Goal: Information Seeking & Learning: Learn about a topic

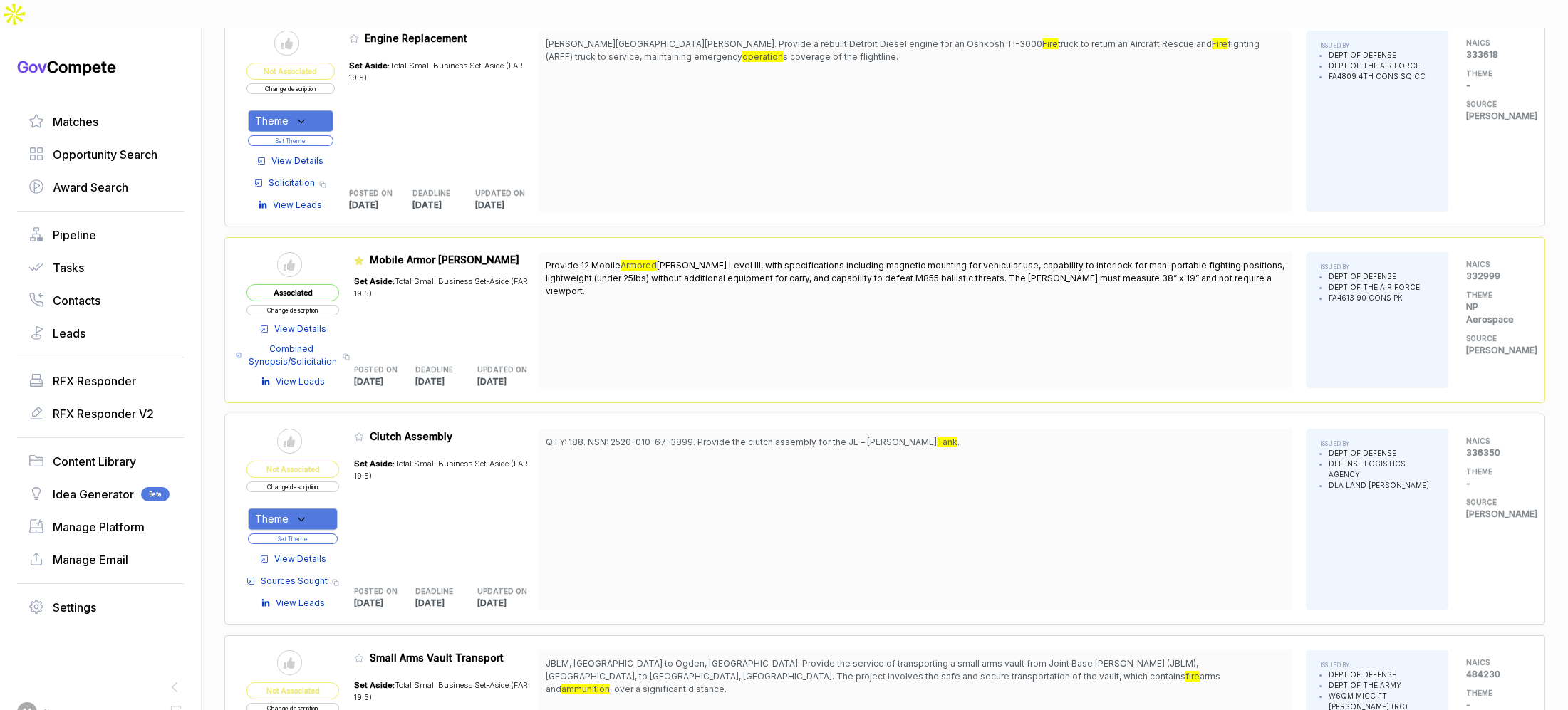
scroll to position [6602, 0]
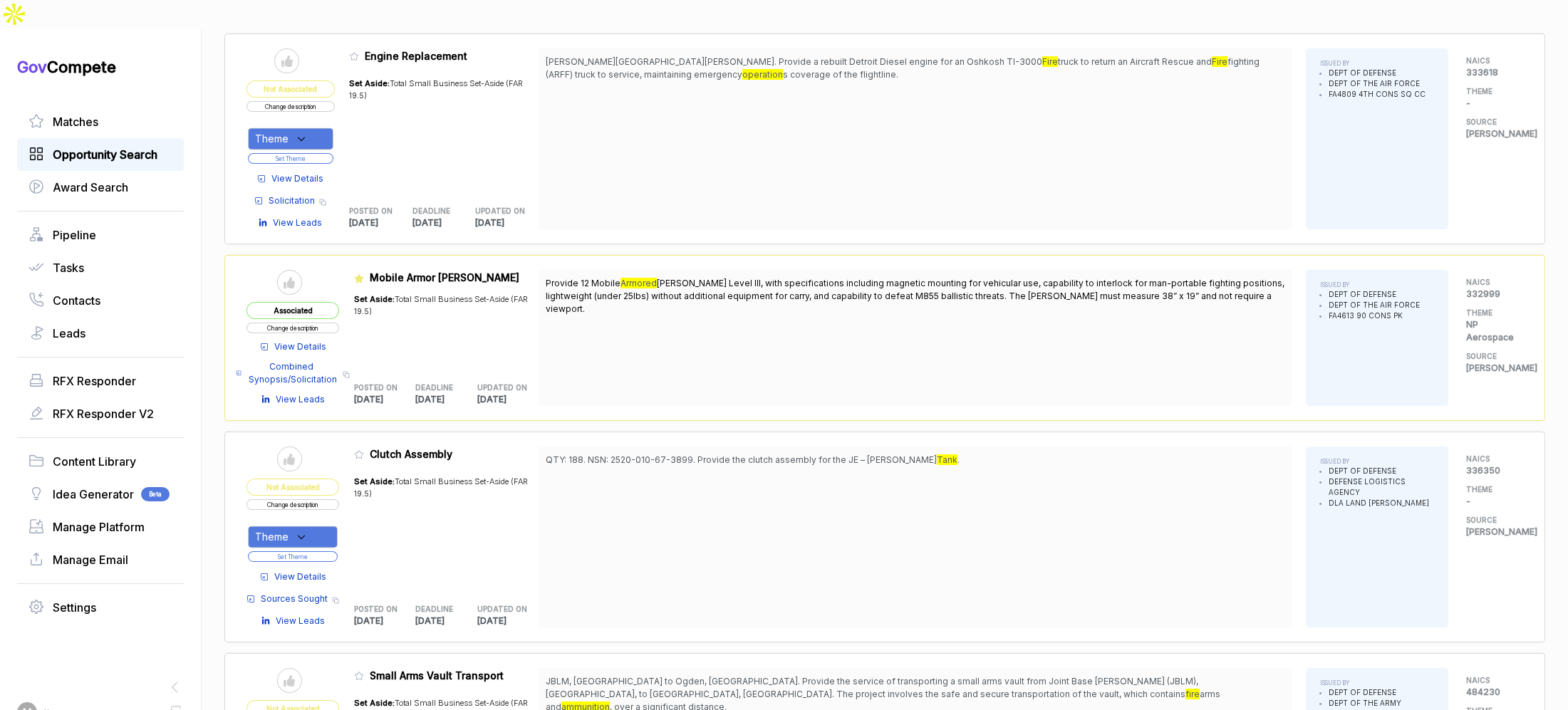
click at [104, 146] on span "Opportunity Search" at bounding box center [105, 154] width 105 height 17
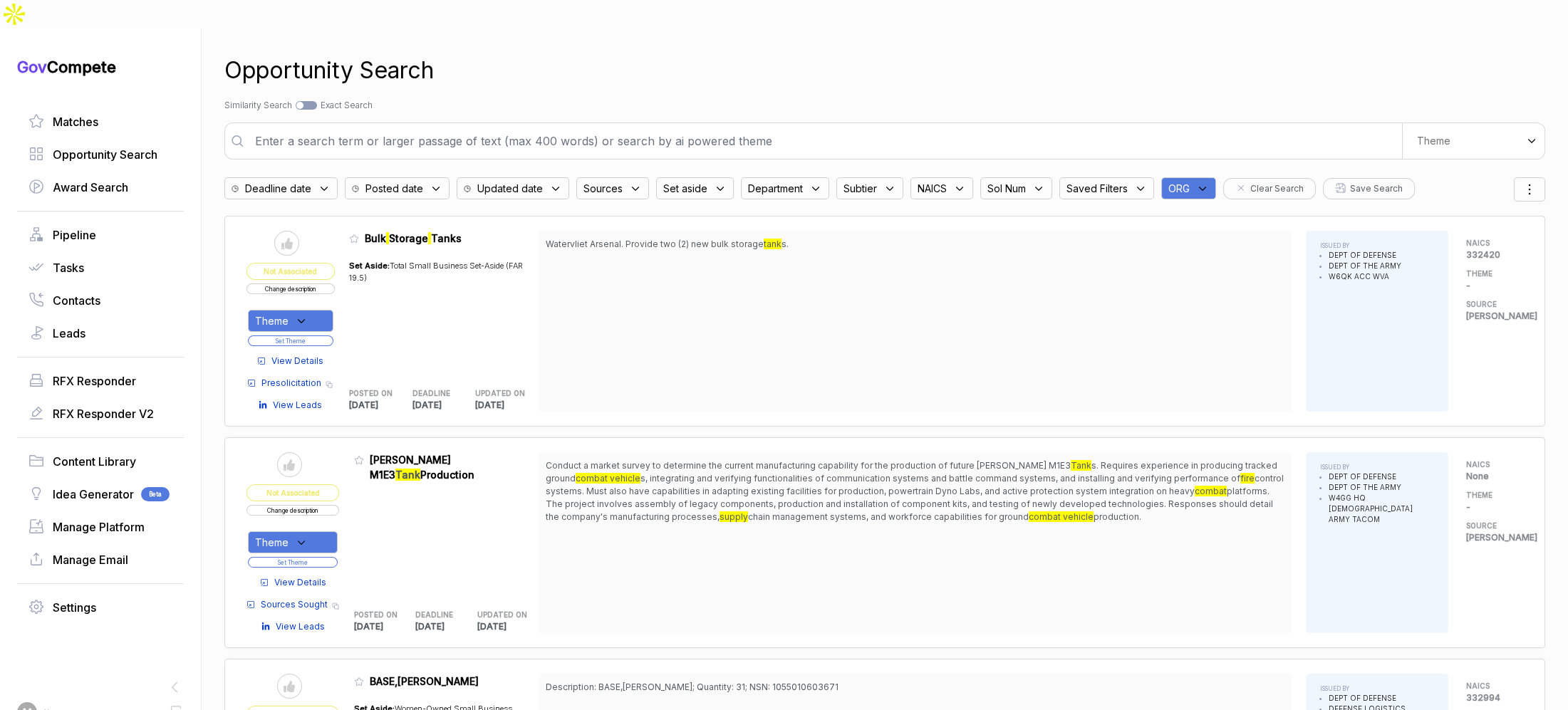
click at [1205, 177] on div "ORG" at bounding box center [1188, 188] width 55 height 22
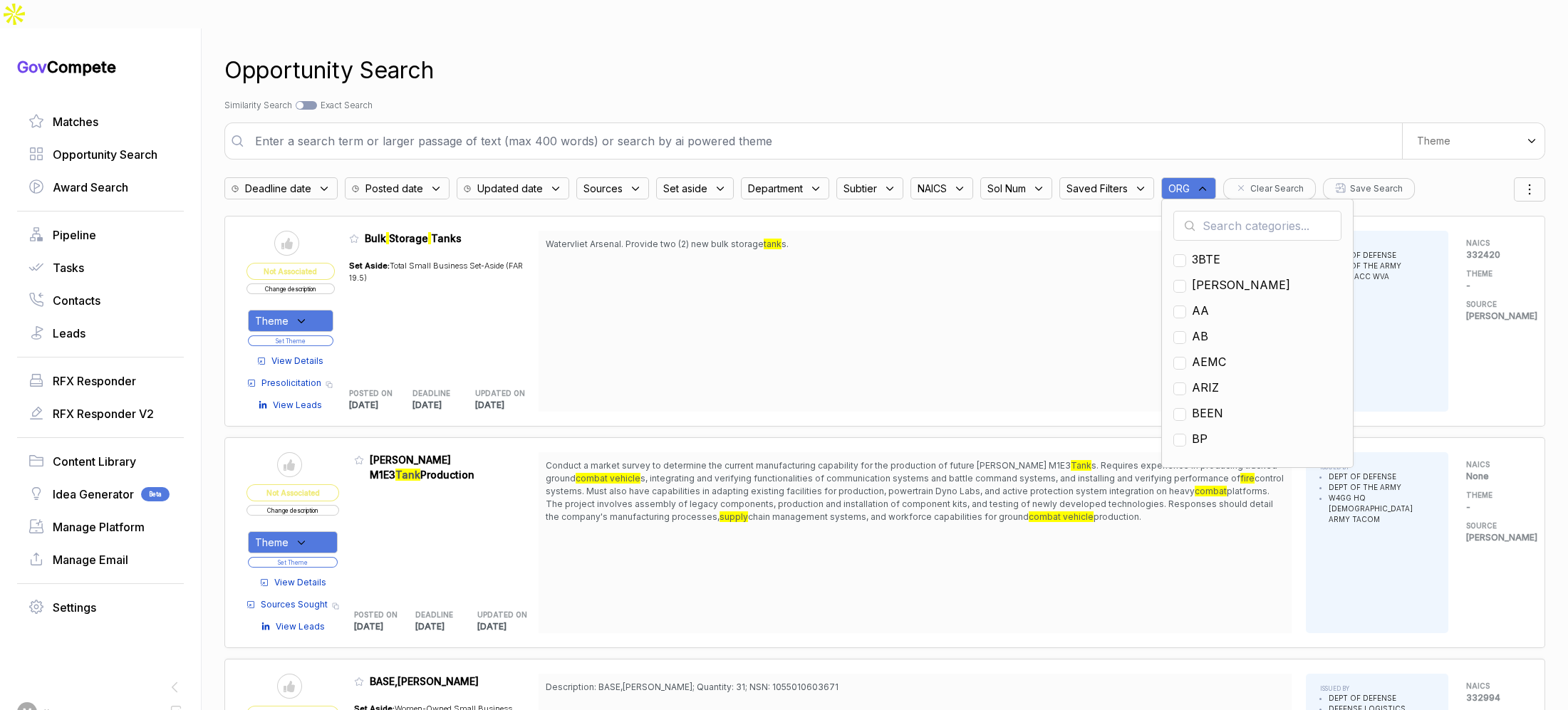
click at [1208, 211] on input "text" at bounding box center [1257, 226] width 168 height 30
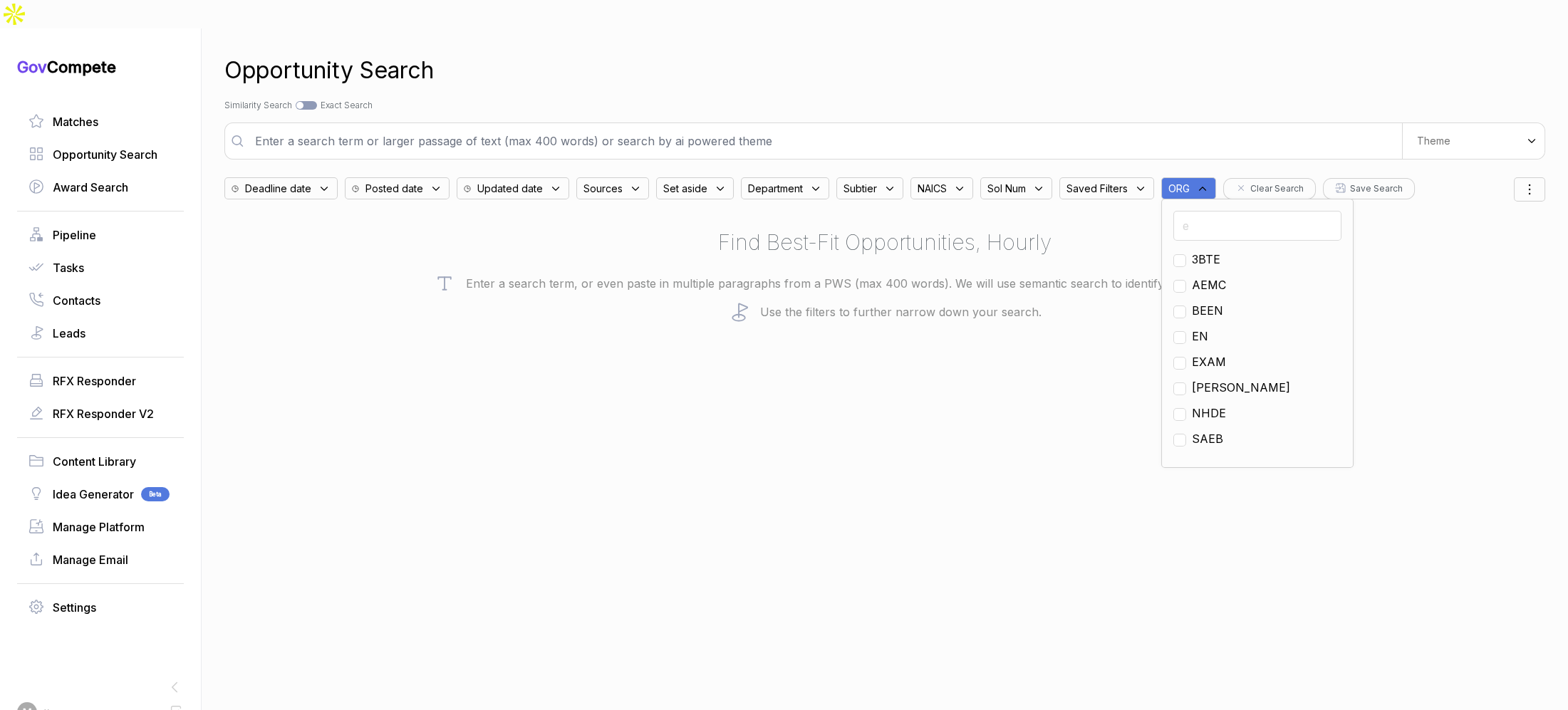
click at [1203, 328] on div "EN" at bounding box center [1257, 336] width 168 height 17
click at [1198, 328] on span "EN" at bounding box center [1200, 336] width 17 height 17
checkbox input "true"
click at [1176, 99] on div "Search by Topic Relevance Similarity Search Search by Exact Keyword Match Exact…" at bounding box center [885, 105] width 1321 height 13
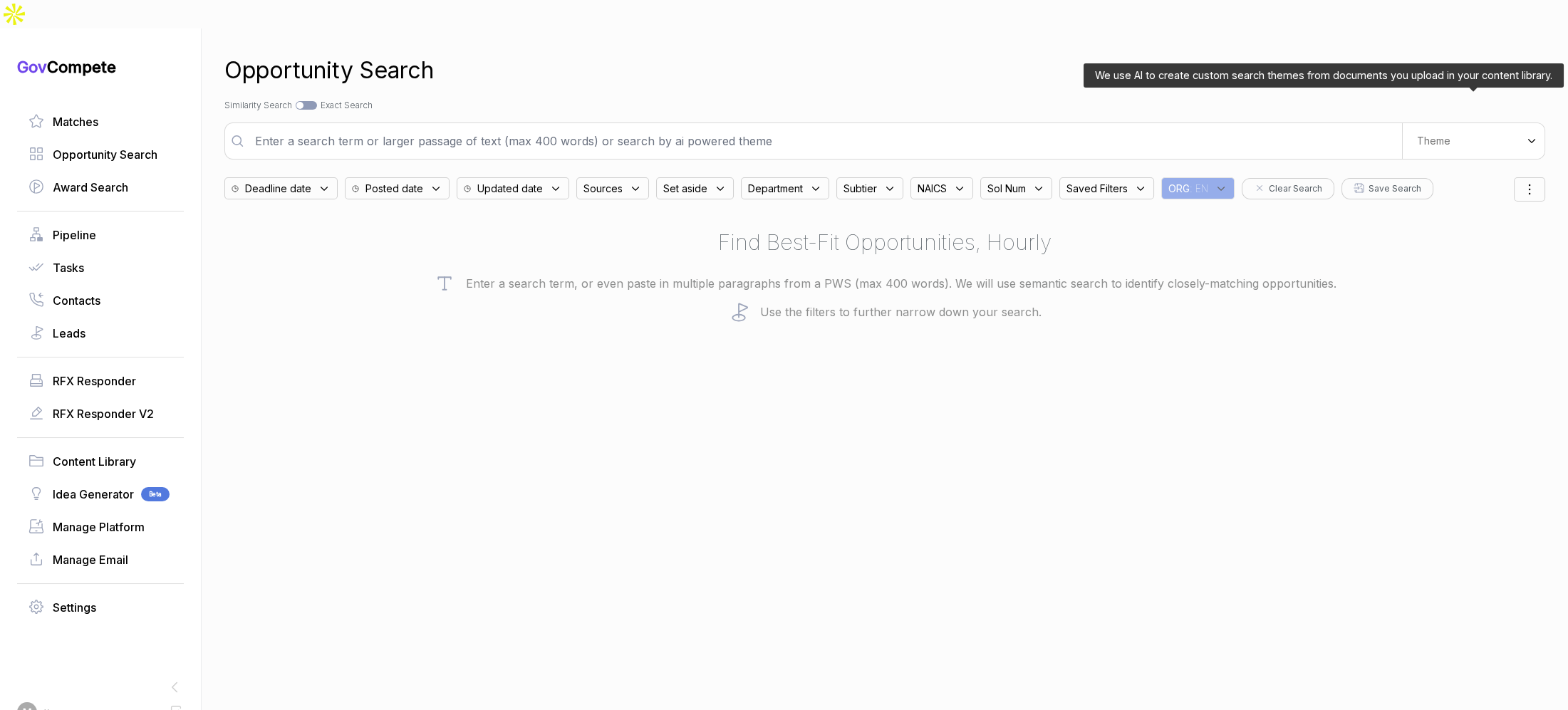
click at [1435, 123] on div "Theme" at bounding box center [1473, 141] width 143 height 36
click at [1429, 188] on span "Digital and Professional Services" at bounding box center [1433, 202] width 131 height 28
click at [1154, 99] on div "Search by Topic Relevance Similarity Search Search by Exact Keyword Match Exact…" at bounding box center [885, 105] width 1321 height 13
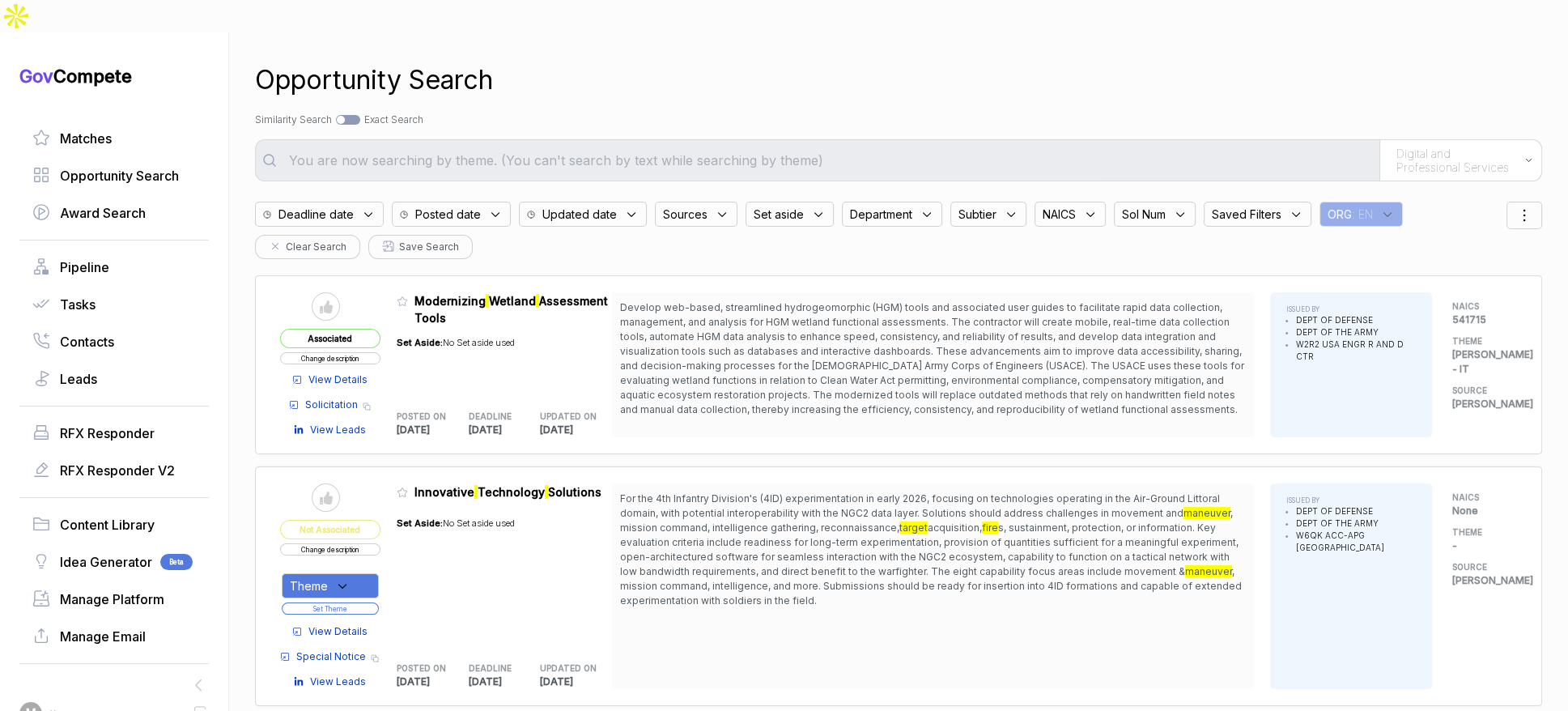
click at [715, 202] on div "Sources" at bounding box center [697, 214] width 83 height 25
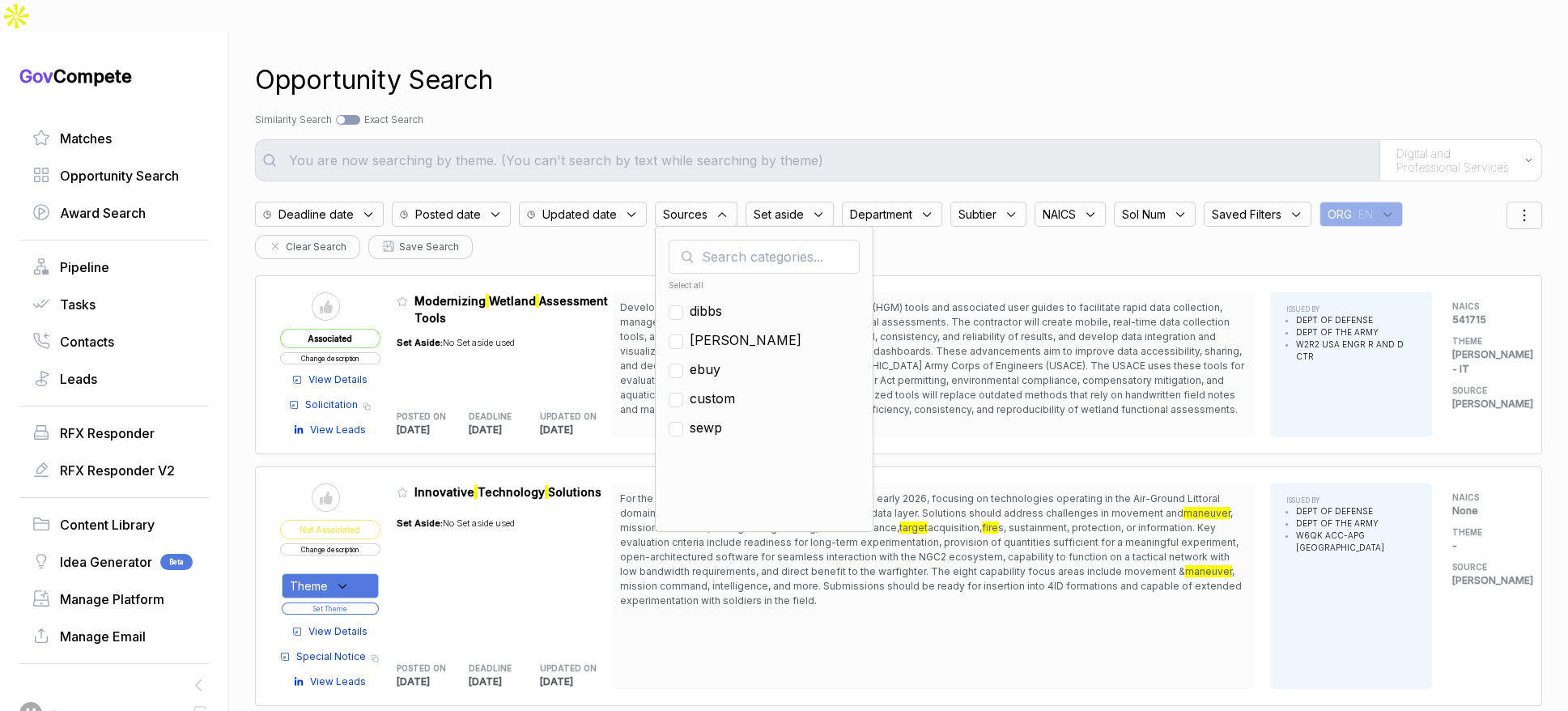
click at [710, 359] on span "ebuy" at bounding box center [705, 369] width 31 height 20
checkbox input "true"
click at [828, 69] on div "Opportunity Search Search by Topic Relevance Similarity Search Search by Exact …" at bounding box center [898, 388] width 1287 height 711
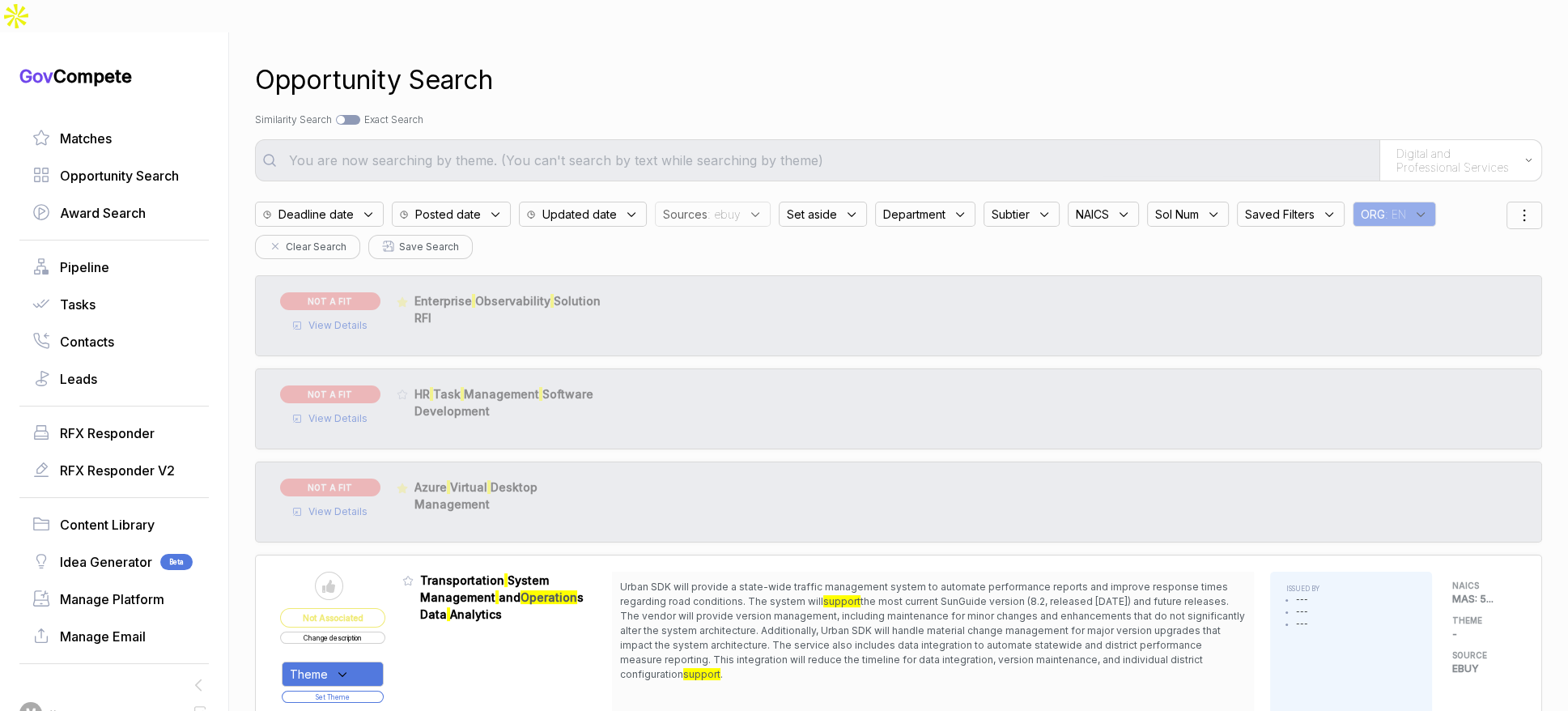
click at [472, 205] on span "Posted date" at bounding box center [447, 213] width 66 height 17
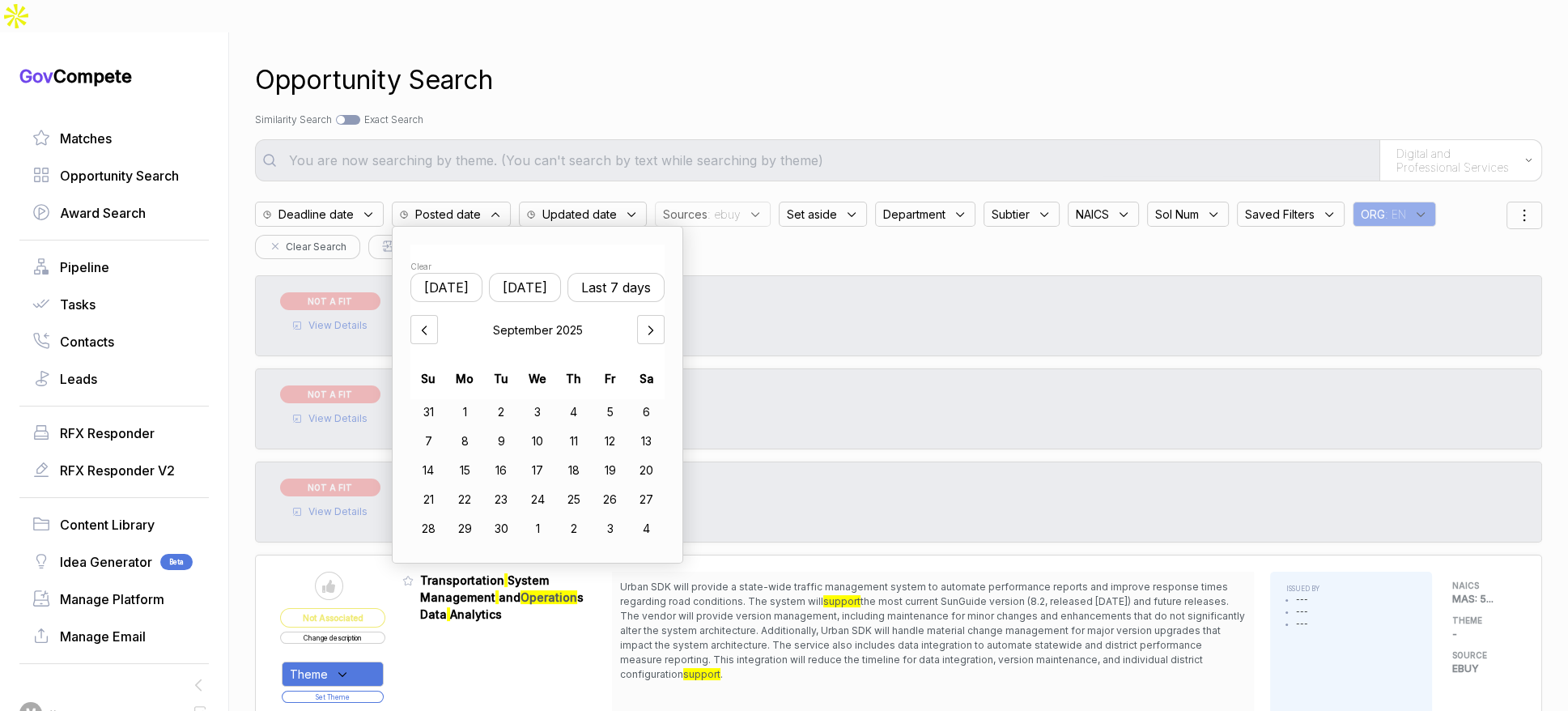
click at [551, 273] on button "[DATE]" at bounding box center [525, 287] width 72 height 29
click at [512, 399] on div "2" at bounding box center [501, 411] width 36 height 26
click at [586, 399] on div "4" at bounding box center [575, 411] width 36 height 26
click at [670, 68] on div "Opportunity Search Search by Topic Relevance Similarity Search Search by Exact …" at bounding box center [898, 388] width 1287 height 711
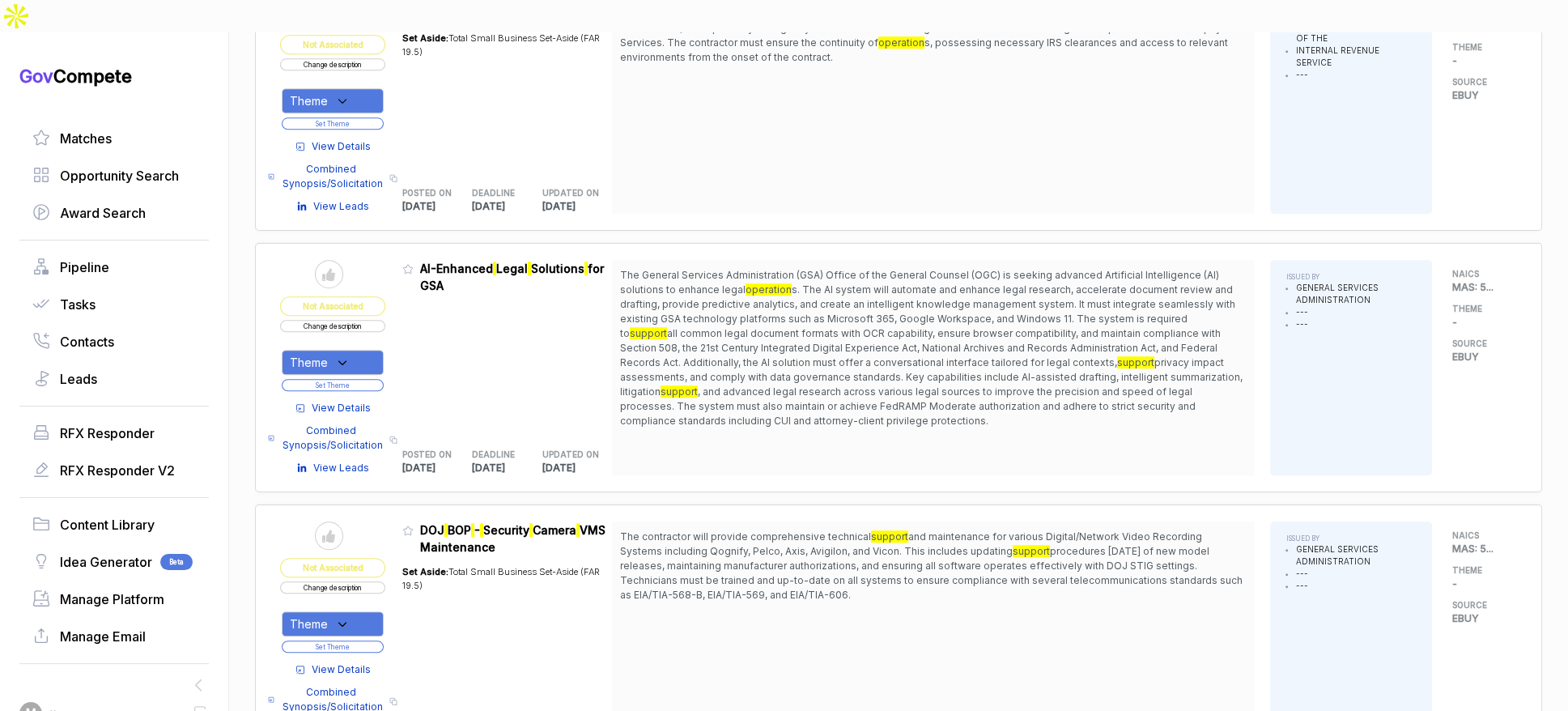
scroll to position [1541, 0]
click at [371, 401] on span "View Details" at bounding box center [341, 409] width 59 height 14
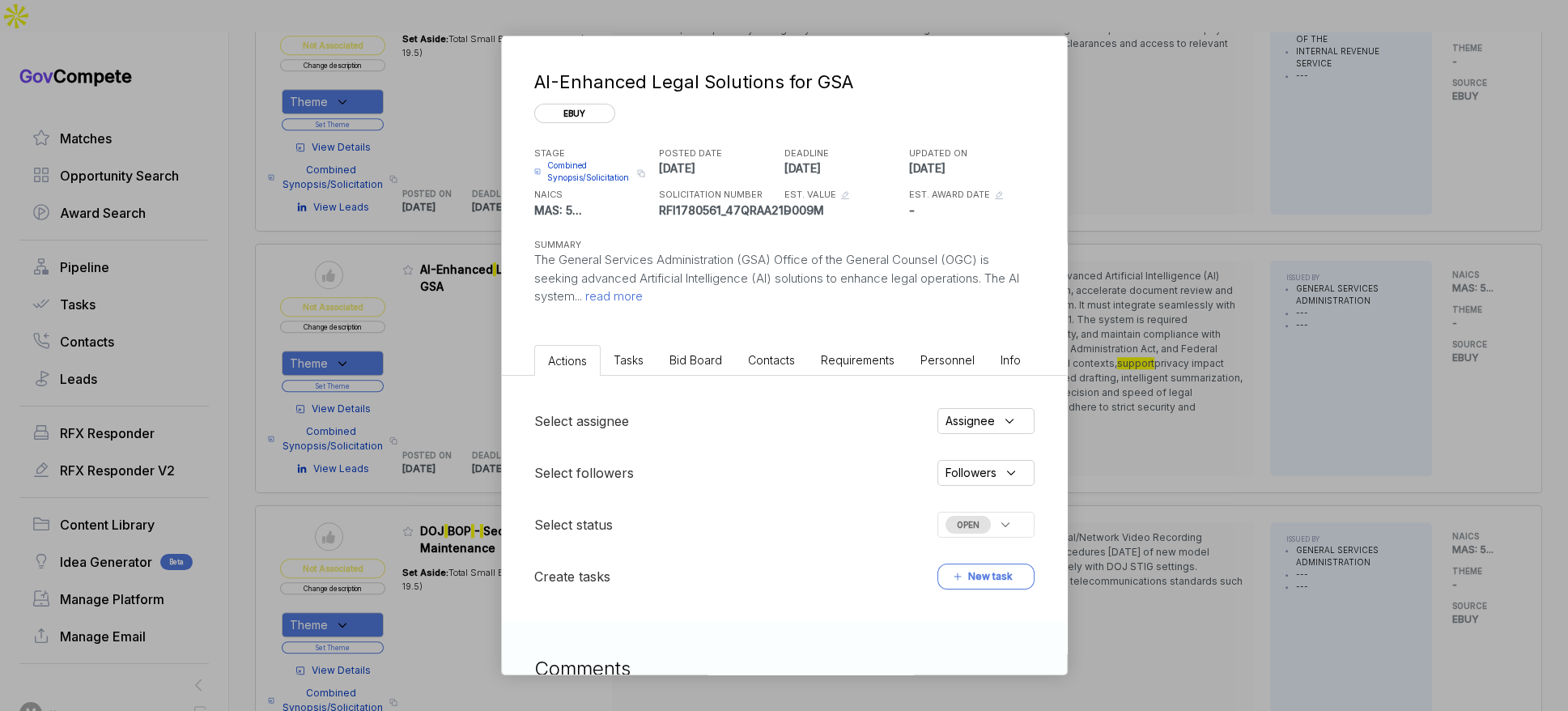
click at [712, 361] on span "Bid Board" at bounding box center [696, 359] width 52 height 14
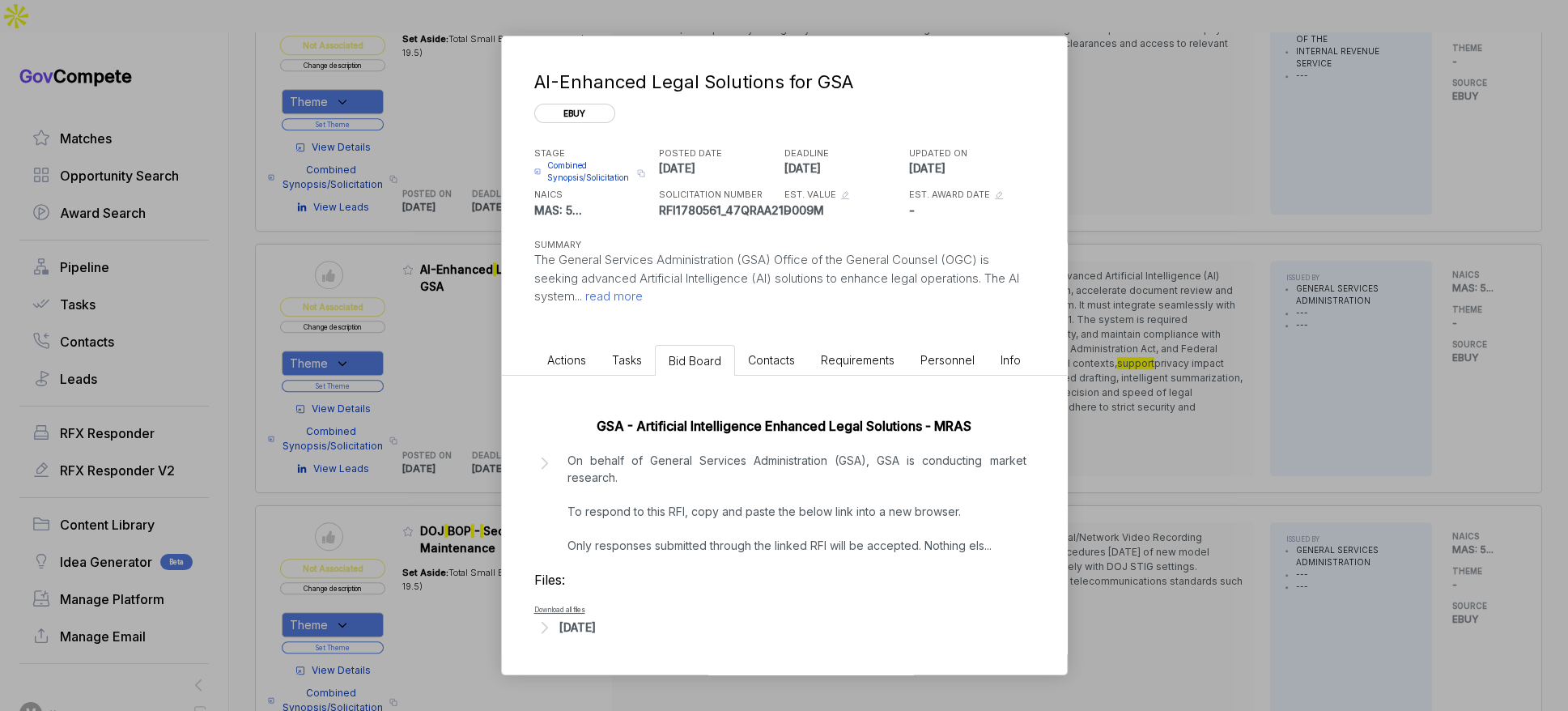
click at [1068, 339] on div "AI-Enhanced Legal Solutions for GSA ebuy STAGE Combined Synopsis/Solicitation C…" at bounding box center [784, 356] width 1568 height 711
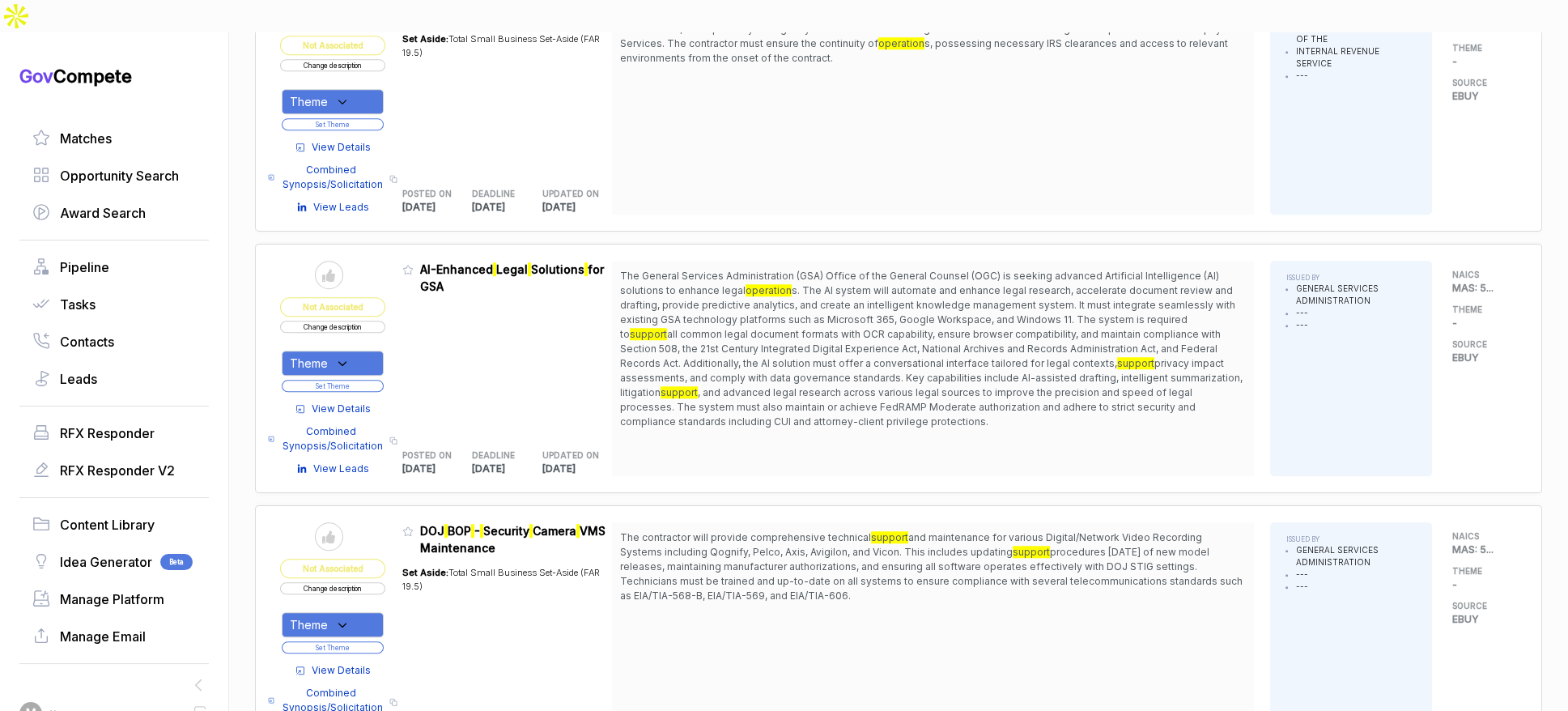
click at [385, 320] on button "Change description" at bounding box center [332, 326] width 105 height 12
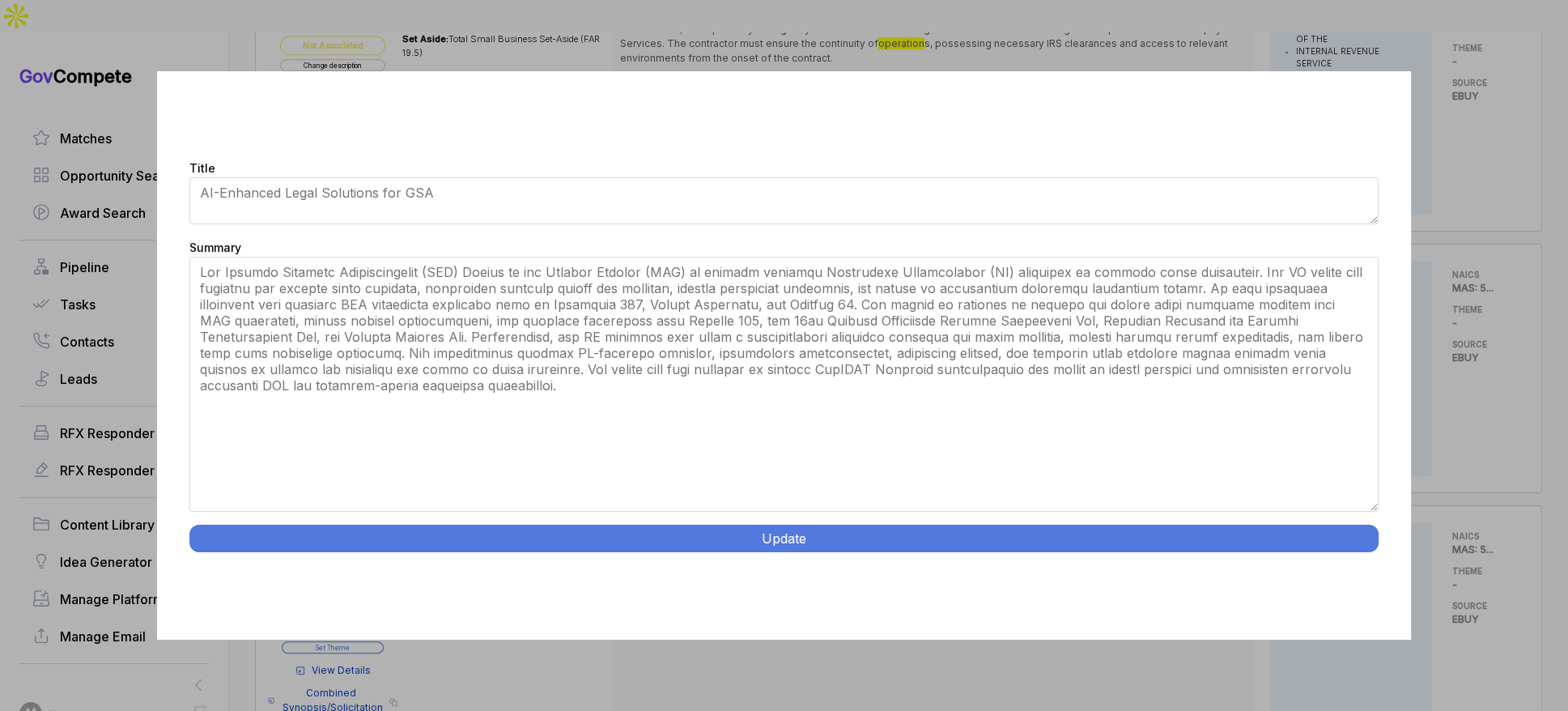
drag, startPoint x: 1377, startPoint y: 403, endPoint x: 1318, endPoint y: 601, distance: 206.6
click at [1349, 616] on div "Title AI-Enhanced Legal Solutions for GSA Summary Update" at bounding box center [785, 355] width 1255 height 568
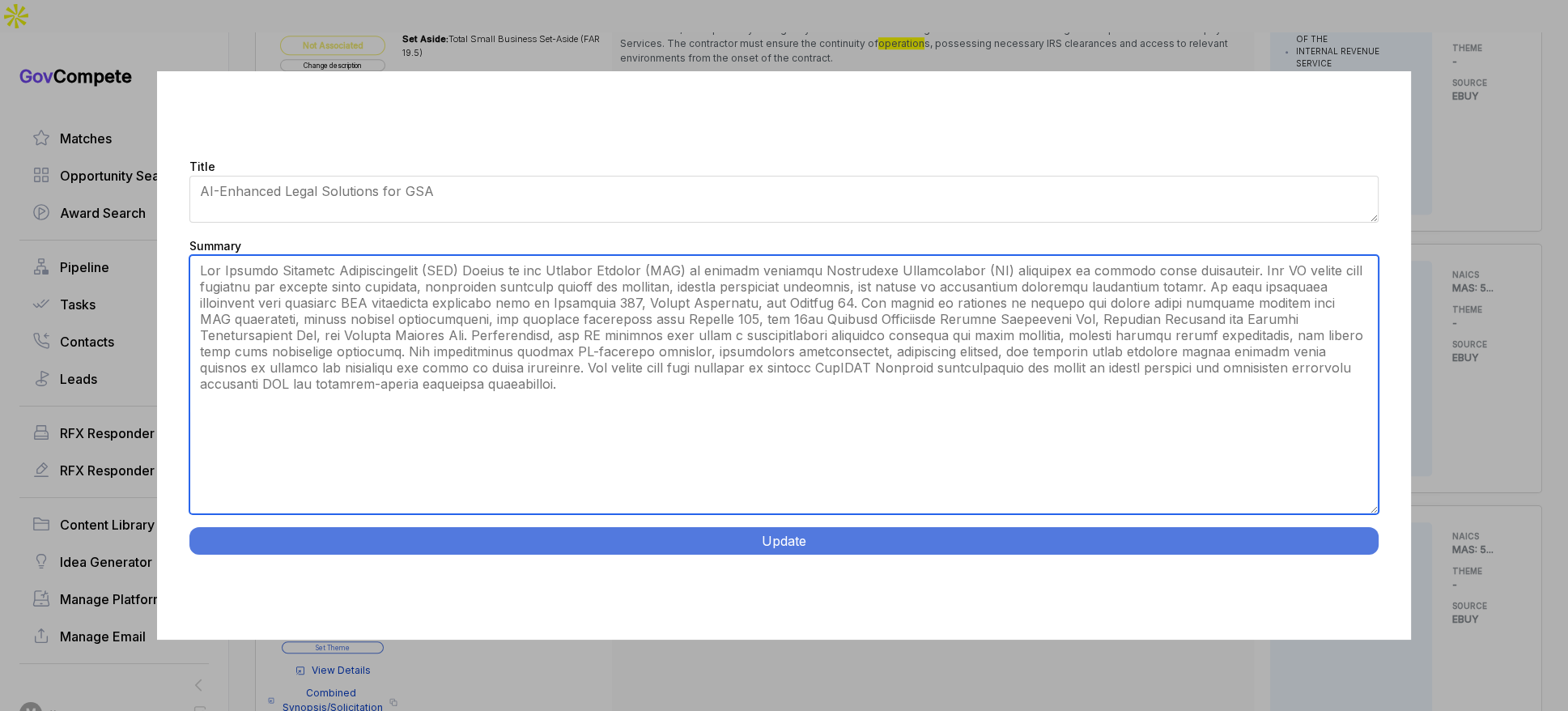
click at [464, 268] on textarea "Summary" at bounding box center [784, 384] width 1190 height 259
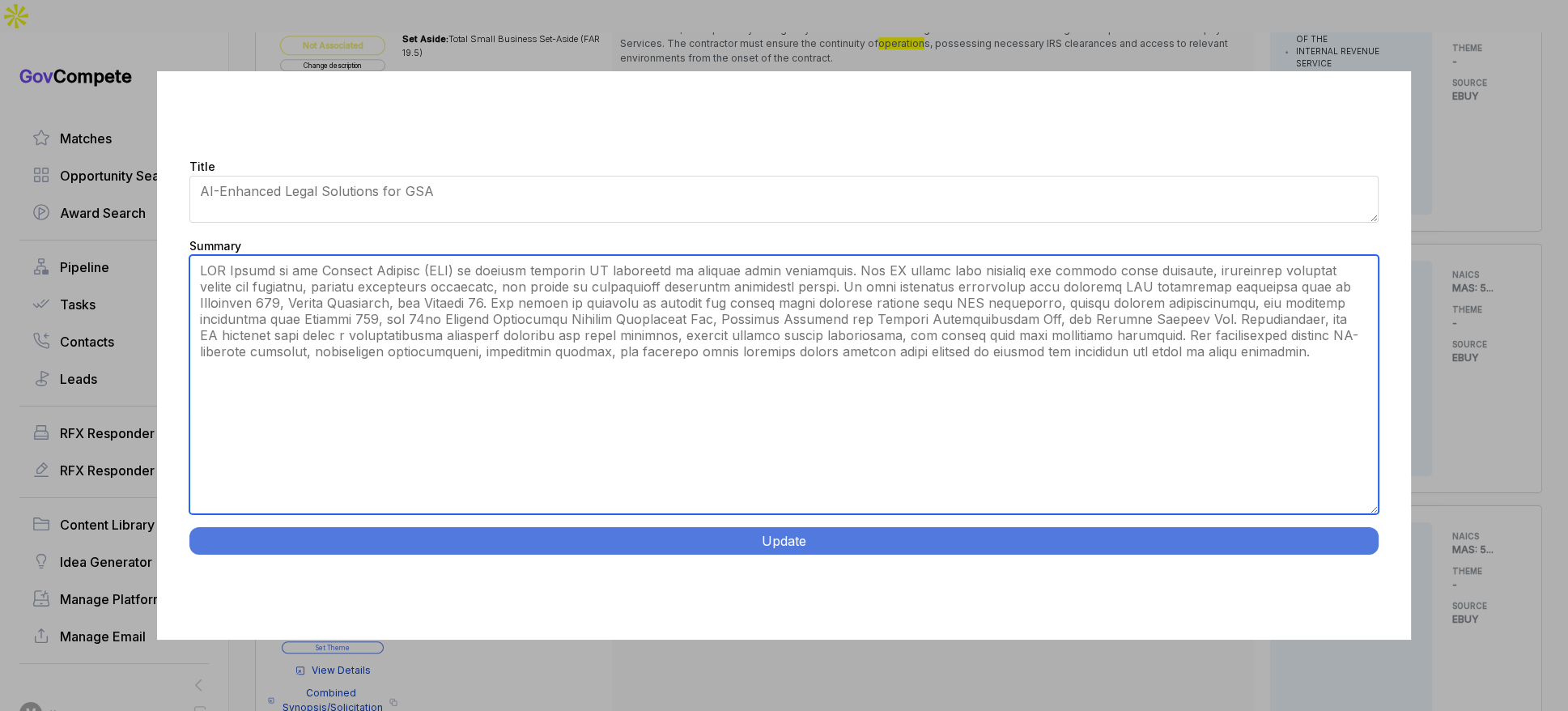
type textarea "GSA Office of the General Counsel (OGC) is seeking advanced AI solutions to enh…"
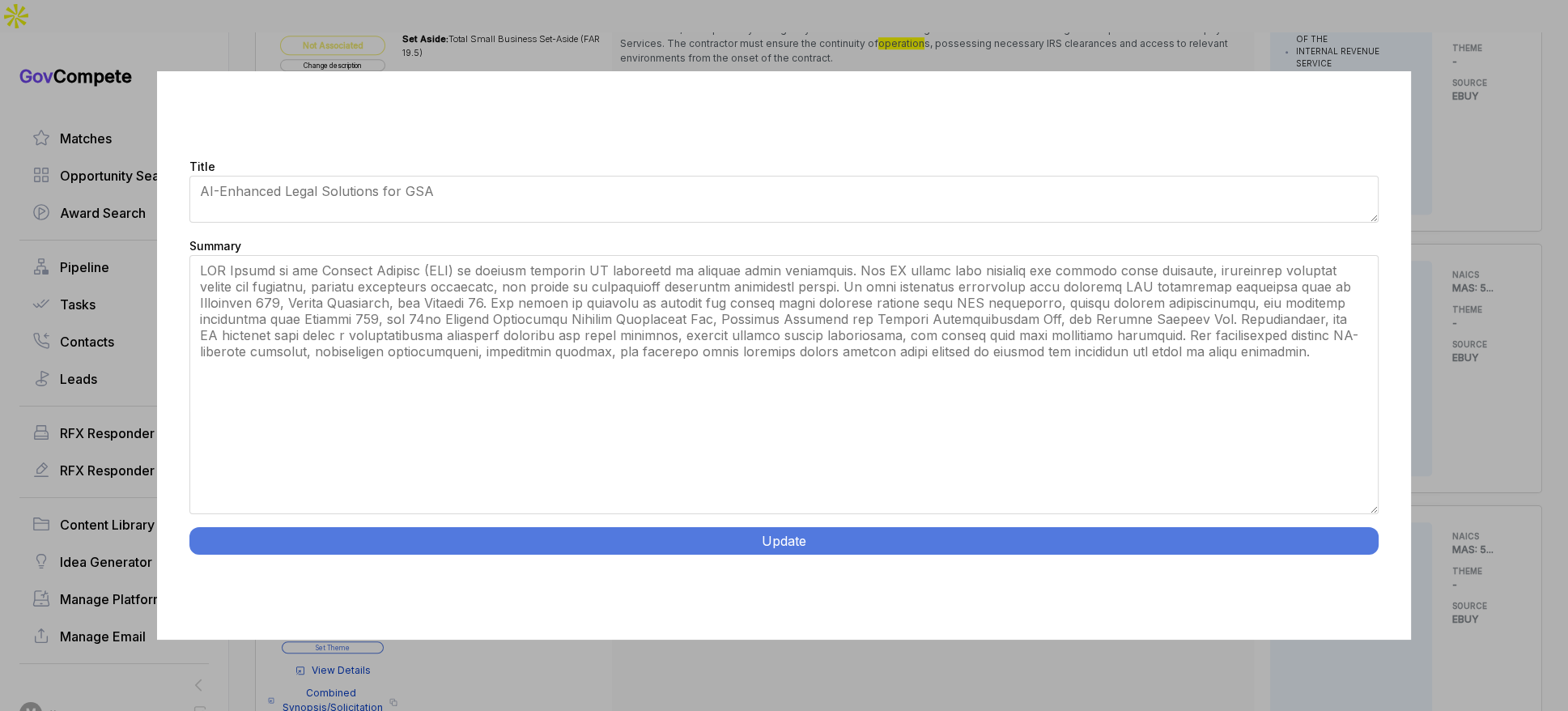
click at [515, 531] on button "Update" at bounding box center [784, 541] width 1190 height 28
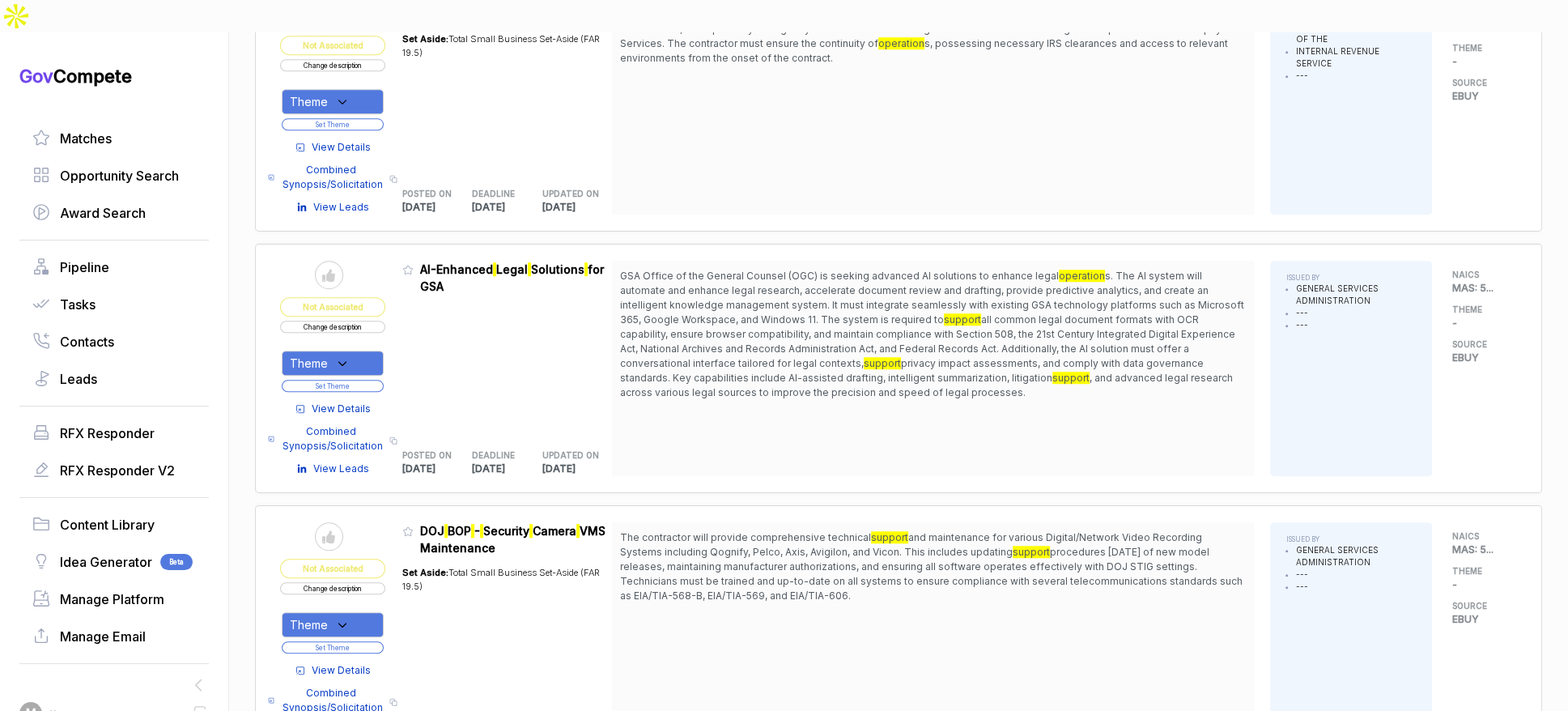
drag, startPoint x: 342, startPoint y: 325, endPoint x: 348, endPoint y: 338, distance: 14.3
click at [343, 356] on icon at bounding box center [342, 364] width 14 height 14
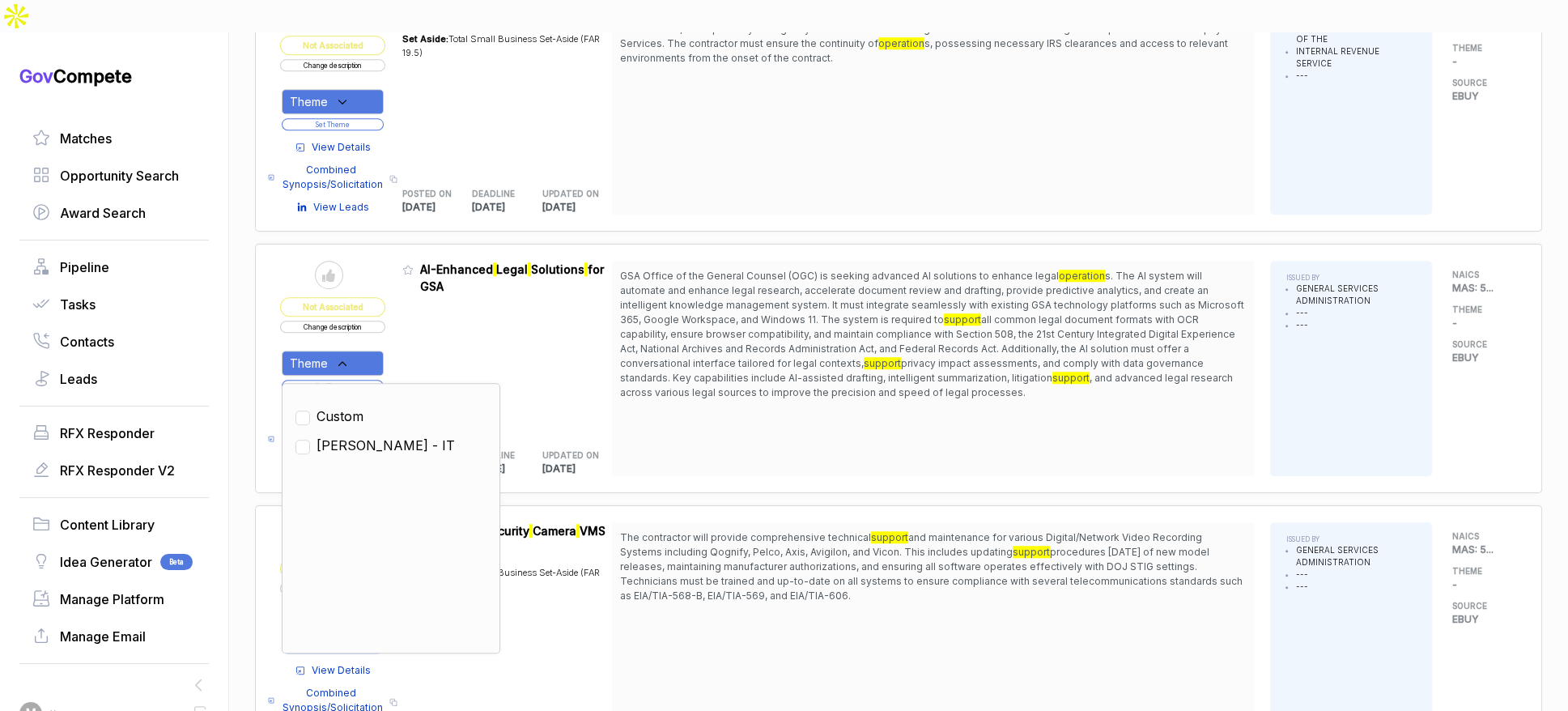
drag, startPoint x: 357, startPoint y: 405, endPoint x: 383, endPoint y: 378, distance: 37.5
click at [358, 436] on span "[PERSON_NAME] - IT" at bounding box center [386, 446] width 139 height 20
checkbox input "true"
drag, startPoint x: 432, startPoint y: 325, endPoint x: 399, endPoint y: 341, distance: 36.7
click at [432, 325] on div "Admin: Click to change feature to 1 RFI1780561_47QRAA21D009M AI-Enhanced Legal …" at bounding box center [508, 368] width 211 height 215
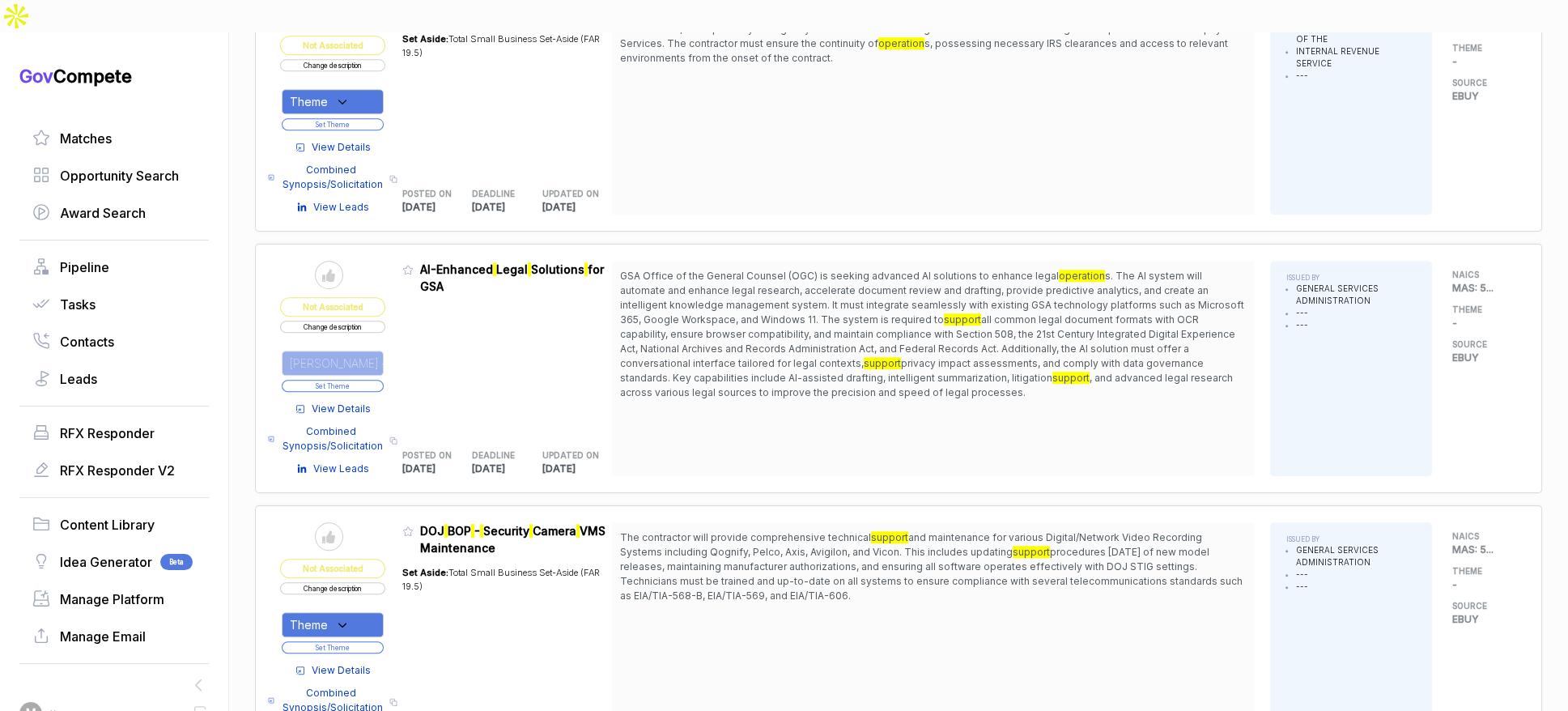
drag, startPoint x: 451, startPoint y: 377, endPoint x: 371, endPoint y: 378, distance: 80.0
click at [445, 378] on div "Admin: Click to change feature to 1 RFI1780561_47QRAA21D009M AI-Enhanced Legal …" at bounding box center [508, 368] width 211 height 215
click at [354, 401] on span "View Details" at bounding box center [341, 409] width 59 height 14
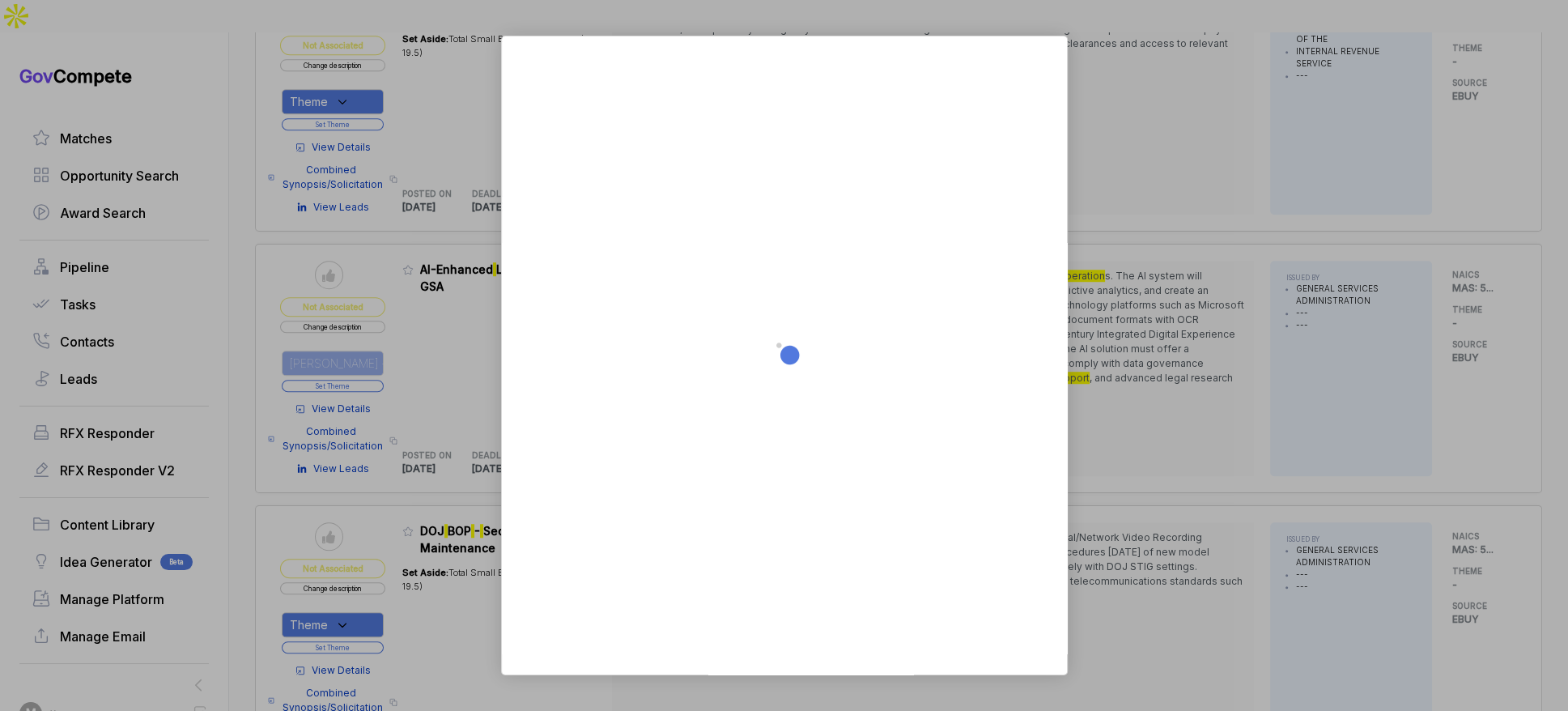
click at [1126, 392] on div at bounding box center [784, 356] width 1568 height 711
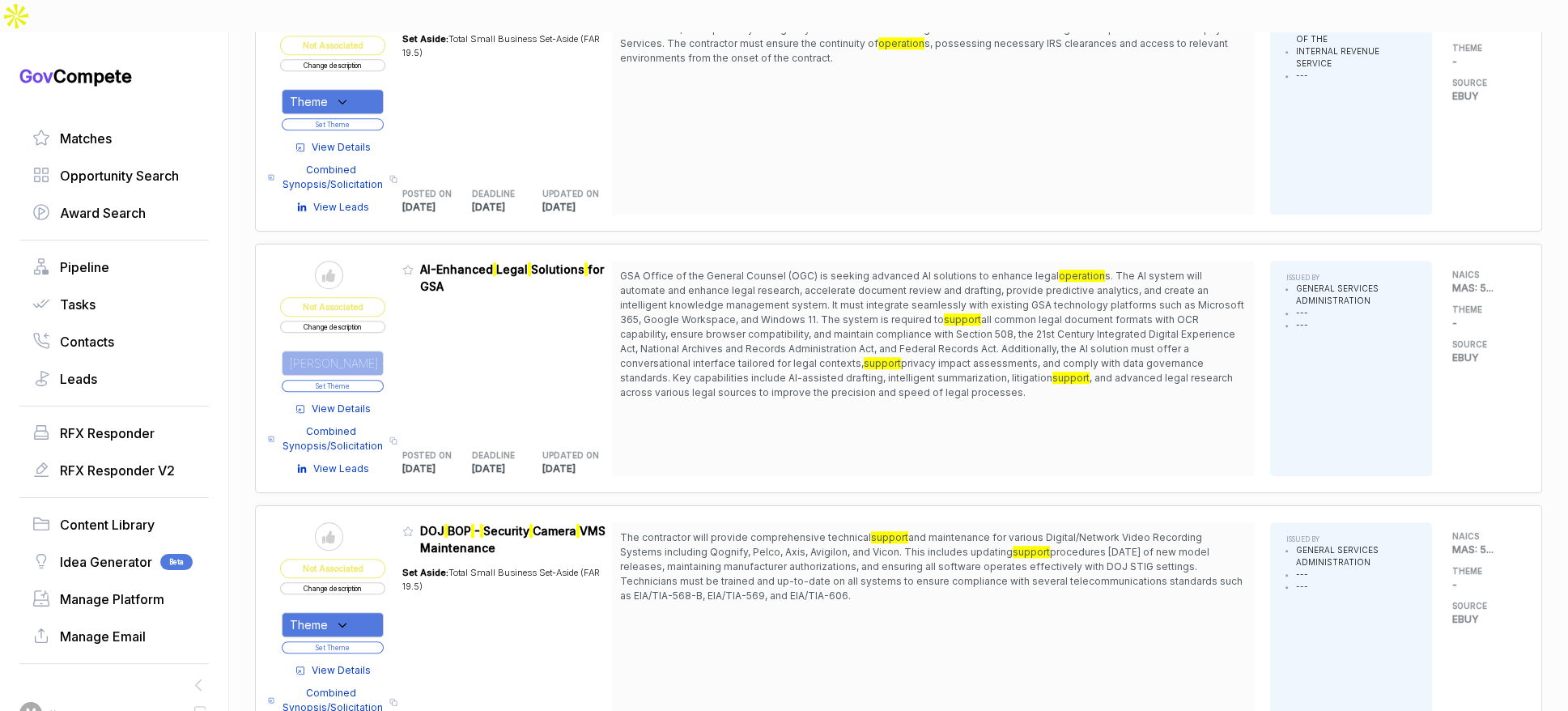
click at [366, 401] on span "View Details" at bounding box center [341, 409] width 59 height 14
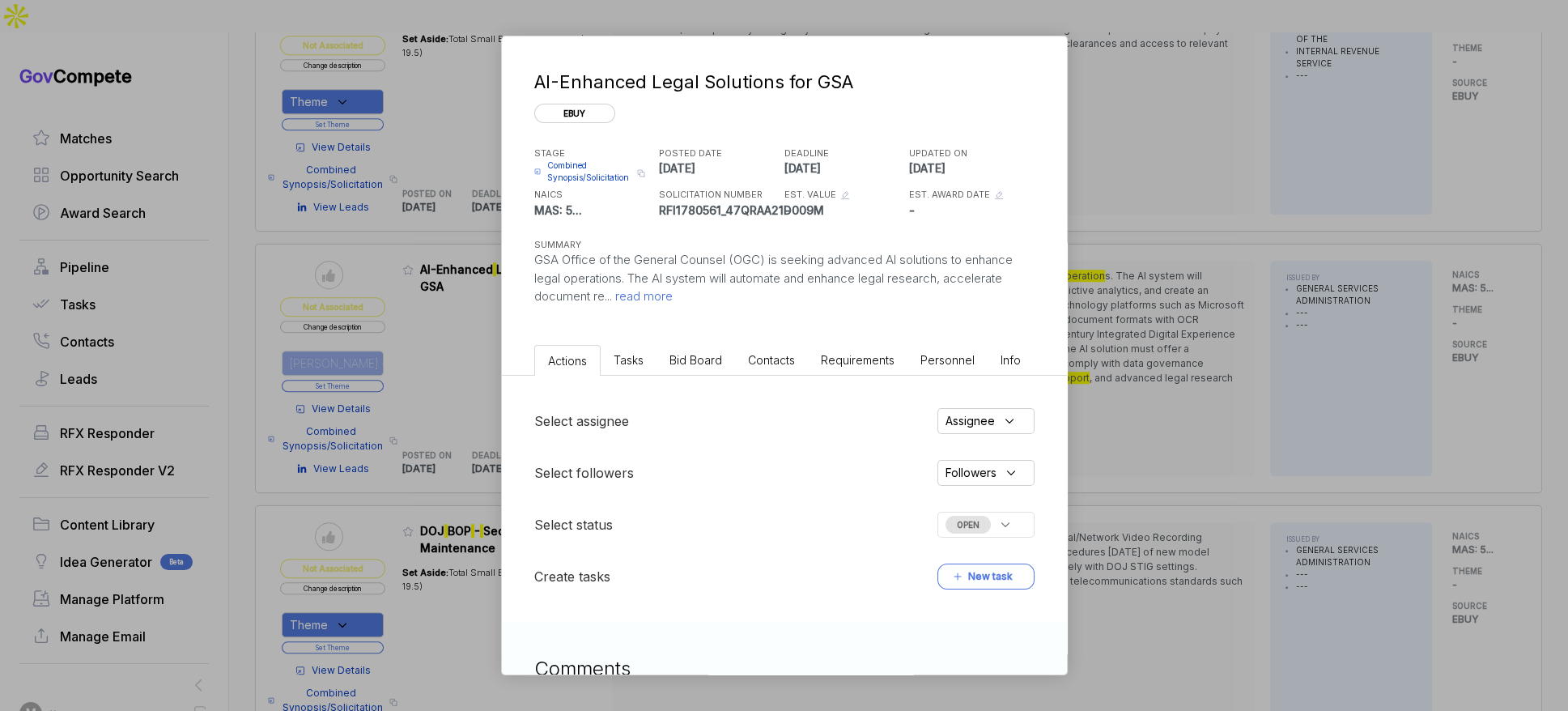
click at [706, 359] on span "Bid Board" at bounding box center [696, 359] width 52 height 14
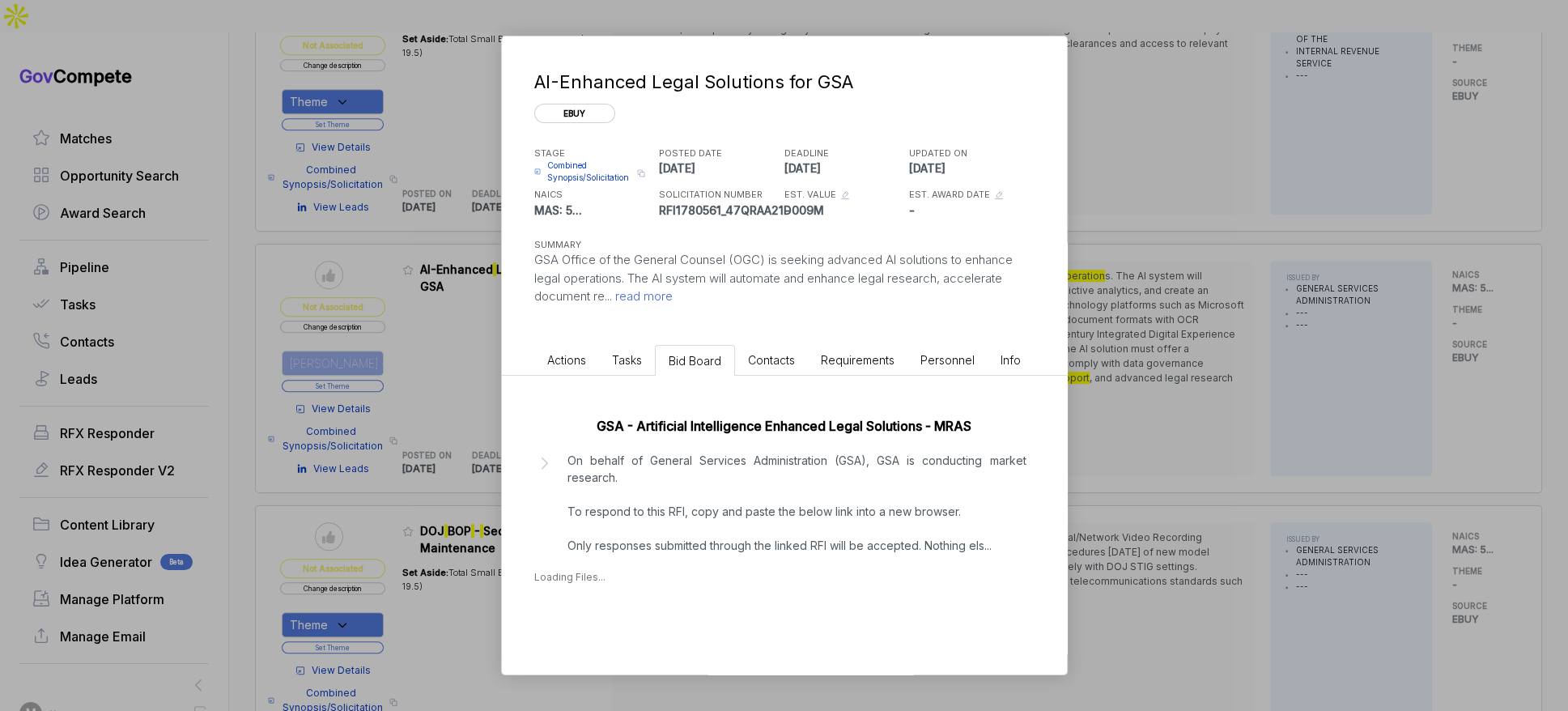
click at [718, 524] on p "On behalf of General Services Administration (GSA), GSA is conducting market re…" at bounding box center [798, 502] width 459 height 102
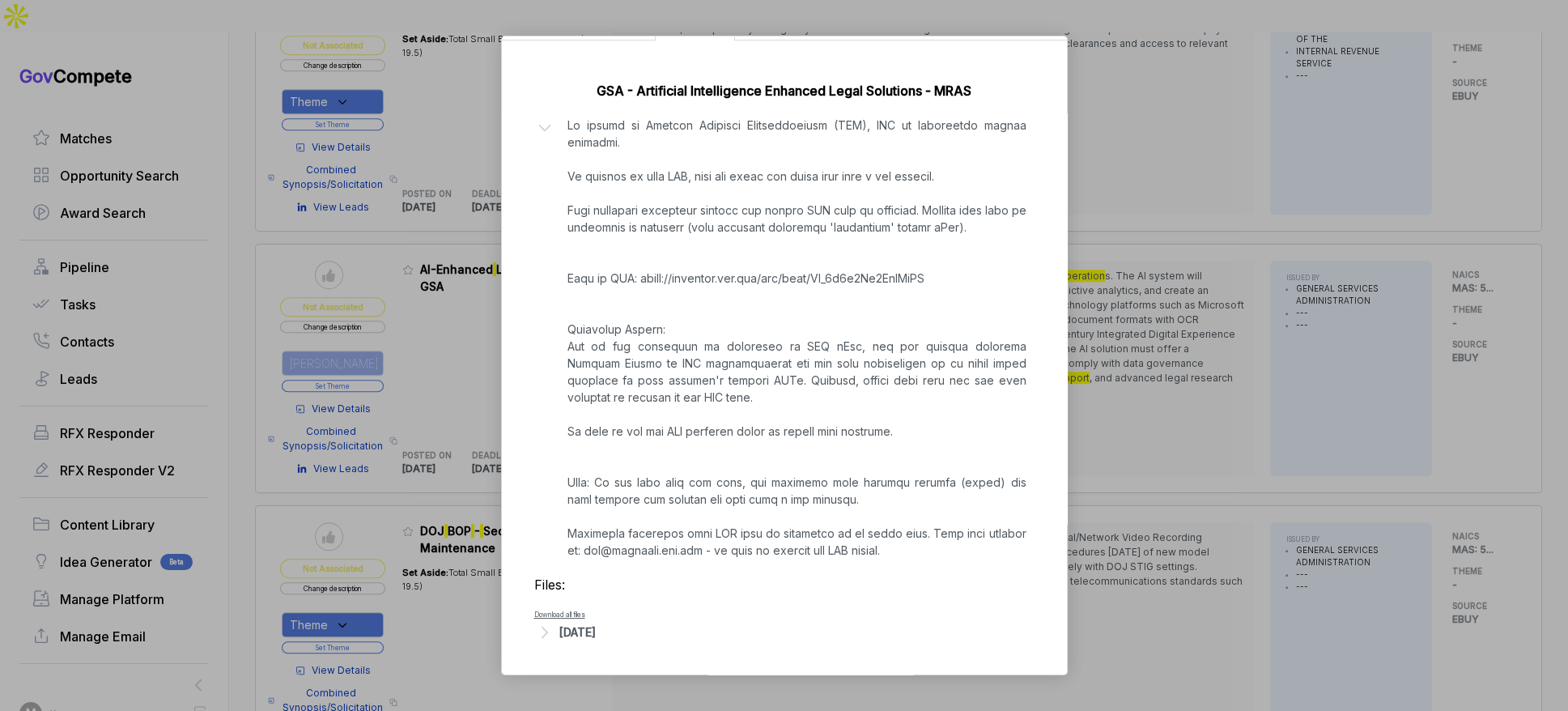
click at [596, 624] on div "[DATE]" at bounding box center [578, 632] width 36 height 17
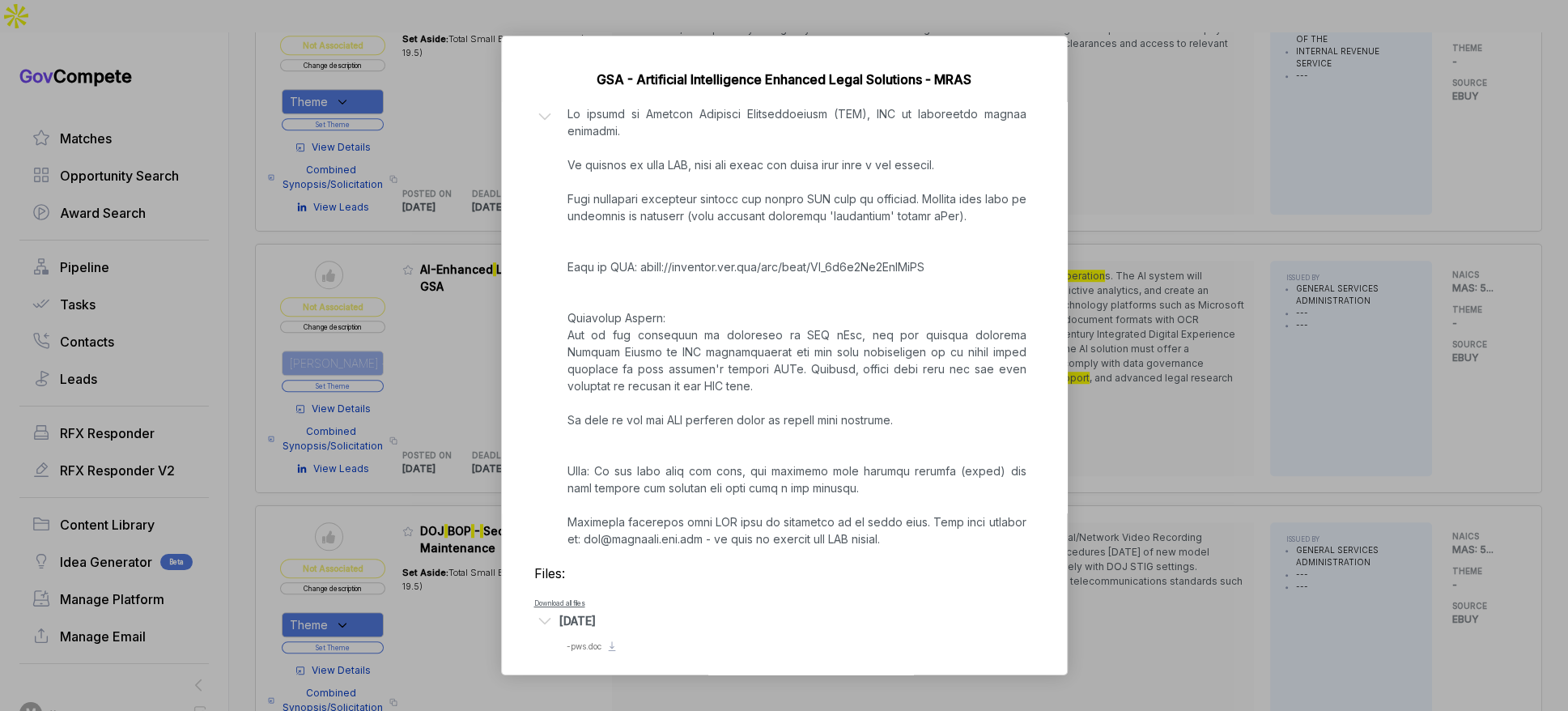
scroll to position [356, 0]
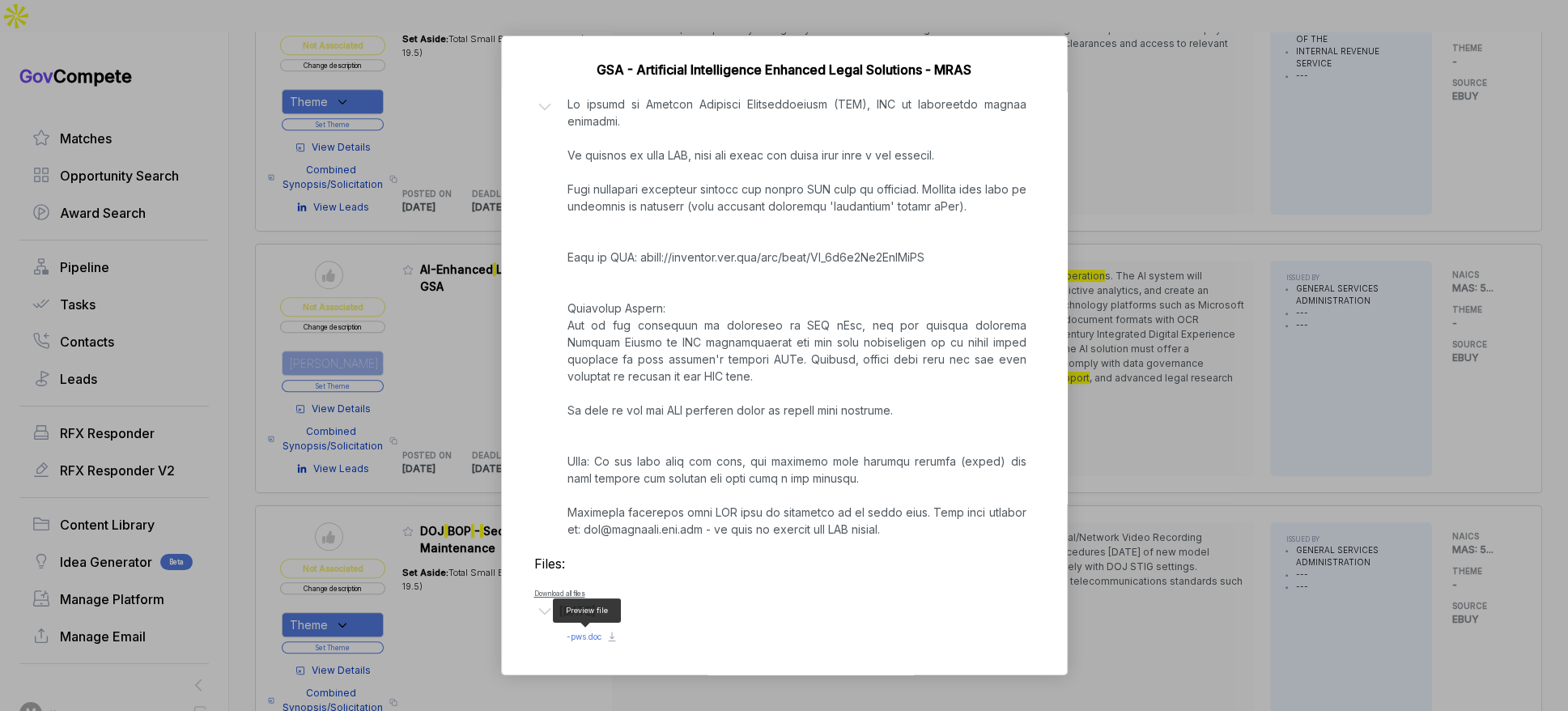
click at [575, 633] on span "- pws.doc" at bounding box center [584, 636] width 35 height 10
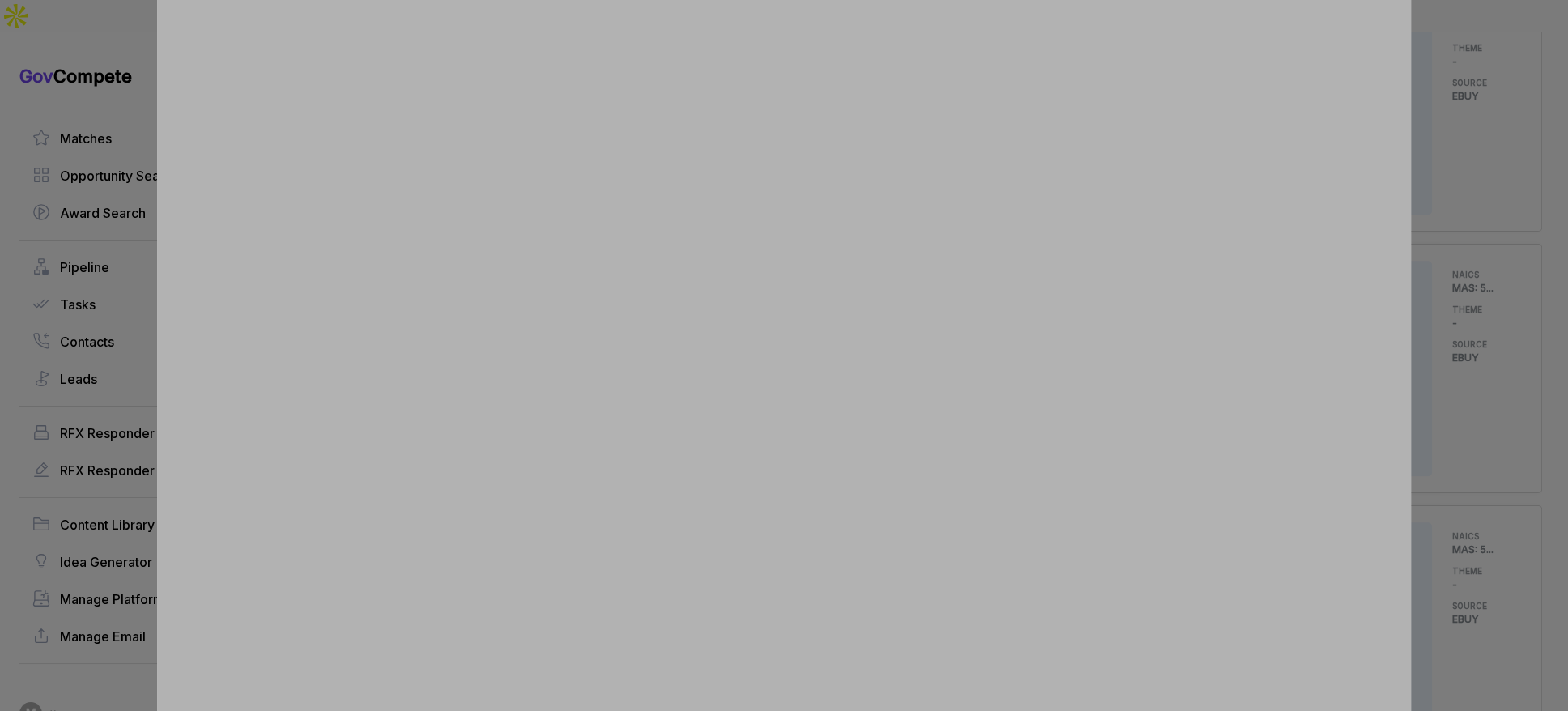
click at [1420, 448] on div at bounding box center [784, 356] width 1568 height 711
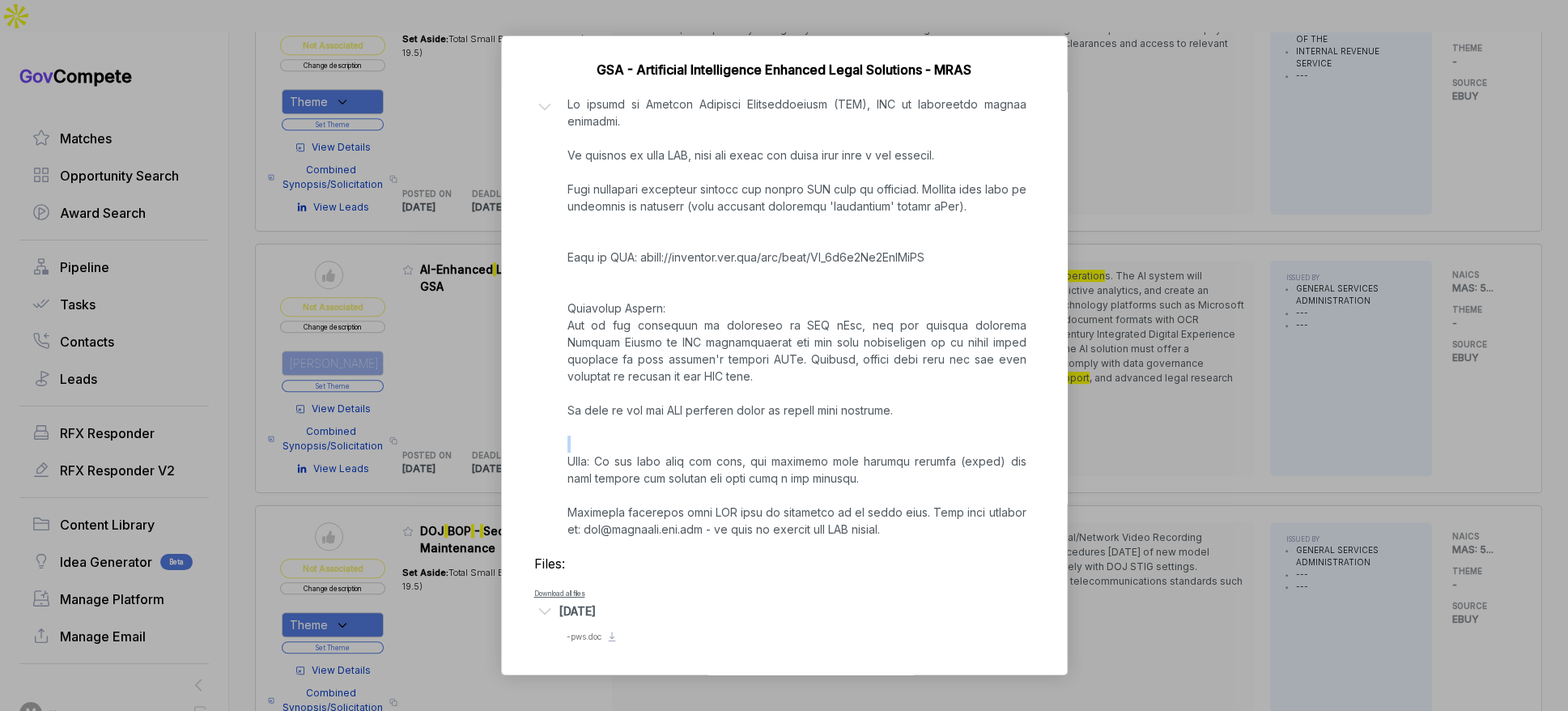
click at [1420, 448] on div "AI-Enhanced Legal Solutions for GSA ebuy STAGE Combined Synopsis/Solicitation C…" at bounding box center [784, 356] width 1568 height 711
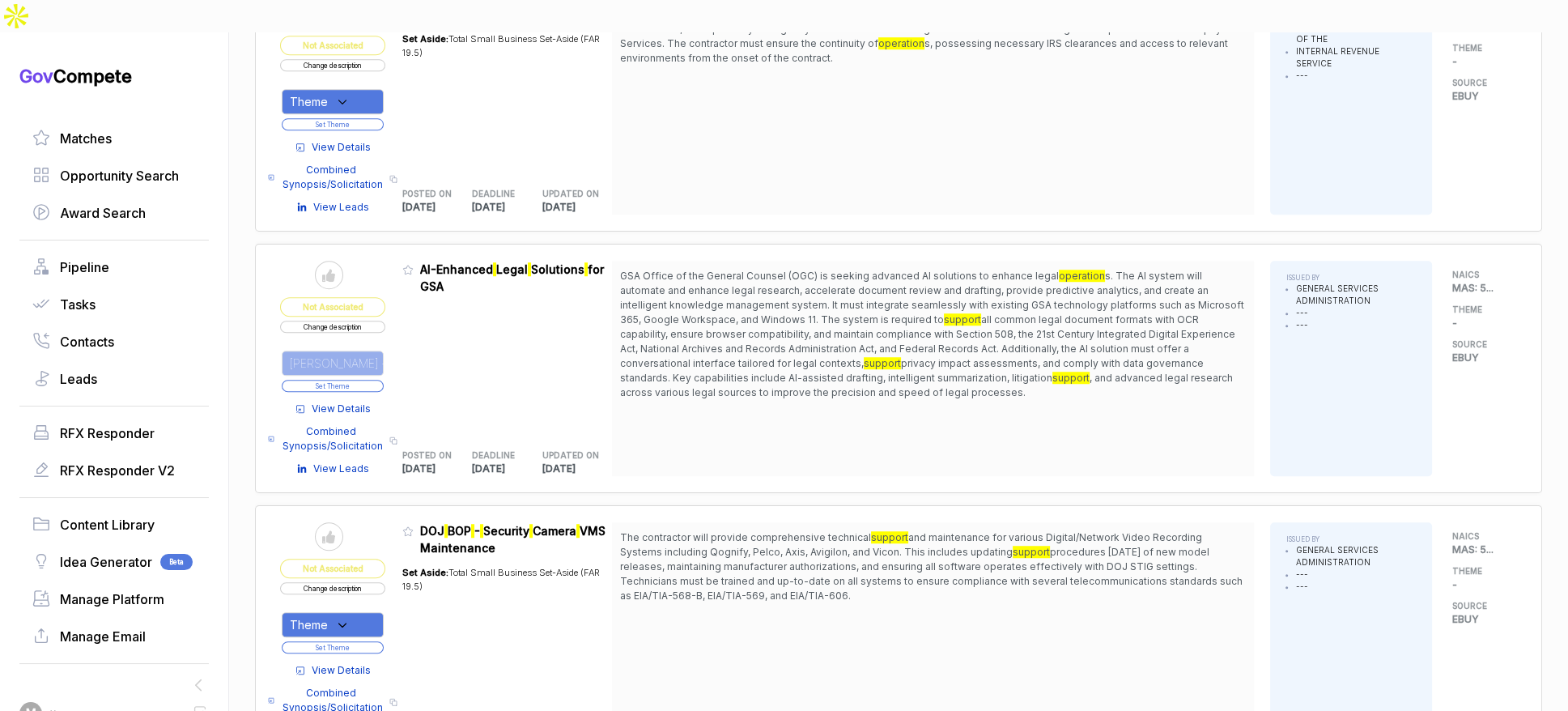
drag, startPoint x: 364, startPoint y: 350, endPoint x: 383, endPoint y: 296, distance: 57.2
click at [364, 380] on button "Set Theme" at bounding box center [332, 385] width 102 height 12
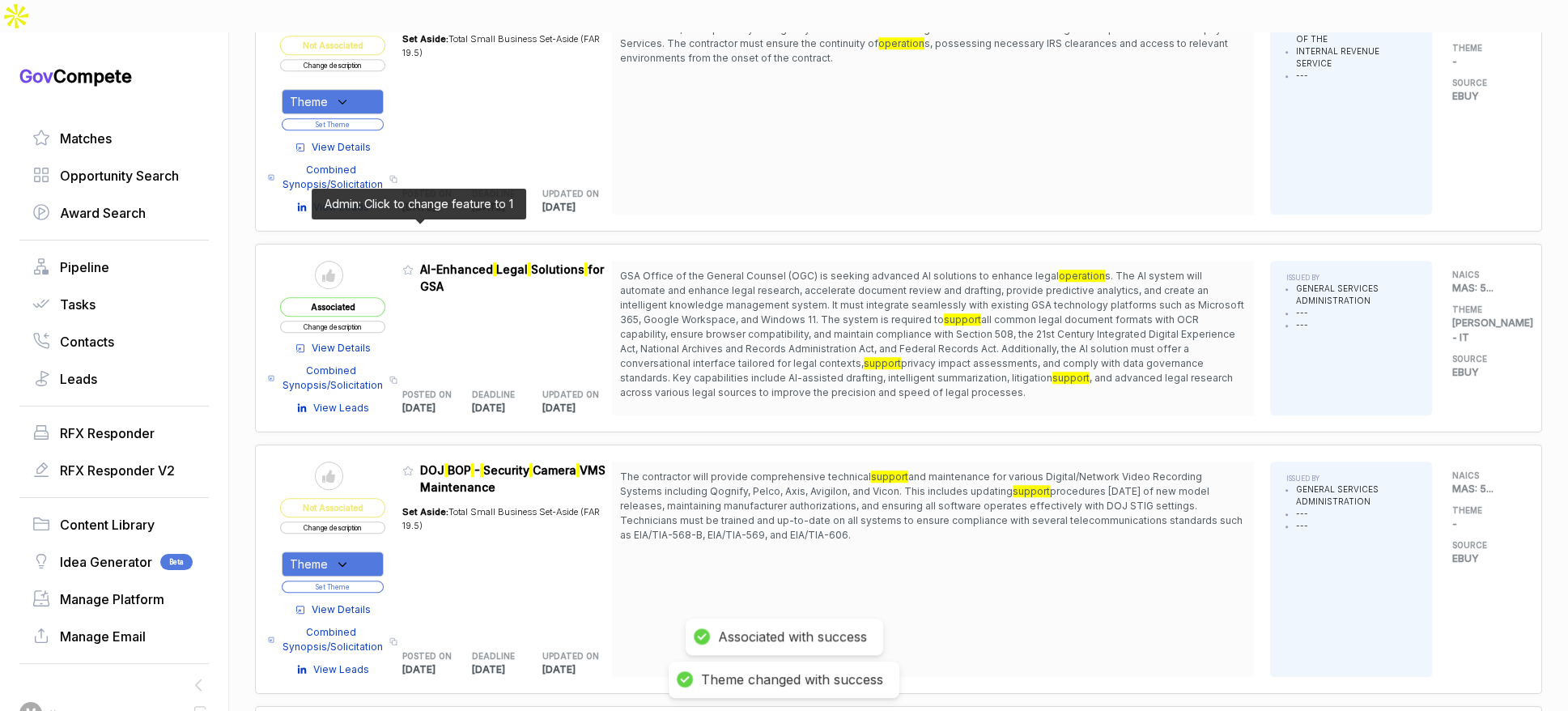
click at [411, 264] on icon at bounding box center [408, 269] width 12 height 12
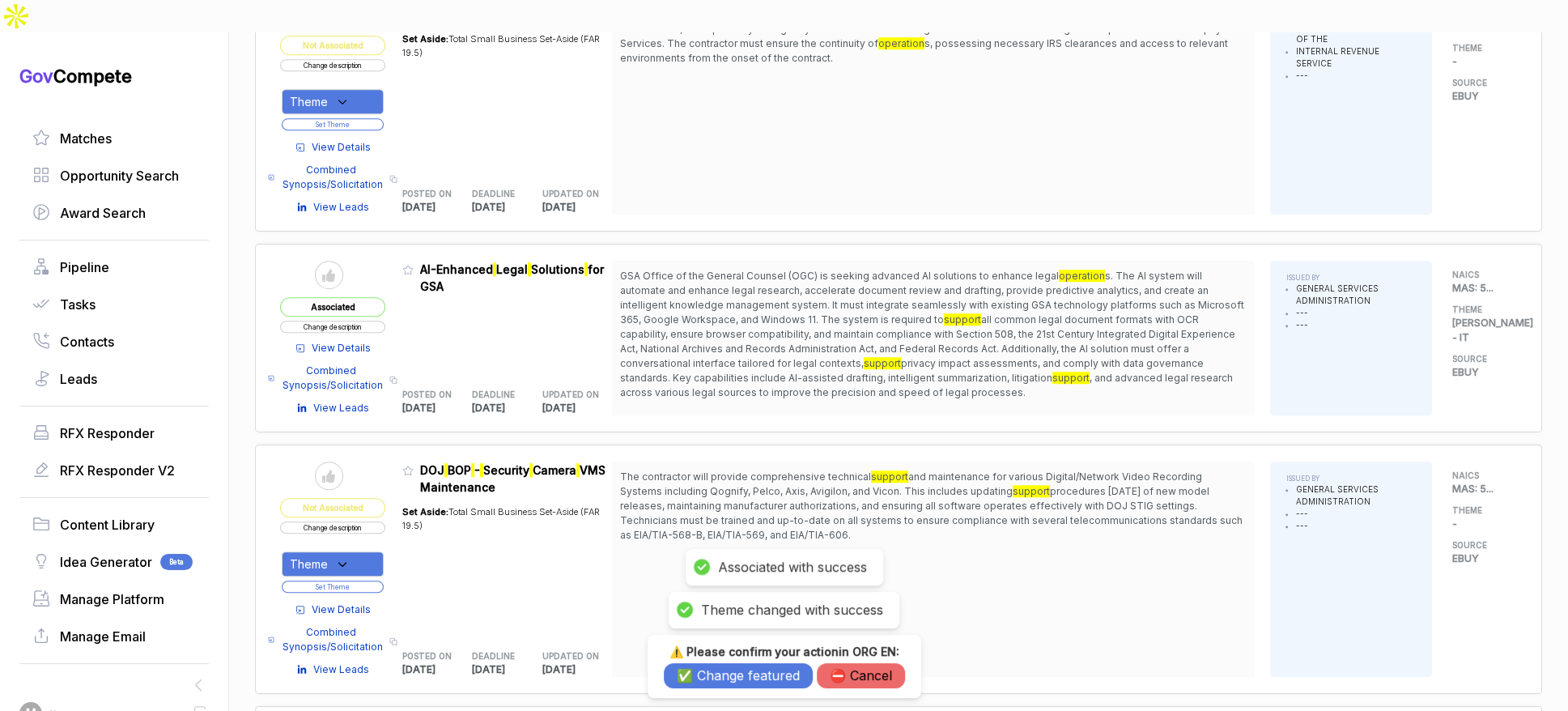
click at [715, 679] on button "✅ Change featured" at bounding box center [739, 676] width 149 height 25
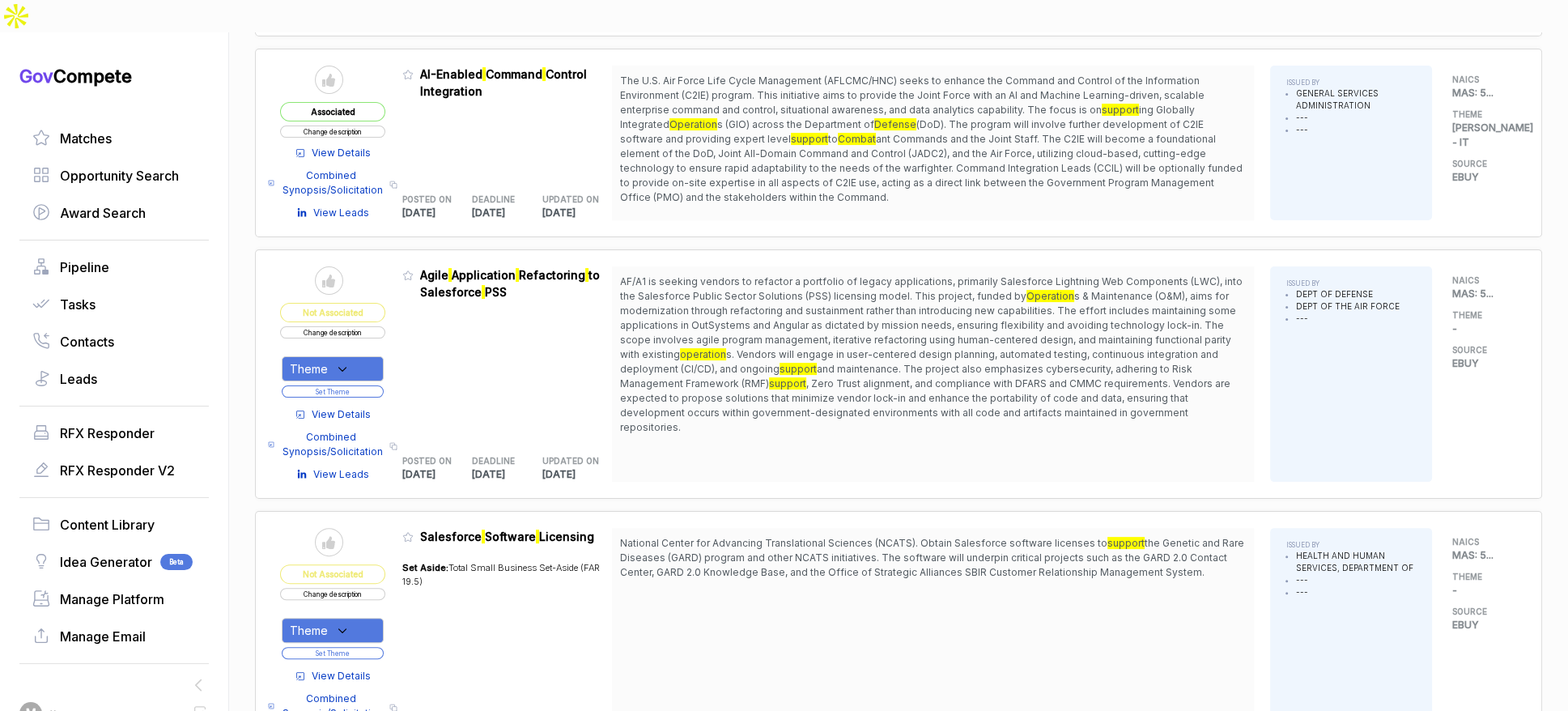
scroll to position [487, 0]
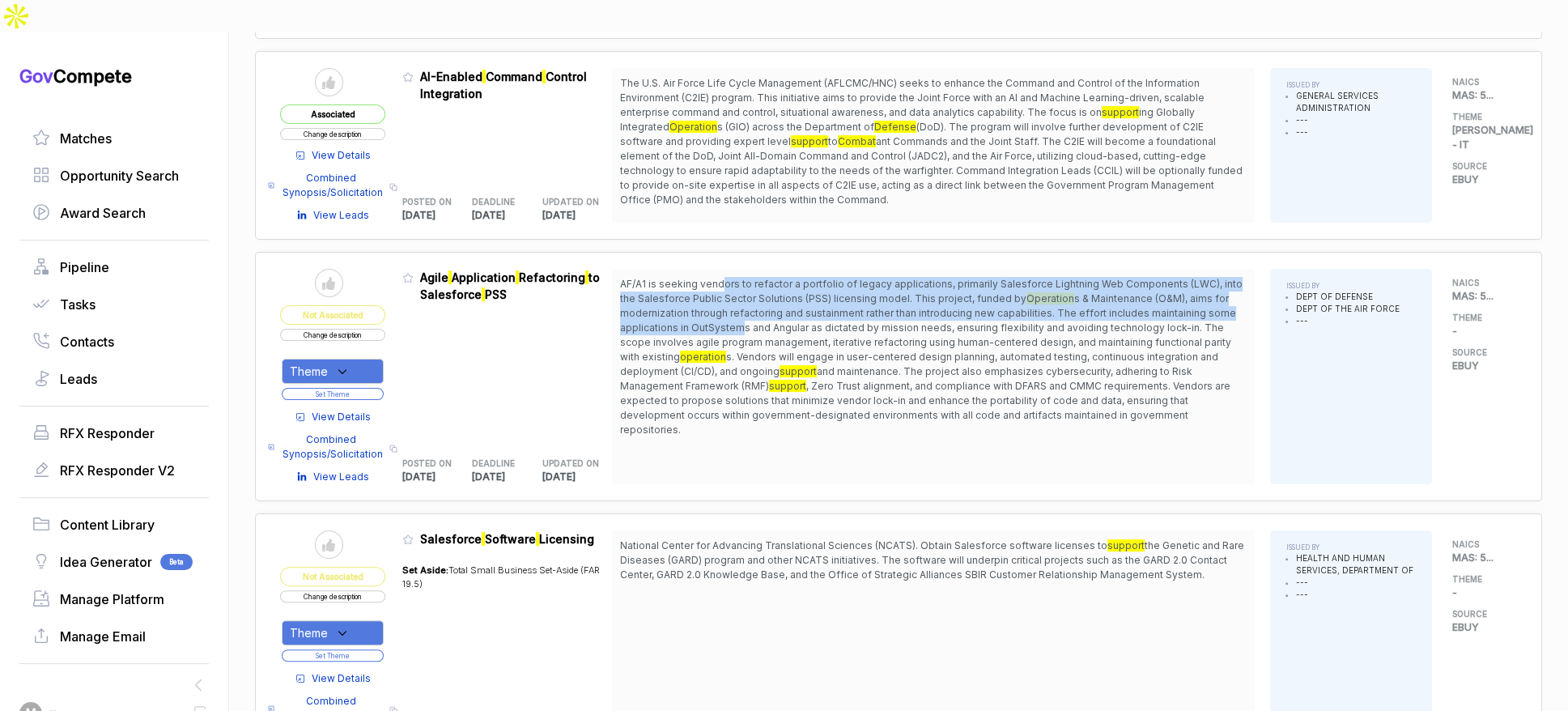
drag, startPoint x: 732, startPoint y: 246, endPoint x: 745, endPoint y: 285, distance: 41.1
click at [745, 285] on span "AF/A1 is seeking vendors to refactor a portfolio of legacy applications, primar…" at bounding box center [933, 357] width 626 height 160
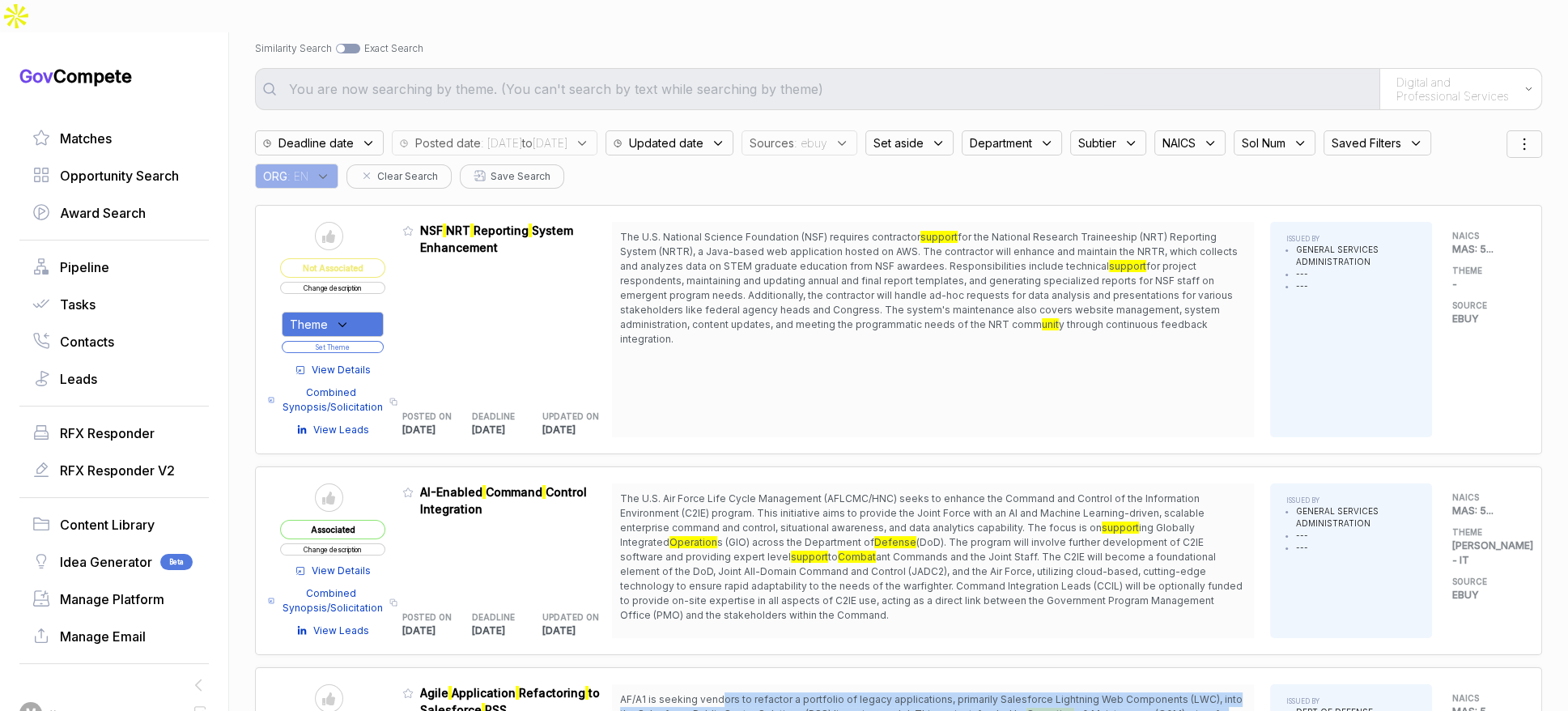
scroll to position [11, 0]
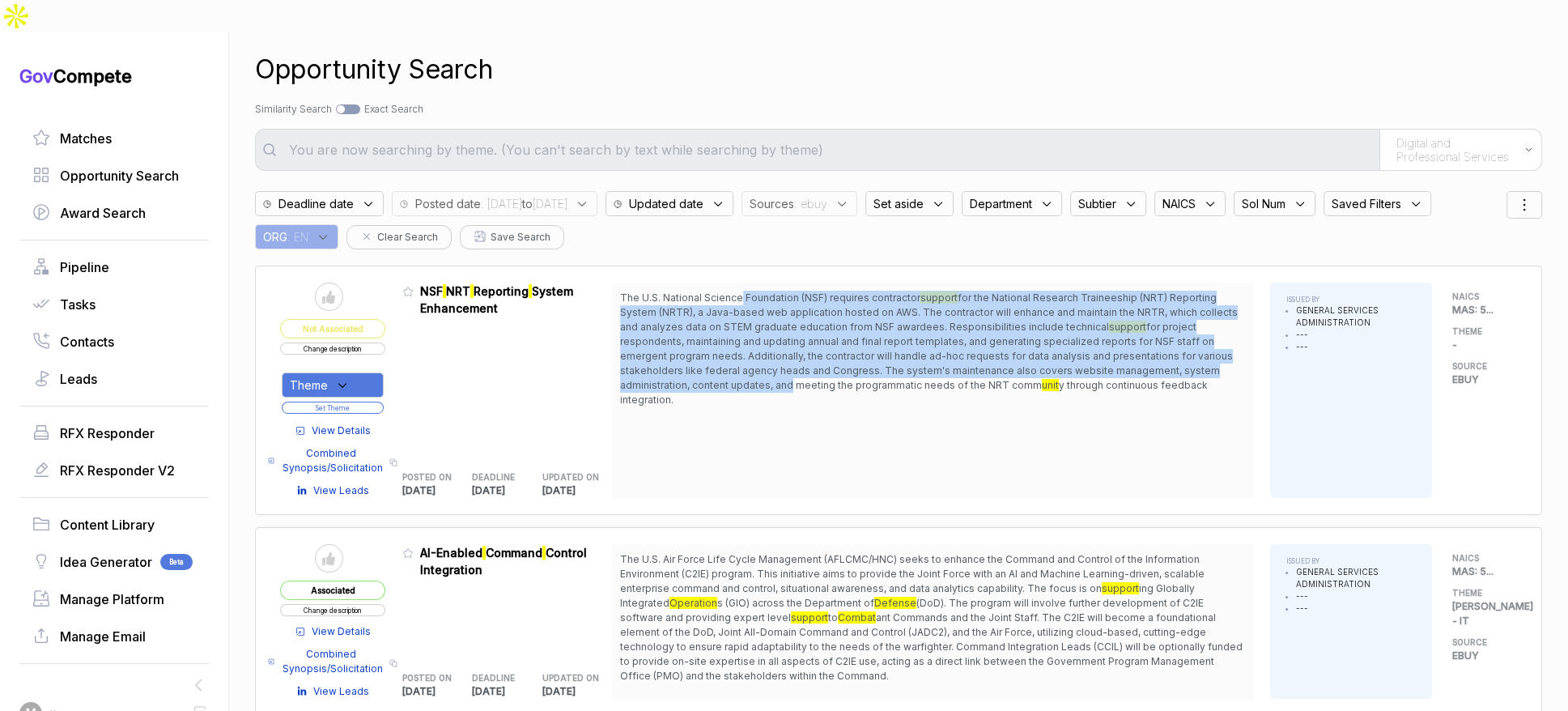
drag, startPoint x: 750, startPoint y: 270, endPoint x: 798, endPoint y: 358, distance: 100.2
click at [795, 356] on span "The U.S. National Science Foundation (NSF) requires contractor support for the …" at bounding box center [933, 349] width 626 height 117
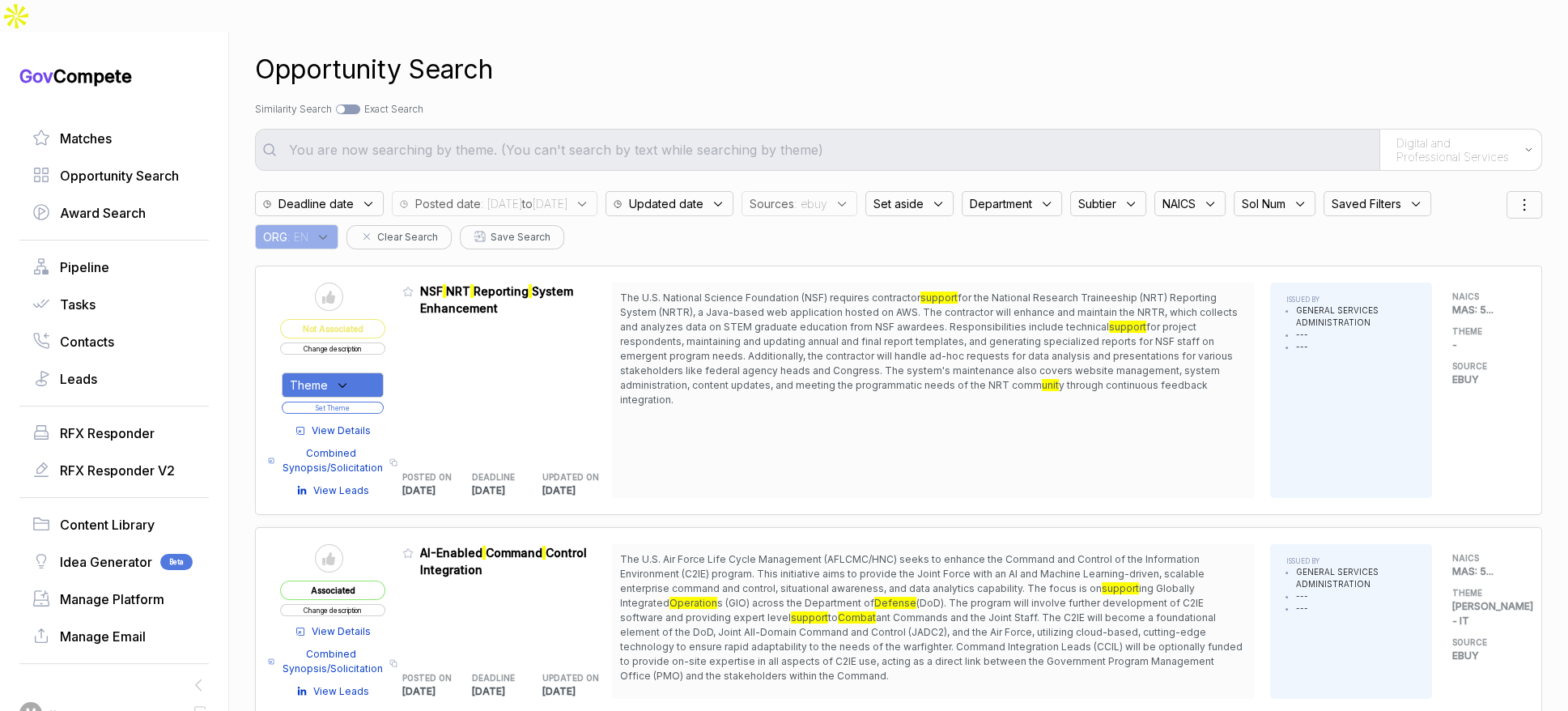
drag, startPoint x: 798, startPoint y: 358, endPoint x: 791, endPoint y: 364, distance: 9.2
click at [798, 358] on span "The U.S. National Science Foundation (NSF) requires contractor support for the …" at bounding box center [933, 349] width 626 height 117
click at [378, 373] on div "Theme" at bounding box center [332, 385] width 102 height 25
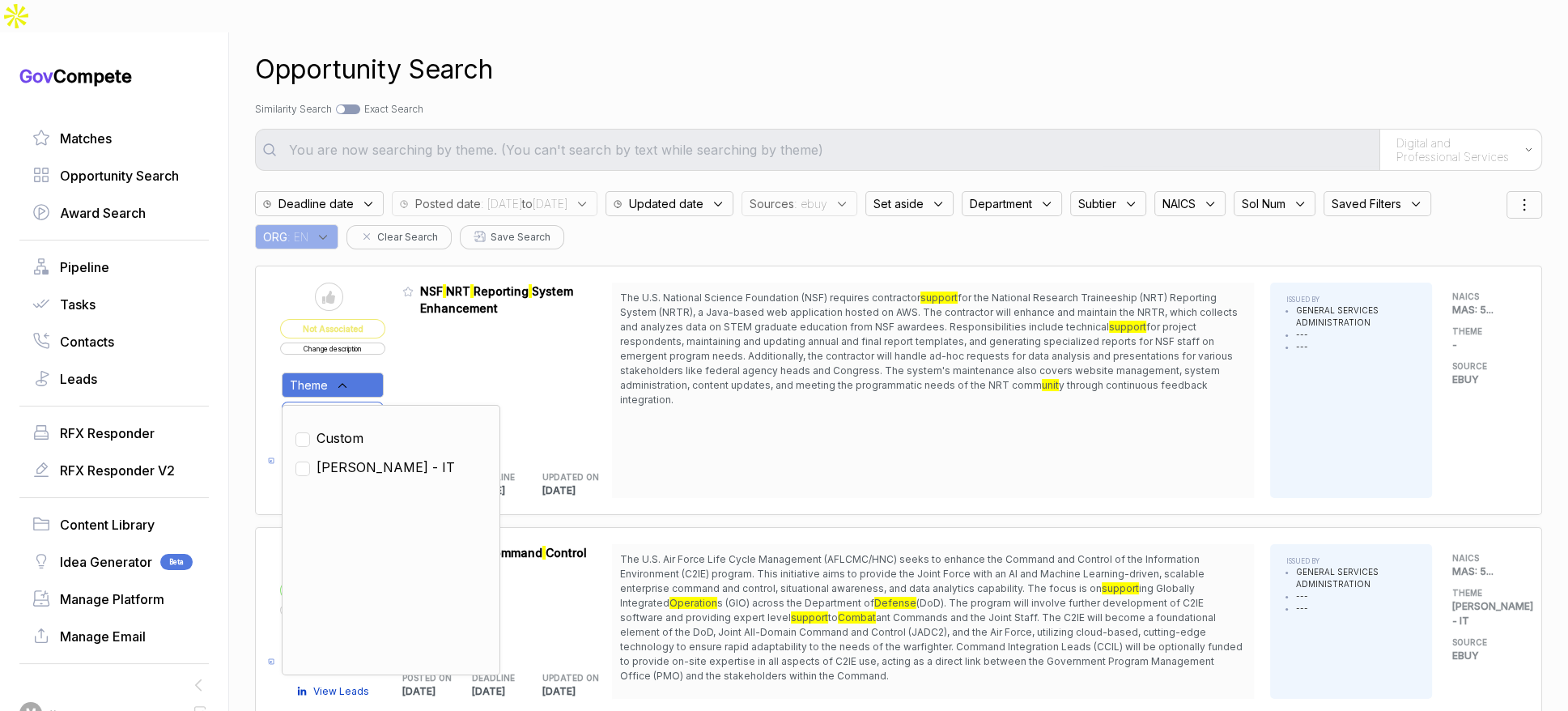
drag, startPoint x: 367, startPoint y: 433, endPoint x: 411, endPoint y: 374, distance: 73.6
click at [368, 457] on span "[PERSON_NAME] - IT" at bounding box center [386, 467] width 139 height 20
checkbox input "true"
drag, startPoint x: 430, startPoint y: 356, endPoint x: 404, endPoint y: 370, distance: 29.5
click at [427, 358] on div "Admin: Click to change feature to 1 RFI1780534_47QRAA21D009M NSF NRT Reporting …" at bounding box center [508, 390] width 211 height 215
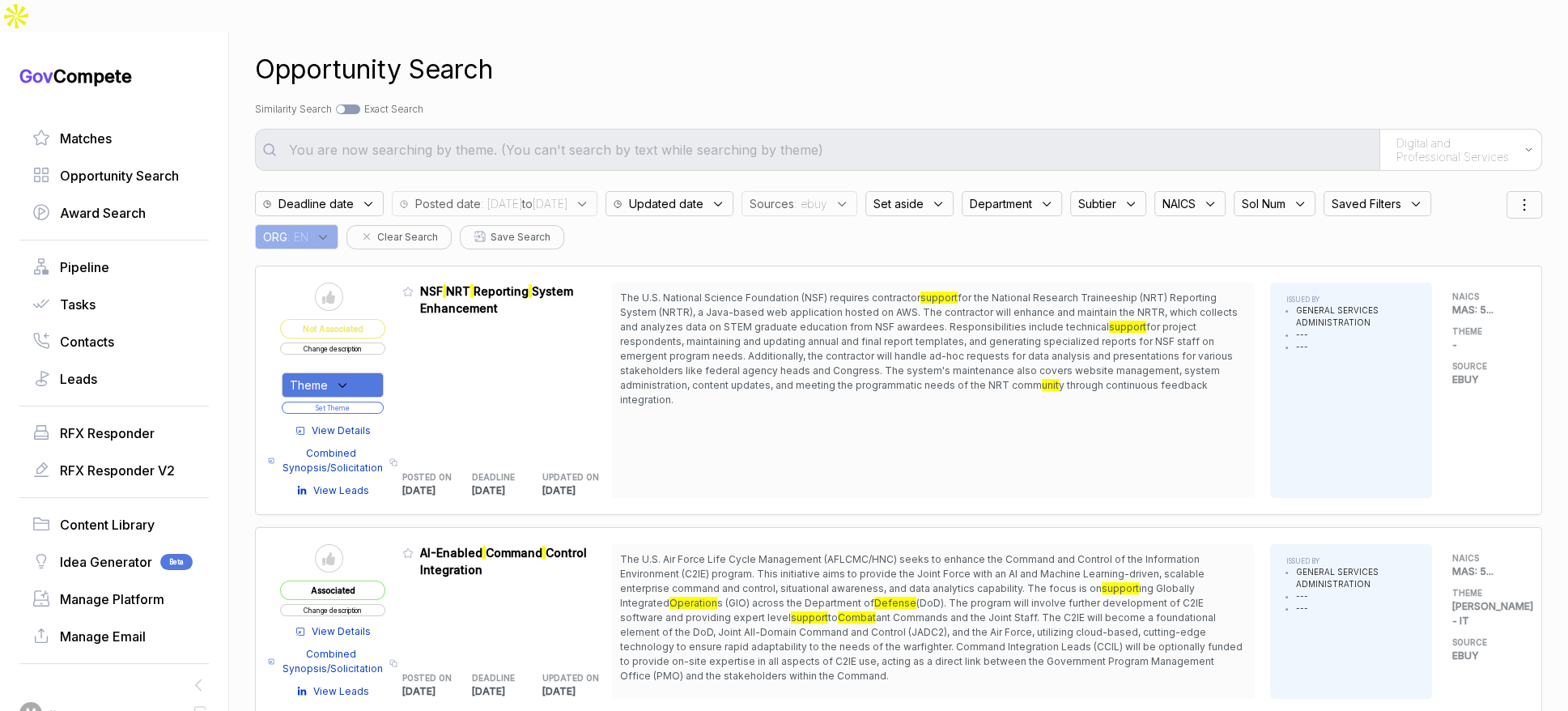
click at [383, 401] on button "Set Theme" at bounding box center [332, 407] width 102 height 12
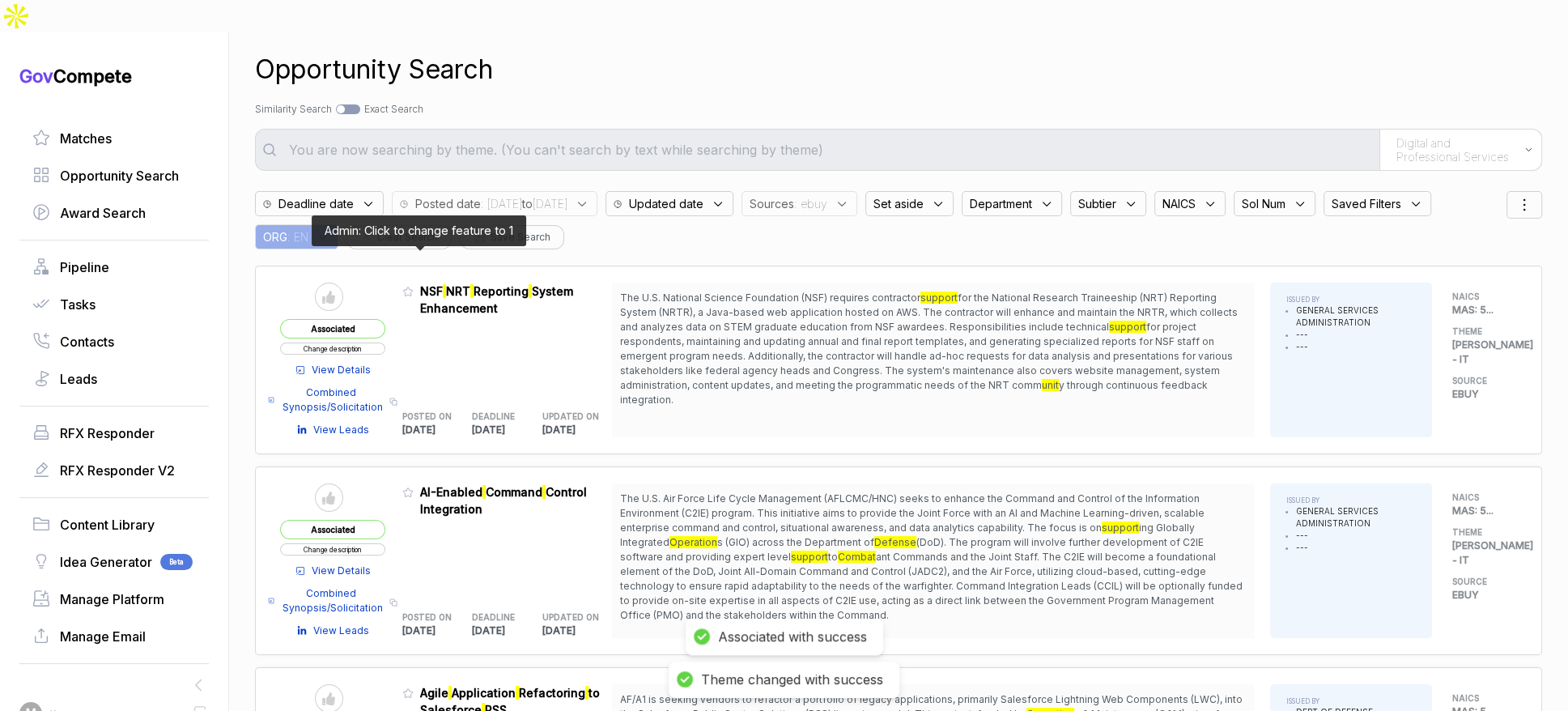
drag, startPoint x: 416, startPoint y: 257, endPoint x: 419, endPoint y: 277, distance: 20.2
click at [414, 286] on icon at bounding box center [408, 292] width 12 height 12
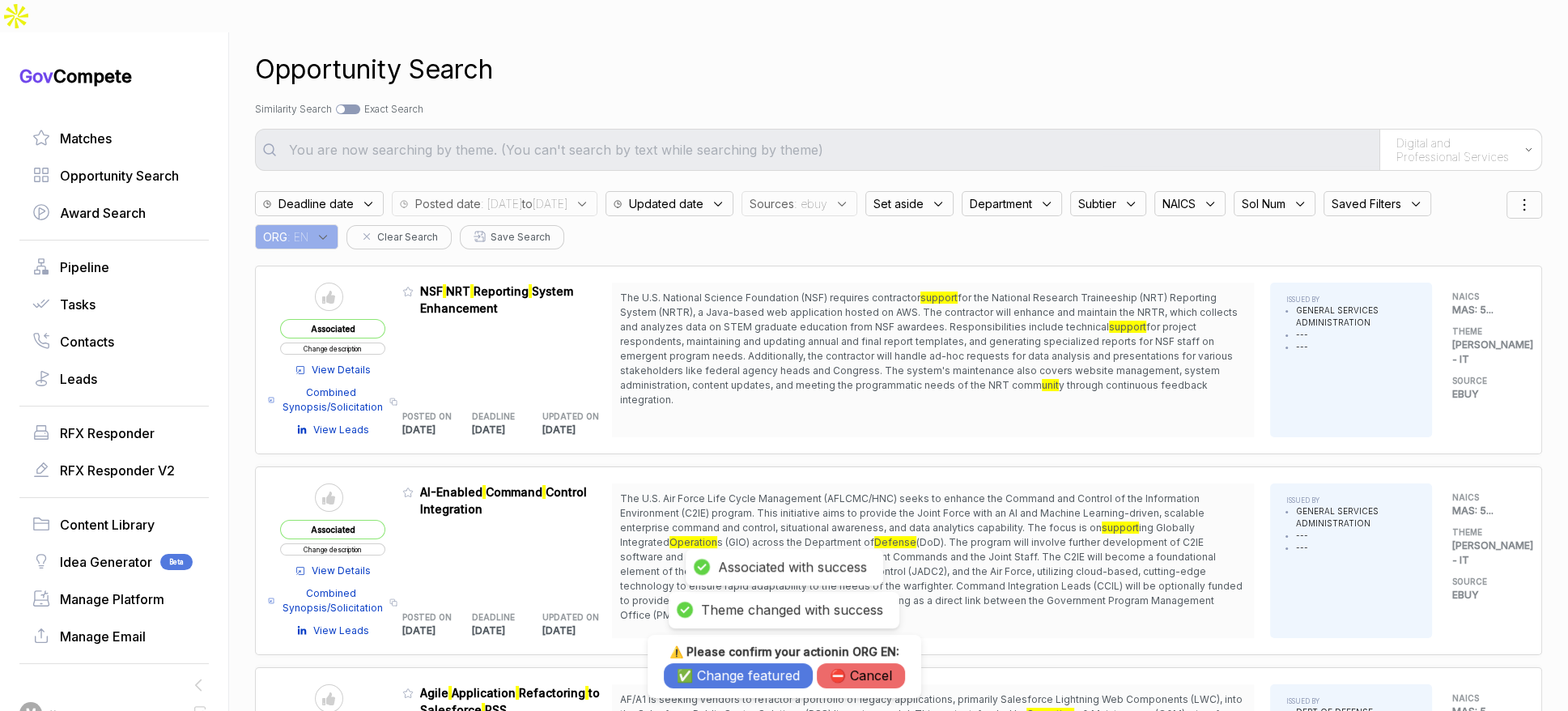
click at [721, 664] on button "✅ Change featured" at bounding box center [739, 676] width 149 height 25
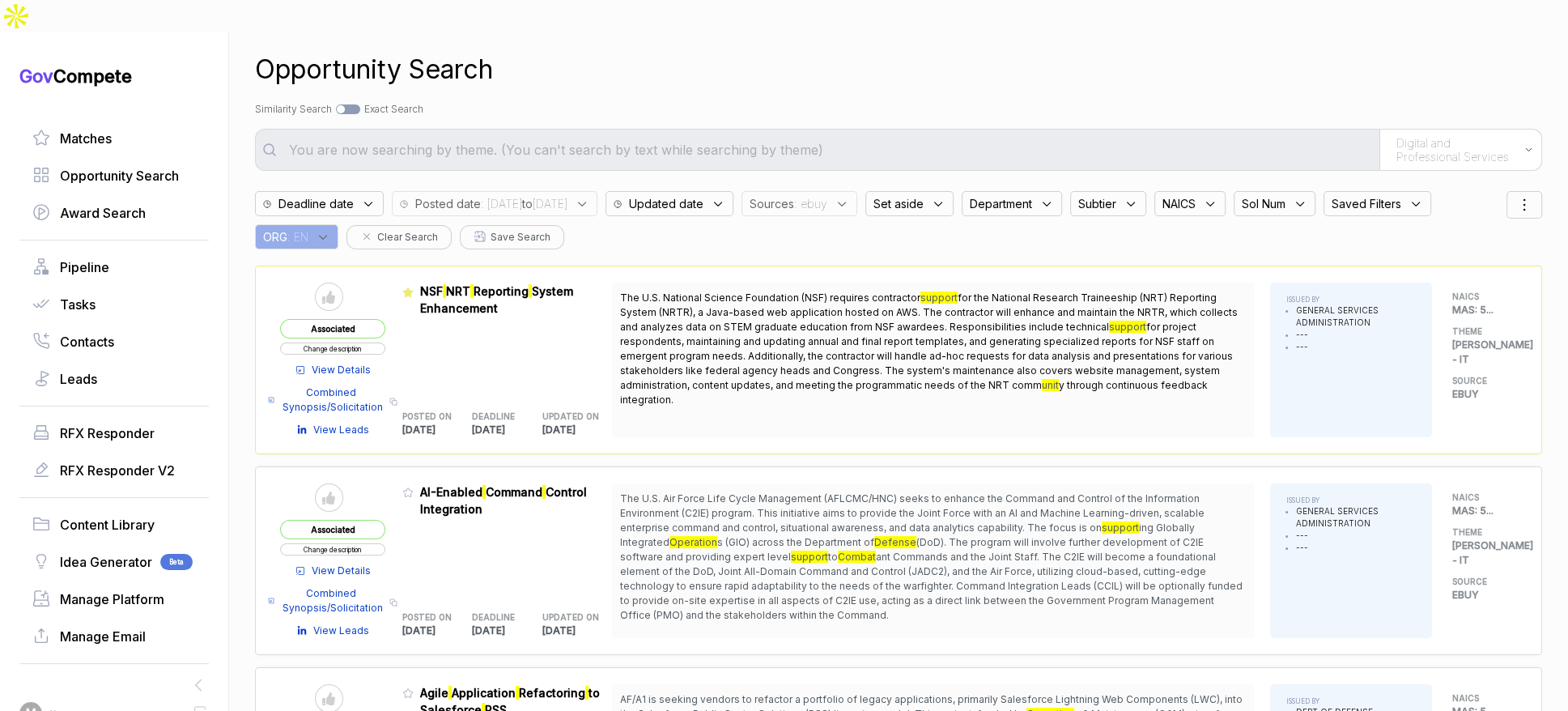
click at [794, 195] on span "Sources" at bounding box center [771, 203] width 44 height 17
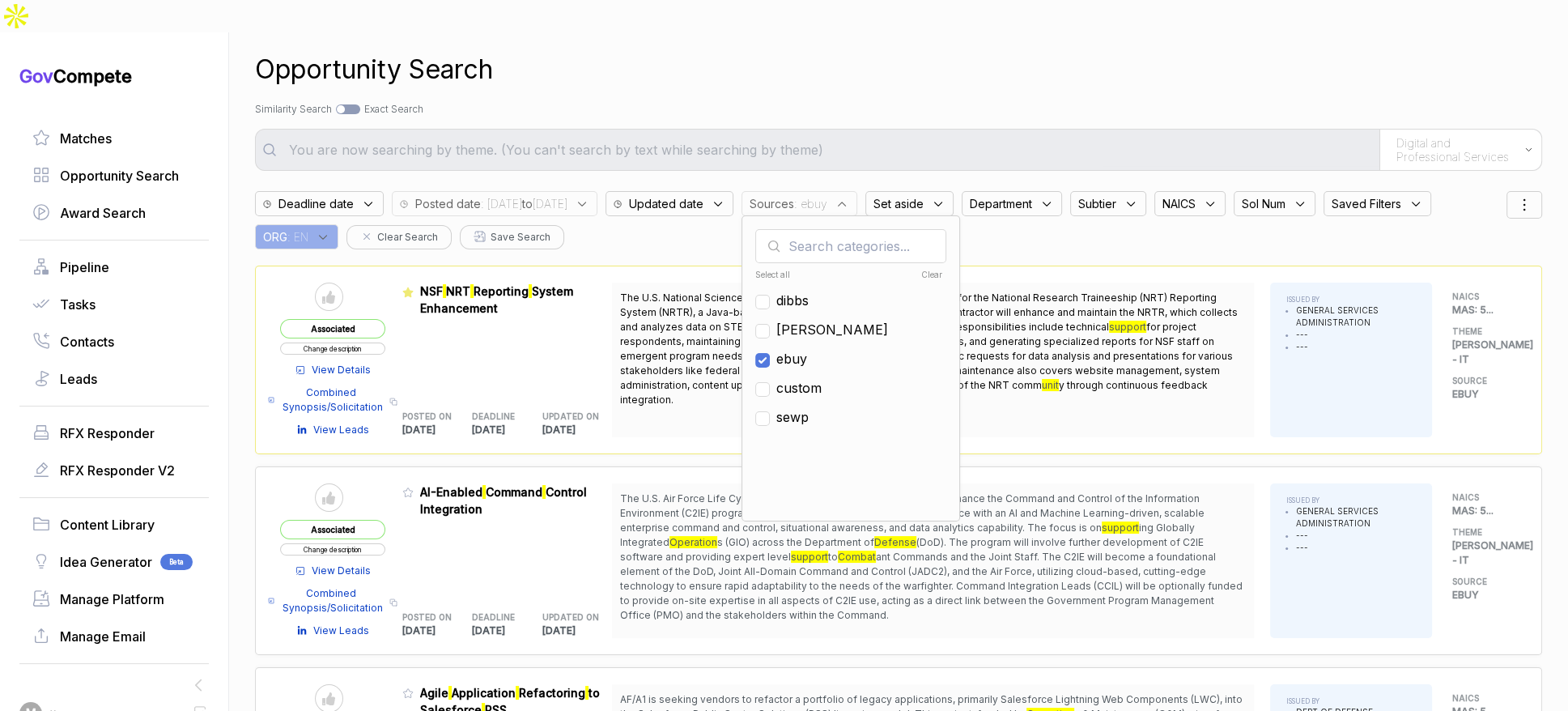
drag, startPoint x: 734, startPoint y: 73, endPoint x: 602, endPoint y: 65, distance: 132.2
click at [706, 102] on div "Search by Topic Relevance Similarity Search Search by Exact Keyword Match Exact…" at bounding box center [898, 109] width 1287 height 14
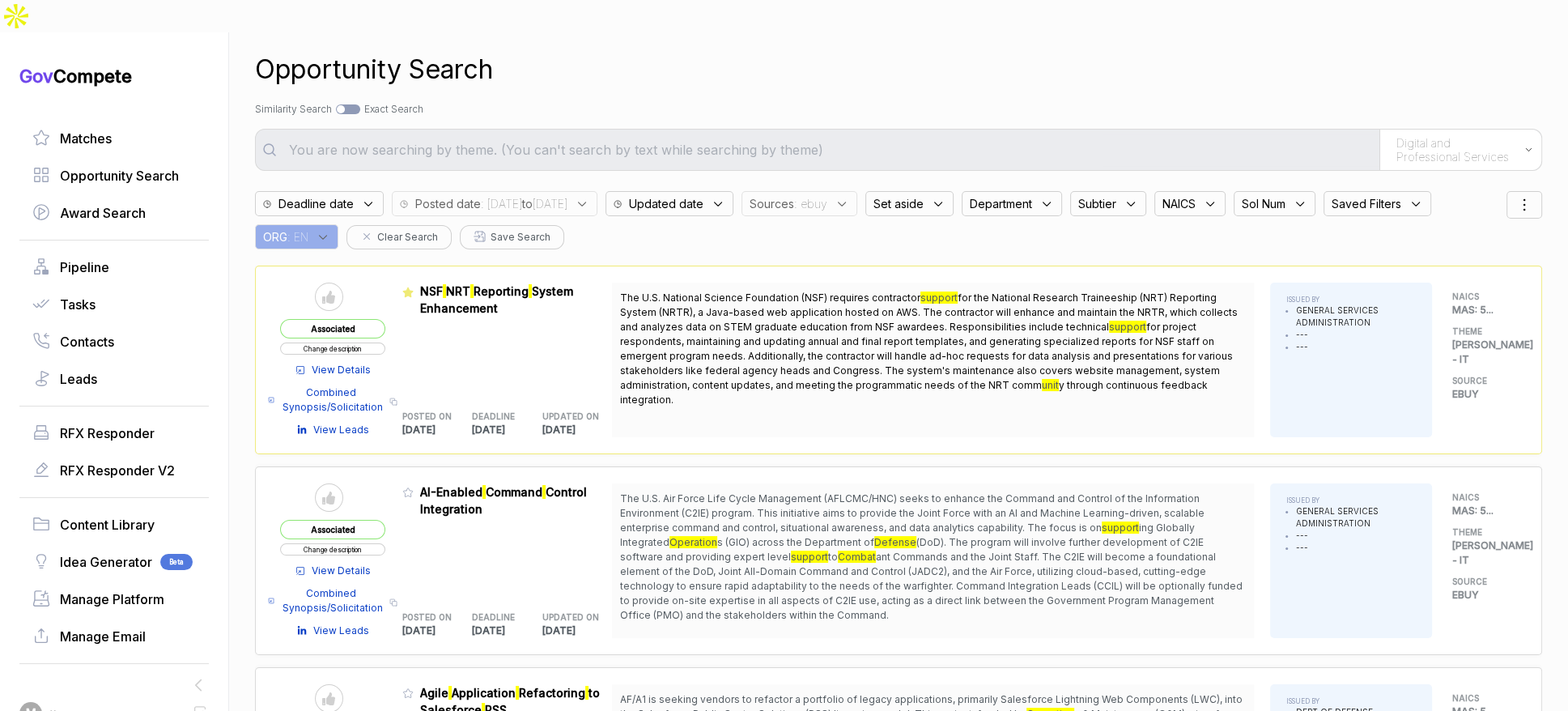
click at [358, 104] on div at bounding box center [347, 109] width 24 height 10
checkbox input "true"
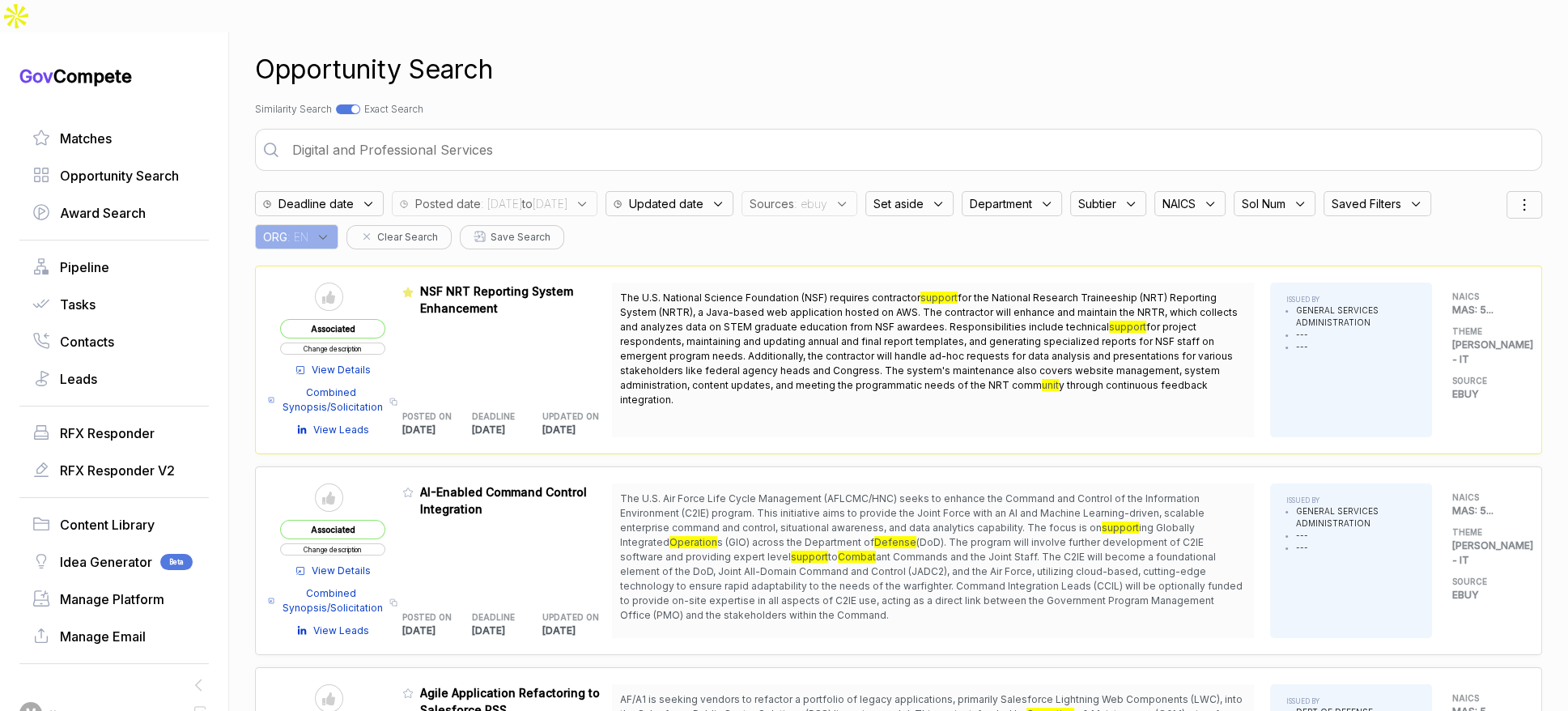
click at [447, 133] on input "Digital and Professional Services" at bounding box center [910, 149] width 1256 height 32
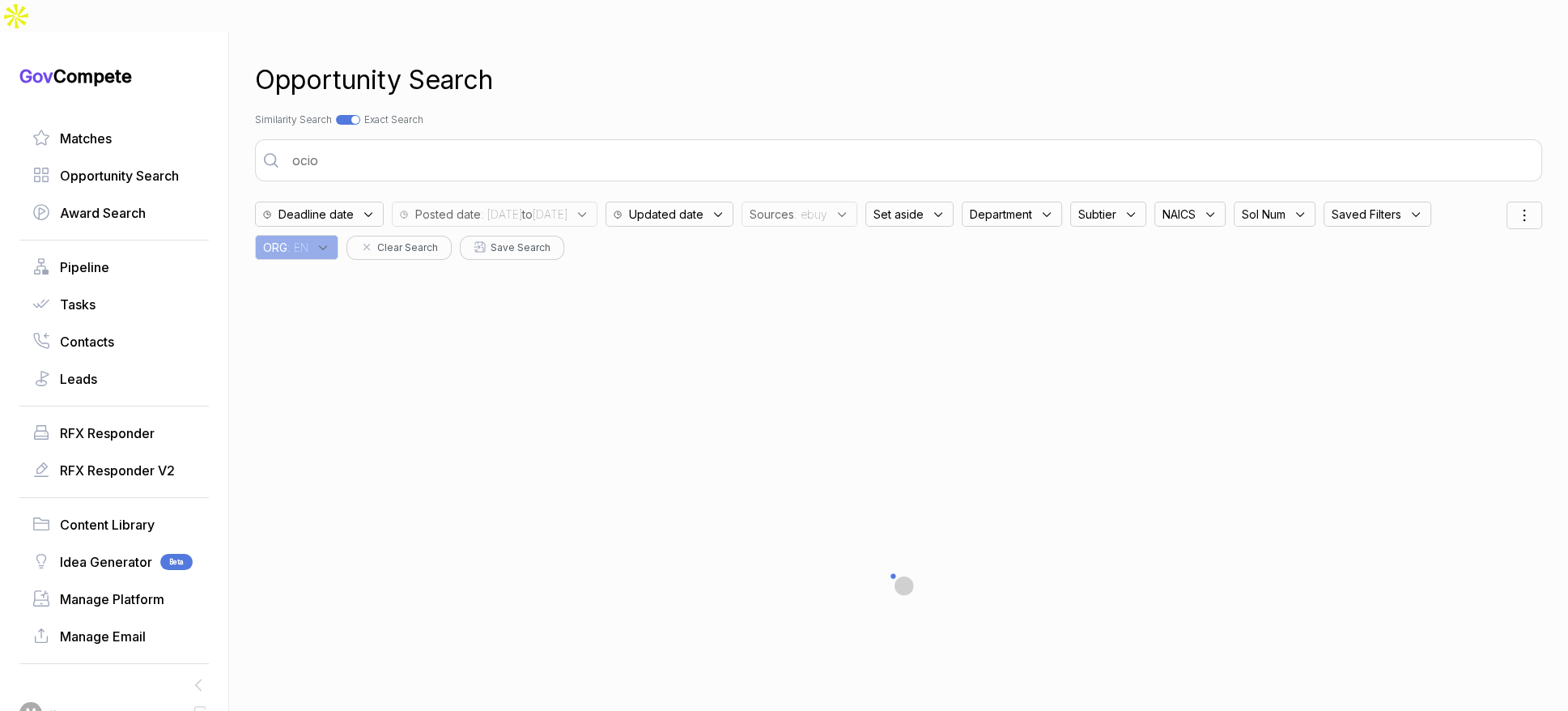
type input "ocio"
click at [511, 205] on span ": 2025/09/02 to 2025/09/04" at bounding box center [524, 213] width 86 height 17
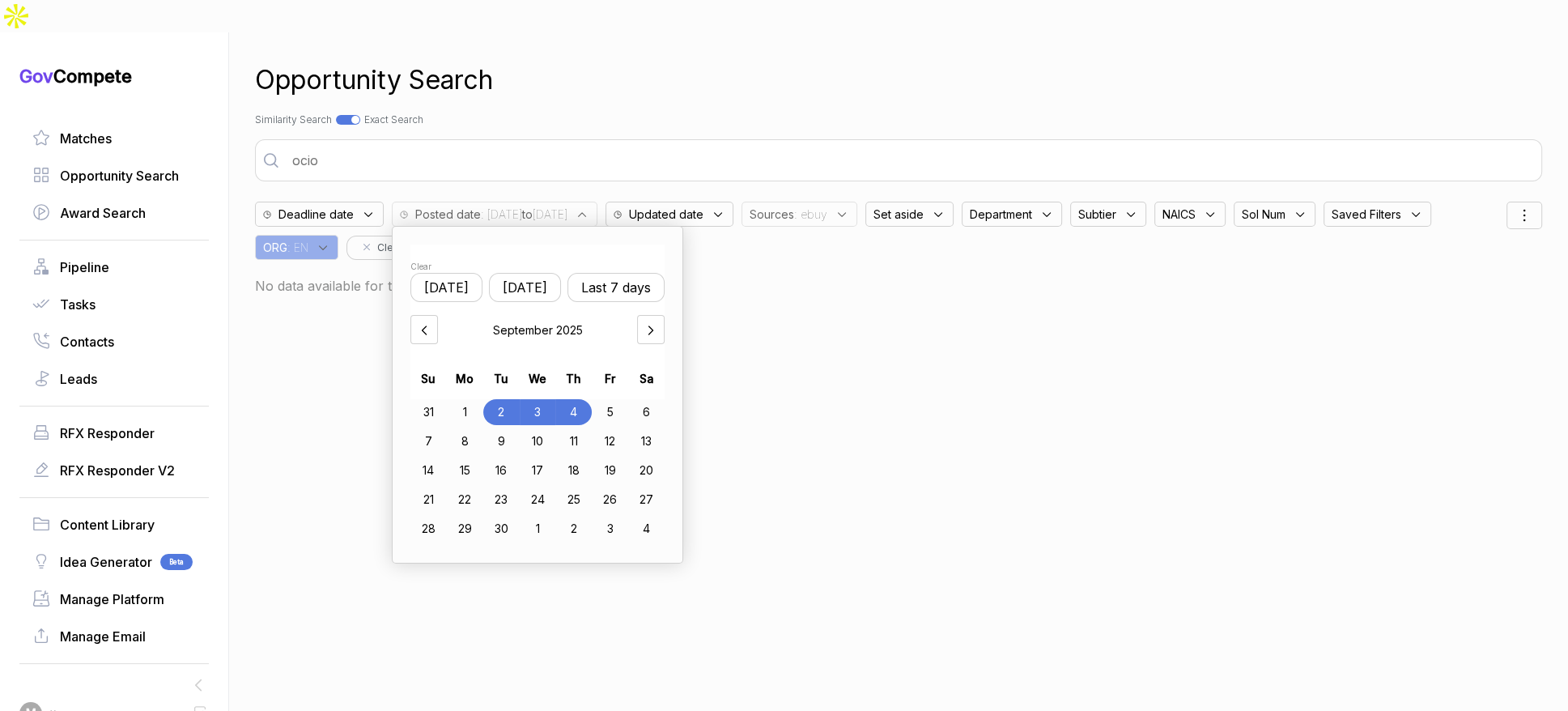
click at [423, 144] on input "ocio" at bounding box center [910, 160] width 1256 height 32
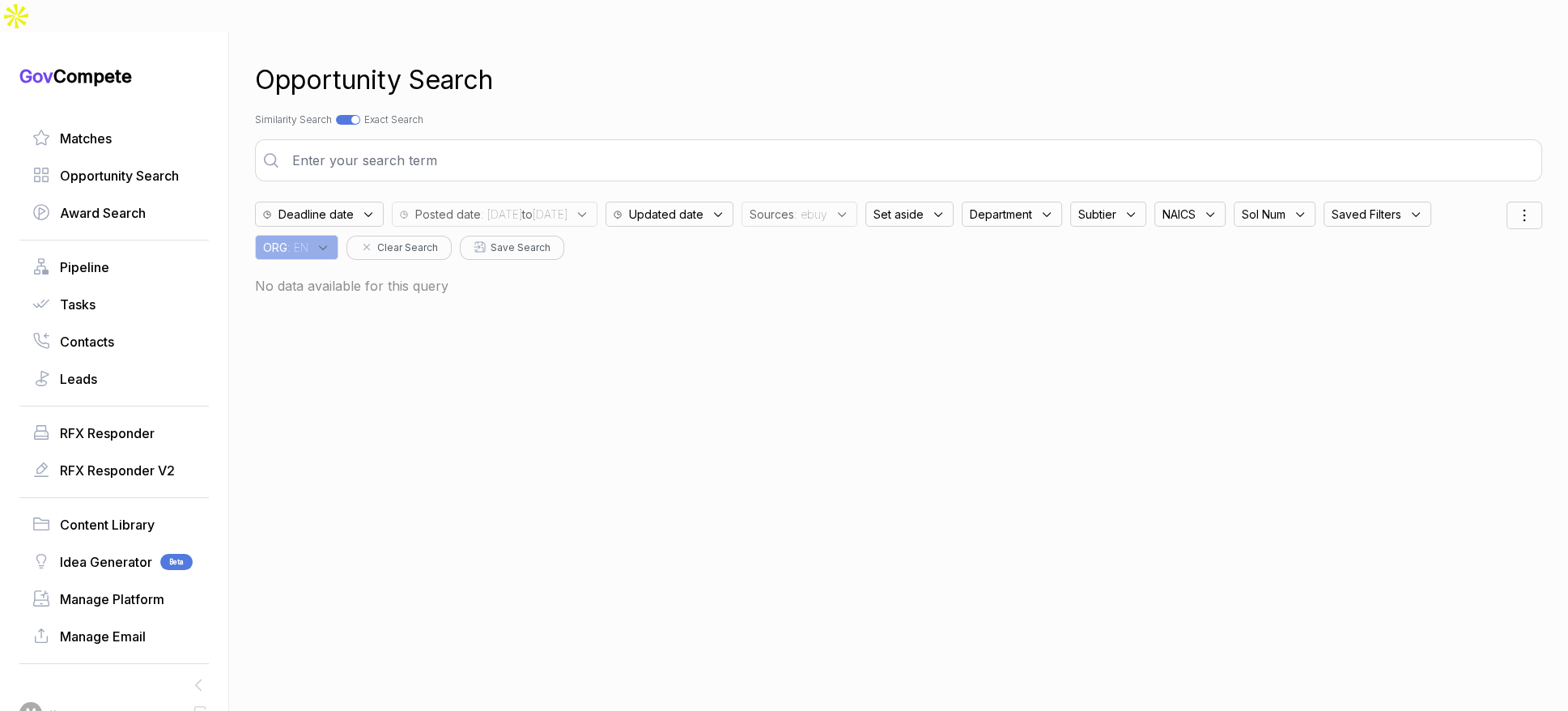
click at [353, 115] on div at bounding box center [347, 120] width 24 height 10
checkbox input "false"
click at [827, 205] on span ": ebuy" at bounding box center [810, 213] width 33 height 17
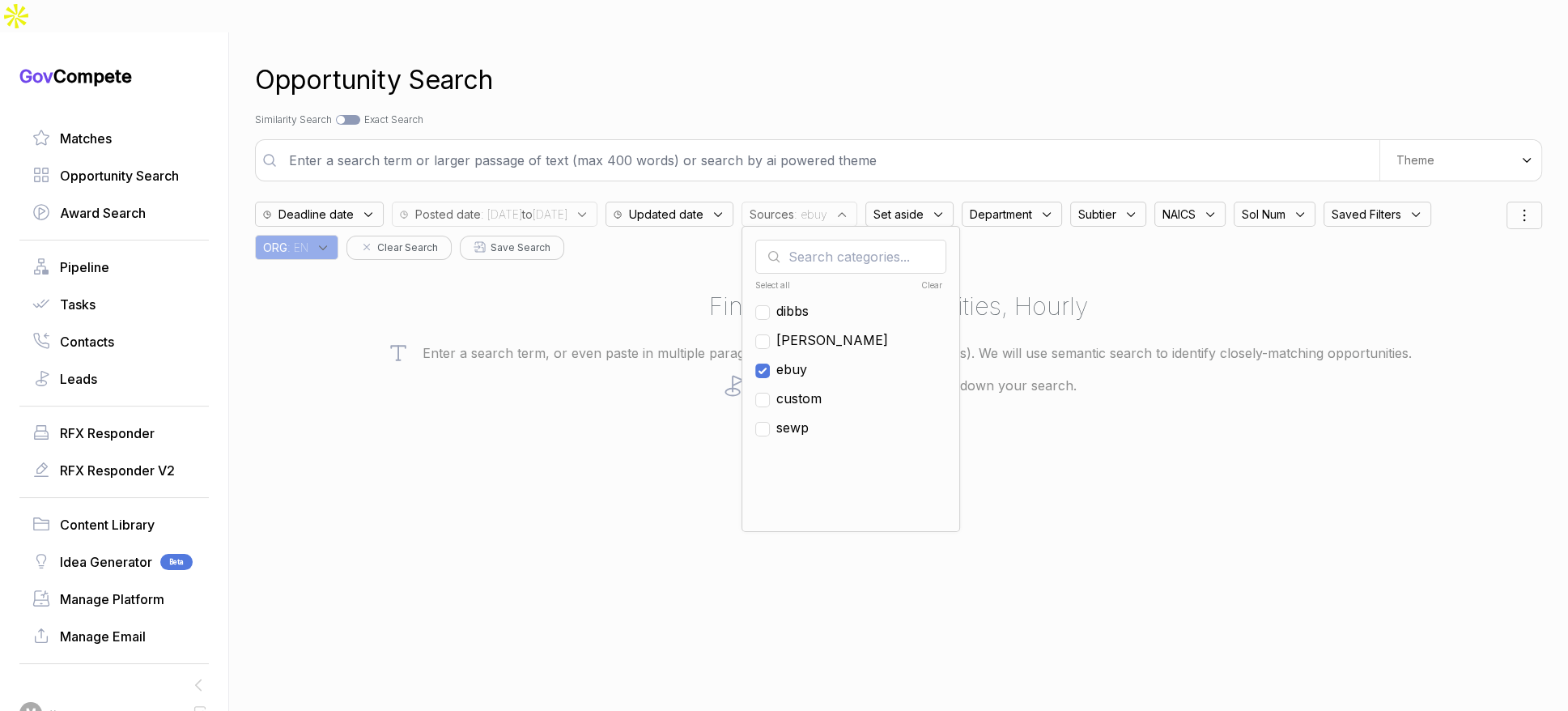
drag, startPoint x: 850, startPoint y: 335, endPoint x: 849, endPoint y: 318, distance: 17.0
click at [807, 359] on span "ebuy" at bounding box center [792, 369] width 31 height 20
checkbox input "false"
drag, startPoint x: 849, startPoint y: 304, endPoint x: 906, endPoint y: 183, distance: 133.8
click at [849, 330] on span "[PERSON_NAME]" at bounding box center [833, 340] width 112 height 20
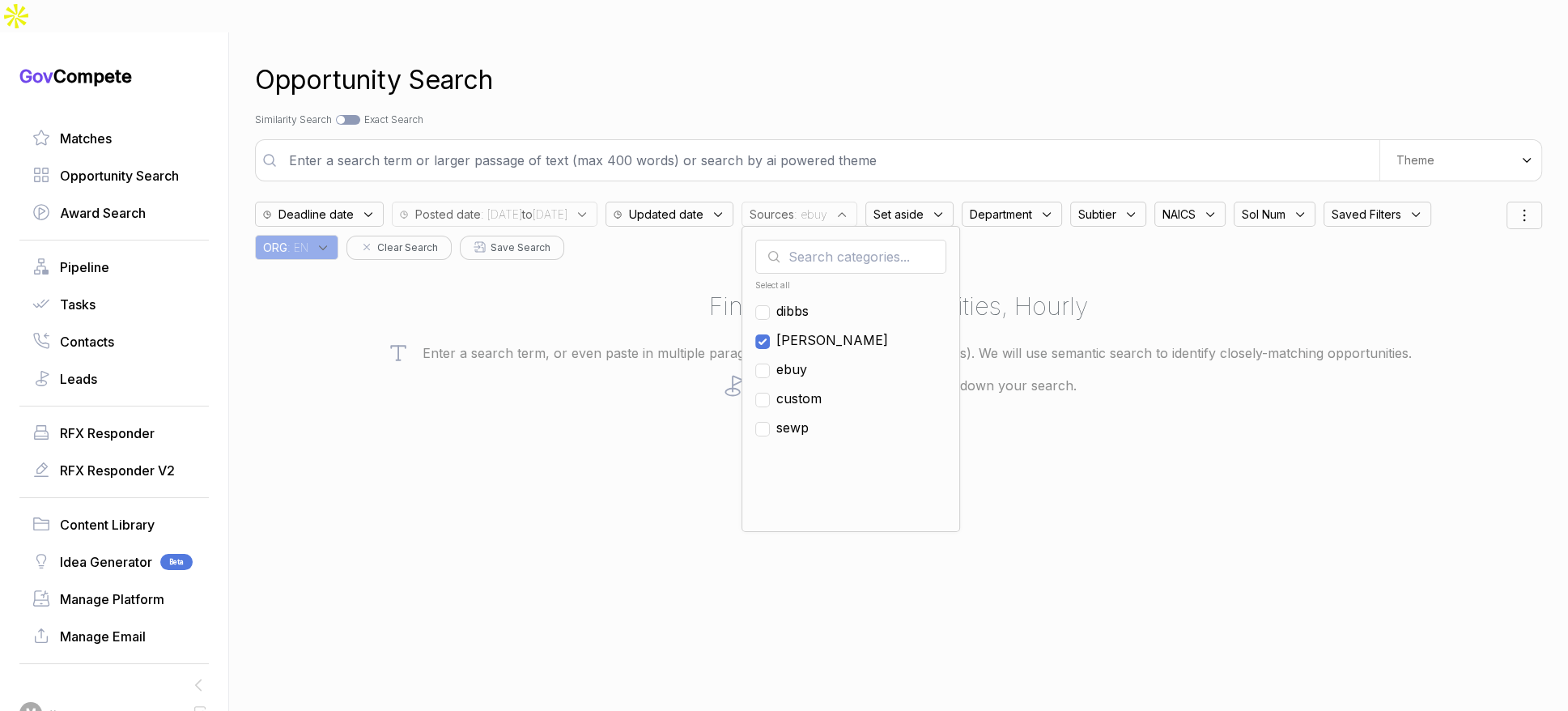
checkbox input "true"
drag, startPoint x: 974, startPoint y: 76, endPoint x: 1015, endPoint y: 79, distance: 41.1
click at [974, 76] on div "Opportunity Search Search by Topic Relevance Similarity Search Search by Exact …" at bounding box center [898, 388] width 1287 height 711
click at [1388, 140] on div "Theme" at bounding box center [1461, 160] width 162 height 40
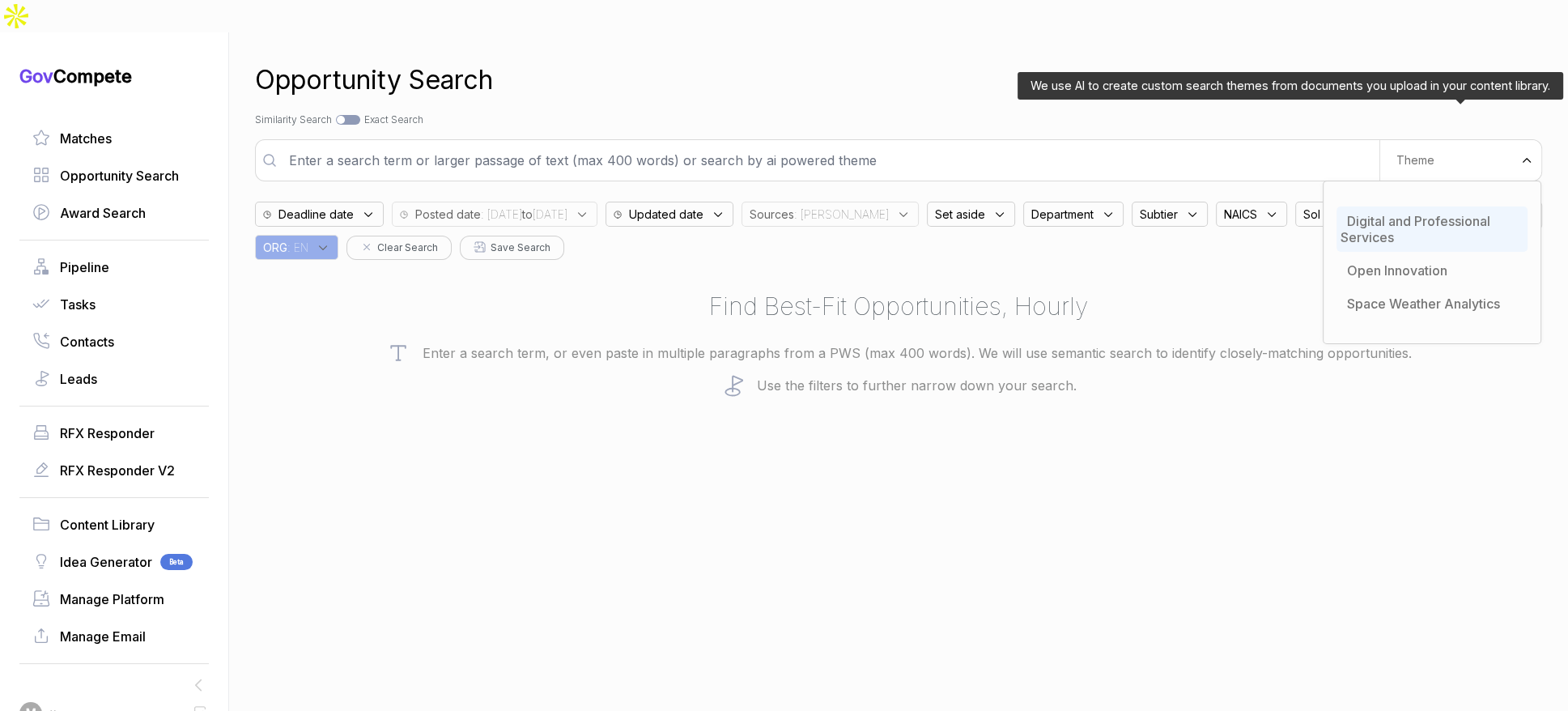
click at [1383, 213] on span "Digital and Professional Services" at bounding box center [1416, 230] width 149 height 32
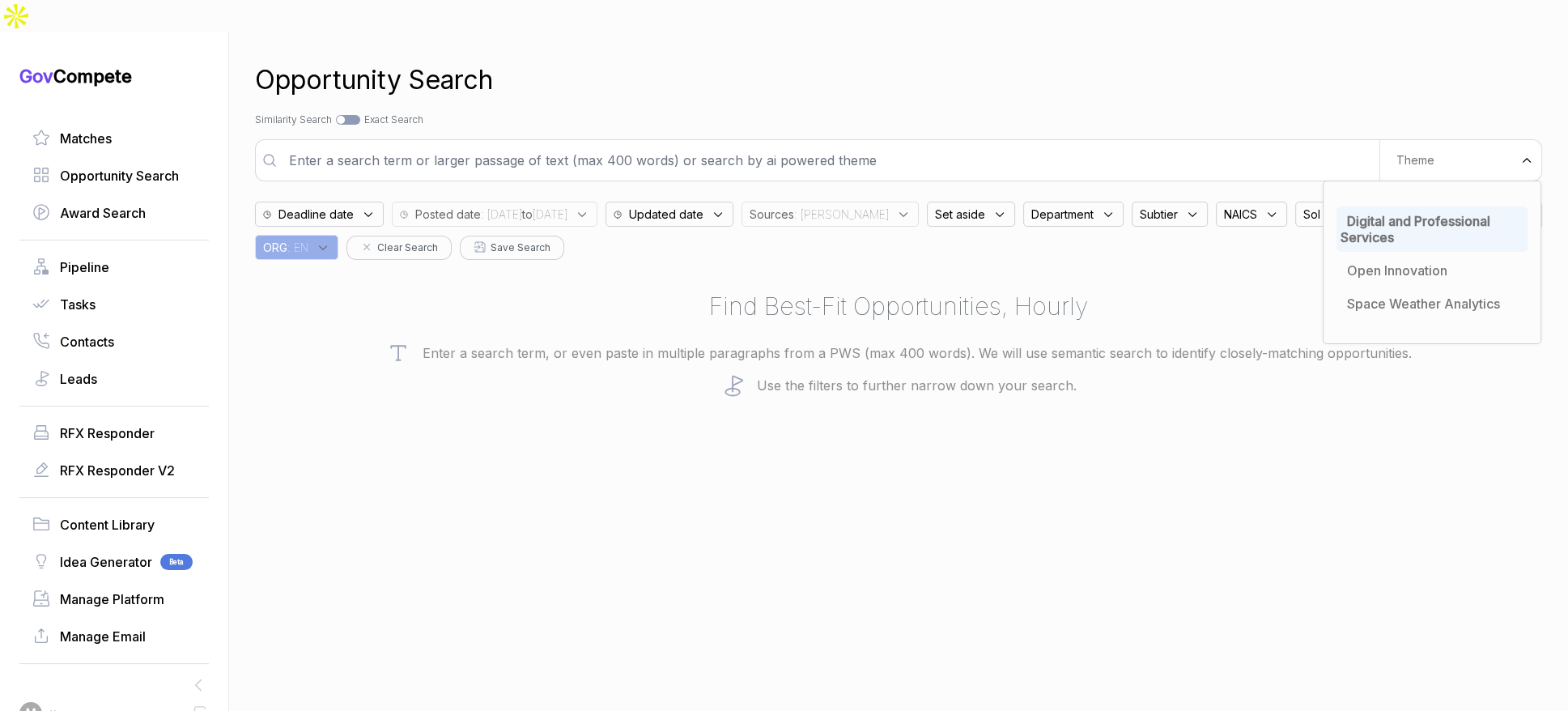
click at [1205, 95] on div "Opportunity Search Search by Topic Relevance Similarity Search Search by Exact …" at bounding box center [898, 388] width 1287 height 711
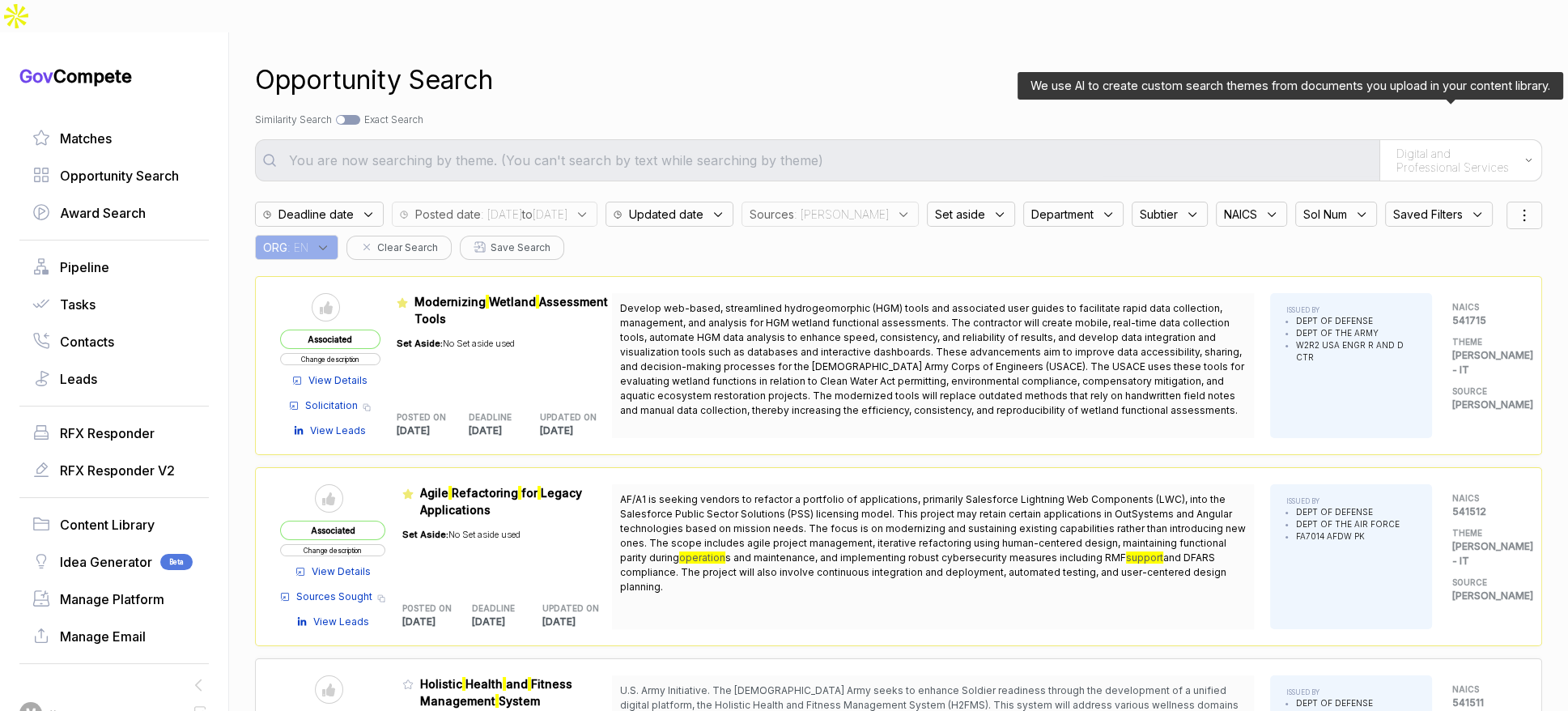
click at [1397, 147] on span "Digital and Professional Services" at bounding box center [1456, 160] width 120 height 28
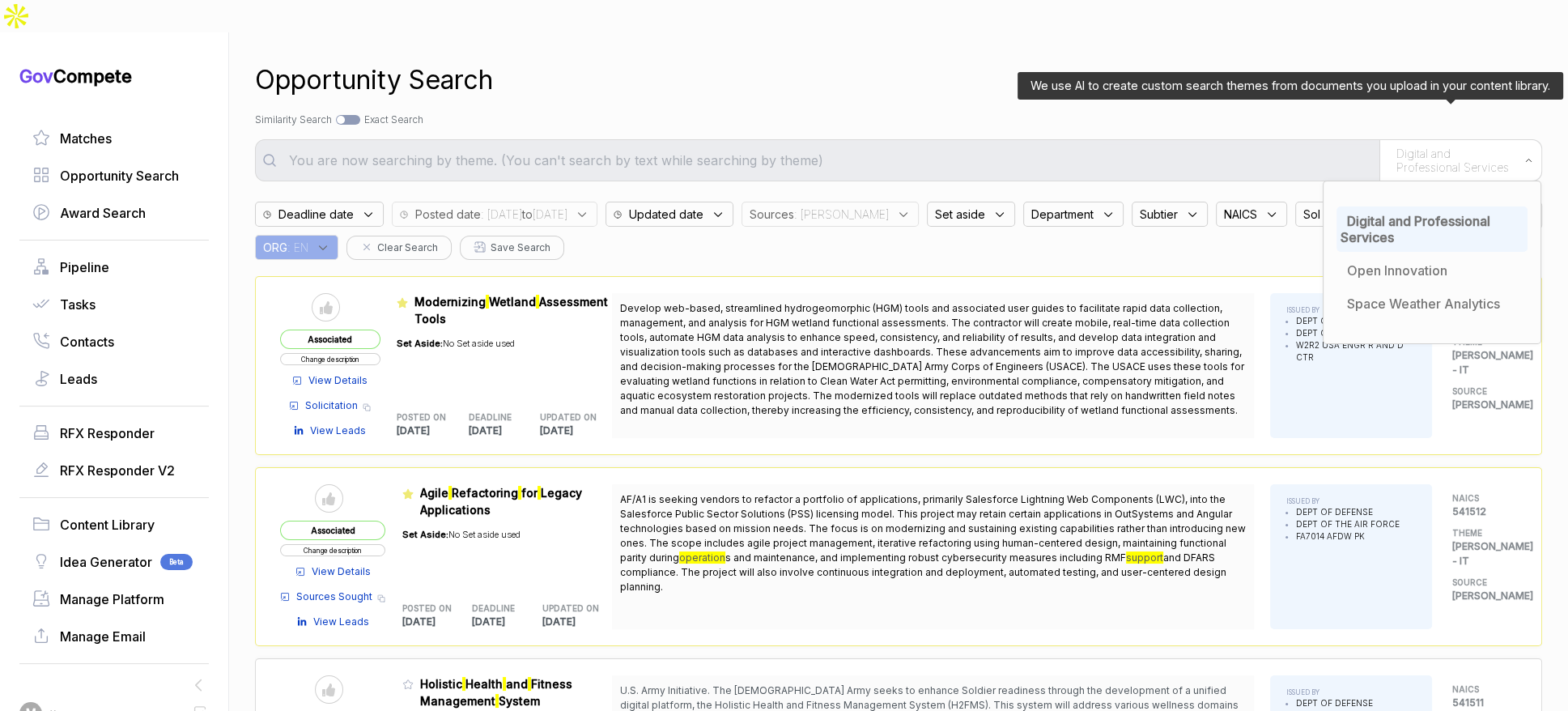
drag, startPoint x: 1397, startPoint y: 174, endPoint x: 1275, endPoint y: 158, distance: 123.0
click at [1397, 206] on div "Digital and Professional Services" at bounding box center [1432, 229] width 191 height 45
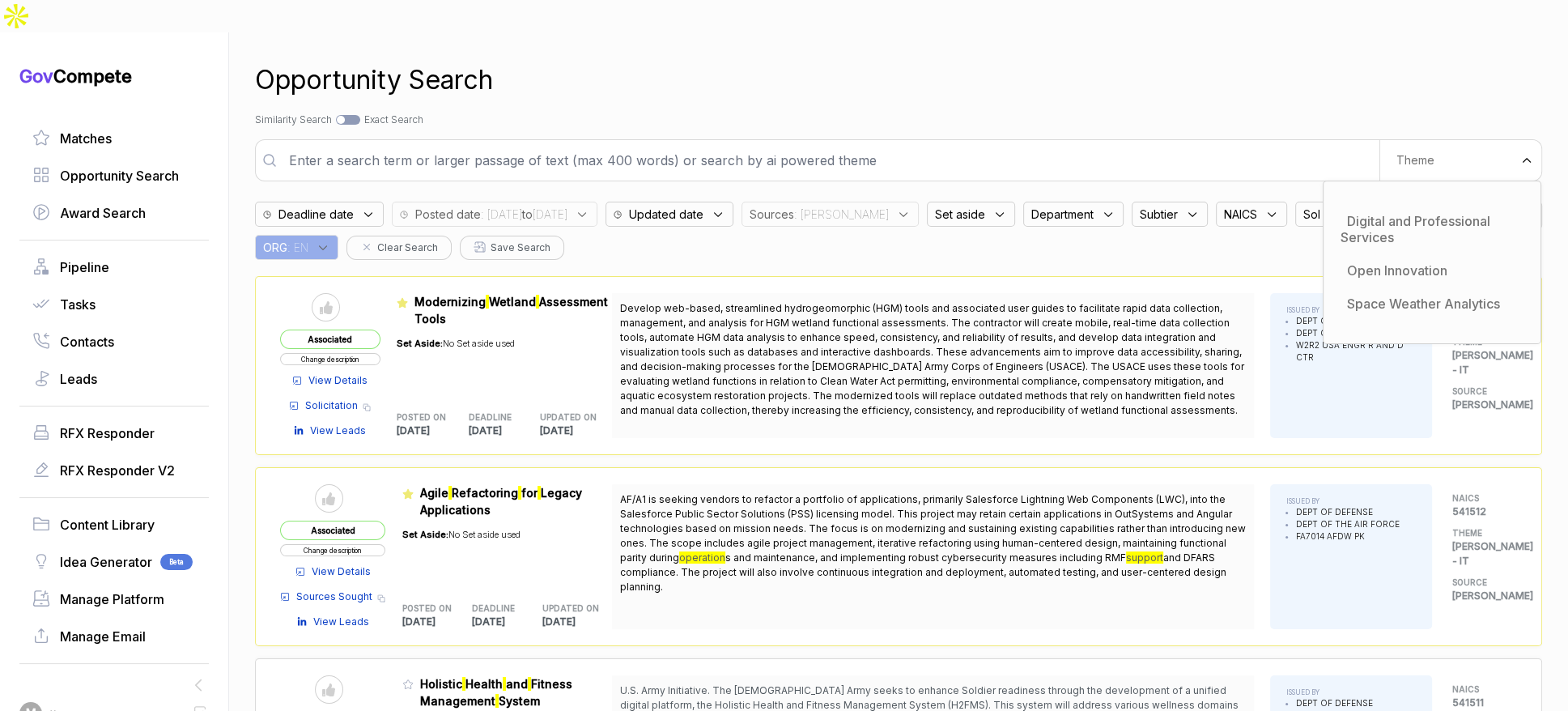
click at [1212, 144] on input "text" at bounding box center [829, 160] width 1100 height 32
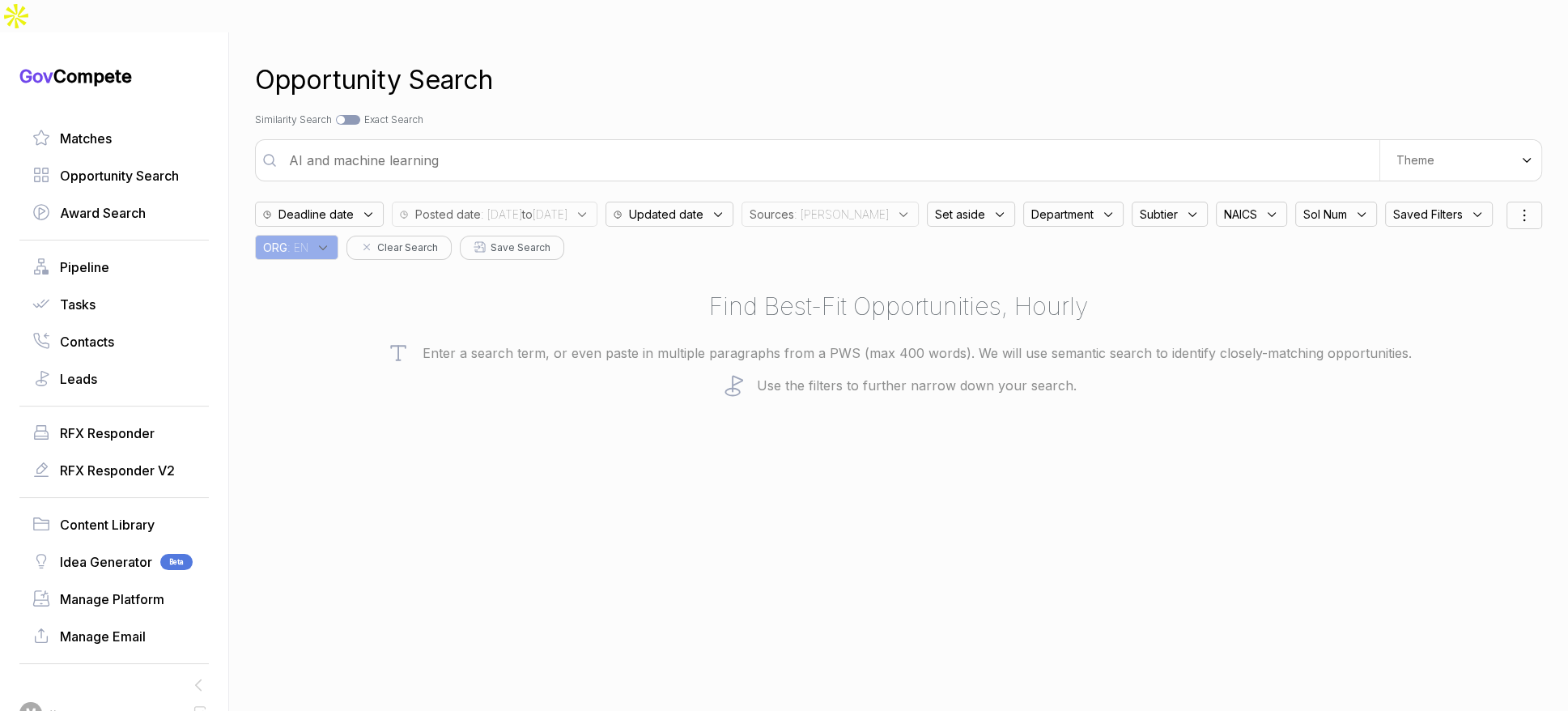
type input "AI and machine learning"
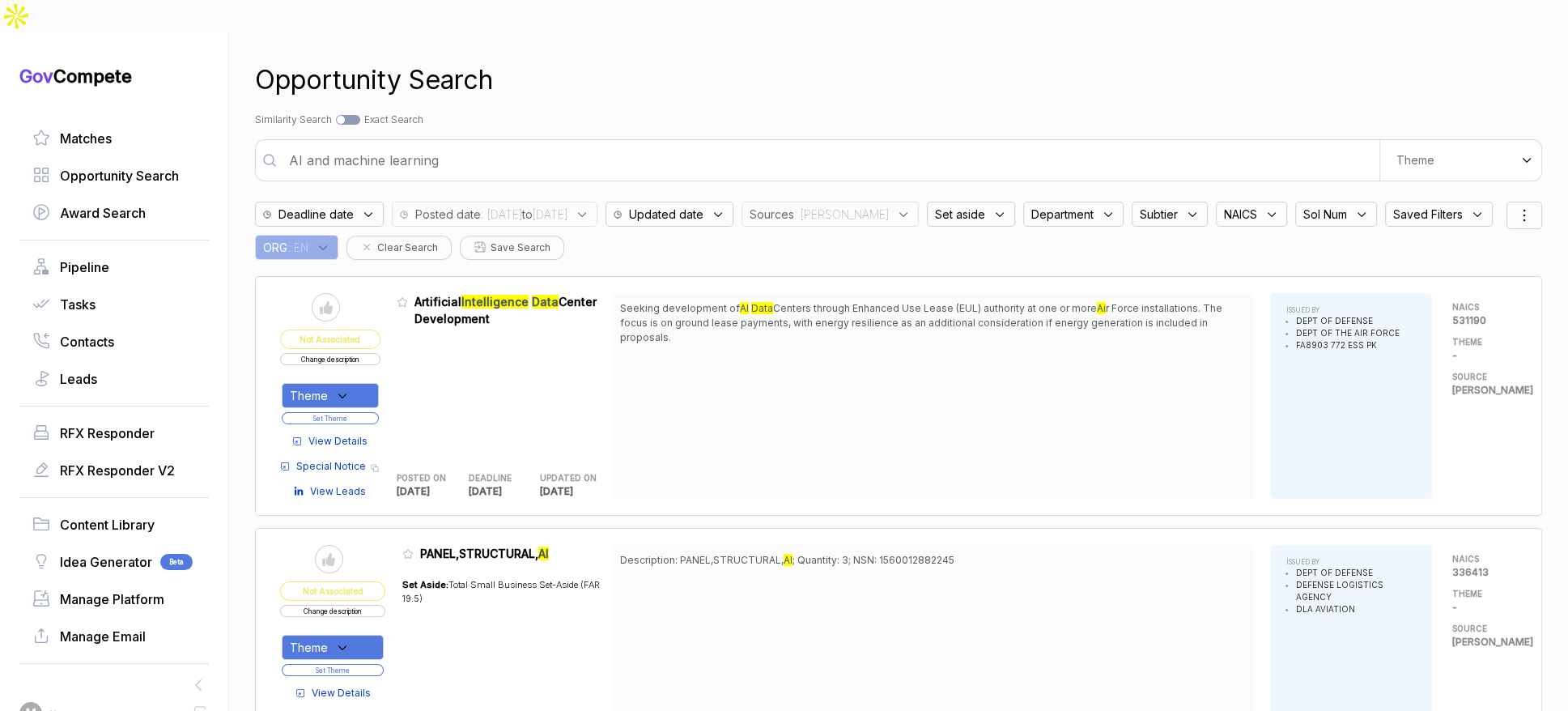
click at [361, 434] on span "View Details" at bounding box center [338, 441] width 59 height 14
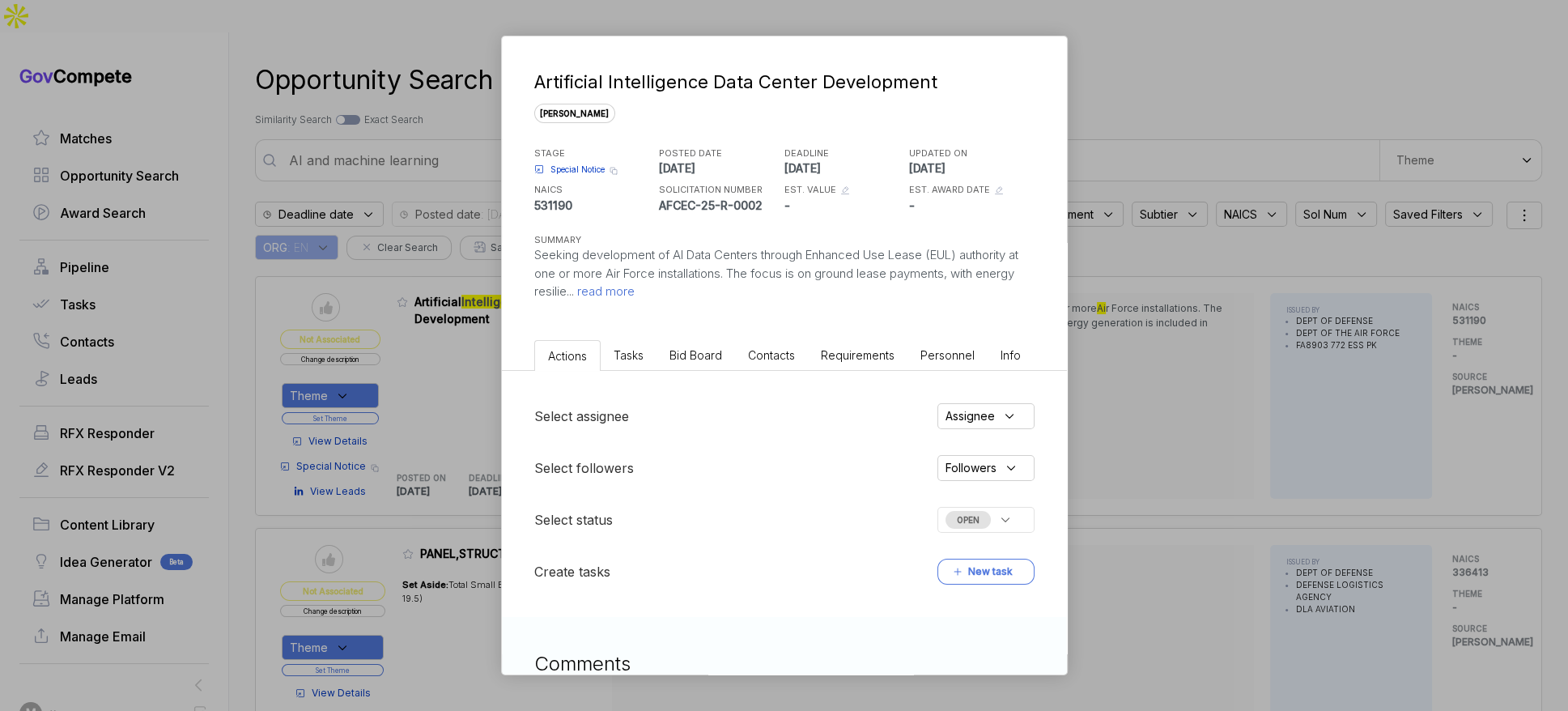
click at [703, 357] on span "Bid Board" at bounding box center [696, 355] width 52 height 14
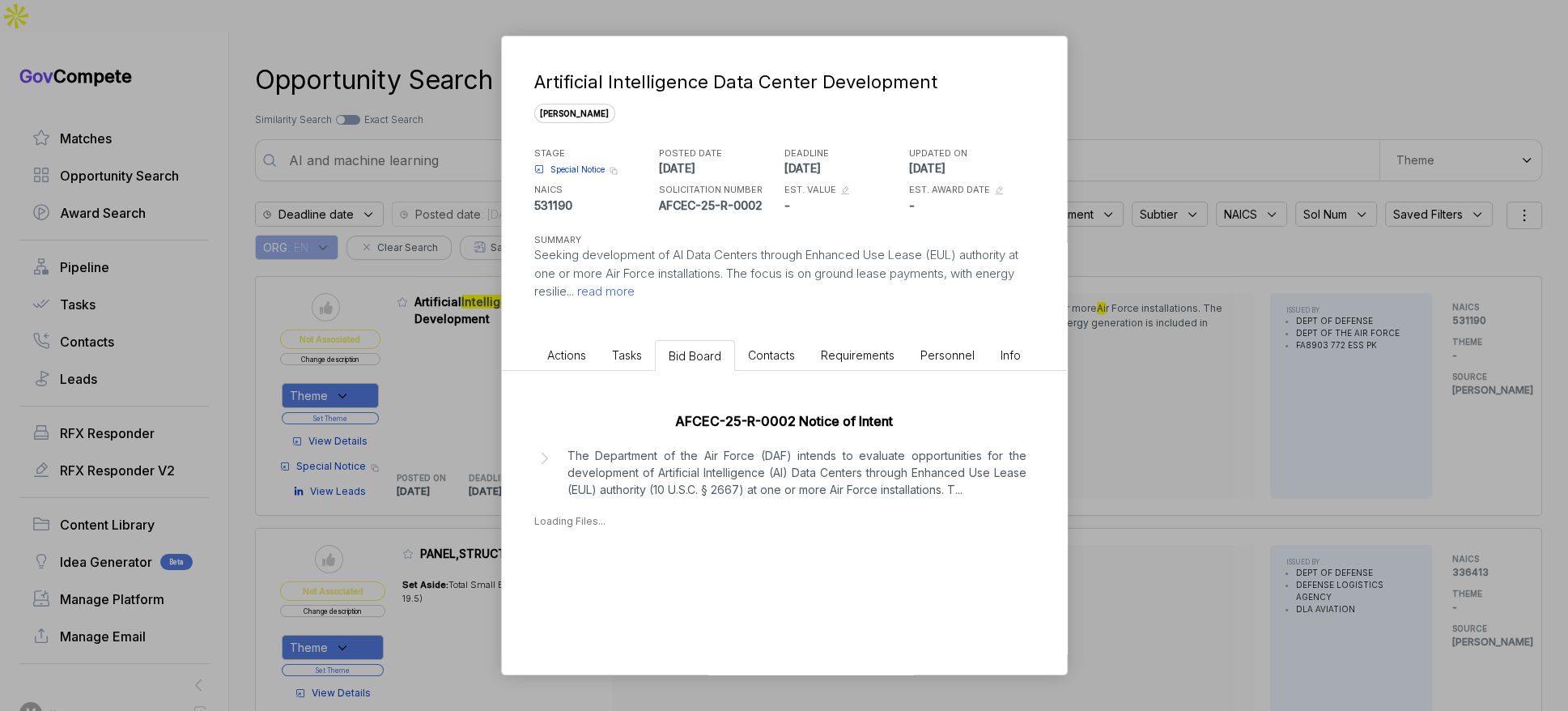
click at [729, 470] on p "The Department of the Air Force (DAF) intends to evaluate opportunities for the…" at bounding box center [798, 472] width 459 height 51
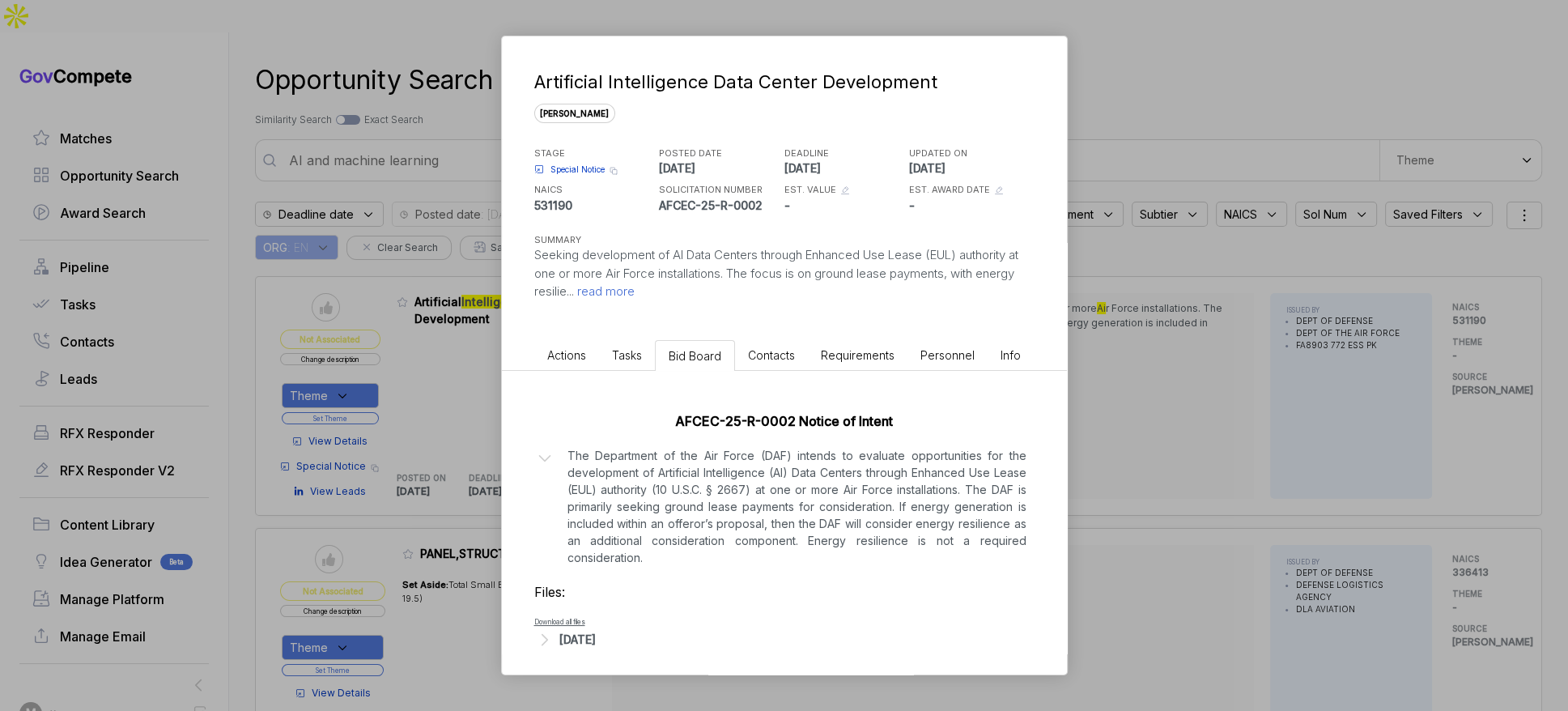
click at [1134, 438] on div "Artificial Intelligence Data Center Development sam STAGE Special Notice Copy l…" at bounding box center [784, 356] width 1568 height 711
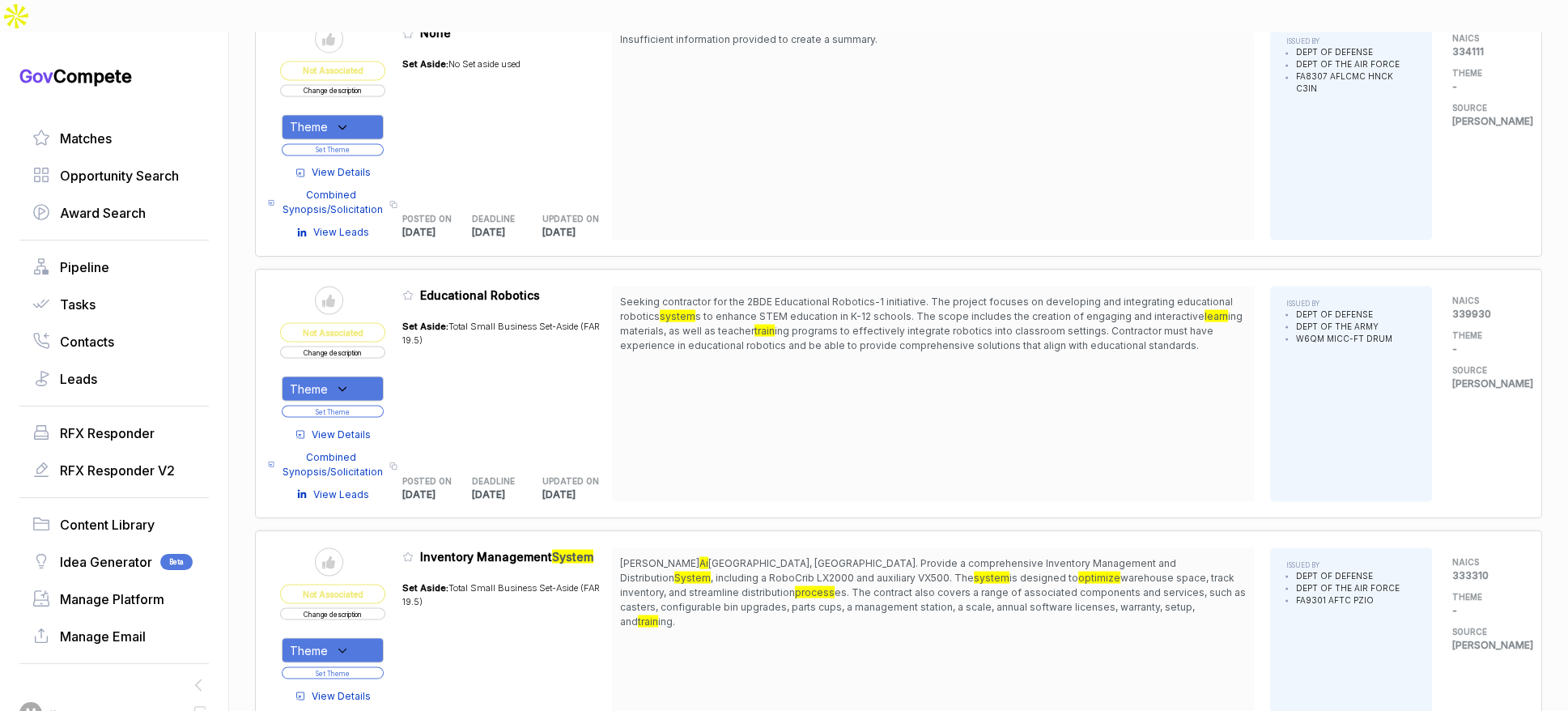
scroll to position [3753, 0]
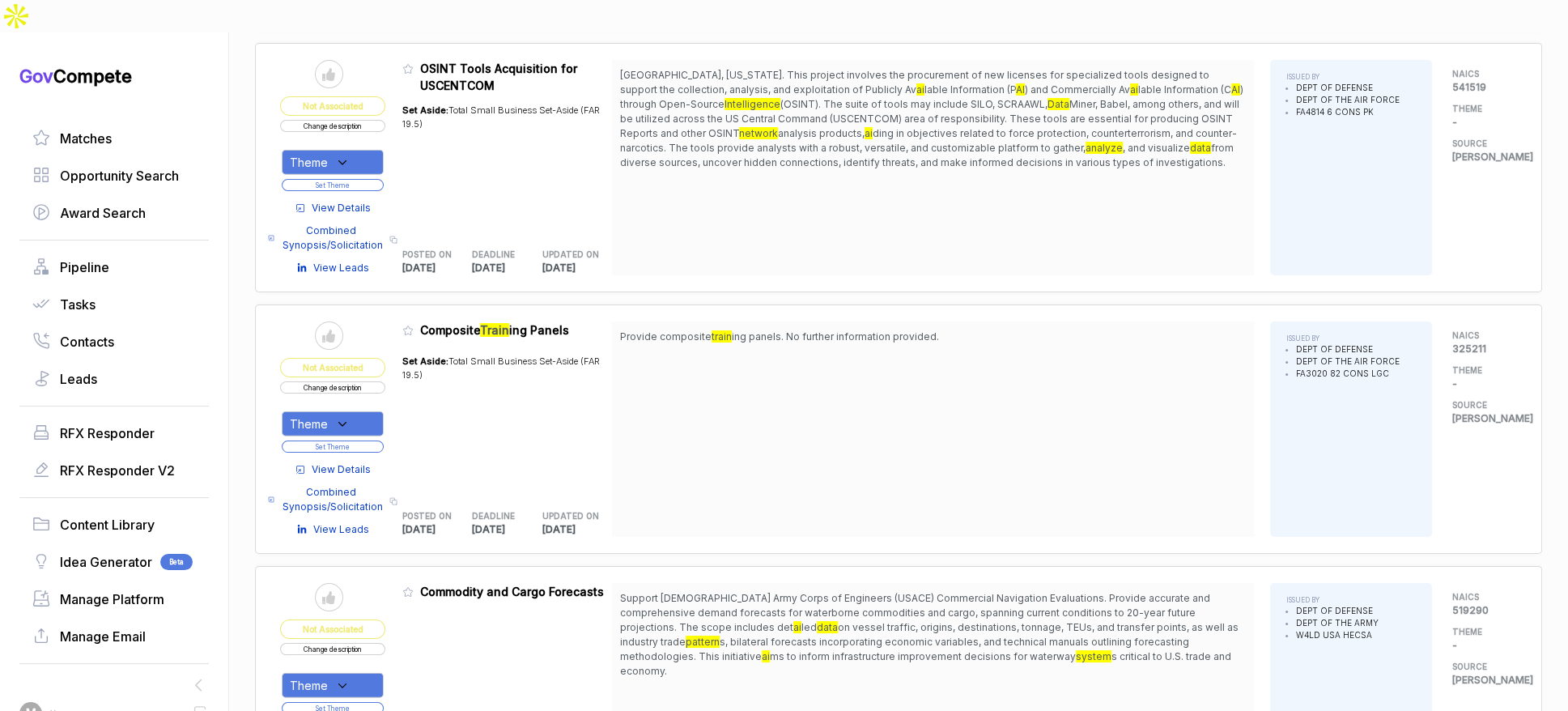
scroll to position [5620, 0]
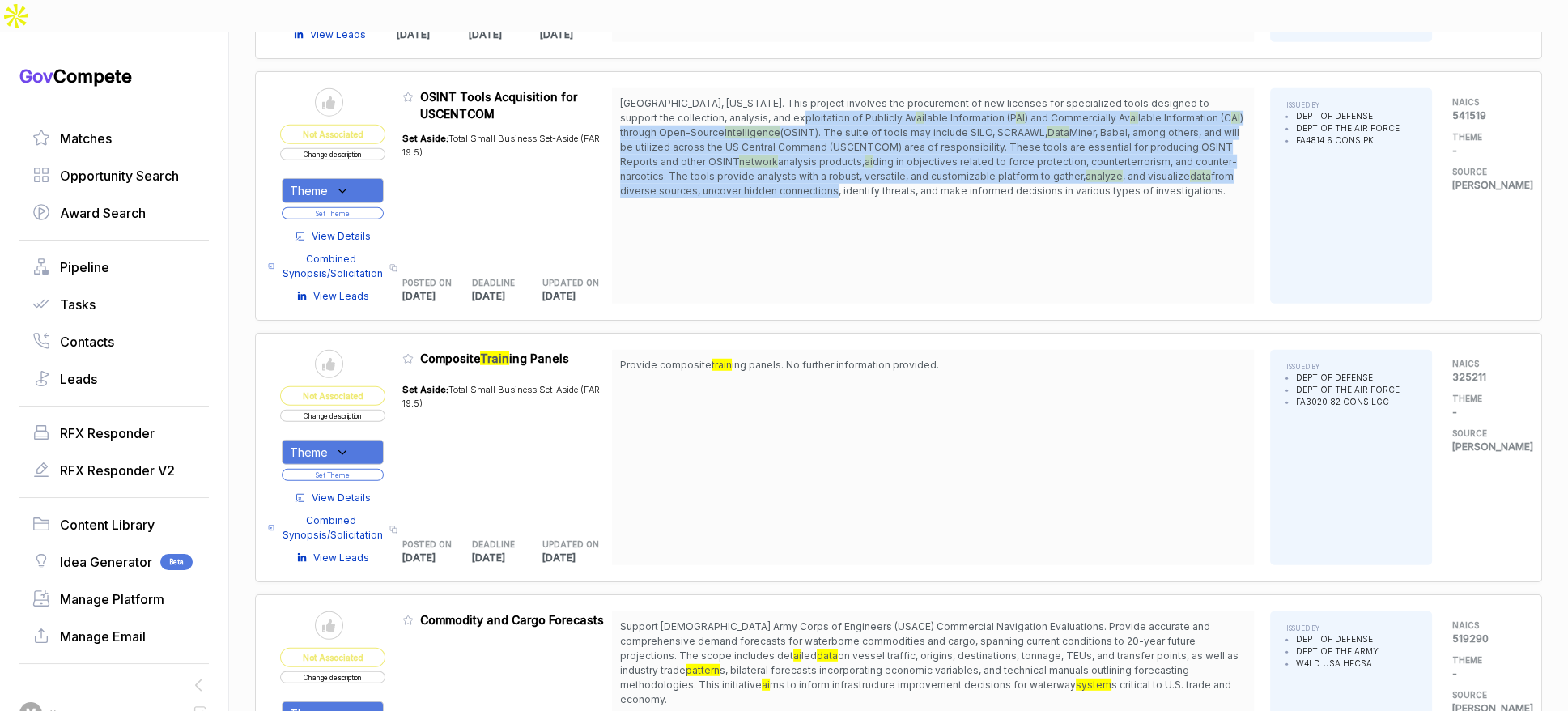
drag, startPoint x: 764, startPoint y: 62, endPoint x: 795, endPoint y: 133, distance: 77.5
click at [795, 133] on span "Tampa, Florida. This project involves the procurement of new licenses for speci…" at bounding box center [933, 147] width 626 height 102
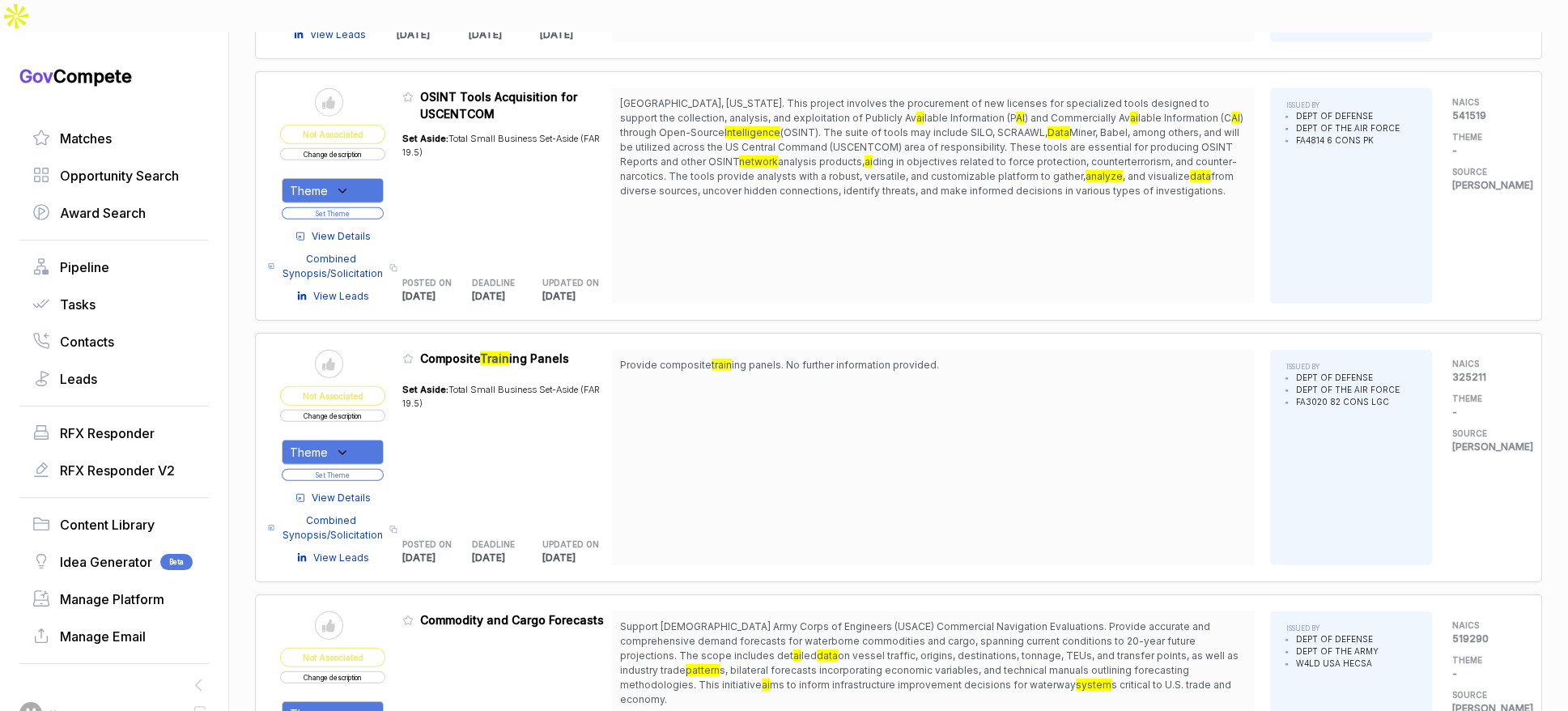
click at [331, 230] on span "View Details" at bounding box center [341, 237] width 59 height 14
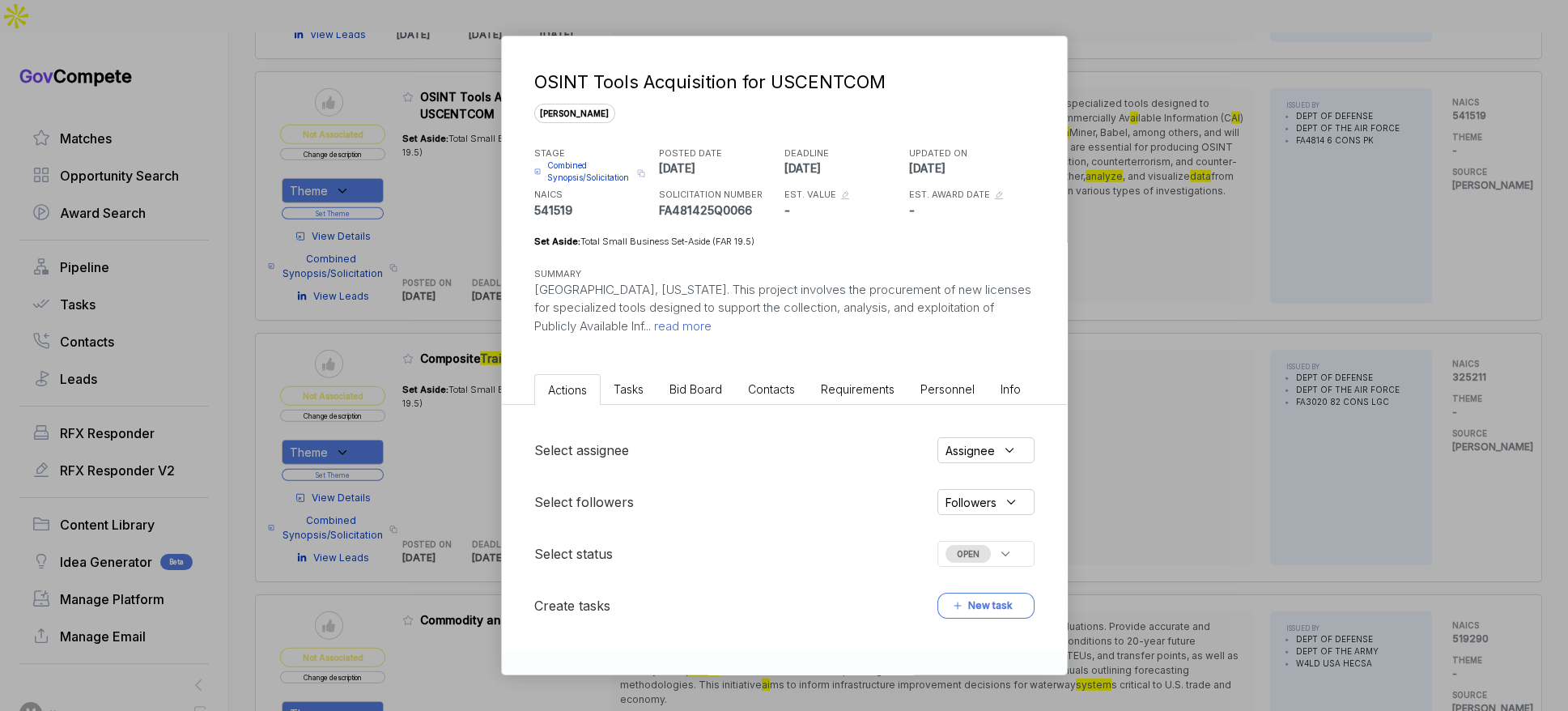
drag, startPoint x: 698, startPoint y: 384, endPoint x: 705, endPoint y: 397, distance: 14.8
click at [698, 385] on span "Bid Board" at bounding box center [696, 389] width 52 height 14
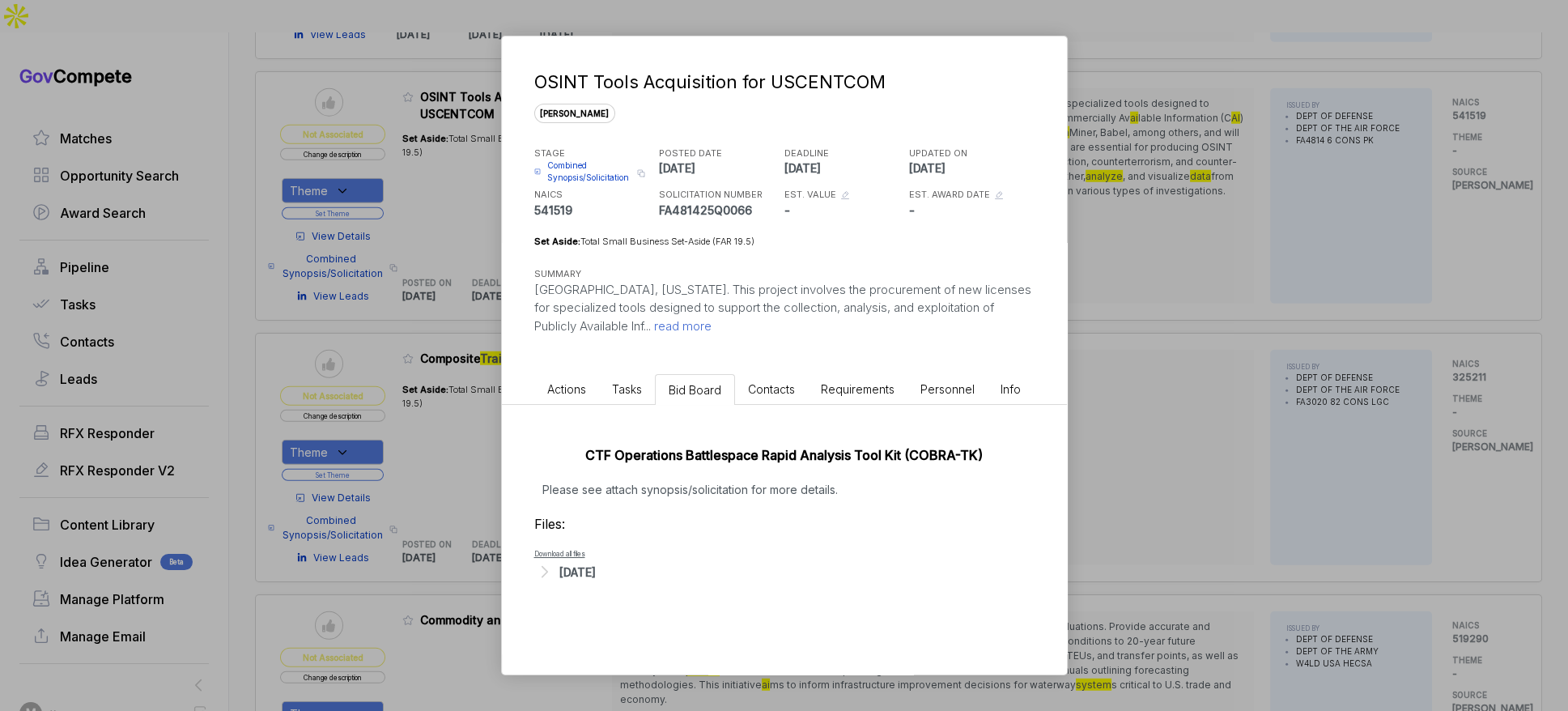
click at [1212, 480] on div "OSINT Tools Acquisition for USCENTCOM [PERSON_NAME] STAGE Combined Synopsis/Sol…" at bounding box center [784, 356] width 1568 height 711
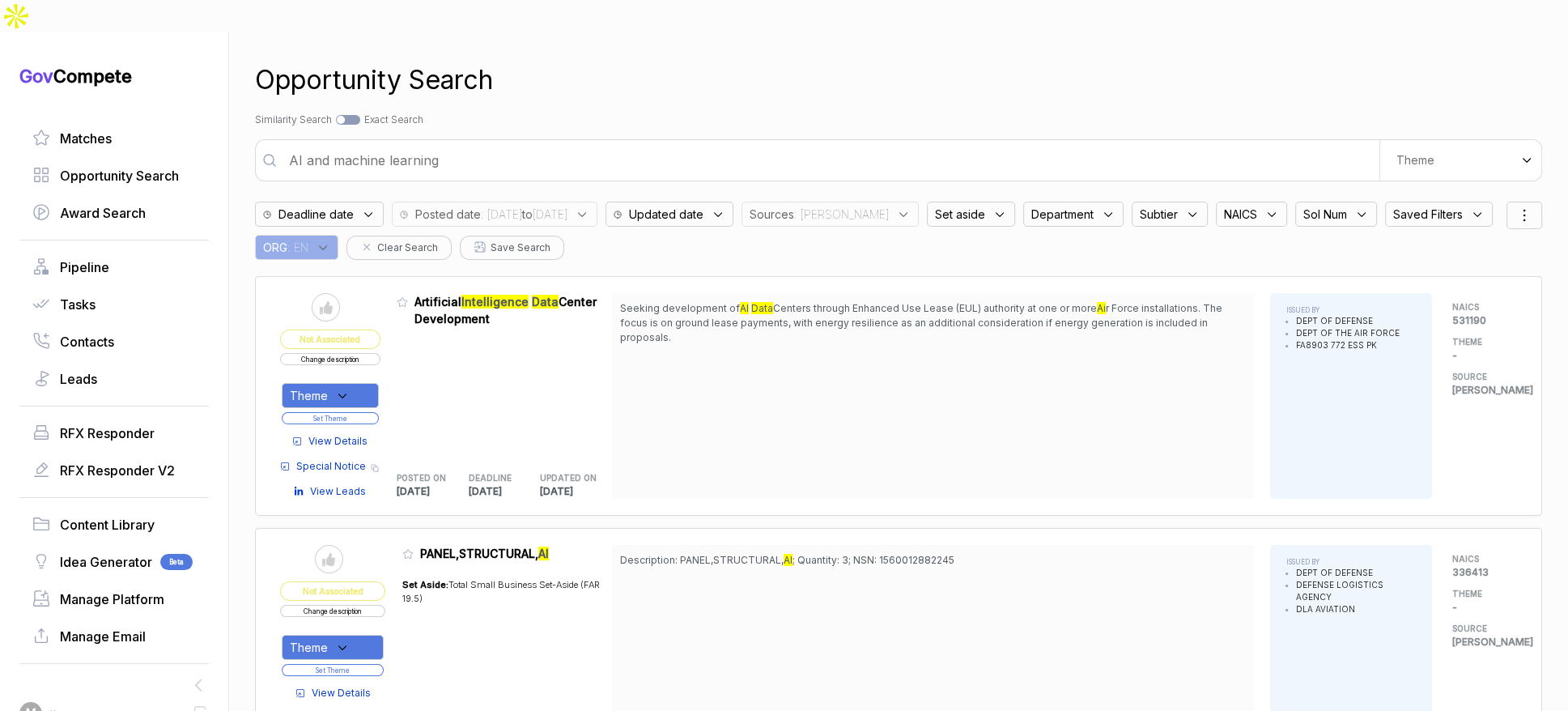
click at [993, 207] on icon at bounding box center [1000, 214] width 14 height 14
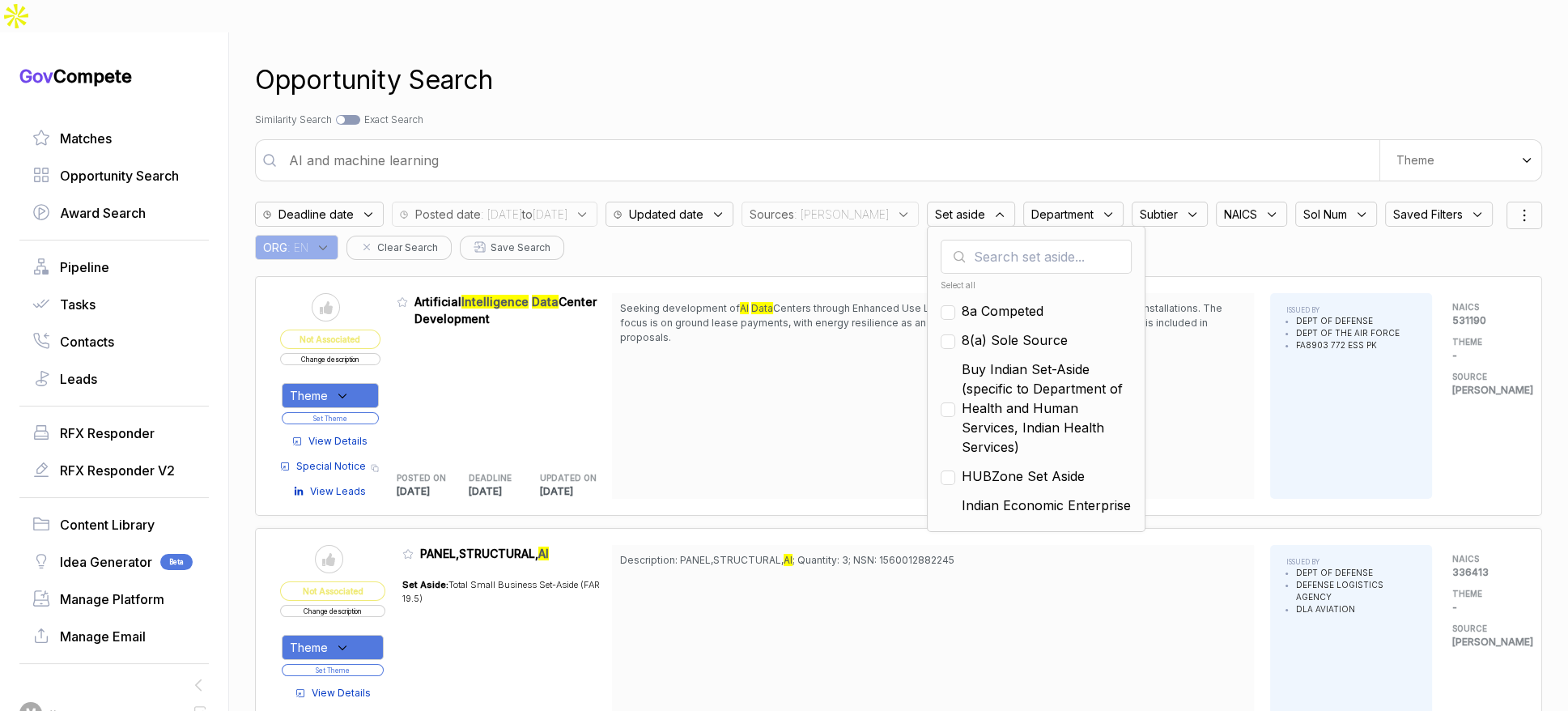
click at [994, 302] on span "8a Competed" at bounding box center [1003, 311] width 82 height 20
checkbox input "true"
click at [996, 330] on span "8(a) Sole Source" at bounding box center [1015, 340] width 106 height 20
checkbox input "true"
click at [1003, 359] on span "Buy Indian Set-Aside (specific to Department of Health and Human Services, Indi…" at bounding box center [1047, 408] width 170 height 97
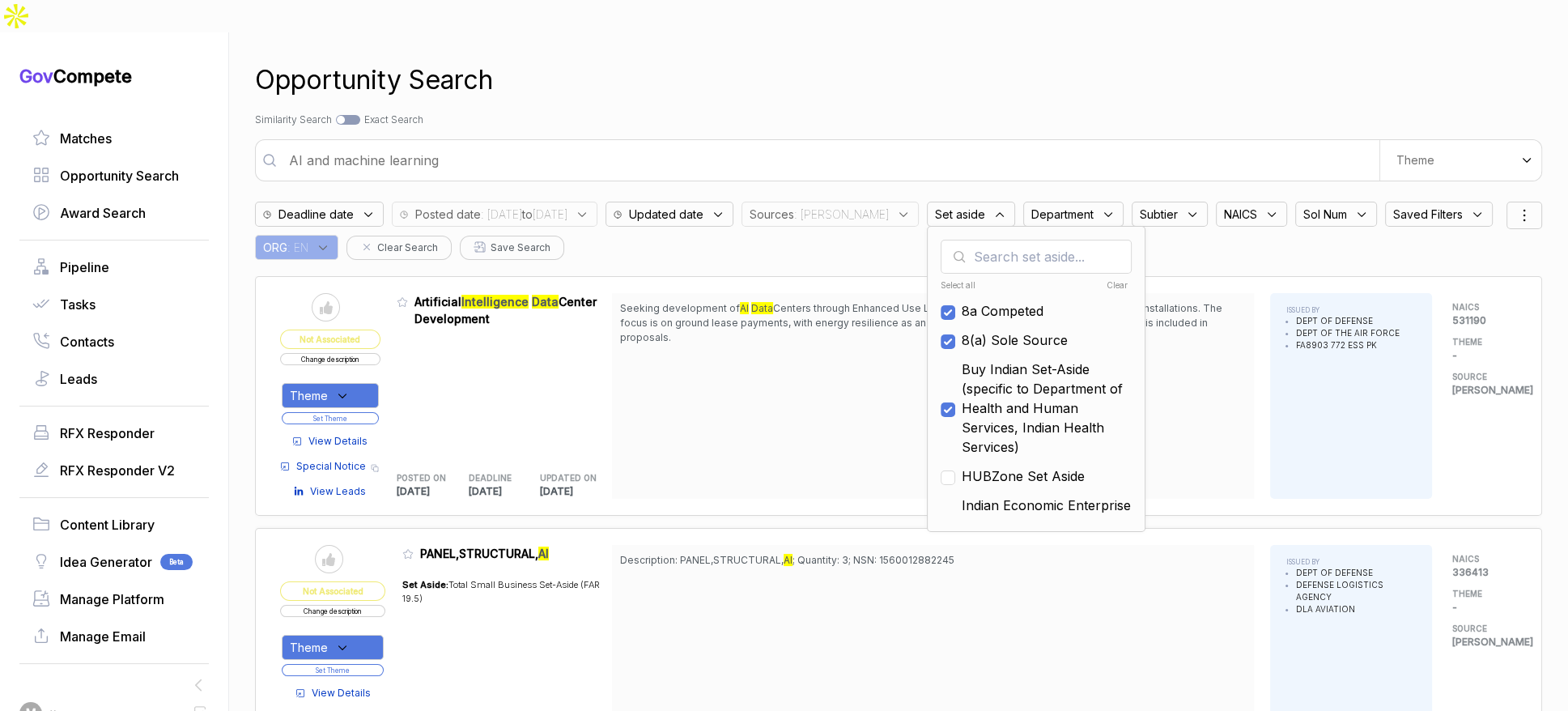
checkbox input "true"
drag, startPoint x: 1011, startPoint y: 439, endPoint x: 1017, endPoint y: 454, distance: 16.2
click at [1012, 466] on span "HUBZone Set Aside" at bounding box center [1023, 476] width 123 height 20
checkbox input "true"
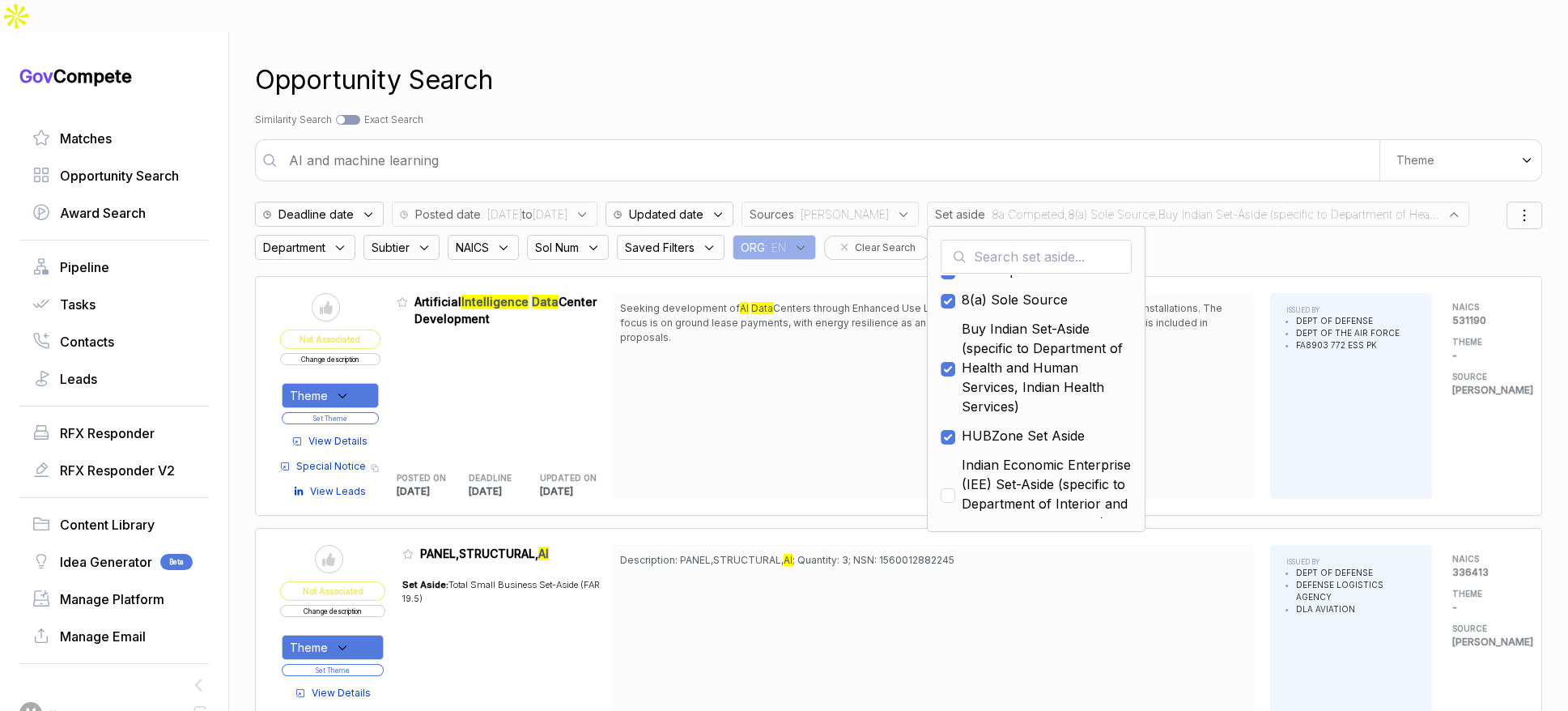
scroll to position [151, 0]
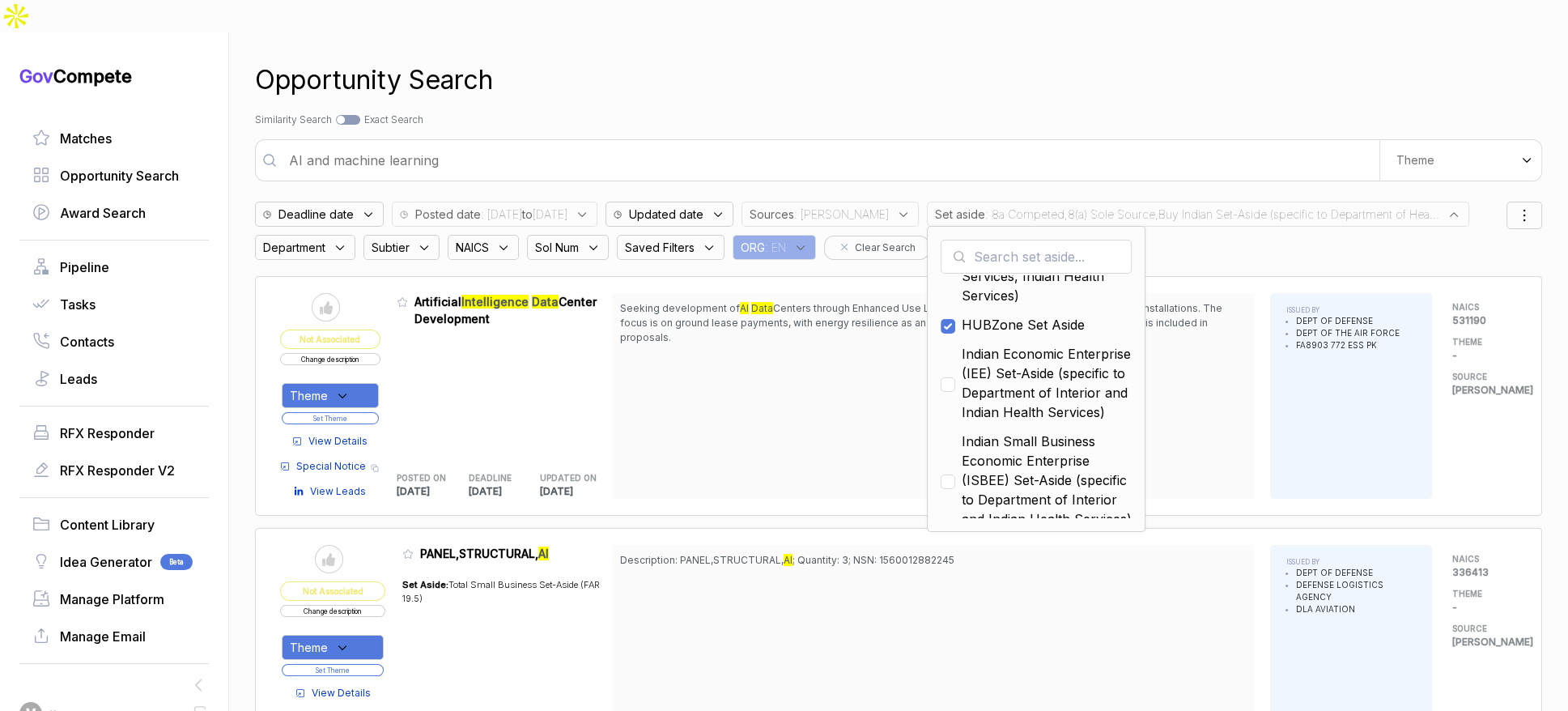
drag, startPoint x: 1014, startPoint y: 380, endPoint x: 1011, endPoint y: 439, distance: 59.1
click at [1014, 380] on span "Indian Economic Enterprise (IEE) Set-Aside (specific to Department of Interior …" at bounding box center [1047, 382] width 170 height 77
checkbox input "true"
click at [1011, 441] on span "Indian Small Business Economic Enterprise (ISBEE) Set-Aside (specific to Depart…" at bounding box center [1047, 480] width 170 height 97
checkbox input "true"
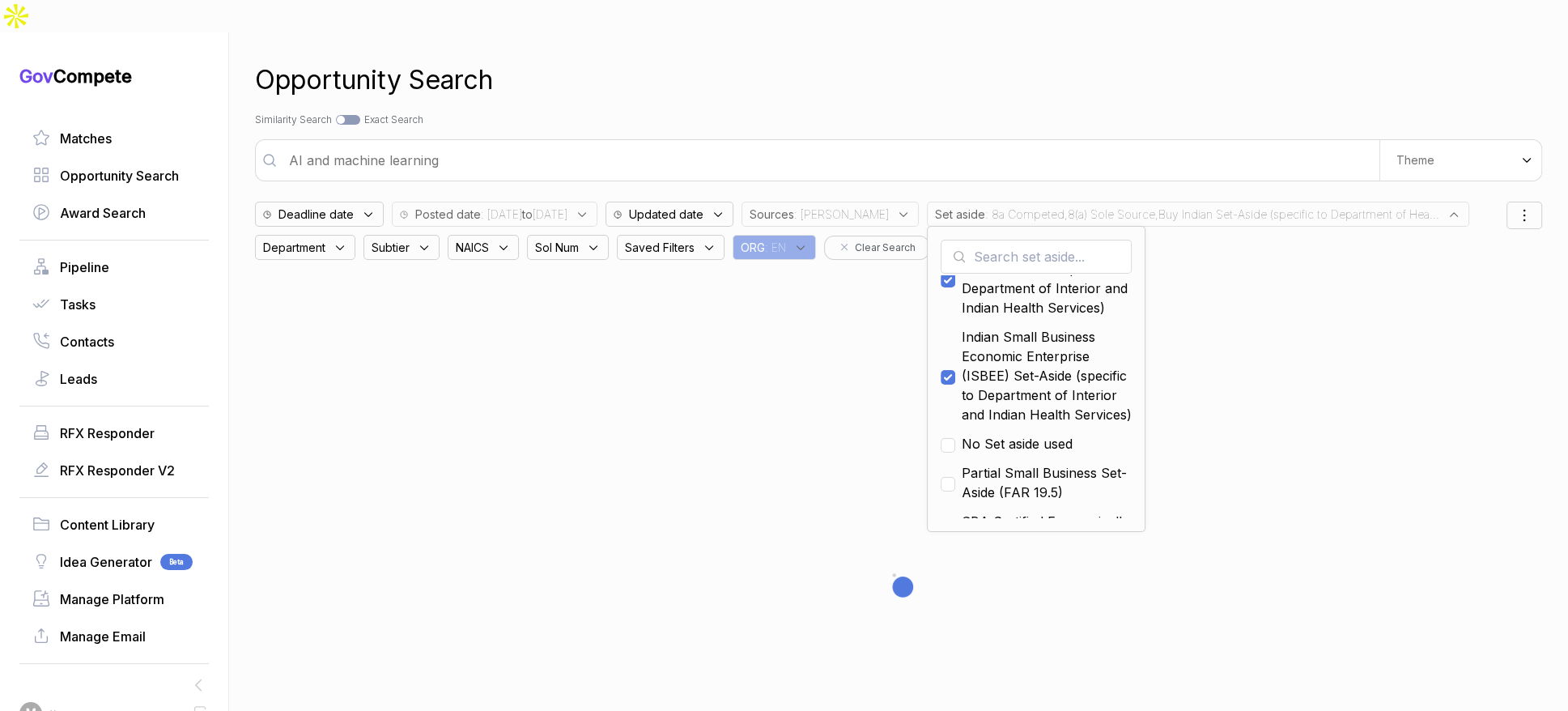
scroll to position [258, 0]
click at [1015, 112] on div "Search by Topic Relevance Similarity Search Search by Exact Keyword Match Exact…" at bounding box center [898, 120] width 1287 height 14
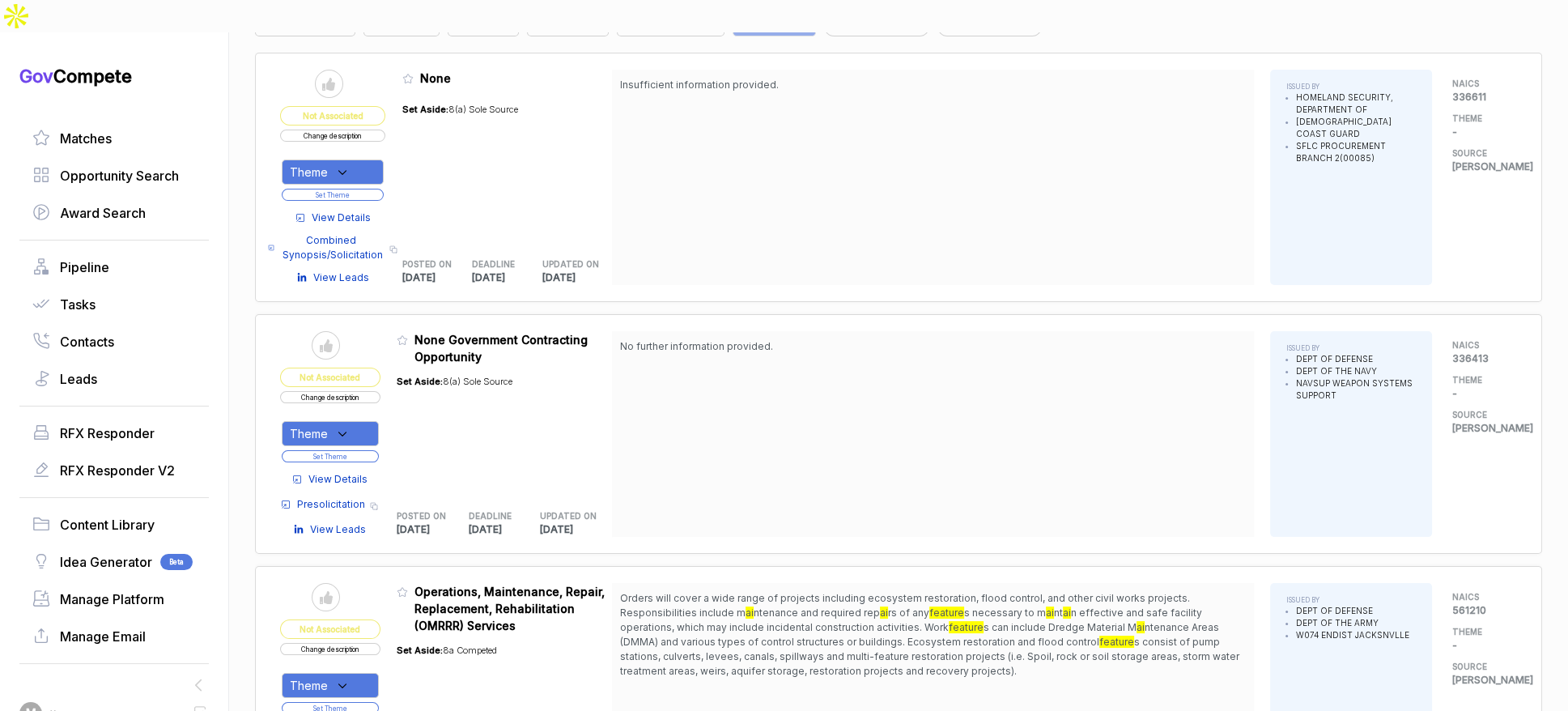
scroll to position [453, 0]
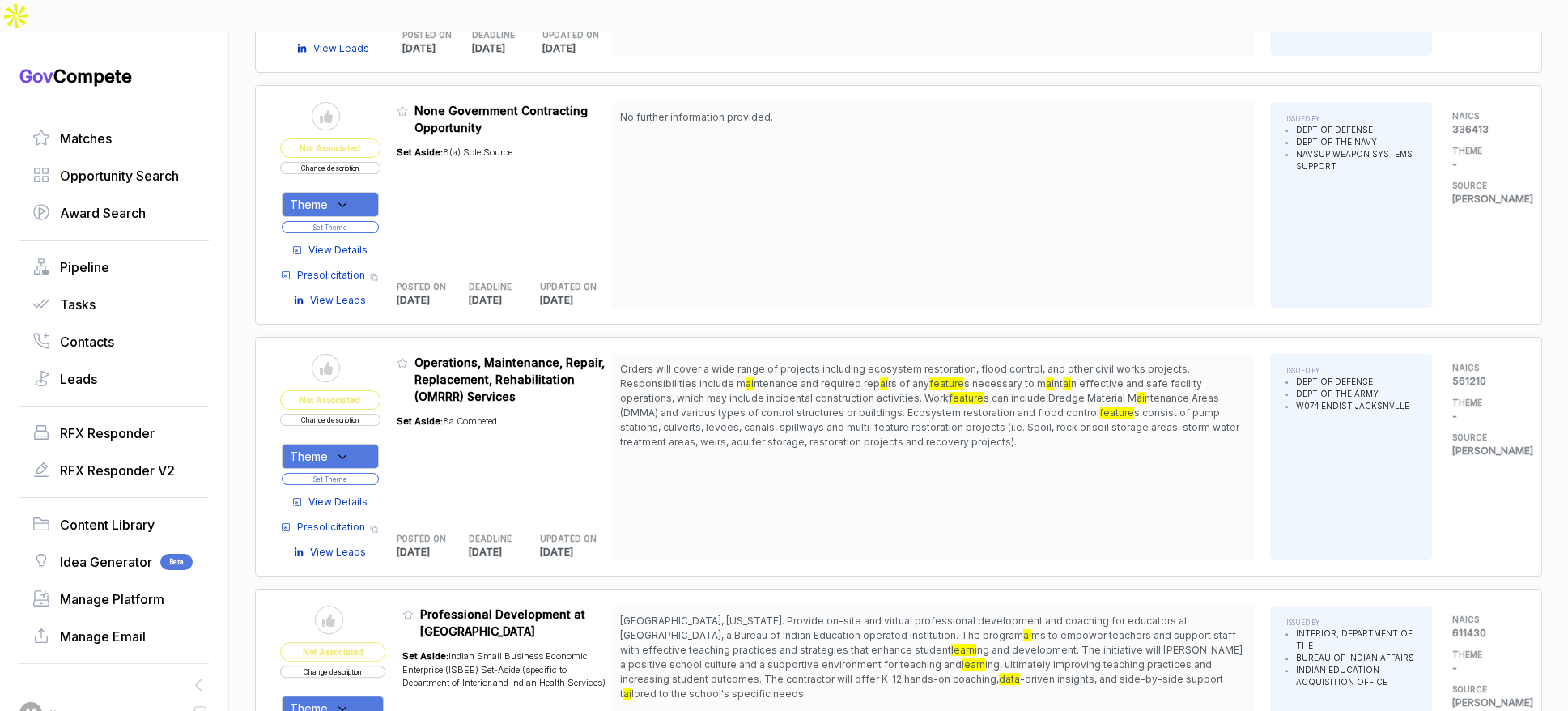
click at [338, 243] on span "View Details" at bounding box center [338, 250] width 59 height 14
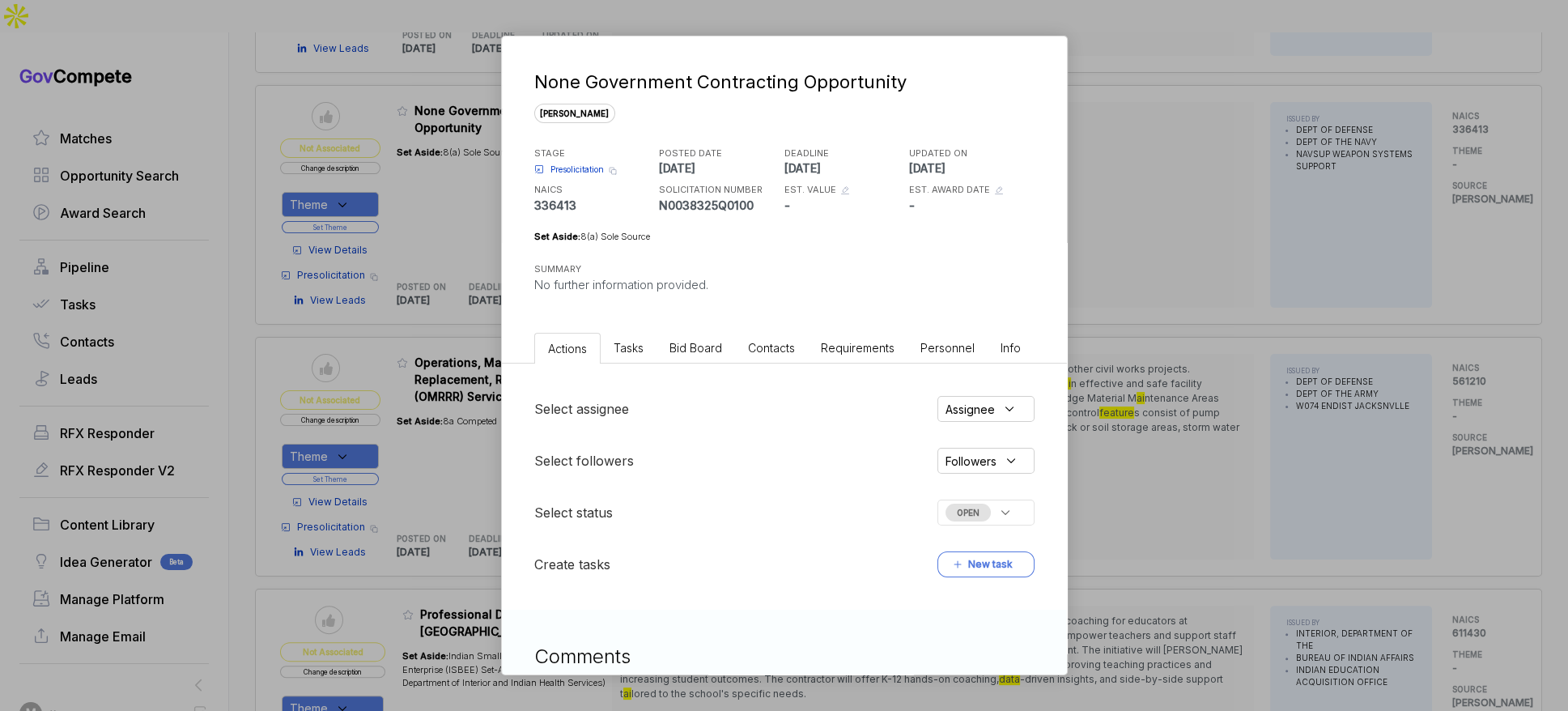
drag, startPoint x: 768, startPoint y: 358, endPoint x: 713, endPoint y: 350, distance: 55.6
click at [756, 357] on li "Contacts" at bounding box center [771, 347] width 73 height 30
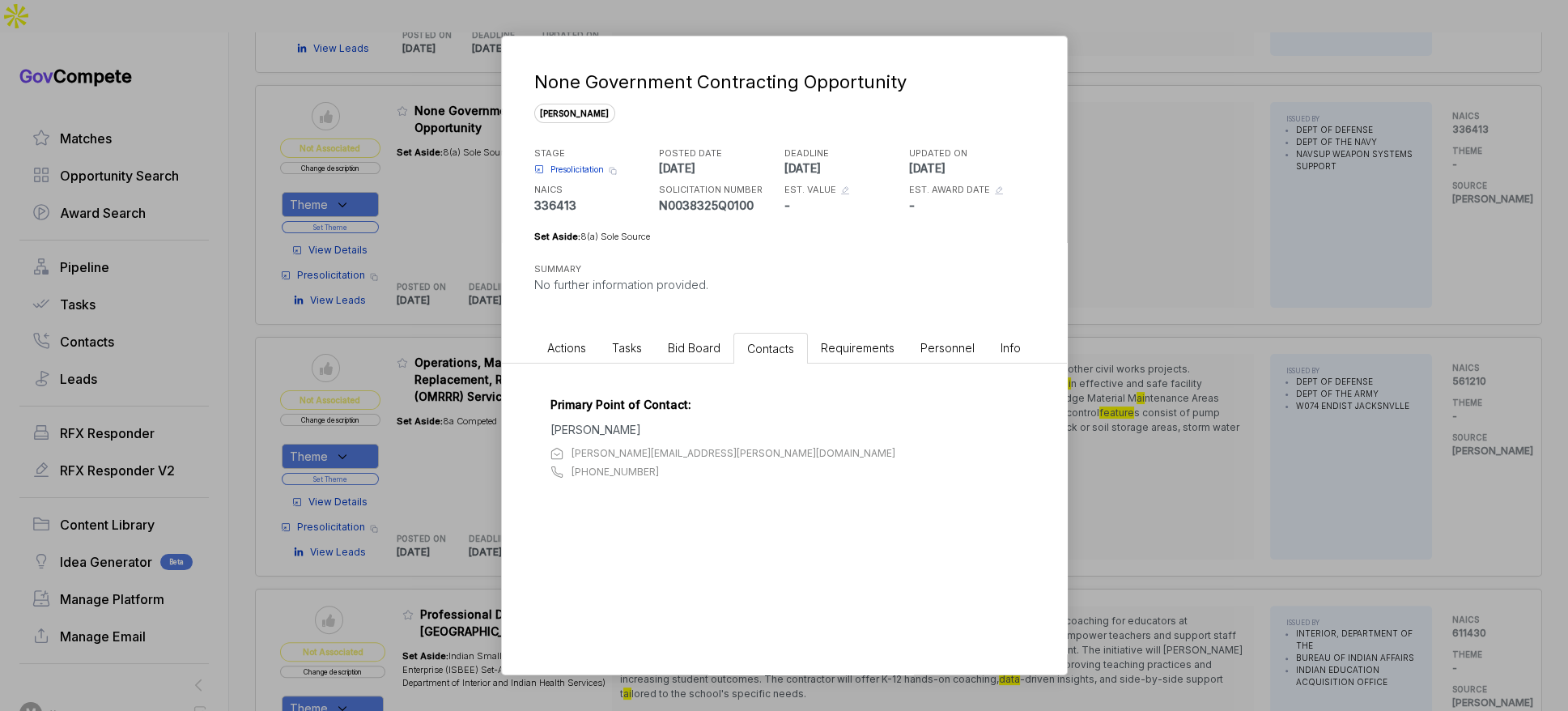
click at [713, 350] on span "Bid Board" at bounding box center [694, 347] width 52 height 14
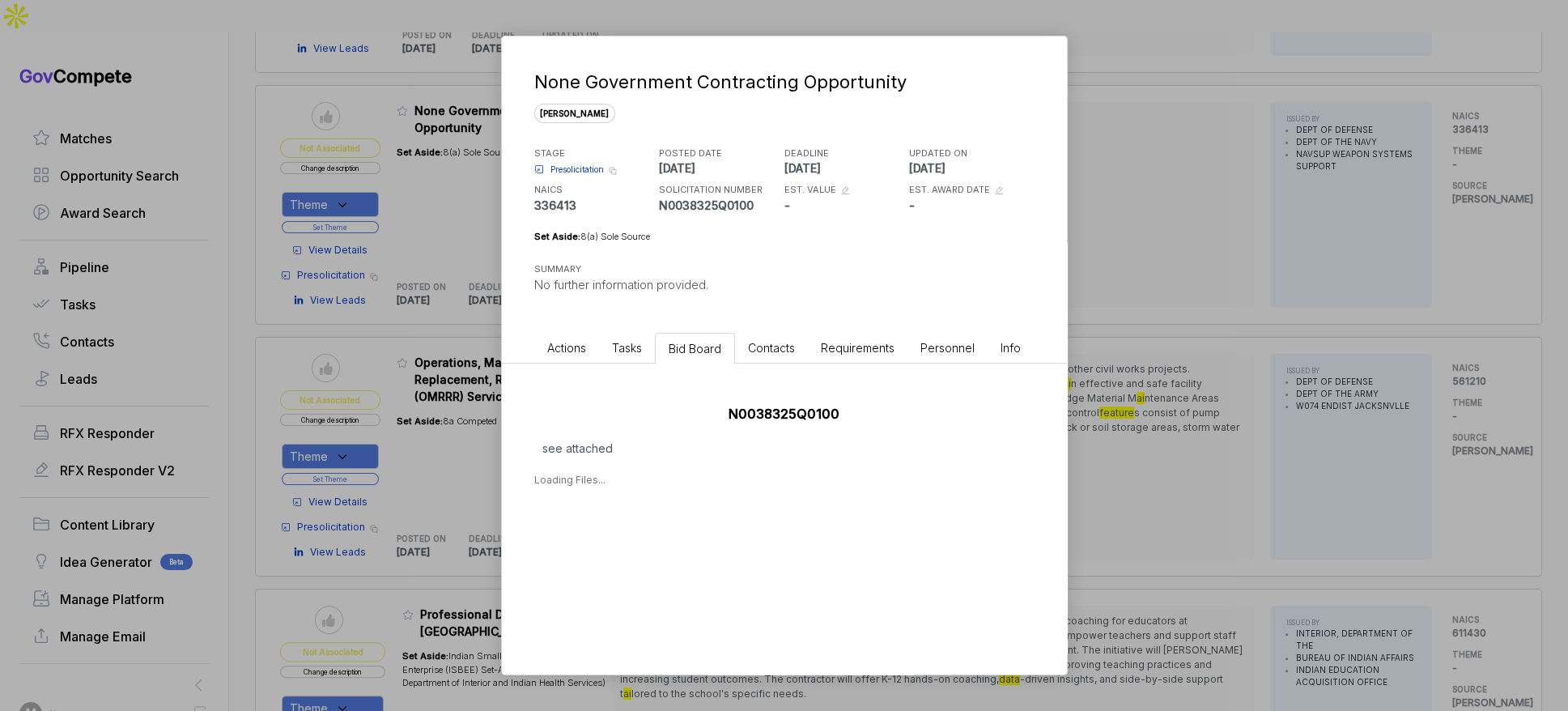
drag, startPoint x: 1168, startPoint y: 313, endPoint x: 1169, endPoint y: 326, distance: 13.0
click at [1168, 313] on div "None Government Contracting Opportunity sam STAGE Presolicitation Copy link POS…" at bounding box center [784, 356] width 1568 height 711
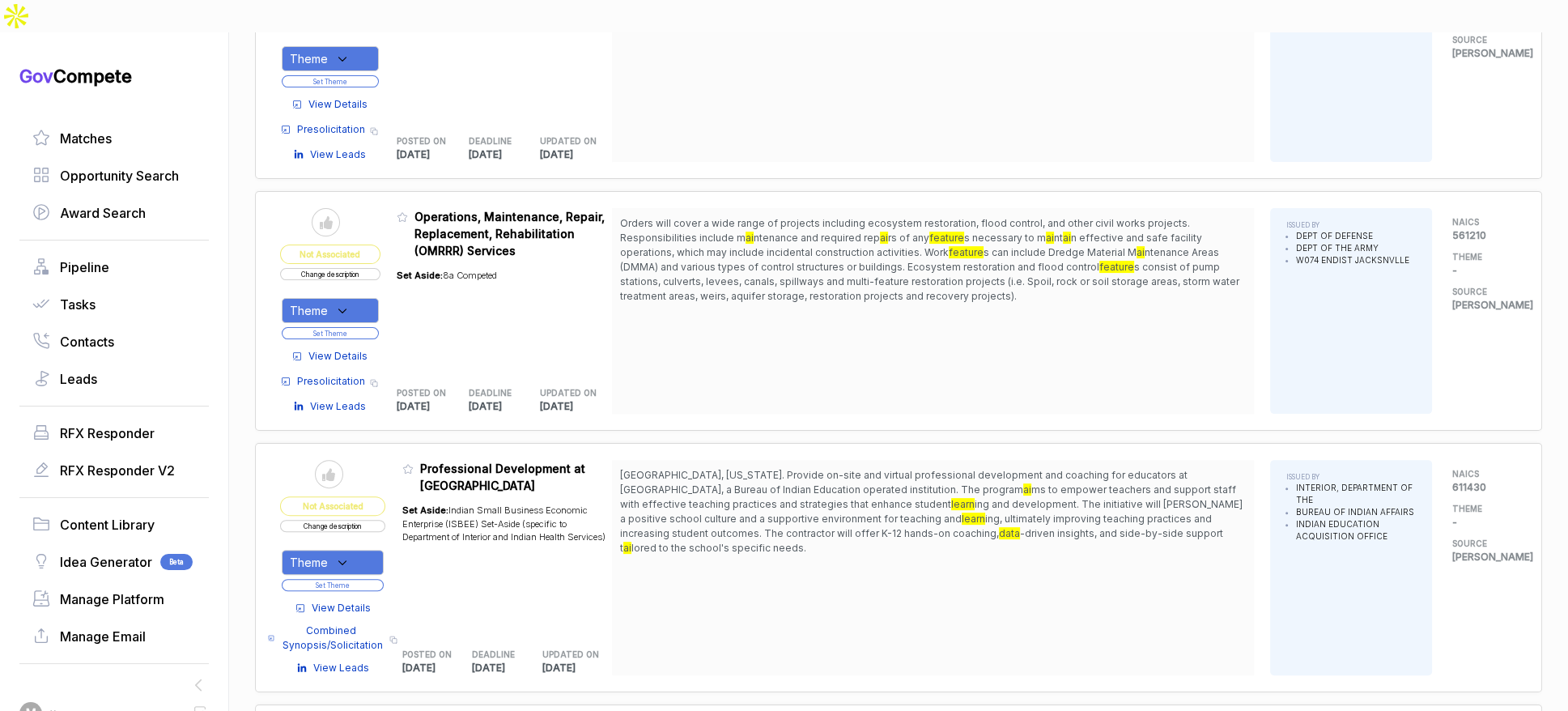
scroll to position [621, 0]
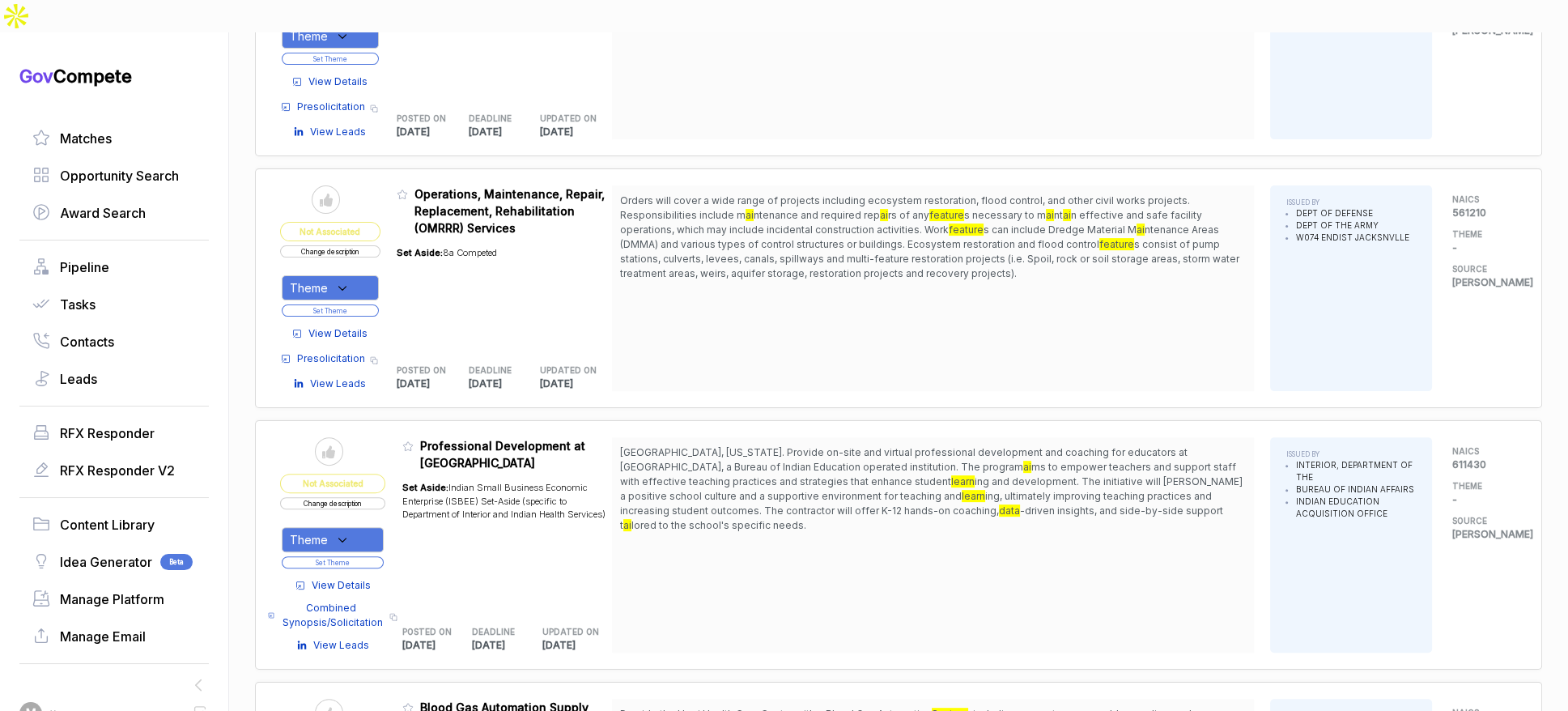
click at [356, 75] on span "View Details" at bounding box center [338, 82] width 59 height 14
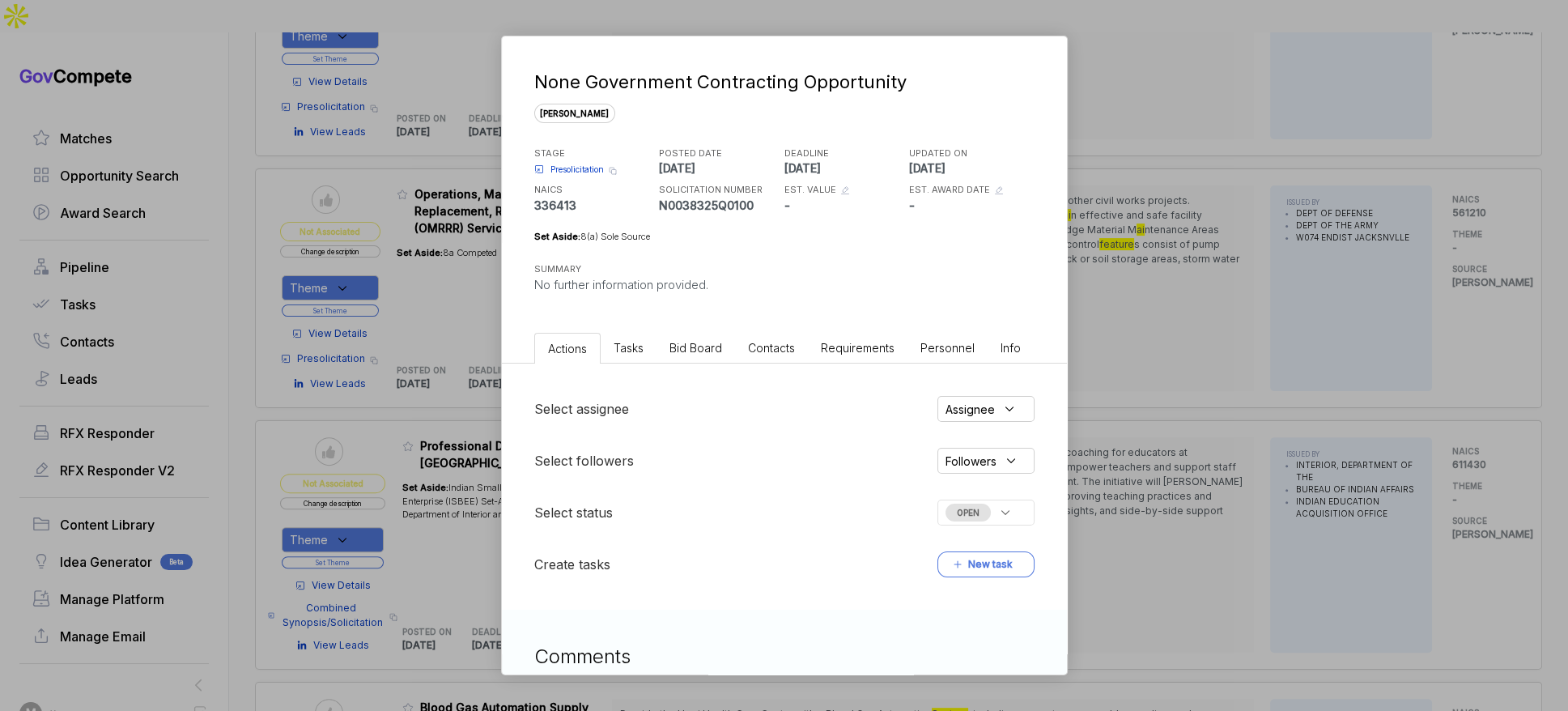
click at [680, 352] on span "Bid Board" at bounding box center [696, 347] width 52 height 14
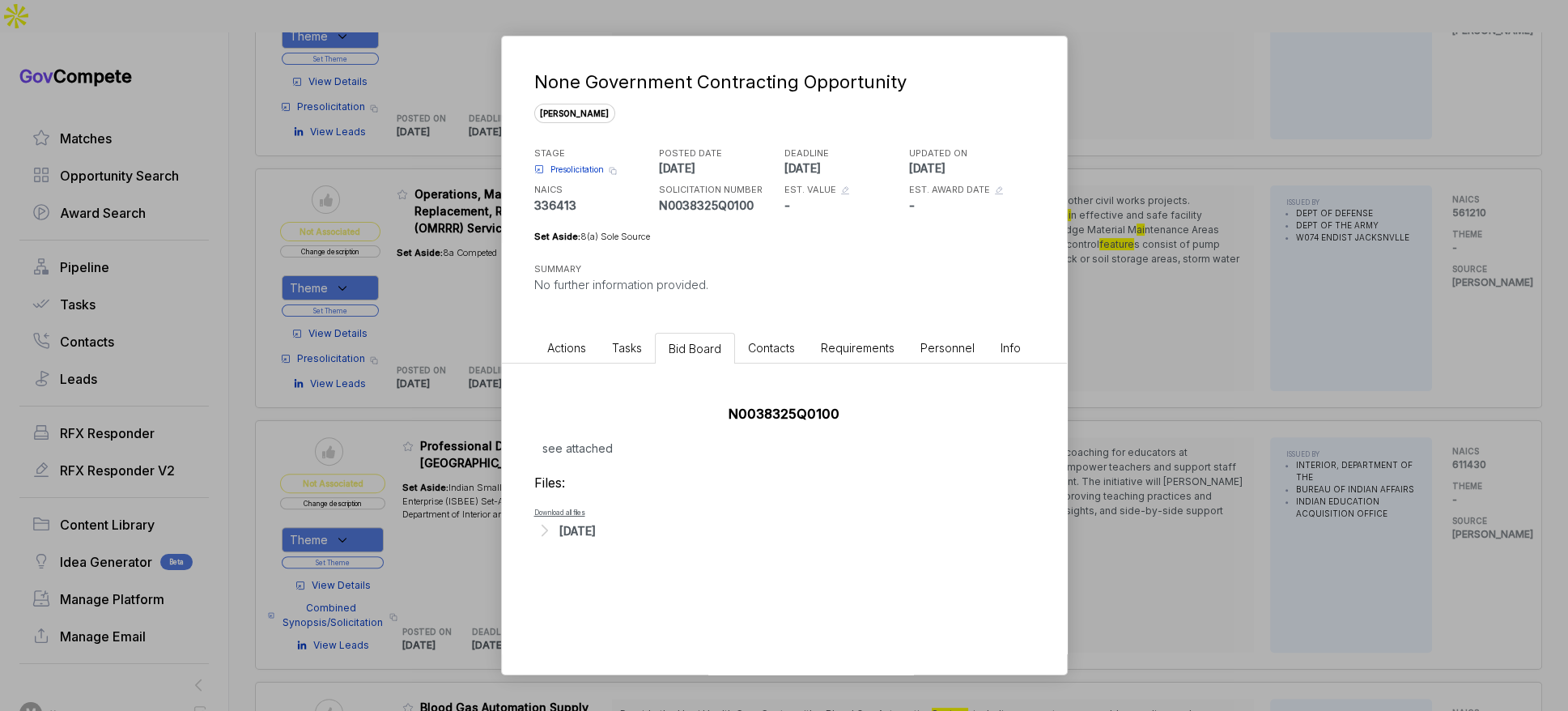
click at [588, 526] on div "[DATE]" at bounding box center [578, 530] width 36 height 17
click at [608, 551] on span "- 2.06 Synopsis N0038325Q0100.pdf" at bounding box center [642, 555] width 149 height 10
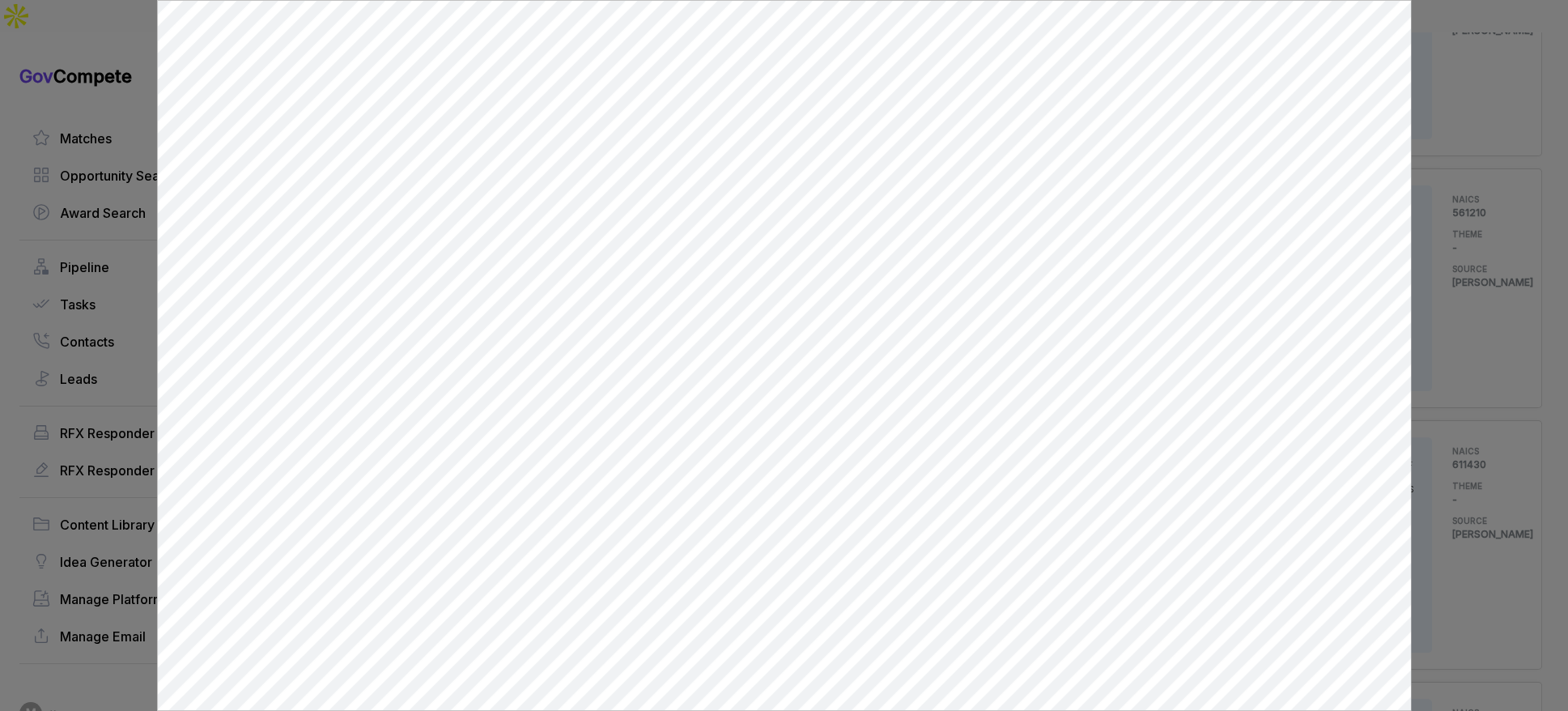
scroll to position [0, 0]
click at [1462, 294] on div at bounding box center [784, 356] width 1568 height 711
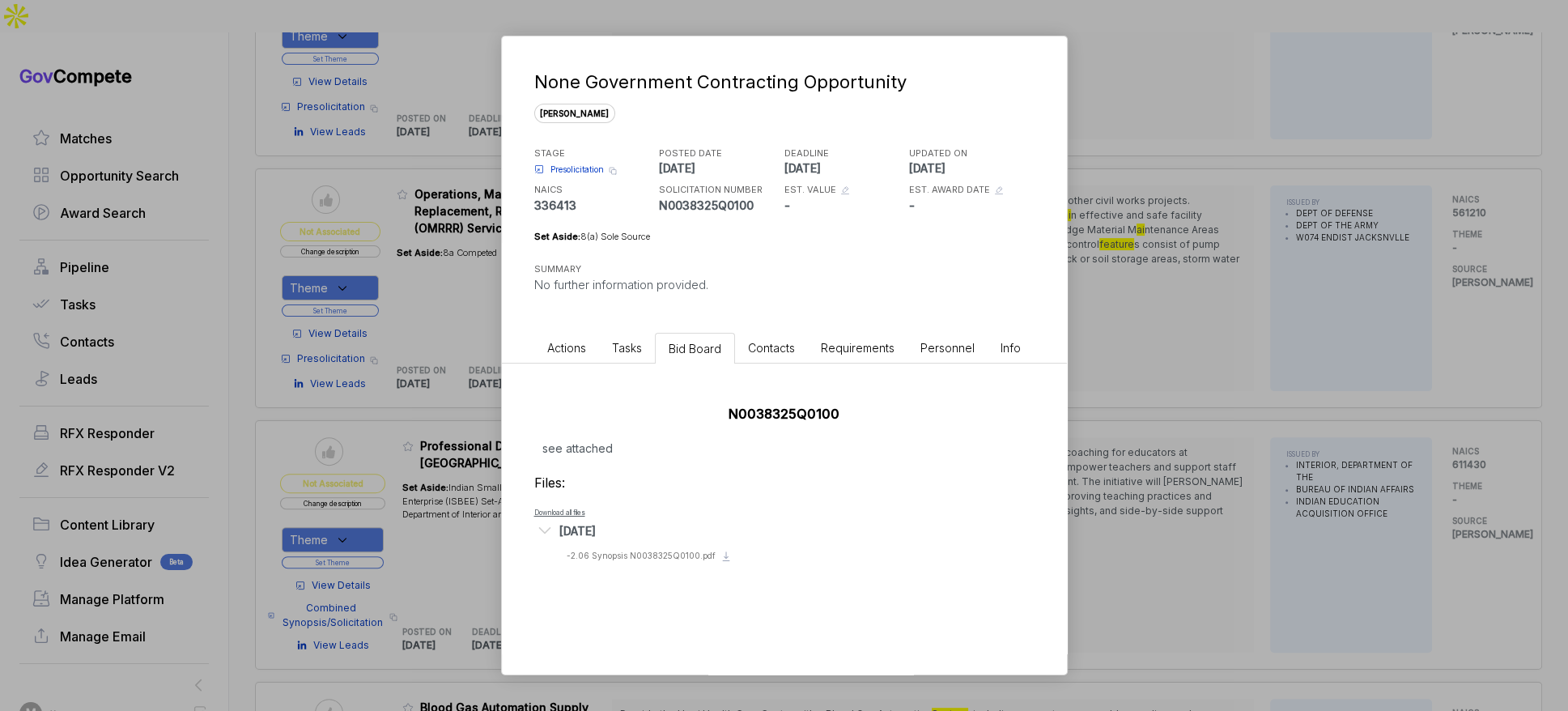
click at [1462, 294] on div "None Government Contracting Opportunity sam STAGE Presolicitation Copy link POS…" at bounding box center [784, 356] width 1568 height 711
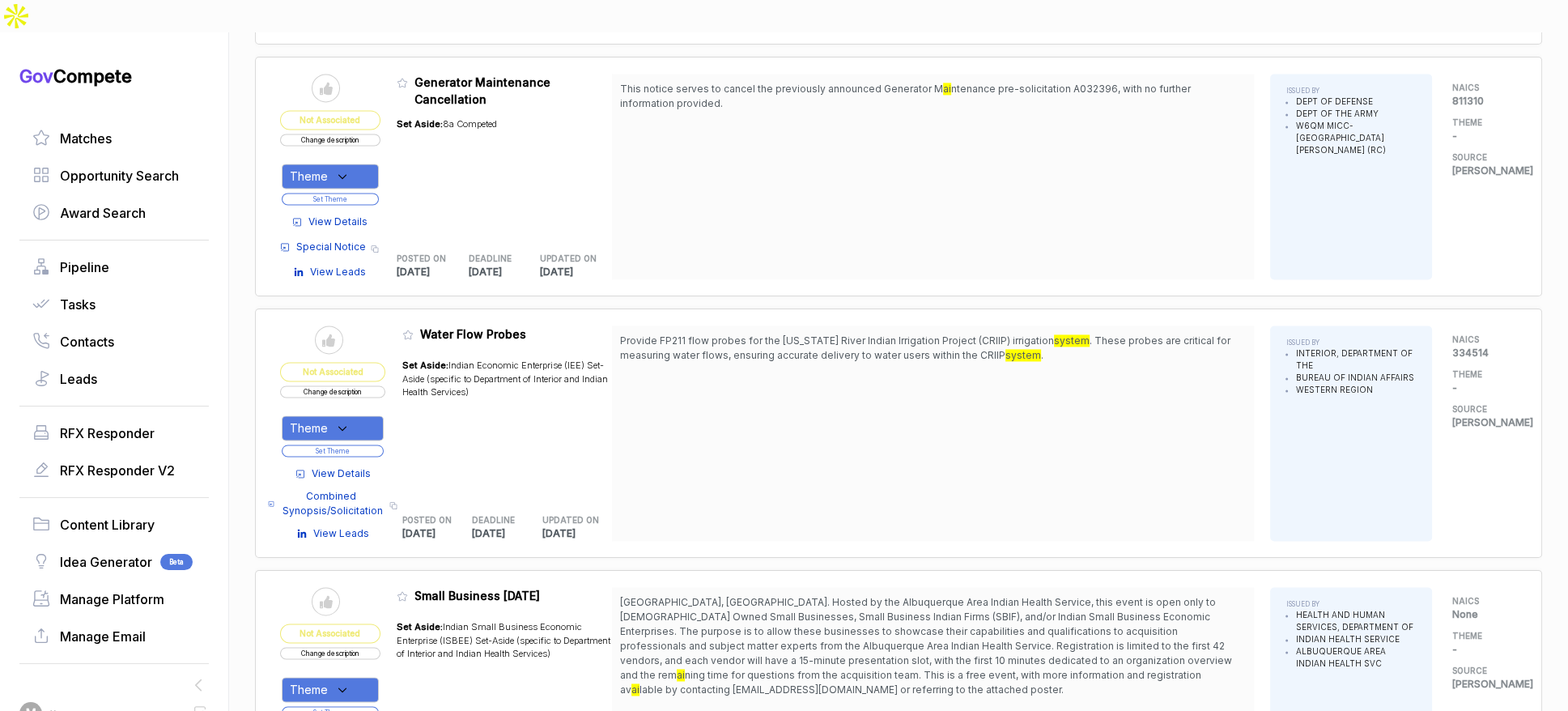
scroll to position [3031, 0]
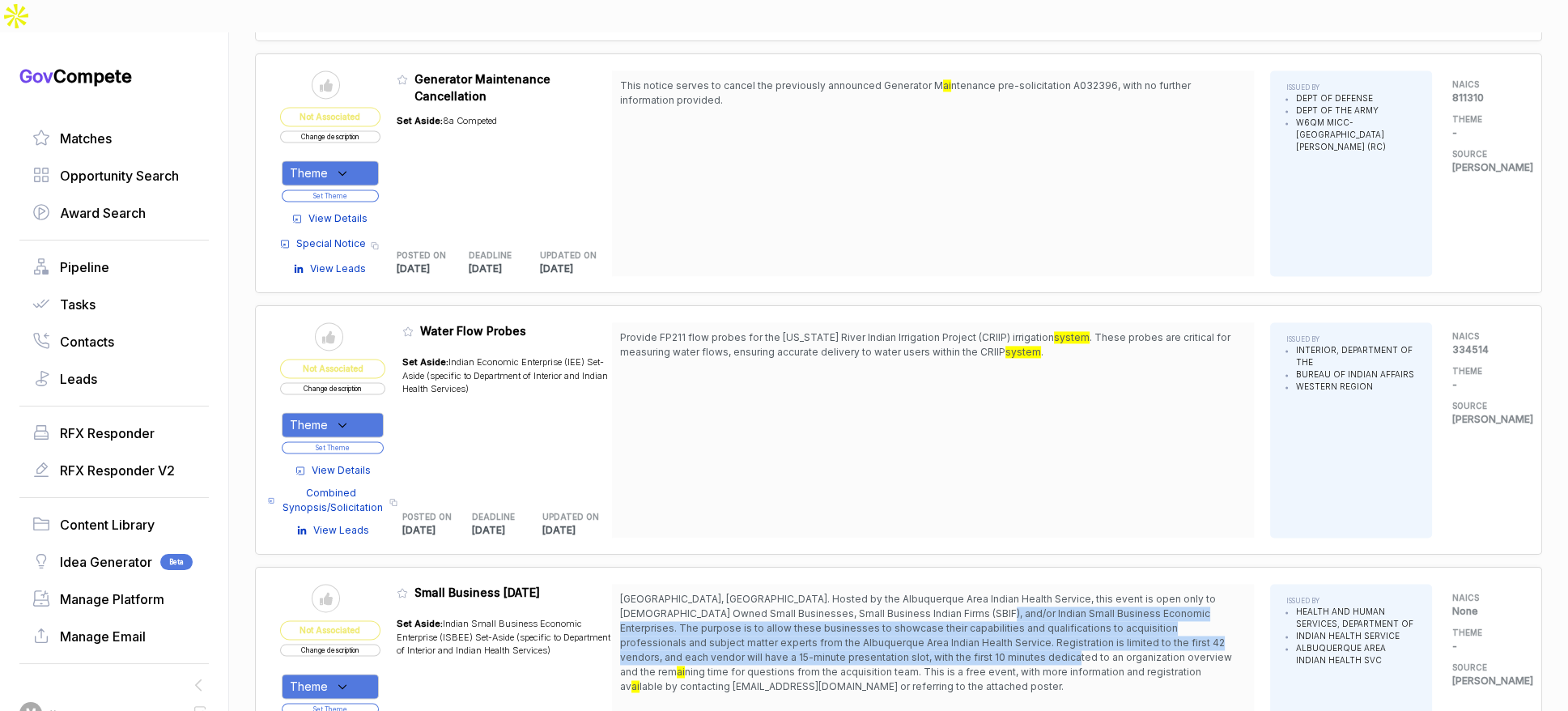
drag, startPoint x: 947, startPoint y: 568, endPoint x: 960, endPoint y: 616, distance: 49.7
click at [960, 616] on span "Albuquerque, NM. Hosted by the Albuquerque Area Indian Health Service, this eve…" at bounding box center [926, 634] width 612 height 85
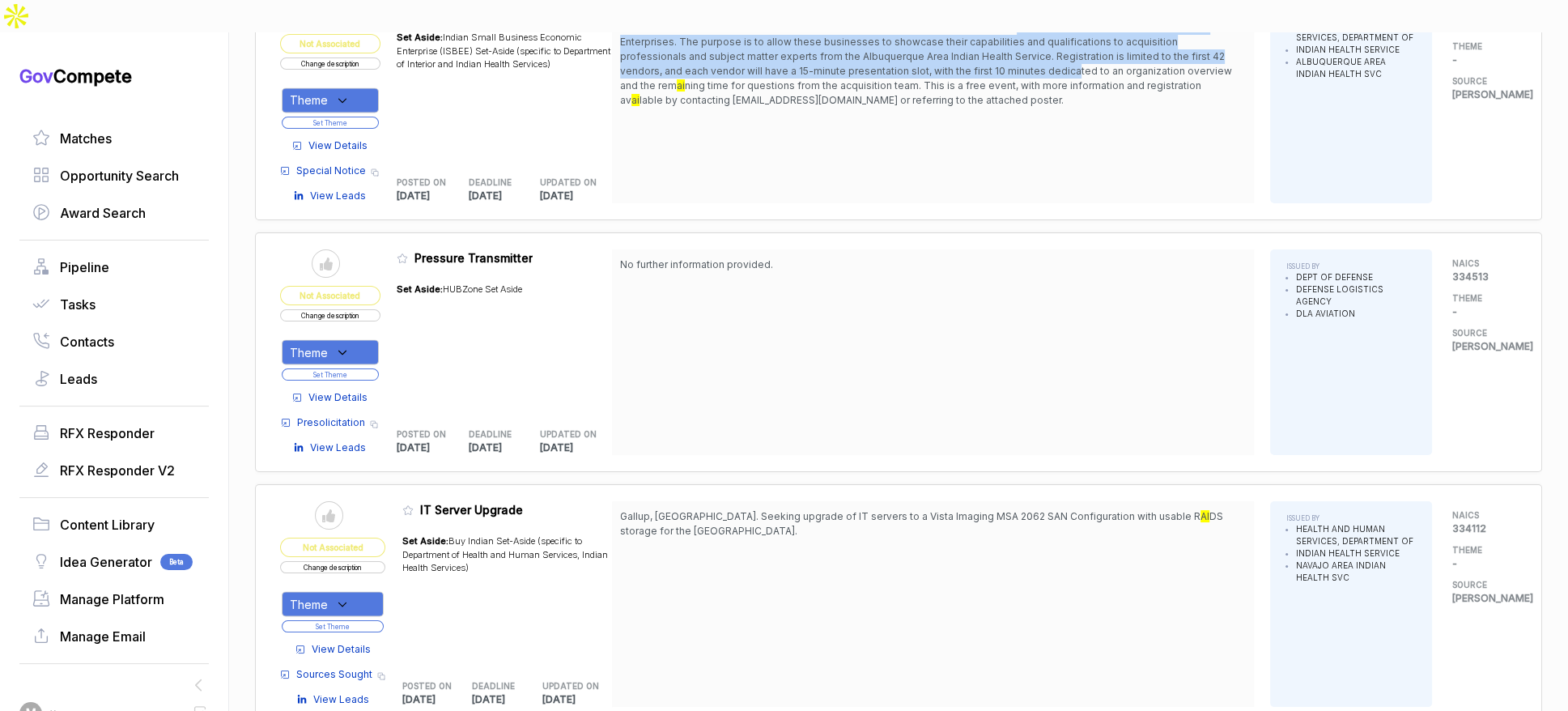
scroll to position [3464, 0]
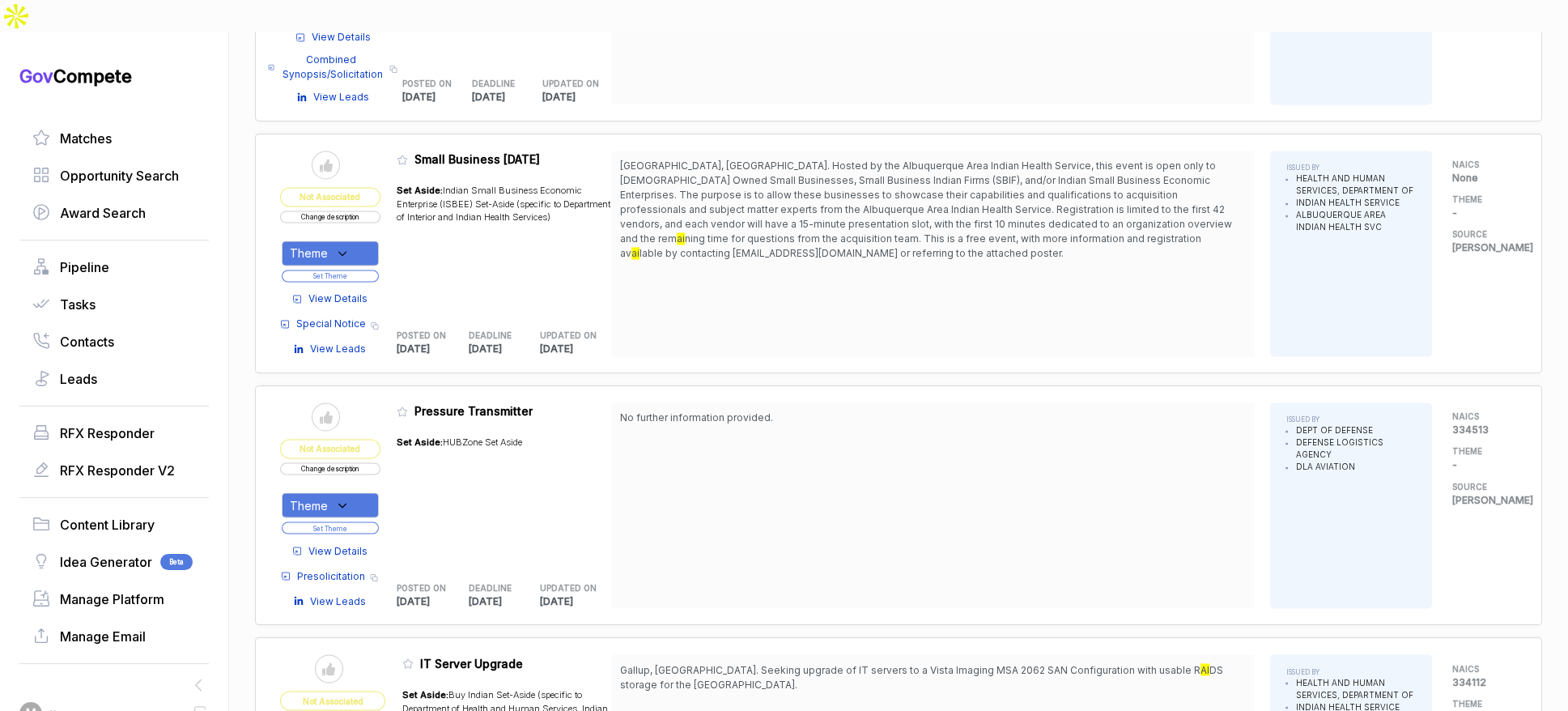
click at [367, 292] on span "View Details" at bounding box center [338, 299] width 59 height 14
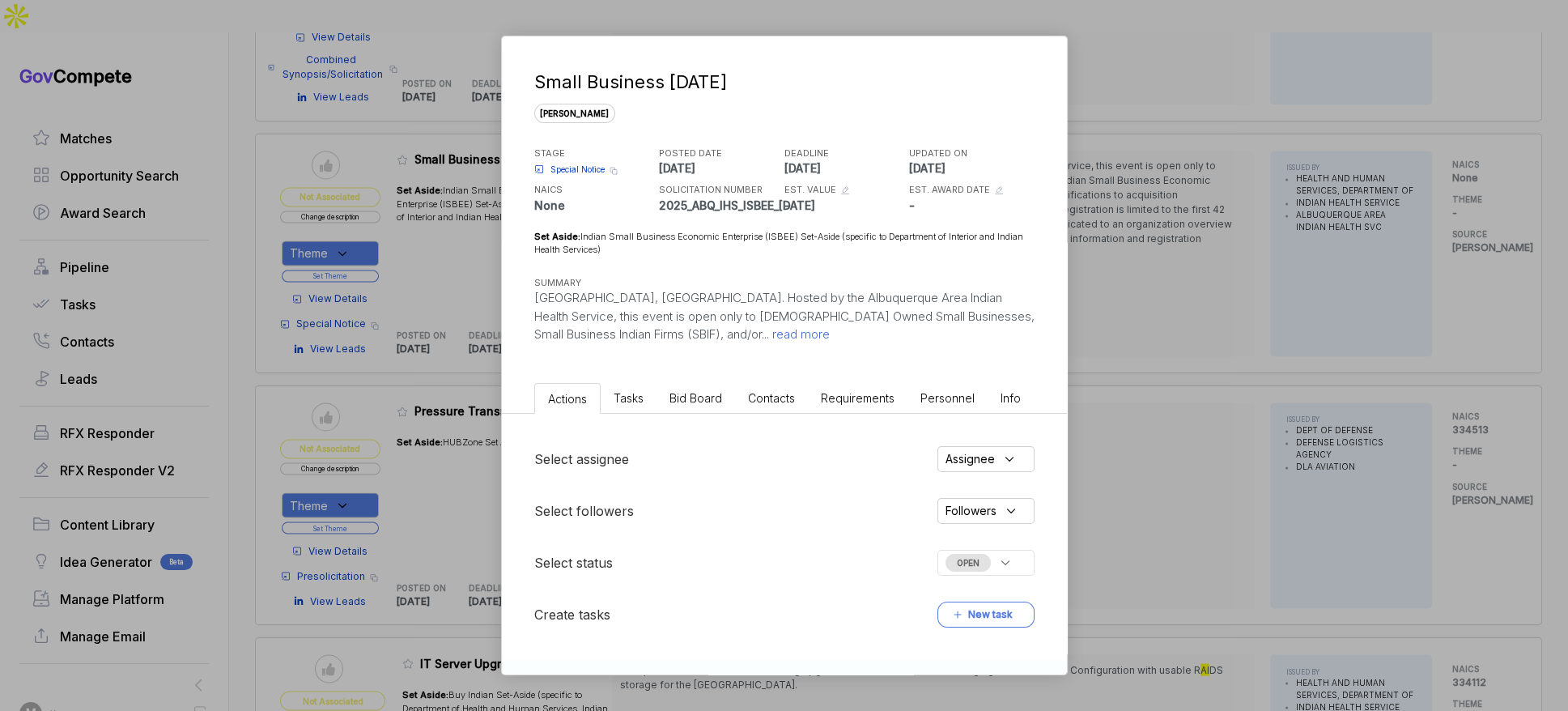
click at [691, 391] on span "Bid Board" at bounding box center [696, 397] width 52 height 14
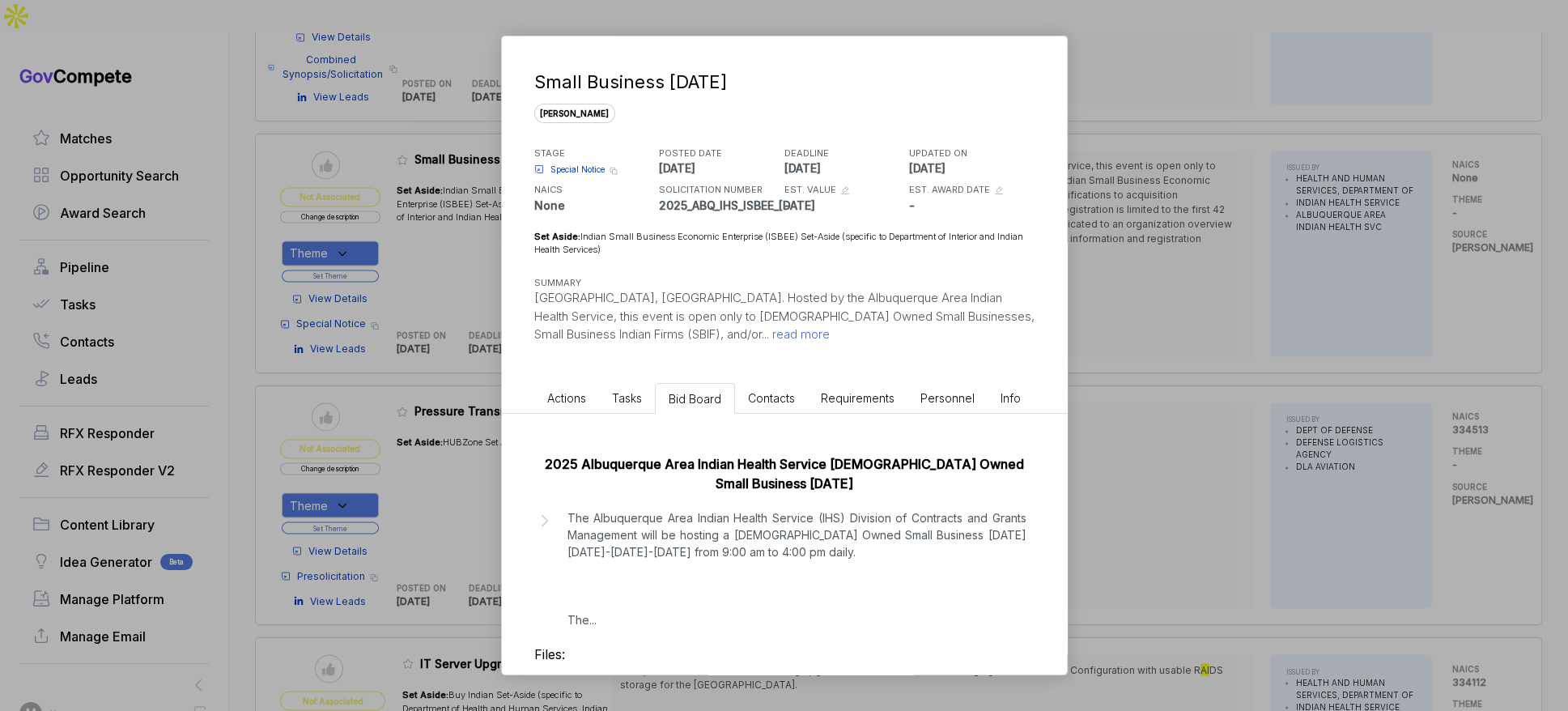
drag, startPoint x: 719, startPoint y: 522, endPoint x: 730, endPoint y: 524, distance: 11.2
click at [720, 522] on p "The Albuquerque Area Indian Health Service (IHS) Division of Contracts and Gran…" at bounding box center [798, 569] width 459 height 119
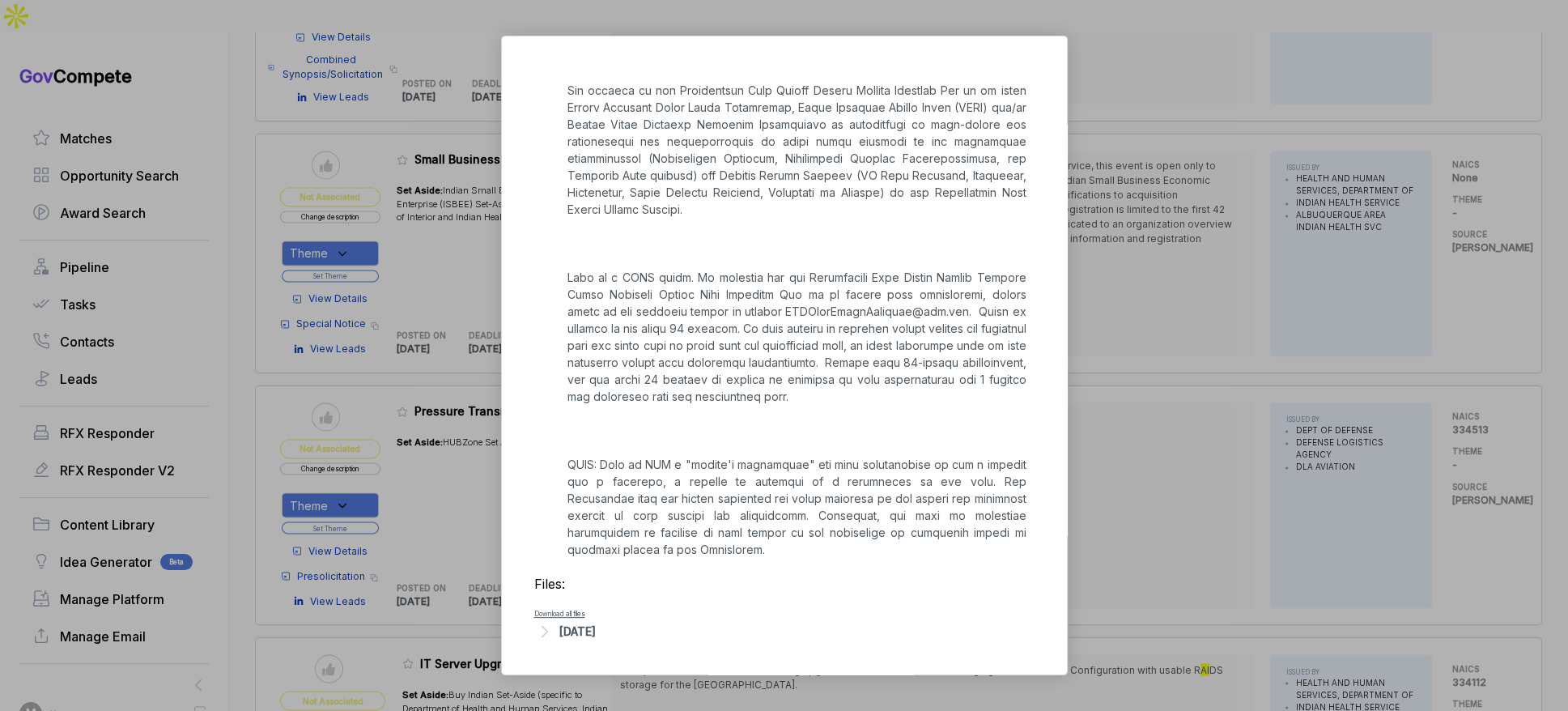
scroll to position [545, 0]
click at [596, 626] on div "[DATE]" at bounding box center [578, 631] width 36 height 17
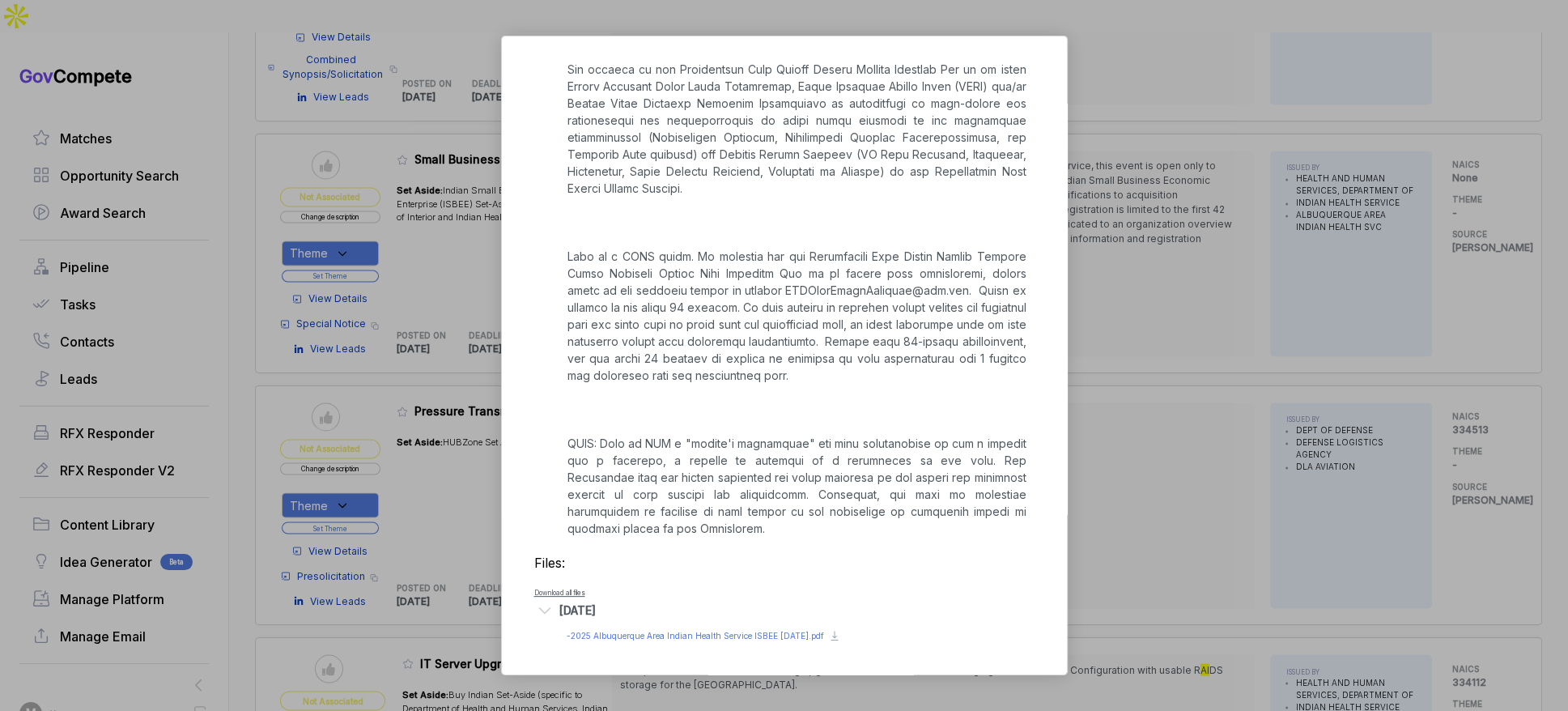
scroll to position [567, 0]
click at [654, 634] on span "- 2025 Albuquerque Area Indian Health Service ISBEE Industry Day.pdf" at bounding box center [696, 635] width 257 height 10
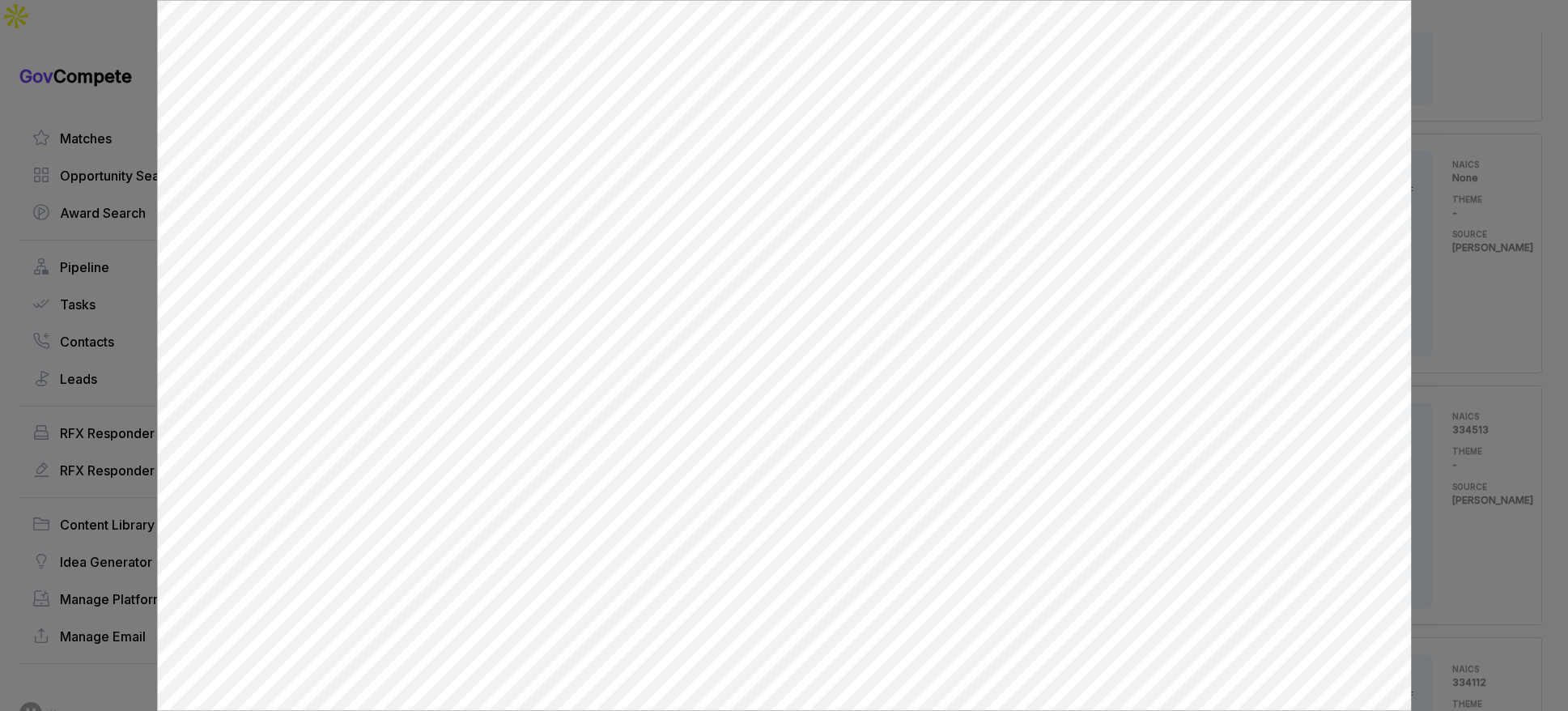
scroll to position [0, 0]
click at [1423, 301] on div at bounding box center [784, 356] width 1568 height 711
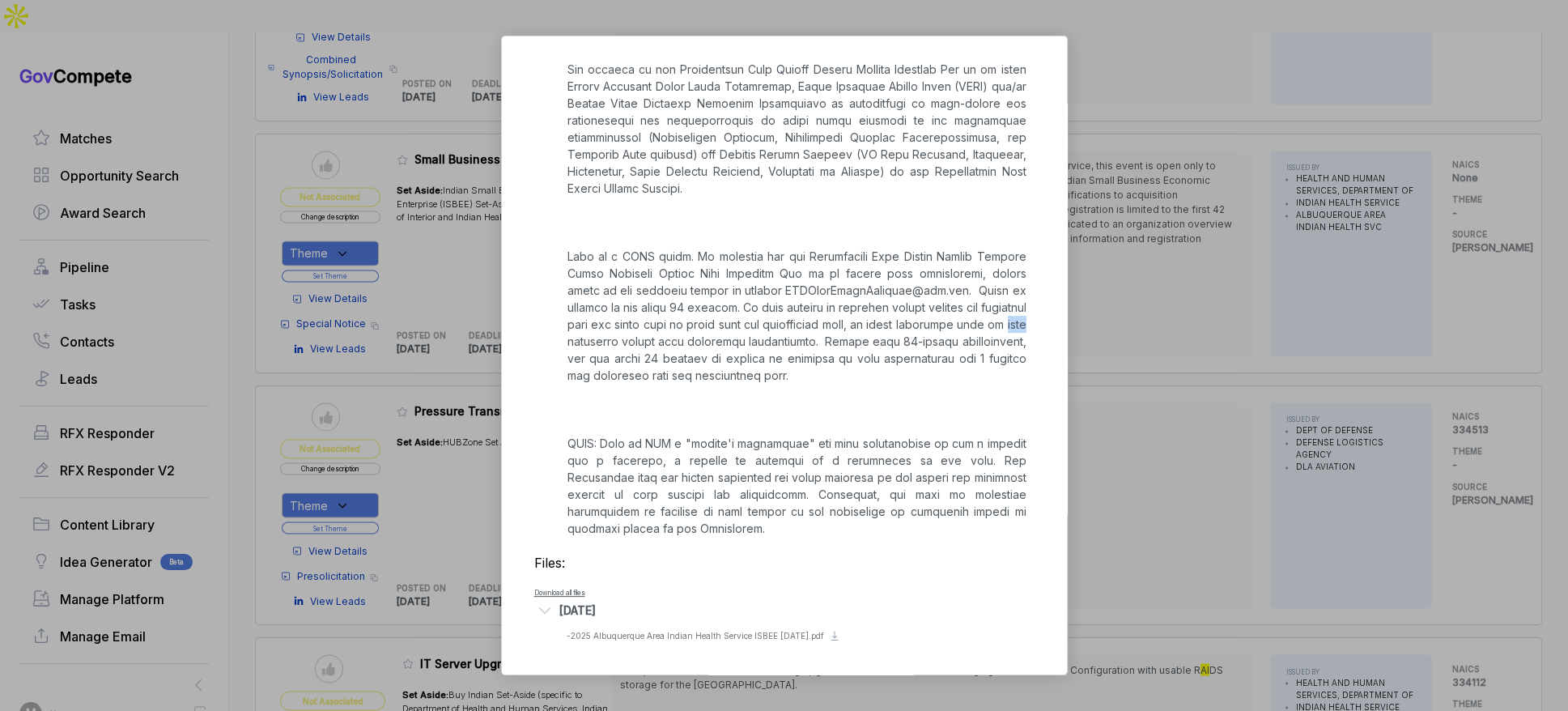
click at [1423, 301] on div "Small Business Industry Day sam STAGE Special Notice Copy link POSTED DATE 2025…" at bounding box center [784, 356] width 1568 height 711
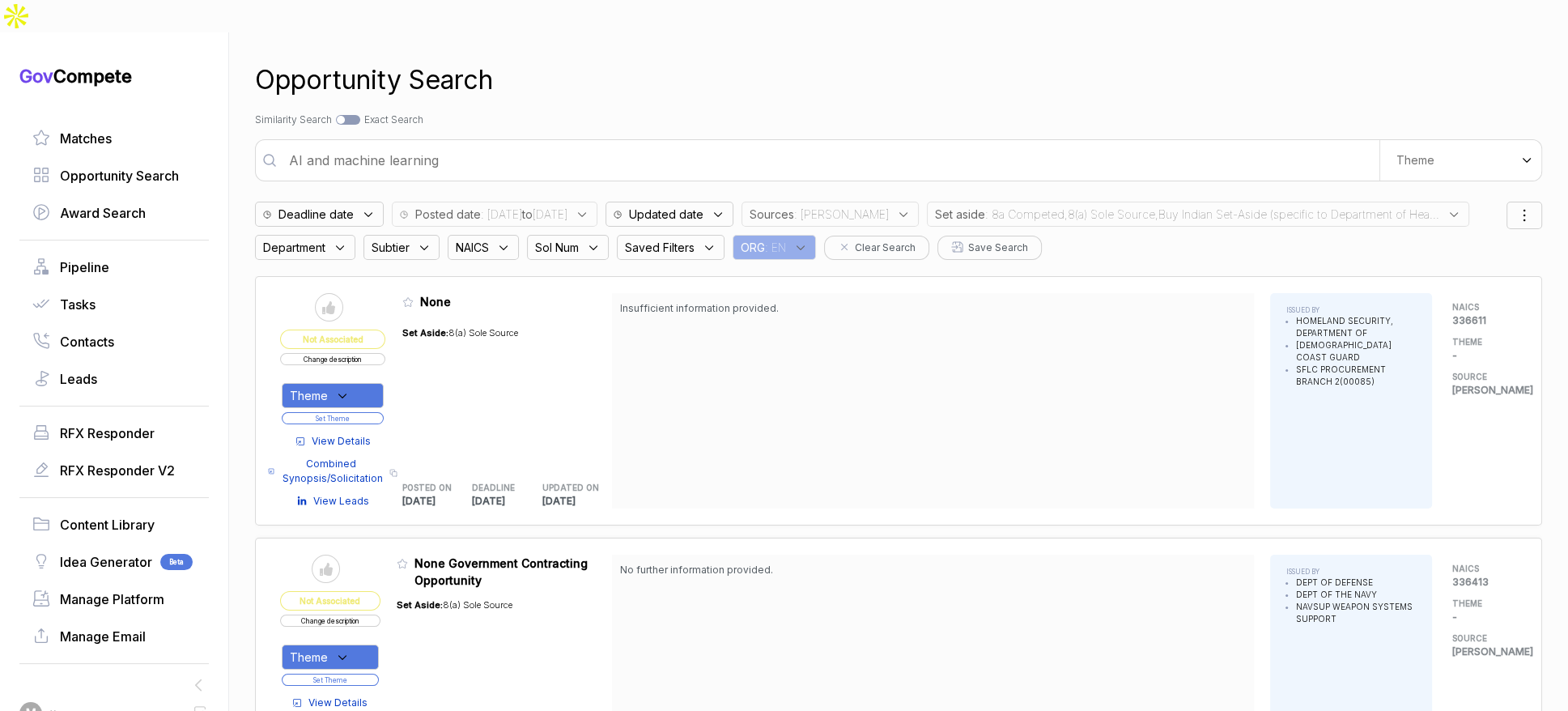
drag, startPoint x: 1069, startPoint y: 179, endPoint x: 1078, endPoint y: 188, distance: 12.7
click at [1070, 205] on span ": 8a Competed,8(a) Sole Source,Buy Indian Set-Aside (specific to Department of …" at bounding box center [1212, 213] width 455 height 17
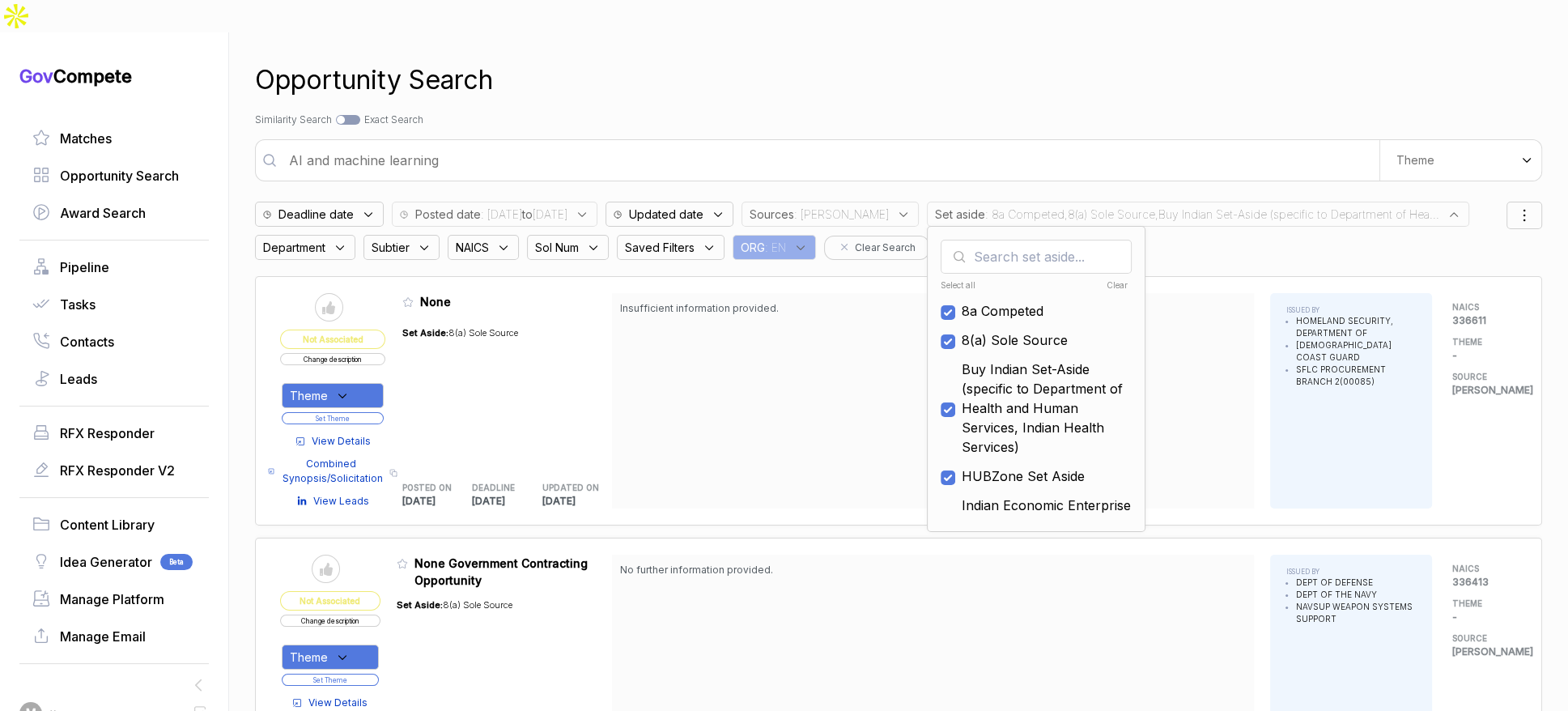
click at [1100, 279] on div "Clear" at bounding box center [1082, 284] width 94 height 12
checkbox input "false"
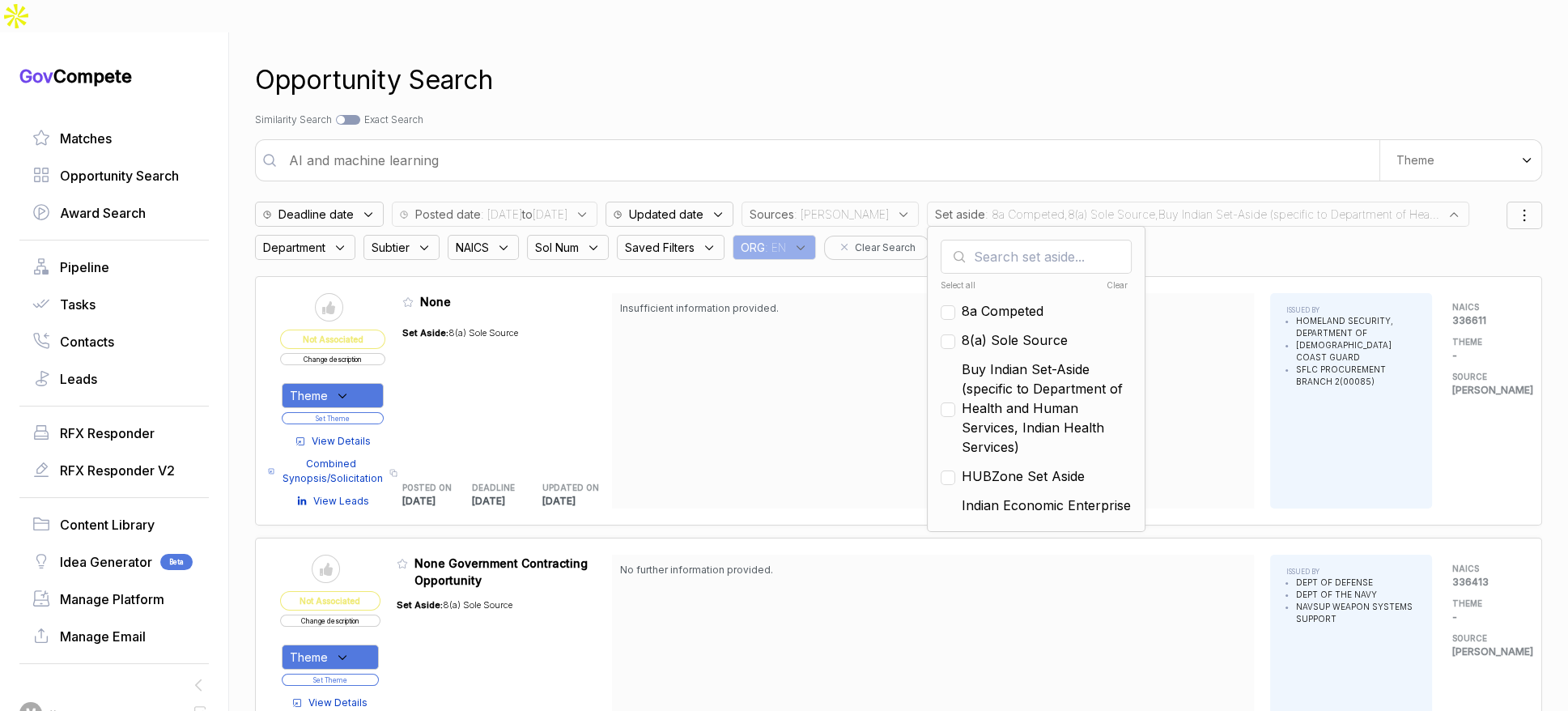
checkbox input "false"
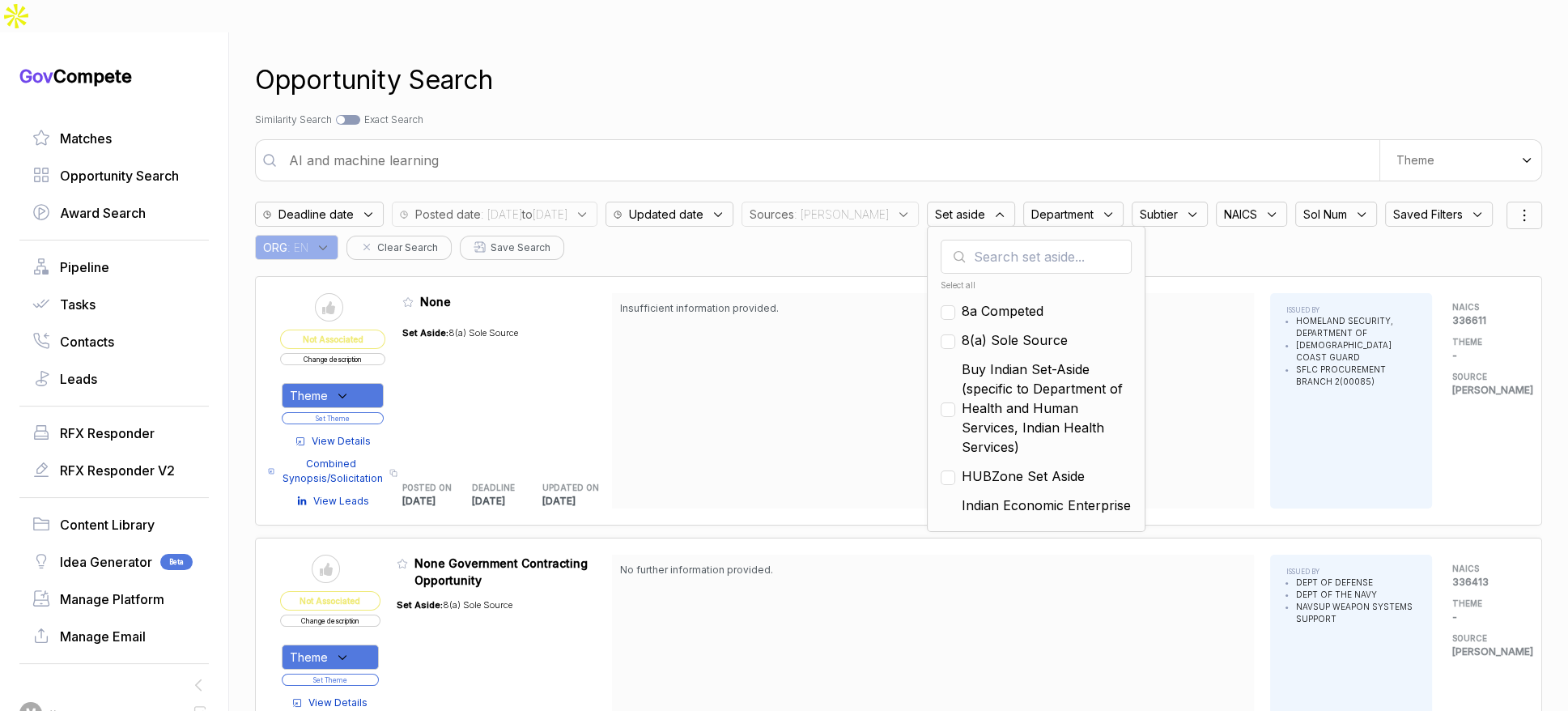
drag, startPoint x: 1293, startPoint y: 87, endPoint x: 1375, endPoint y: 123, distance: 89.6
click at [1306, 112] on div "Search by Topic Relevance Similarity Search Search by Exact Keyword Match Exact…" at bounding box center [898, 120] width 1287 height 14
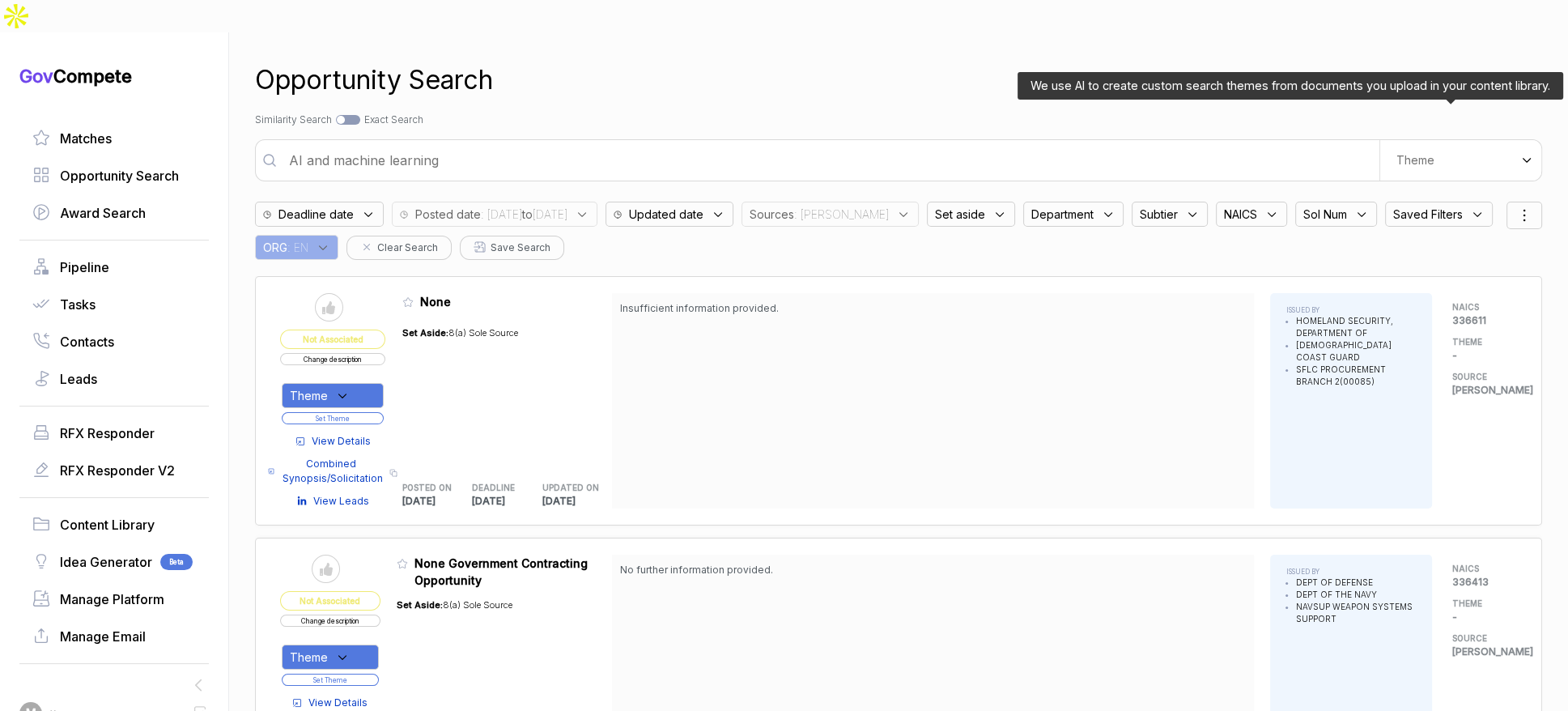
click at [1397, 153] on span "Theme" at bounding box center [1416, 160] width 38 height 14
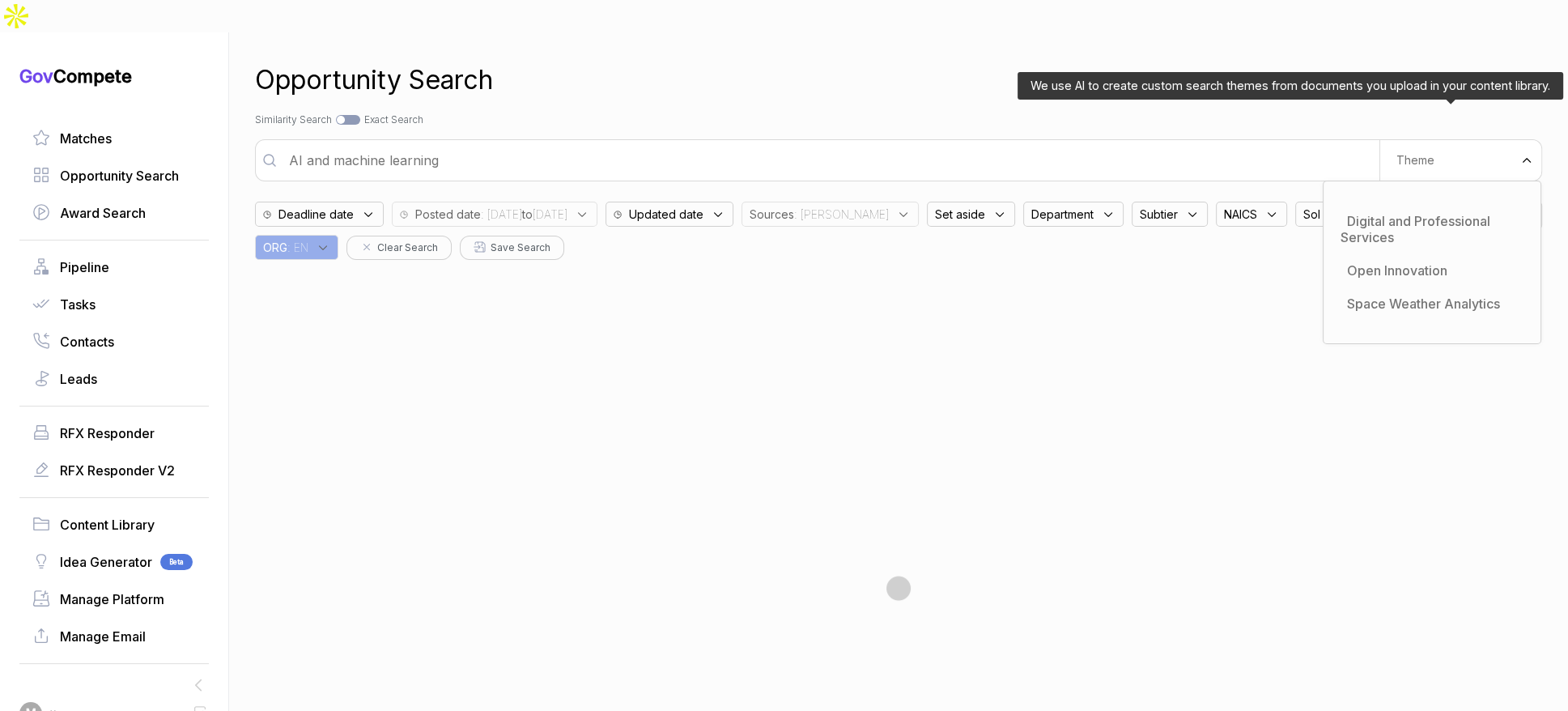
drag, startPoint x: 1383, startPoint y: 269, endPoint x: 1244, endPoint y: 145, distance: 186.3
click at [1382, 295] on span "Space Weather Analytics" at bounding box center [1424, 303] width 153 height 16
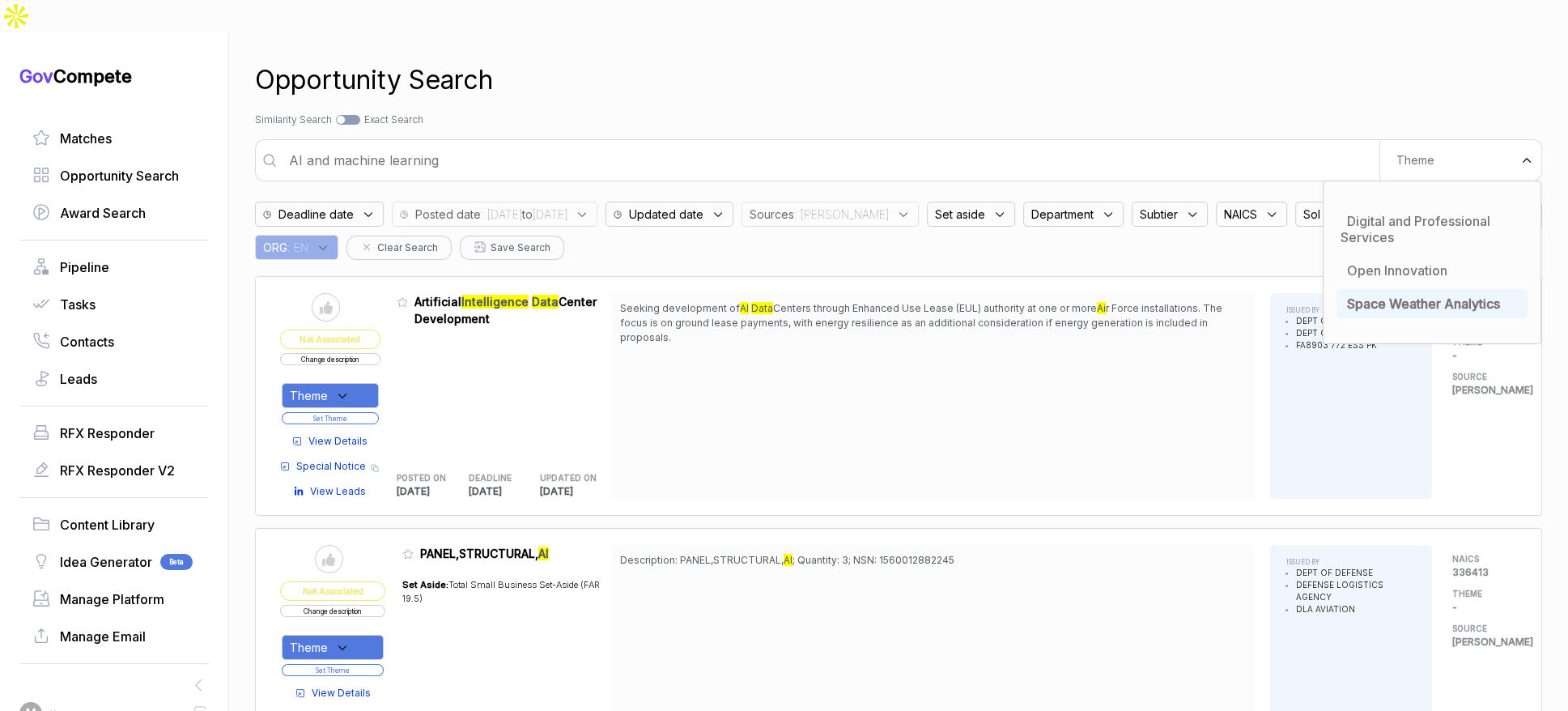
click at [1181, 112] on div "Search by Topic Relevance Similarity Search Search by Exact Keyword Match Exact…" at bounding box center [898, 120] width 1287 height 14
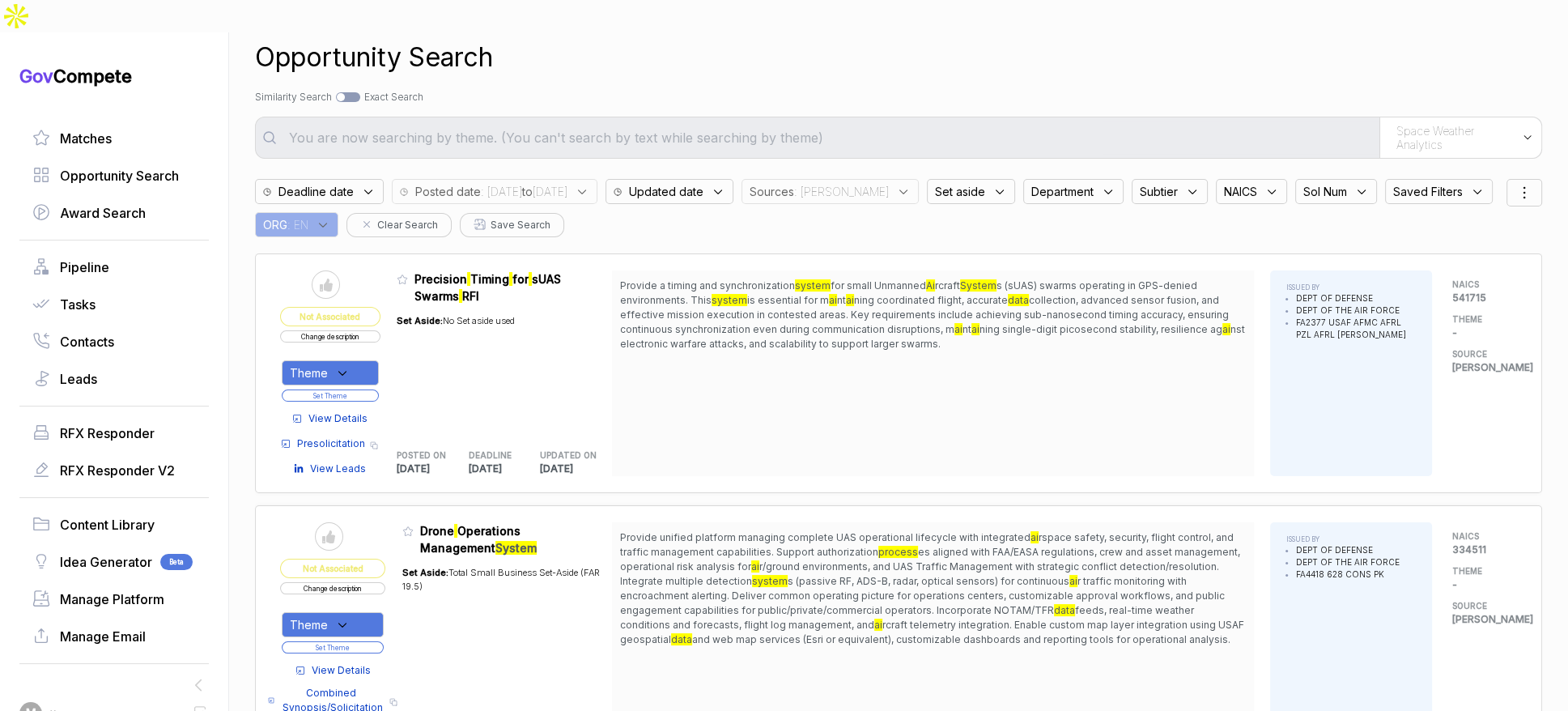
scroll to position [40, 0]
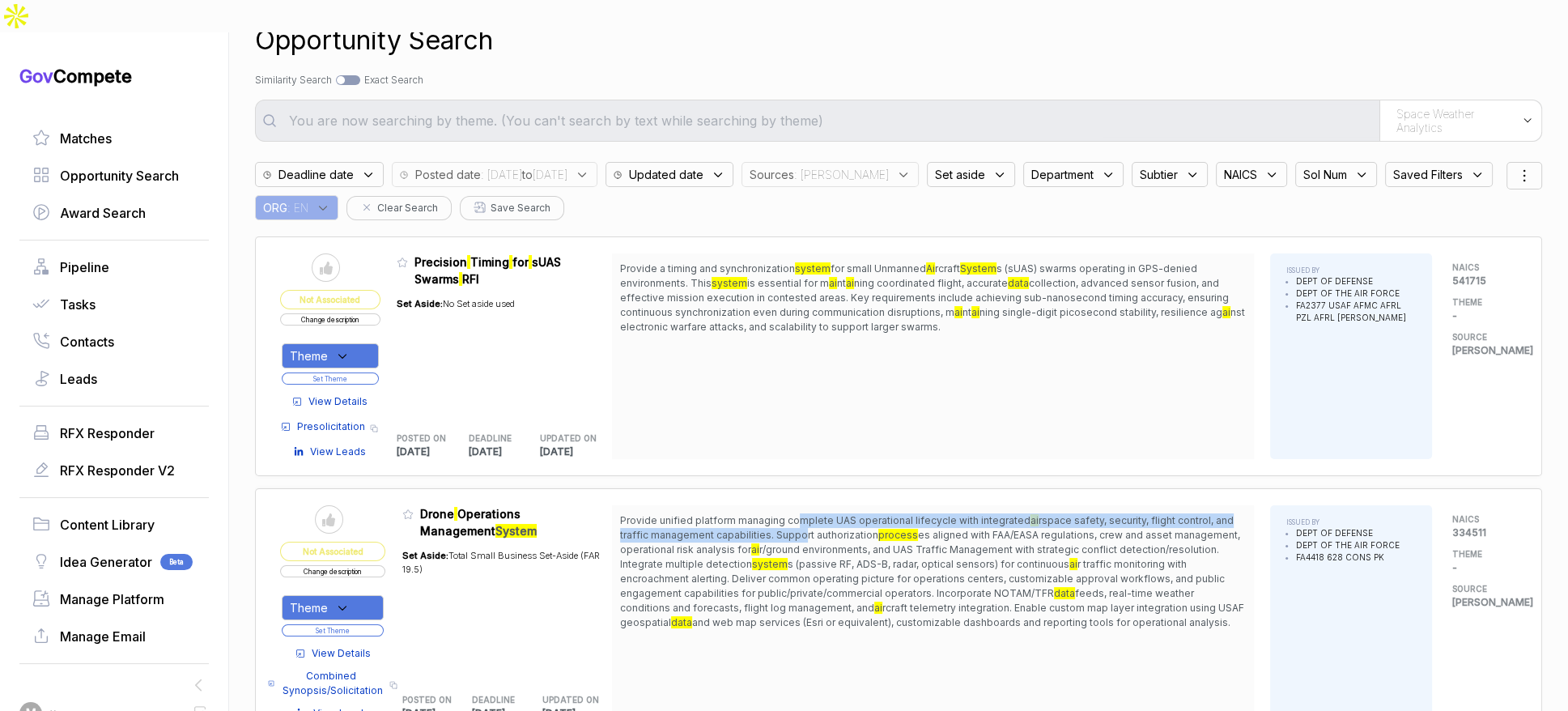
drag, startPoint x: 802, startPoint y: 481, endPoint x: 809, endPoint y: 493, distance: 13.9
click at [809, 513] on span "Provide unified platform managing complete UAS operational lifecycle with integ…" at bounding box center [933, 572] width 626 height 117
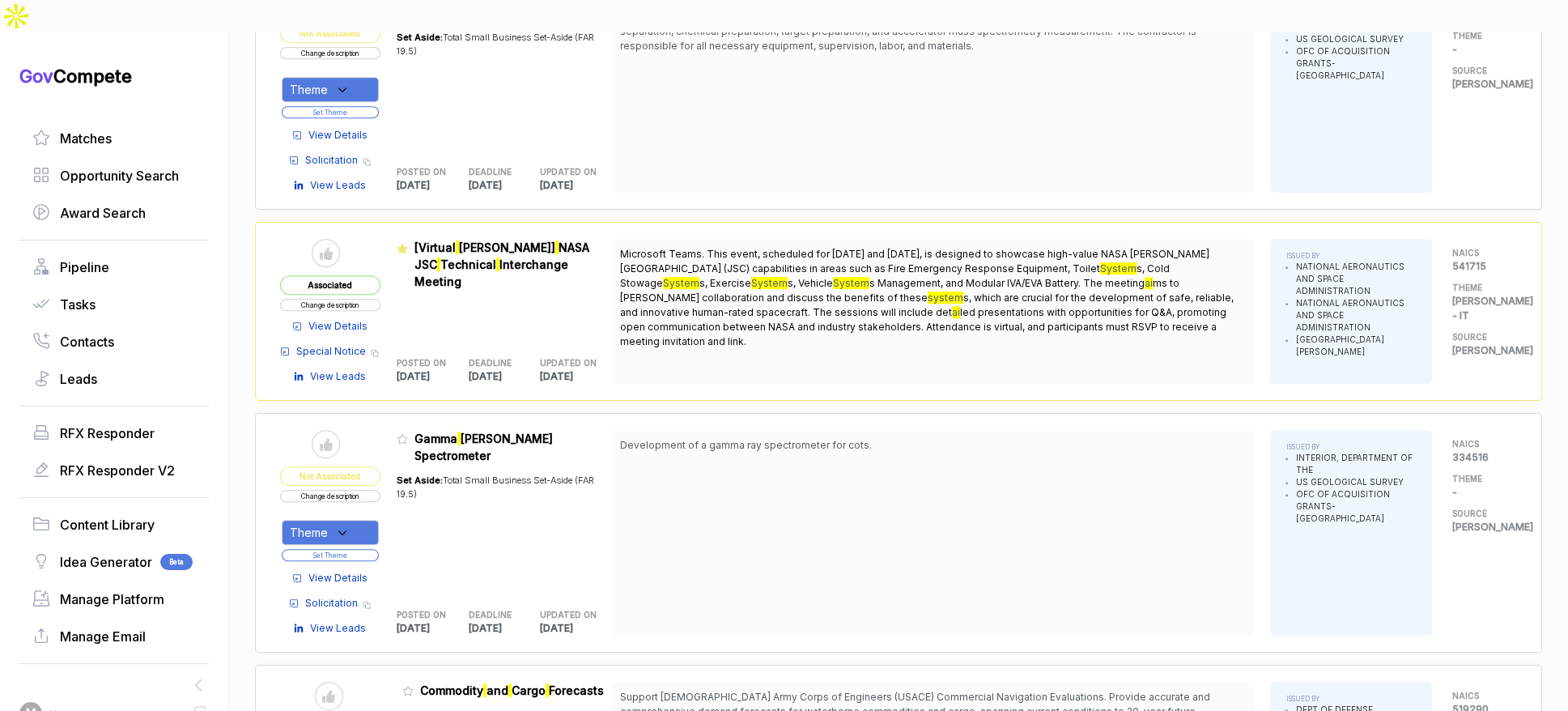
scroll to position [1548, 0]
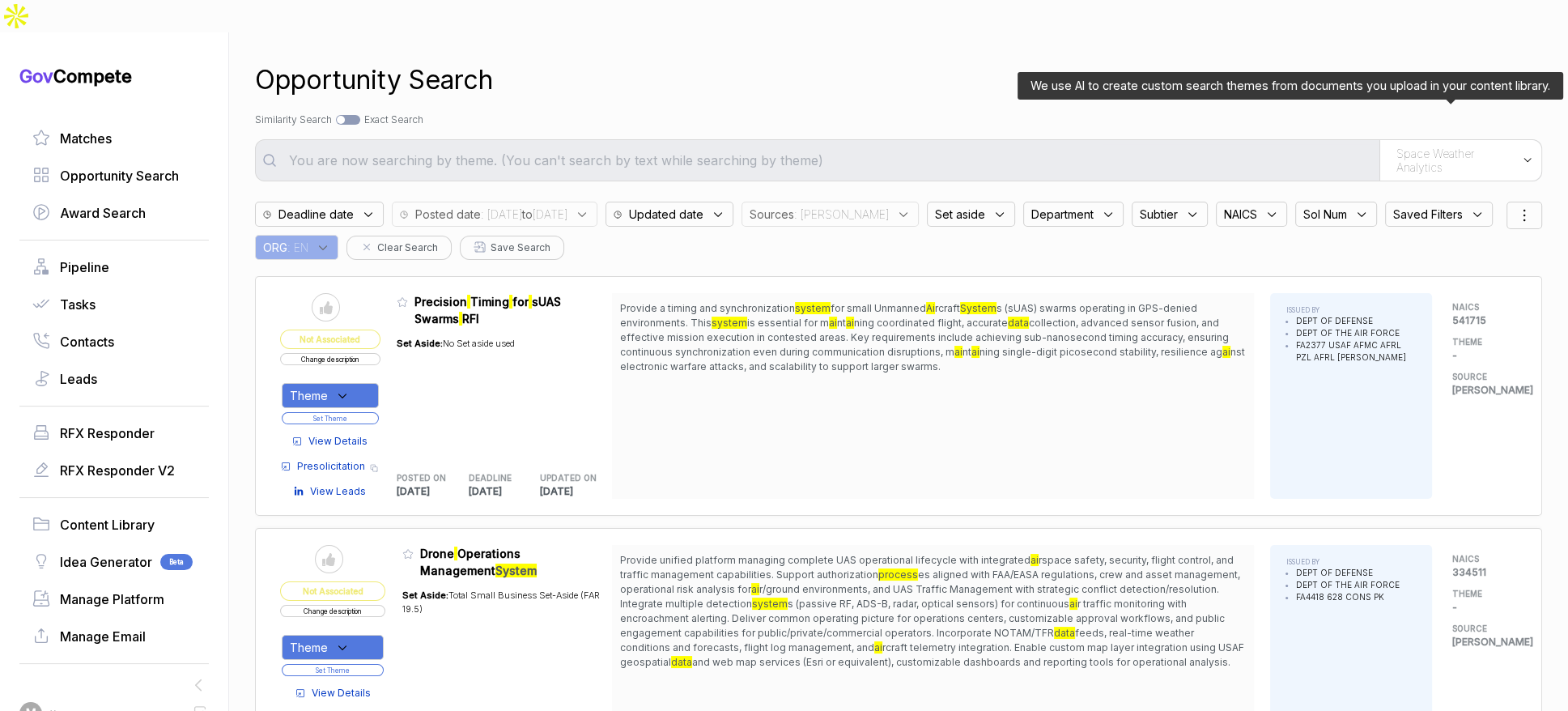
click at [1464, 147] on span "Space Weather Analytics" at bounding box center [1455, 160] width 117 height 28
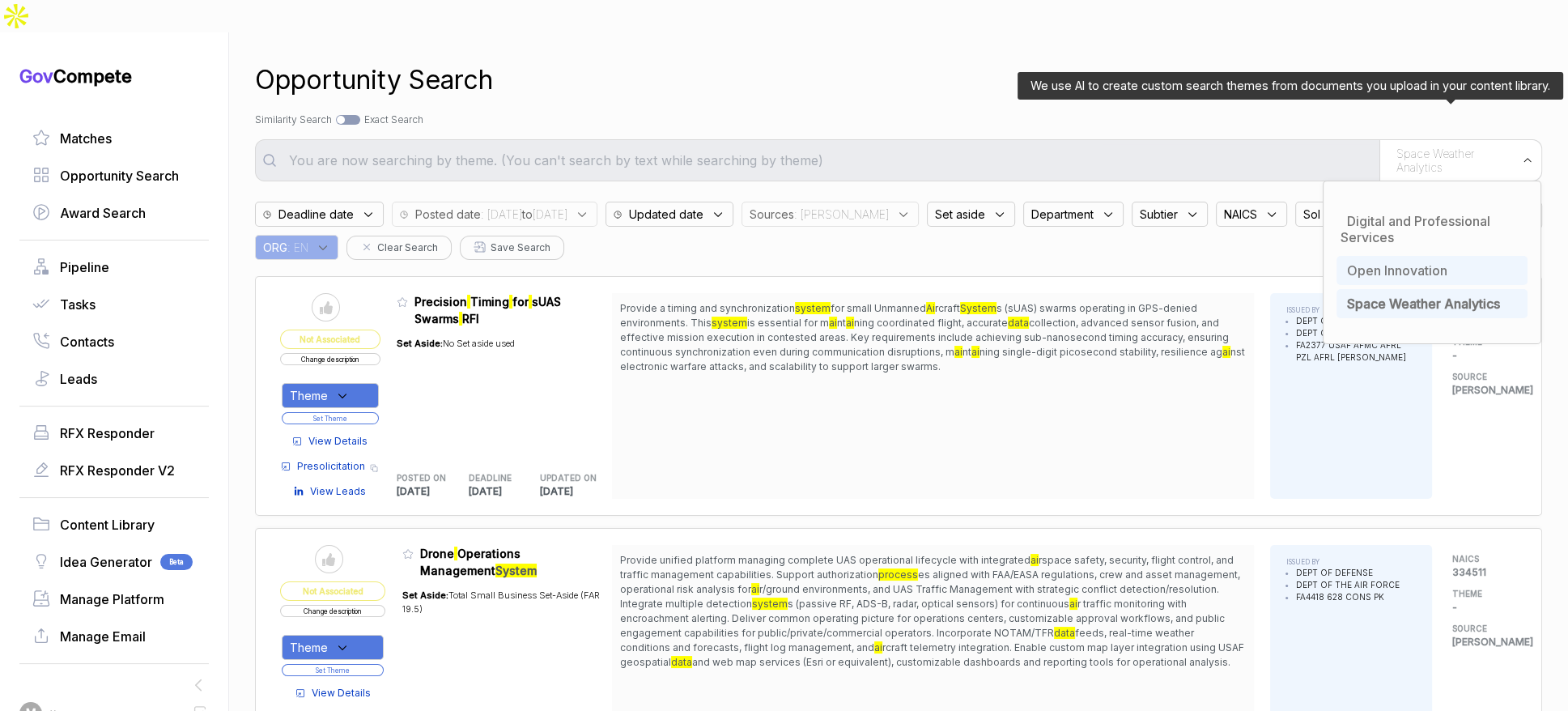
click at [1415, 256] on div "Open Innovation" at bounding box center [1432, 270] width 191 height 29
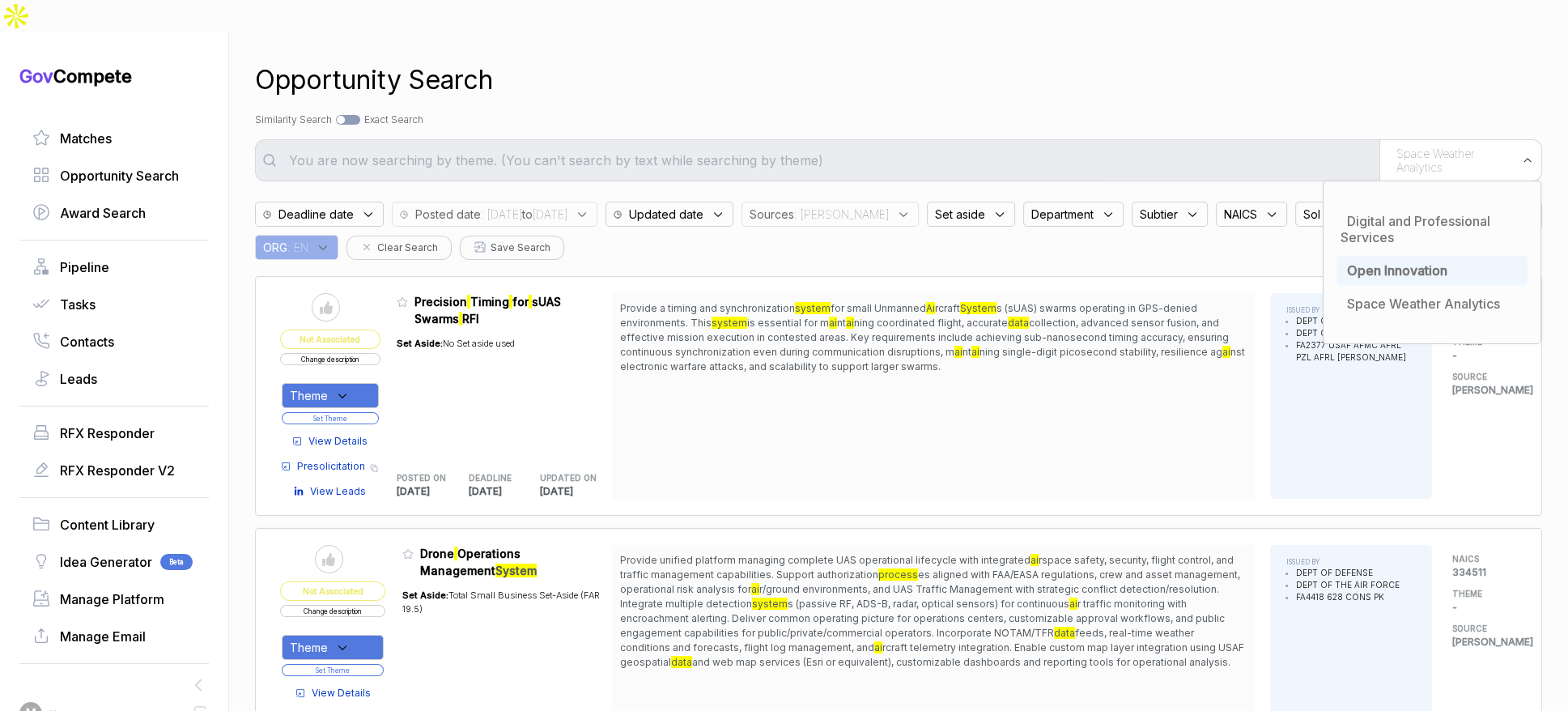
click at [1356, 104] on div "Opportunity Search Search by Topic Relevance Similarity Search Search by Exact …" at bounding box center [898, 388] width 1287 height 711
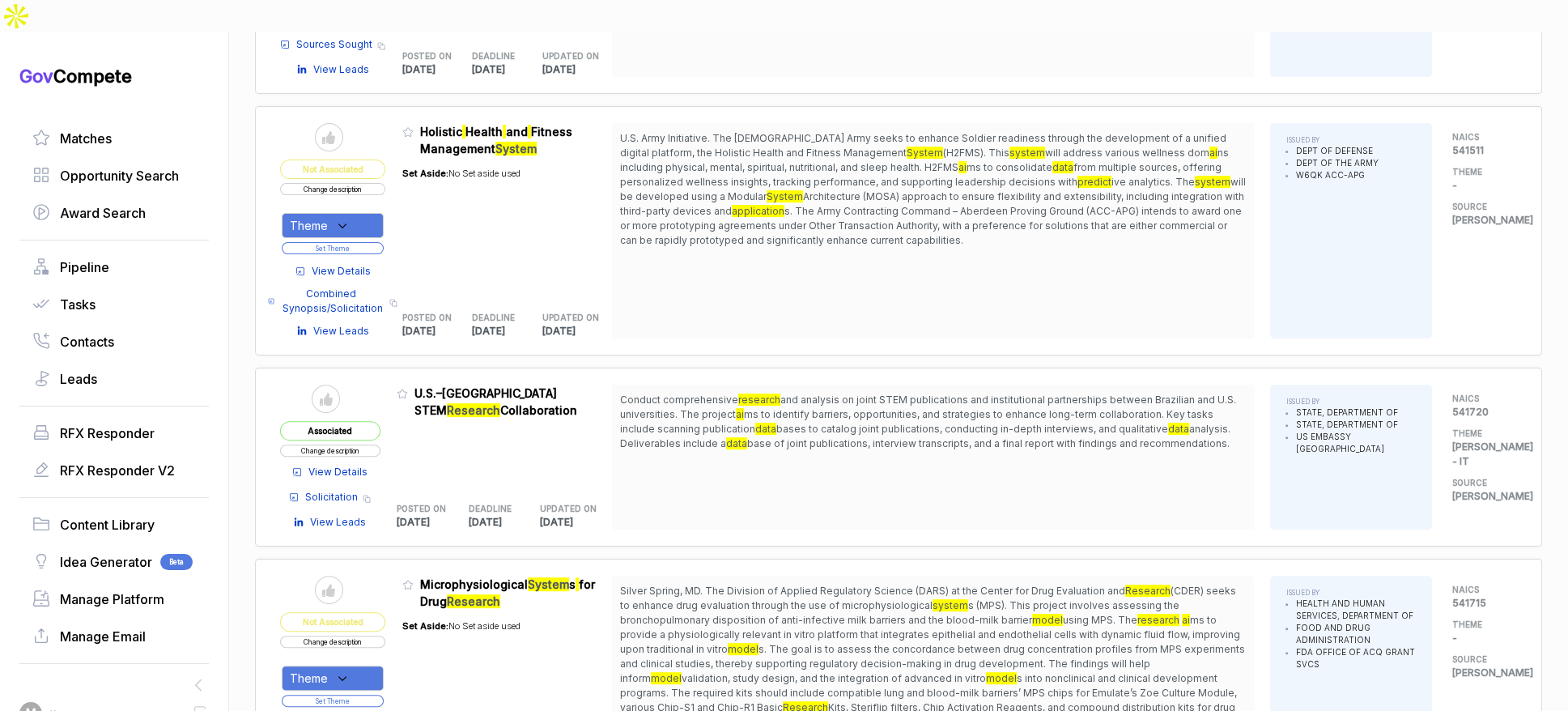
scroll to position [745, 0]
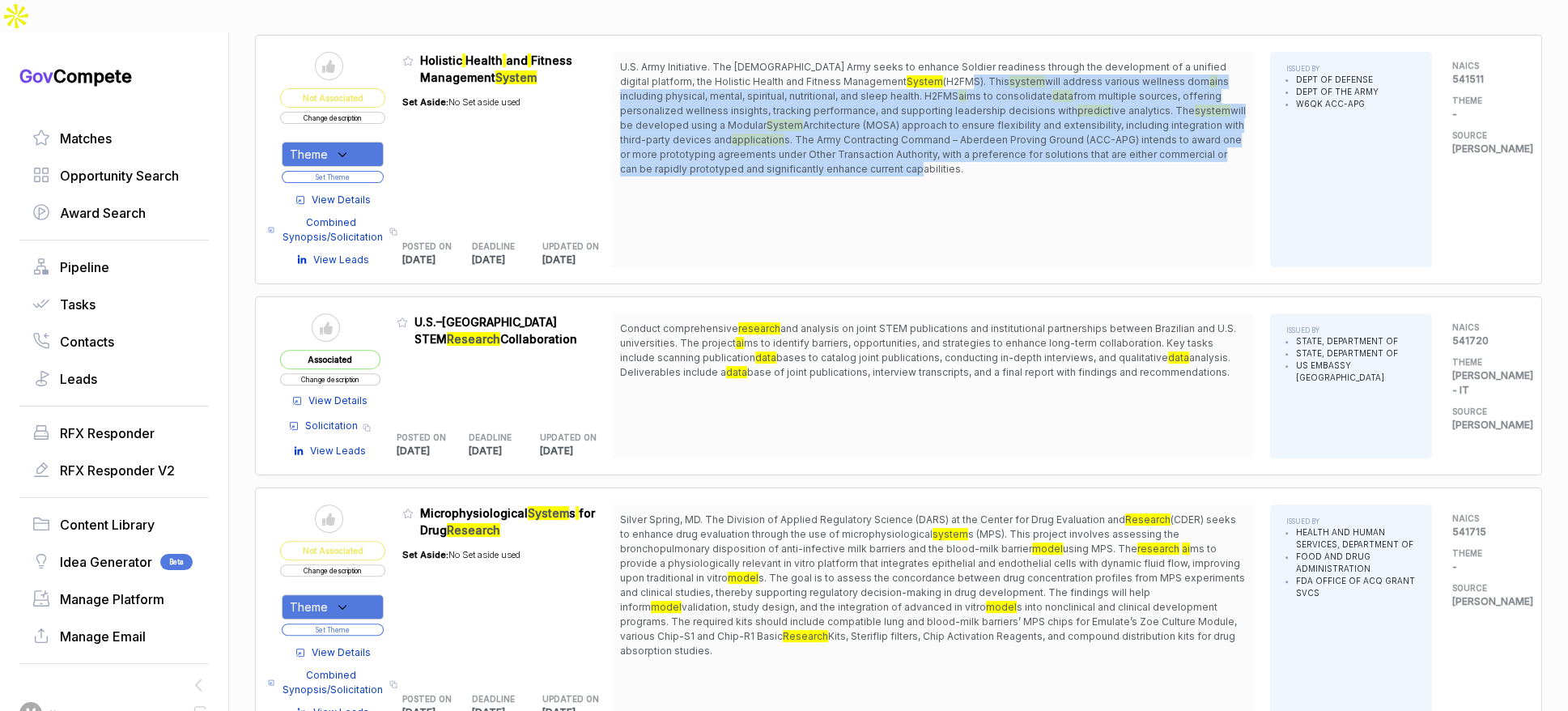
drag, startPoint x: 875, startPoint y: 39, endPoint x: 934, endPoint y: 131, distance: 109.3
click at [925, 130] on span "U.S. Army Initiative. The U.S. Army seeks to enhance Soldier readiness through …" at bounding box center [933, 119] width 626 height 117
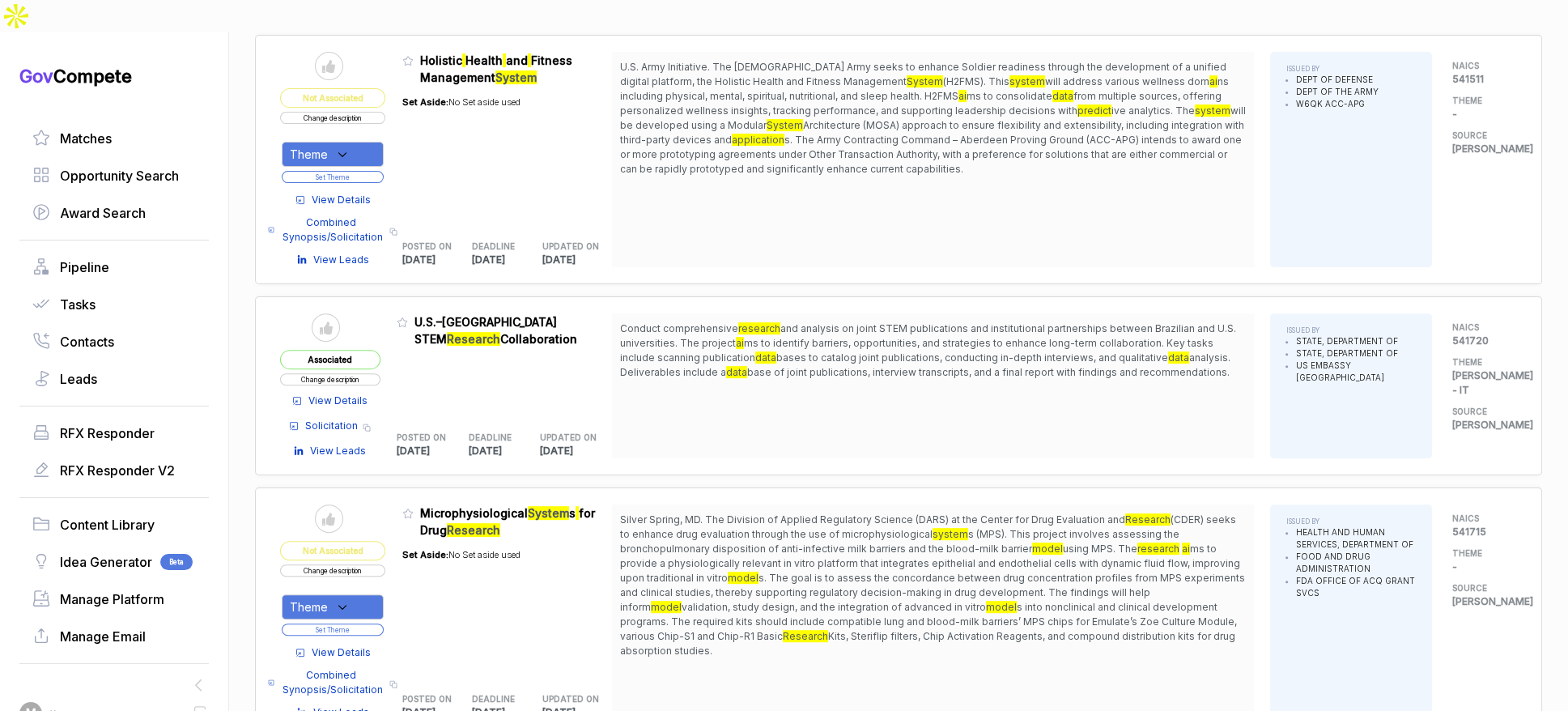
click at [940, 133] on span "s. The Army Contracting Command – Aberdeen Proving Ground (ACC-APG) intends to …" at bounding box center [931, 154] width 622 height 41
click at [370, 193] on span "View Details" at bounding box center [341, 200] width 59 height 14
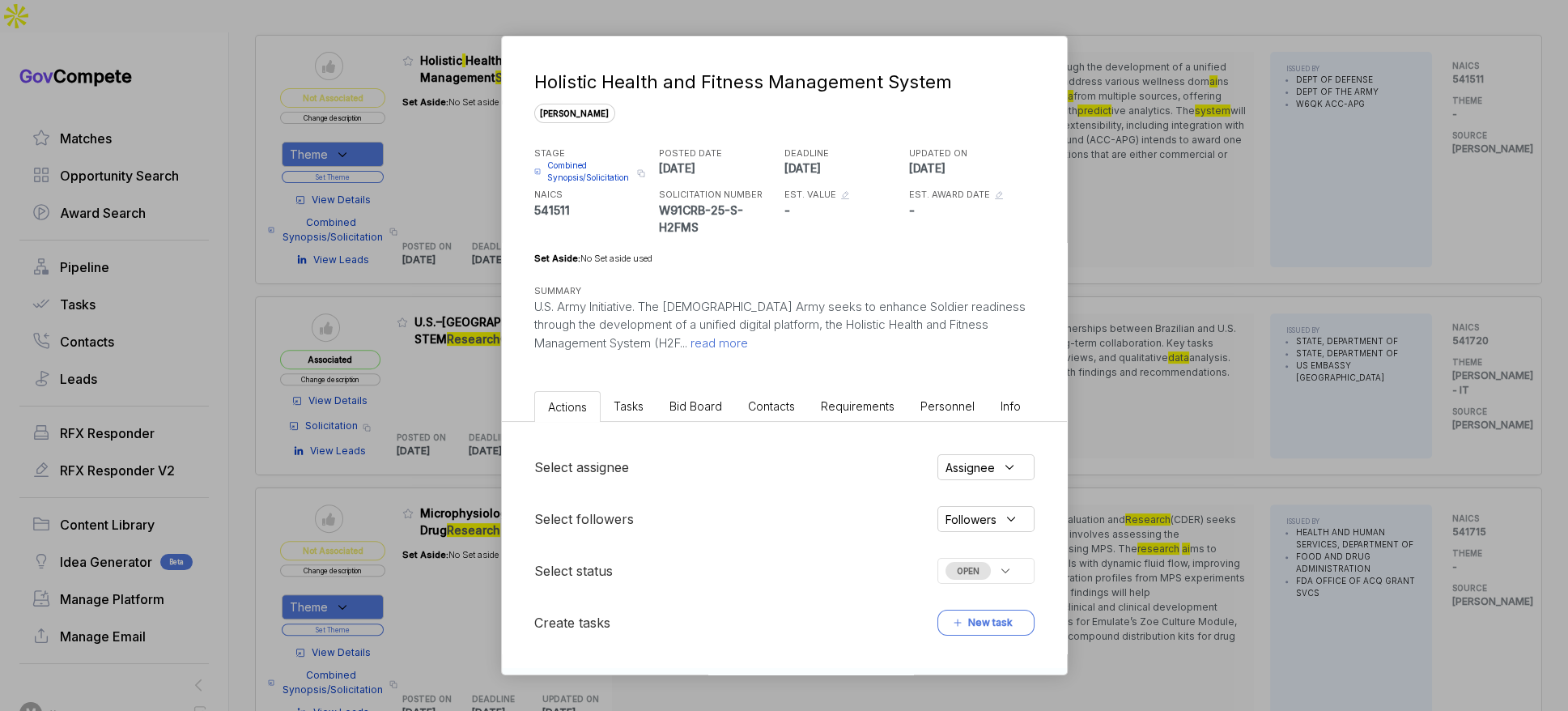
drag, startPoint x: 680, startPoint y: 405, endPoint x: 689, endPoint y: 417, distance: 15.0
click at [681, 407] on span "Bid Board" at bounding box center [696, 405] width 52 height 14
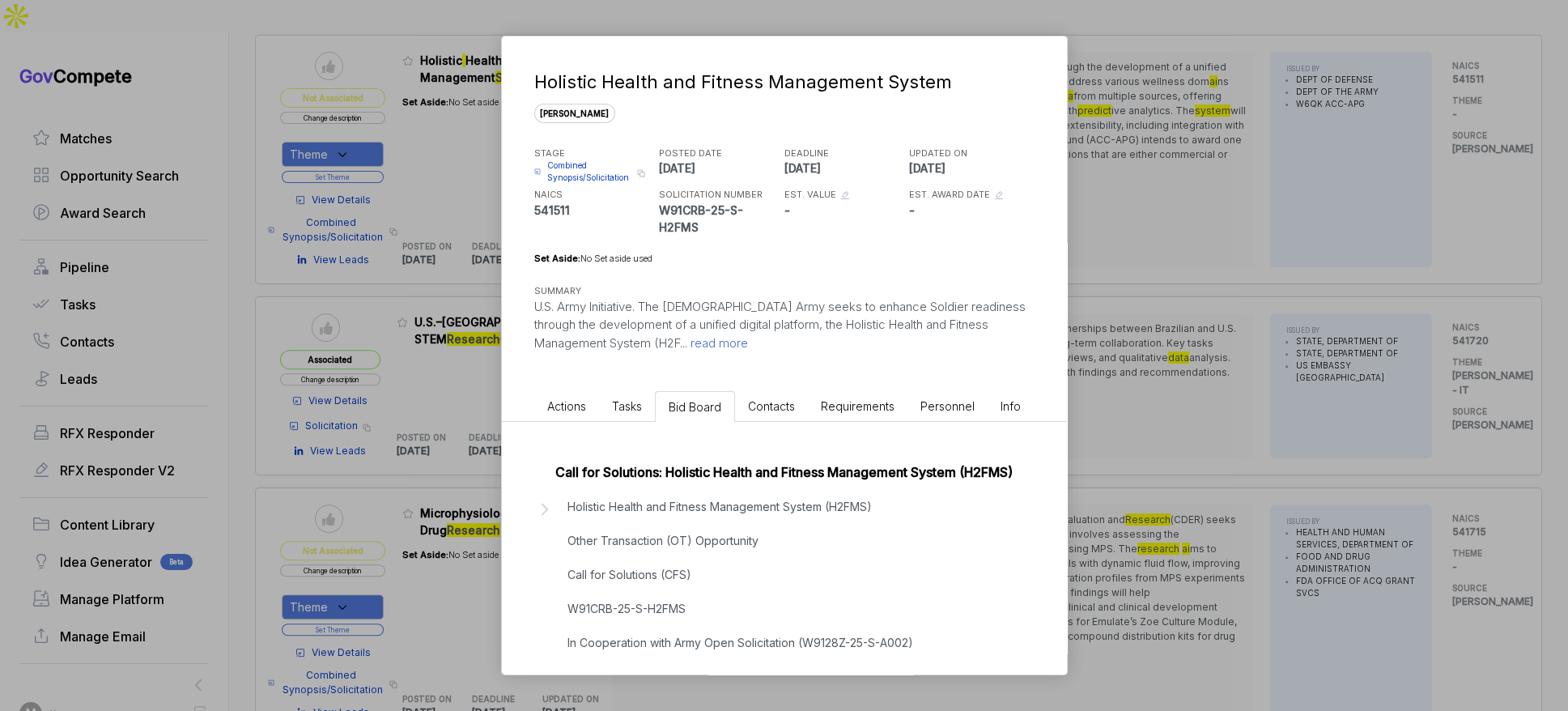
click at [724, 545] on p "Holistic Health and Fitness Management System (H2FMS) Other Transaction (OT) Op…" at bounding box center [741, 625] width 346 height 255
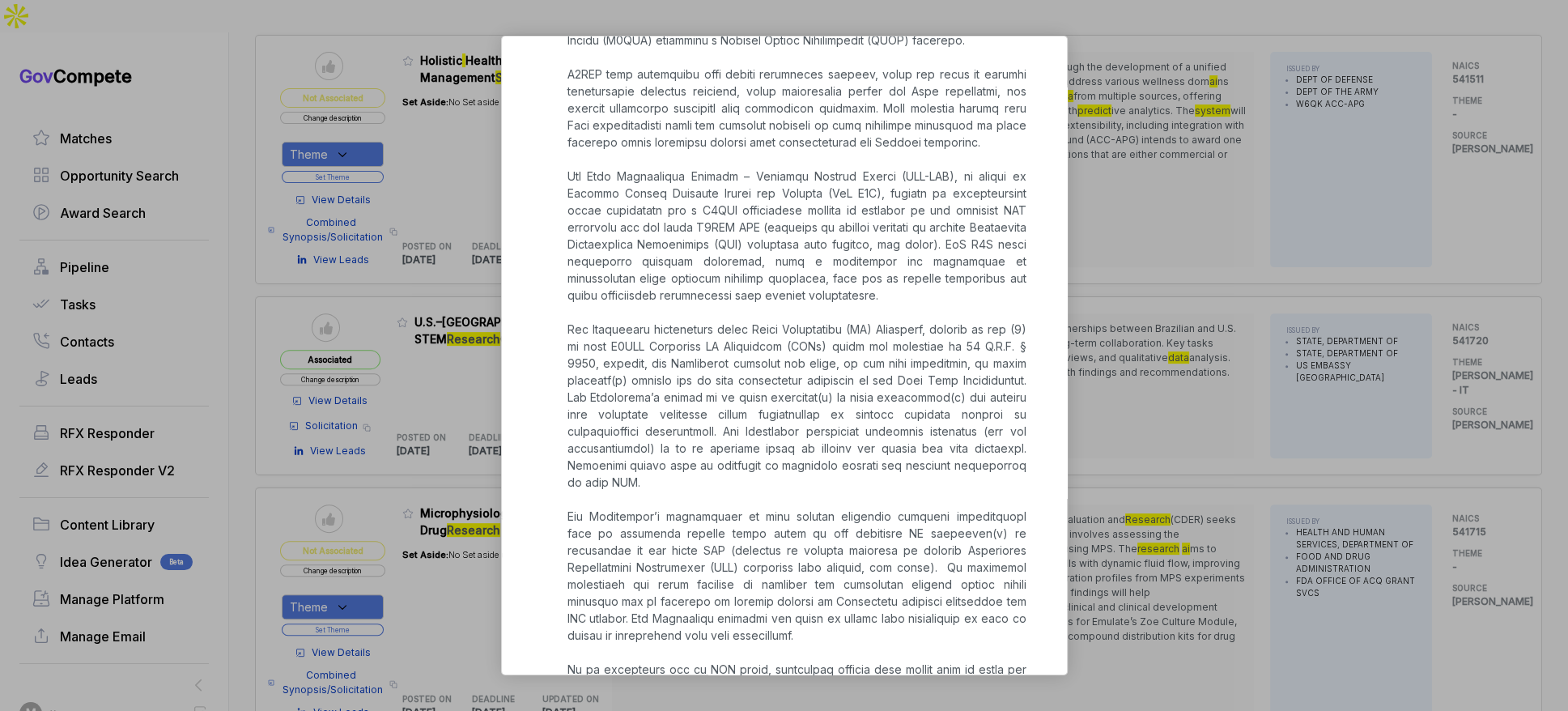
scroll to position [1577, 0]
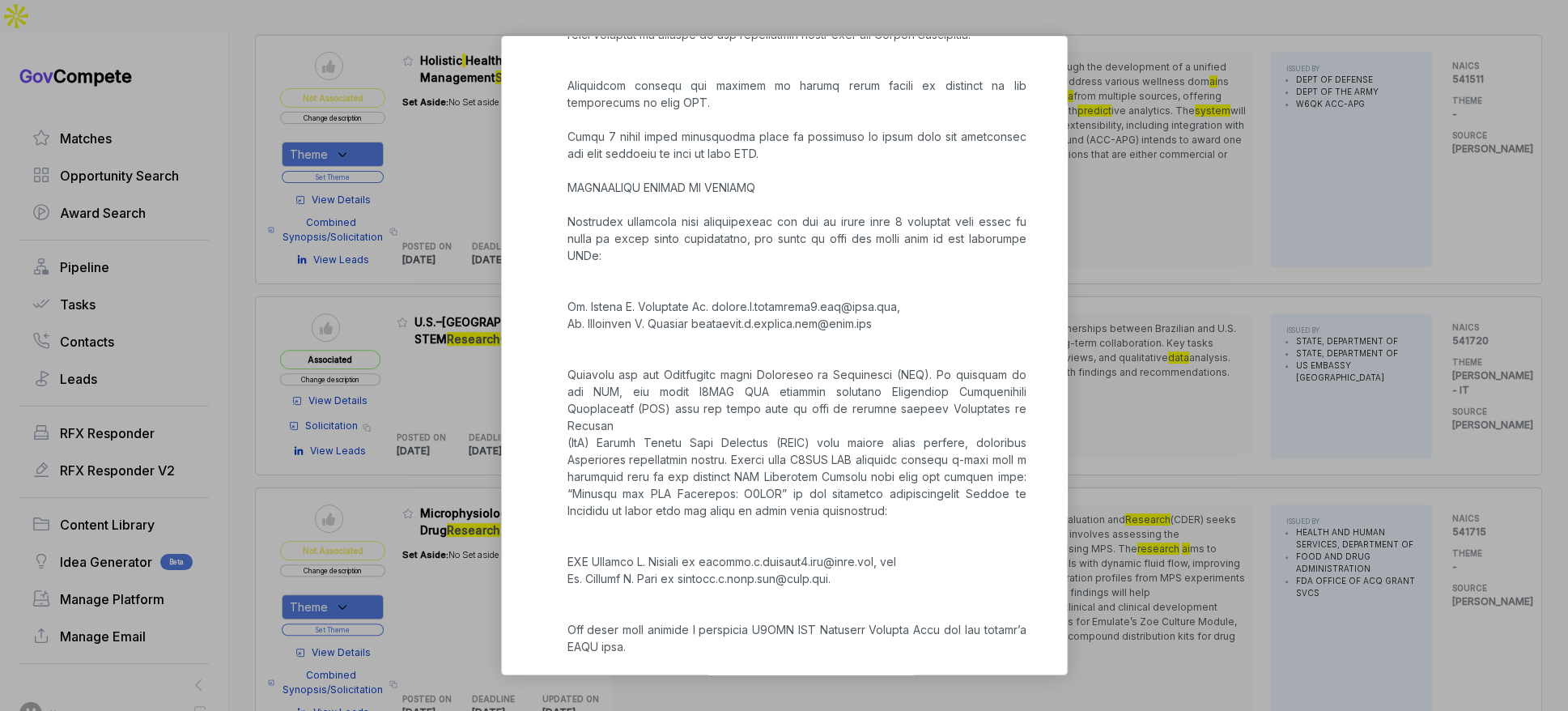
click at [1156, 456] on div "Holistic Health and Fitness Management System sam STAGE Combined Synopsis/Solic…" at bounding box center [784, 356] width 1568 height 711
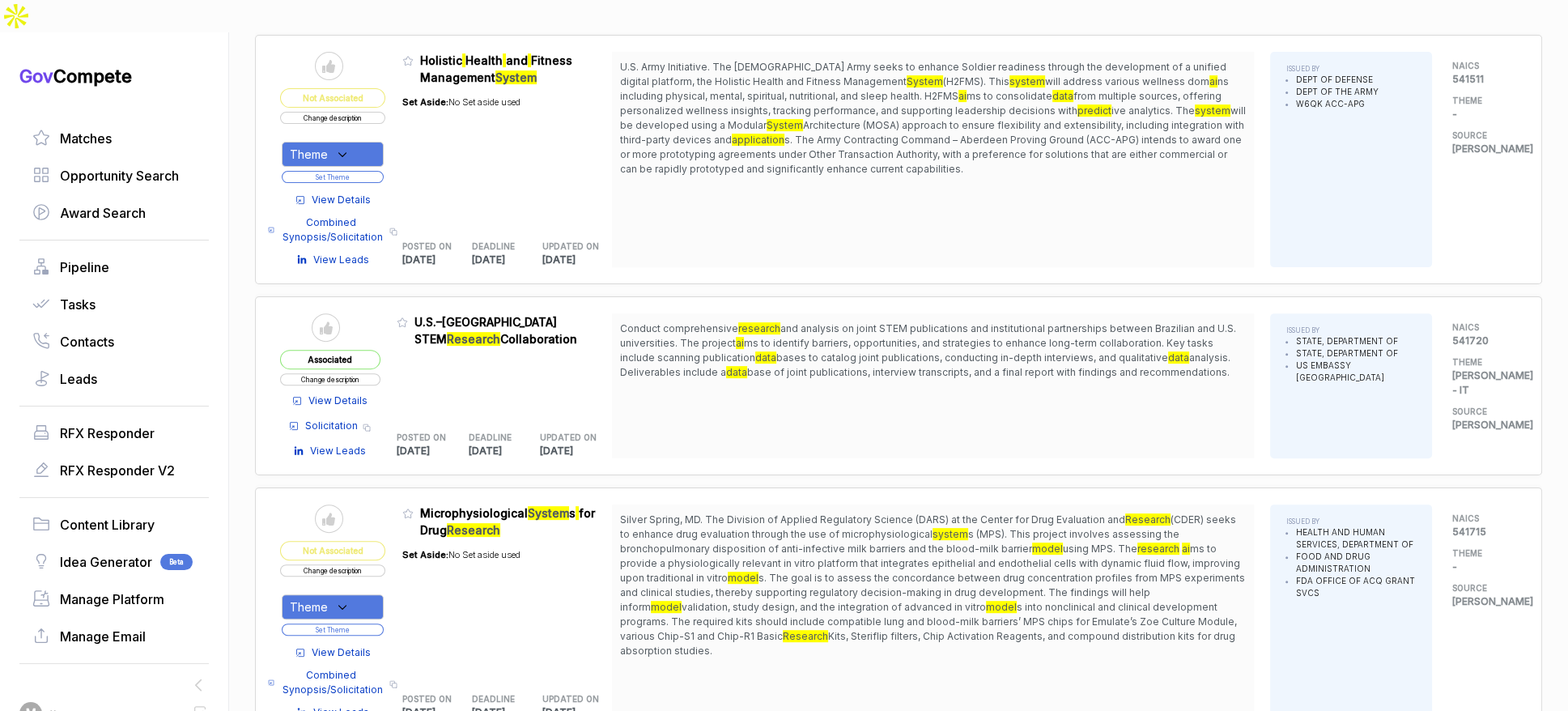
drag, startPoint x: 801, startPoint y: 53, endPoint x: 825, endPoint y: 68, distance: 28.3
click at [813, 77] on span "U.S. Army Initiative. The U.S. Army seeks to enhance Soldier readiness through …" at bounding box center [933, 119] width 626 height 117
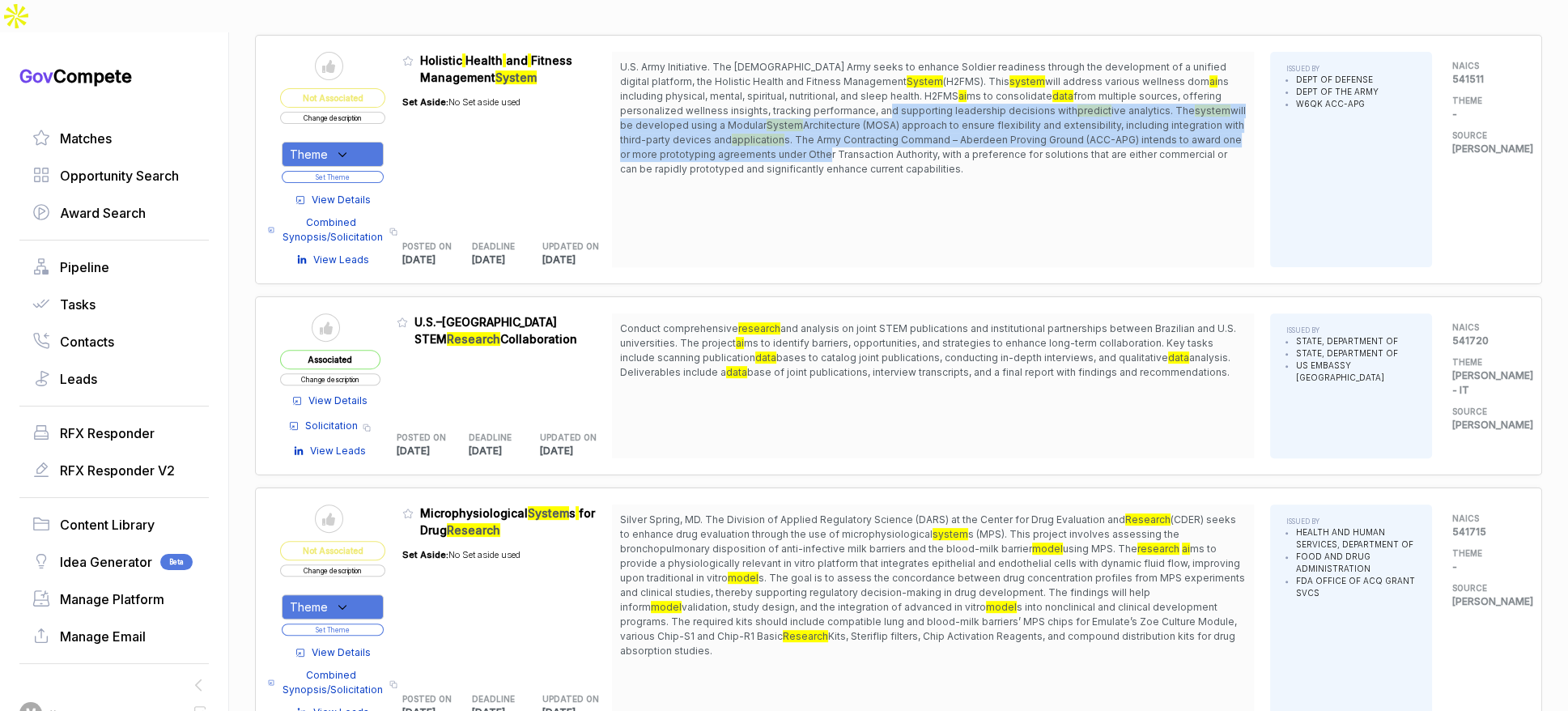
drag, startPoint x: 825, startPoint y: 68, endPoint x: 839, endPoint y: 126, distance: 59.7
click at [836, 123] on span "U.S. Army Initiative. The U.S. Army seeks to enhance Soldier readiness through …" at bounding box center [933, 119] width 626 height 117
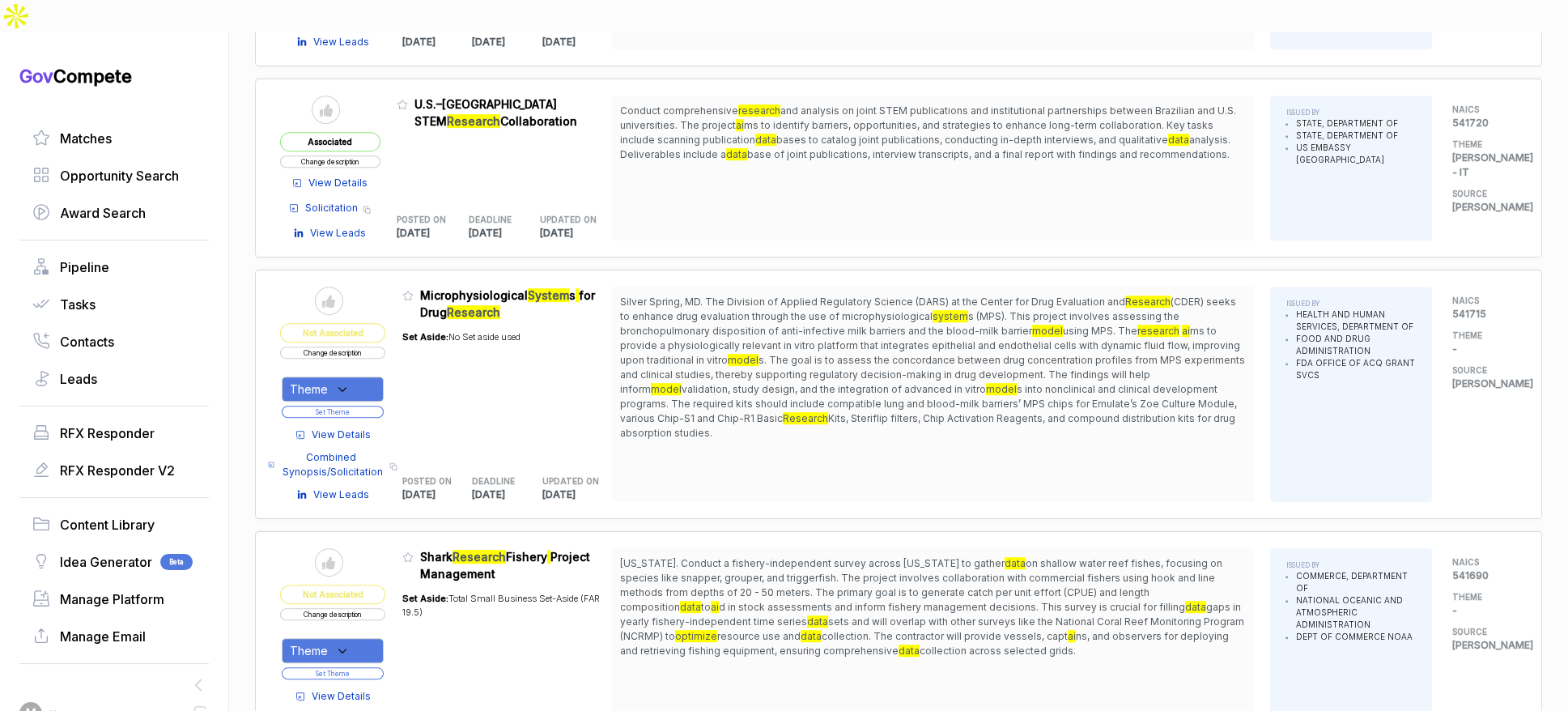
scroll to position [1166, 0]
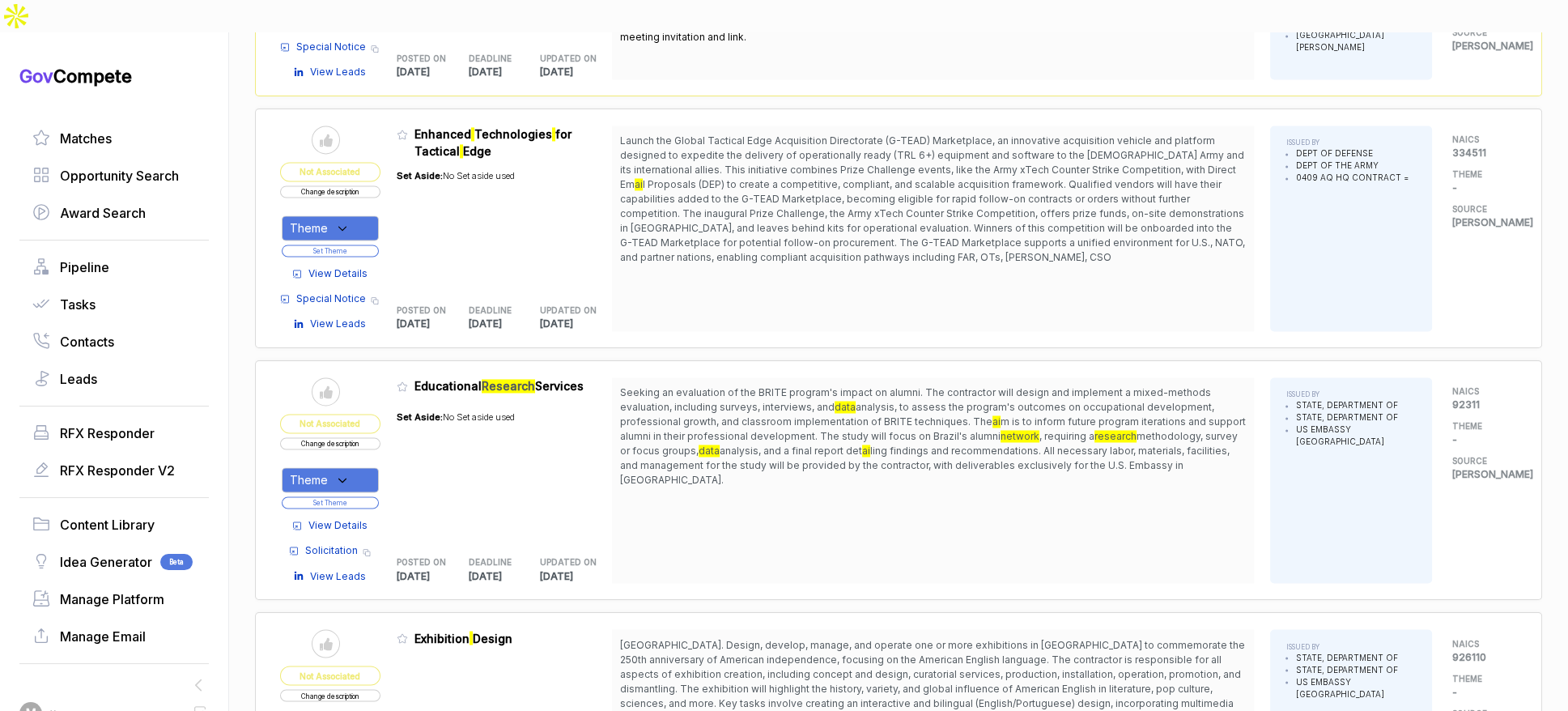
scroll to position [3406, 0]
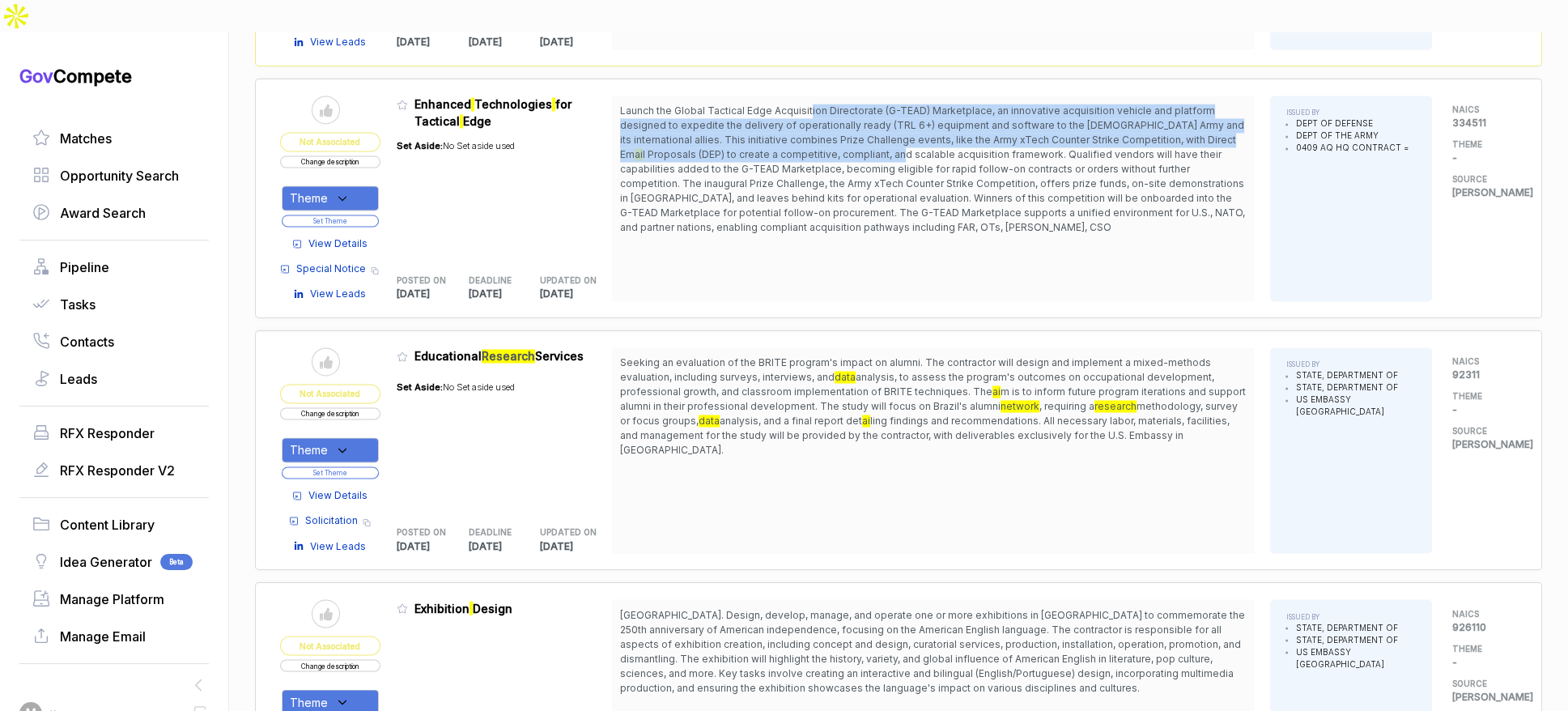
drag, startPoint x: 816, startPoint y: 63, endPoint x: 834, endPoint y: 119, distance: 58.8
click at [832, 115] on span "Launch the Global Tactical Edge Acquisition Directorate (G-TEAD) Marketplace, a…" at bounding box center [933, 169] width 626 height 131
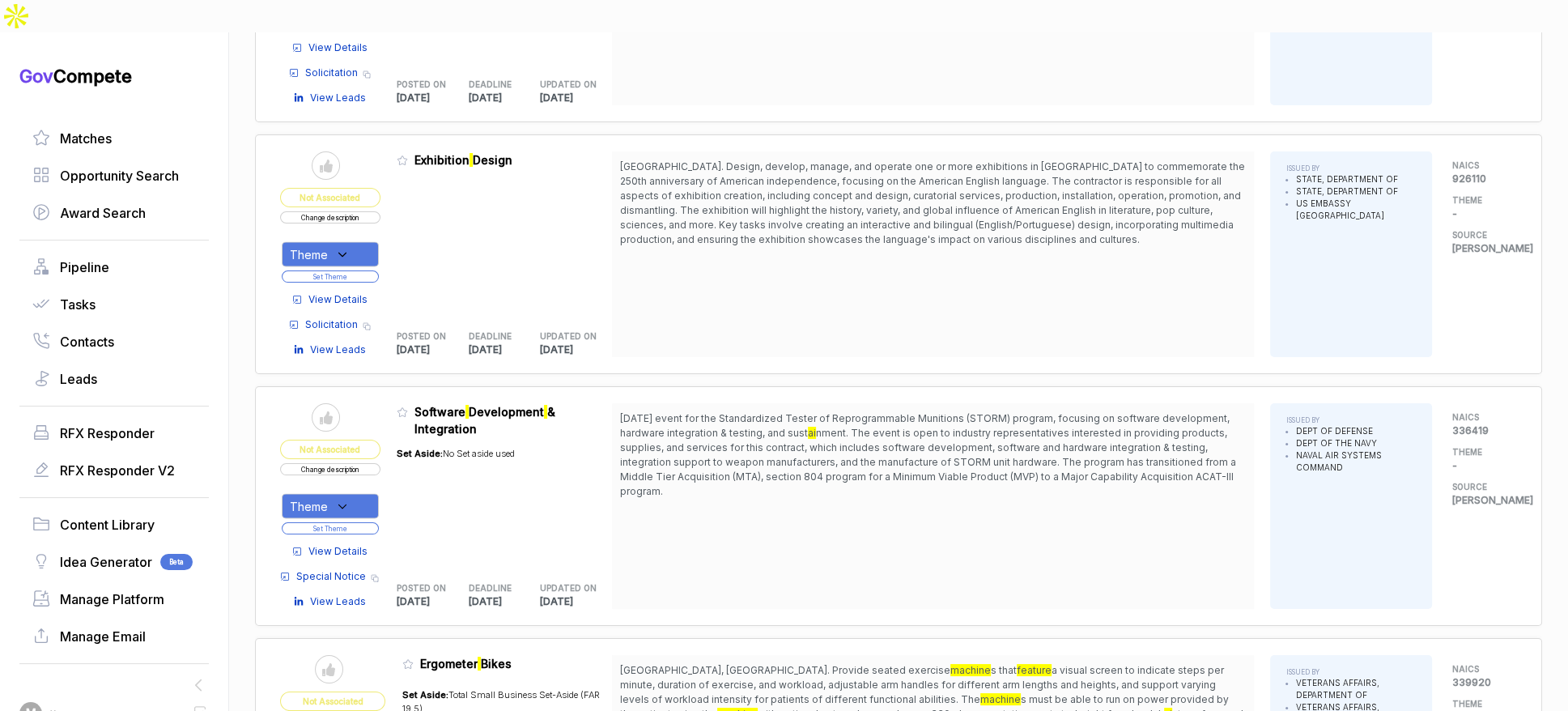
scroll to position [3910, 0]
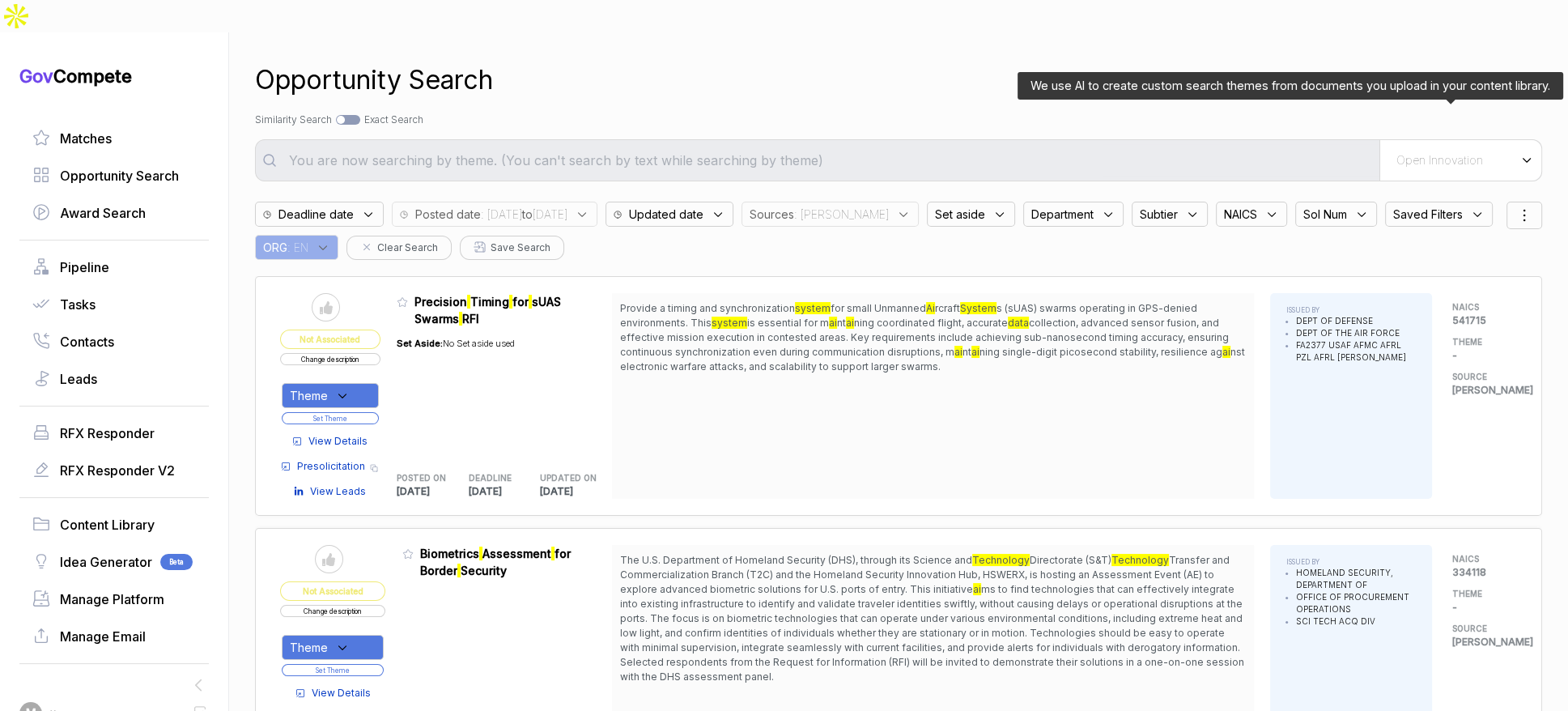
click at [1448, 140] on div "Open Innovation" at bounding box center [1461, 160] width 162 height 40
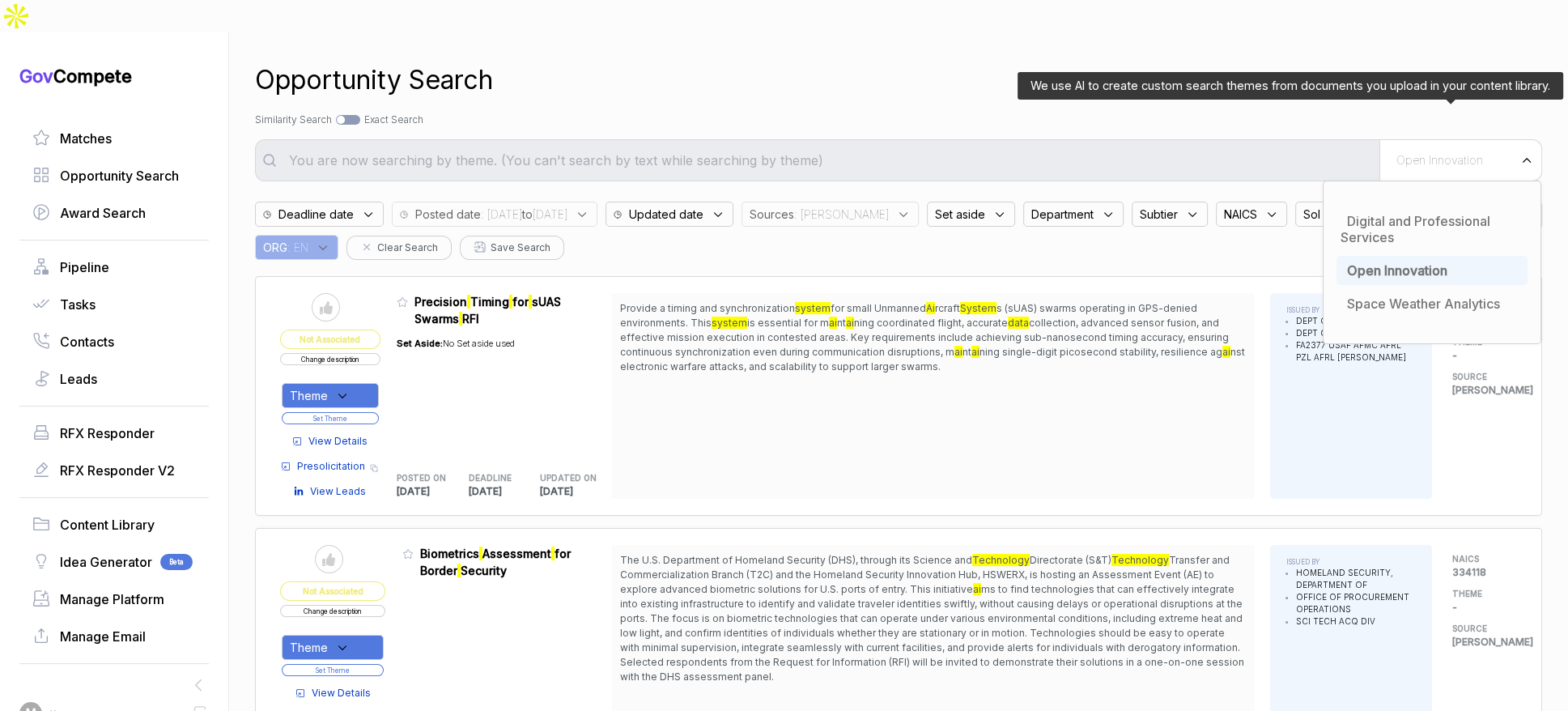
drag, startPoint x: 1386, startPoint y: 241, endPoint x: 1291, endPoint y: 129, distance: 146.9
click at [1386, 262] on span "Open Innovation" at bounding box center [1398, 270] width 101 height 16
click at [1271, 98] on div "Opportunity Search Search by Topic Relevance Similarity Search Search by Exact …" at bounding box center [898, 388] width 1287 height 711
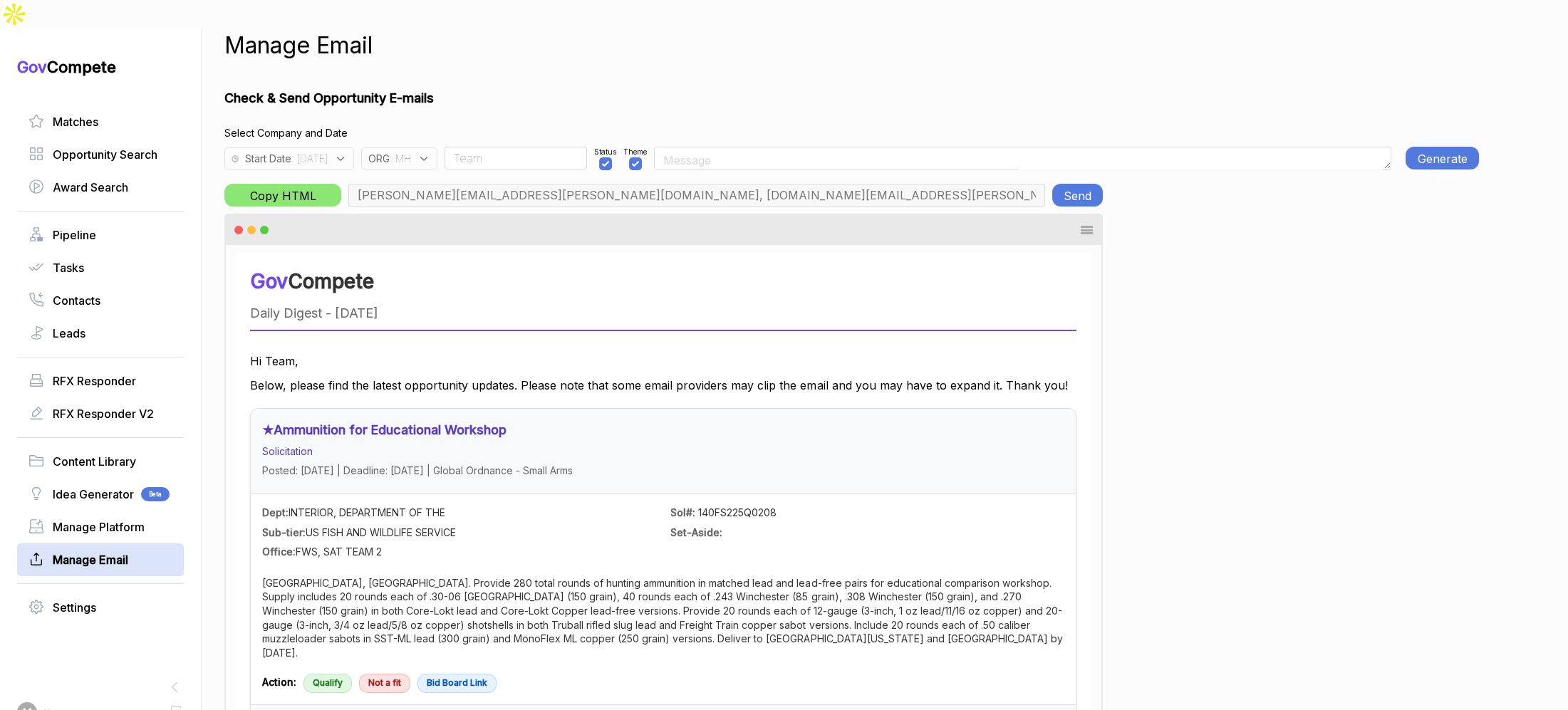
scroll to position [0, 4899]
click at [150, 113] on link "Matches" at bounding box center [101, 122] width 144 height 17
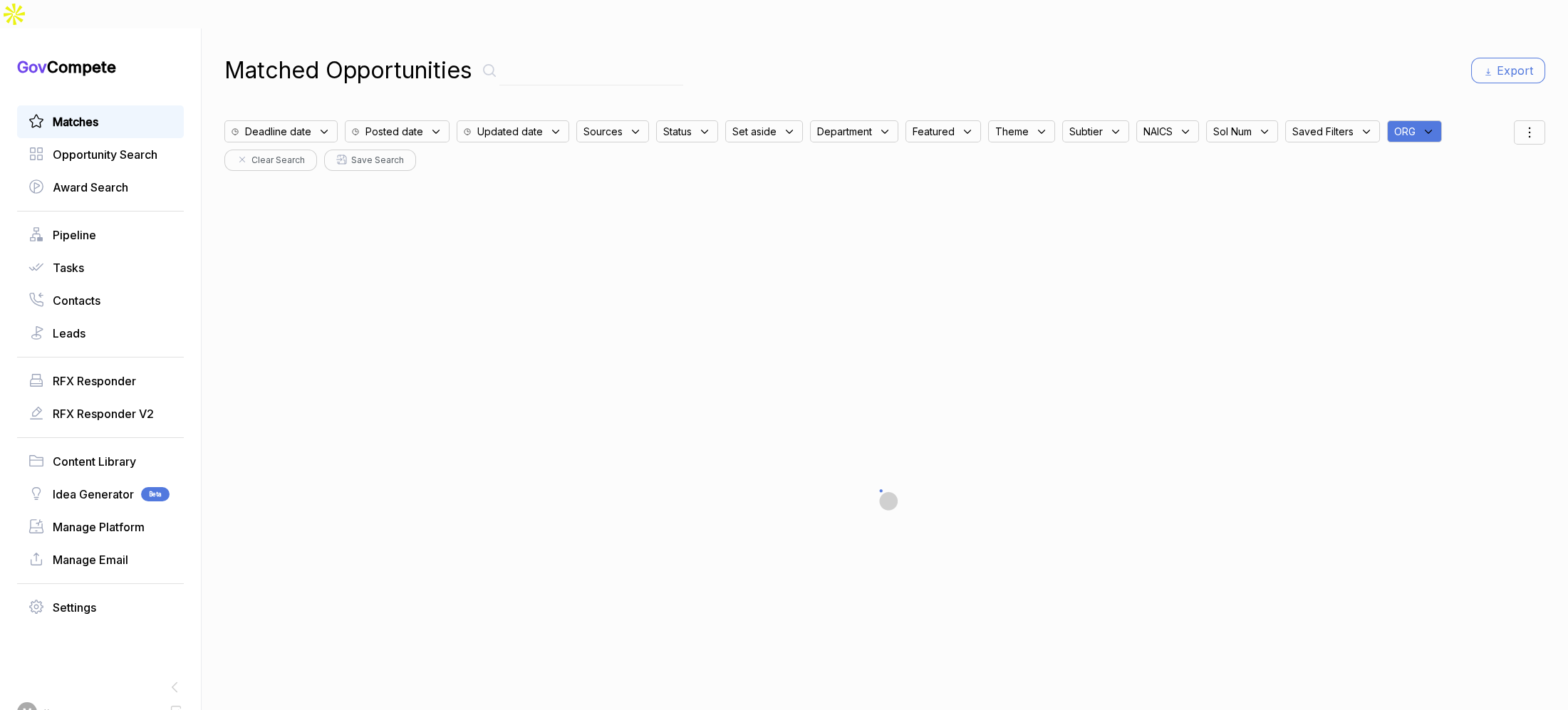
click at [1399, 120] on div "Deadline date Posted date Updated date Sources Status Set aside Department Feat…" at bounding box center [869, 142] width 1289 height 58
click at [1403, 120] on div "ORG" at bounding box center [1414, 131] width 55 height 22
click at [1404, 185] on ul "3BTE VACA AA AB AEMC ARIZ BEEN BP BRAS BTSI CA CATH CIVI COPP DL EN EXAM G2XC M…" at bounding box center [1483, 292] width 168 height 214
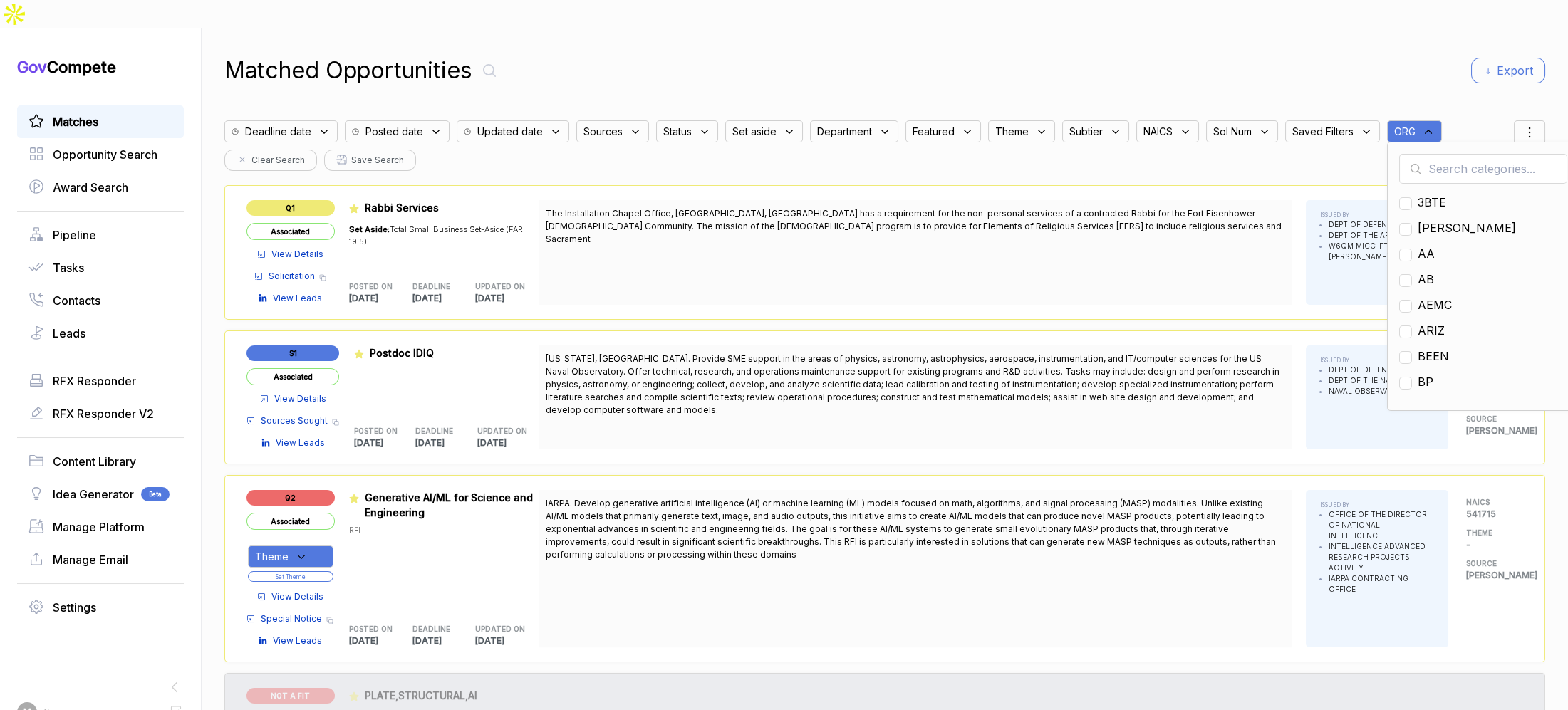
drag, startPoint x: 1423, startPoint y: 145, endPoint x: 1431, endPoint y: 157, distance: 14.4
click at [1423, 154] on input "text" at bounding box center [1483, 169] width 168 height 30
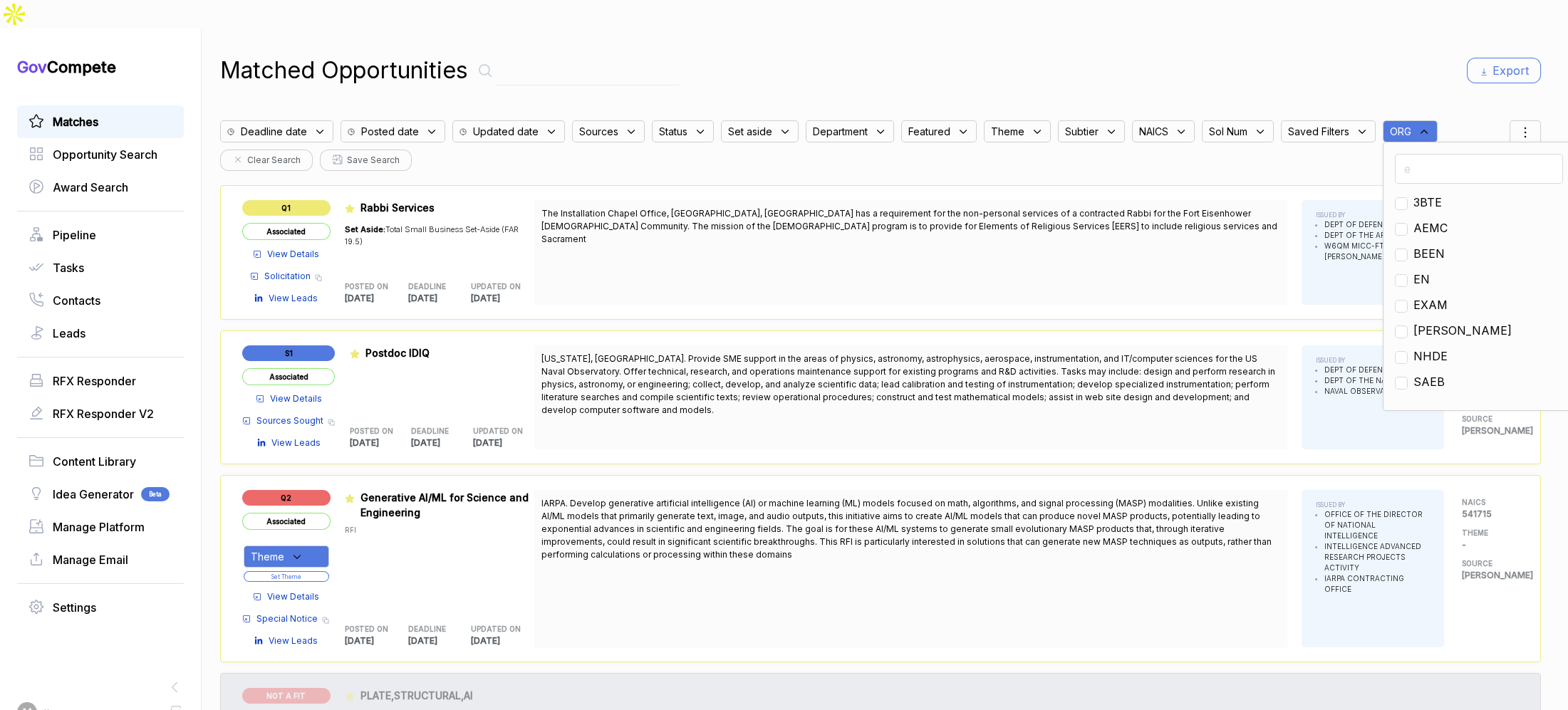
click at [1414, 271] on span "EN" at bounding box center [1421, 279] width 17 height 17
checkbox input "true"
drag, startPoint x: 1364, startPoint y: 59, endPoint x: 1509, endPoint y: 97, distance: 149.9
click at [1367, 60] on div "Matched Opportunities Export Deadline date Posted date Updated date Sources Sta…" at bounding box center [881, 383] width 1321 height 710
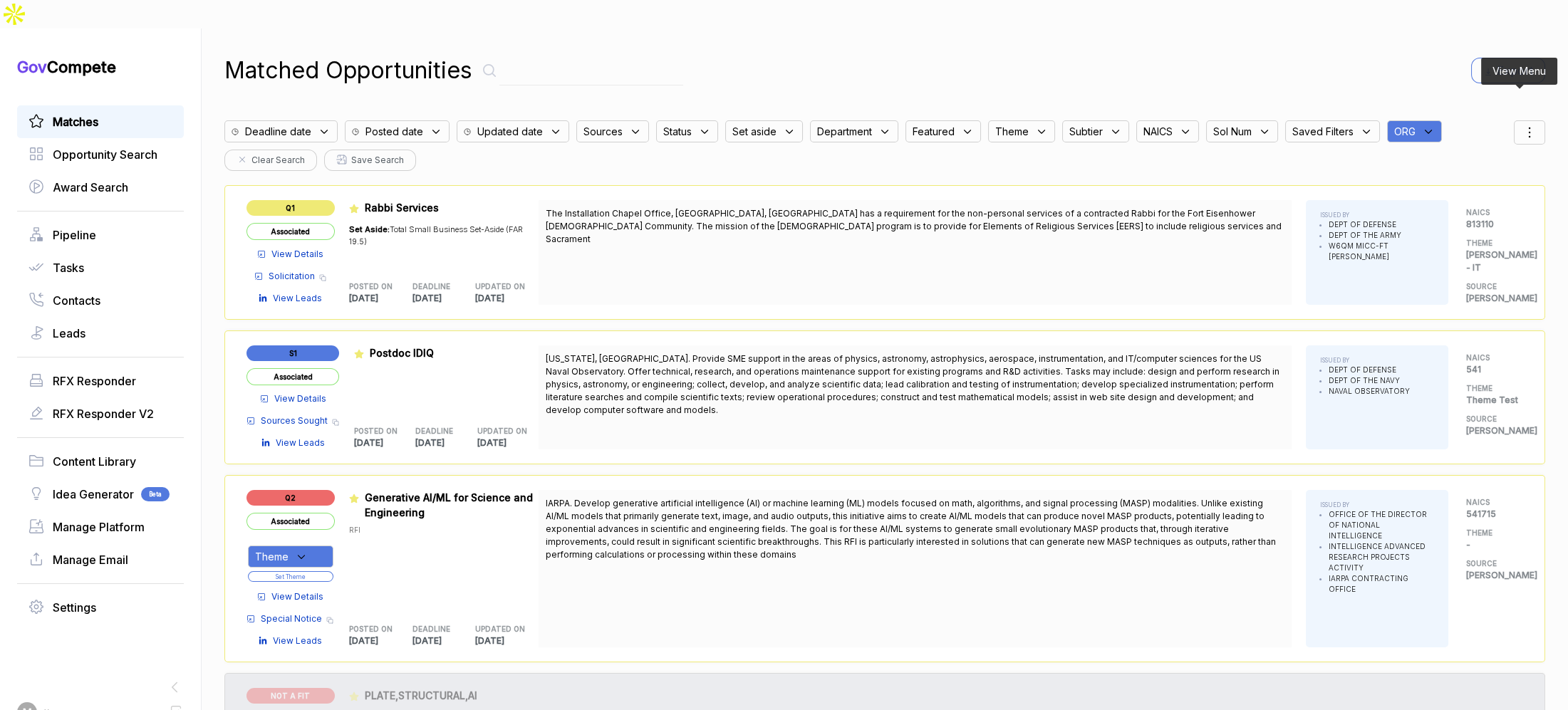
click at [1520, 124] on icon at bounding box center [1529, 133] width 17 height 17
click at [1469, 183] on span "Sorting" at bounding box center [1481, 190] width 33 height 15
click at [1451, 203] on div at bounding box center [1461, 207] width 21 height 9
checkbox input "true"
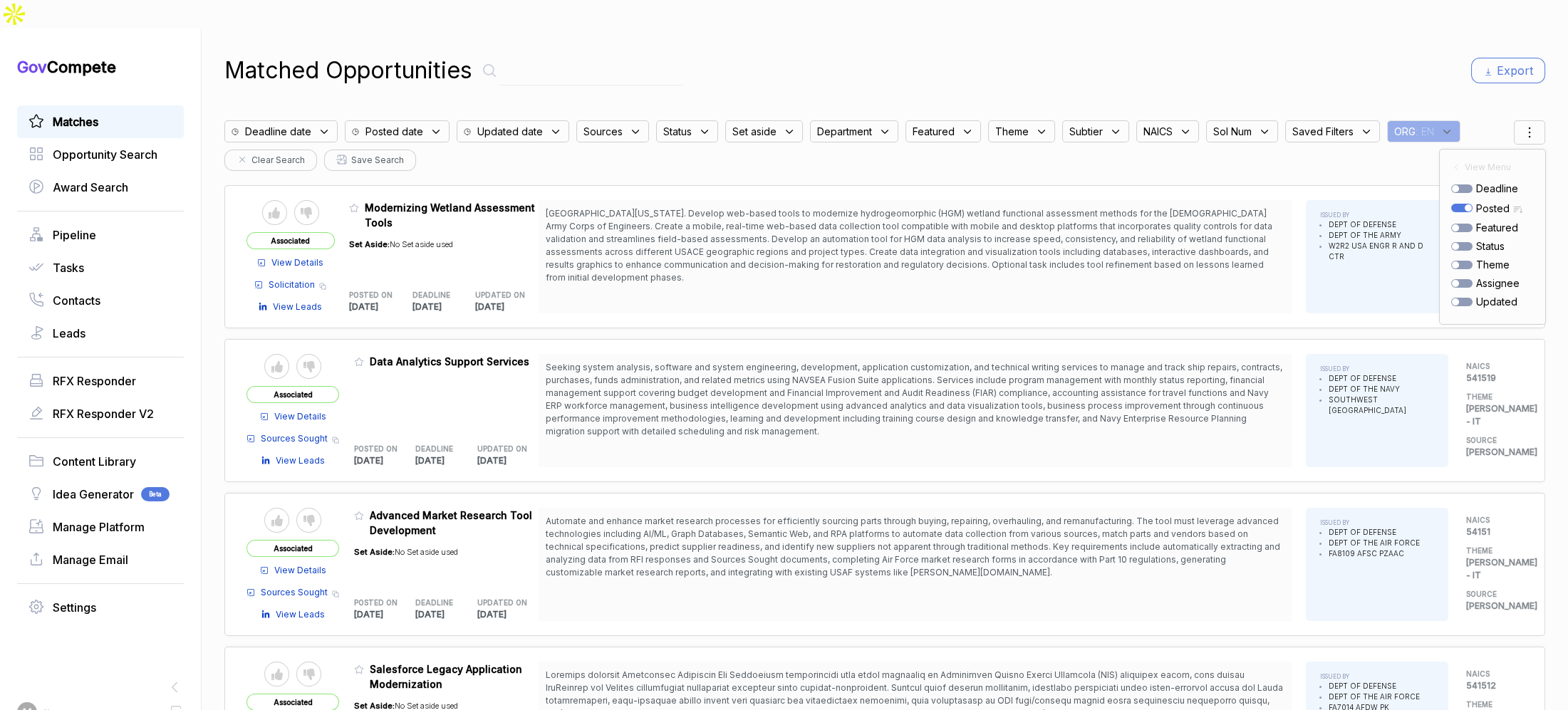
click at [1243, 53] on div "Matched Opportunities Export" at bounding box center [885, 70] width 1321 height 34
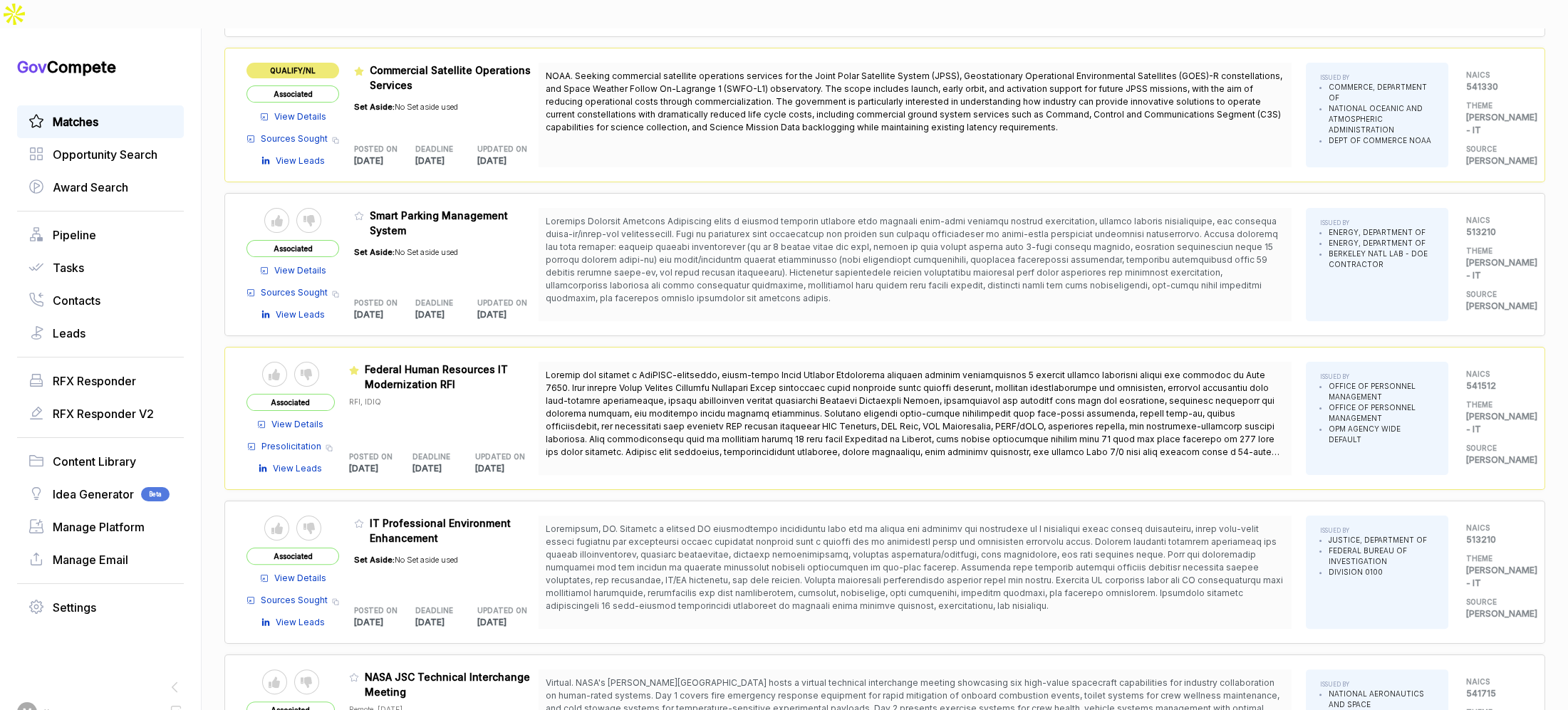
scroll to position [1612, 0]
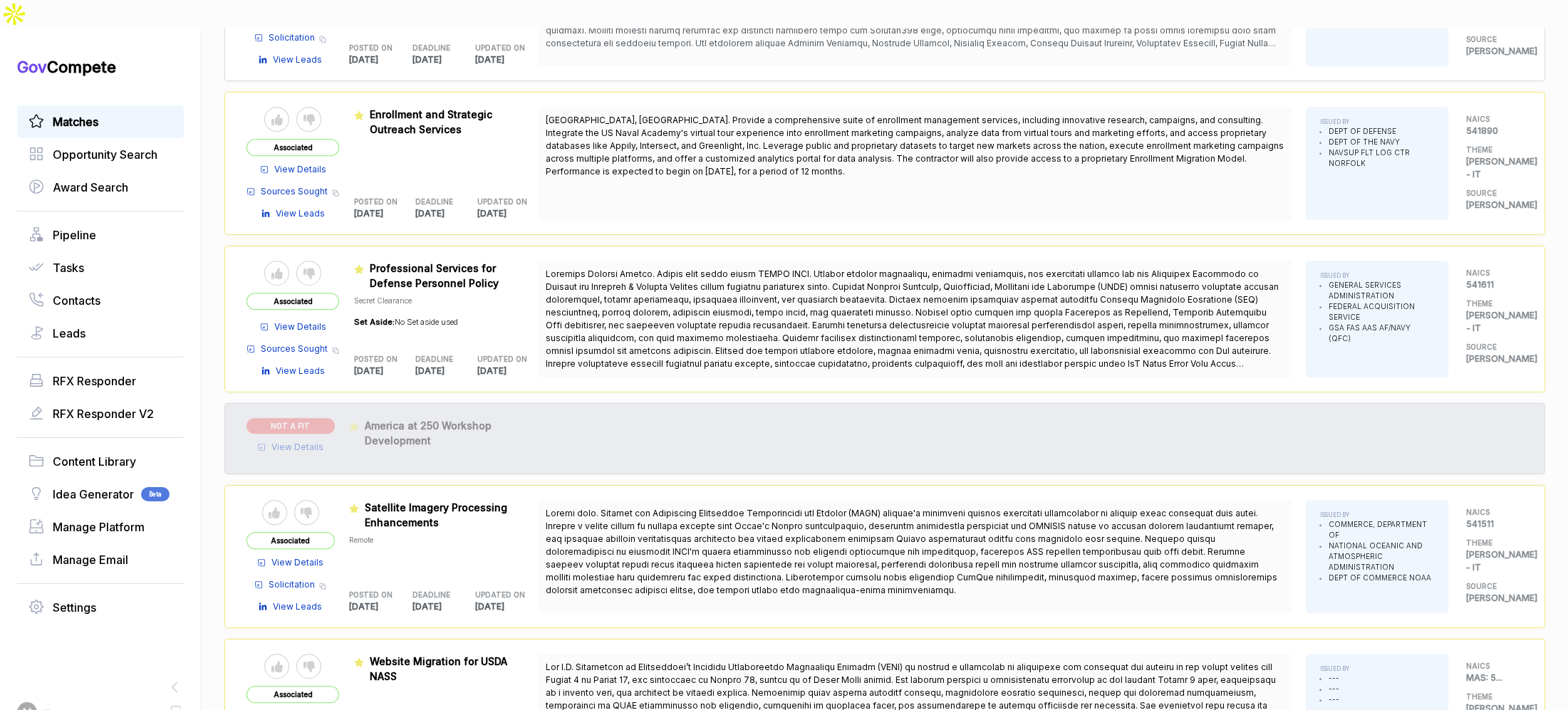
scroll to position [3701, 0]
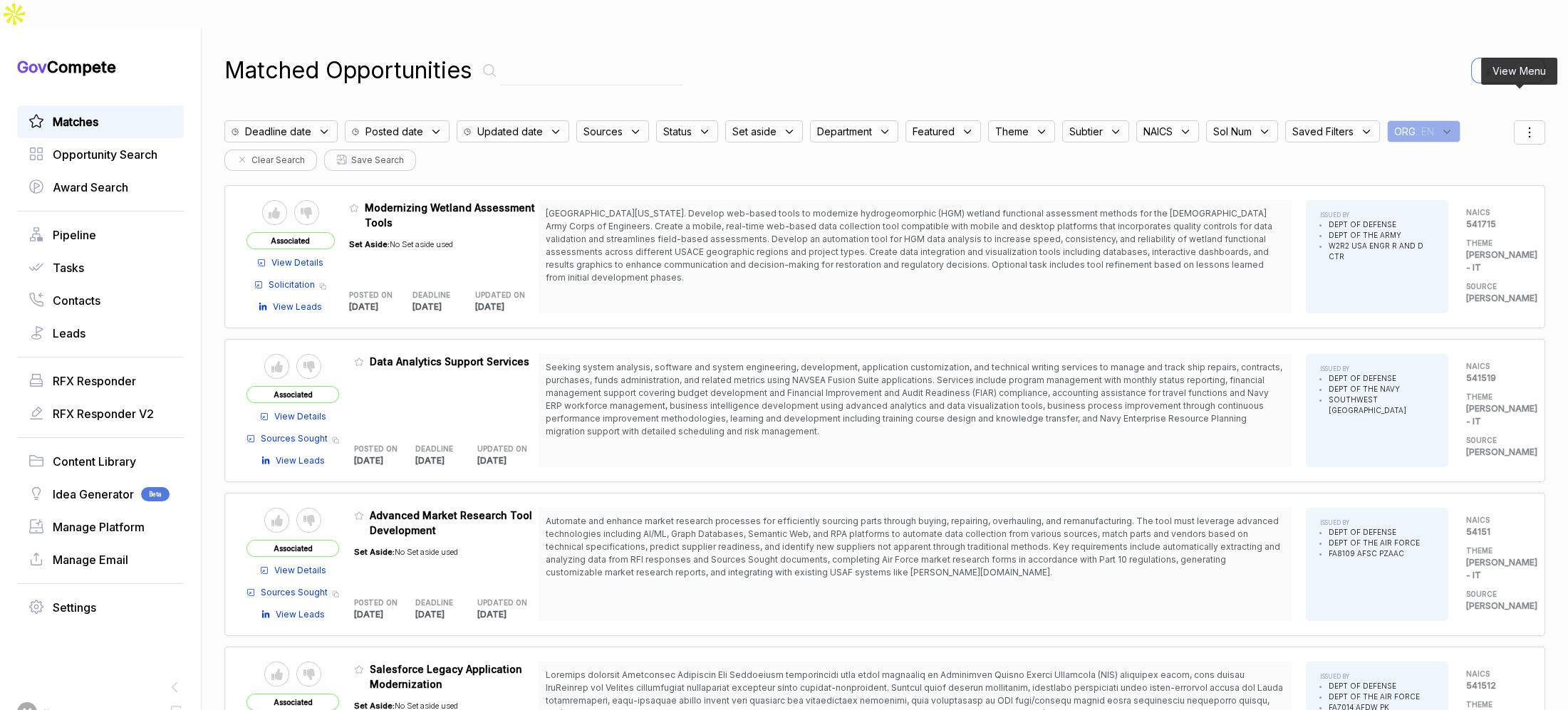
click at [1520, 124] on icon at bounding box center [1529, 133] width 17 height 17
click at [1326, 53] on div "Matched Opportunities Export" at bounding box center [885, 70] width 1321 height 34
click at [356, 203] on icon at bounding box center [354, 207] width 10 height 10
click at [695, 677] on button "✅ Change featured" at bounding box center [744, 679] width 131 height 22
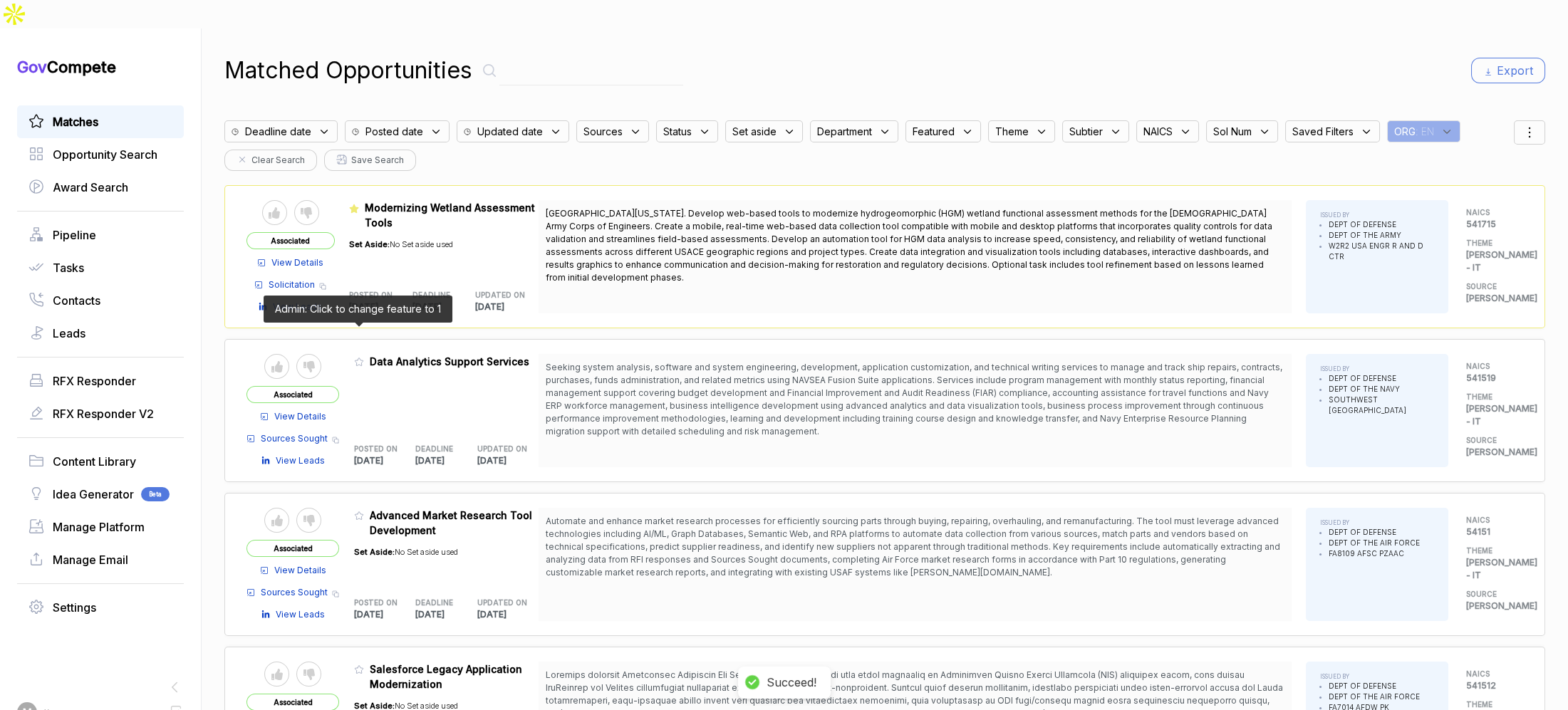
click at [355, 358] on icon at bounding box center [359, 362] width 9 height 8
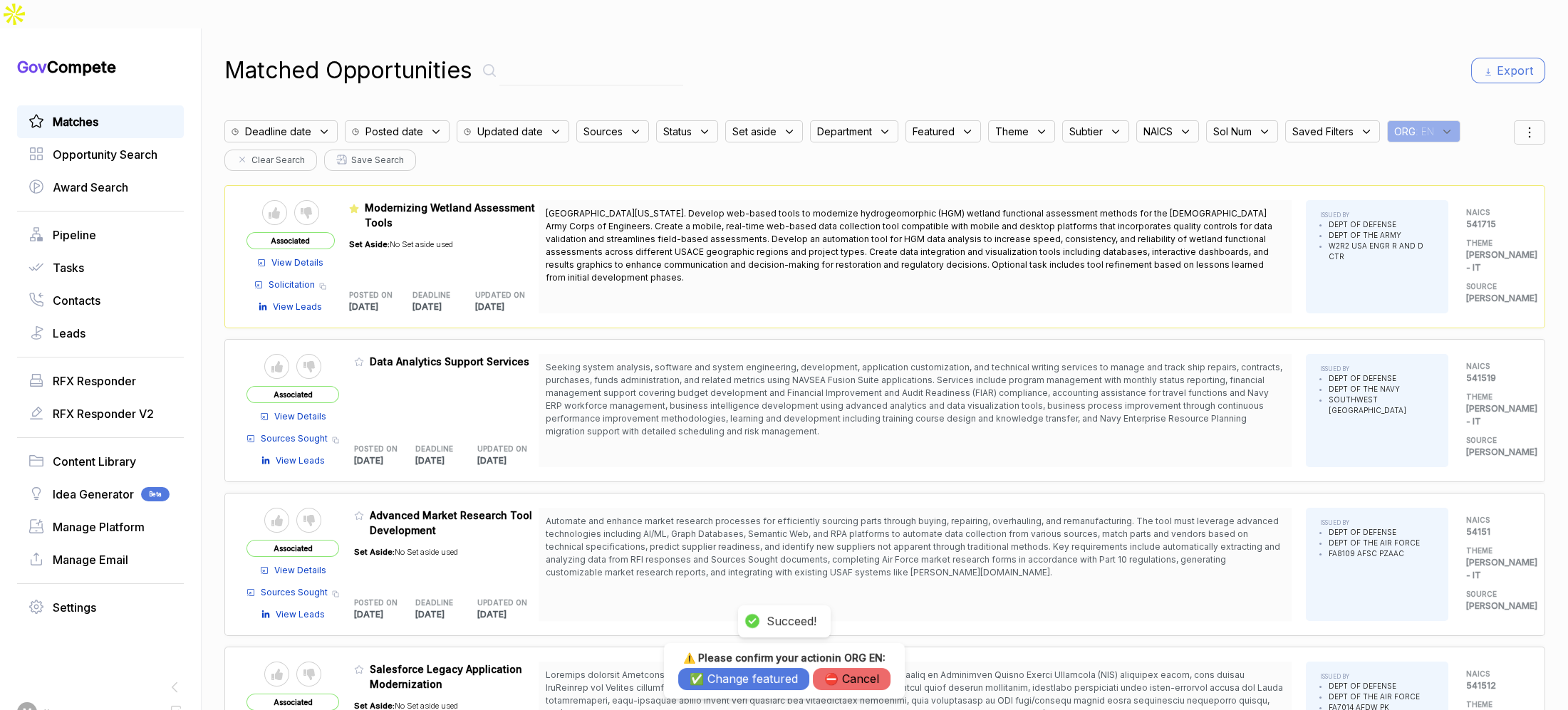
drag, startPoint x: 746, startPoint y: 682, endPoint x: 839, endPoint y: 587, distance: 132.9
click at [748, 678] on button "✅ Change featured" at bounding box center [744, 679] width 131 height 22
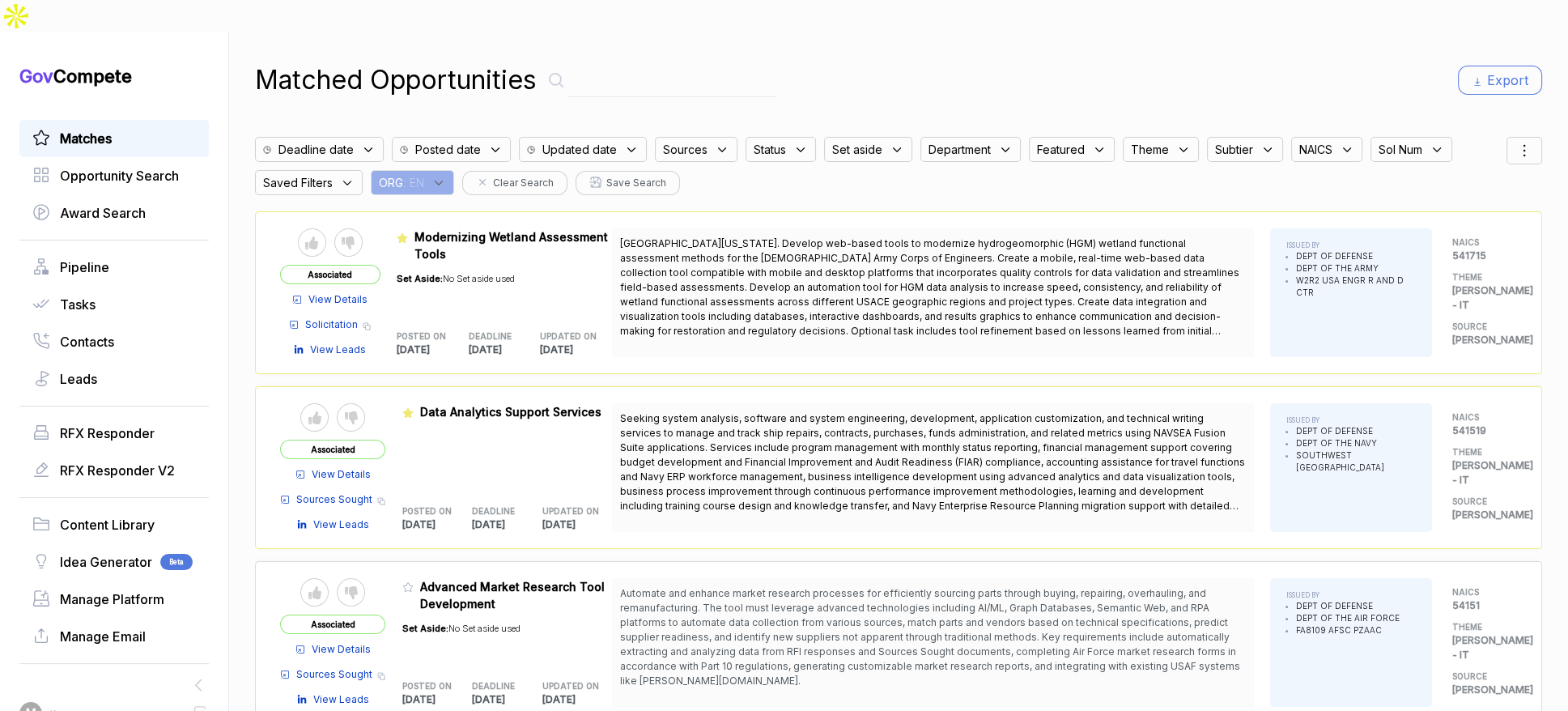
drag, startPoint x: 799, startPoint y: 320, endPoint x: 790, endPoint y: 333, distance: 15.8
click at [799, 320] on div "University of Montana. Develop web-based tools to modernize hydrogeomorphic (HG…" at bounding box center [933, 292] width 642 height 129
click at [413, 583] on icon at bounding box center [408, 588] width 10 height 9
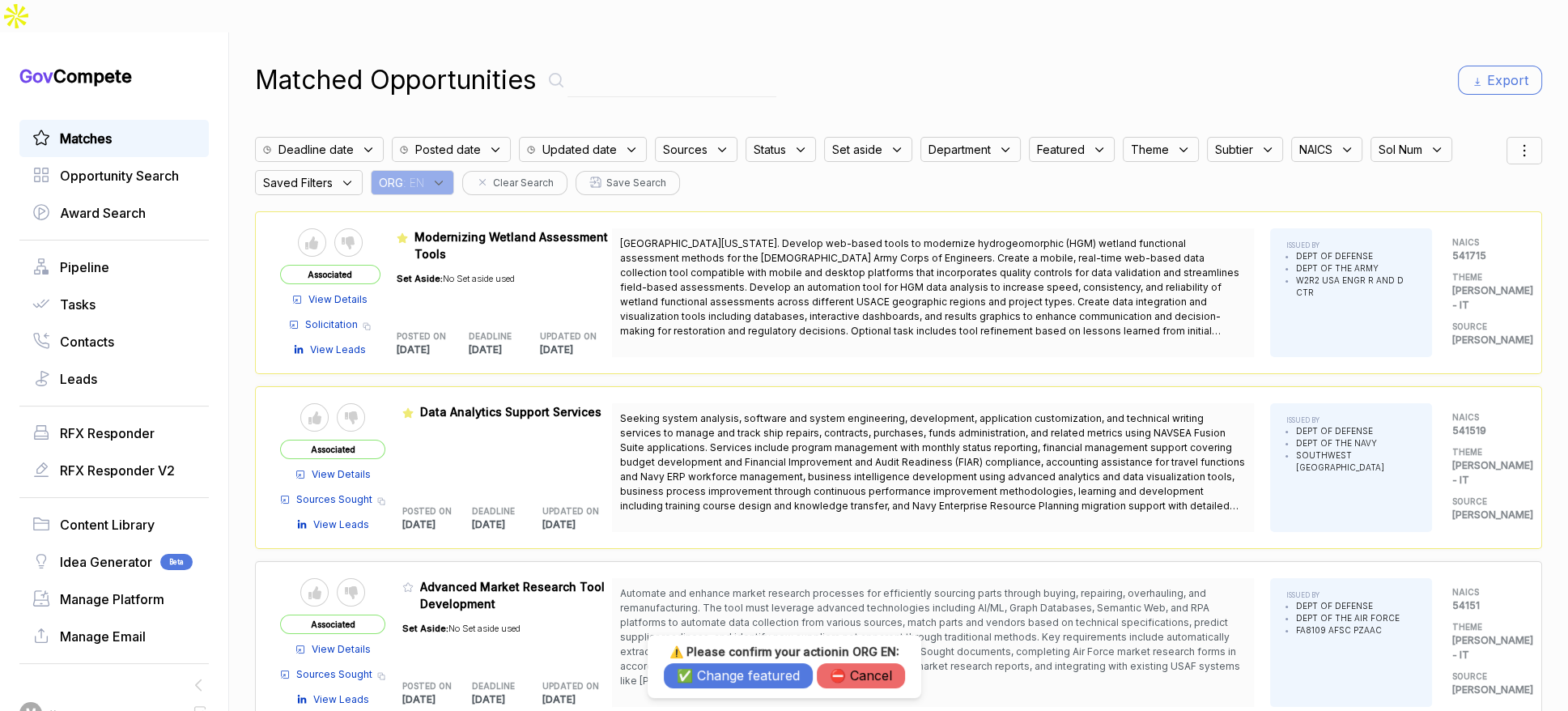
click at [743, 681] on button "✅ Change featured" at bounding box center [739, 676] width 149 height 25
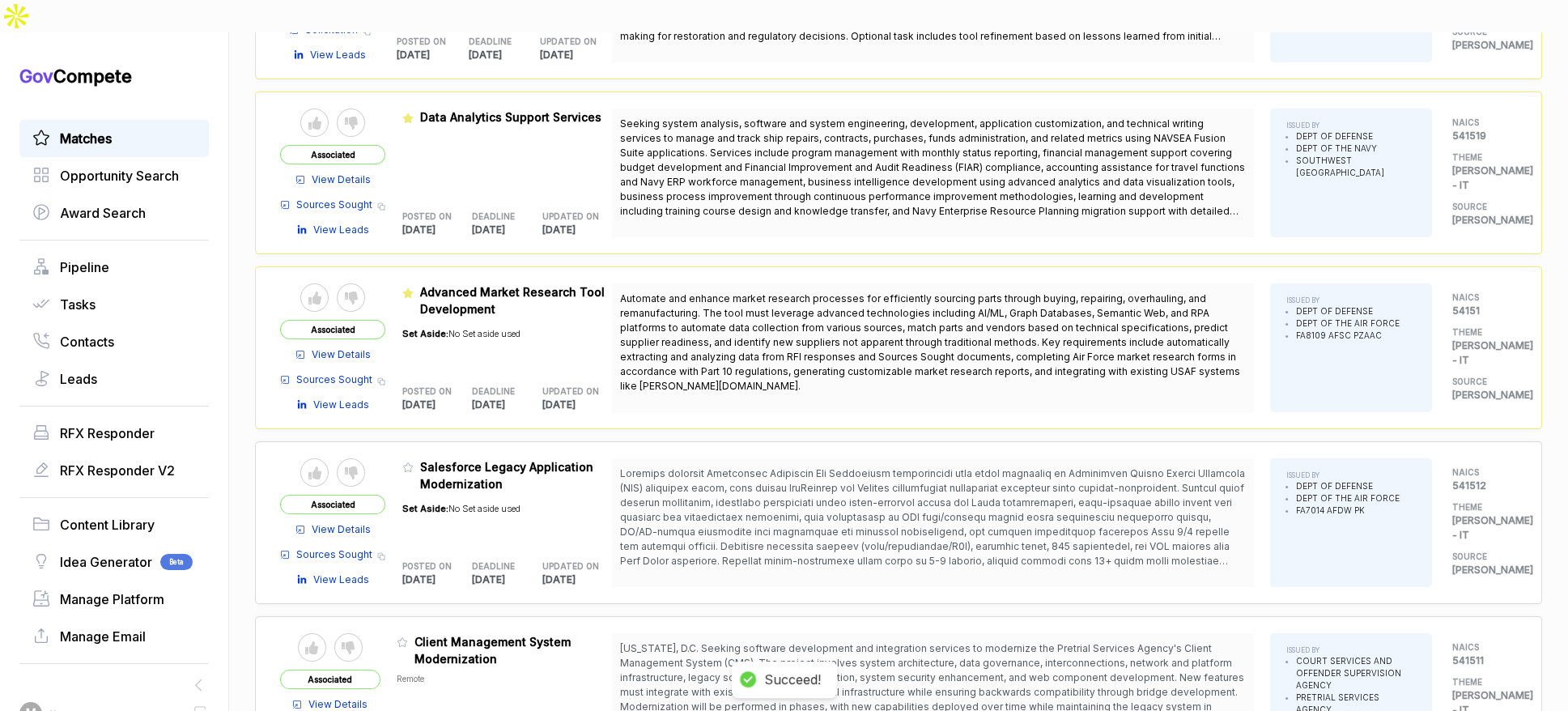
scroll to position [336, 0]
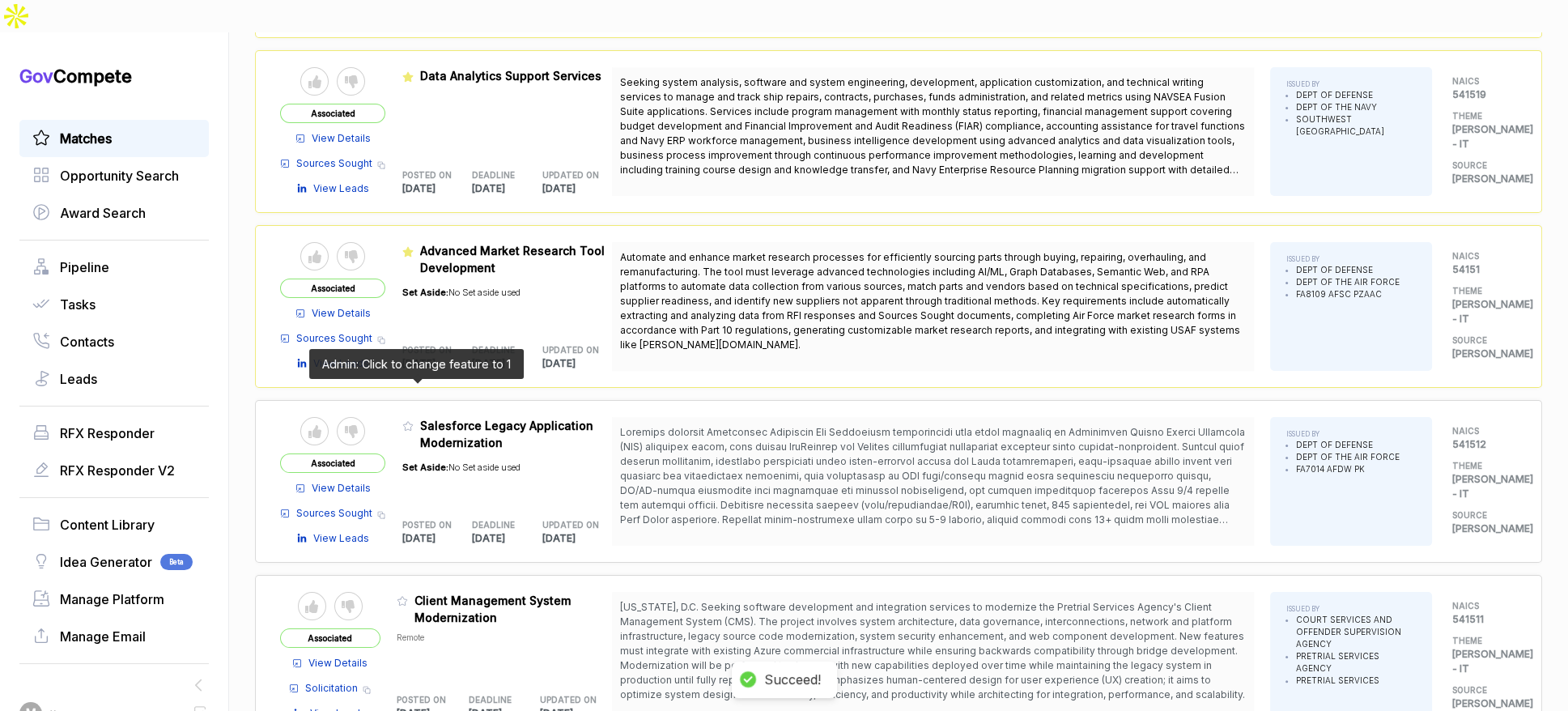
click at [410, 420] on icon at bounding box center [408, 426] width 12 height 12
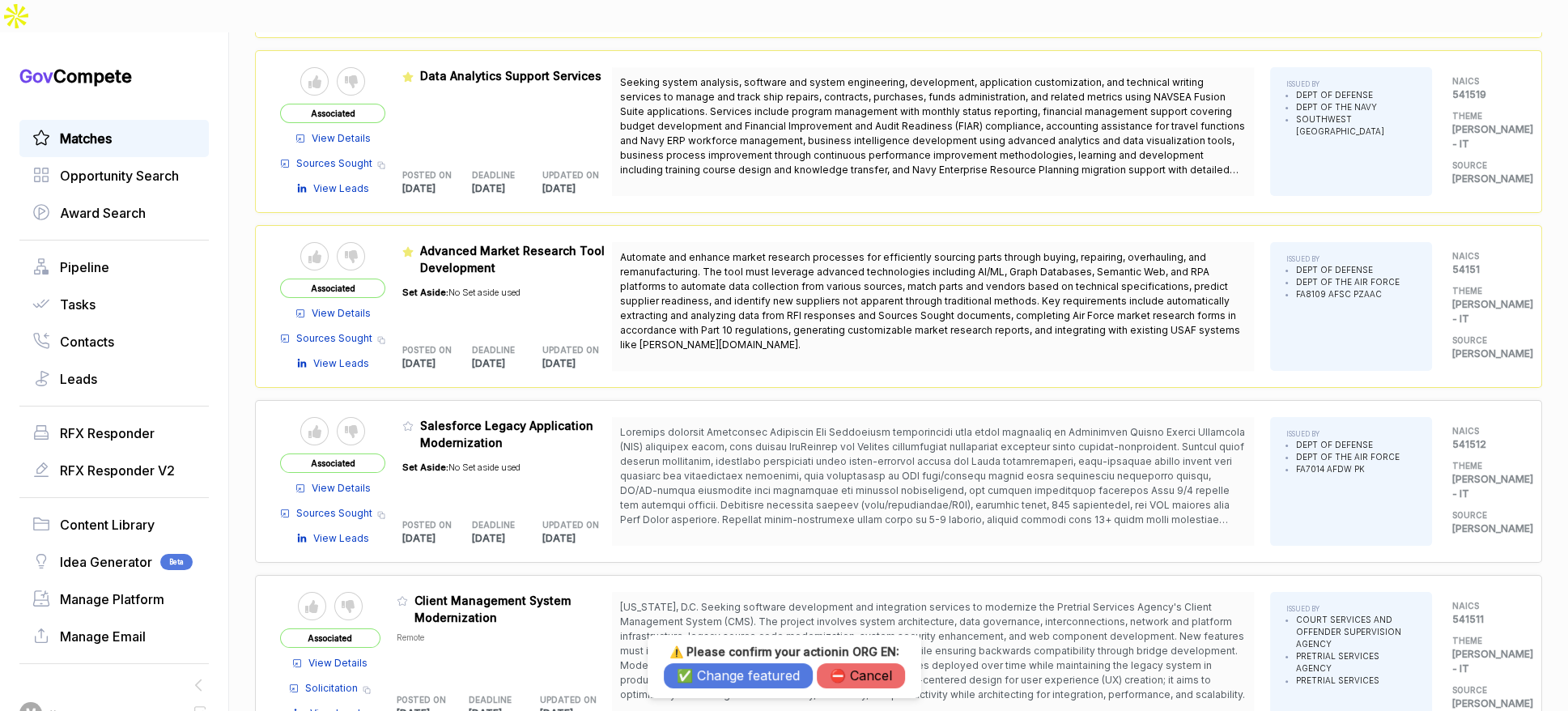
drag, startPoint x: 730, startPoint y: 676, endPoint x: 602, endPoint y: 630, distance: 136.0
click at [729, 676] on button "✅ Change featured" at bounding box center [739, 676] width 149 height 25
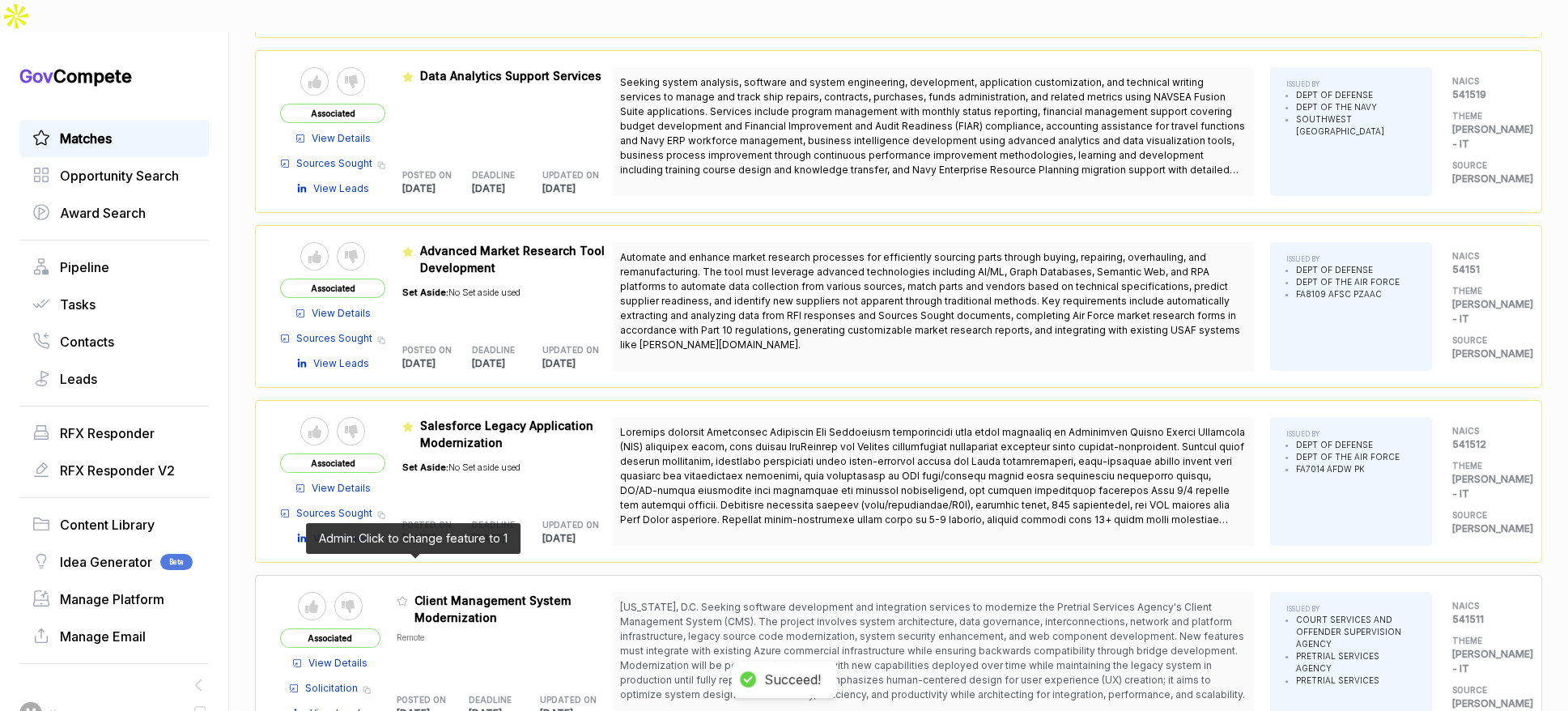
click at [408, 595] on icon at bounding box center [402, 600] width 12 height 12
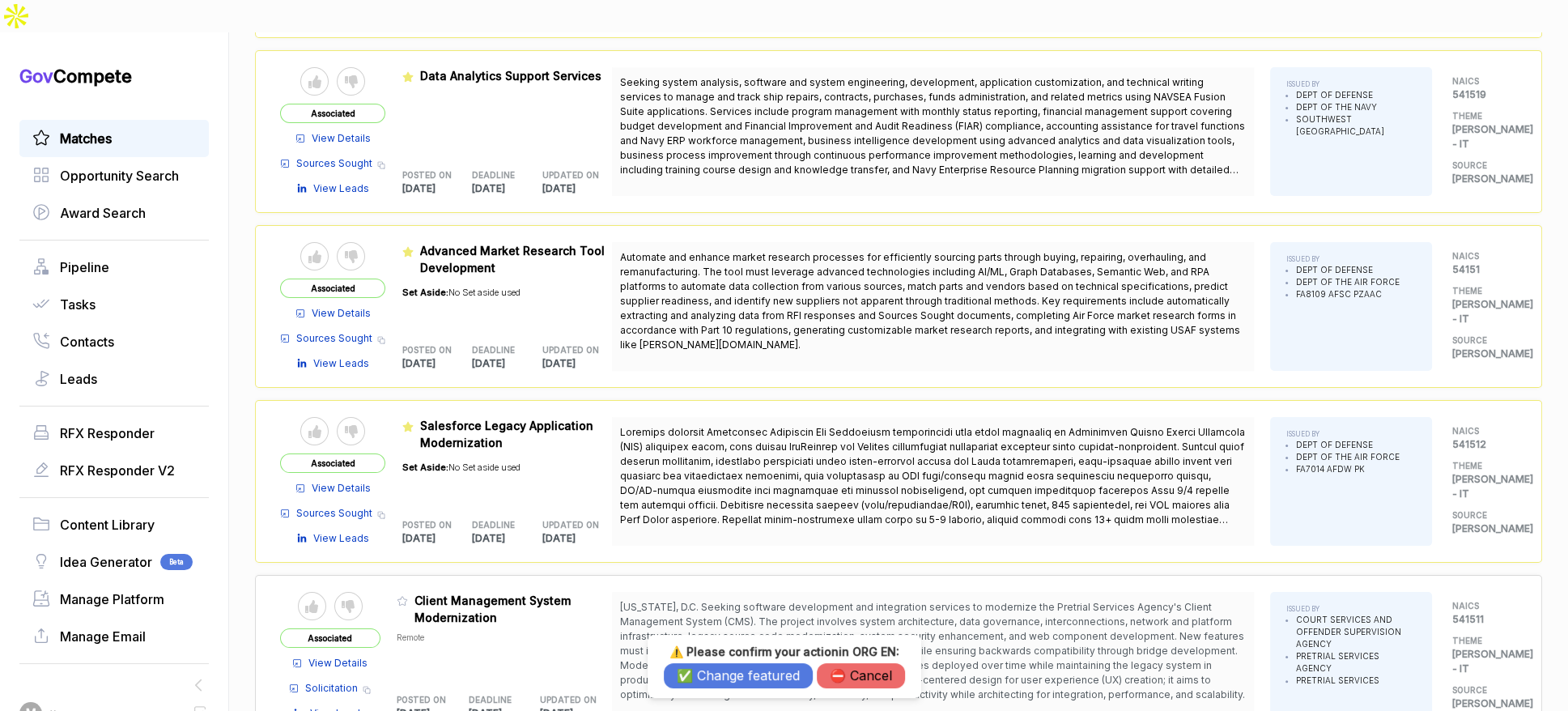
click at [713, 676] on button "✅ Change featured" at bounding box center [739, 676] width 149 height 25
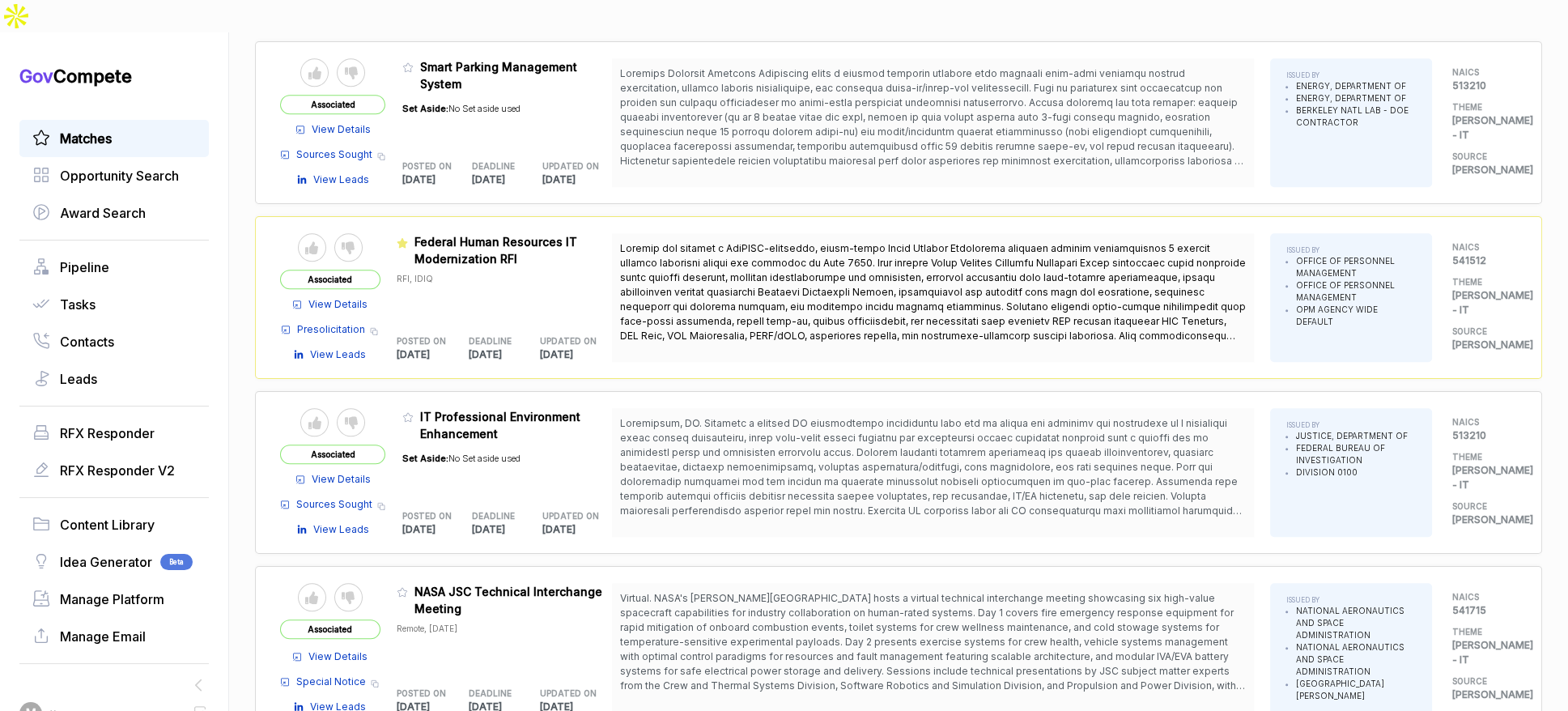
scroll to position [2065, 0]
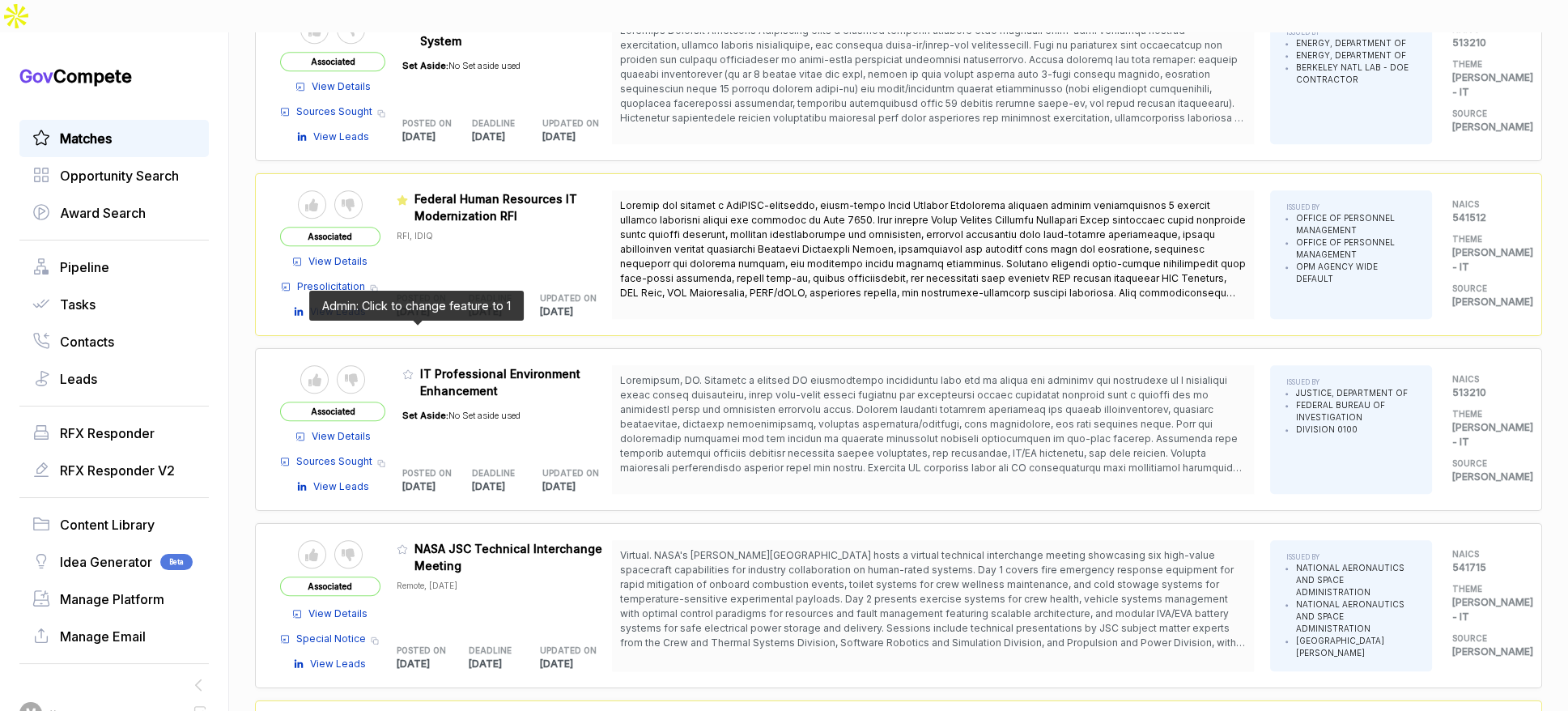
click at [411, 370] on icon at bounding box center [408, 374] width 10 height 9
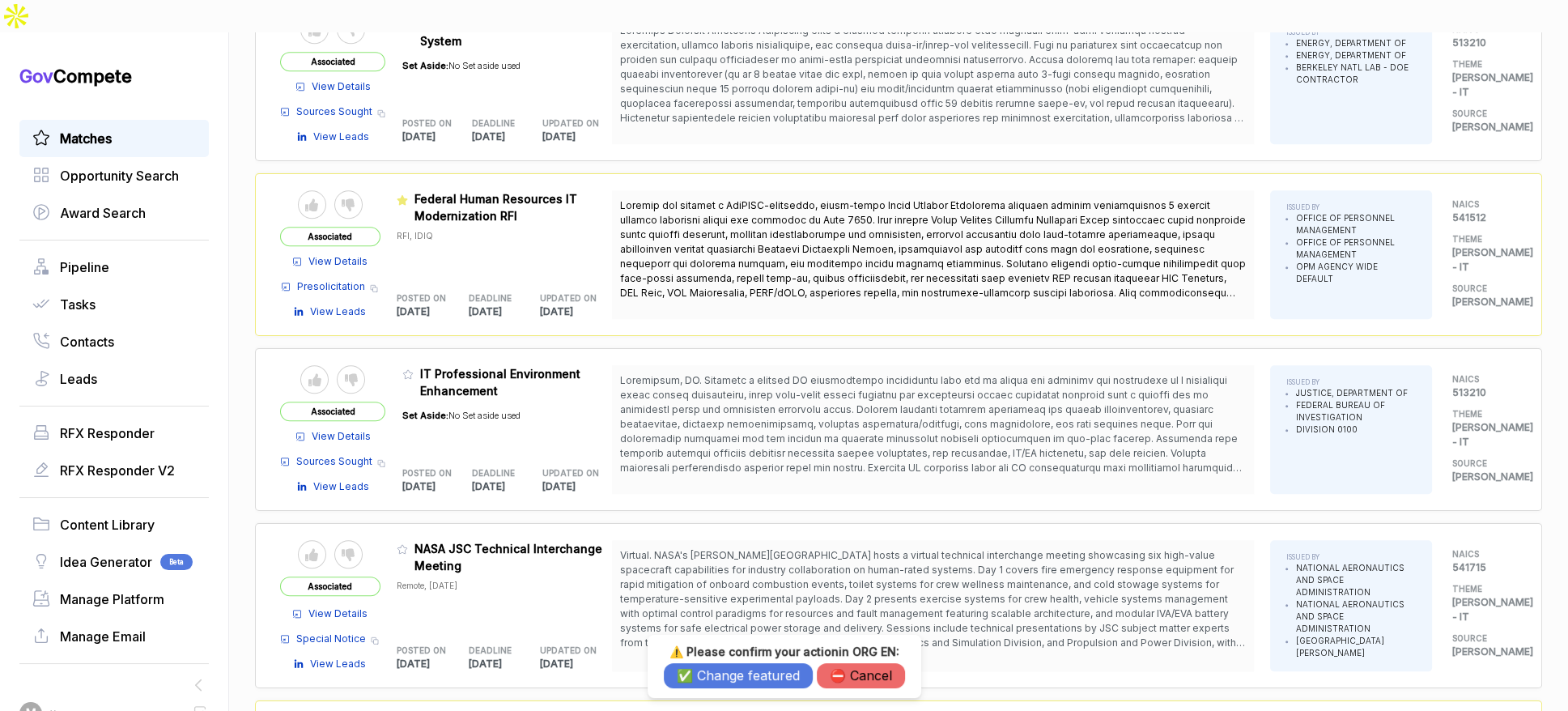
click at [696, 669] on button "✅ Change featured" at bounding box center [739, 676] width 149 height 25
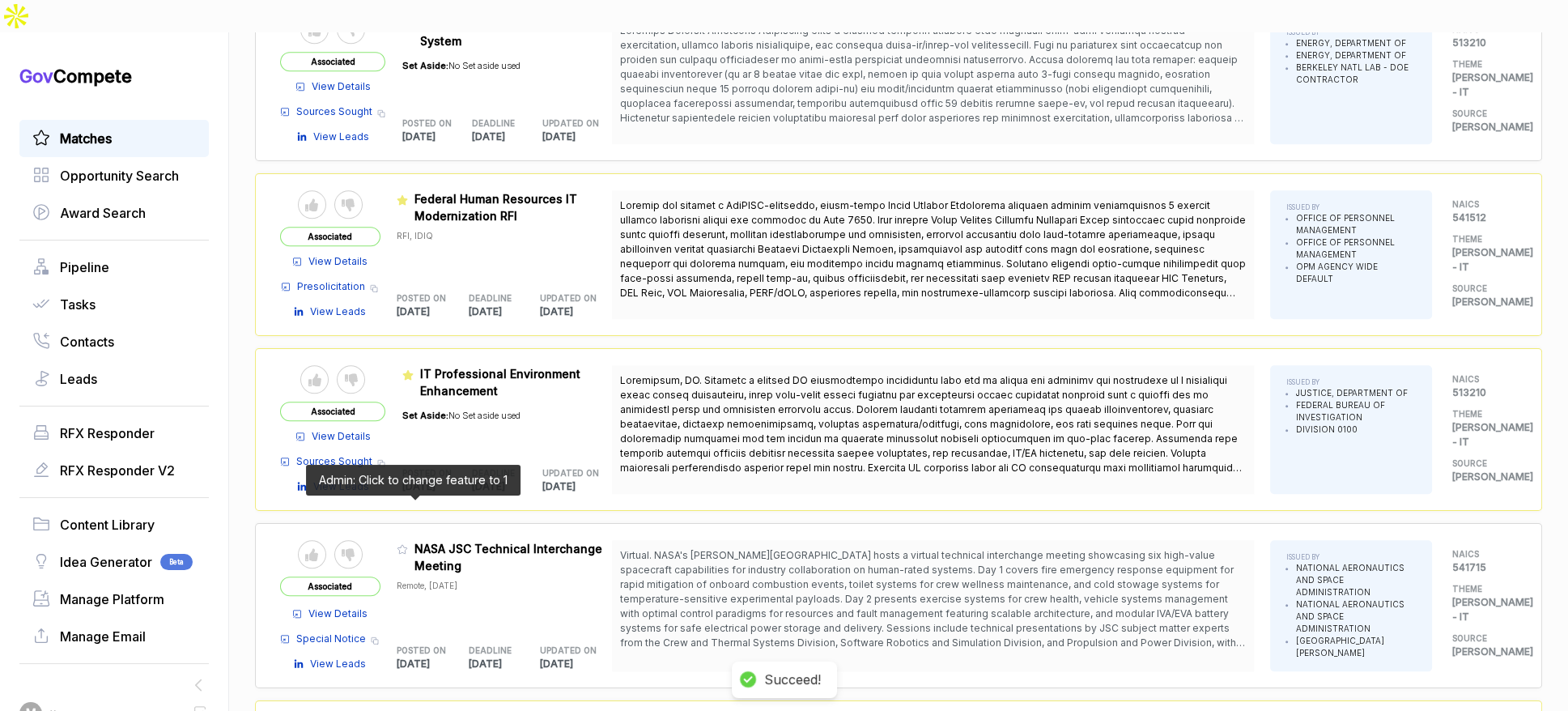
click at [408, 544] on icon at bounding box center [402, 549] width 12 height 12
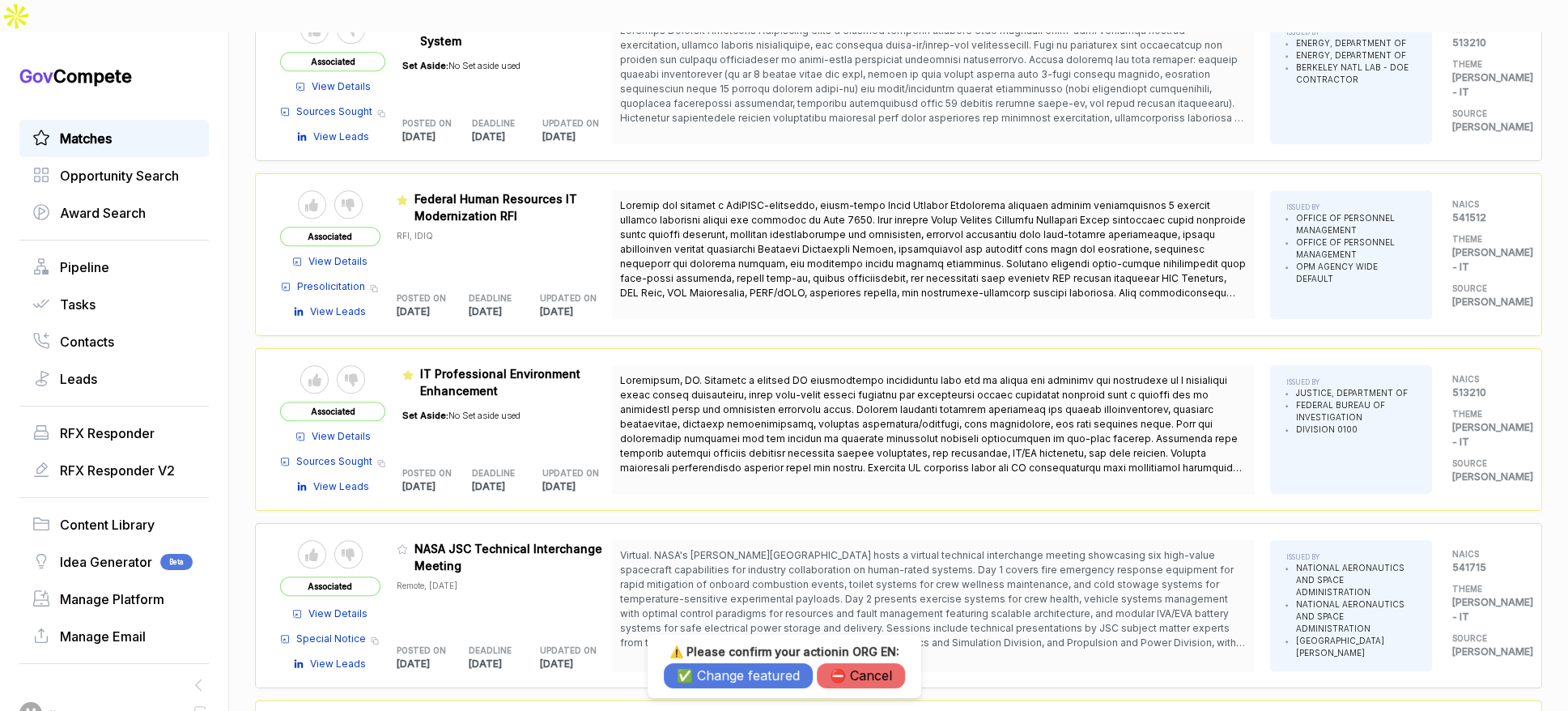
click at [726, 688] on button "✅ Change featured" at bounding box center [739, 676] width 149 height 25
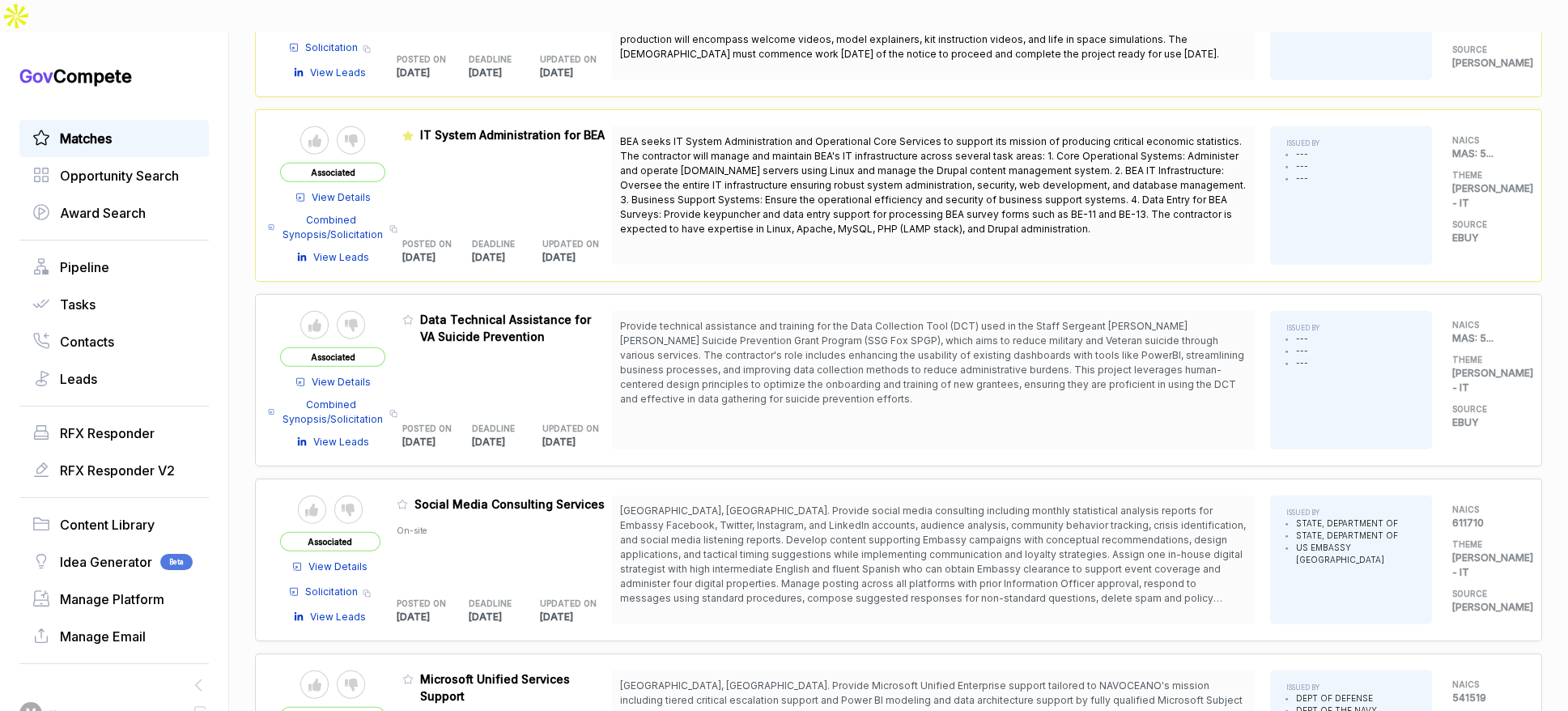
scroll to position [5463, 0]
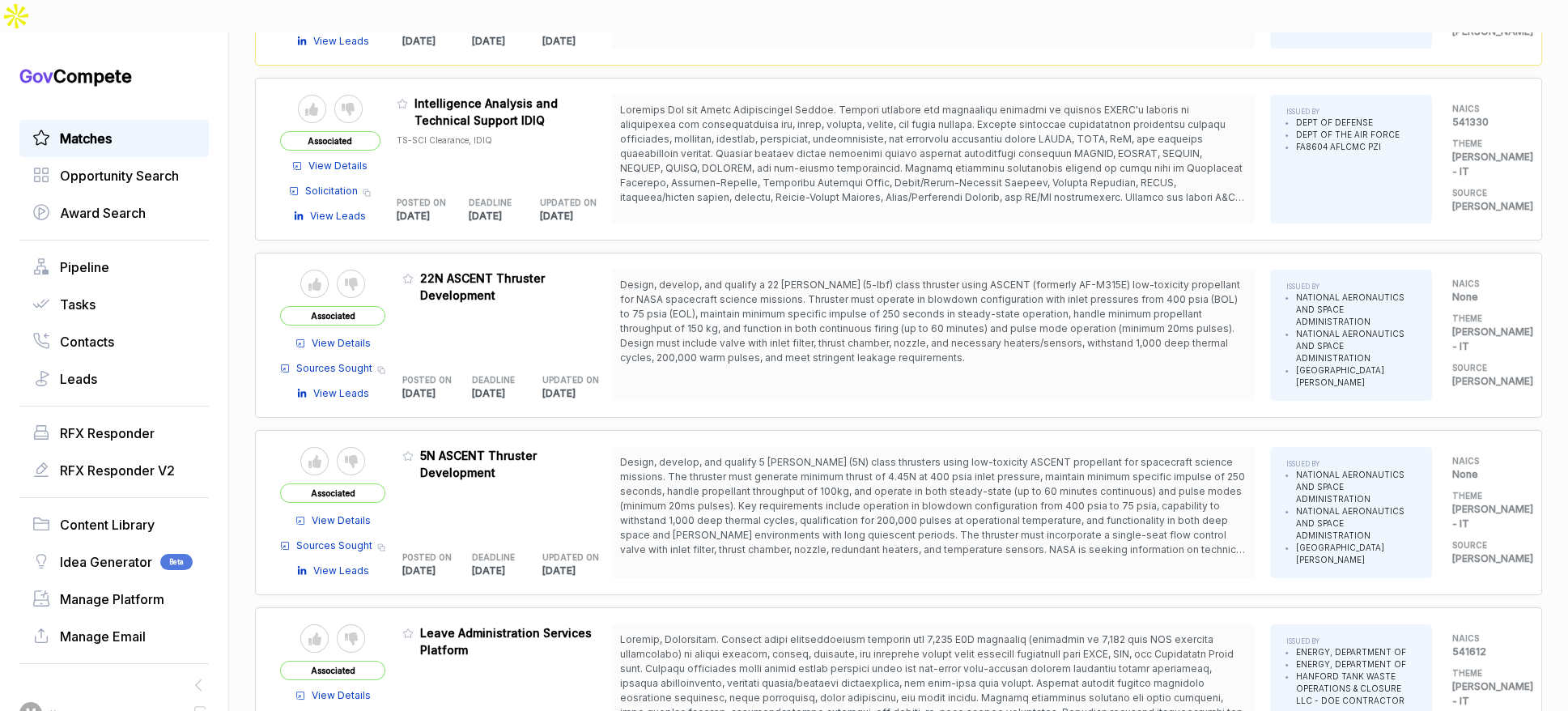
scroll to position [6336, 0]
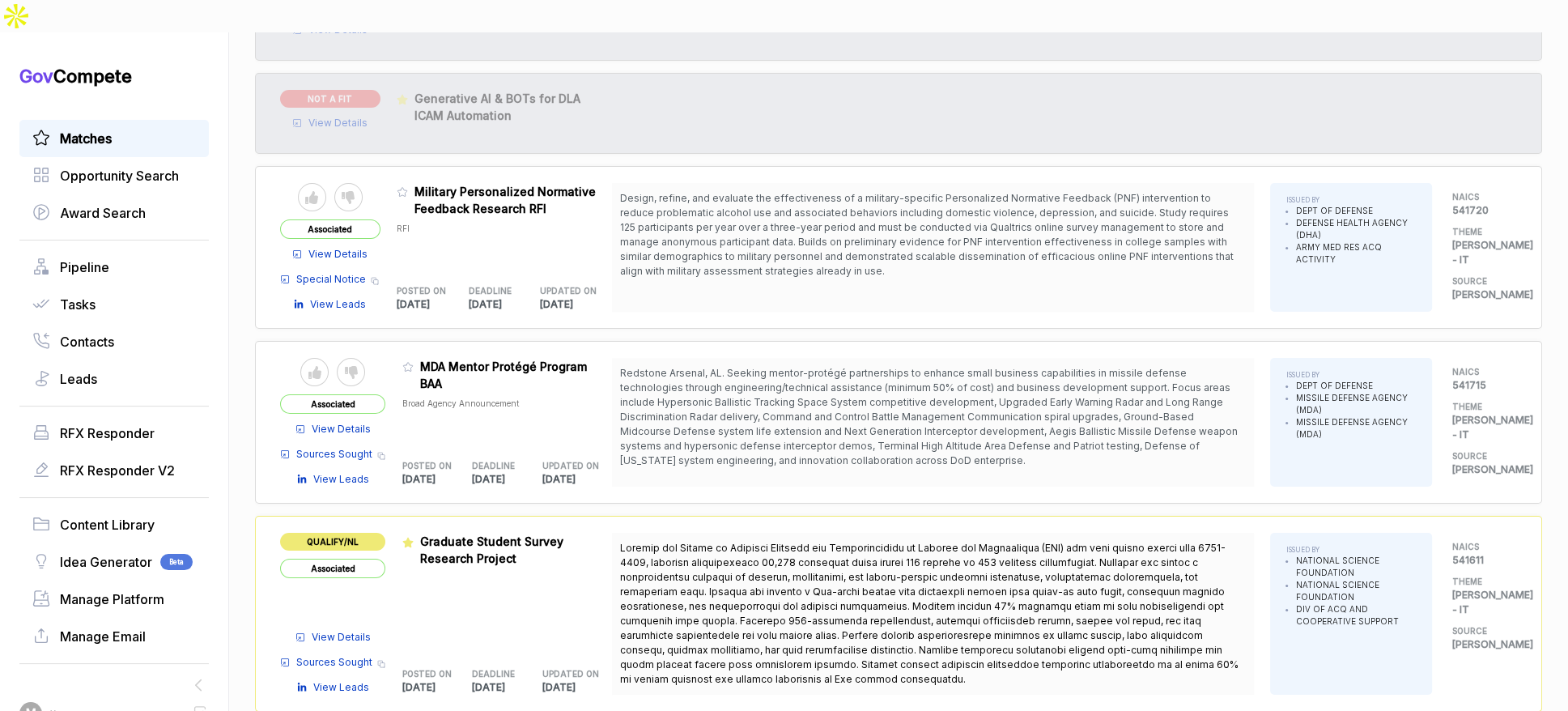
scroll to position [7927, 0]
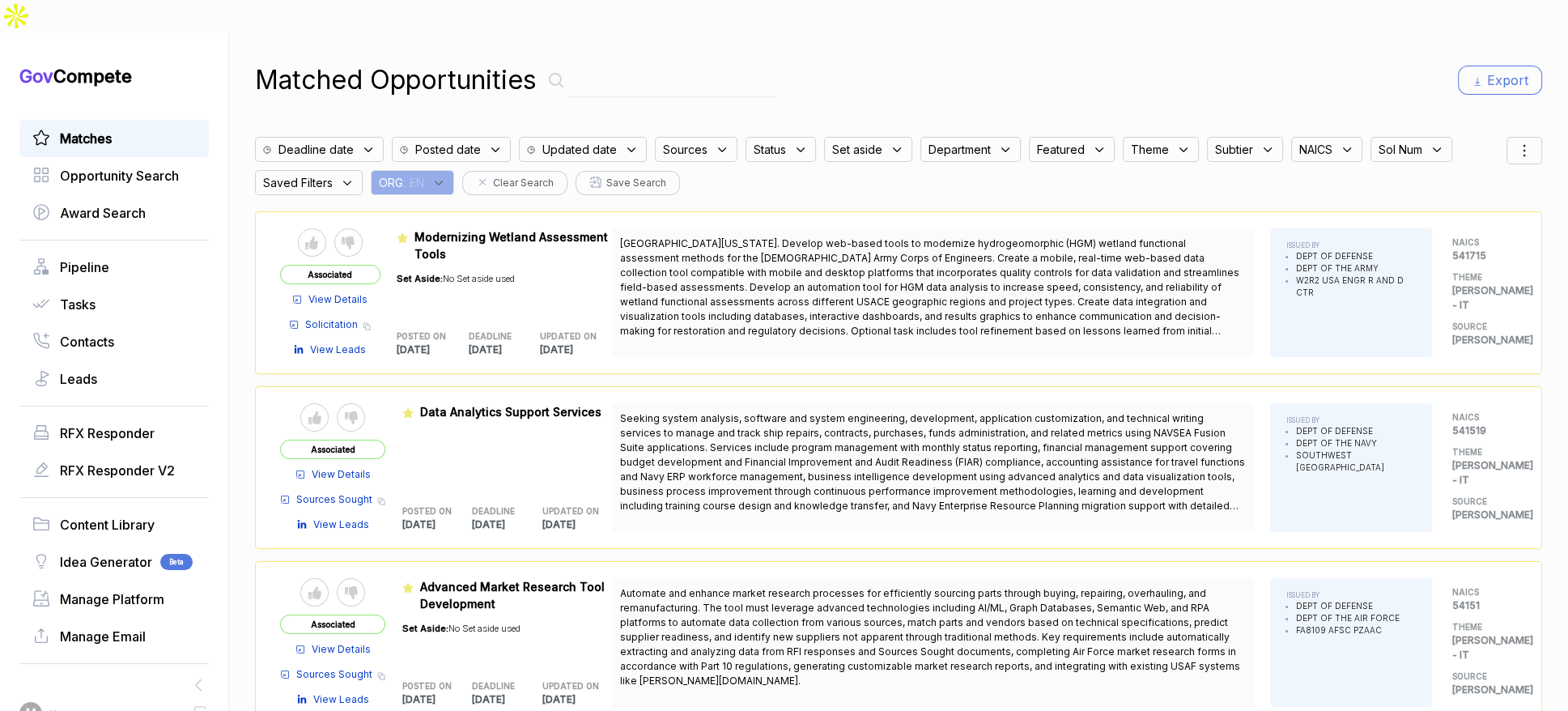
click at [667, 64] on input "text" at bounding box center [672, 80] width 209 height 33
type input "refactor"
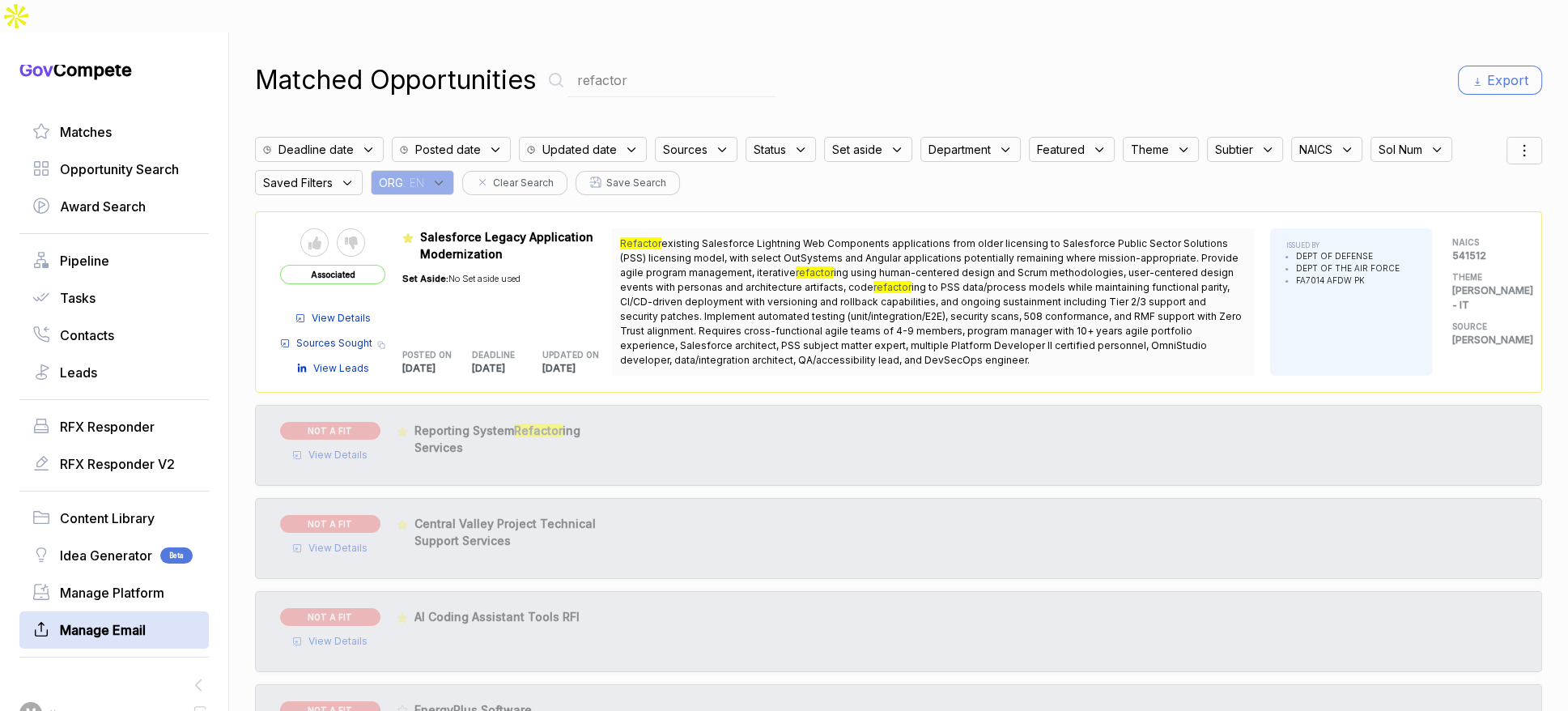
scroll to position [4, 0]
click at [125, 623] on span "Manage Email" at bounding box center [103, 633] width 86 height 20
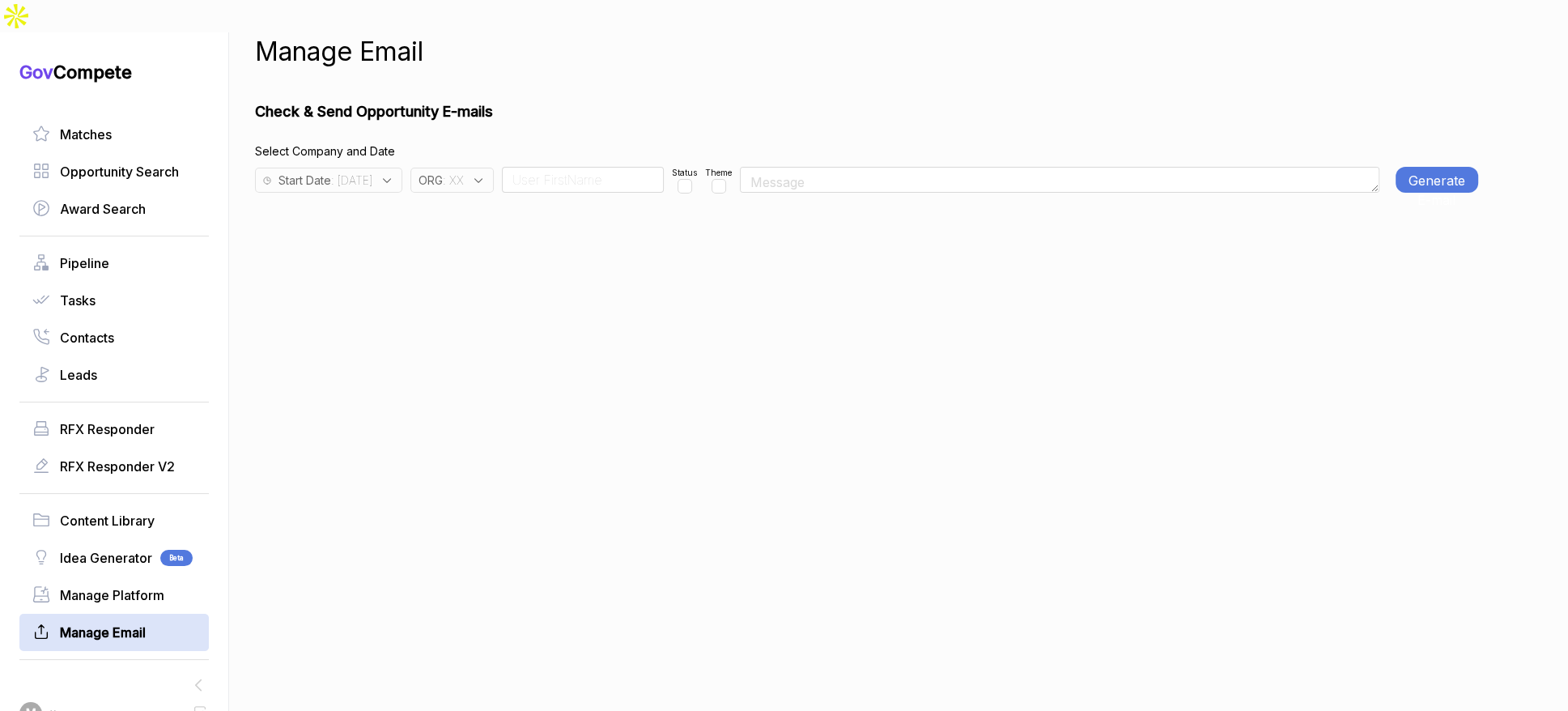
drag, startPoint x: 491, startPoint y: 145, endPoint x: 502, endPoint y: 158, distance: 17.0
click at [464, 172] on span ": XX" at bounding box center [453, 180] width 21 height 17
click at [515, 205] on input "text" at bounding box center [519, 222] width 191 height 34
click at [464, 326] on span "XX" at bounding box center [455, 336] width 18 height 20
checkbox input "false"
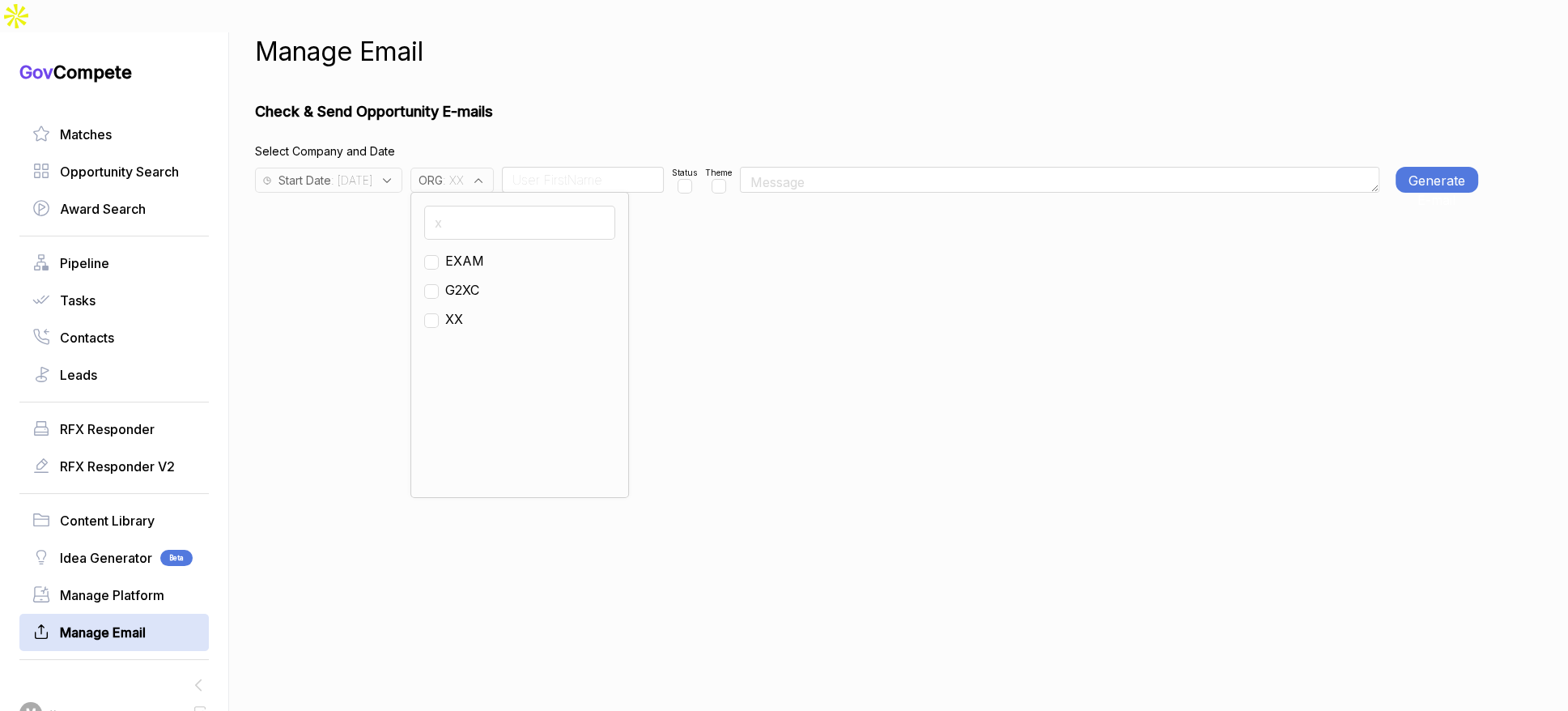
click at [509, 205] on input "x" at bounding box center [519, 222] width 191 height 34
type input "en"
drag, startPoint x: 491, startPoint y: 254, endPoint x: 474, endPoint y: 228, distance: 31.1
click at [464, 280] on span "EN" at bounding box center [455, 290] width 19 height 20
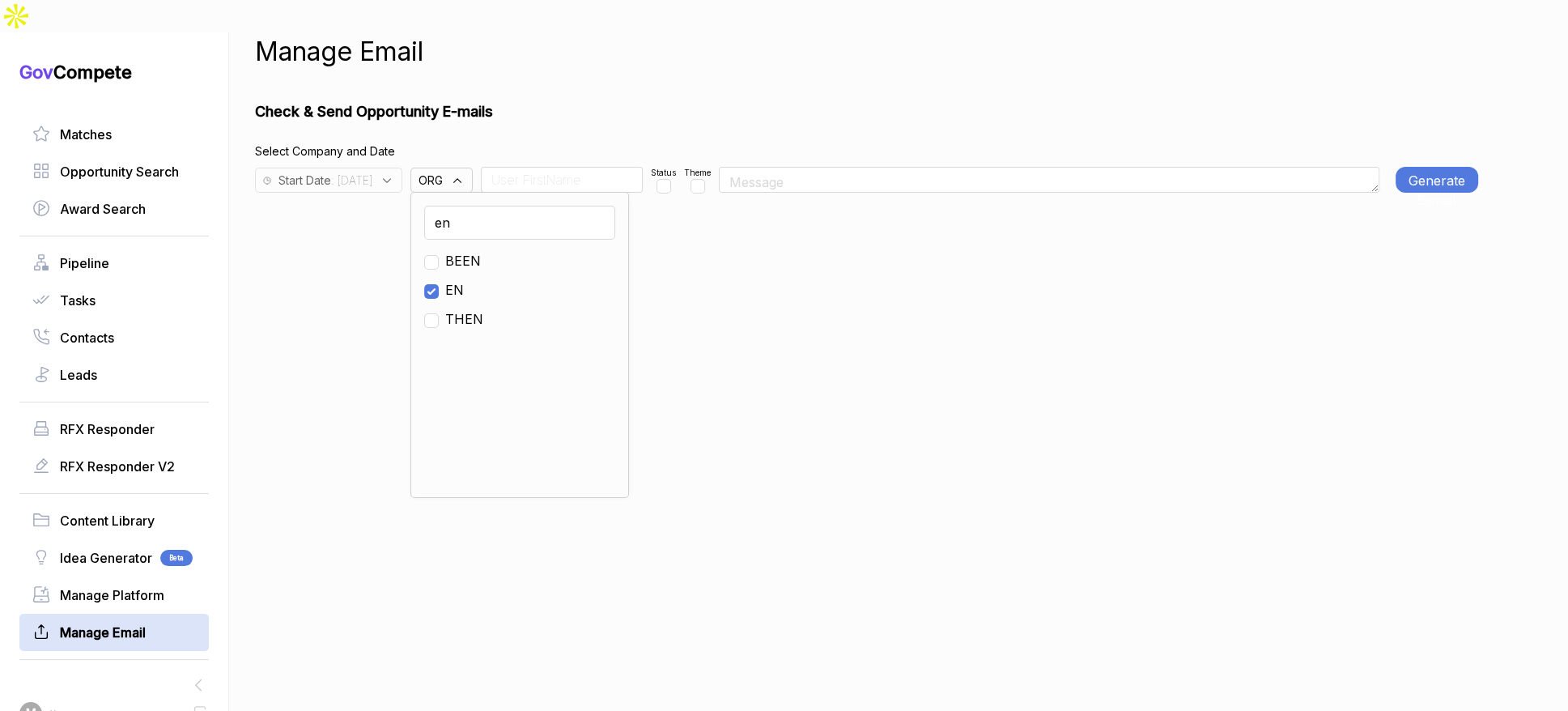
checkbox input "true"
click at [402, 167] on div "Start Date : 2025-09-03" at bounding box center [329, 180] width 148 height 25
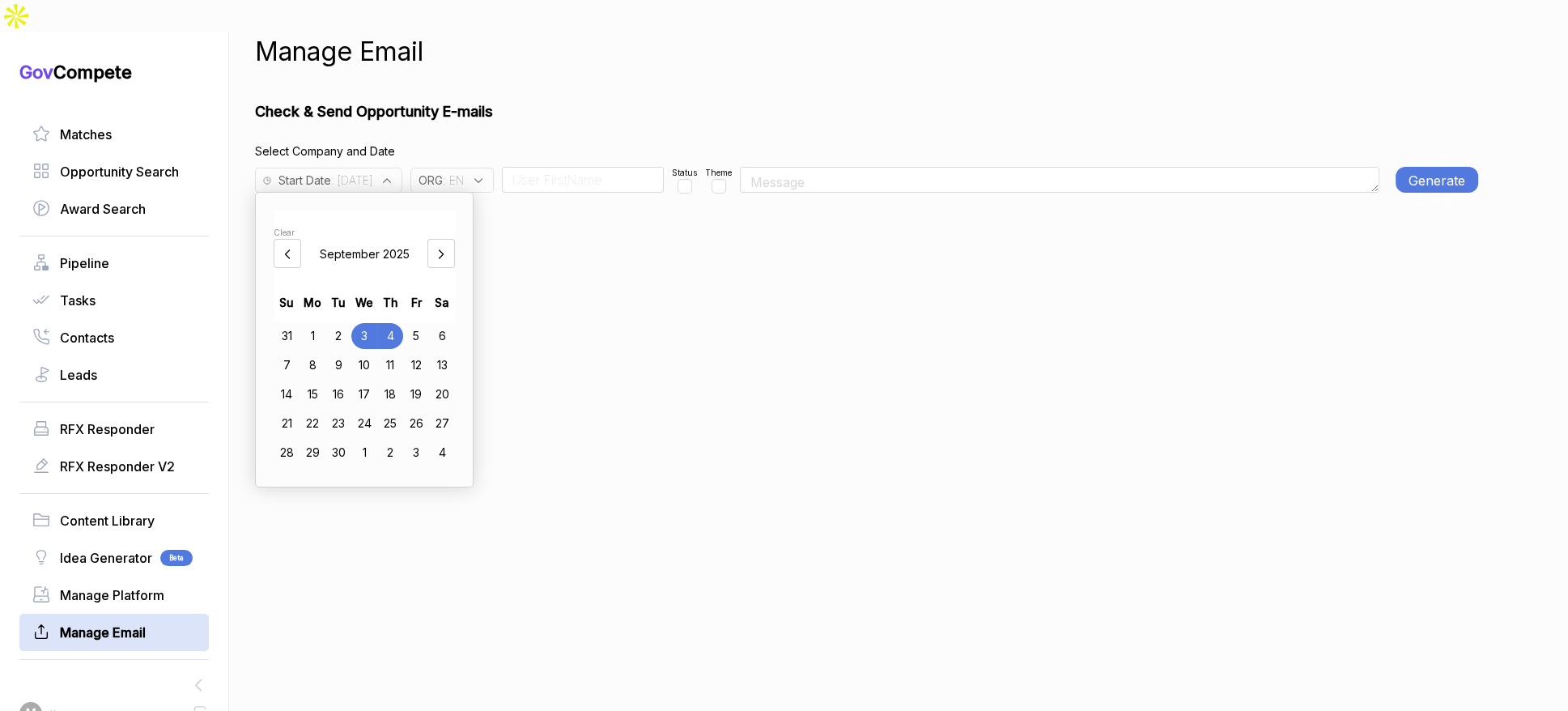
click at [351, 323] on div "2" at bounding box center [338, 336] width 26 height 26
drag, startPoint x: 558, startPoint y: 92, endPoint x: 570, endPoint y: 137, distance: 46.6
click at [560, 101] on div "Check & Send Opportunity E-mails Select Company and Date Start Date : 2025-09-0…" at bounding box center [866, 147] width 1223 height 93
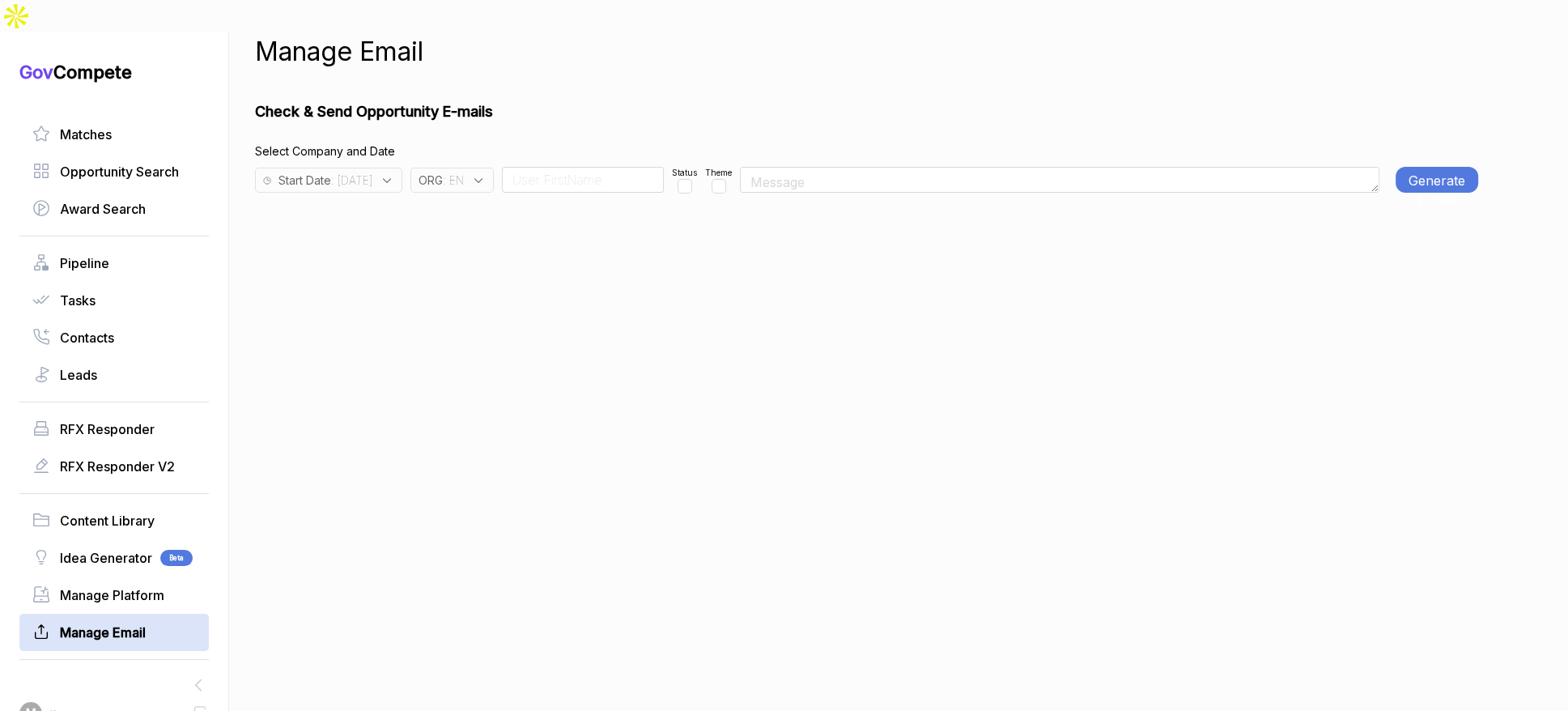
click at [574, 166] on input at bounding box center [583, 179] width 162 height 26
type input "Team"
drag, startPoint x: 720, startPoint y: 155, endPoint x: 906, endPoint y: 159, distance: 186.0
click at [692, 179] on input "checkbox" at bounding box center [685, 186] width 14 height 14
checkbox input "true"
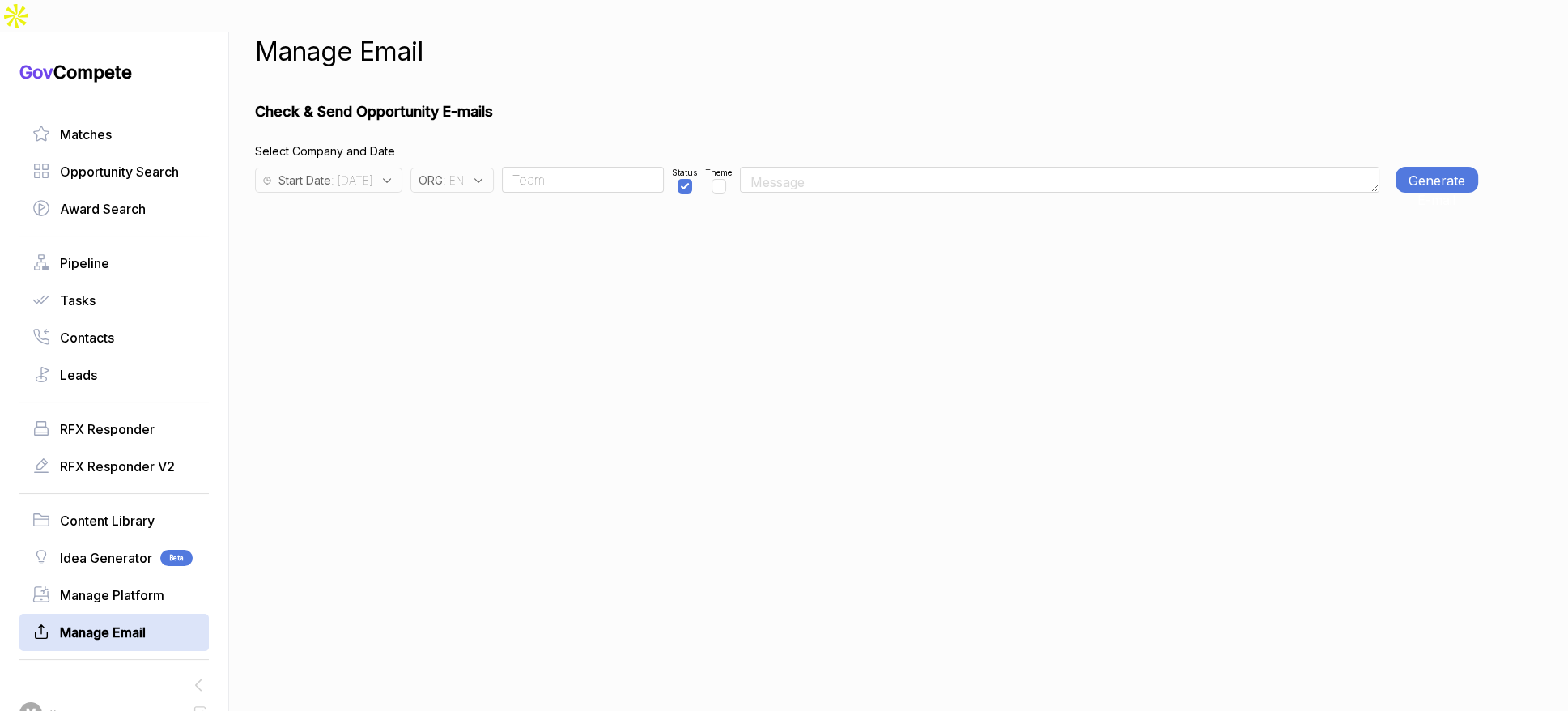
click at [1435, 166] on button "Generate E-mail" at bounding box center [1437, 179] width 83 height 26
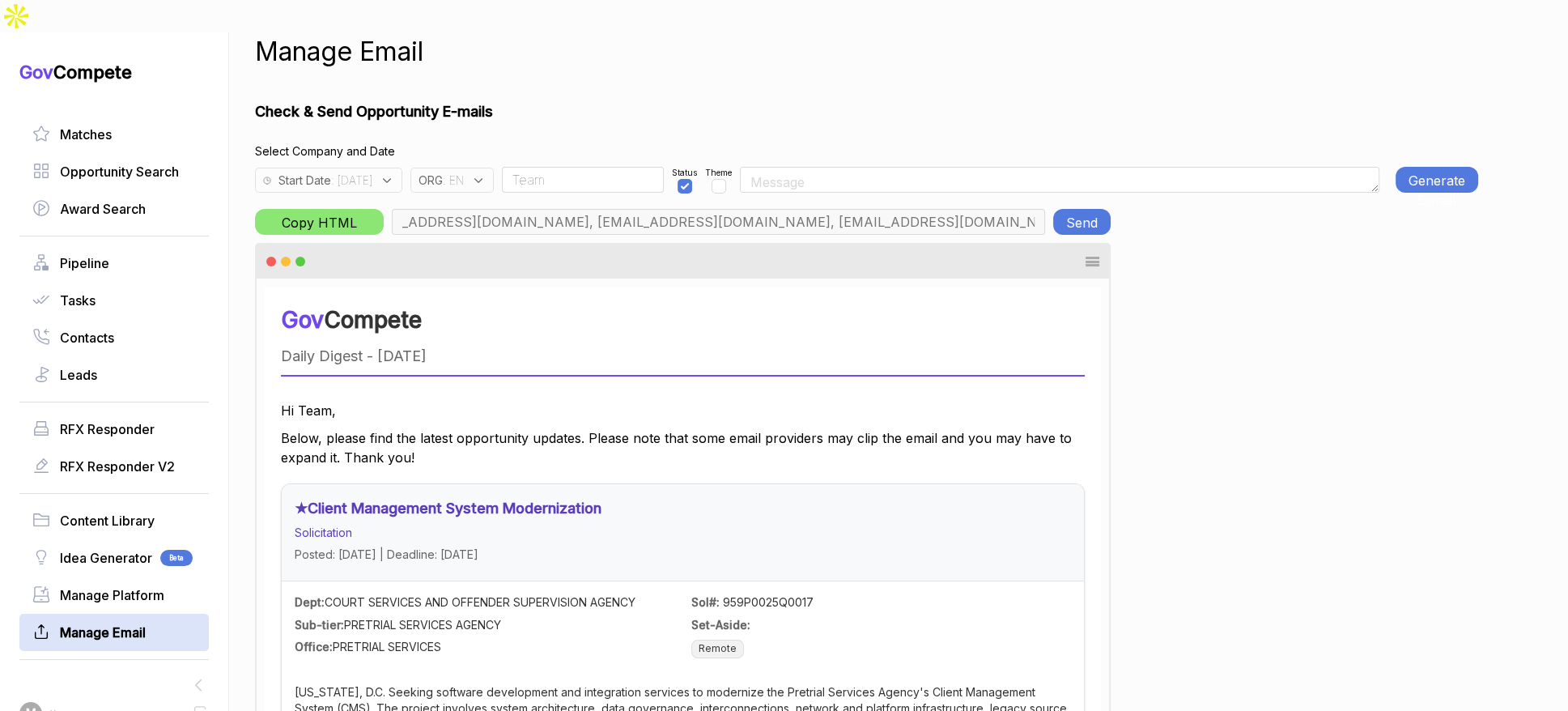
scroll to position [0, 874]
click at [1089, 209] on button "Send" at bounding box center [1082, 221] width 58 height 26
drag, startPoint x: 515, startPoint y: 146, endPoint x: 519, endPoint y: 158, distance: 12.6
click at [482, 178] on icon at bounding box center [479, 180] width 7 height 4
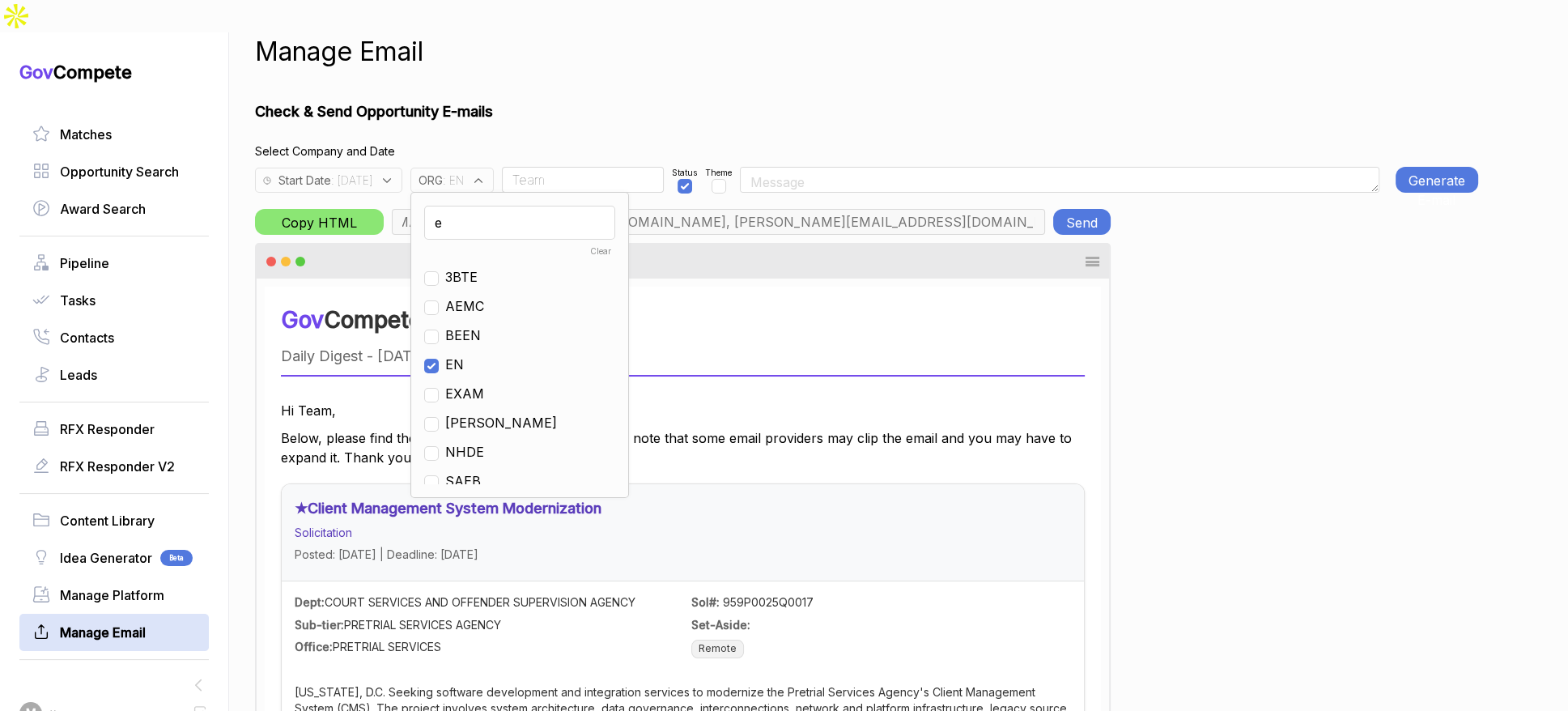
drag, startPoint x: 494, startPoint y: 328, endPoint x: 502, endPoint y: 233, distance: 95.3
click at [495, 320] on ul "Clear 3BTE AEMC BEEN EN EXAM JULE NHDE SAEB TEST THEN" at bounding box center [519, 363] width 191 height 243
click at [506, 205] on input "e" at bounding box center [519, 222] width 191 height 34
click at [439, 358] on input "checkbox" at bounding box center [431, 365] width 14 height 14
checkbox input "false"
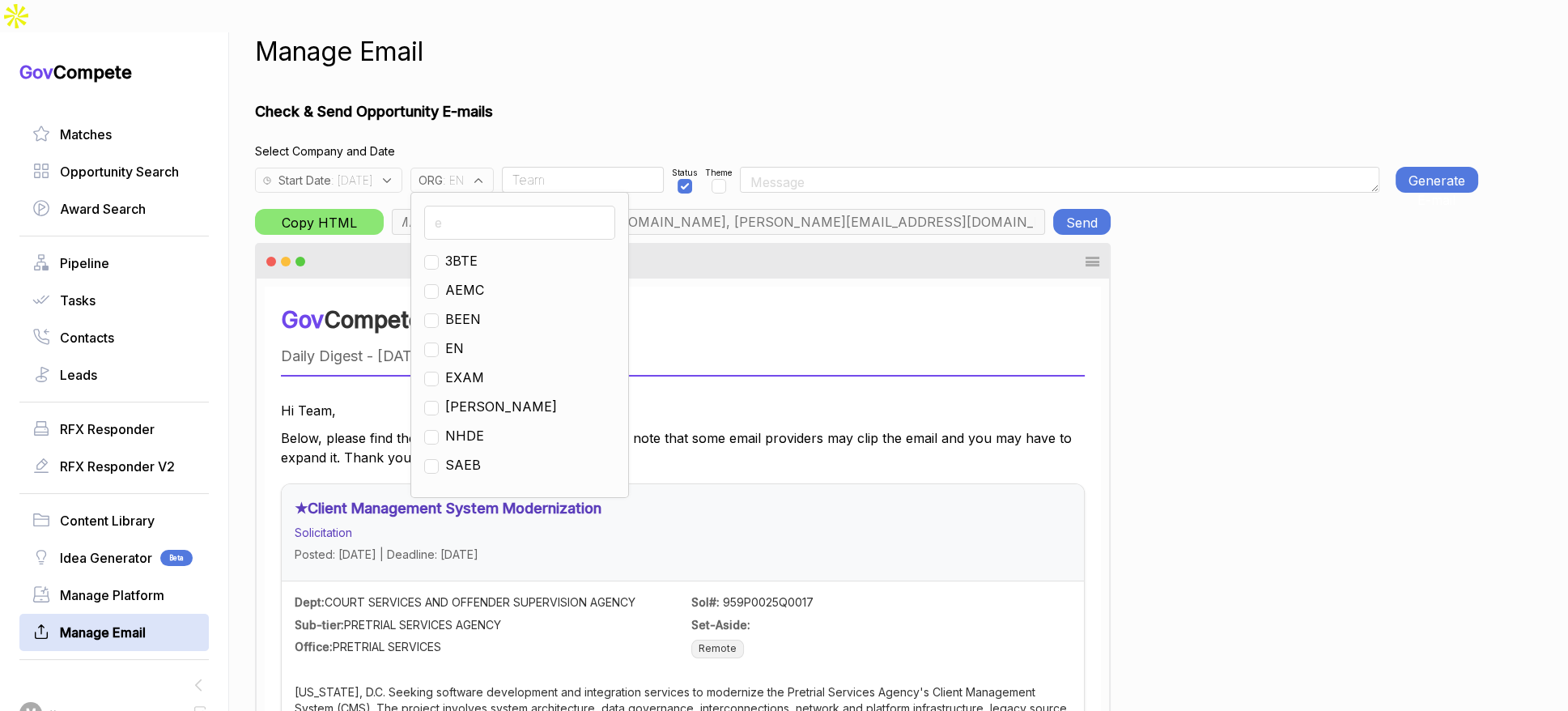
click at [490, 205] on input "e" at bounding box center [519, 222] width 191 height 34
type input "go"
click at [439, 255] on input "checkbox" at bounding box center [431, 262] width 14 height 14
checkbox input "true"
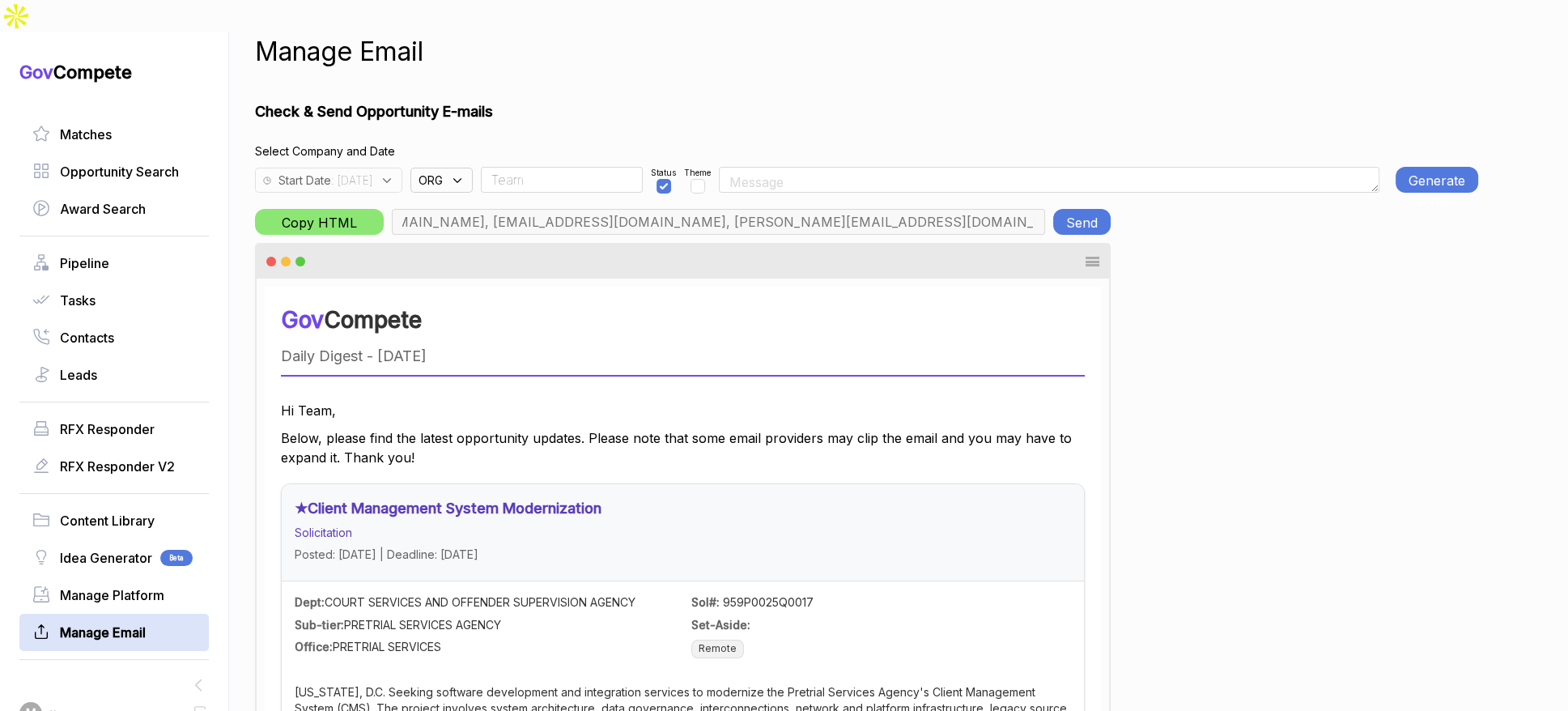
type input "chris.cancialosi@gothamculture.com, elizabeth@gothamgovernment.com, smetcalfe@g…"
click at [1426, 166] on button "Generate E-mail" at bounding box center [1437, 179] width 83 height 26
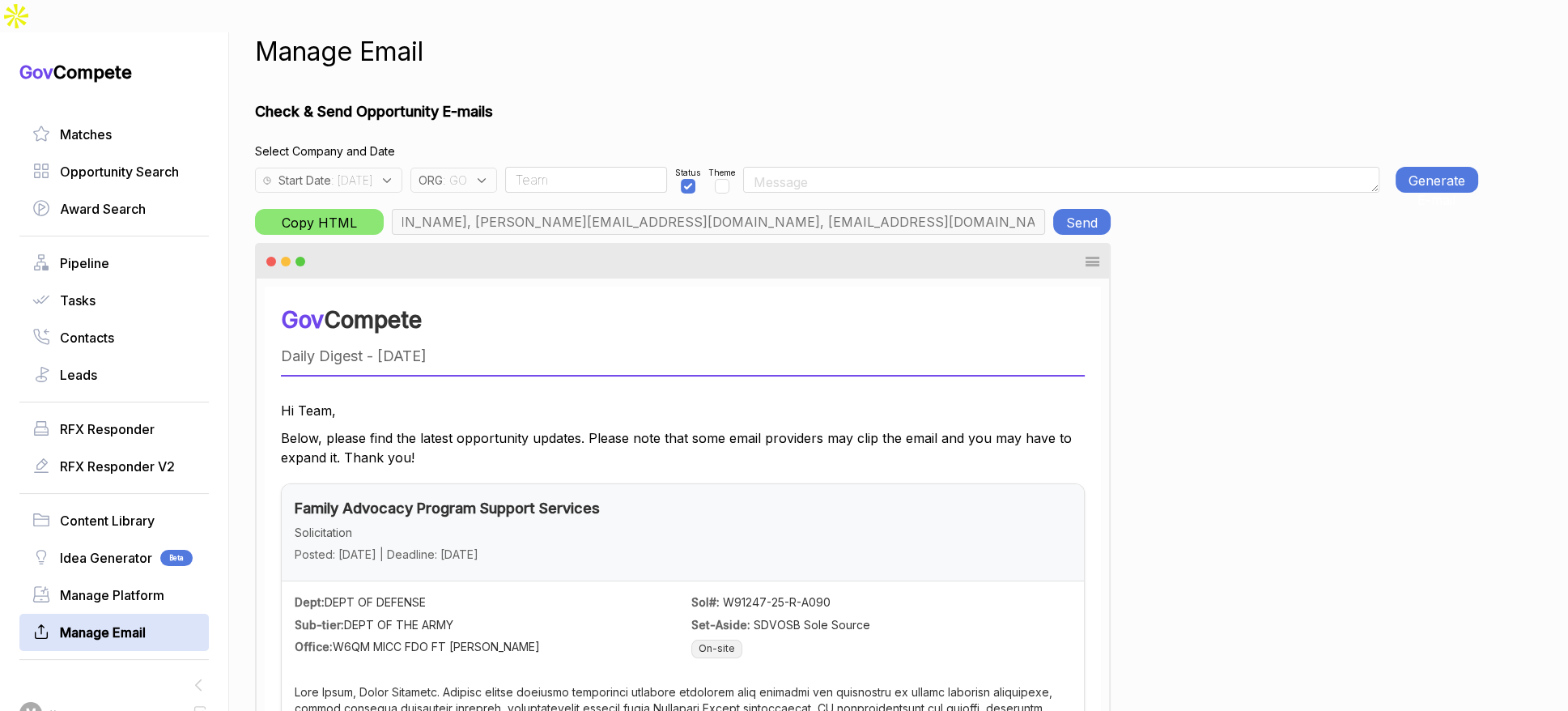
scroll to position [0, 0]
click at [1072, 209] on button "Send" at bounding box center [1082, 221] width 58 height 26
click at [467, 172] on span ": GO" at bounding box center [455, 180] width 24 height 17
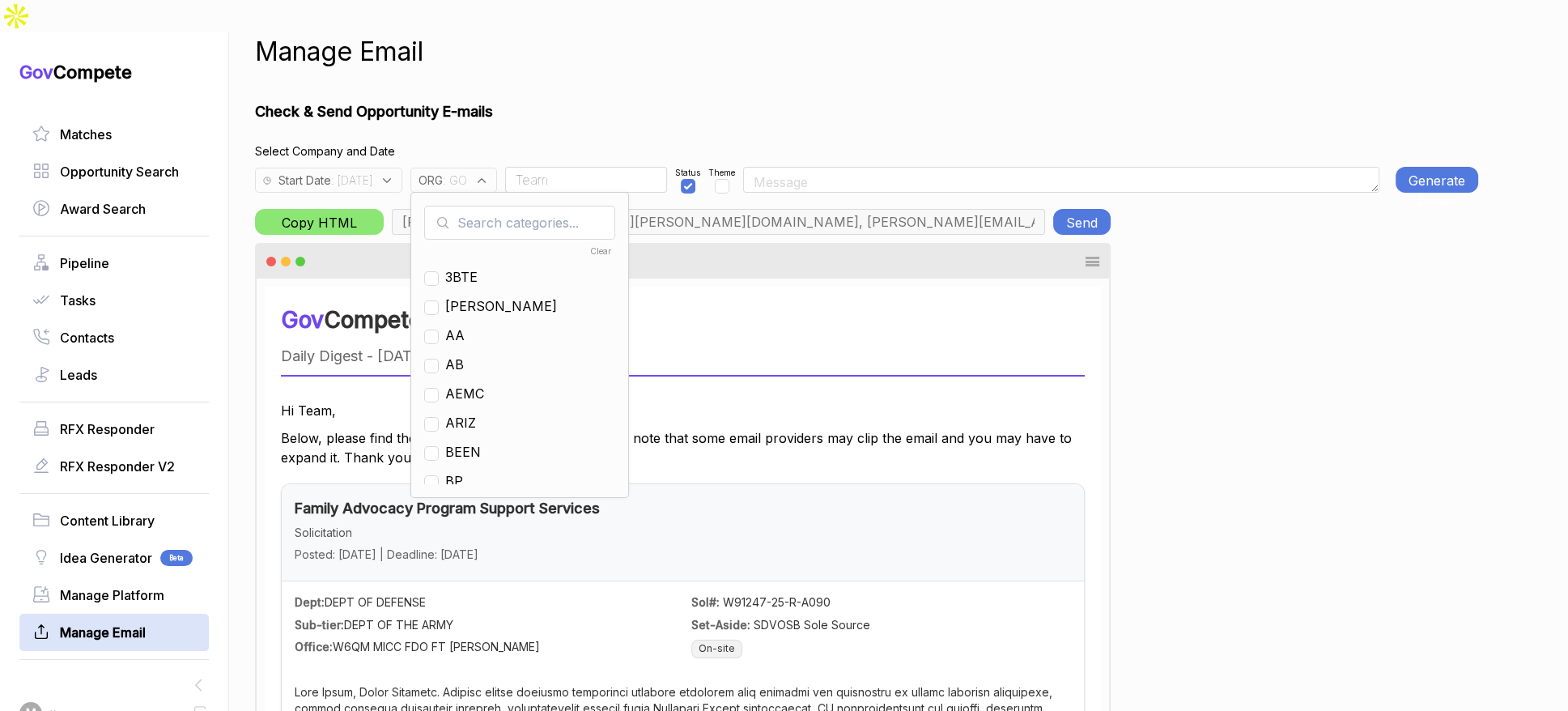
click at [512, 205] on input "text" at bounding box center [519, 222] width 191 height 34
drag, startPoint x: 495, startPoint y: 309, endPoint x: 498, endPoint y: 269, distance: 40.1
click at [464, 326] on span "GO" at bounding box center [455, 336] width 20 height 20
checkbox input "false"
click at [509, 205] on input "g" at bounding box center [519, 222] width 191 height 34
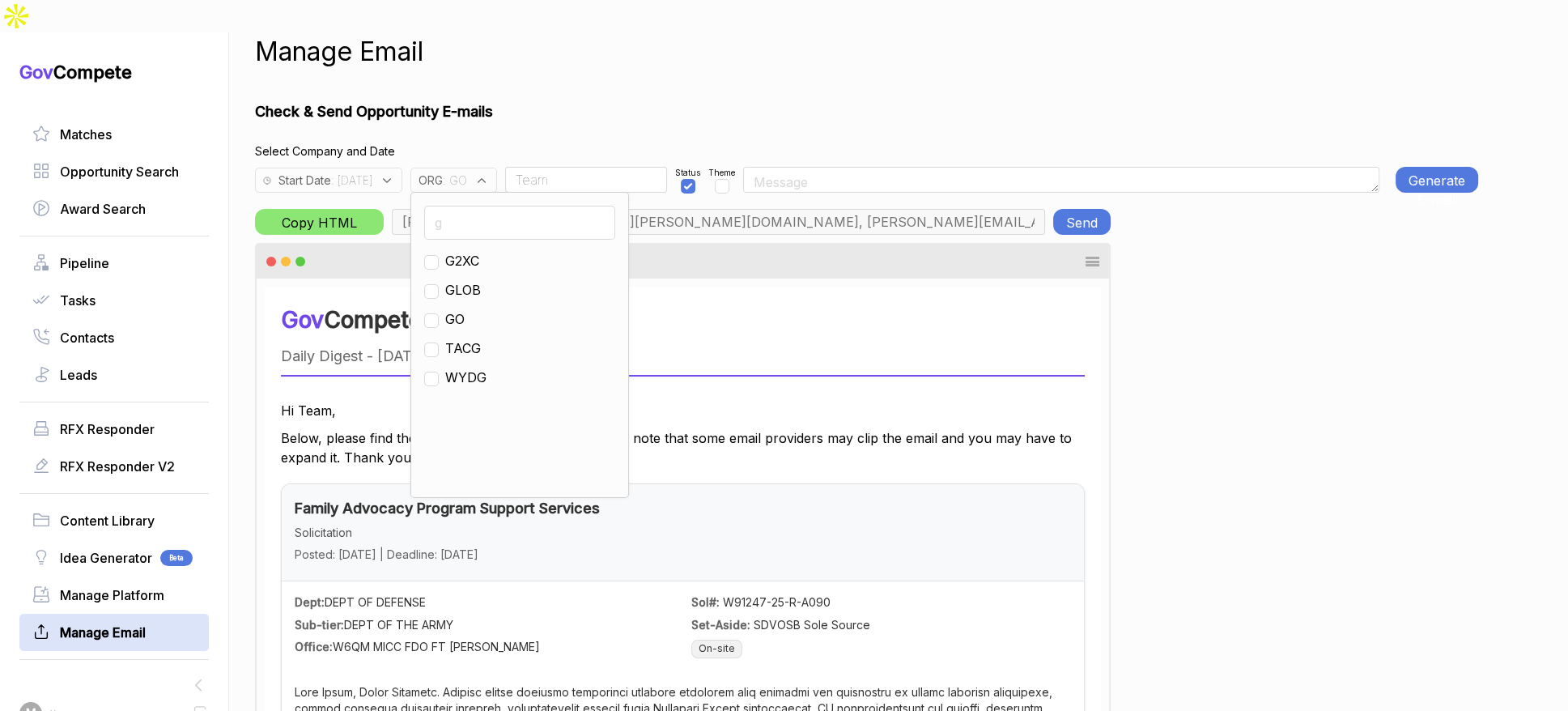
click at [509, 205] on input "g" at bounding box center [519, 222] width 191 height 34
type input "ps"
click at [485, 241] on ul "PS" at bounding box center [519, 363] width 191 height 243
drag, startPoint x: 487, startPoint y: 230, endPoint x: 519, endPoint y: 181, distance: 58.5
click at [464, 251] on span "PS" at bounding box center [455, 261] width 18 height 20
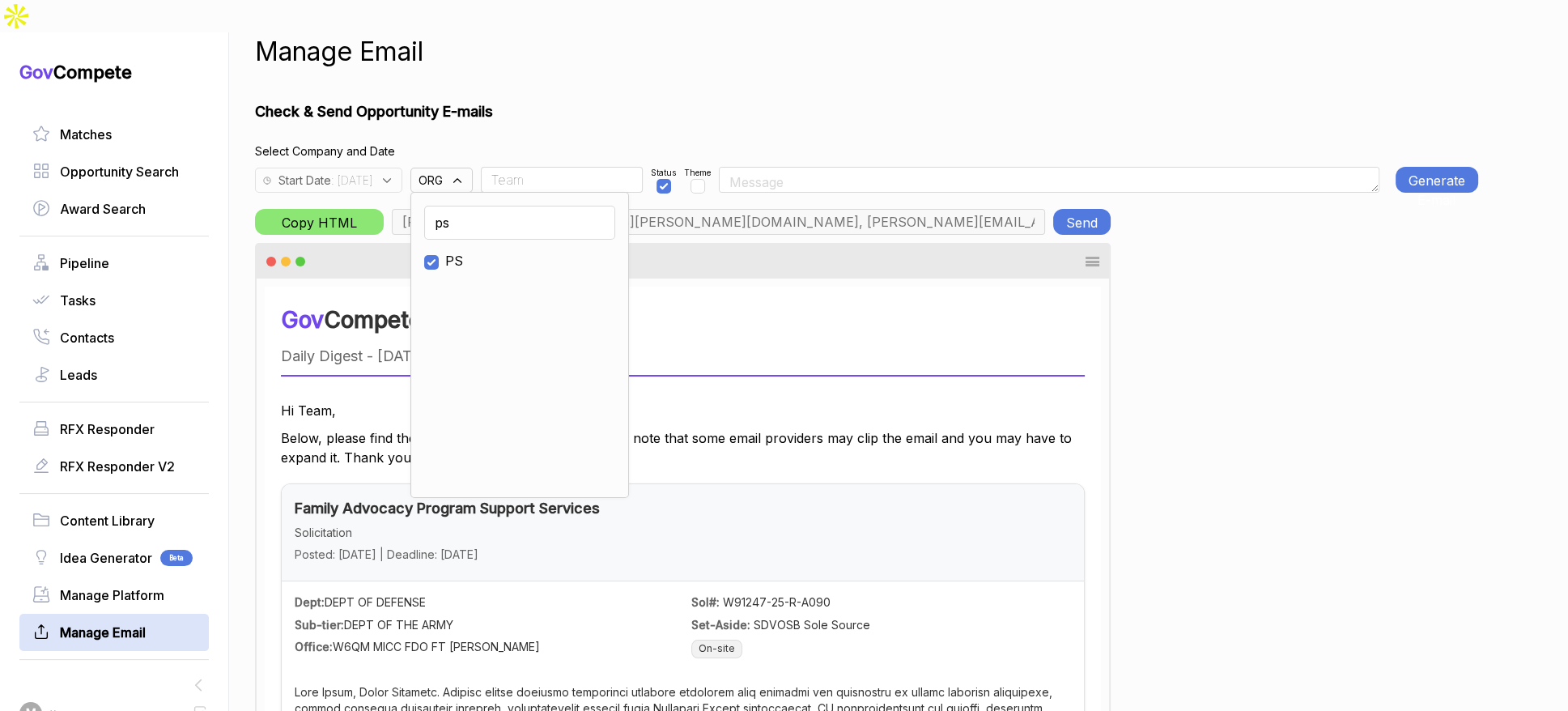
checkbox input "true"
click at [536, 166] on input "Team" at bounding box center [562, 179] width 162 height 26
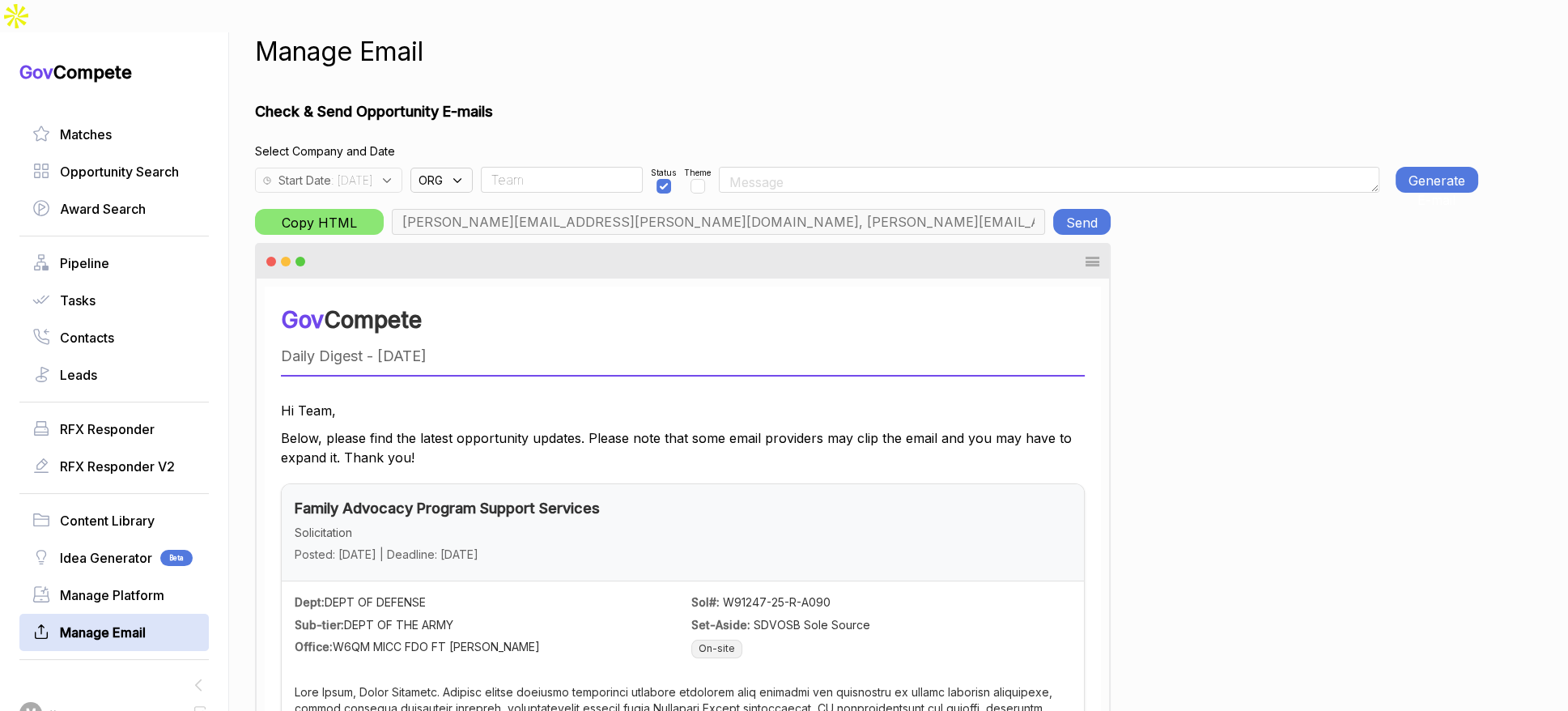
click at [536, 166] on input "Team" at bounding box center [562, 179] width 162 height 26
type input "rudy.delosreyes@pie-ps.com, max@macronometry.com, abigail@govcompete.com"
type input "Rudy"
click at [1418, 166] on button "Generate E-mail" at bounding box center [1437, 179] width 83 height 26
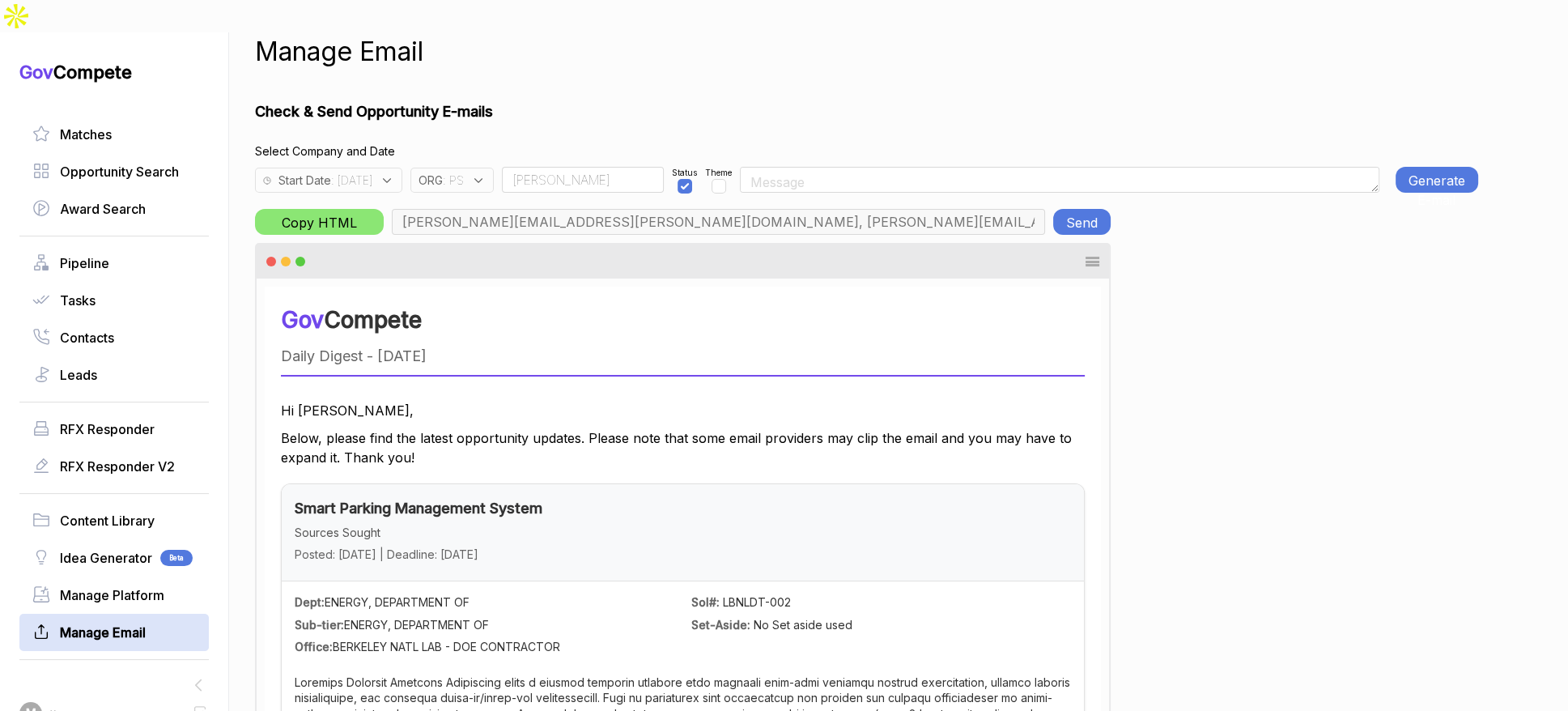
drag, startPoint x: 1383, startPoint y: 137, endPoint x: 1411, endPoint y: 141, distance: 28.3
click at [1389, 159] on div "Start Date : 2025-09-02 ORG : PS Rudy Status Theme Generate E-mail" at bounding box center [866, 176] width 1223 height 33
click at [1418, 166] on button "Generate E-mail" at bounding box center [1437, 179] width 83 height 26
click at [1441, 166] on button "Generate E-mail" at bounding box center [1437, 179] width 83 height 26
click at [1068, 209] on button "Send" at bounding box center [1082, 221] width 58 height 26
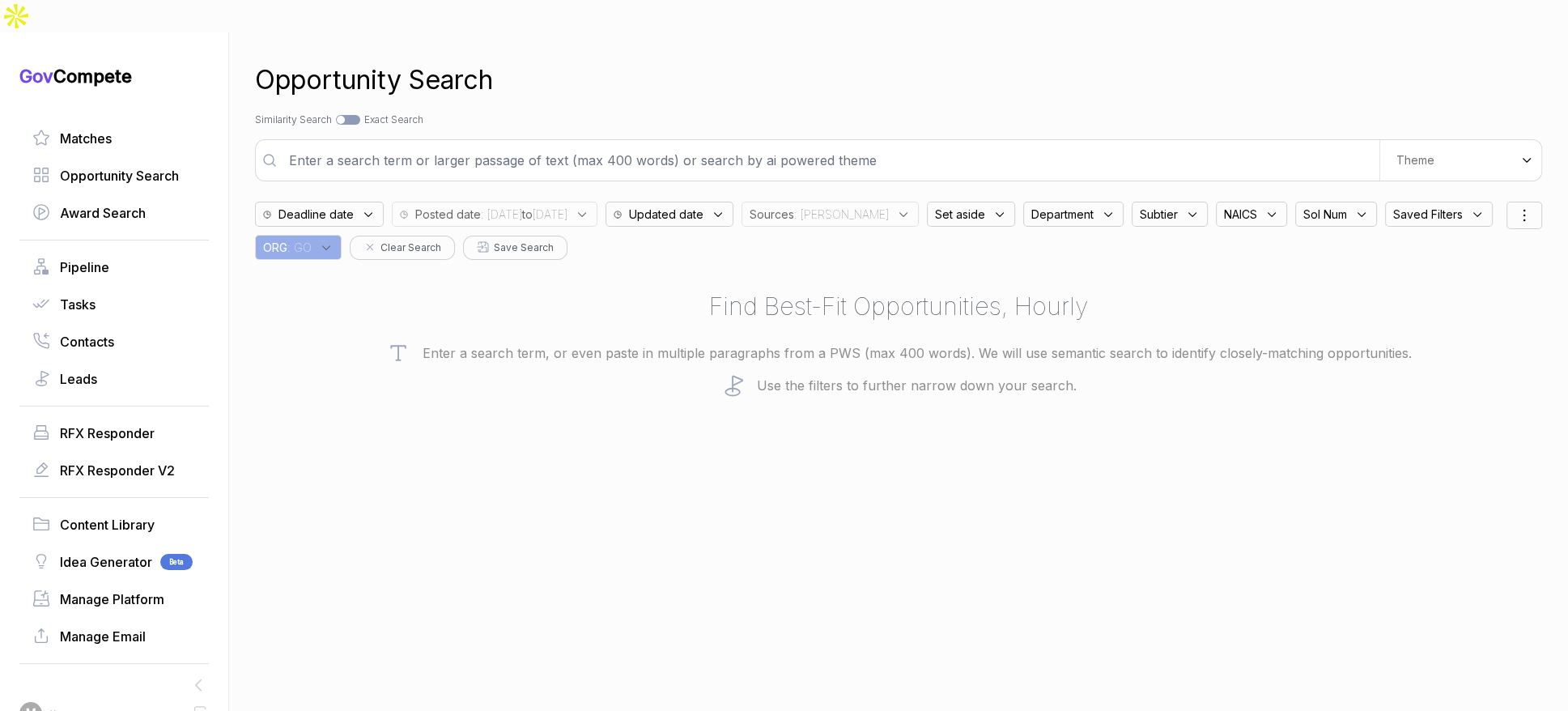
click at [900, 212] on icon at bounding box center [904, 214] width 7 height 4
click at [864, 330] on div "[PERSON_NAME]" at bounding box center [851, 340] width 191 height 20
click at [807, 359] on span "ebuy" at bounding box center [792, 369] width 31 height 20
checkbox input "true"
click at [854, 330] on span "[PERSON_NAME]" at bounding box center [833, 340] width 112 height 20
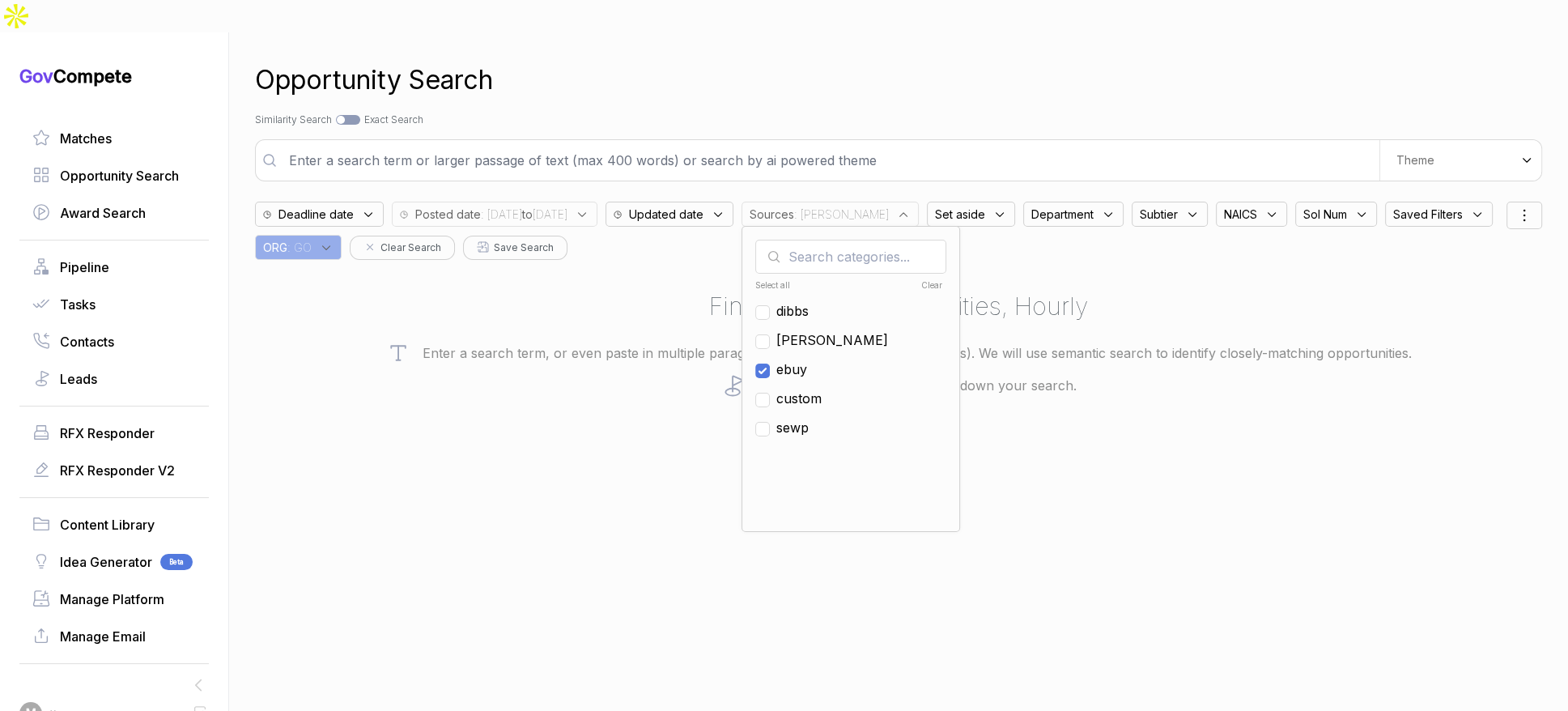
checkbox input "false"
click at [825, 144] on input "text" at bounding box center [829, 160] width 1100 height 32
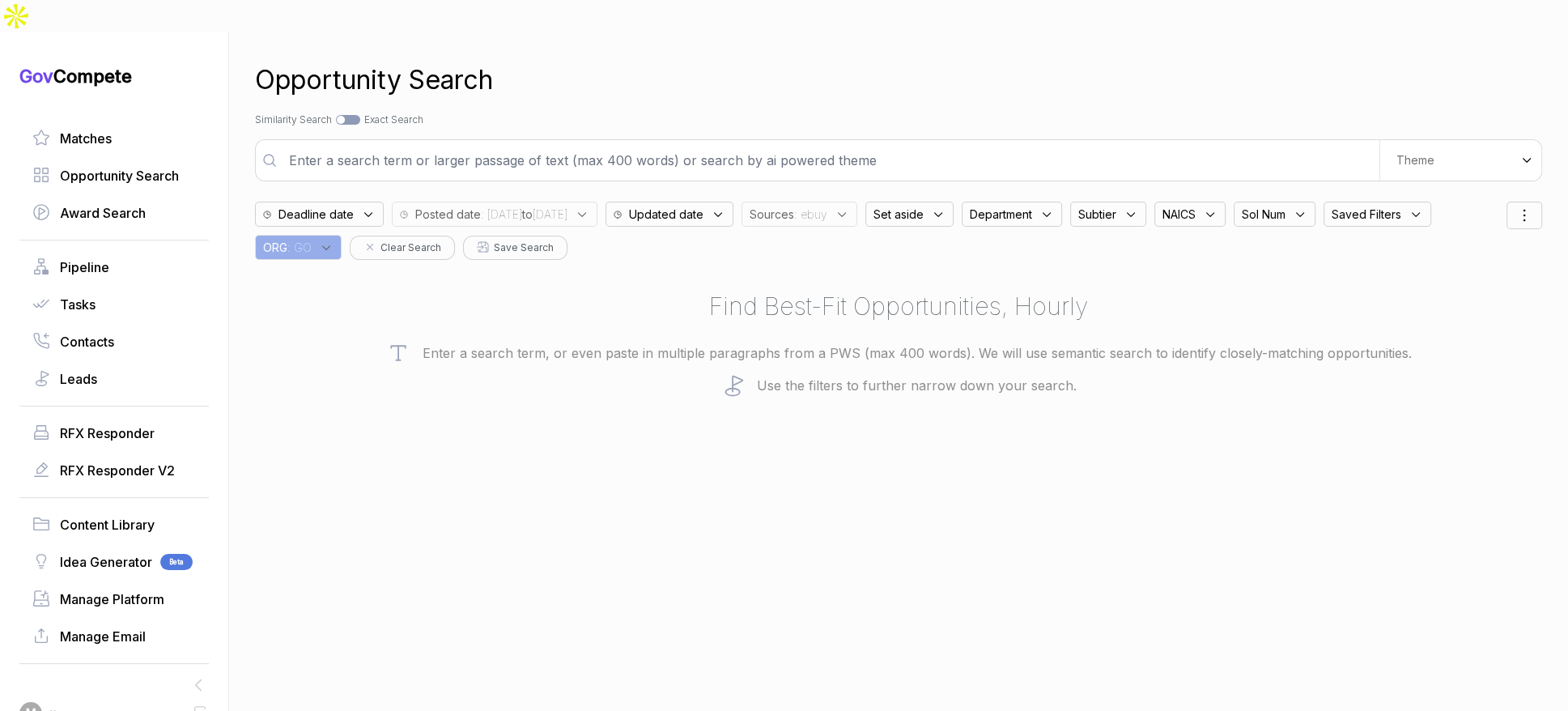
click at [1444, 148] on div "Theme" at bounding box center [1461, 160] width 162 height 40
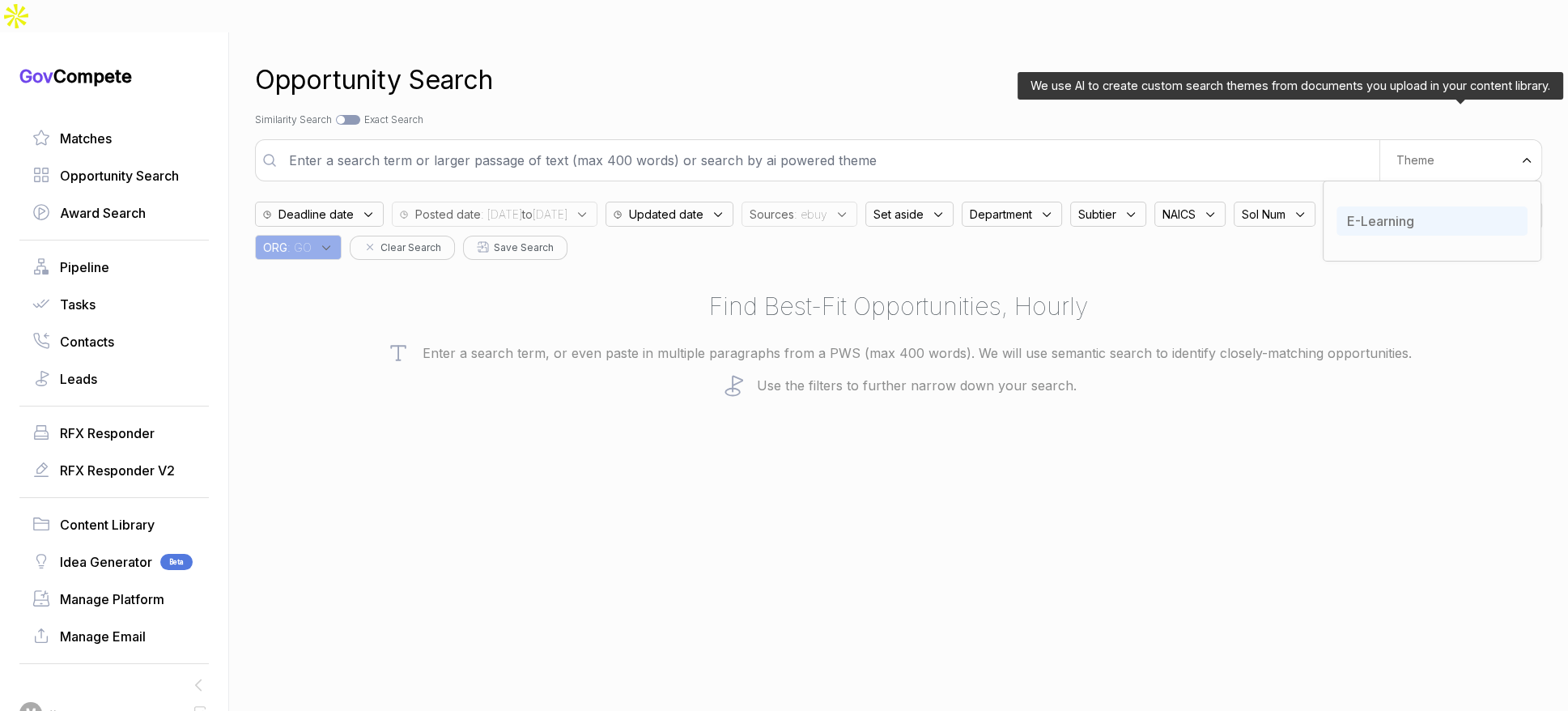
click at [1408, 206] on div "E-Learning" at bounding box center [1432, 220] width 191 height 29
click at [1118, 95] on div "Opportunity Search Search by Topic Relevance Similarity Search Search by Exact …" at bounding box center [898, 388] width 1287 height 711
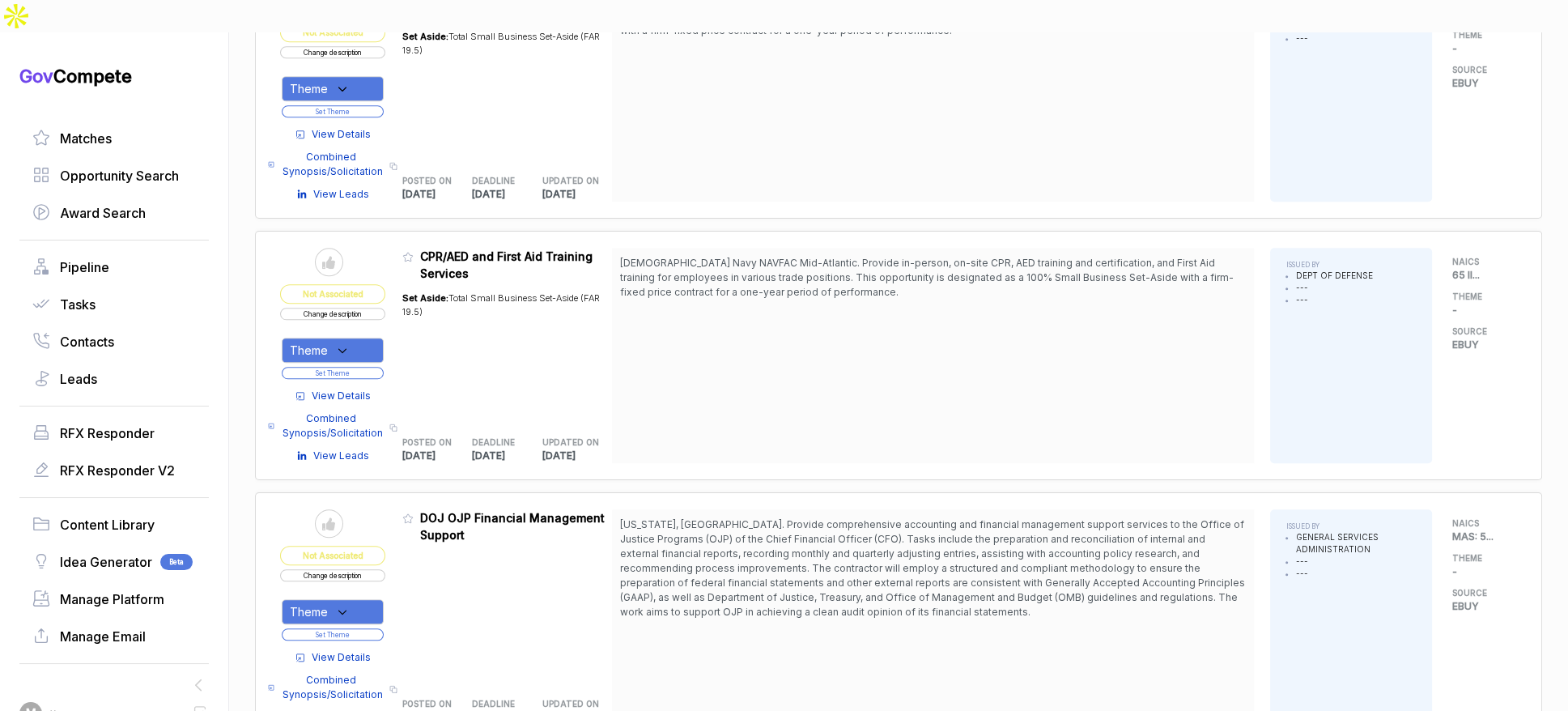
scroll to position [2093, 0]
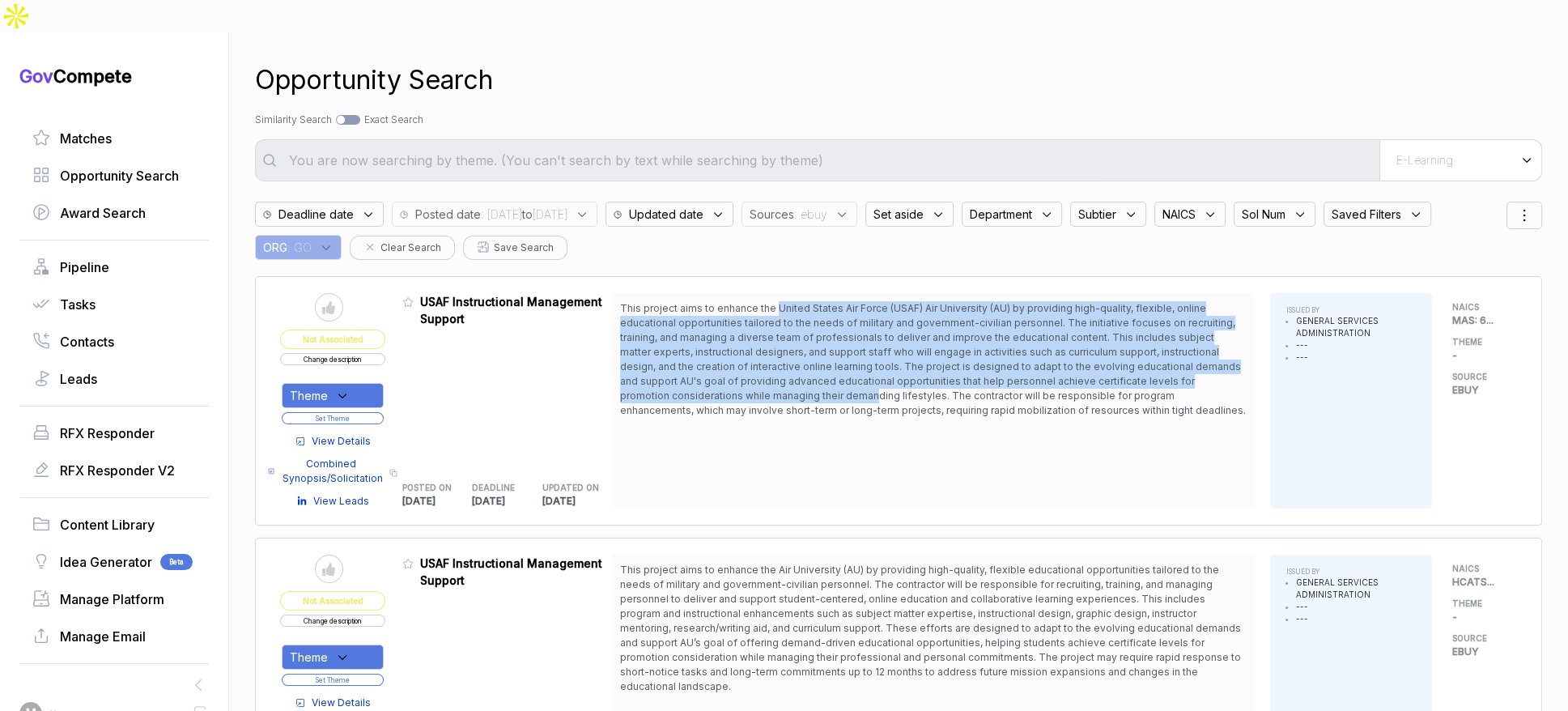
drag, startPoint x: 784, startPoint y: 273, endPoint x: 824, endPoint y: 366, distance: 101.2
click at [828, 363] on span "This project aims to enhance the United States Air Force (USAF) Air University …" at bounding box center [933, 359] width 626 height 114
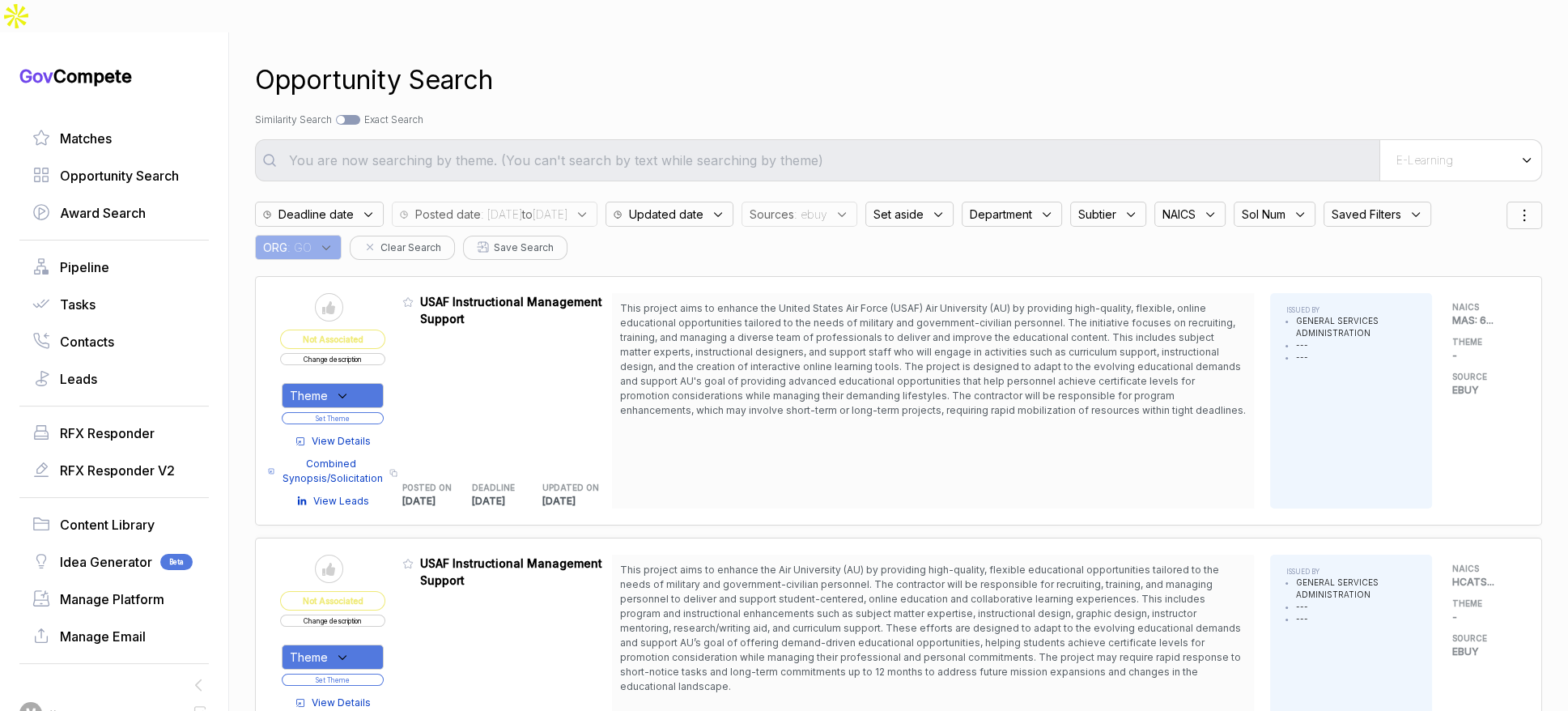
click at [348, 434] on span "View Details" at bounding box center [341, 441] width 59 height 14
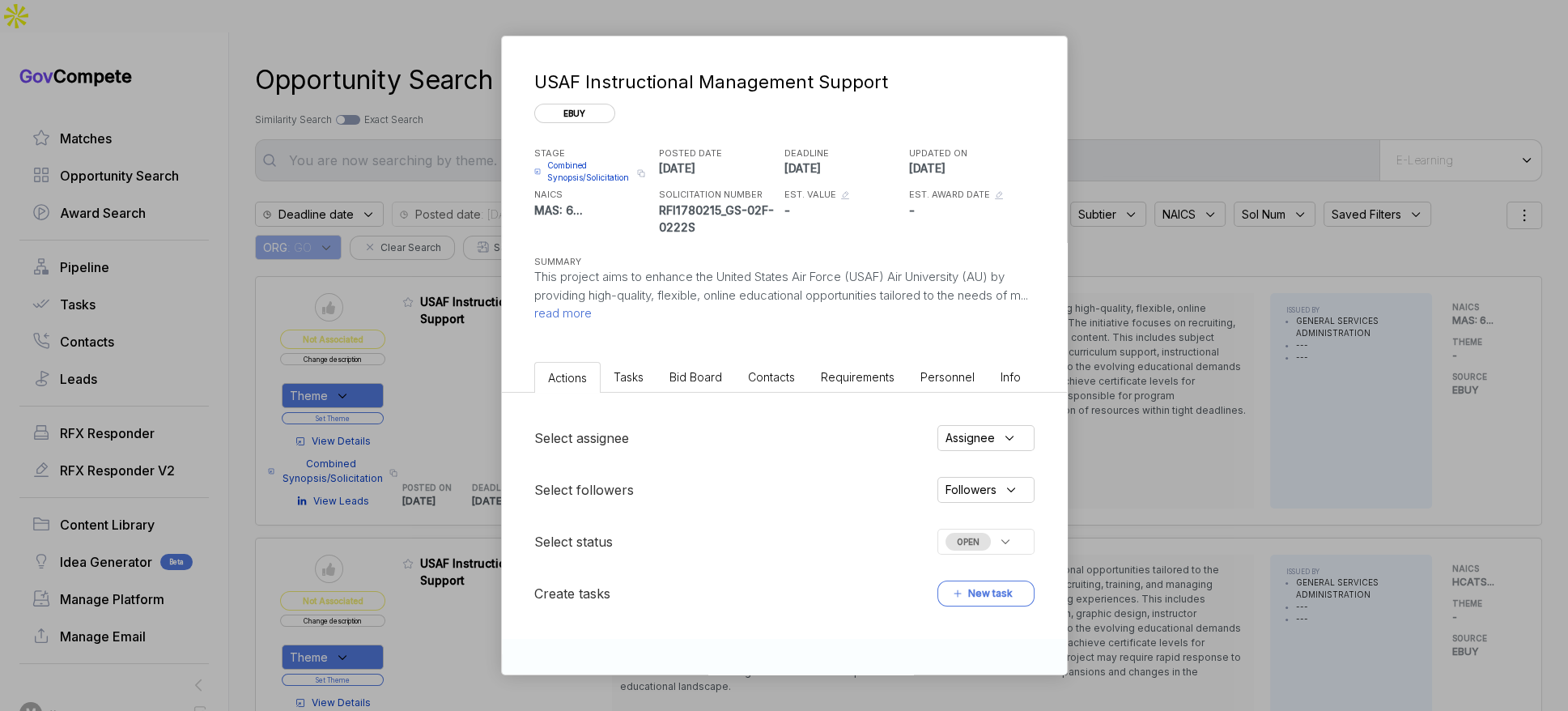
click at [680, 388] on li "Bid Board" at bounding box center [695, 376] width 78 height 30
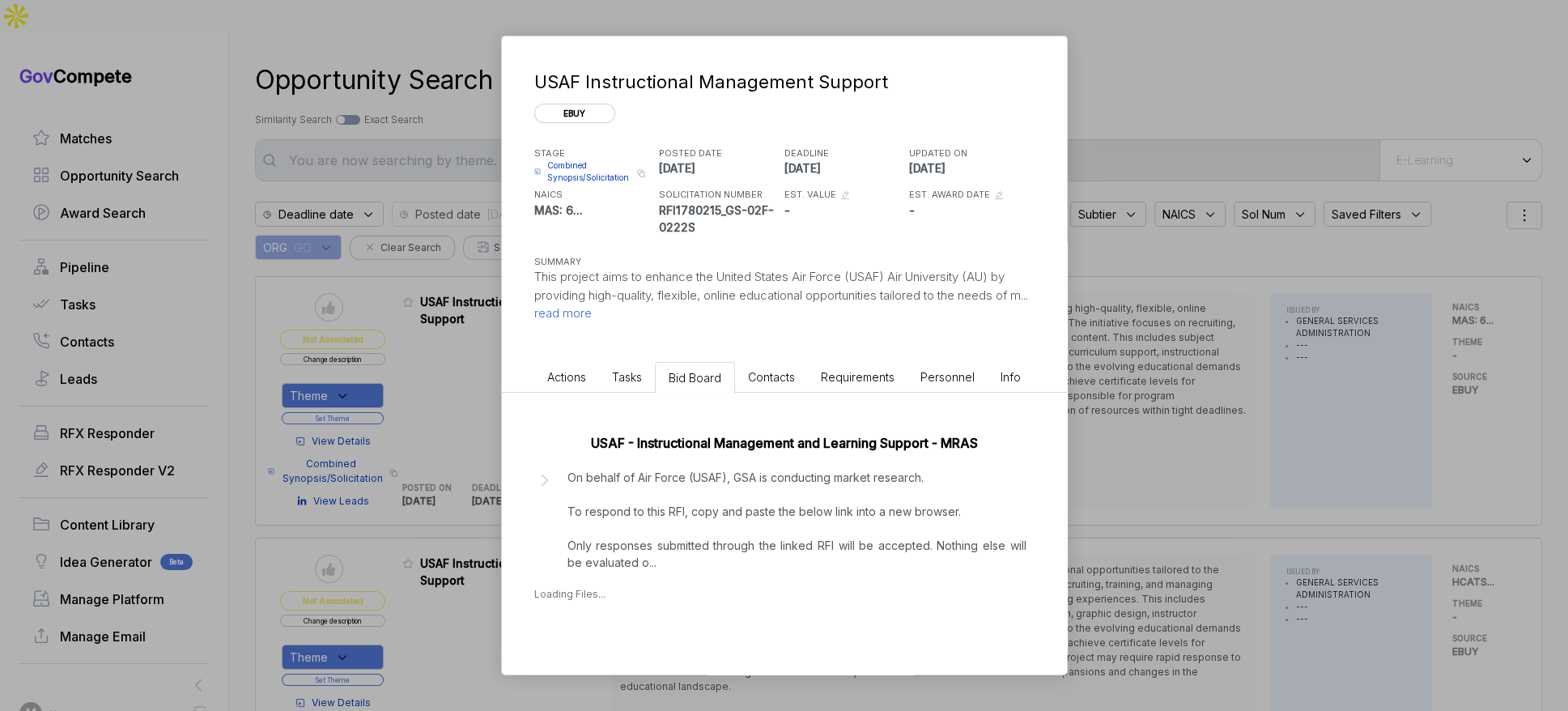
click at [679, 537] on p "On behalf of Air Force (USAF), GSA is conducting market research. To respond to…" at bounding box center [798, 519] width 459 height 102
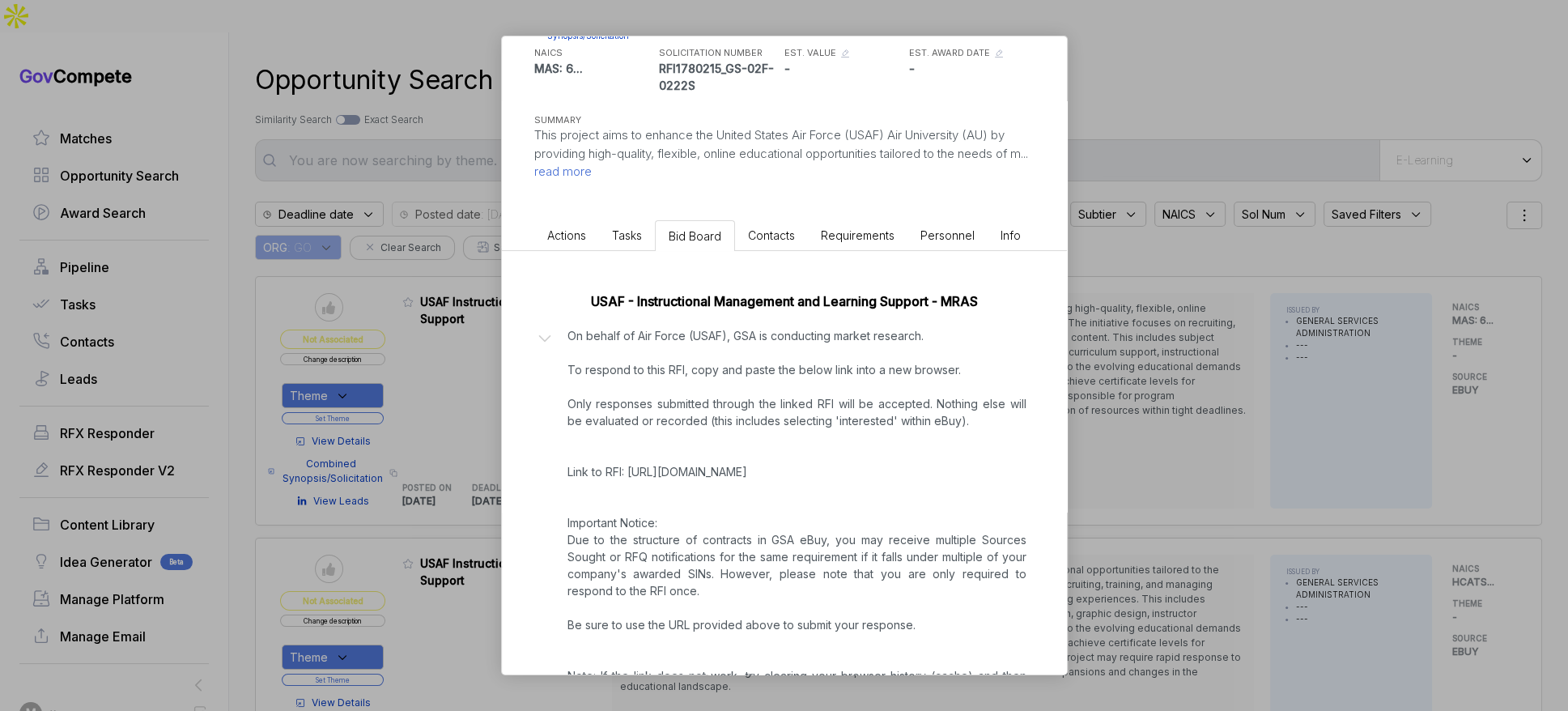
scroll to position [335, 0]
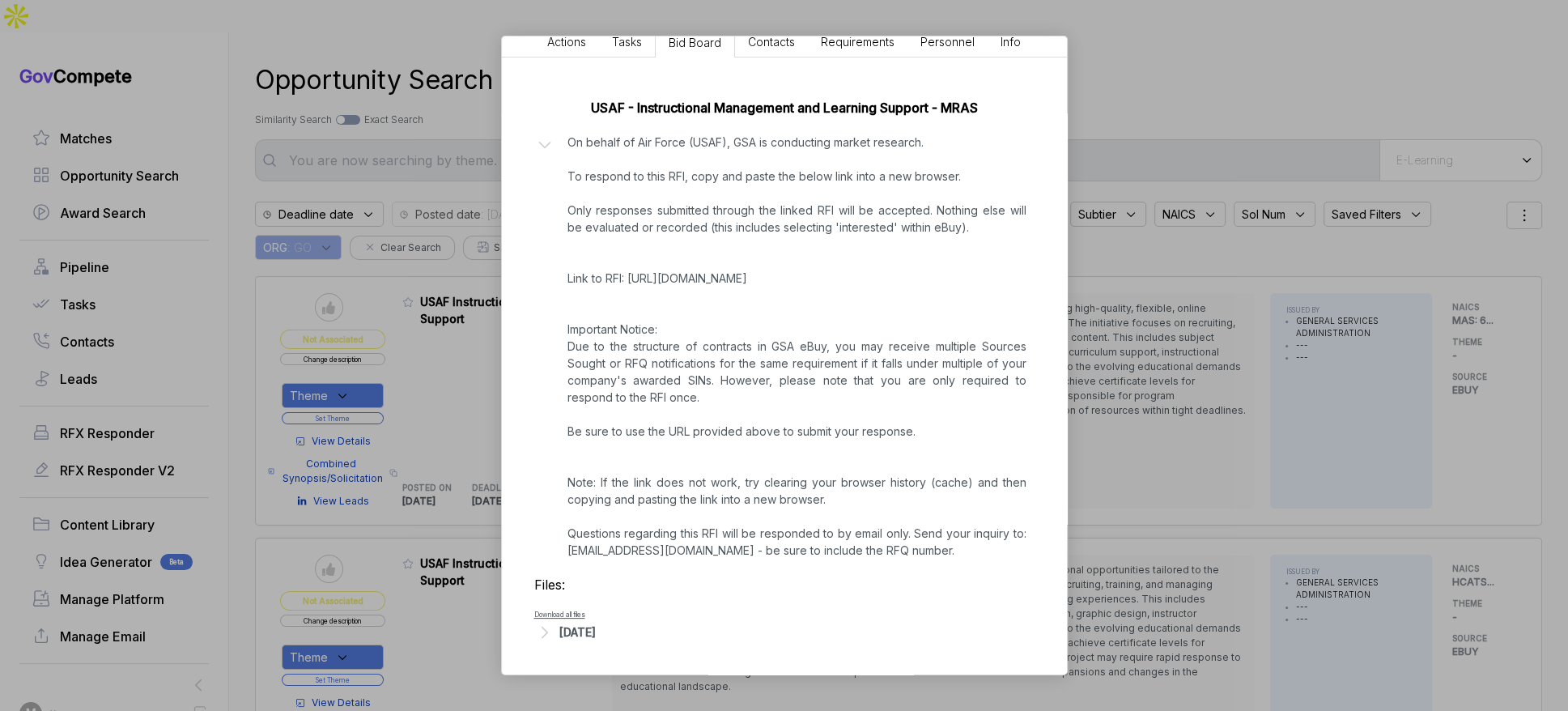
click at [603, 622] on div "[DATE]" at bounding box center [785, 632] width 500 height 21
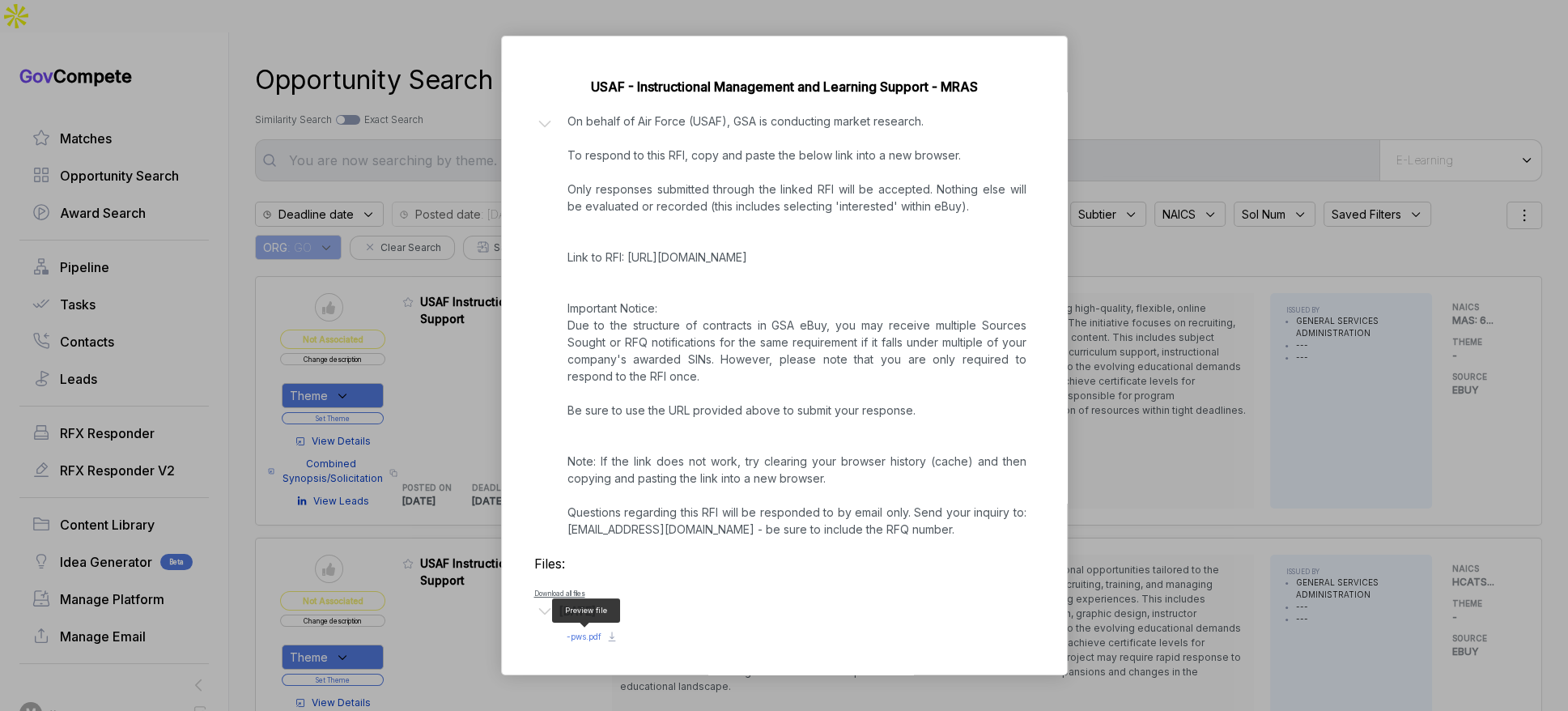
click at [582, 633] on span "- pws.pdf" at bounding box center [584, 636] width 35 height 10
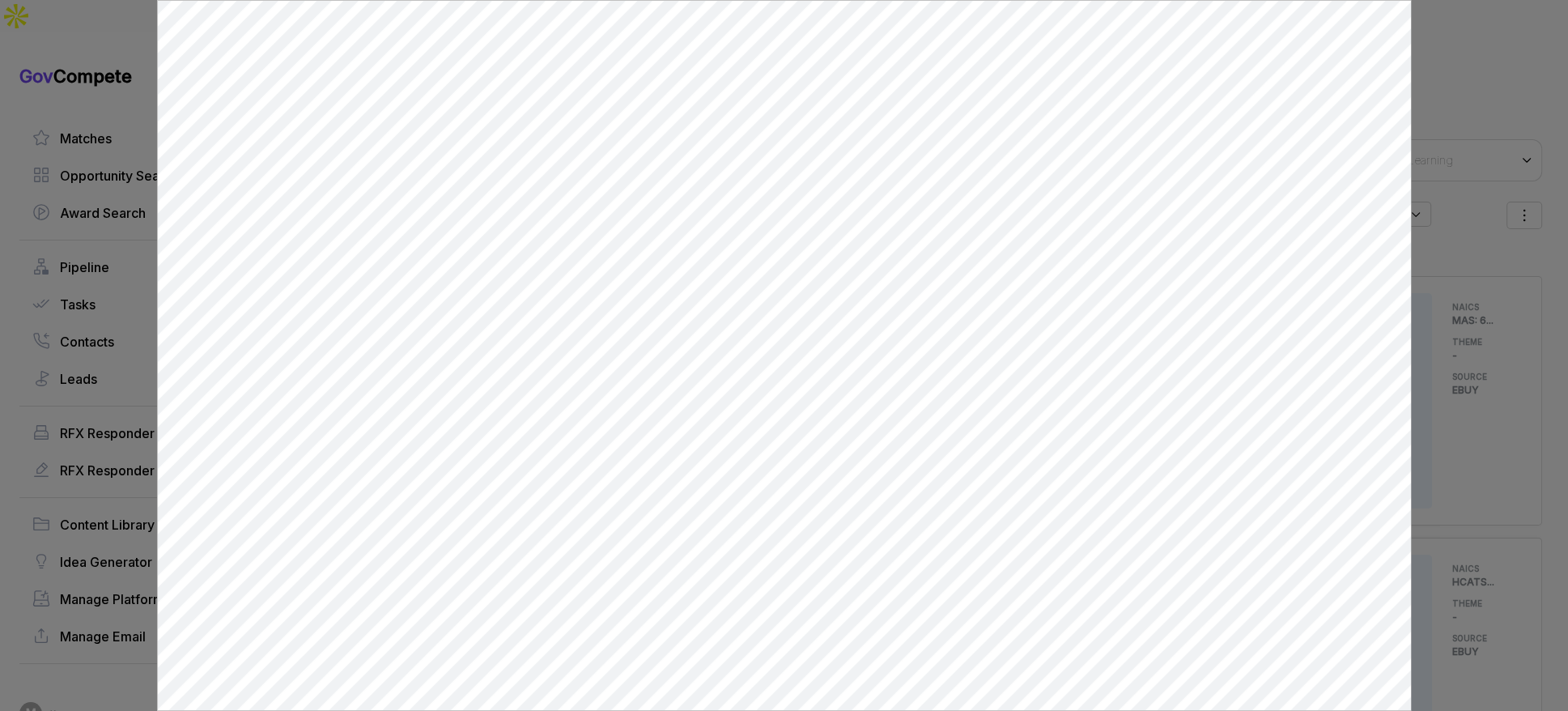
scroll to position [0, 0]
drag, startPoint x: 1517, startPoint y: 430, endPoint x: 1421, endPoint y: 422, distance: 96.3
click at [1504, 428] on div at bounding box center [784, 356] width 1568 height 711
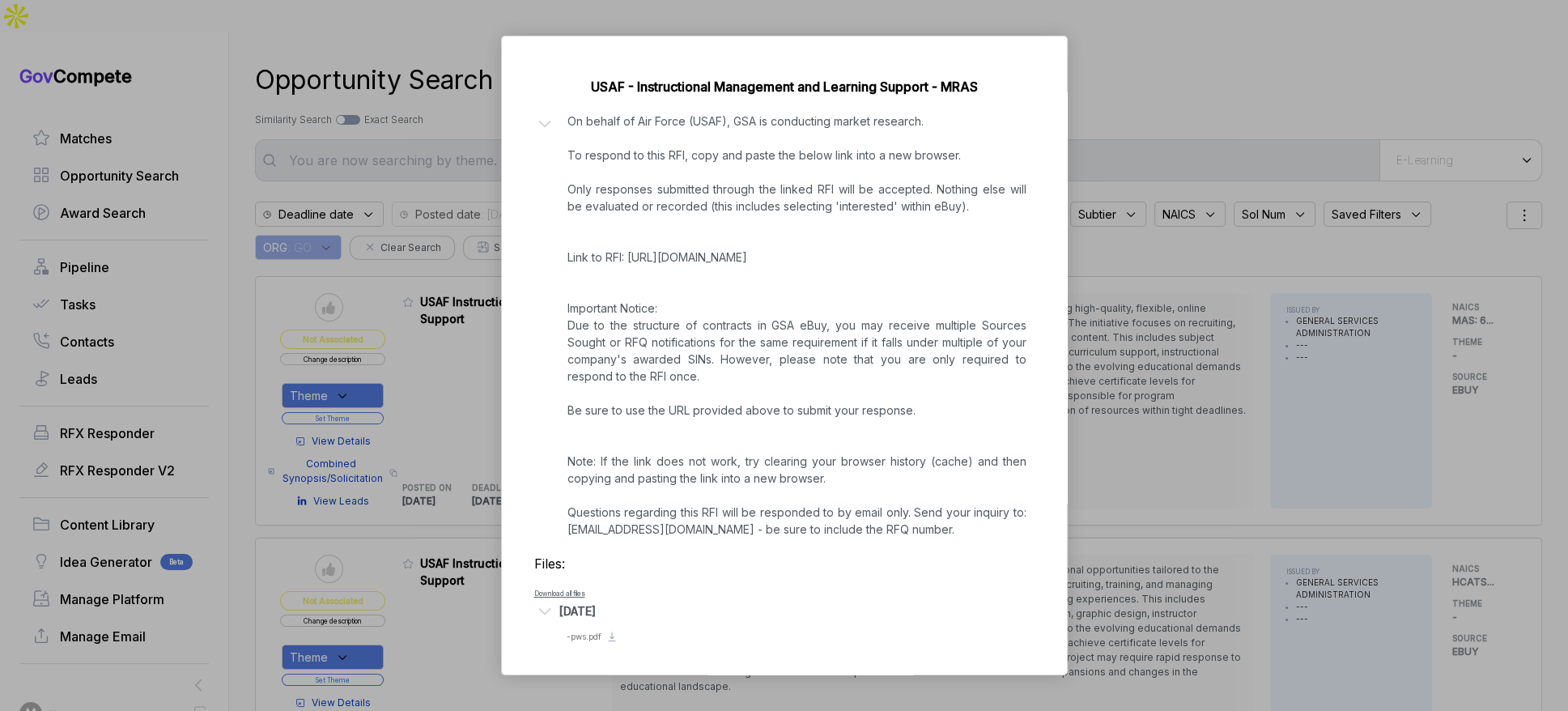
click at [1108, 409] on div "USAF Instructional Management Support ebuy STAGE Combined Synopsis/Solicitation…" at bounding box center [784, 356] width 1568 height 711
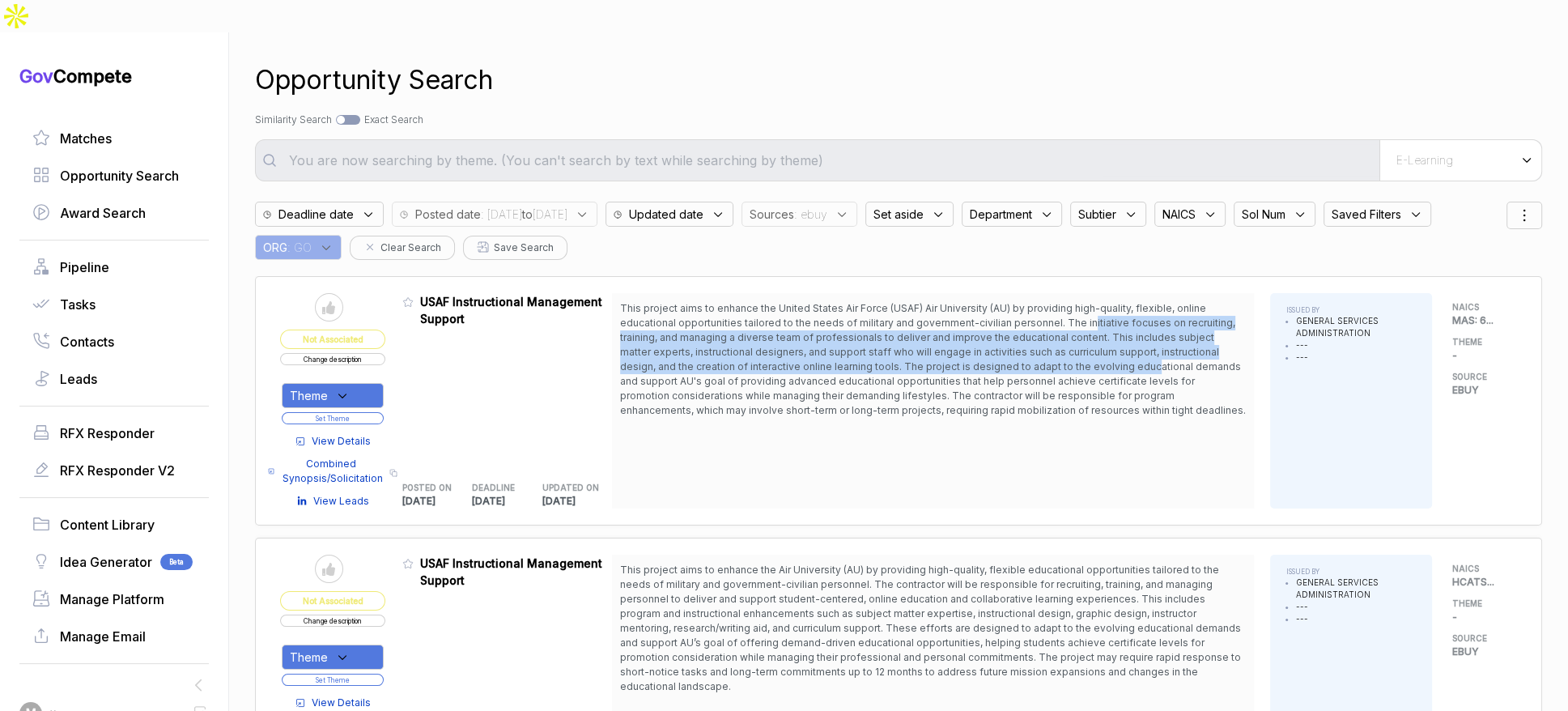
drag, startPoint x: 1086, startPoint y: 295, endPoint x: 1092, endPoint y: 349, distance: 54.3
click at [1093, 338] on span "This project aims to enhance the United States Air Force (USAF) Air University …" at bounding box center [933, 360] width 626 height 117
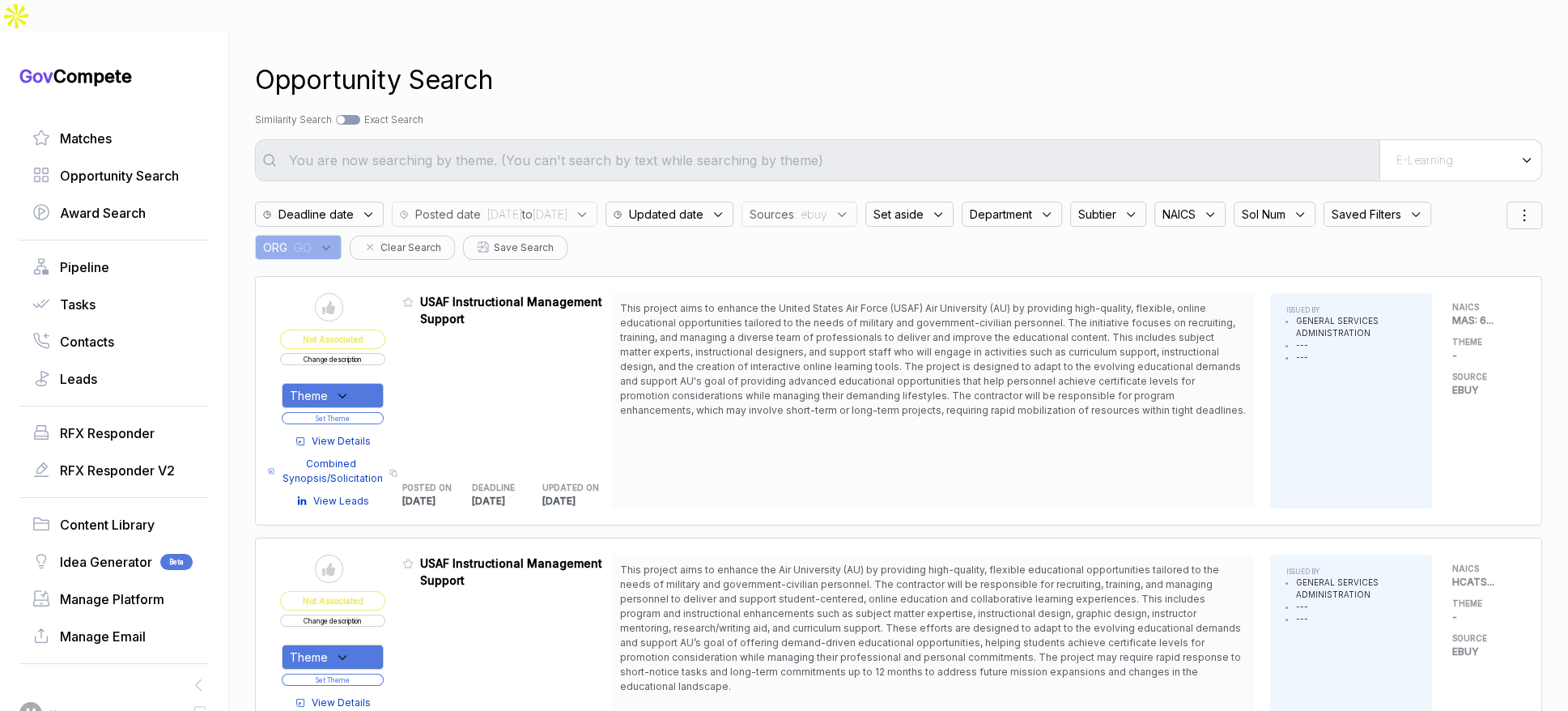
drag, startPoint x: 1092, startPoint y: 353, endPoint x: 995, endPoint y: 350, distance: 97.0
click at [1088, 353] on span "This project aims to enhance the United States Air Force (USAF) Air University …" at bounding box center [933, 359] width 626 height 114
click at [368, 374] on div "Theme Set Theme" at bounding box center [332, 400] width 105 height 52
click at [370, 382] on div "Theme" at bounding box center [332, 395] width 102 height 25
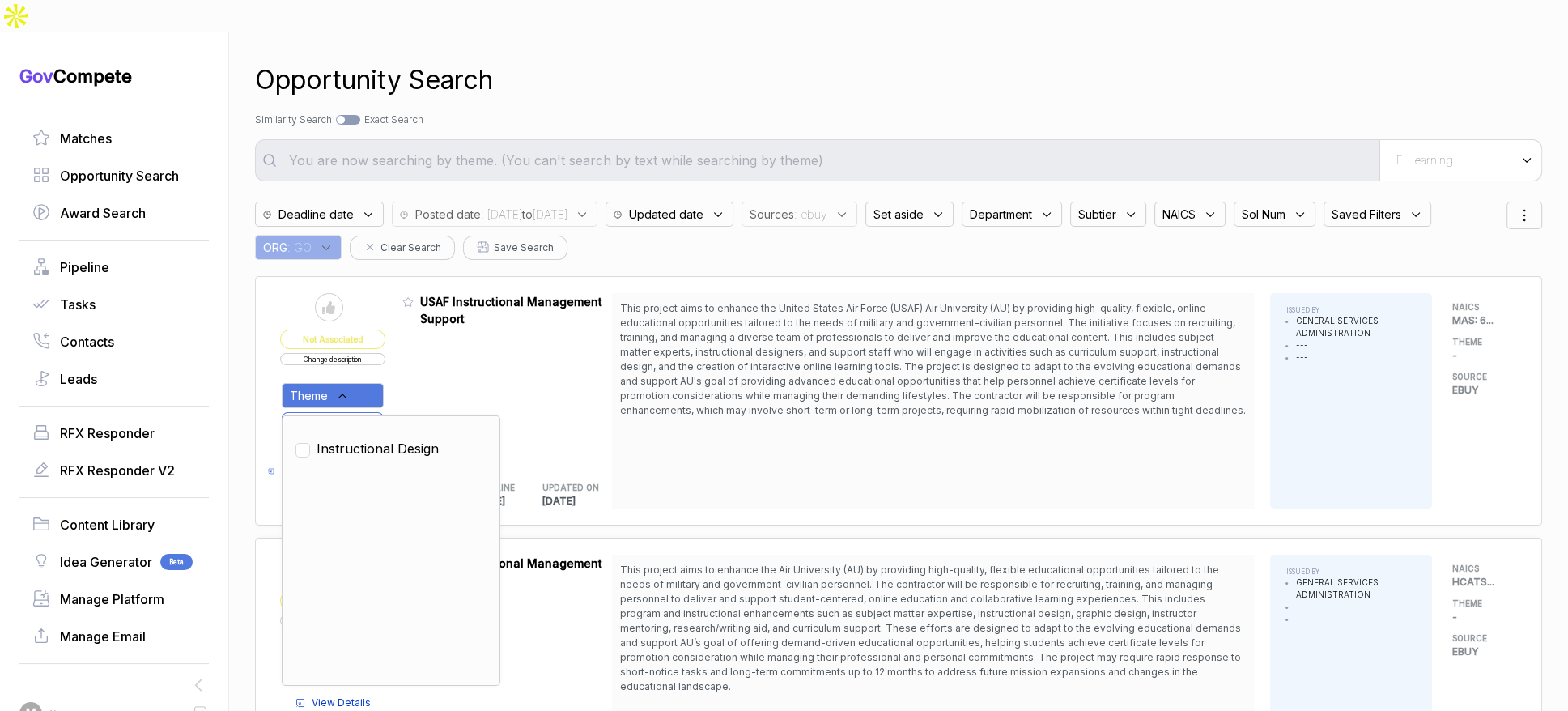
drag, startPoint x: 366, startPoint y: 421, endPoint x: 402, endPoint y: 393, distance: 45.6
click at [367, 439] on span "Instructional Design" at bounding box center [378, 449] width 122 height 20
checkbox input "true"
drag, startPoint x: 428, startPoint y: 367, endPoint x: 388, endPoint y: 381, distance: 42.4
click at [428, 368] on div "Admin: Click to change feature to 1 RFI1780215_GS-02F-0222S USAF Instructional …" at bounding box center [508, 400] width 211 height 215
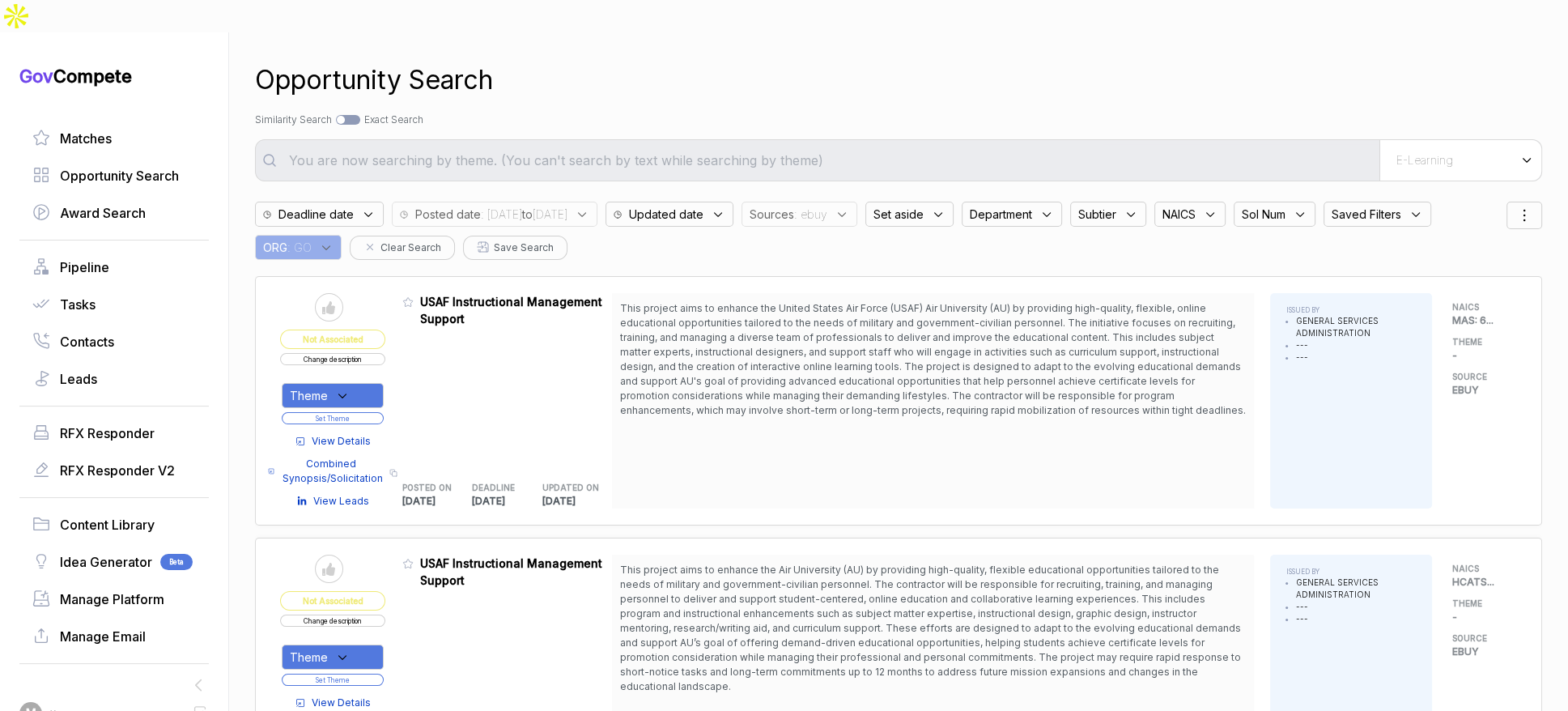
click at [381, 412] on button "Set Theme" at bounding box center [332, 418] width 102 height 12
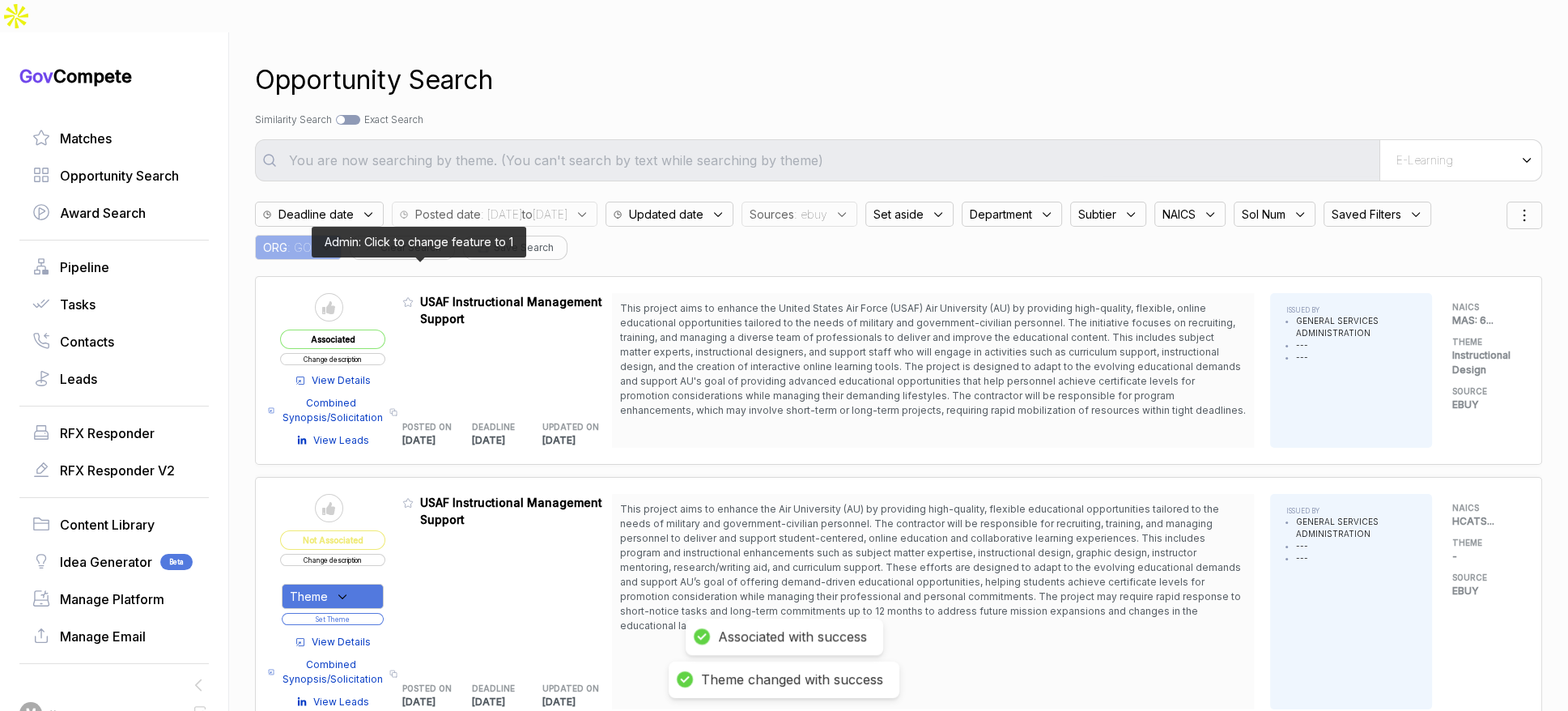
click at [414, 296] on icon at bounding box center [408, 302] width 12 height 12
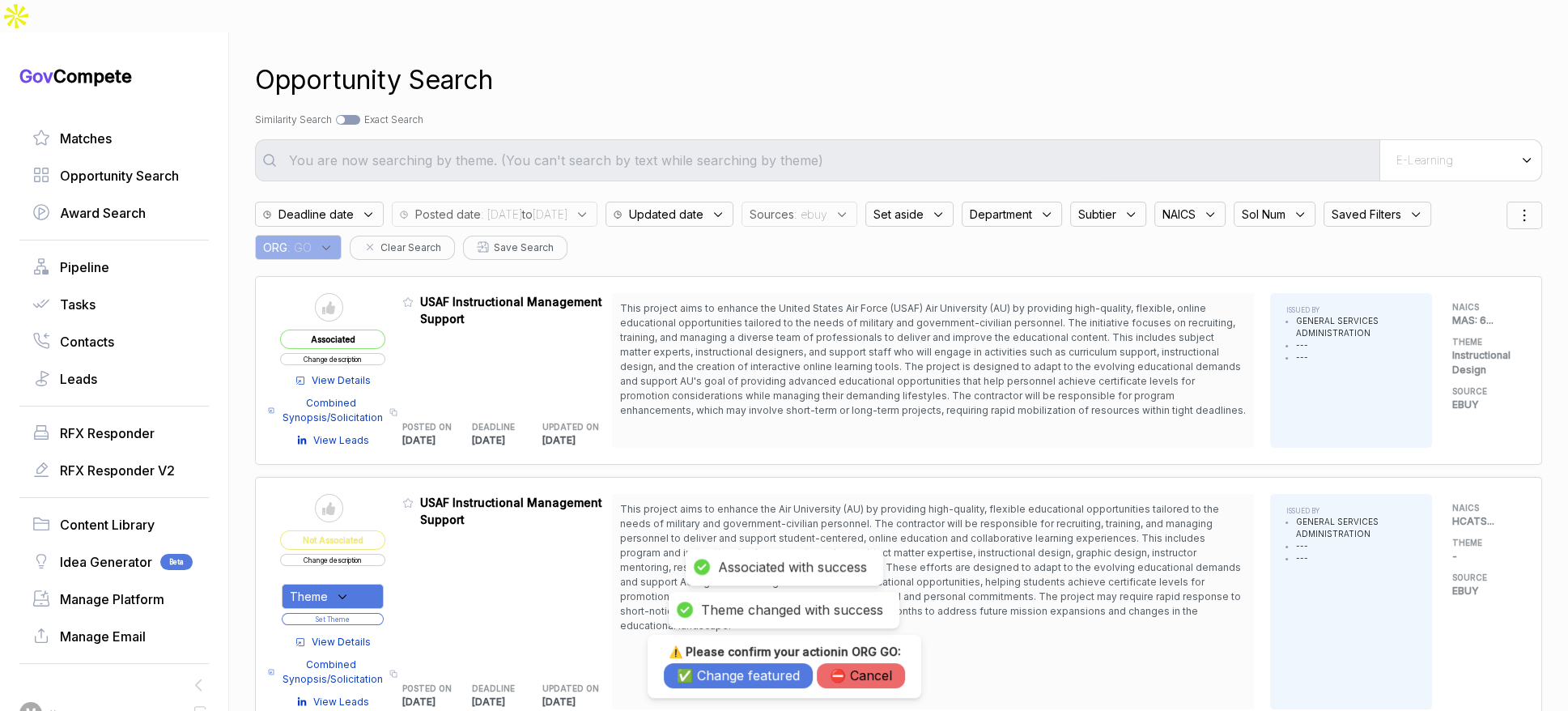
click at [745, 680] on button "✅ Change featured" at bounding box center [739, 676] width 149 height 25
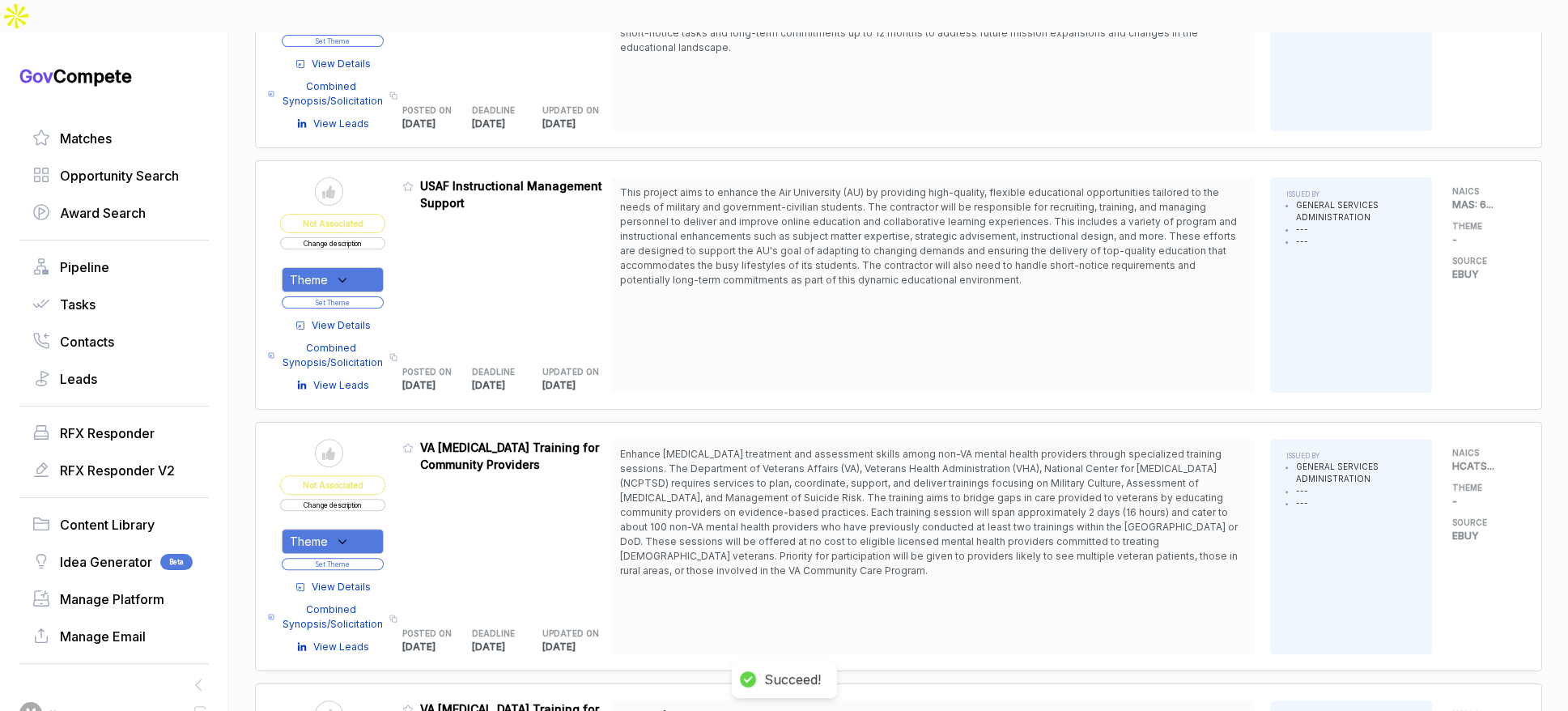
scroll to position [611, 0]
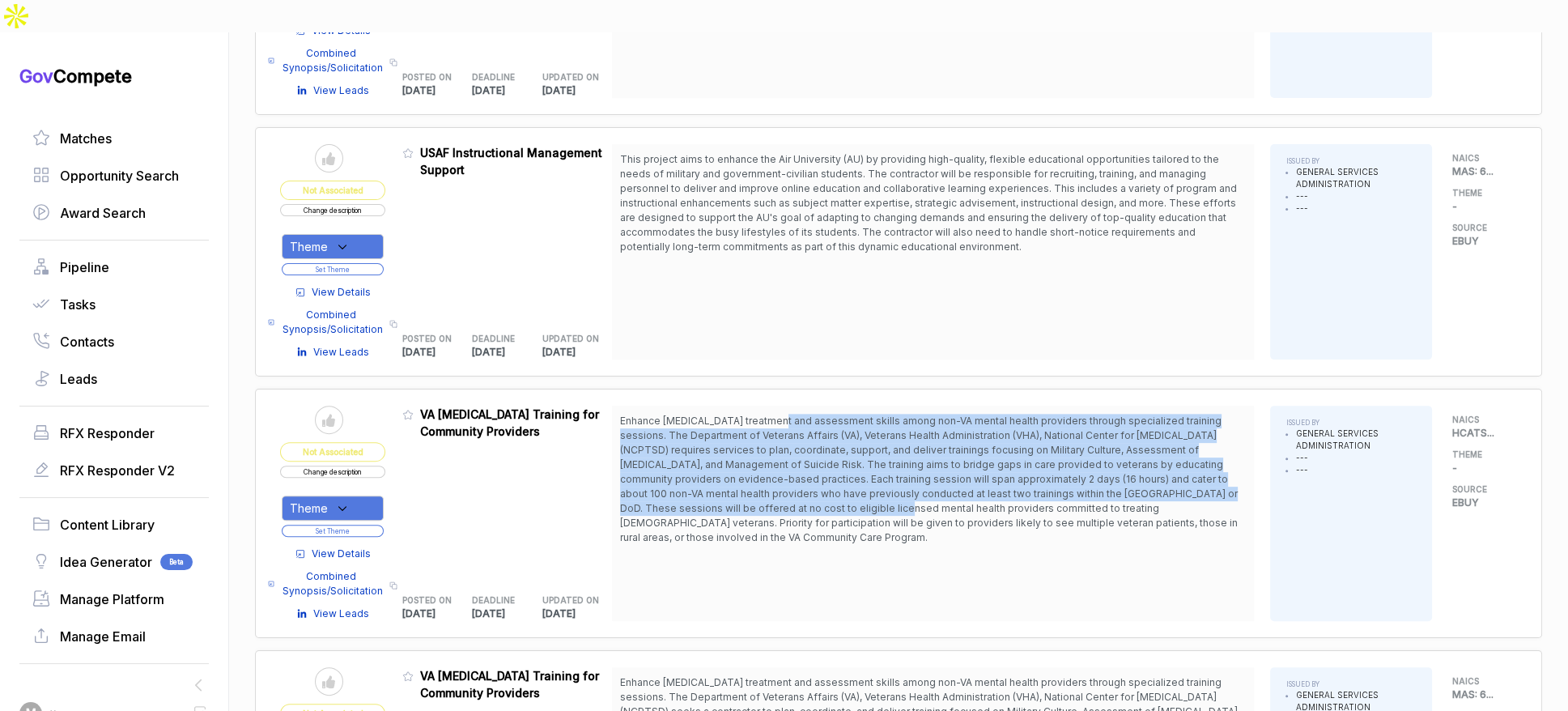
drag, startPoint x: 787, startPoint y: 391, endPoint x: 818, endPoint y: 469, distance: 83.9
click at [814, 465] on span "Enhance PTSD treatment and assessment skills among non-VA mental health provide…" at bounding box center [933, 480] width 626 height 131
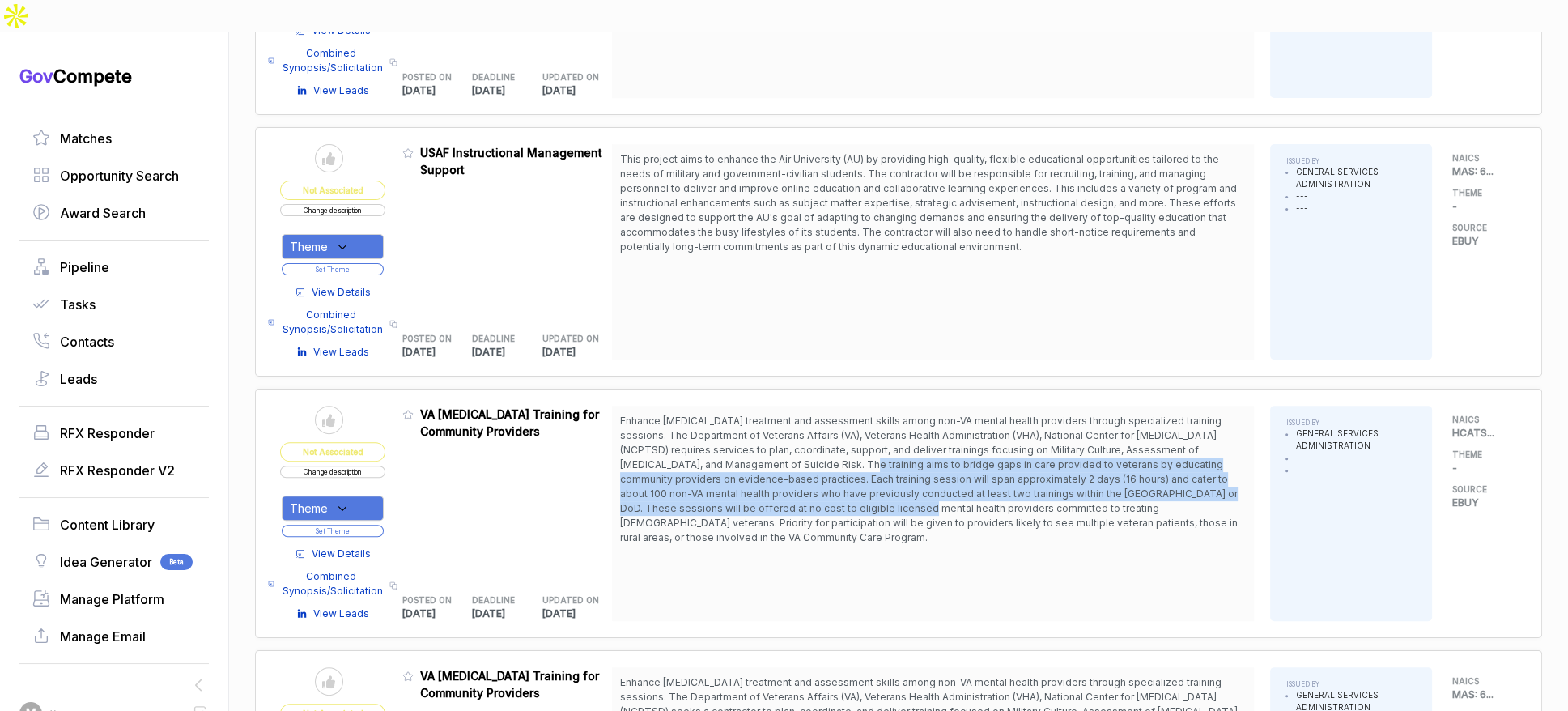
drag, startPoint x: 832, startPoint y: 475, endPoint x: 802, endPoint y: 428, distance: 55.8
click at [802, 428] on span "Enhance PTSD treatment and assessment skills among non-VA mental health provide…" at bounding box center [929, 479] width 617 height 129
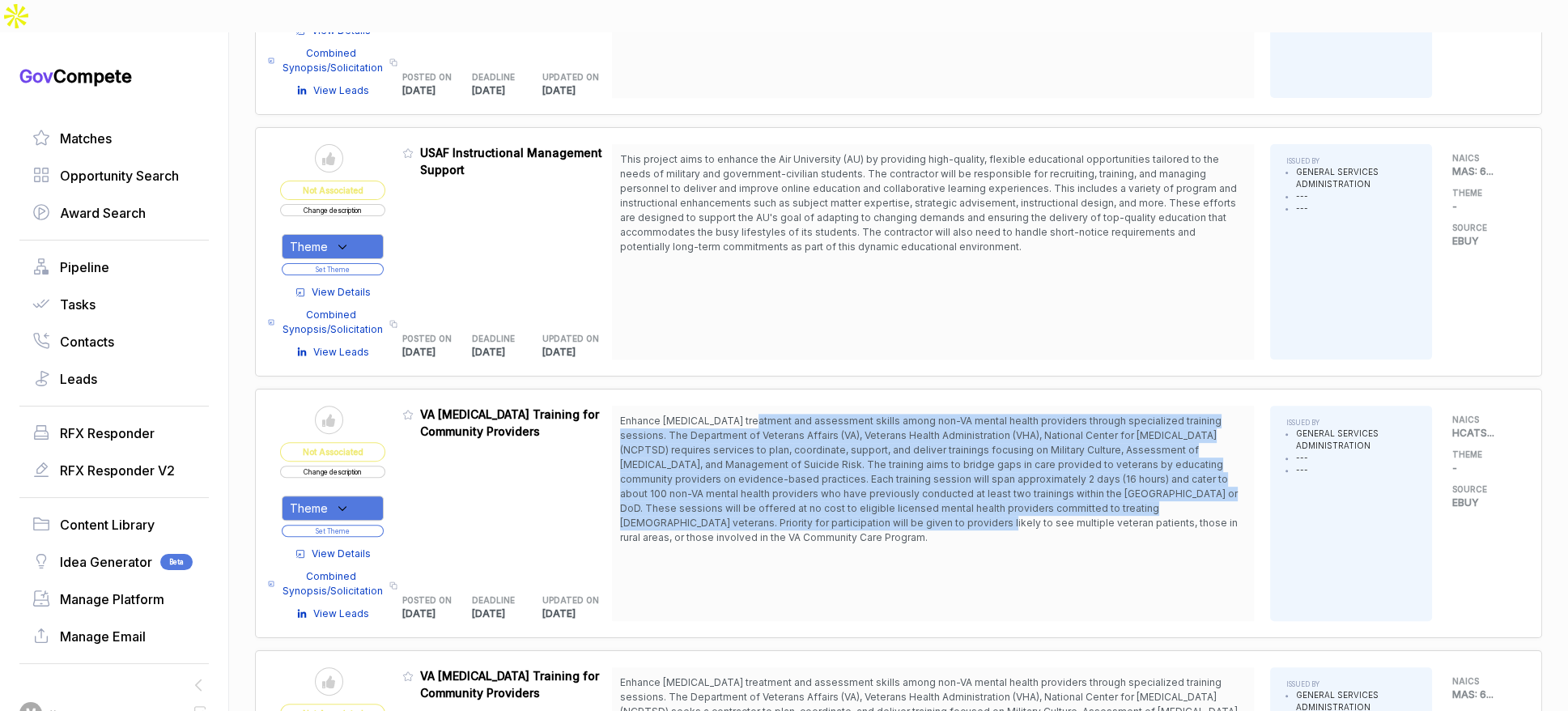
drag, startPoint x: 761, startPoint y: 391, endPoint x: 794, endPoint y: 485, distance: 99.6
click at [790, 482] on span "Enhance PTSD treatment and assessment skills among non-VA mental health provide…" at bounding box center [933, 480] width 626 height 131
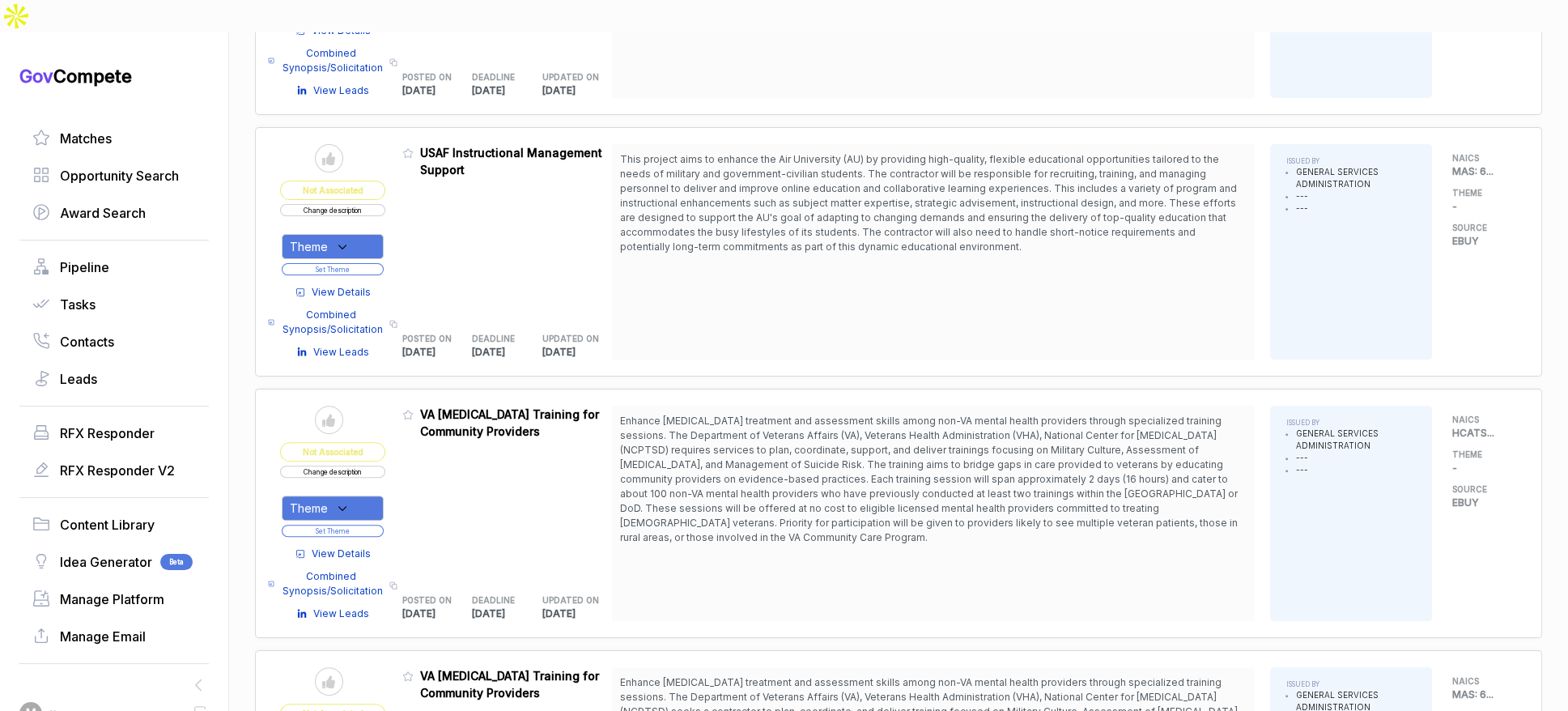
click at [832, 486] on span "Enhance PTSD treatment and assessment skills among non-VA mental health provide…" at bounding box center [929, 479] width 617 height 129
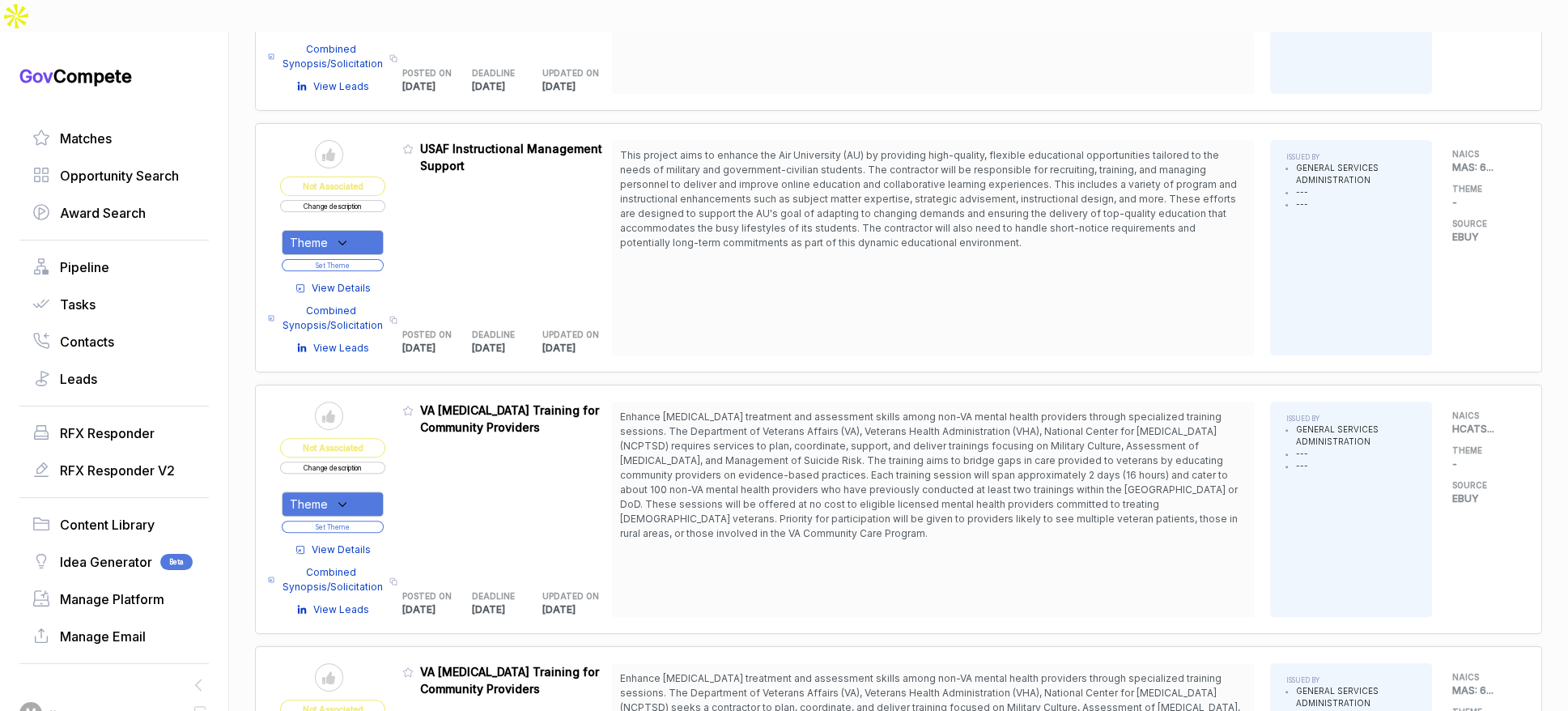
scroll to position [620, 0]
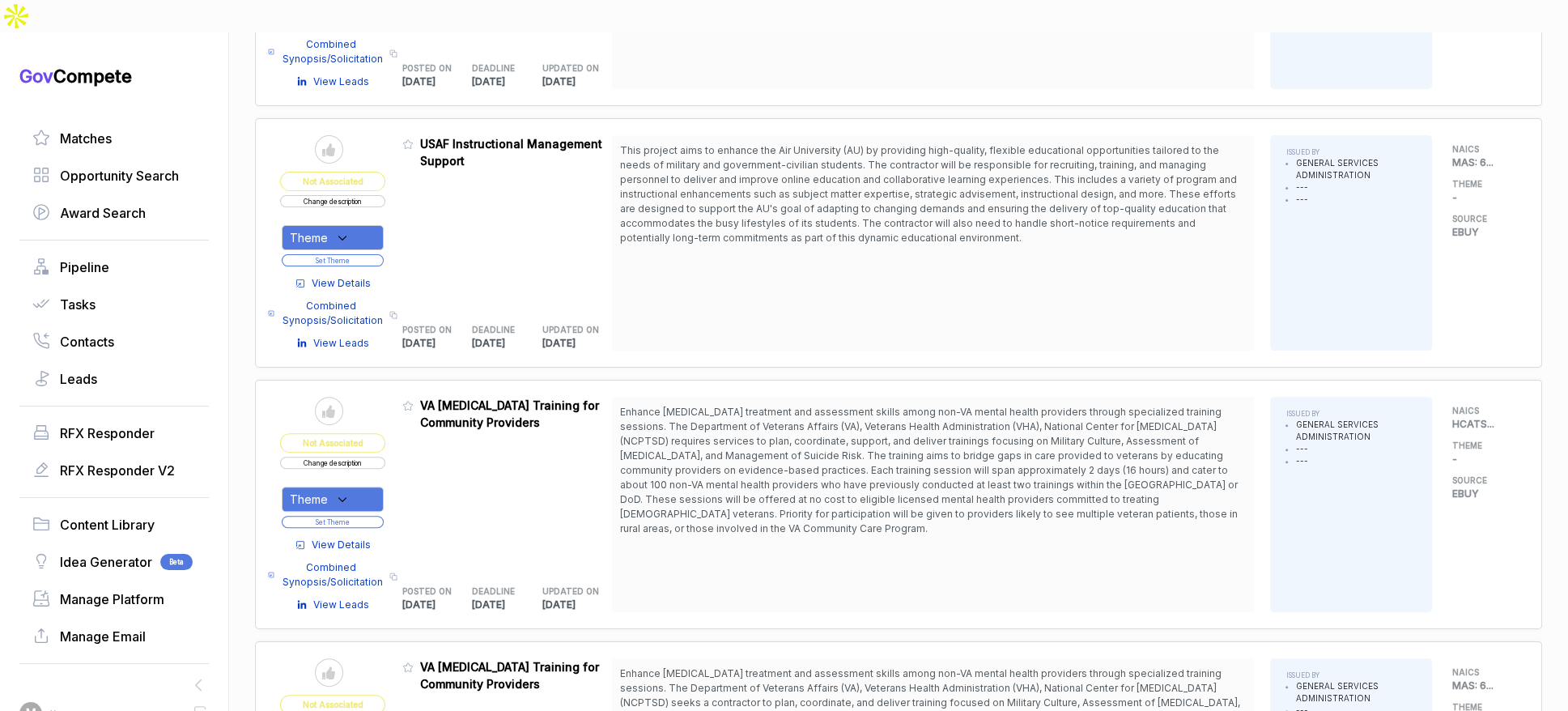
click at [368, 487] on div "Theme" at bounding box center [332, 500] width 102 height 25
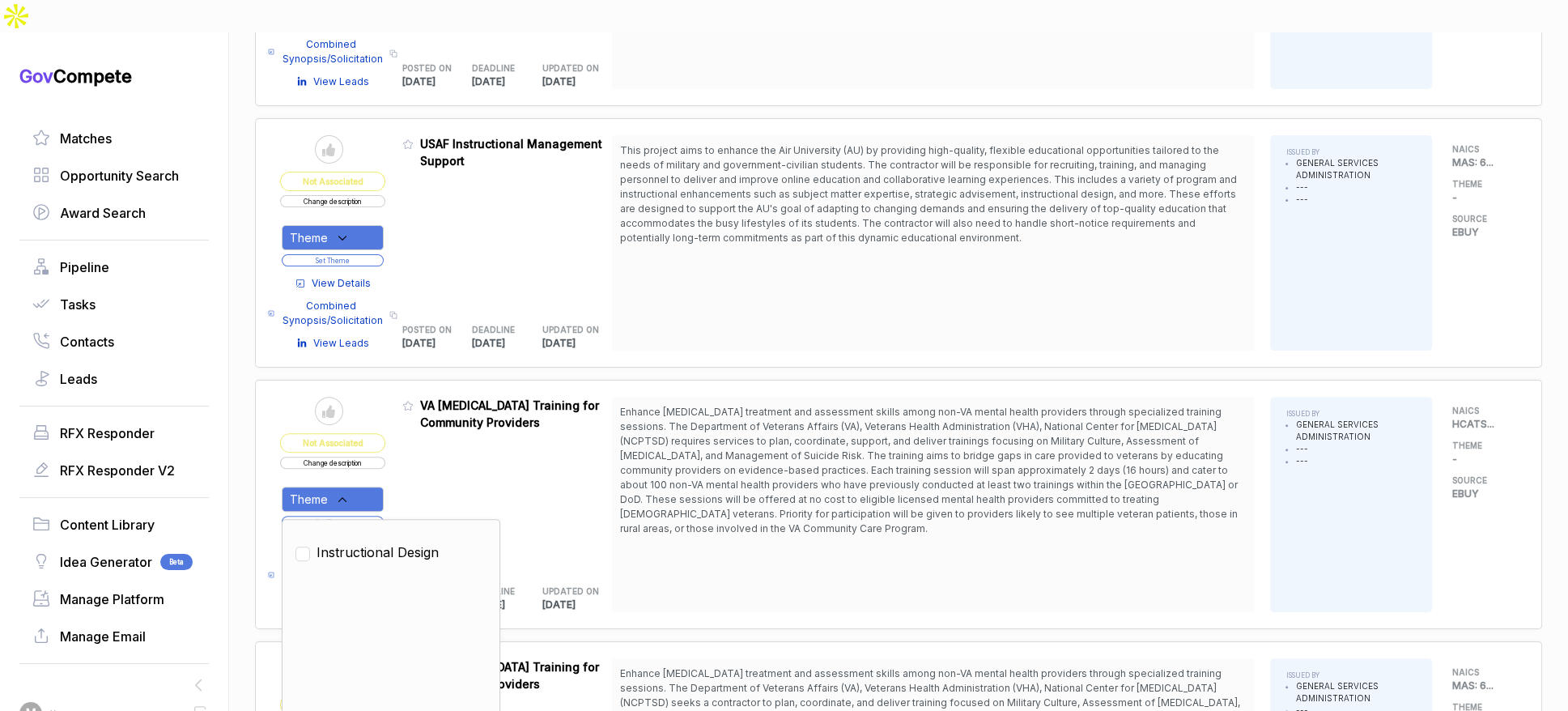
drag, startPoint x: 378, startPoint y: 517, endPoint x: 410, endPoint y: 483, distance: 46.7
click at [379, 543] on span "Instructional Design" at bounding box center [378, 553] width 122 height 20
checkbox input "true"
drag, startPoint x: 431, startPoint y: 464, endPoint x: 396, endPoint y: 480, distance: 38.5
click at [430, 464] on div "Admin: Click to change feature to 1 RFI1780435_GS02Q17DCR0007 VA PTSD Training …" at bounding box center [508, 504] width 211 height 215
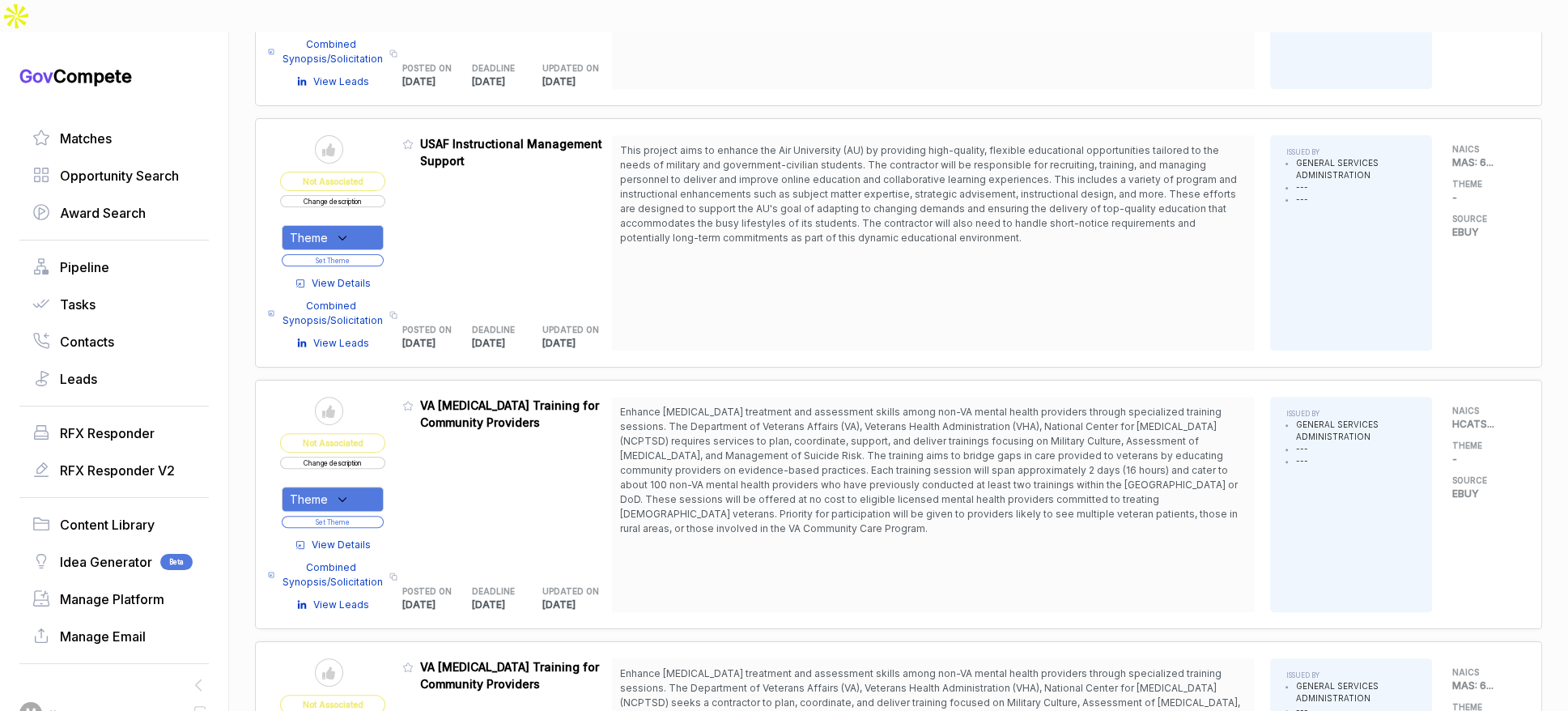
click at [383, 516] on button "Set Theme" at bounding box center [332, 521] width 102 height 12
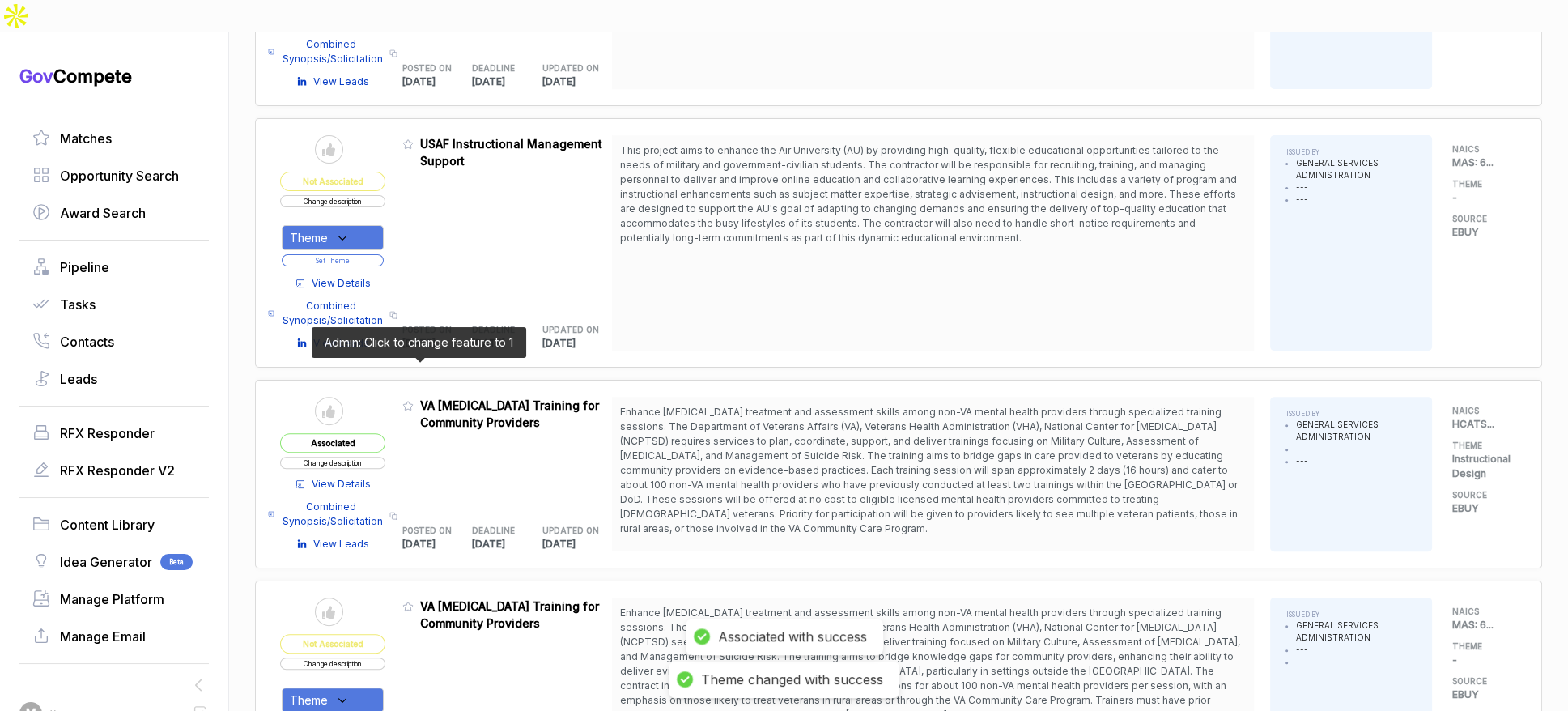
click at [414, 400] on icon at bounding box center [408, 405] width 12 height 12
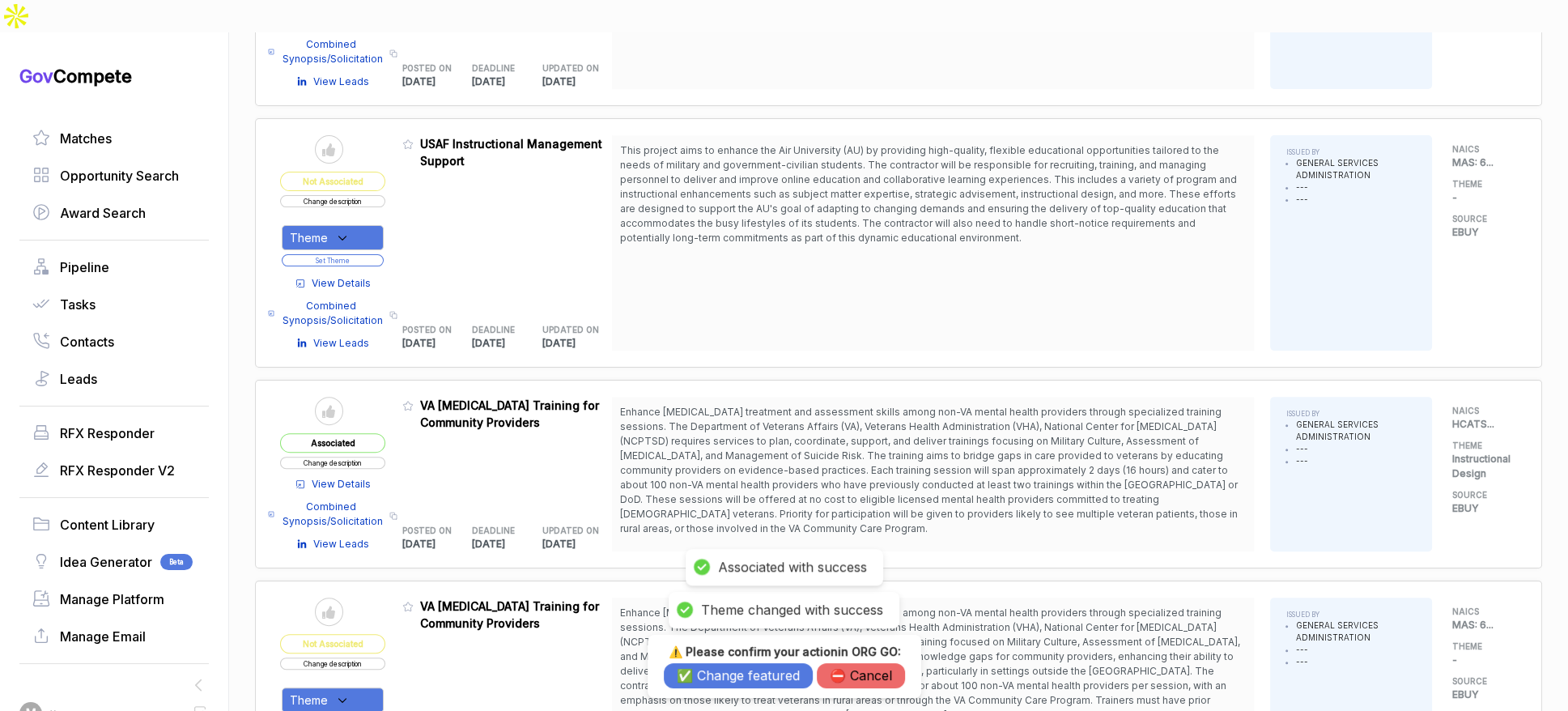
click at [746, 686] on button "✅ Change featured" at bounding box center [739, 676] width 149 height 25
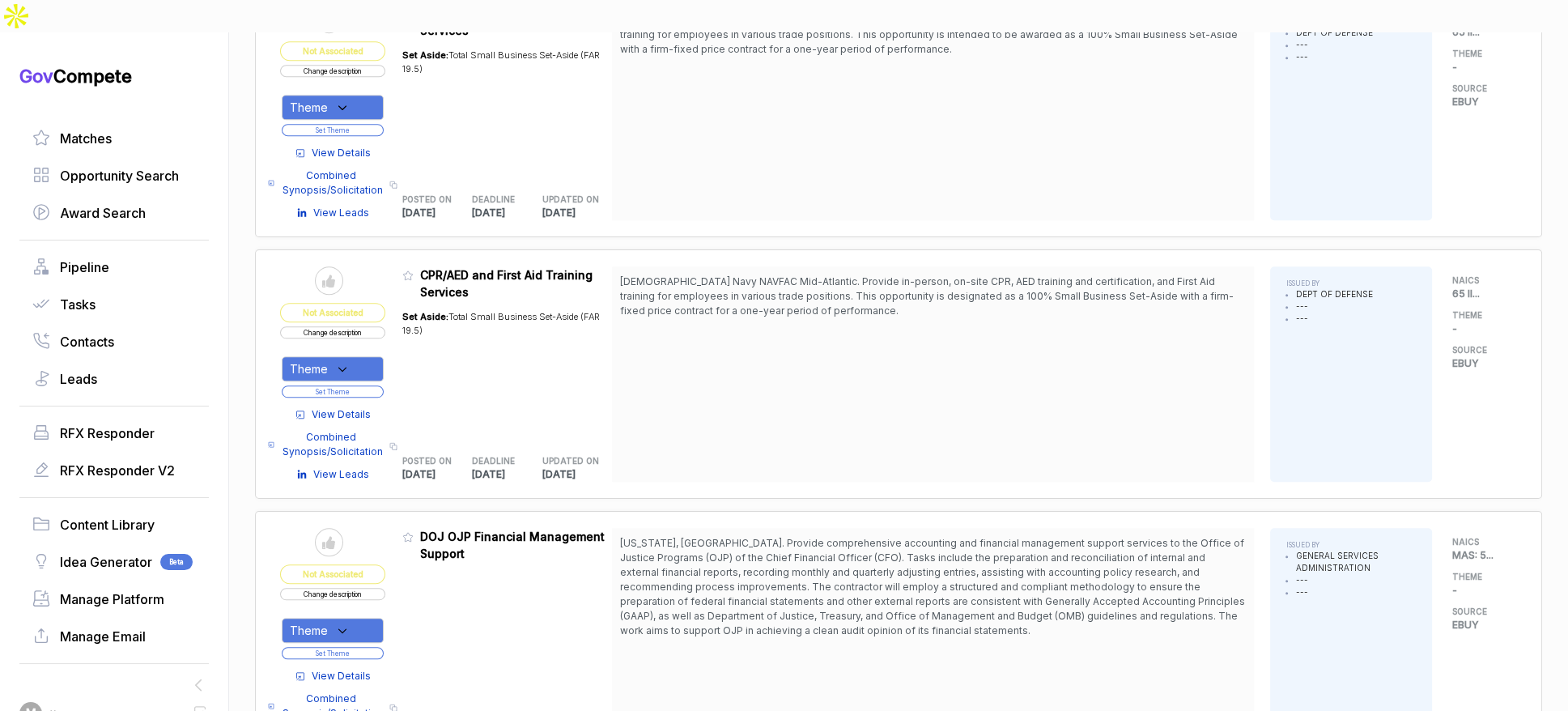
scroll to position [1938, 0]
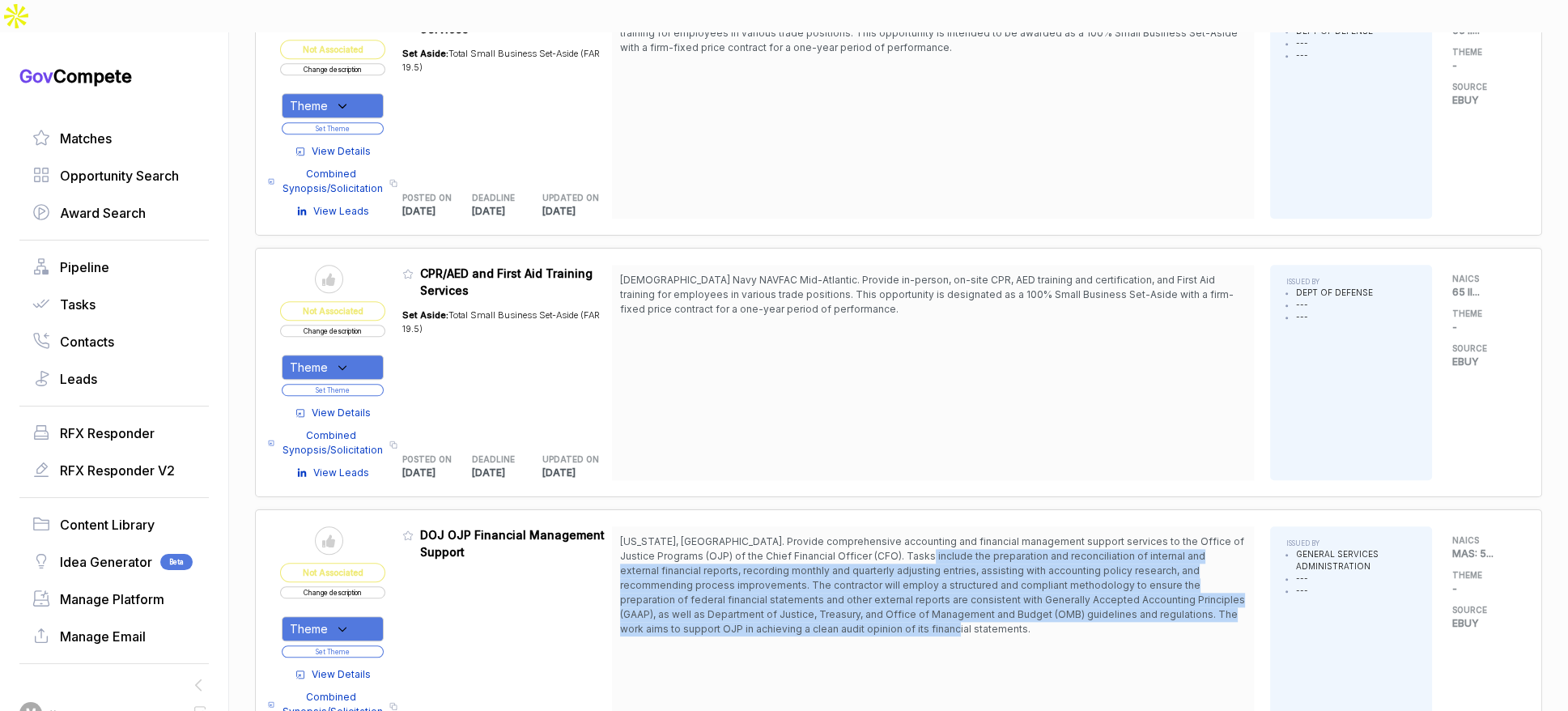
drag, startPoint x: 918, startPoint y: 508, endPoint x: 951, endPoint y: 584, distance: 82.9
click at [950, 584] on span "Washington, DC. Provide comprehensive accounting and financial management suppo…" at bounding box center [933, 585] width 626 height 102
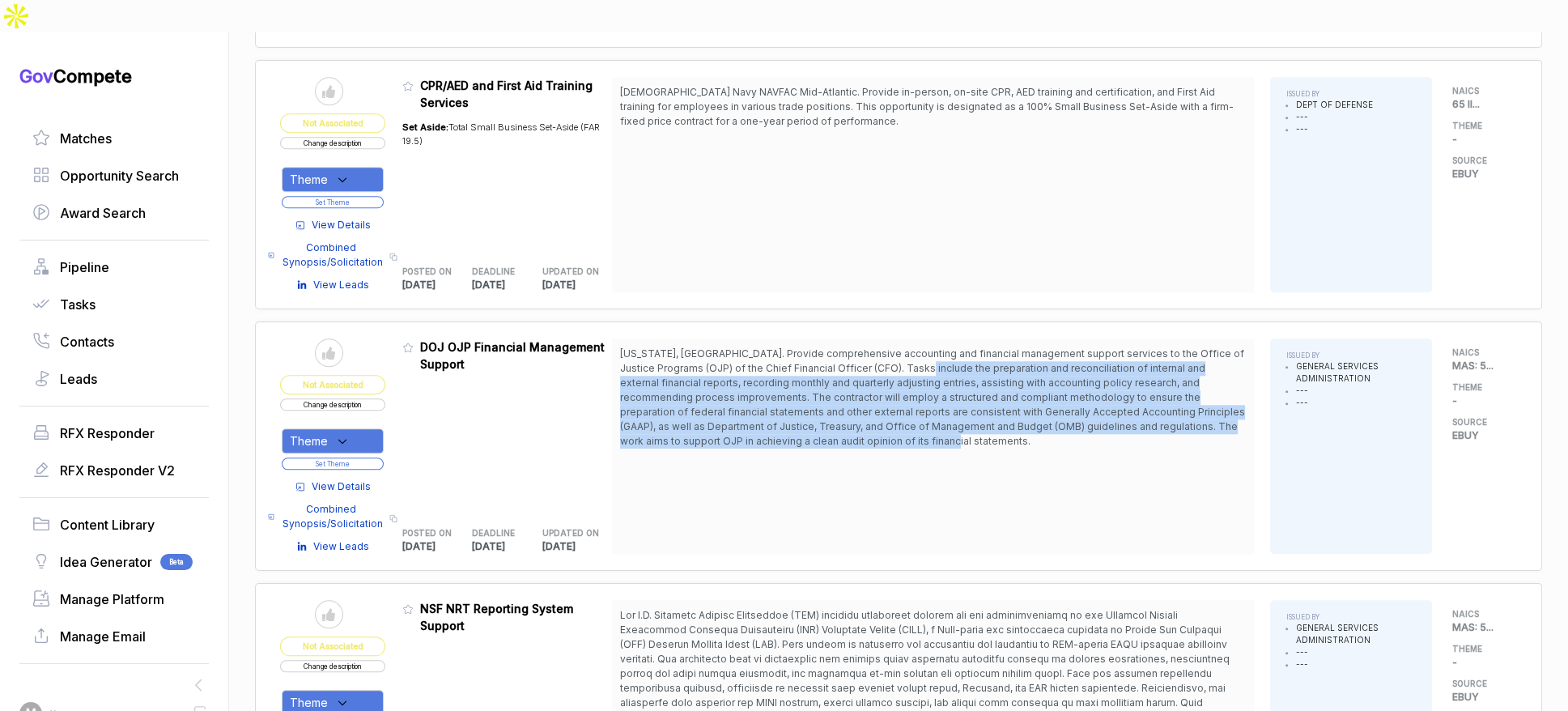
scroll to position [2397, 0]
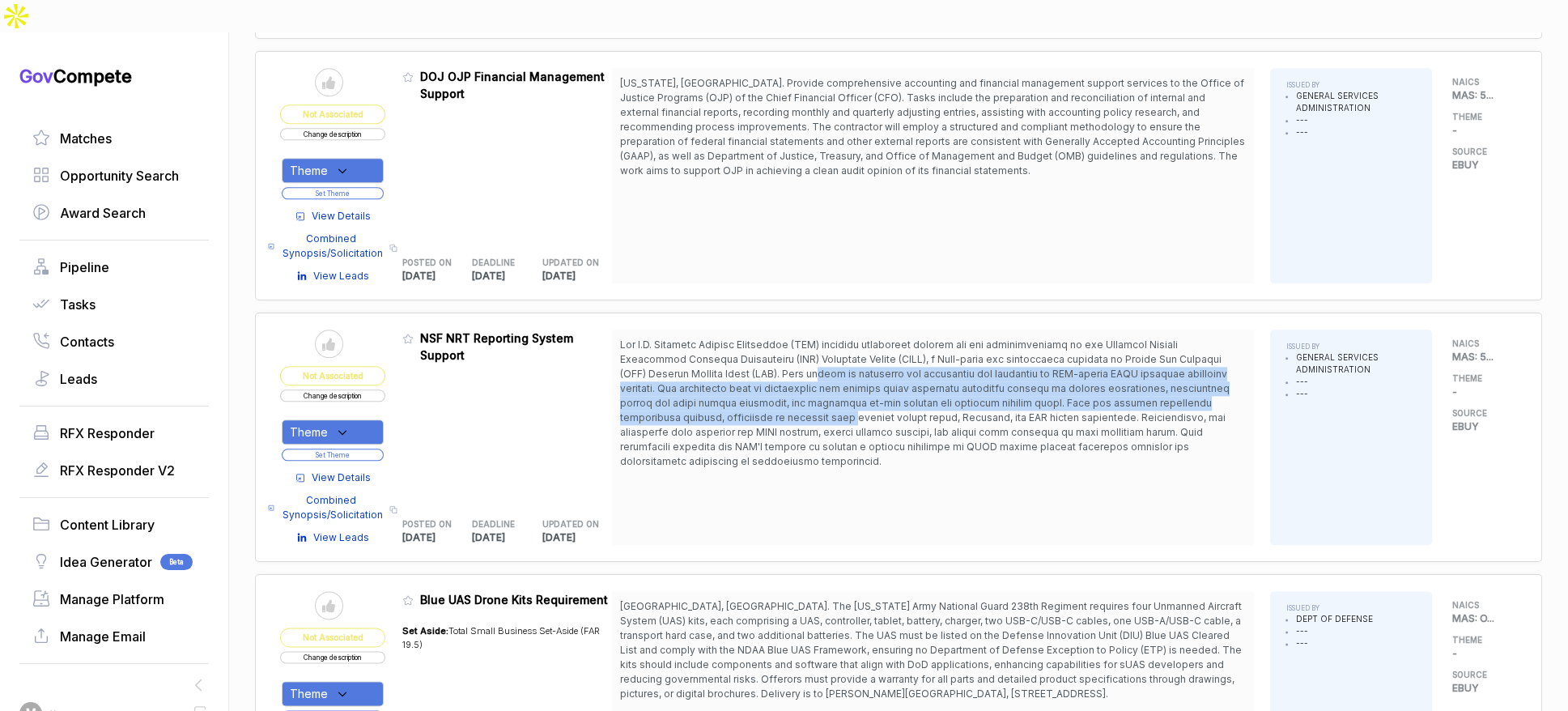
drag, startPoint x: 791, startPoint y: 328, endPoint x: 801, endPoint y: 381, distance: 53.9
click at [801, 381] on span at bounding box center [924, 402] width 609 height 129
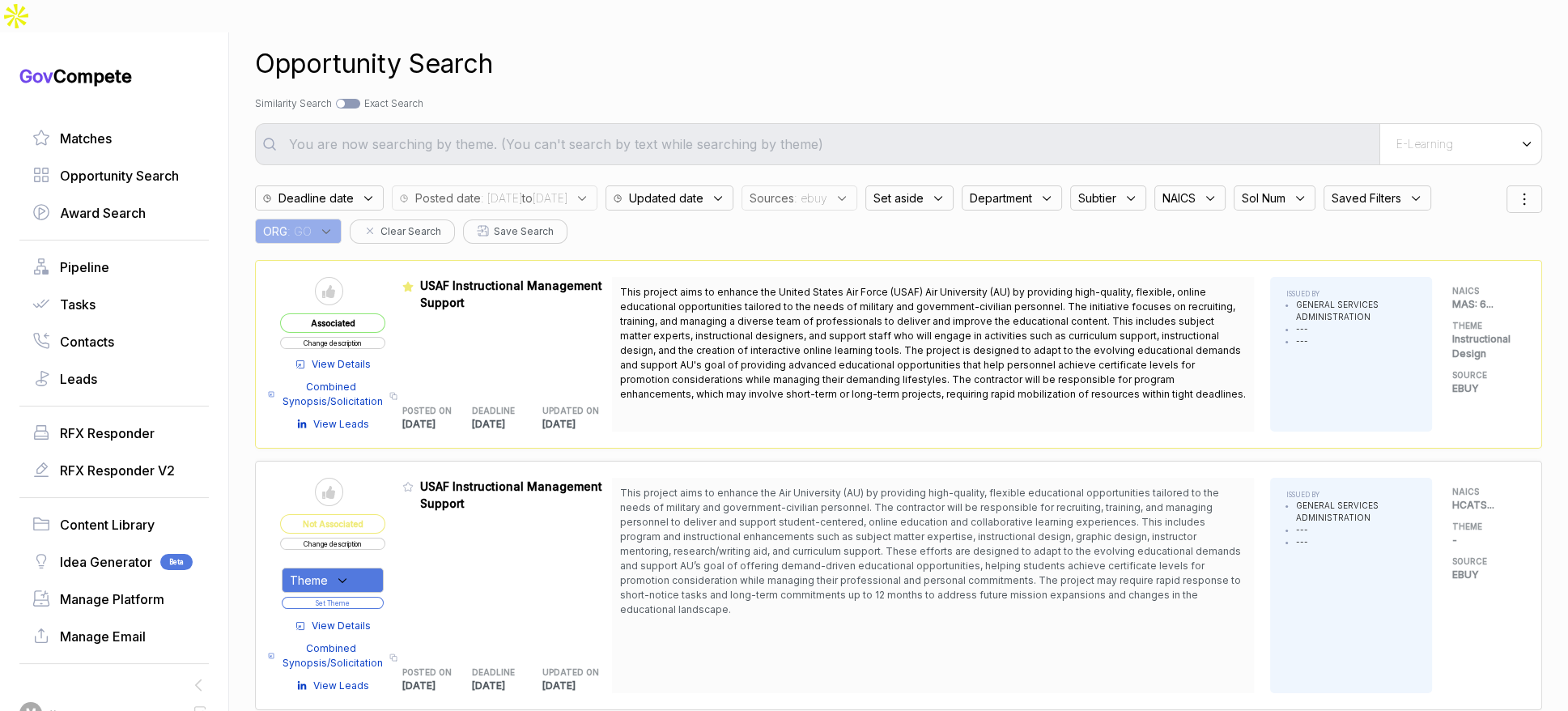
scroll to position [0, 0]
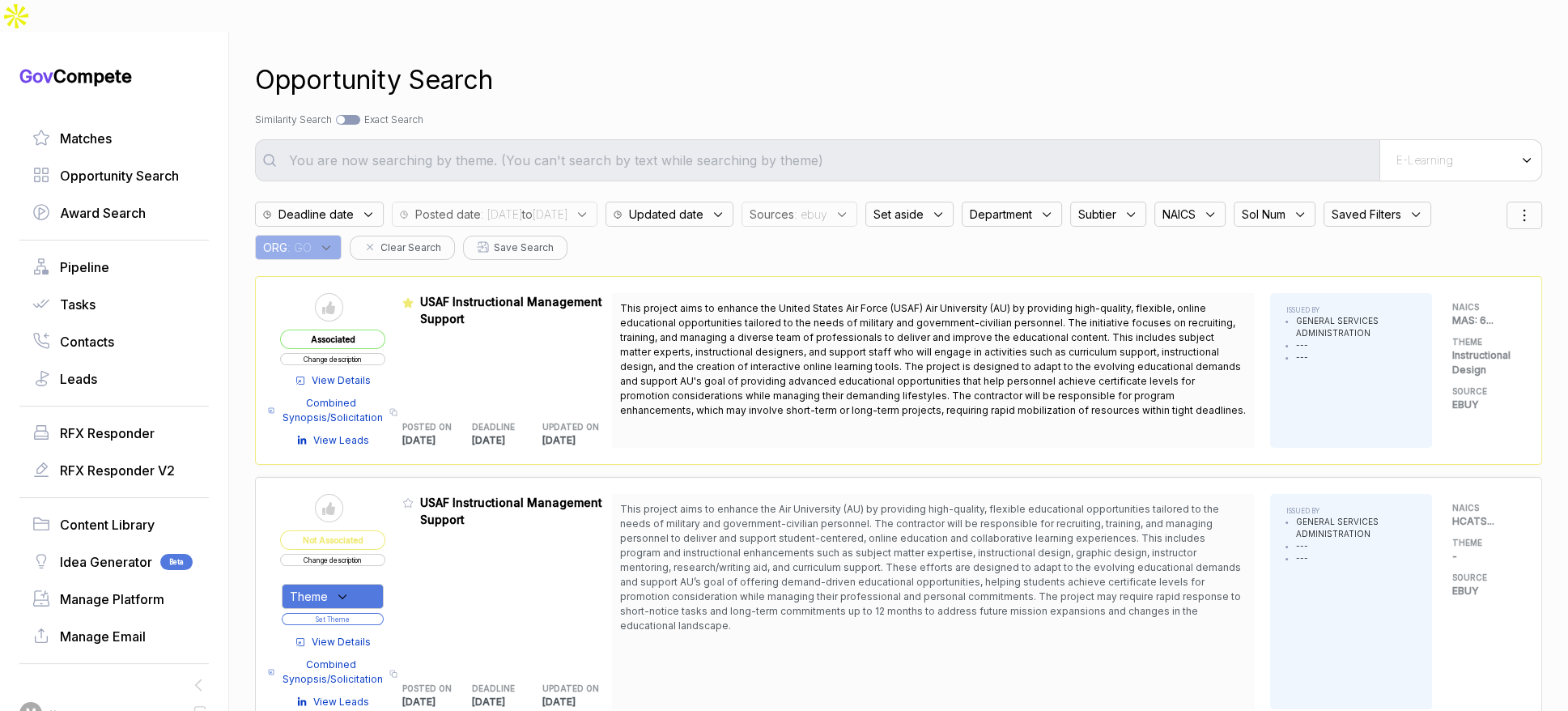
click at [827, 205] on span ": ebuy" at bounding box center [810, 213] width 33 height 17
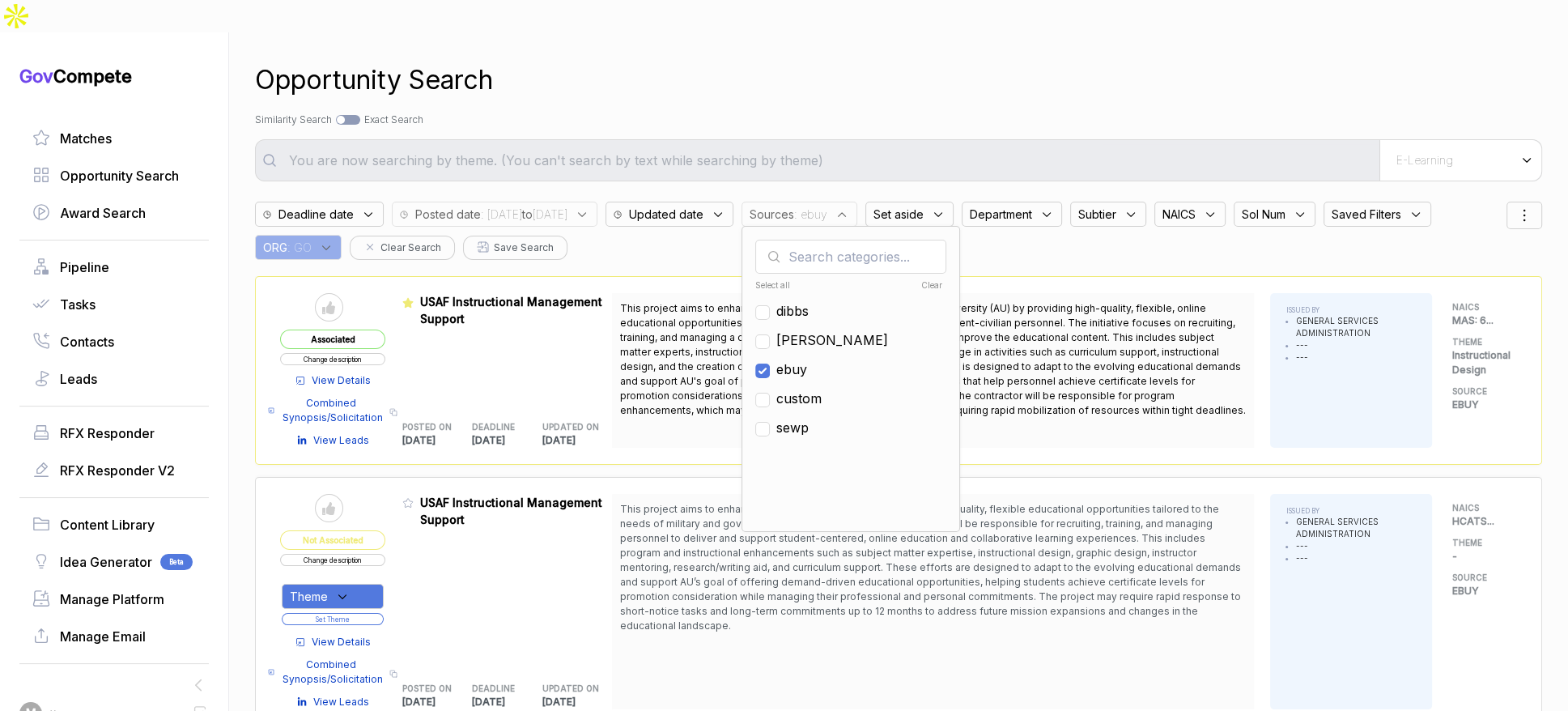
click at [807, 359] on span "ebuy" at bounding box center [792, 369] width 31 height 20
checkbox input "false"
click at [852, 330] on span "[PERSON_NAME]" at bounding box center [833, 340] width 112 height 20
checkbox input "true"
click at [994, 112] on div "Search by Topic Relevance Similarity Search Search by Exact Keyword Match Exact…" at bounding box center [898, 120] width 1287 height 14
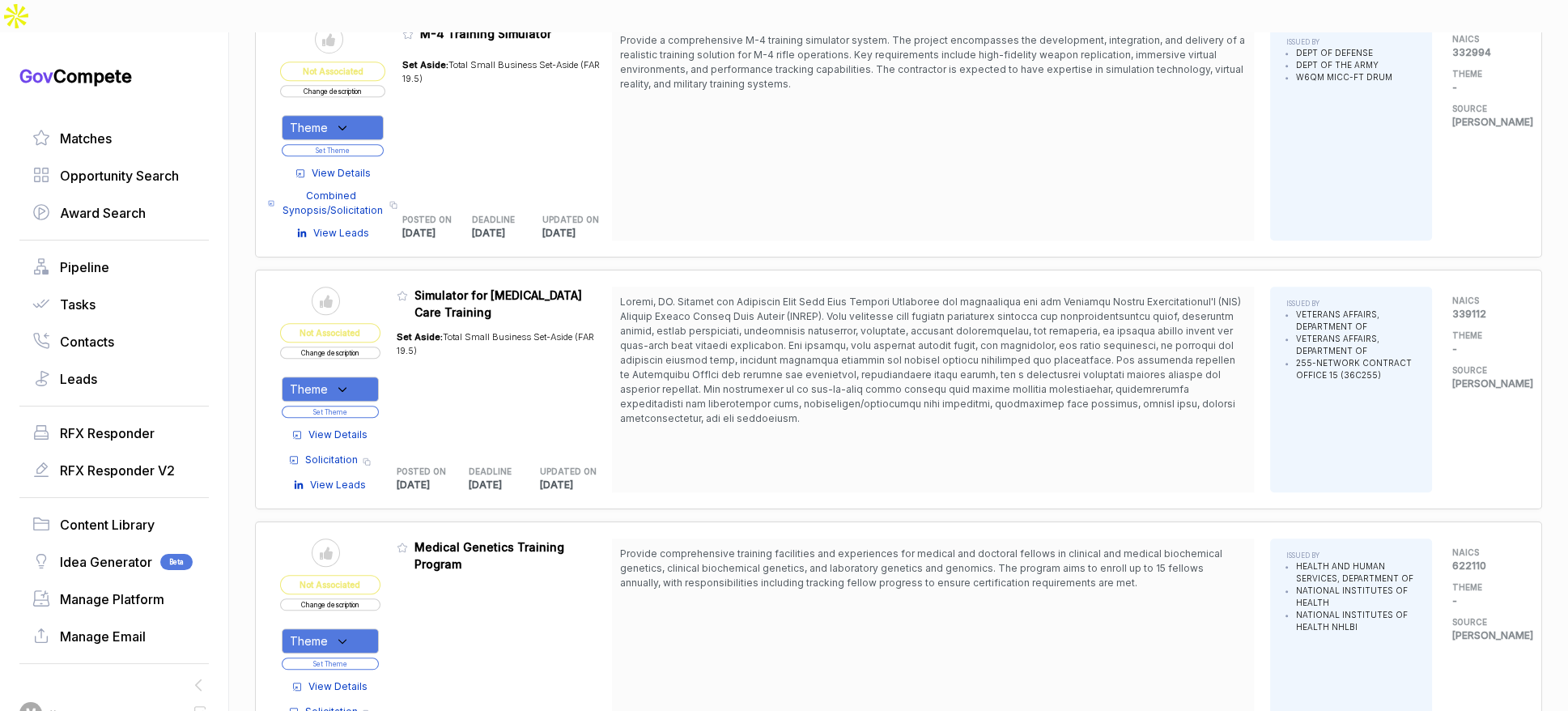
scroll to position [1776, 0]
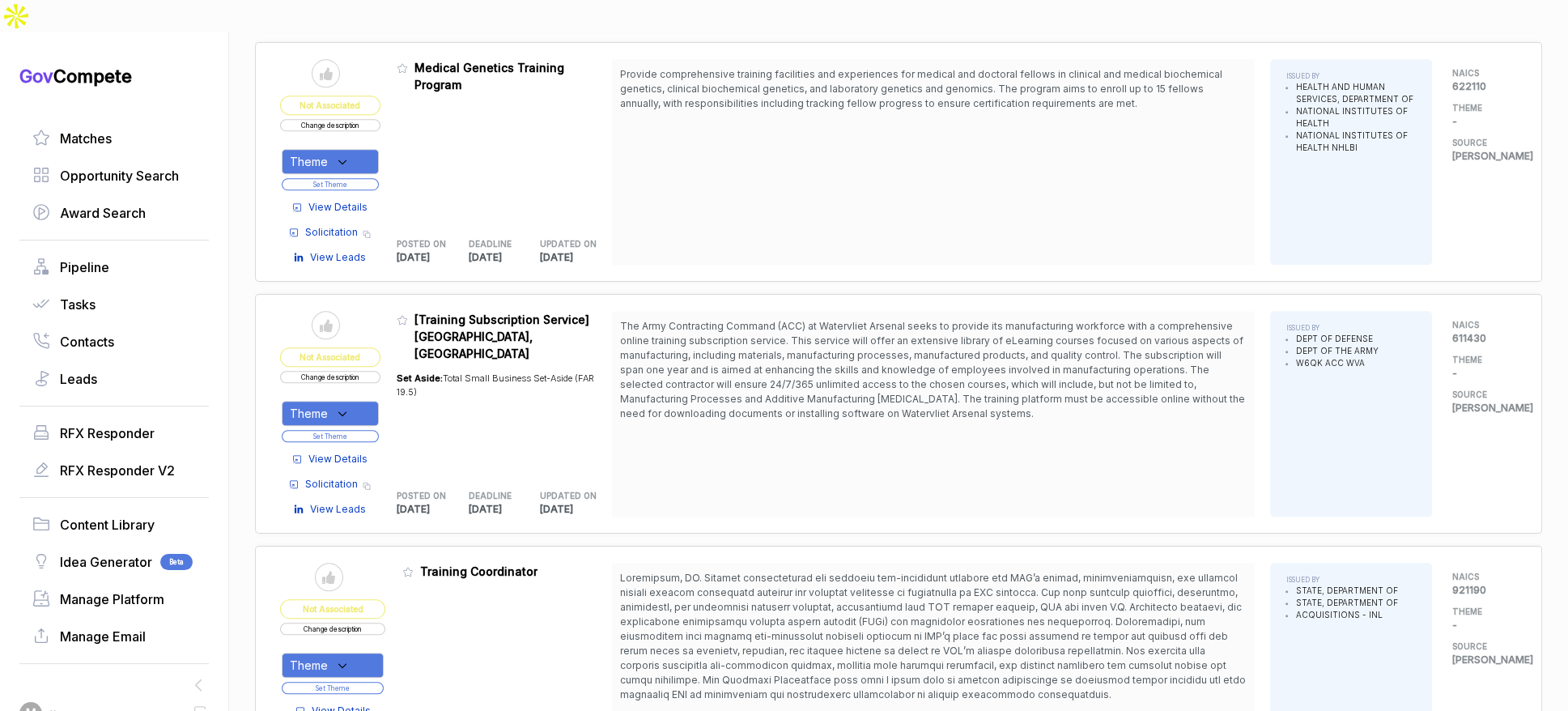
scroll to position [2606, 0]
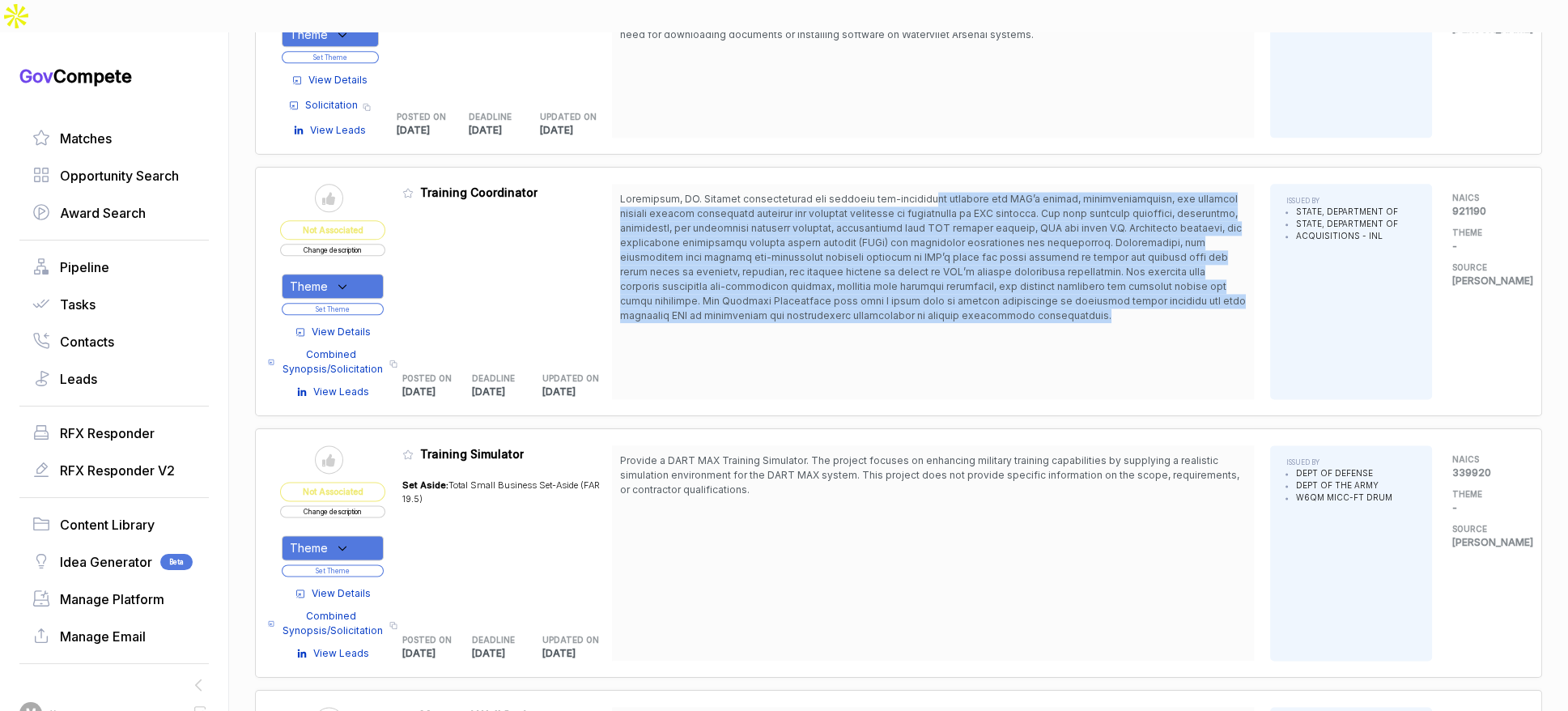
drag, startPoint x: 943, startPoint y: 161, endPoint x: 933, endPoint y: 272, distance: 111.4
click at [932, 269] on span at bounding box center [933, 257] width 626 height 131
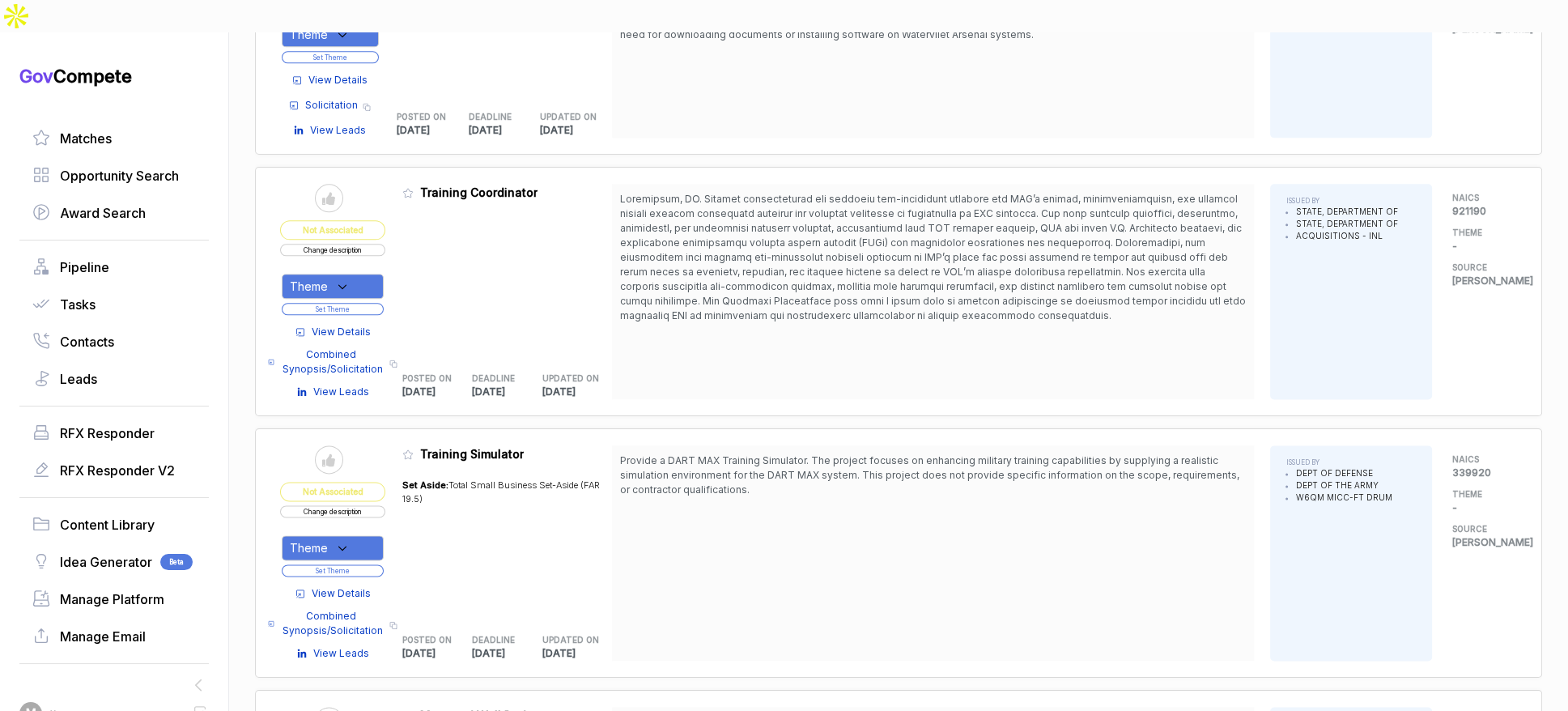
drag, startPoint x: 936, startPoint y: 276, endPoint x: 885, endPoint y: 282, distance: 51.4
click at [937, 276] on span at bounding box center [933, 257] width 626 height 131
click at [366, 325] on span "View Details" at bounding box center [341, 332] width 59 height 14
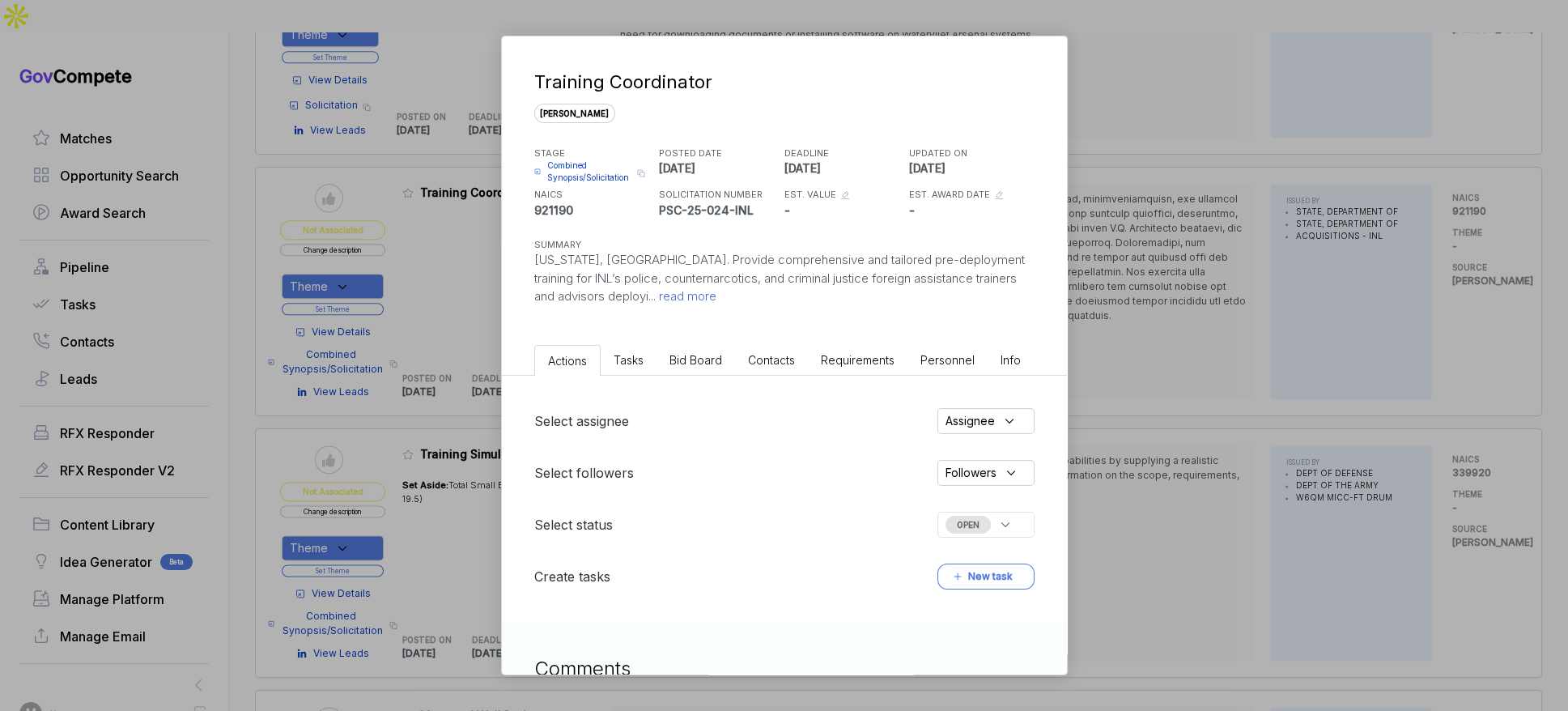
click at [677, 361] on span "Bid Board" at bounding box center [696, 359] width 52 height 14
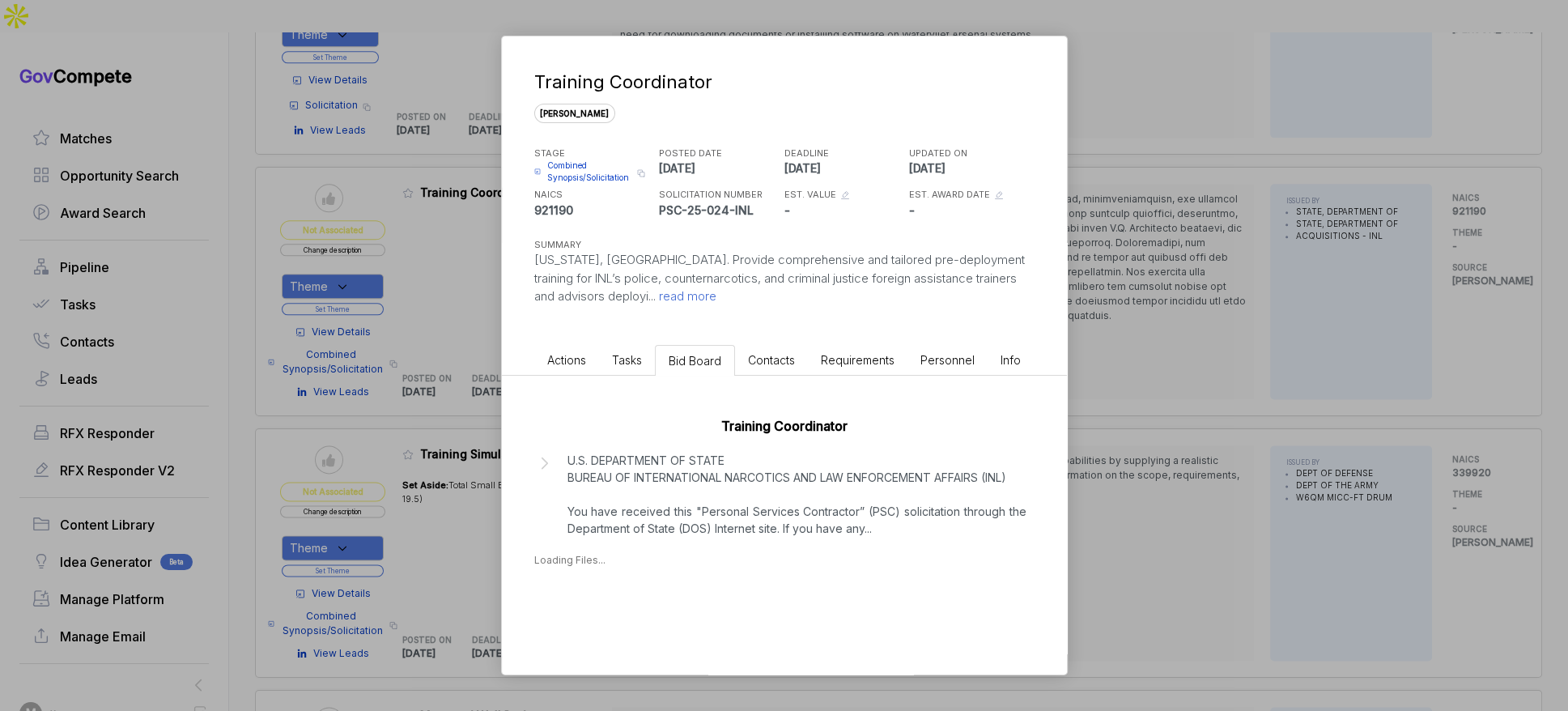
drag, startPoint x: 658, startPoint y: 535, endPoint x: 677, endPoint y: 534, distance: 19.0
click at [658, 535] on p "U.S. DEPARTMENT OF STATE BUREAU OF INTERNATIONAL NARCOTICS AND LAW ENFORCEMENT …" at bounding box center [798, 494] width 459 height 85
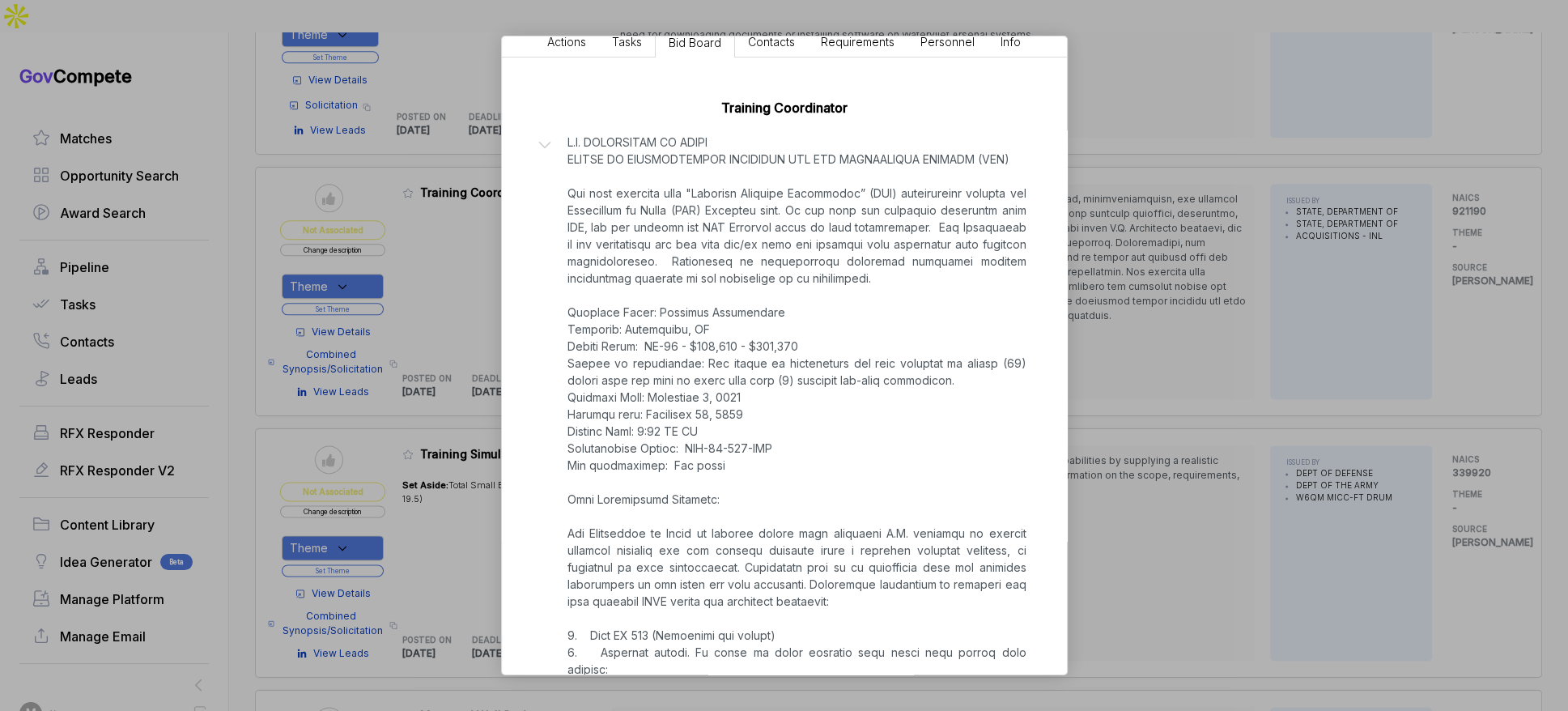
scroll to position [339, 0]
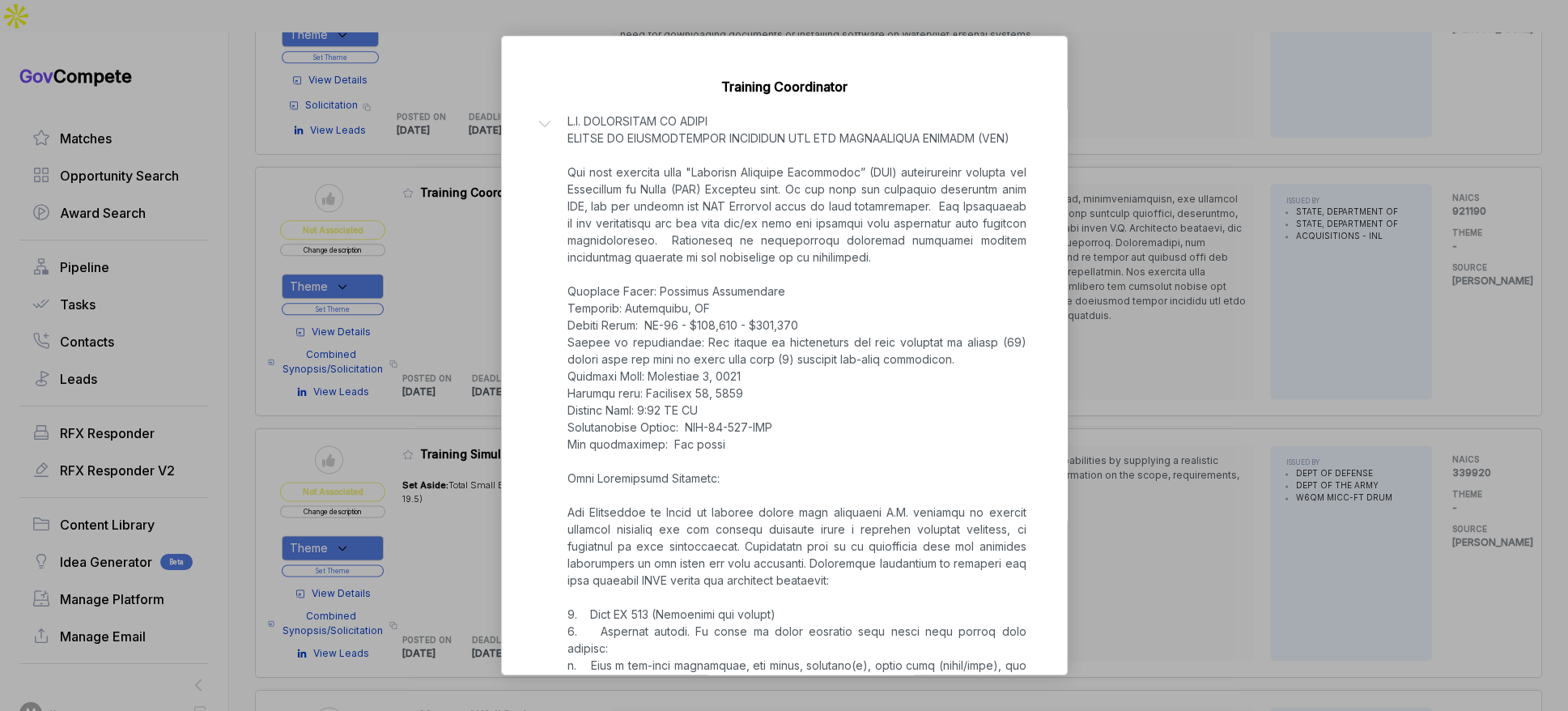
drag, startPoint x: 1156, startPoint y: 405, endPoint x: 794, endPoint y: 350, distance: 366.2
click at [1154, 405] on div "Training Coordinator sam STAGE Combined Synopsis/Solicitation Copy link POSTED …" at bounding box center [784, 356] width 1568 height 711
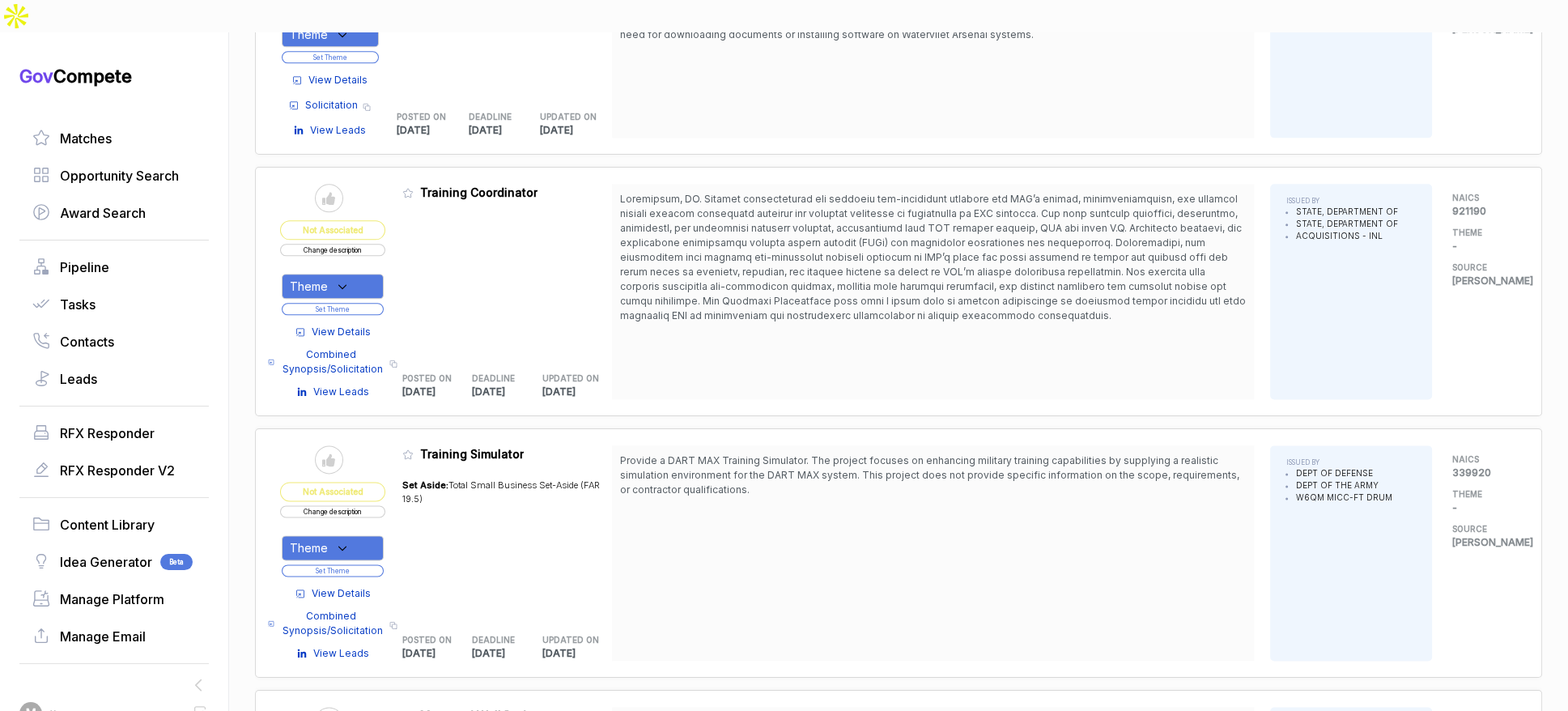
drag, startPoint x: 316, startPoint y: 239, endPoint x: 331, endPoint y: 260, distance: 25.8
click at [316, 278] on span "Theme" at bounding box center [309, 286] width 38 height 17
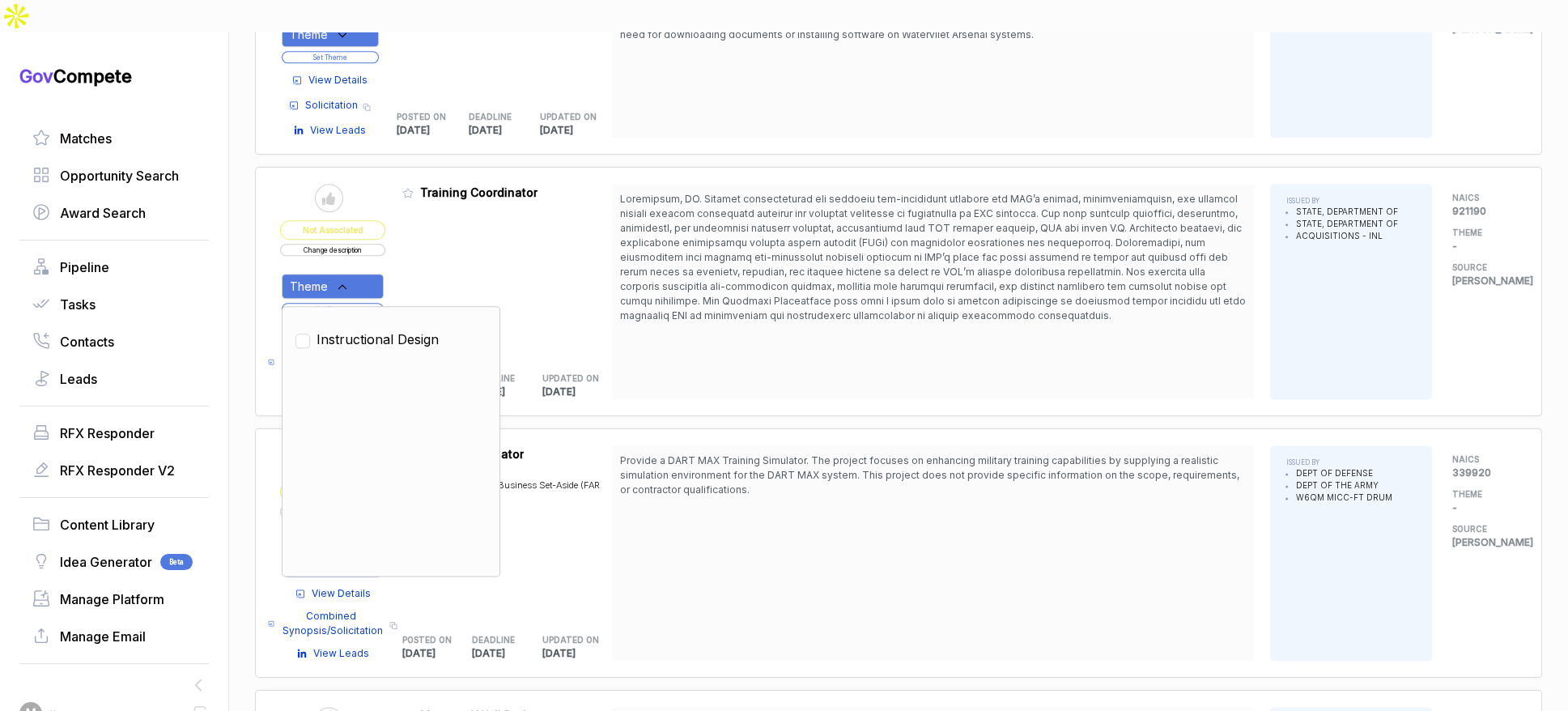
drag, startPoint x: 359, startPoint y: 299, endPoint x: 441, endPoint y: 252, distance: 94.5
click at [362, 329] on span "Instructional Design" at bounding box center [378, 339] width 122 height 20
checkbox input "true"
drag, startPoint x: 442, startPoint y: 249, endPoint x: 415, endPoint y: 260, distance: 29.2
click at [438, 252] on div "Admin: Click to change feature to 1 PSC-25-024-INL Training Coordinator POSTED …" at bounding box center [508, 291] width 211 height 215
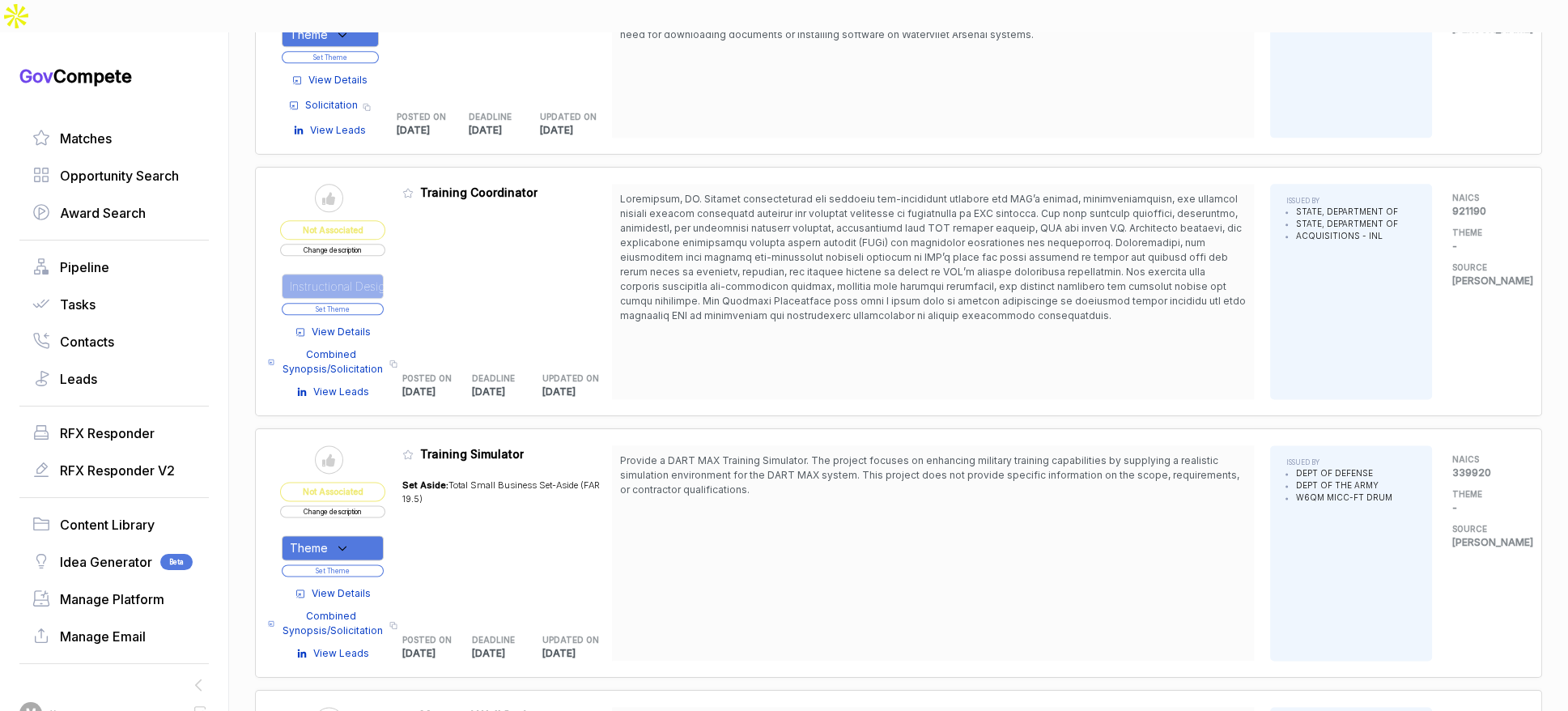
click at [381, 302] on button "Set Theme" at bounding box center [332, 308] width 102 height 12
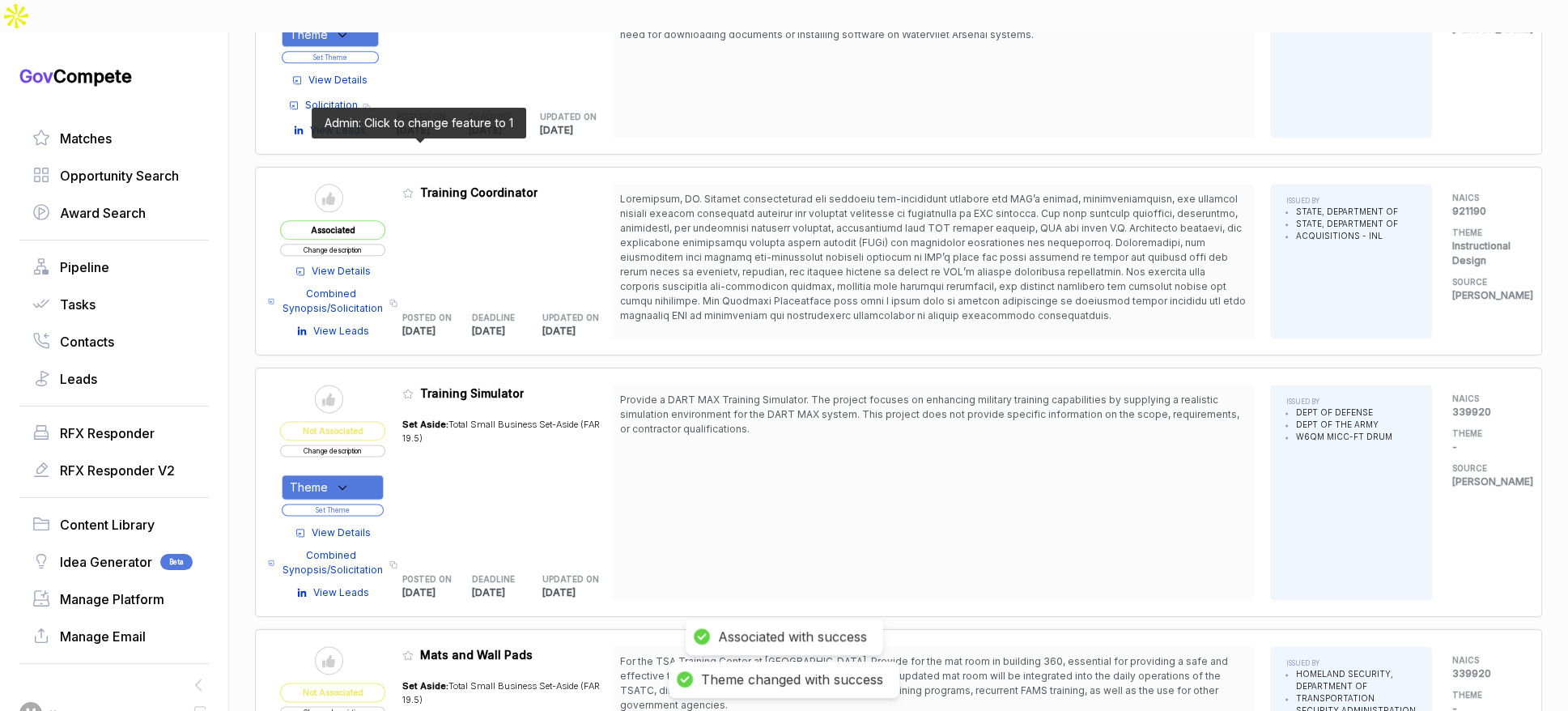
drag, startPoint x: 415, startPoint y: 154, endPoint x: 425, endPoint y: 173, distance: 21.5
click at [414, 187] on icon at bounding box center [408, 193] width 12 height 12
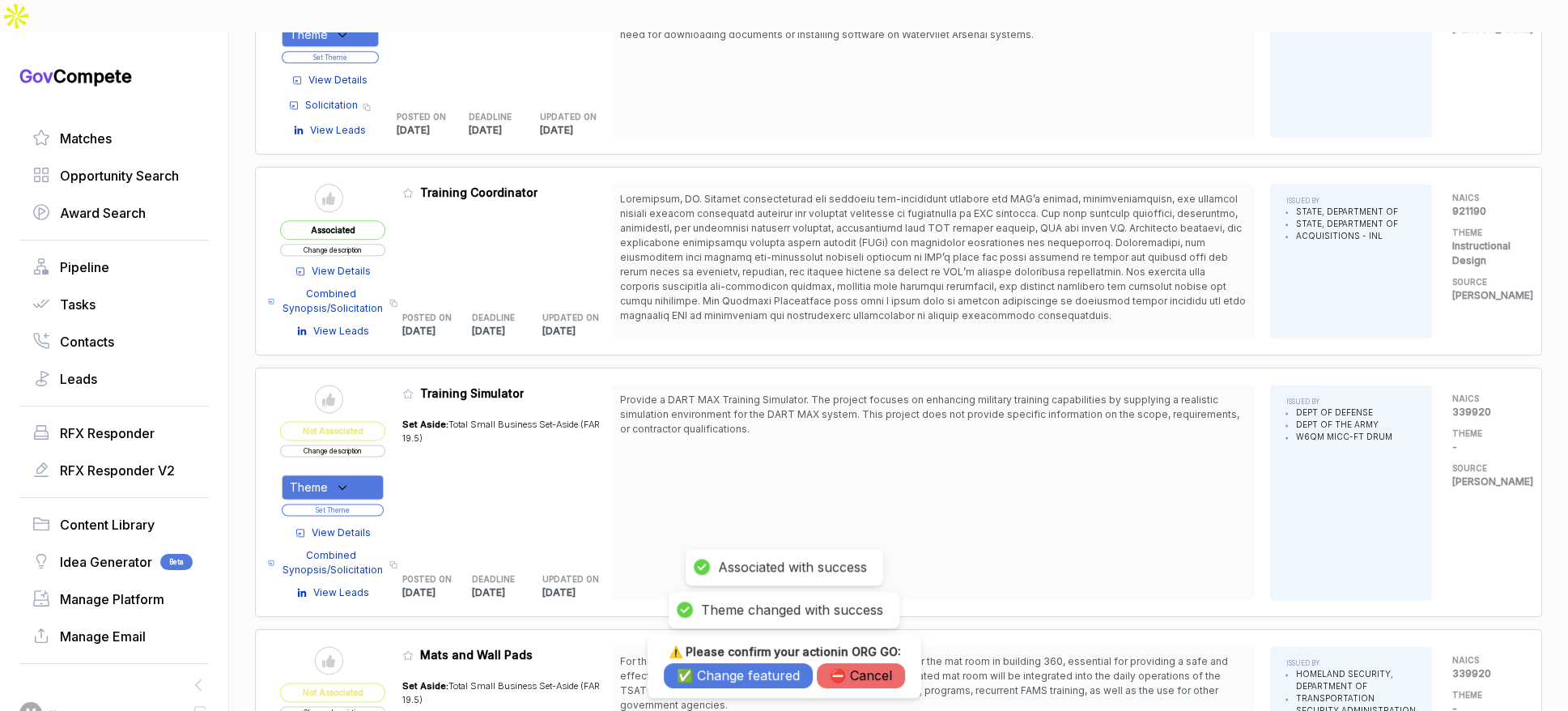
click at [734, 673] on button "✅ Change featured" at bounding box center [739, 676] width 149 height 25
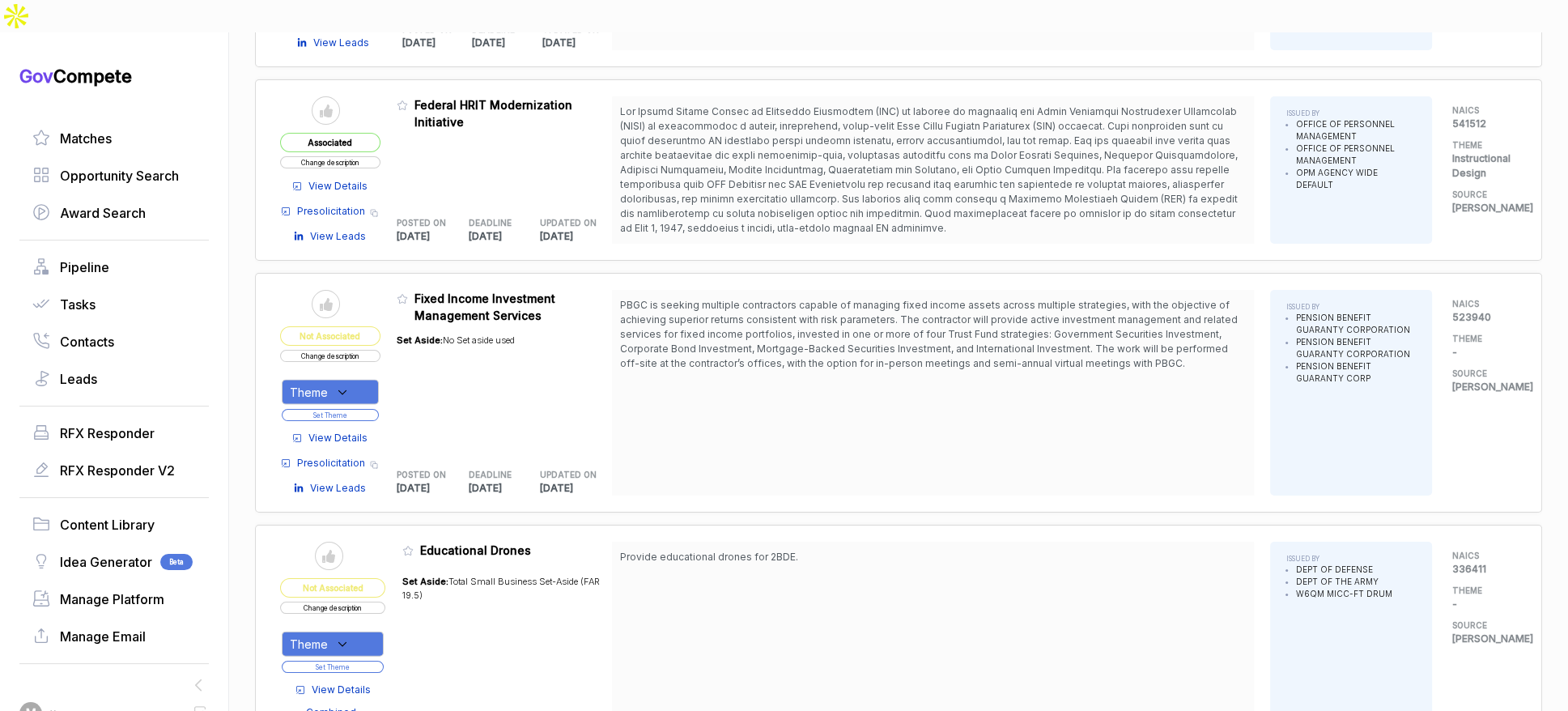
scroll to position [4476, 0]
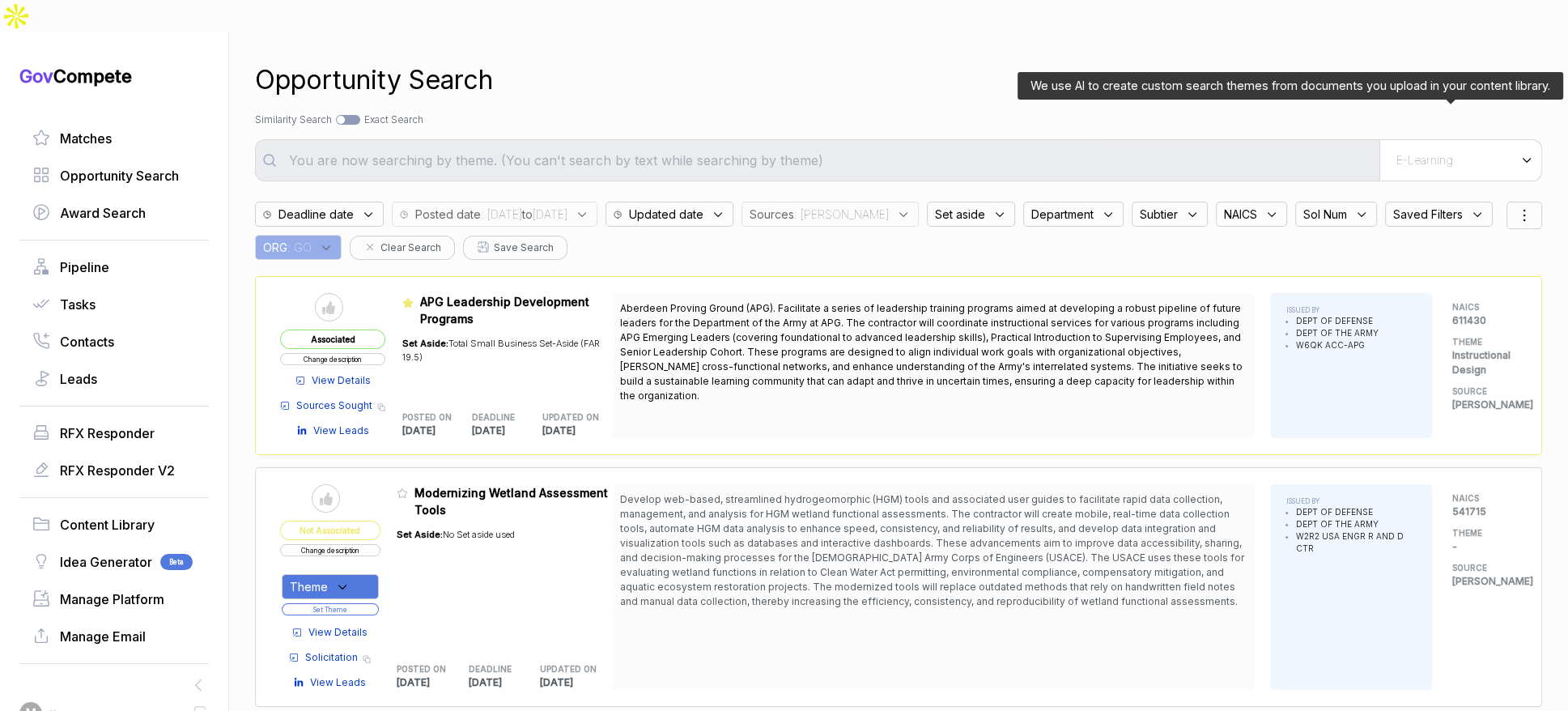
click at [1486, 140] on div "E-Learning" at bounding box center [1461, 160] width 162 height 40
click at [1422, 206] on div "E-Learning" at bounding box center [1432, 220] width 191 height 29
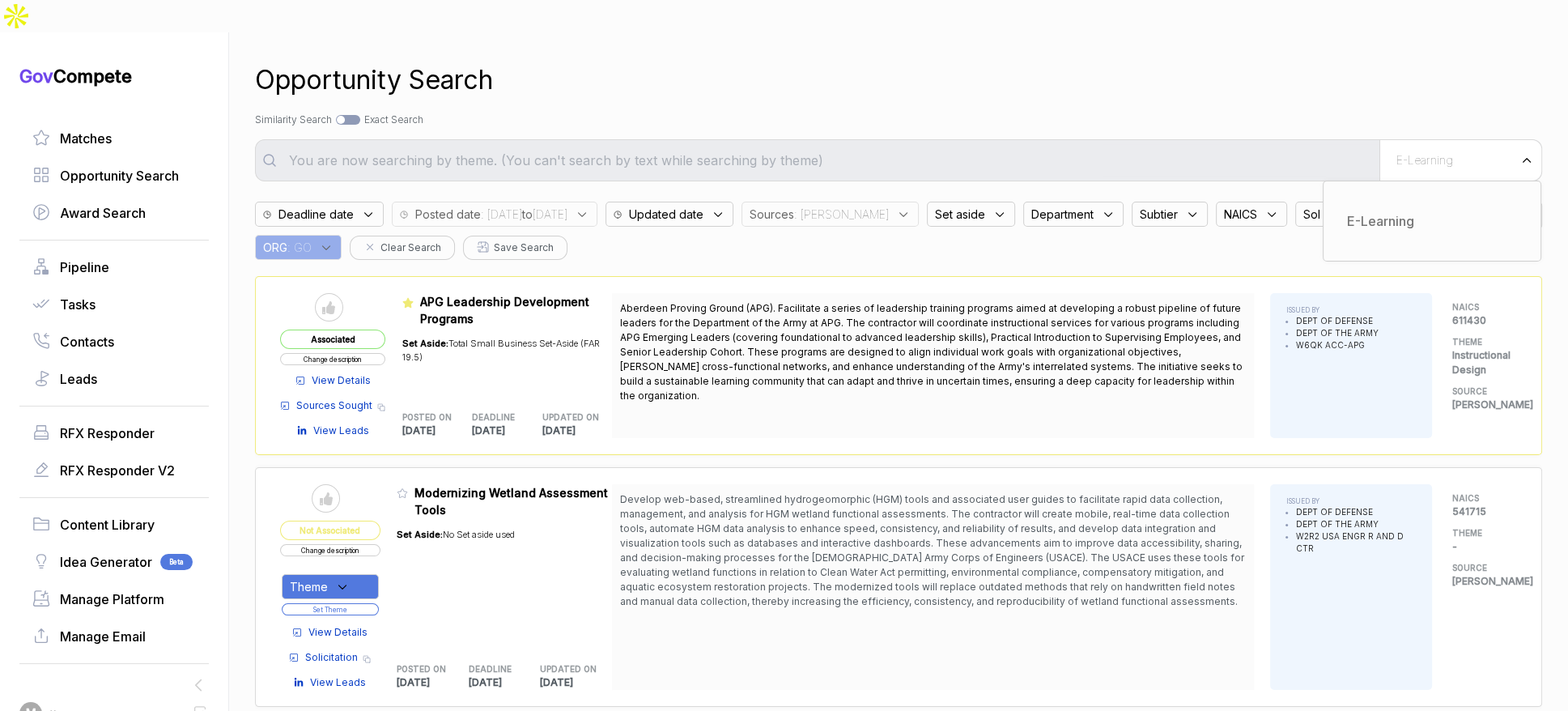
click at [1180, 65] on div "Opportunity Search" at bounding box center [898, 79] width 1287 height 39
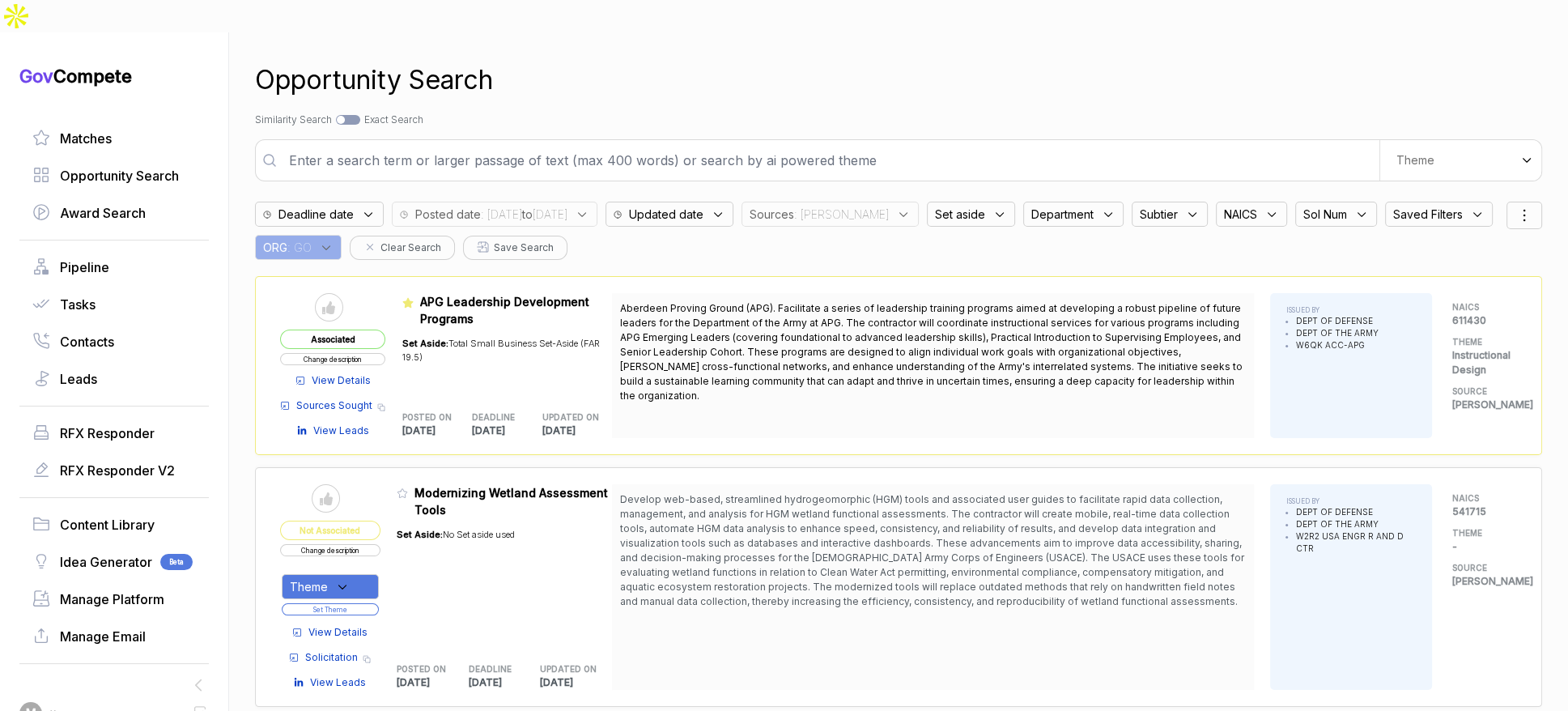
click at [1131, 144] on input "text" at bounding box center [829, 160] width 1100 height 32
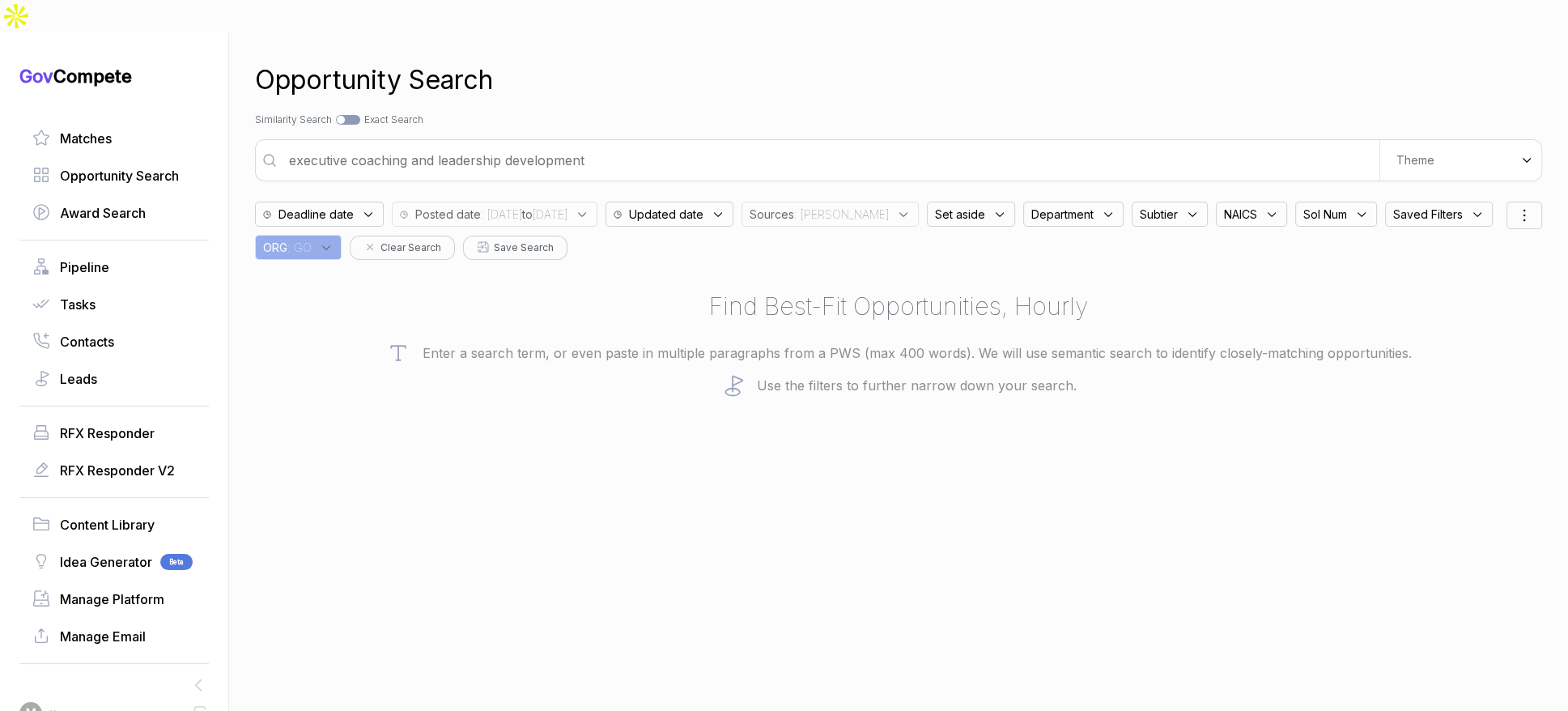
type input "executive coaching and leadership development"
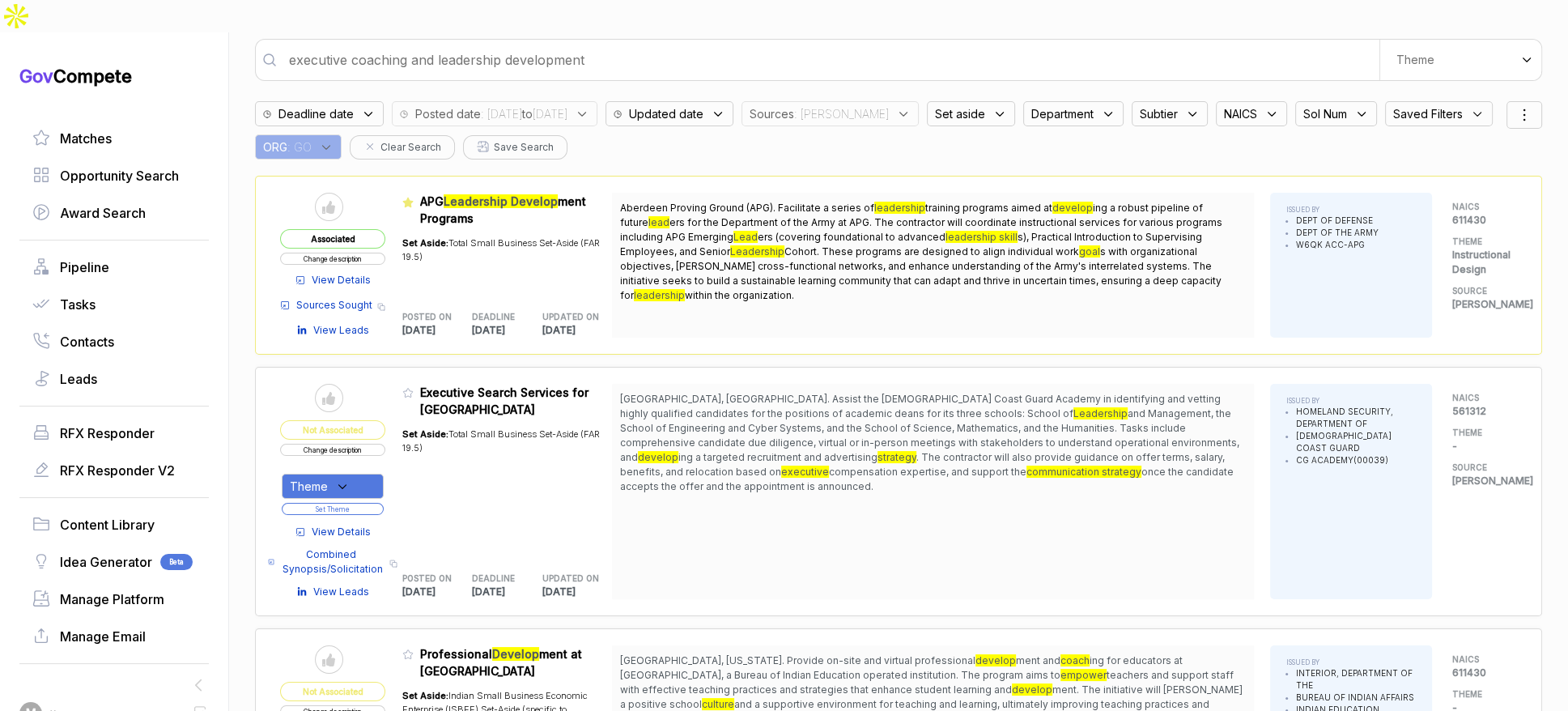
scroll to position [101, 0]
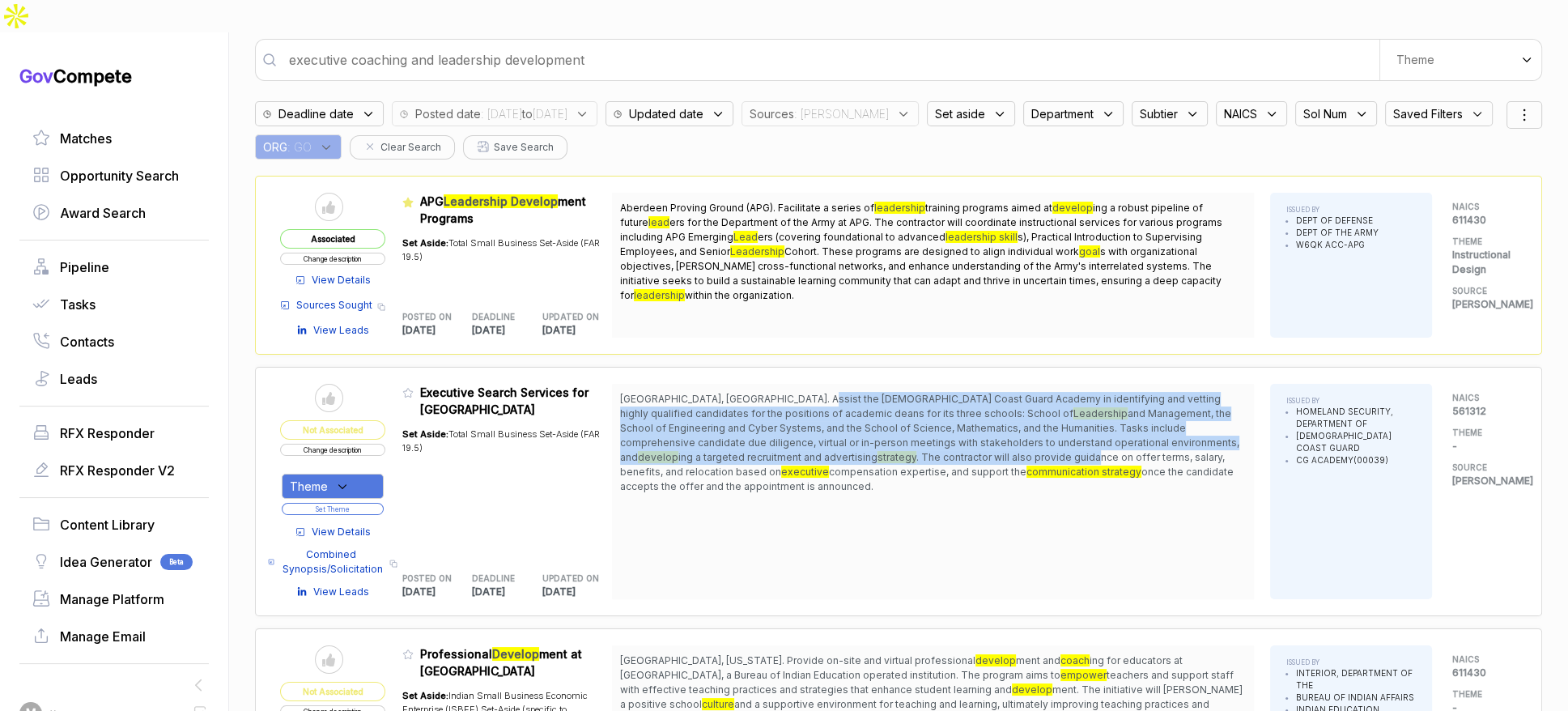
drag, startPoint x: 817, startPoint y: 363, endPoint x: 885, endPoint y: 436, distance: 99.8
click at [844, 428] on span "New London, CT. Assist the U.S. Coast Guard Academy in identifying and vetting …" at bounding box center [933, 442] width 626 height 102
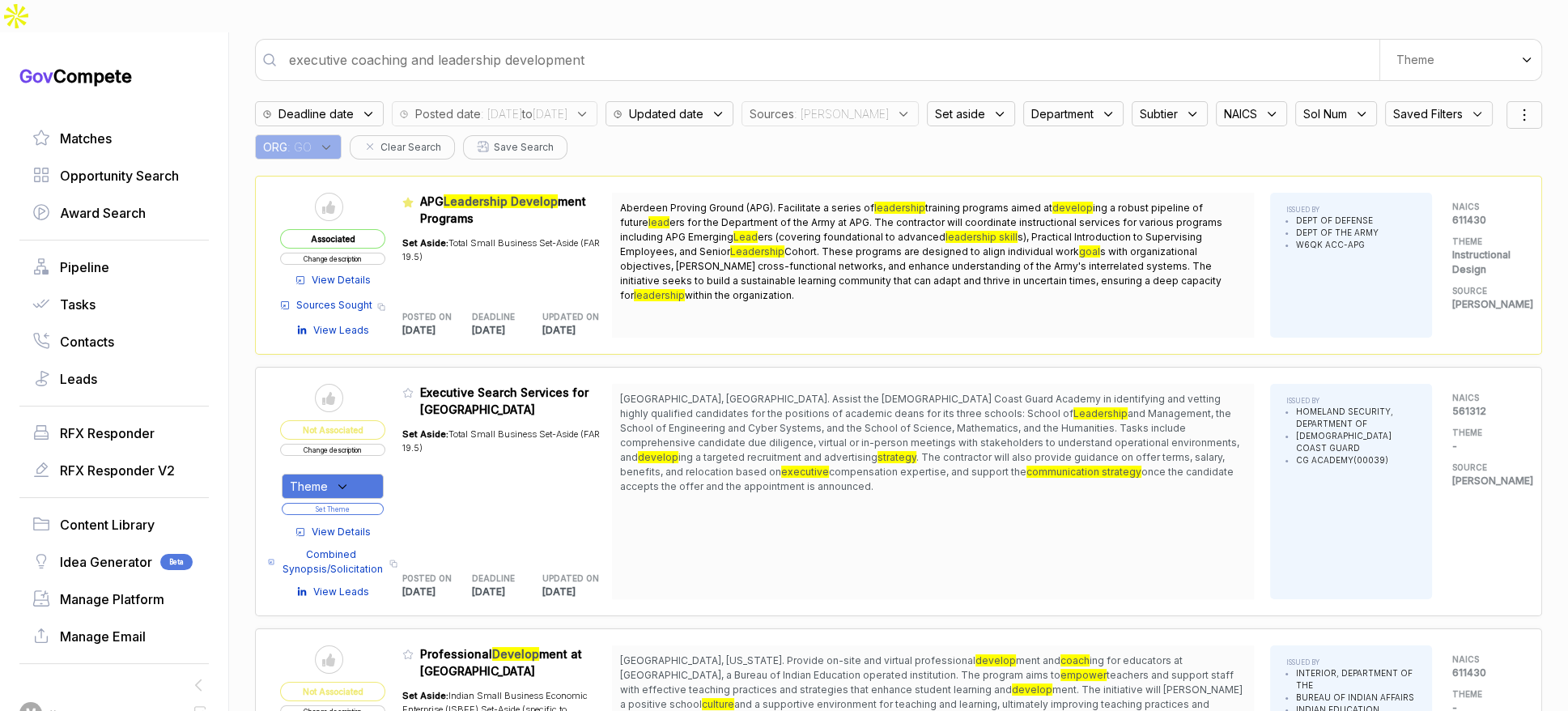
drag, startPoint x: 885, startPoint y: 436, endPoint x: 861, endPoint y: 440, distance: 24.3
click at [886, 465] on span "once the candidate accepts the offer and the appointment is announced." at bounding box center [927, 479] width 614 height 27
click at [378, 473] on div "Theme" at bounding box center [332, 486] width 102 height 25
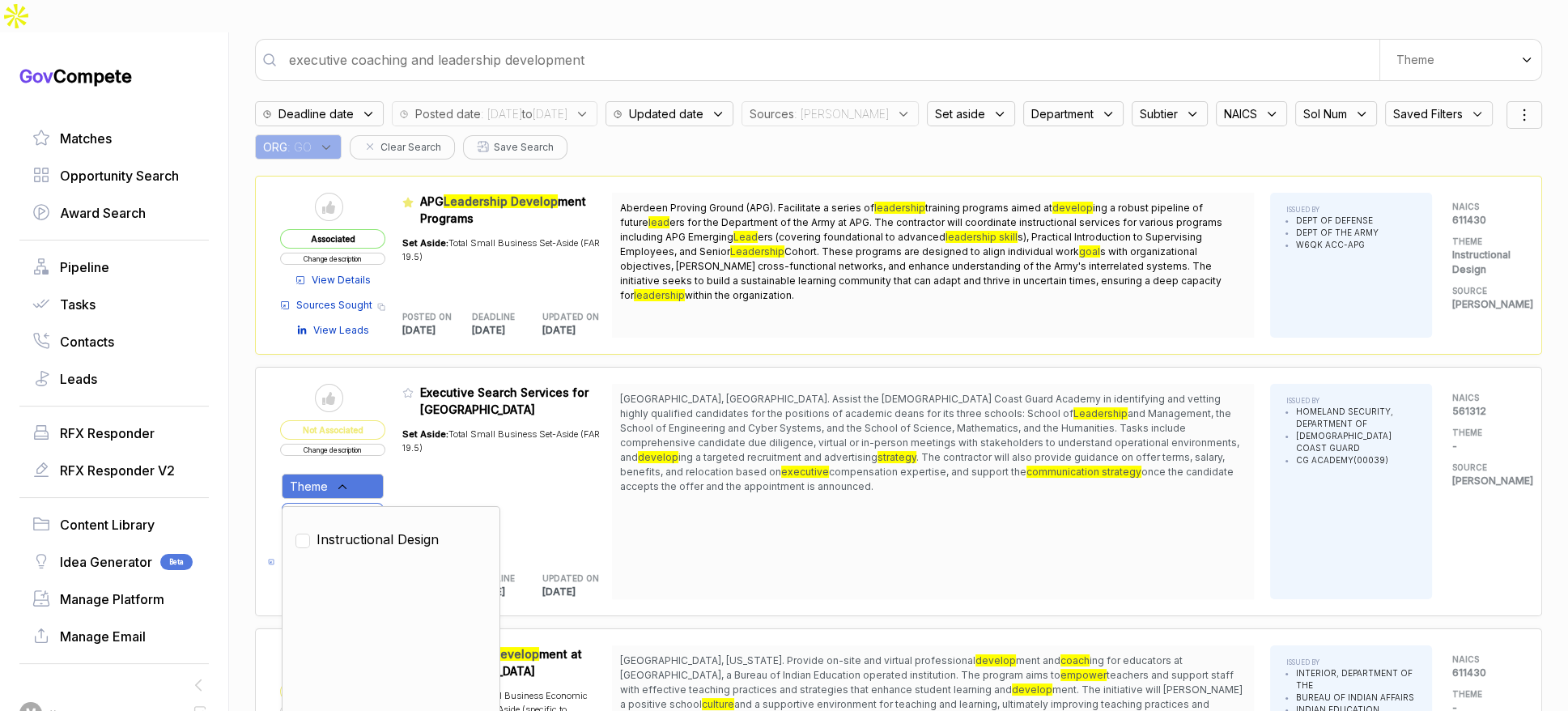
drag, startPoint x: 383, startPoint y: 506, endPoint x: 412, endPoint y: 472, distance: 44.7
click at [387, 529] on span "Instructional Design" at bounding box center [378, 539] width 122 height 20
checkbox input "true"
click at [412, 465] on div "Set Aside: Total Small Business Set-Aside (FAR 19.5)" at bounding box center [508, 486] width 211 height 137
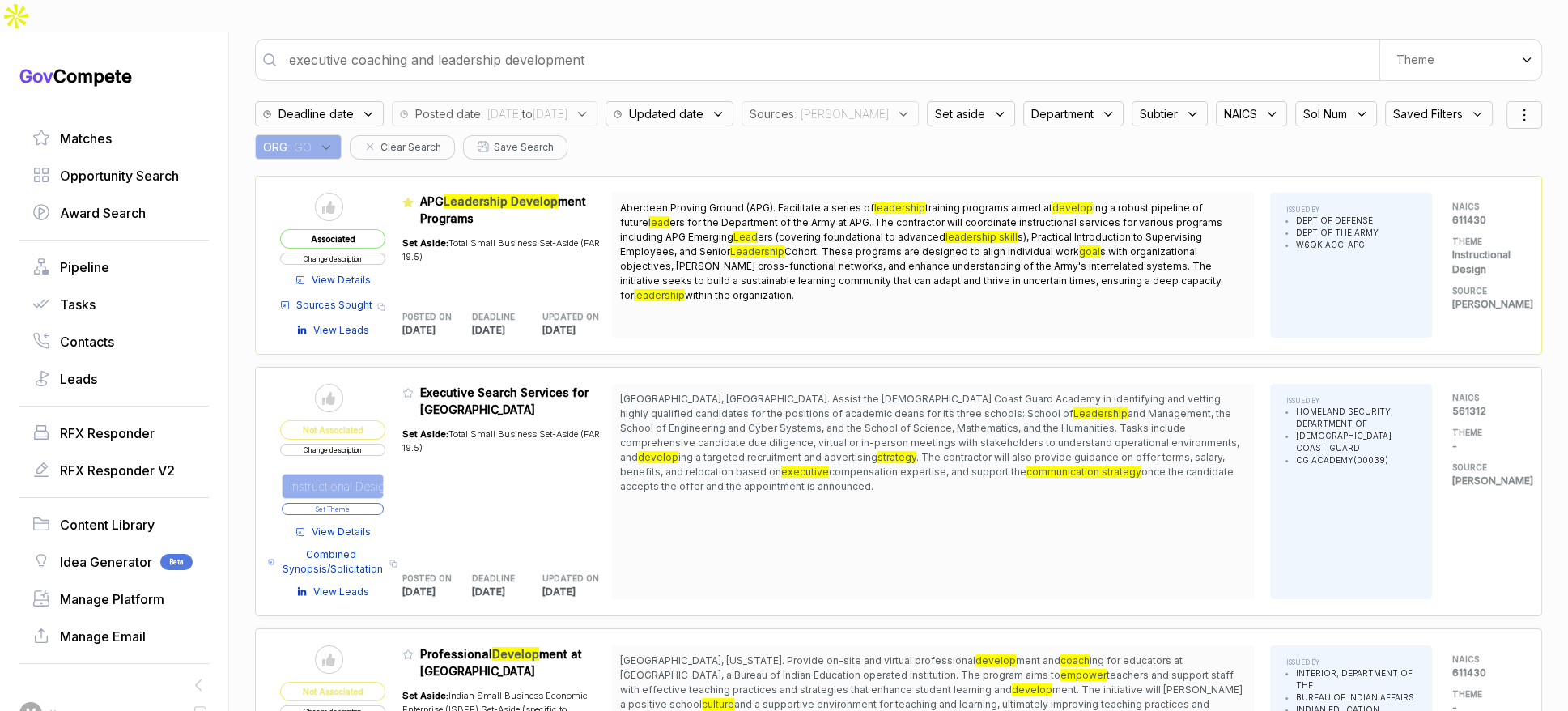
click at [383, 503] on button "Set Theme" at bounding box center [332, 508] width 102 height 12
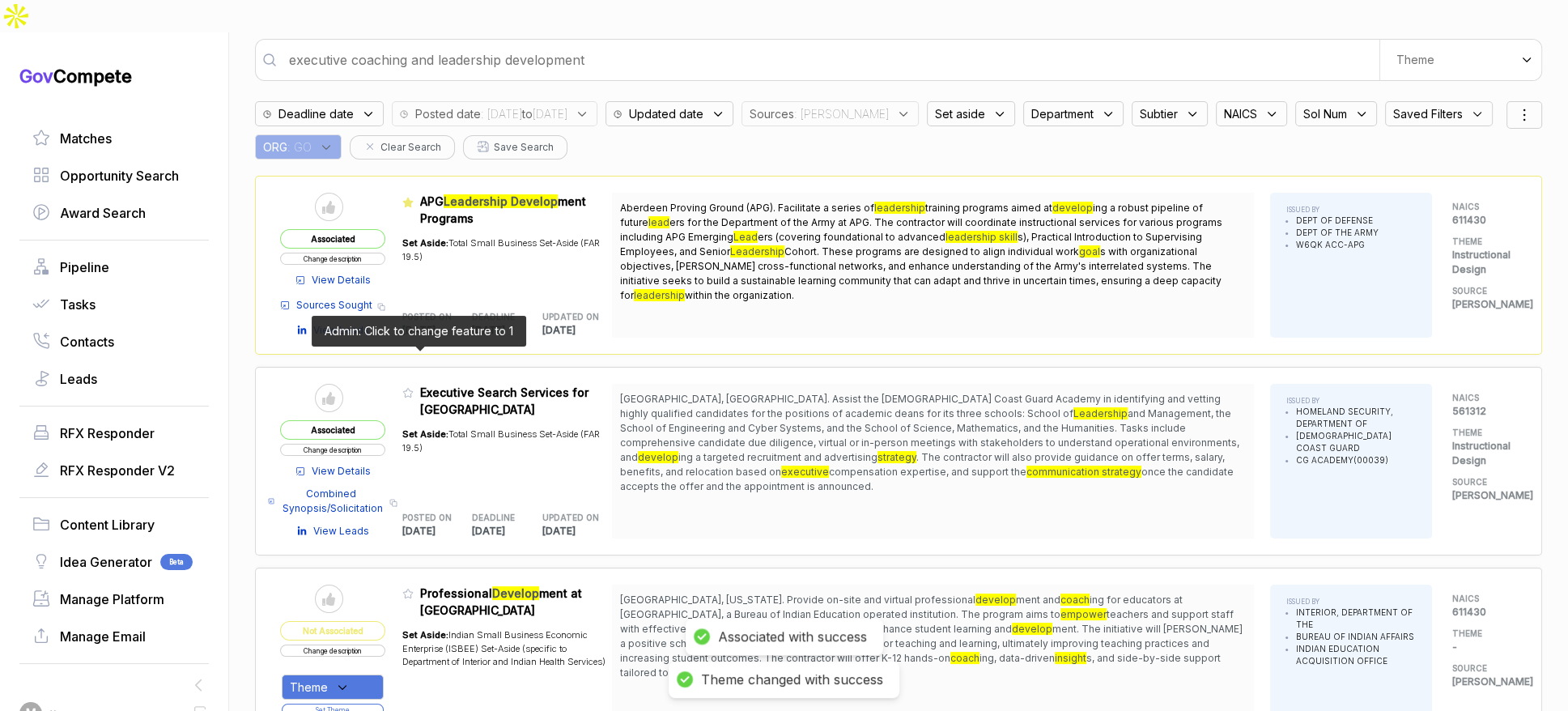
click at [414, 387] on icon at bounding box center [408, 392] width 12 height 12
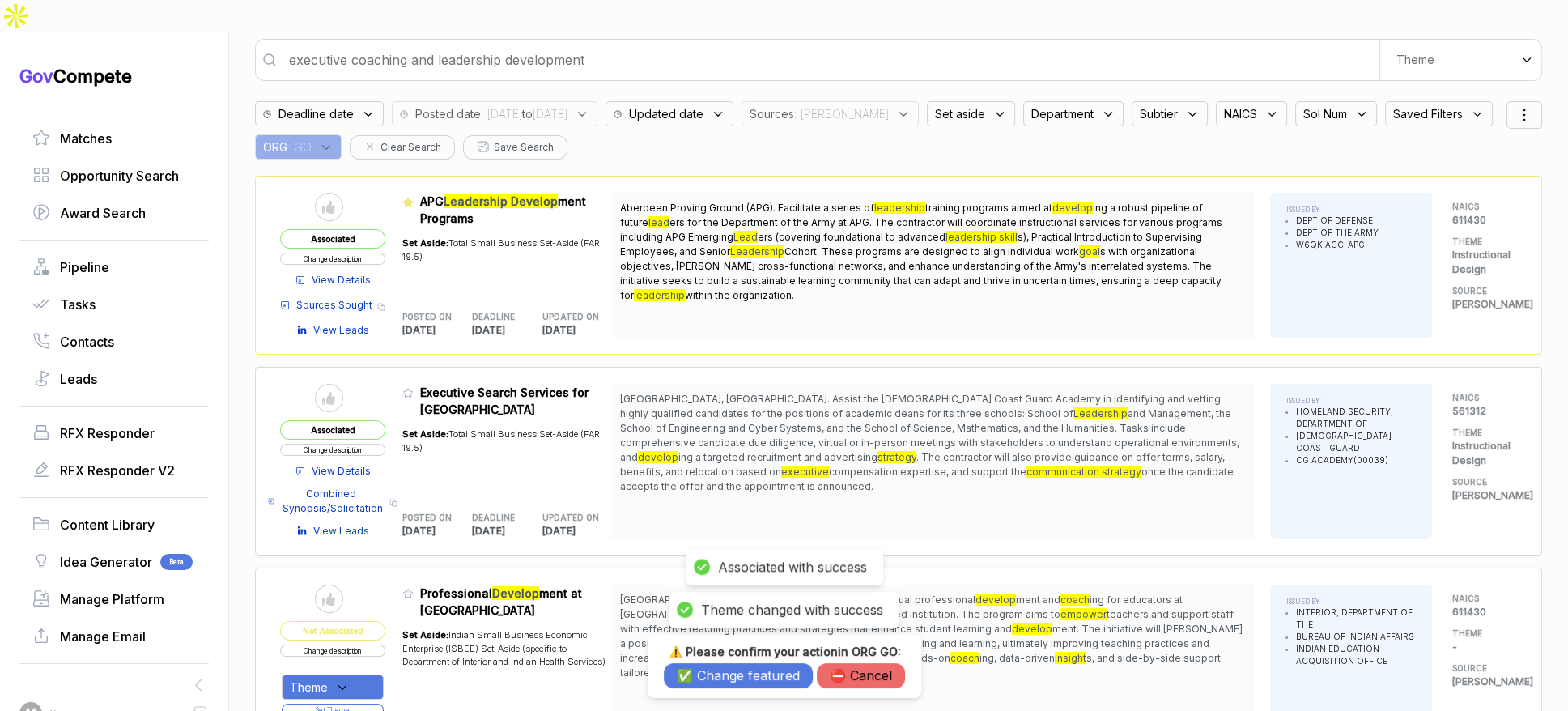
click at [715, 677] on button "✅ Change featured" at bounding box center [739, 676] width 149 height 25
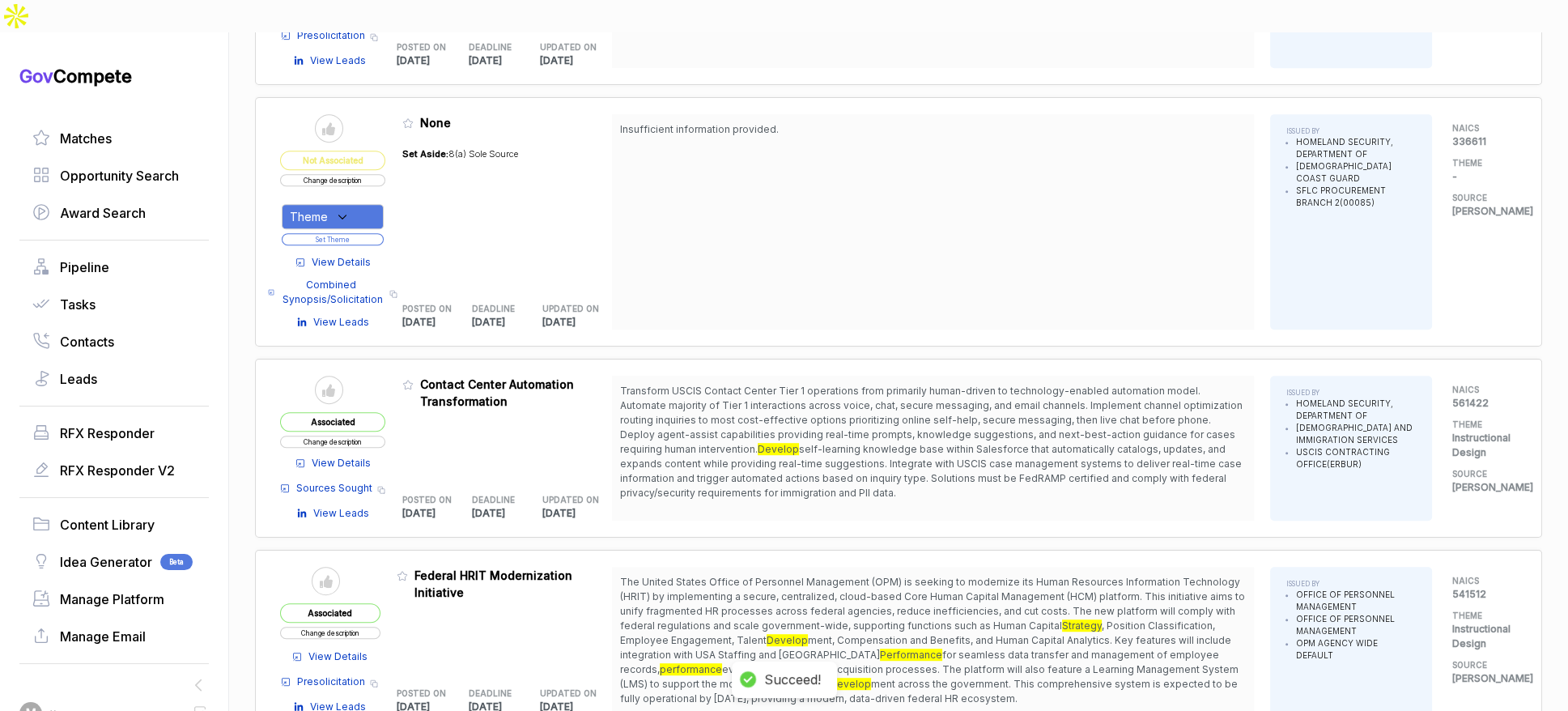
scroll to position [1091, 0]
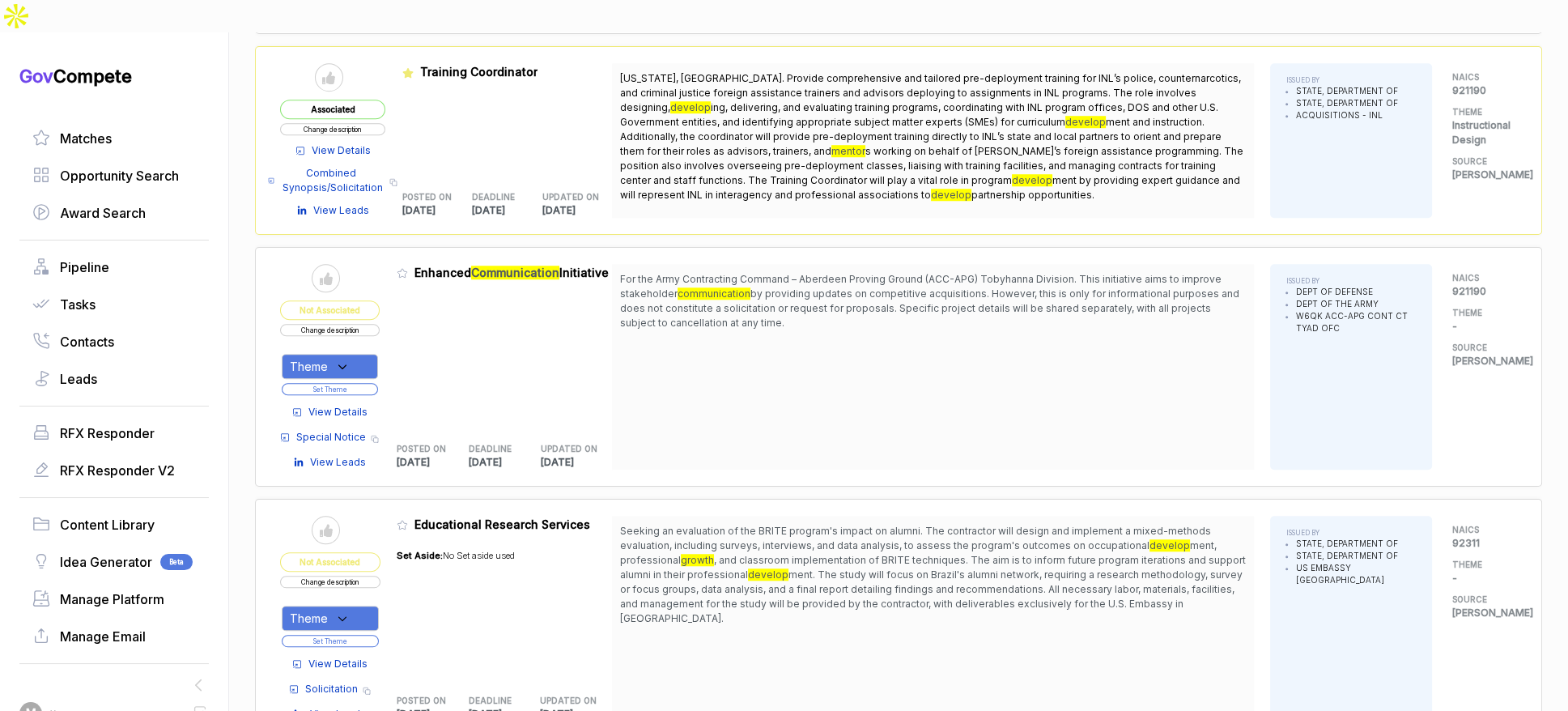
scroll to position [1782, 0]
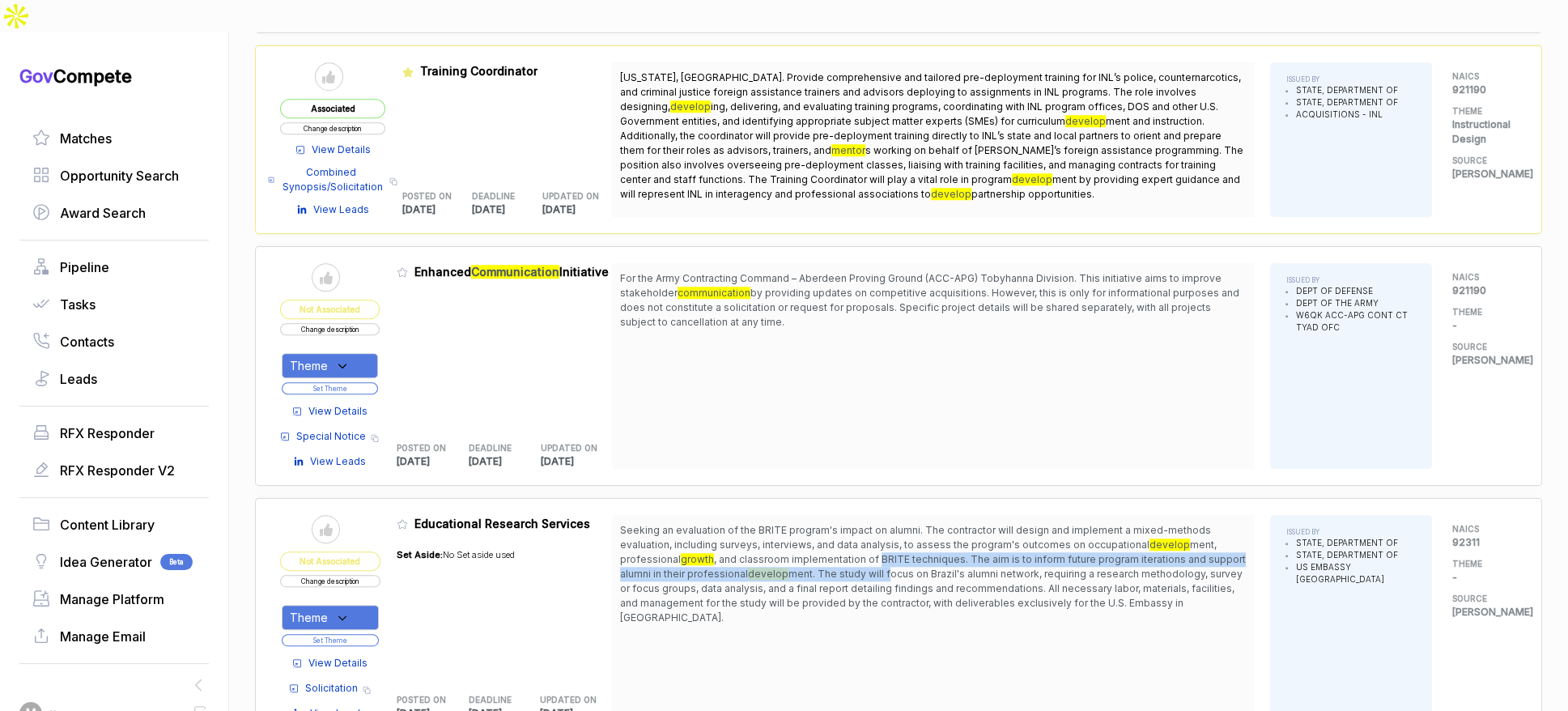
drag, startPoint x: 882, startPoint y: 514, endPoint x: 890, endPoint y: 534, distance: 21.5
click at [890, 534] on span "Seeking an evaluation of the BRITE program's impact on alumni. The contractor w…" at bounding box center [933, 573] width 626 height 102
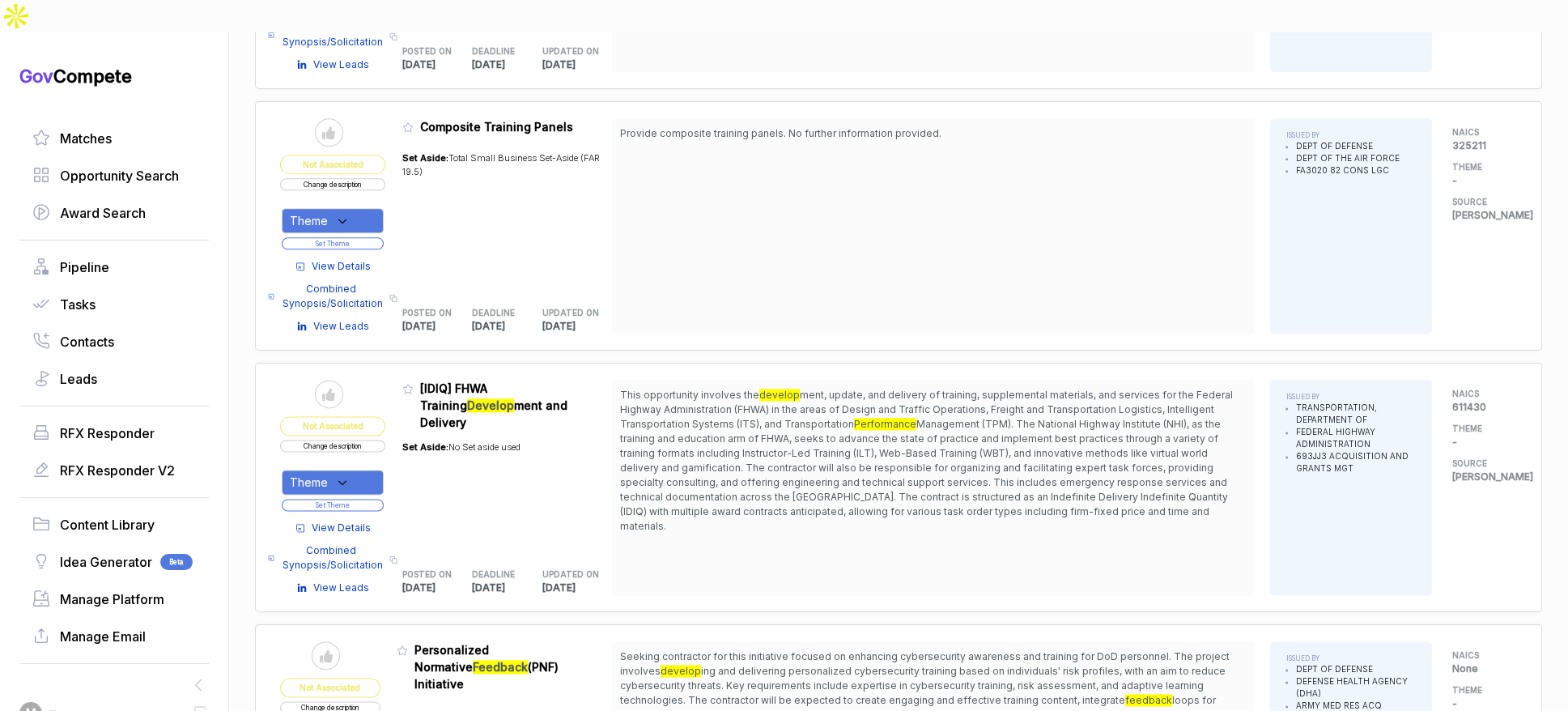
scroll to position [2691, 0]
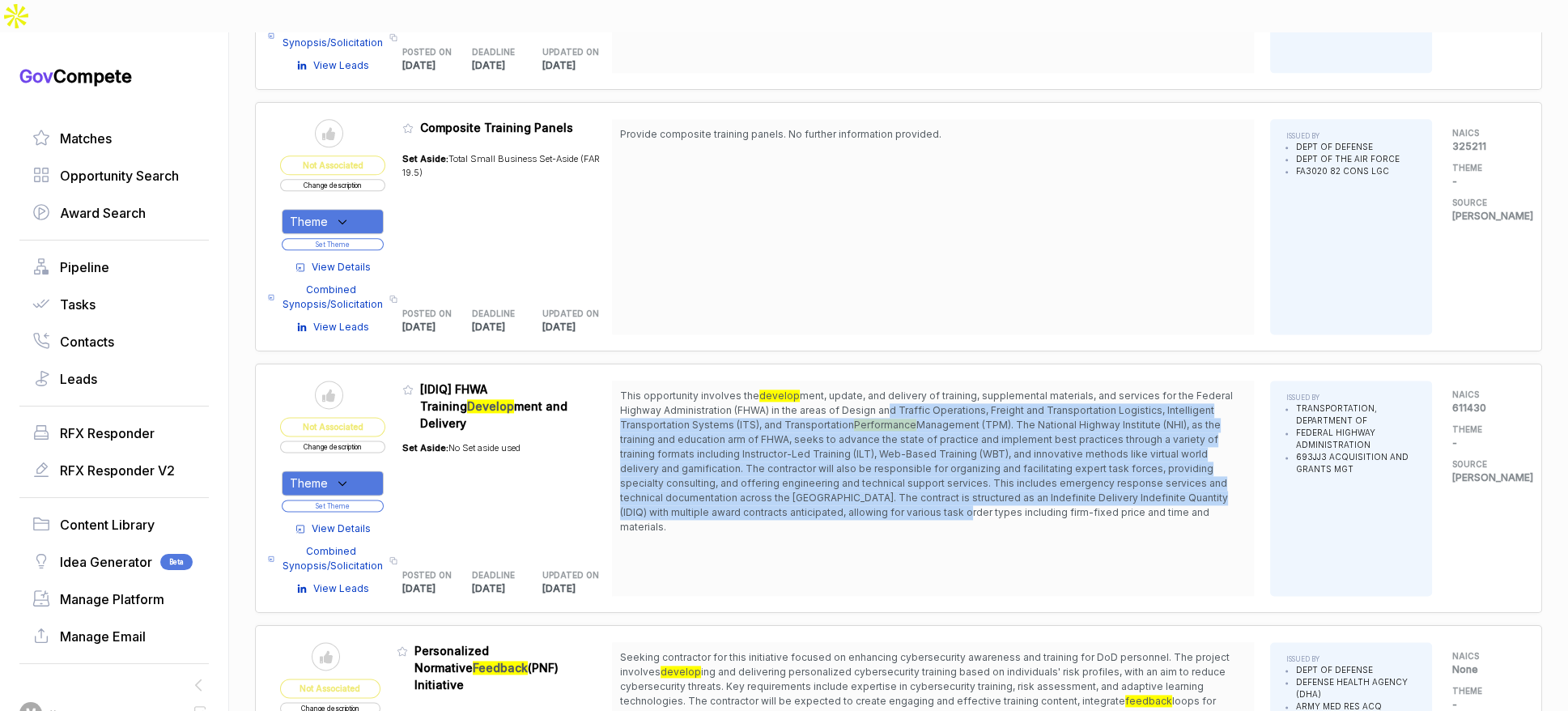
drag, startPoint x: 892, startPoint y: 365, endPoint x: 936, endPoint y: 464, distance: 108.3
click at [936, 464] on span "This opportunity involves the develop ment, update, and delivery of training, s…" at bounding box center [933, 462] width 626 height 146
click at [936, 464] on span "Management (TPM). The National Highway Institute (NHI), as the training and edu…" at bounding box center [924, 475] width 608 height 114
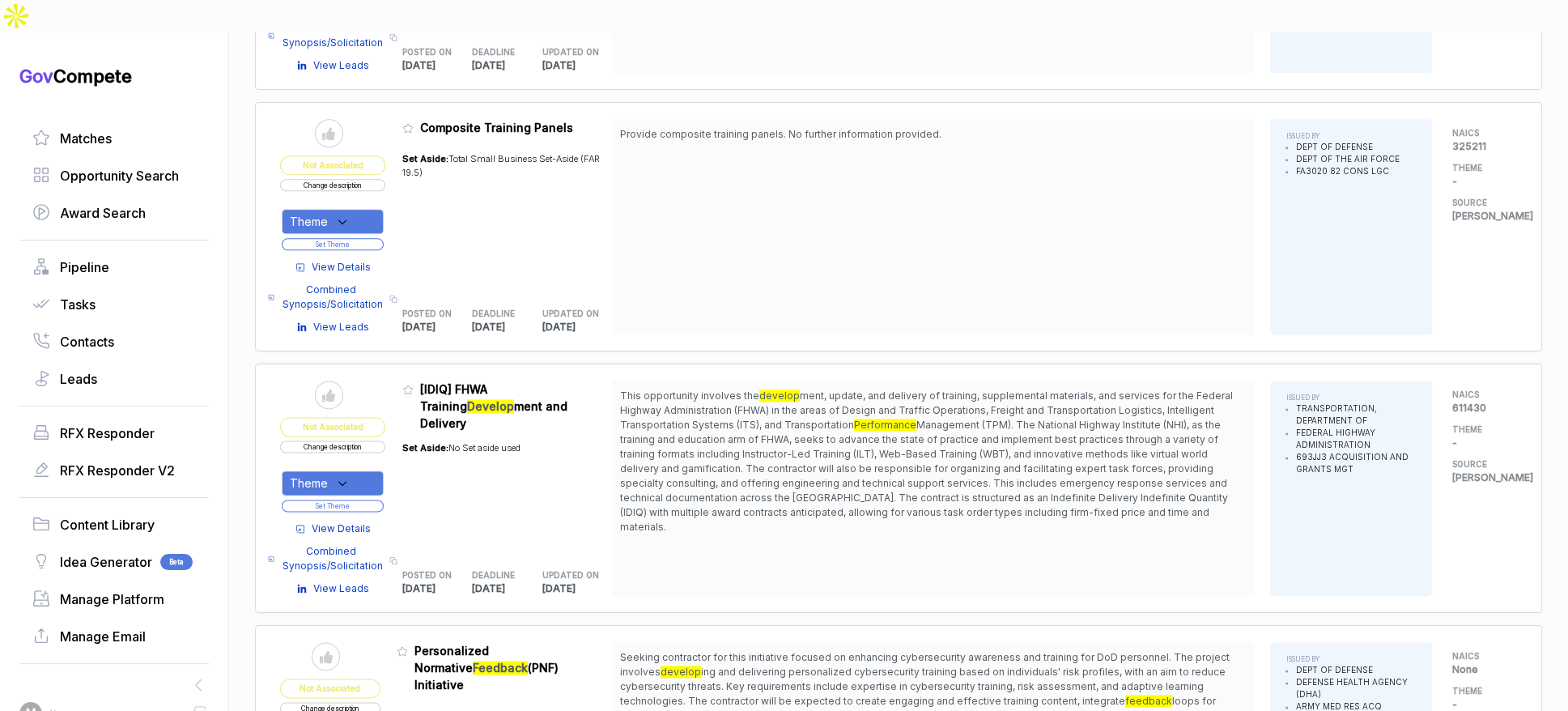
click at [383, 440] on button "Change description" at bounding box center [332, 446] width 105 height 12
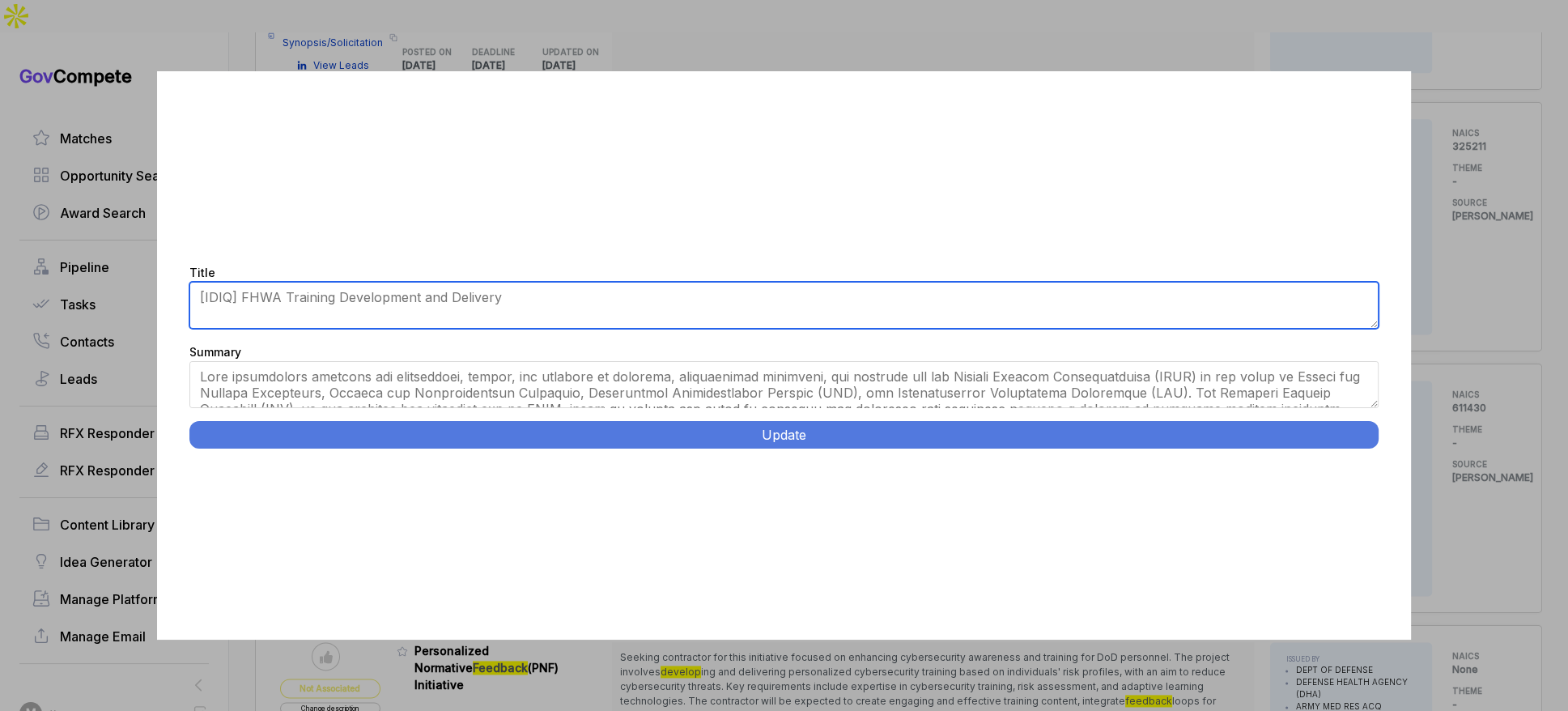
click at [406, 301] on textarea "[IDIQ] FHWA Training Development and Delivery" at bounding box center [784, 305] width 1190 height 47
type textarea "FHWA Training Development and Delivery IDIQ"
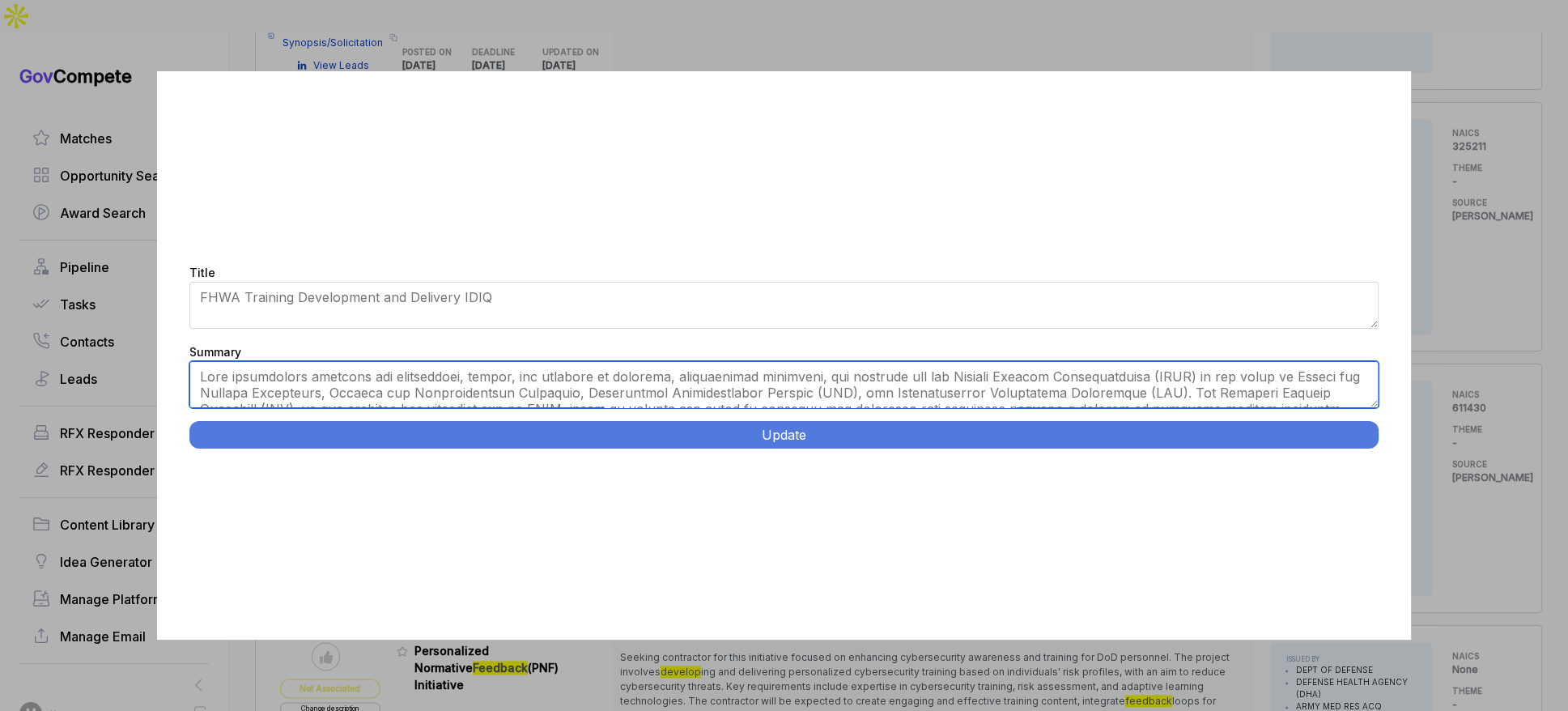
click at [447, 373] on textarea "Summary" at bounding box center [784, 384] width 1190 height 47
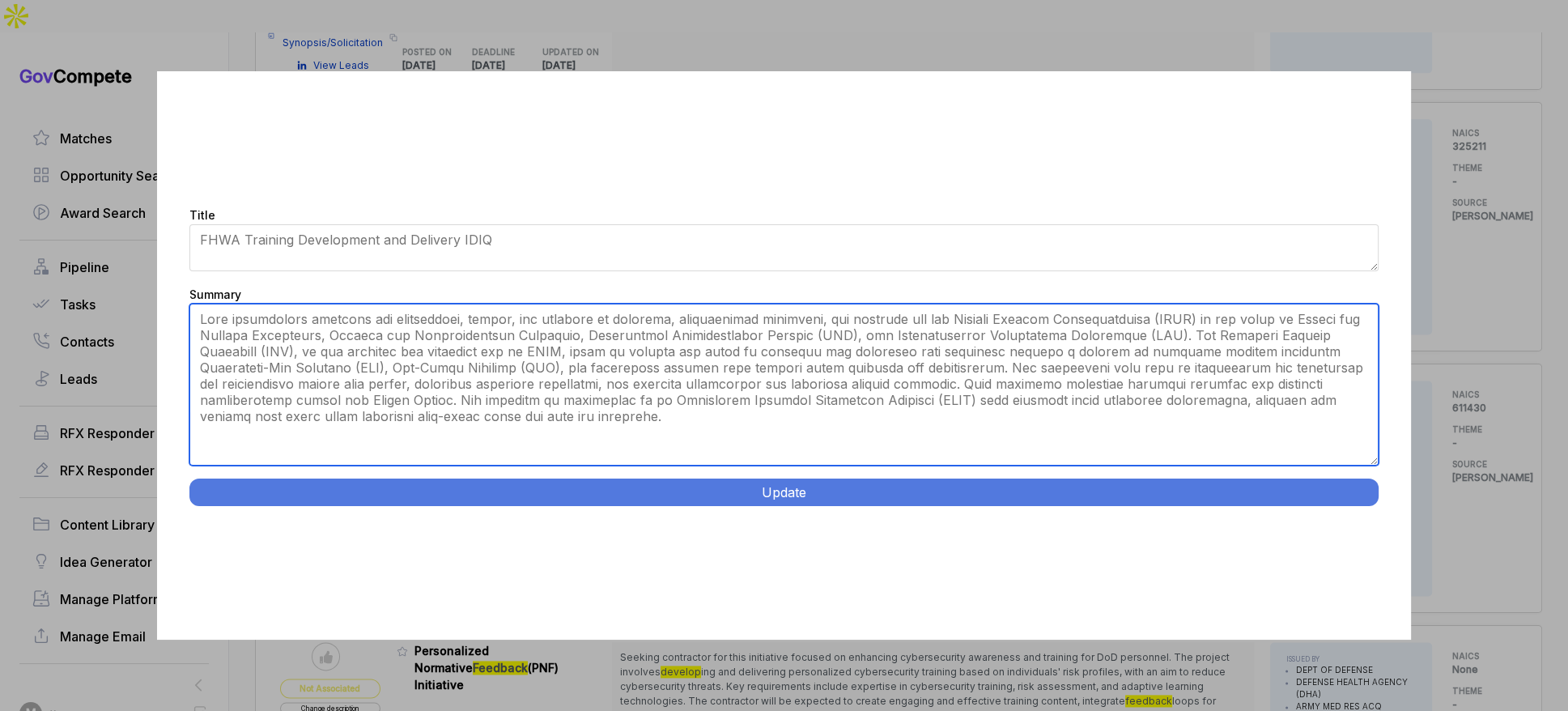
drag, startPoint x: 1374, startPoint y: 403, endPoint x: 1228, endPoint y: 490, distance: 170.0
click at [1359, 519] on div "Title [IDIQ] FHWA Training Development and Delivery Summary Update" at bounding box center [785, 355] width 1255 height 568
drag, startPoint x: 739, startPoint y: 382, endPoint x: 757, endPoint y: 424, distance: 45.7
click at [757, 424] on textarea "Summary" at bounding box center [784, 383] width 1190 height 163
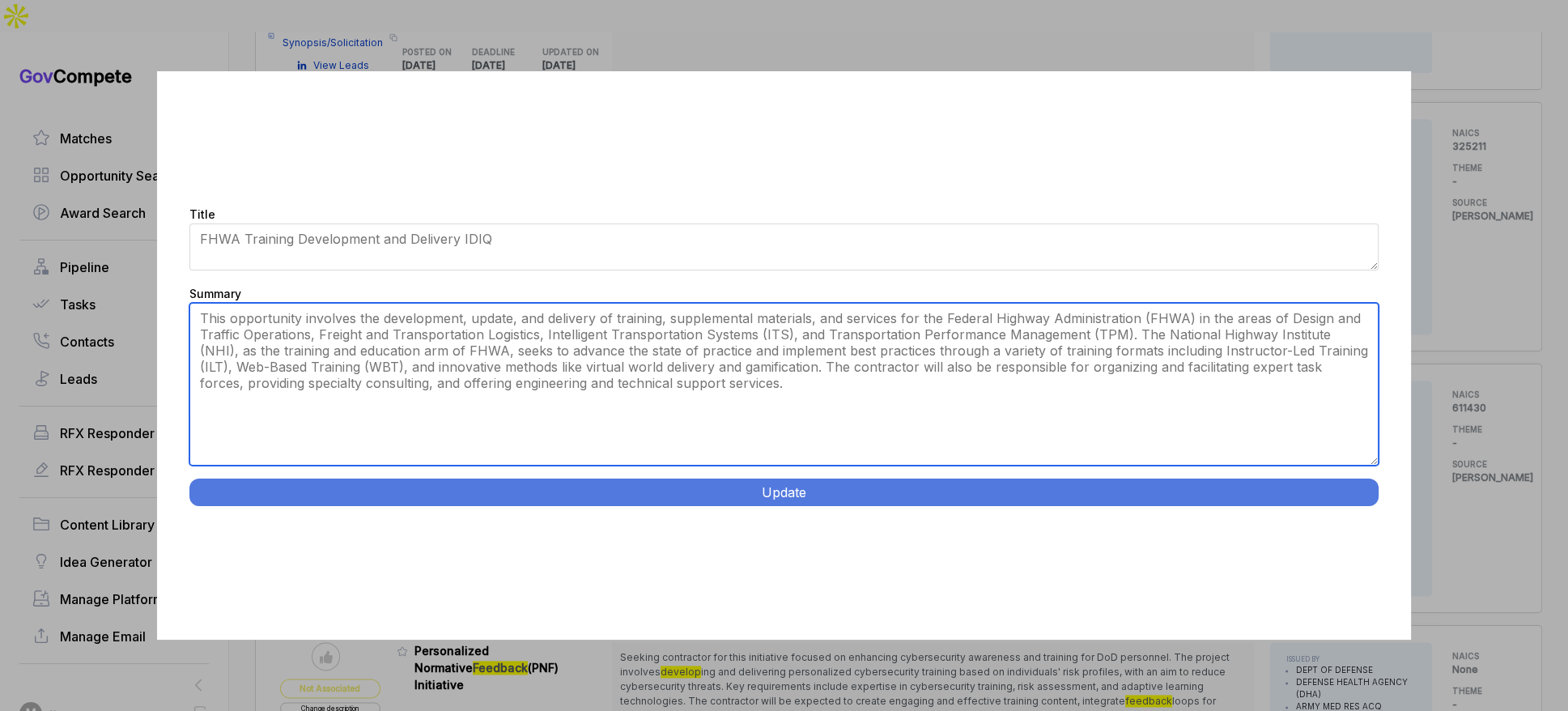
type textarea "This opportunity involves the development, update, and delivery of training, su…"
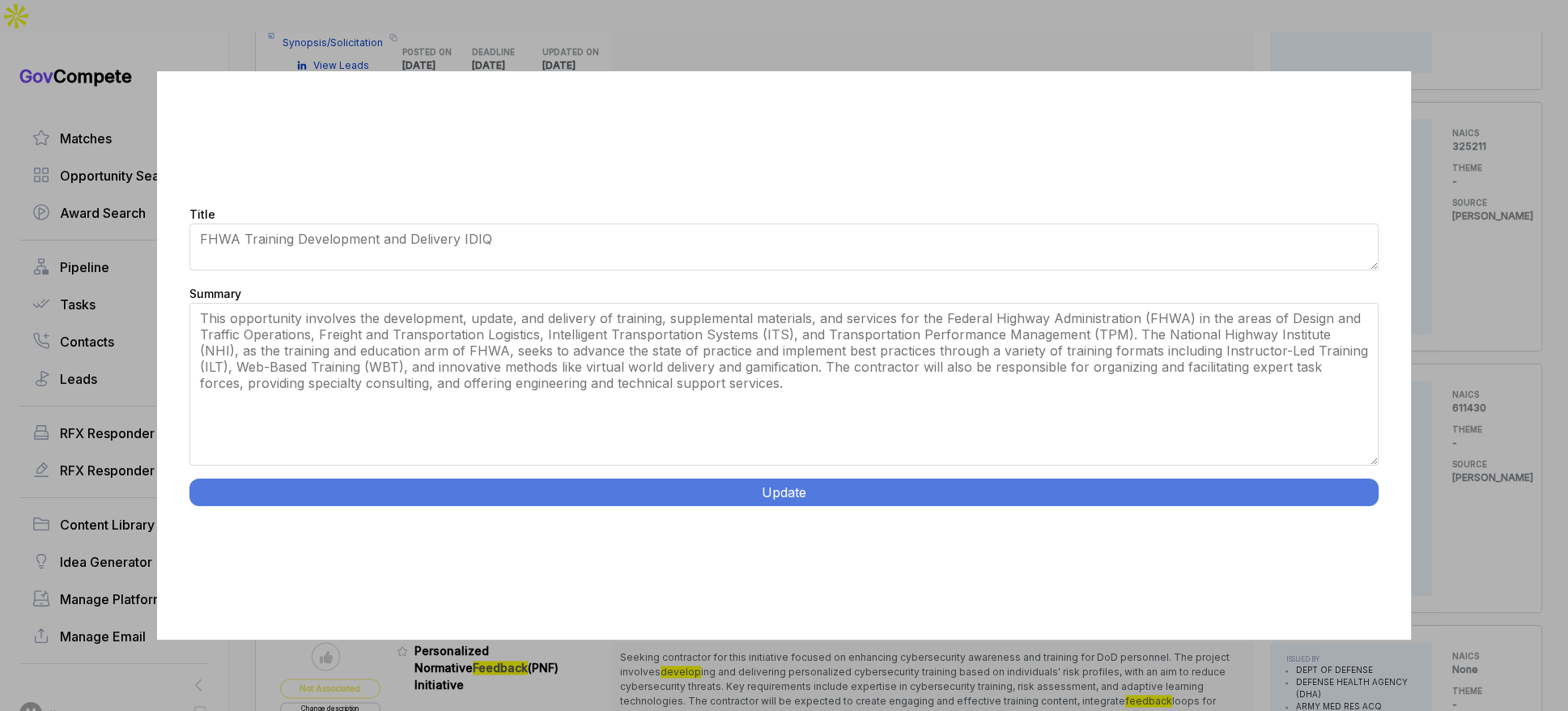
click at [804, 510] on div "Title [IDIQ] FHWA Training Development and Delivery Summary Update" at bounding box center [785, 355] width 1255 height 568
click at [810, 498] on button "Update" at bounding box center [784, 492] width 1190 height 28
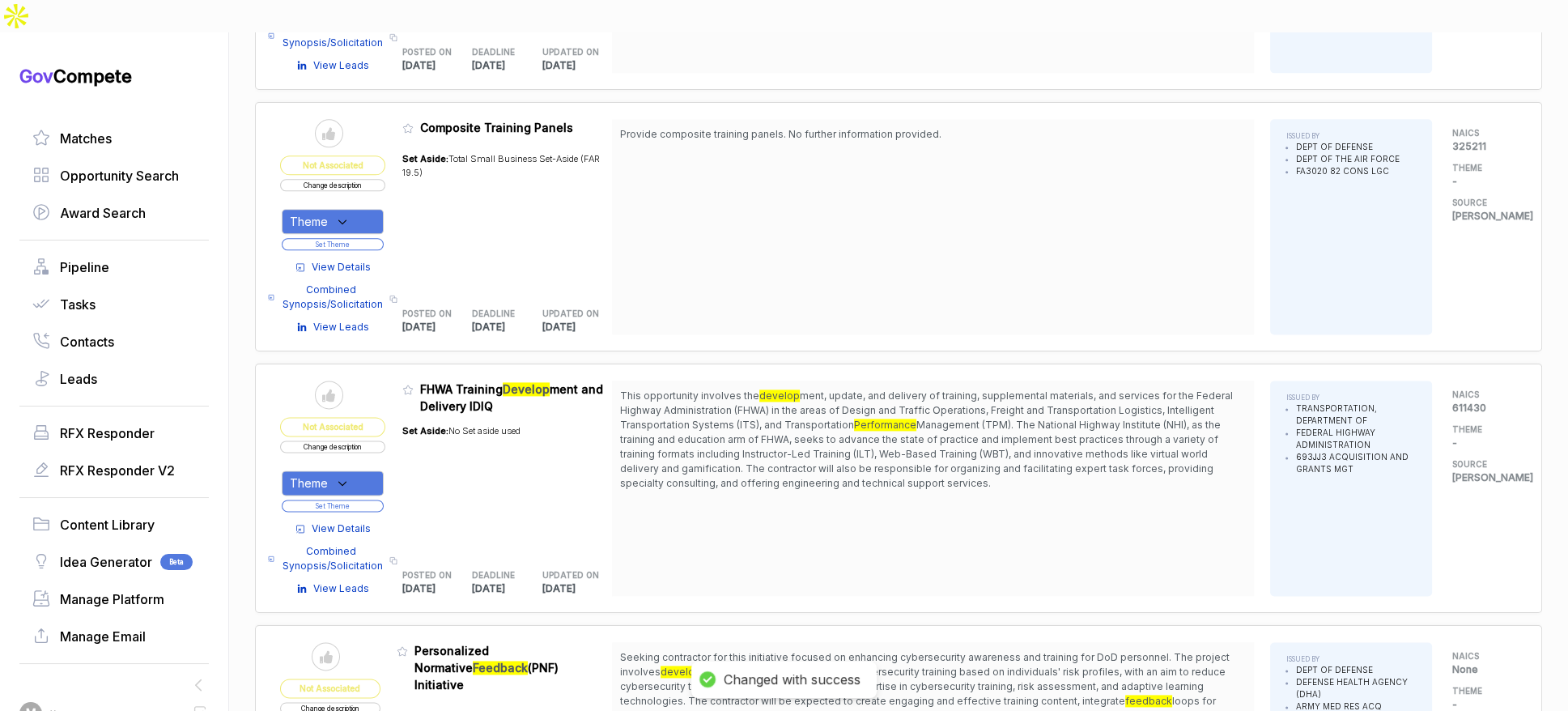
click at [373, 471] on div "Theme" at bounding box center [332, 483] width 102 height 25
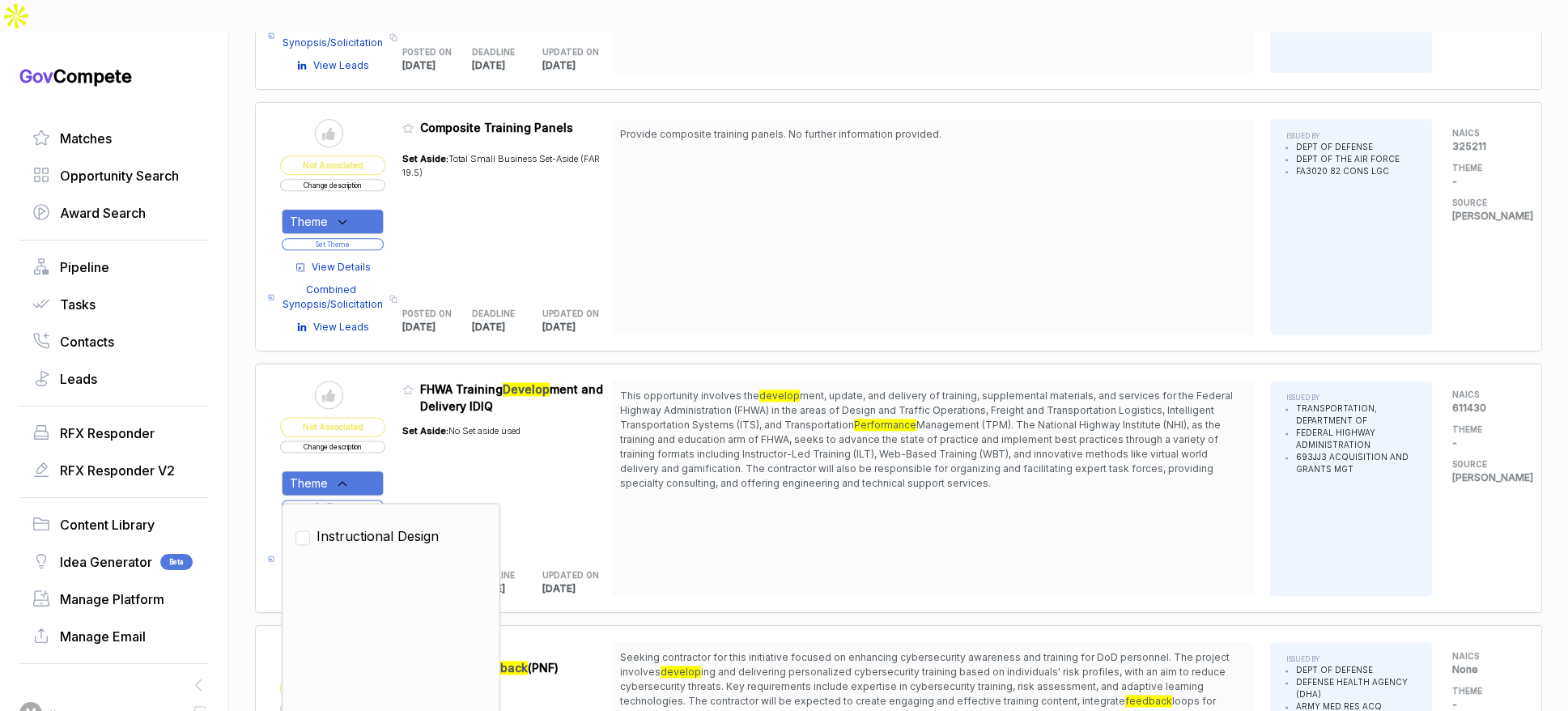
drag, startPoint x: 374, startPoint y: 495, endPoint x: 431, endPoint y: 444, distance: 76.5
click at [374, 526] on span "Instructional Design" at bounding box center [378, 536] width 122 height 20
checkbox input "true"
drag, startPoint x: 434, startPoint y: 439, endPoint x: 391, endPoint y: 459, distance: 47.4
click at [434, 439] on div "Set Aside: No Set aside used" at bounding box center [461, 483] width 118 height 137
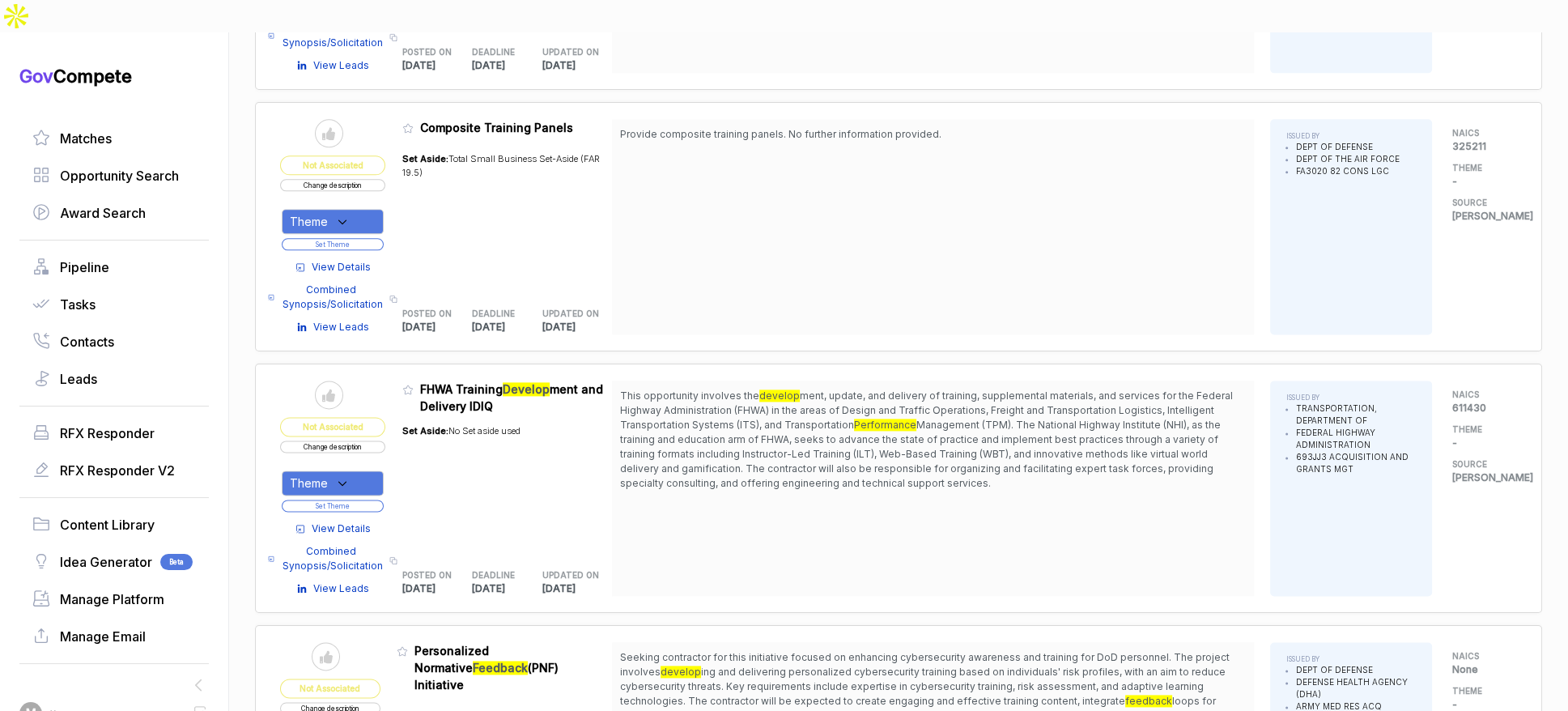
click at [375, 500] on button "Set Theme" at bounding box center [332, 505] width 102 height 12
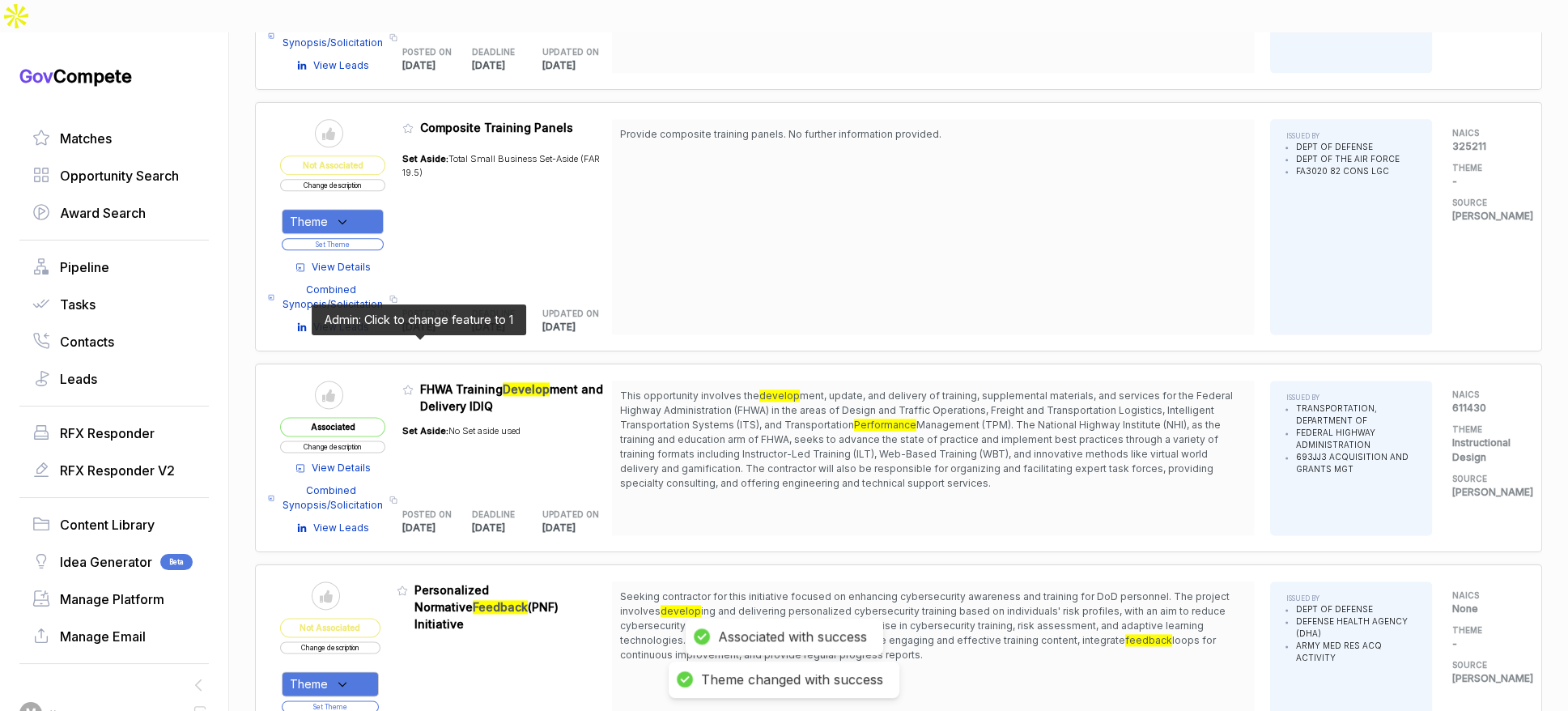
click at [412, 383] on icon at bounding box center [408, 389] width 12 height 12
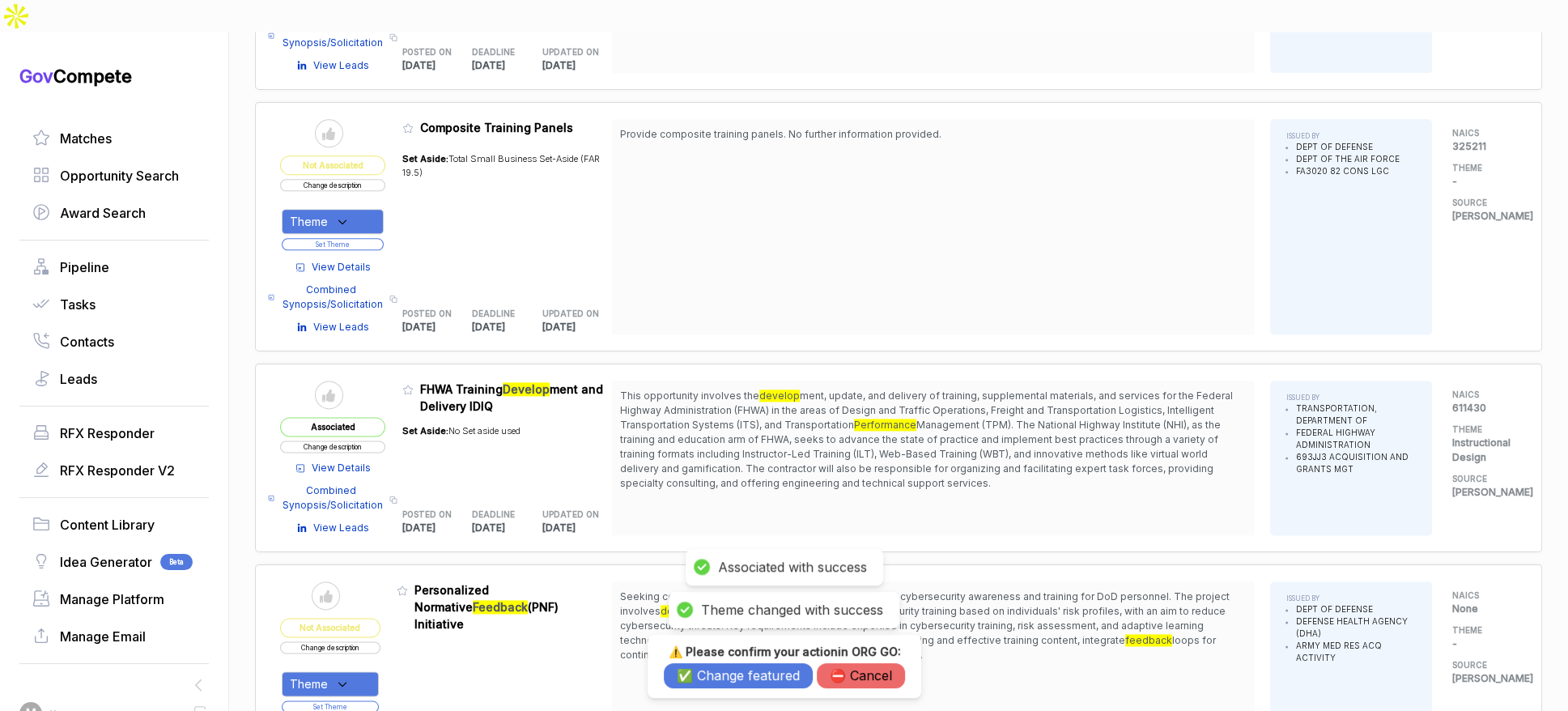
click at [694, 678] on button "✅ Change featured" at bounding box center [739, 676] width 149 height 25
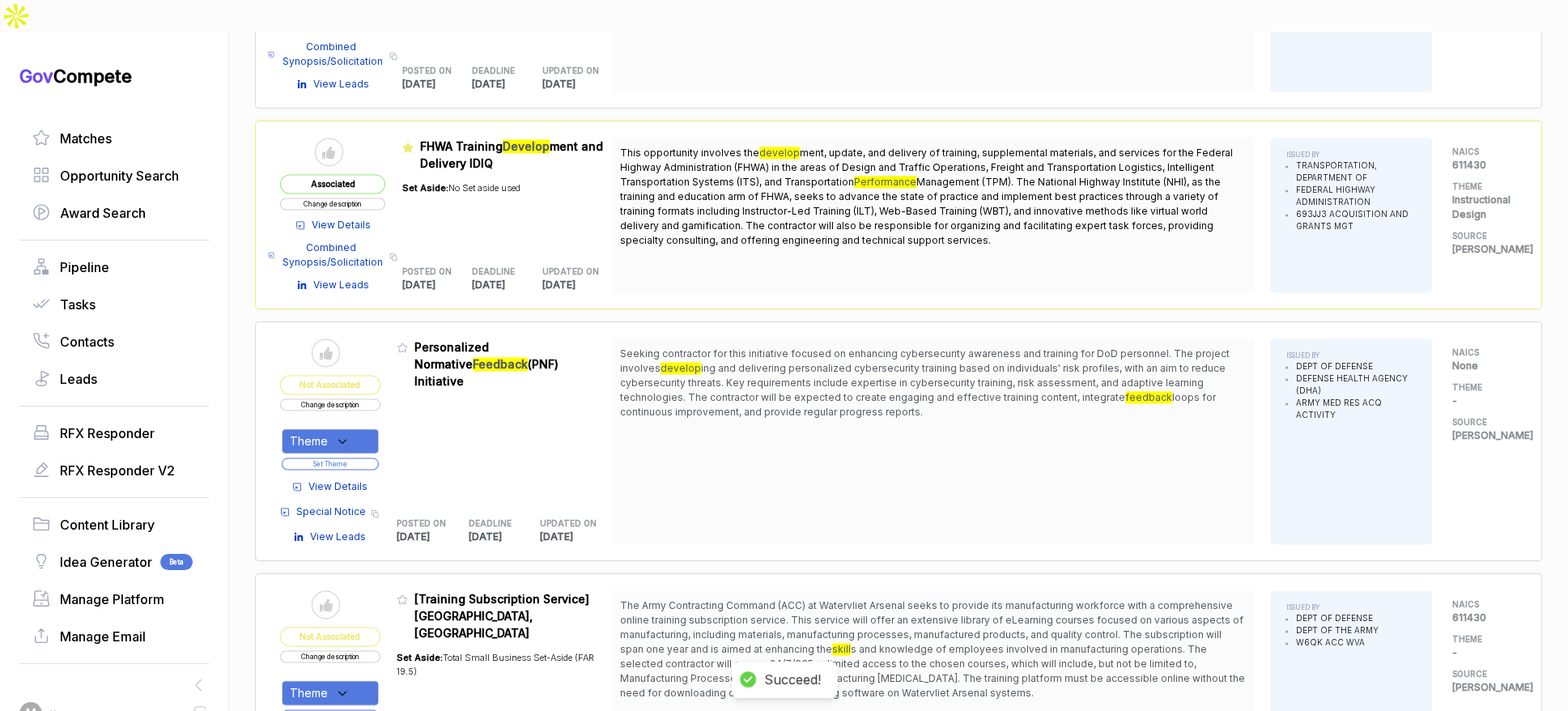
scroll to position [2994, 0]
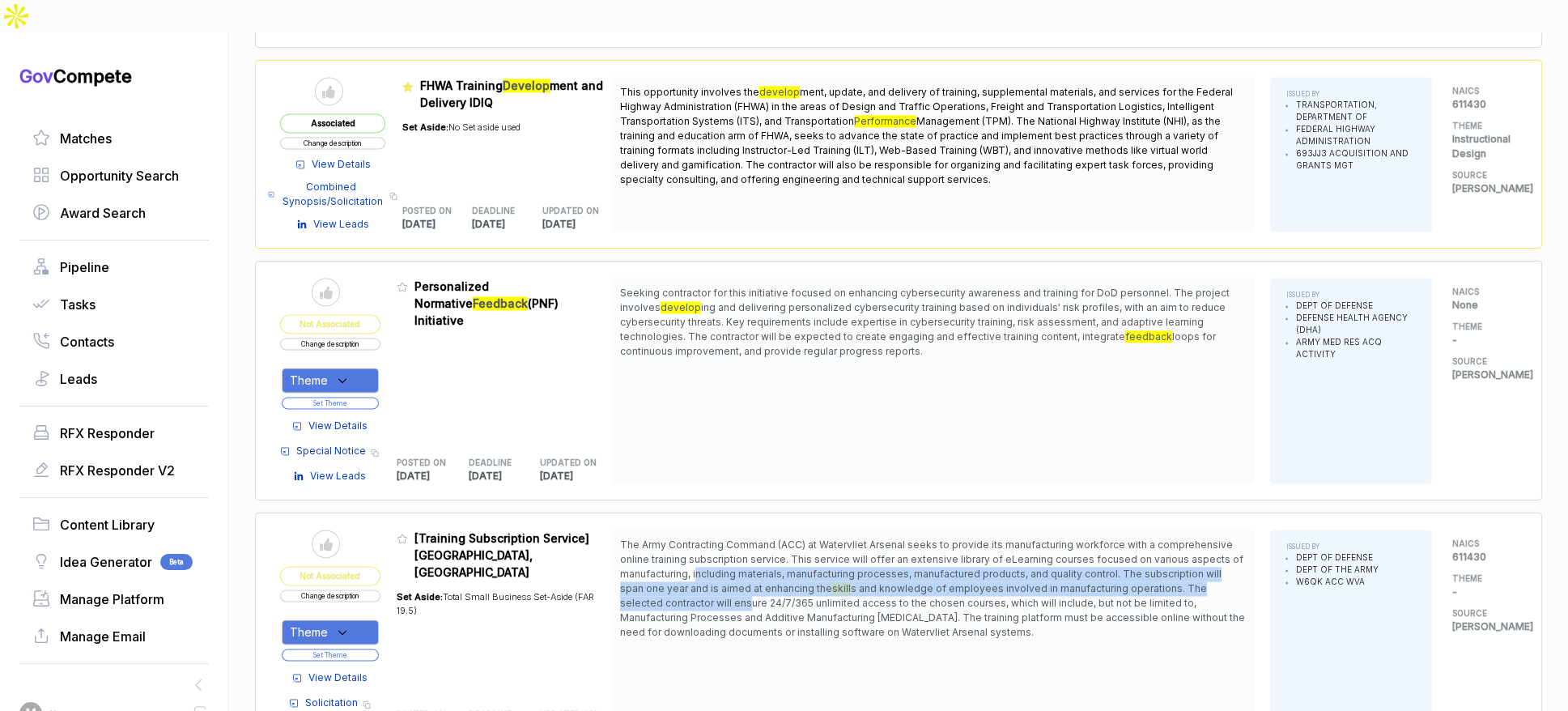
drag, startPoint x: 706, startPoint y: 526, endPoint x: 715, endPoint y: 554, distance: 29.4
click at [715, 554] on span "The Army Contracting Command (ACC) at Watervliet Arsenal seeks to provide its m…" at bounding box center [933, 588] width 626 height 102
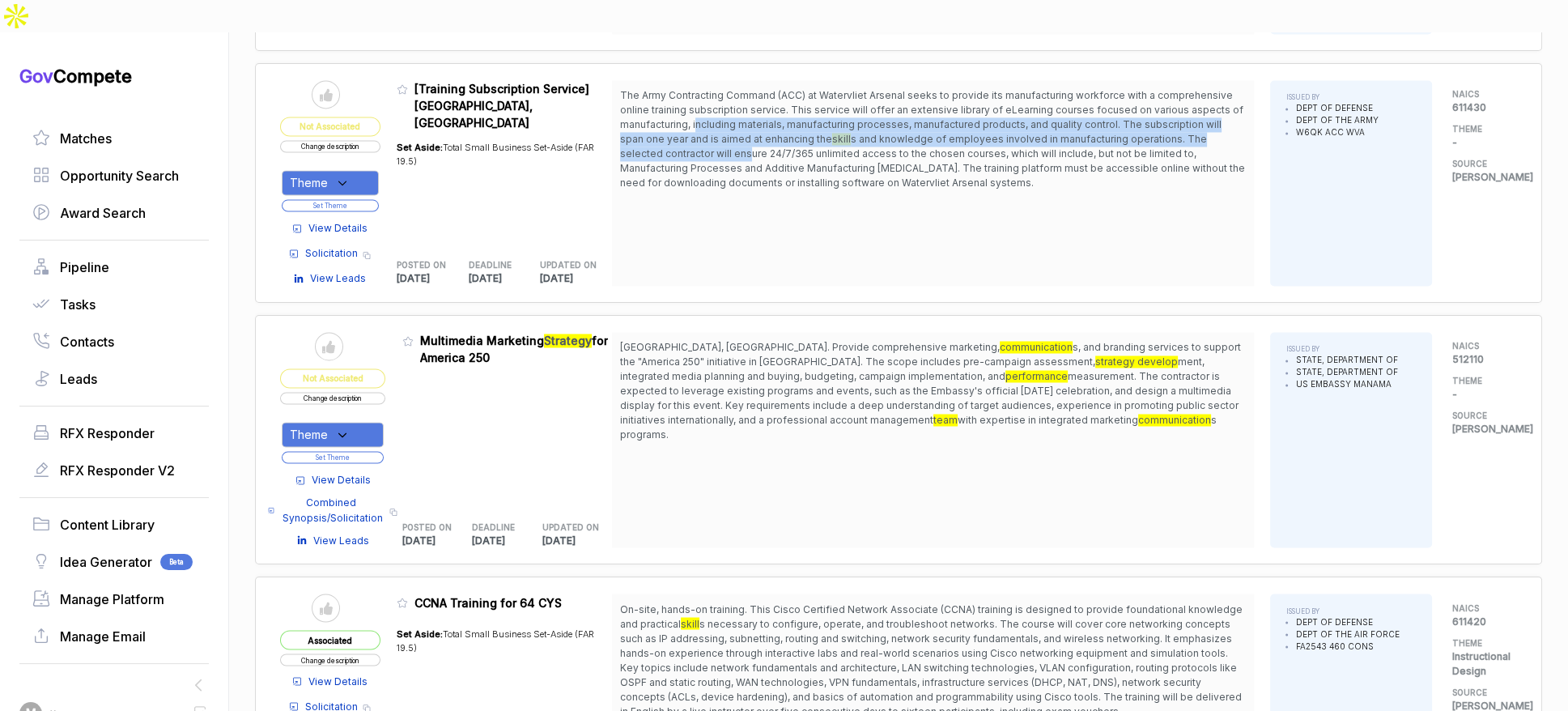
scroll to position [3464, 0]
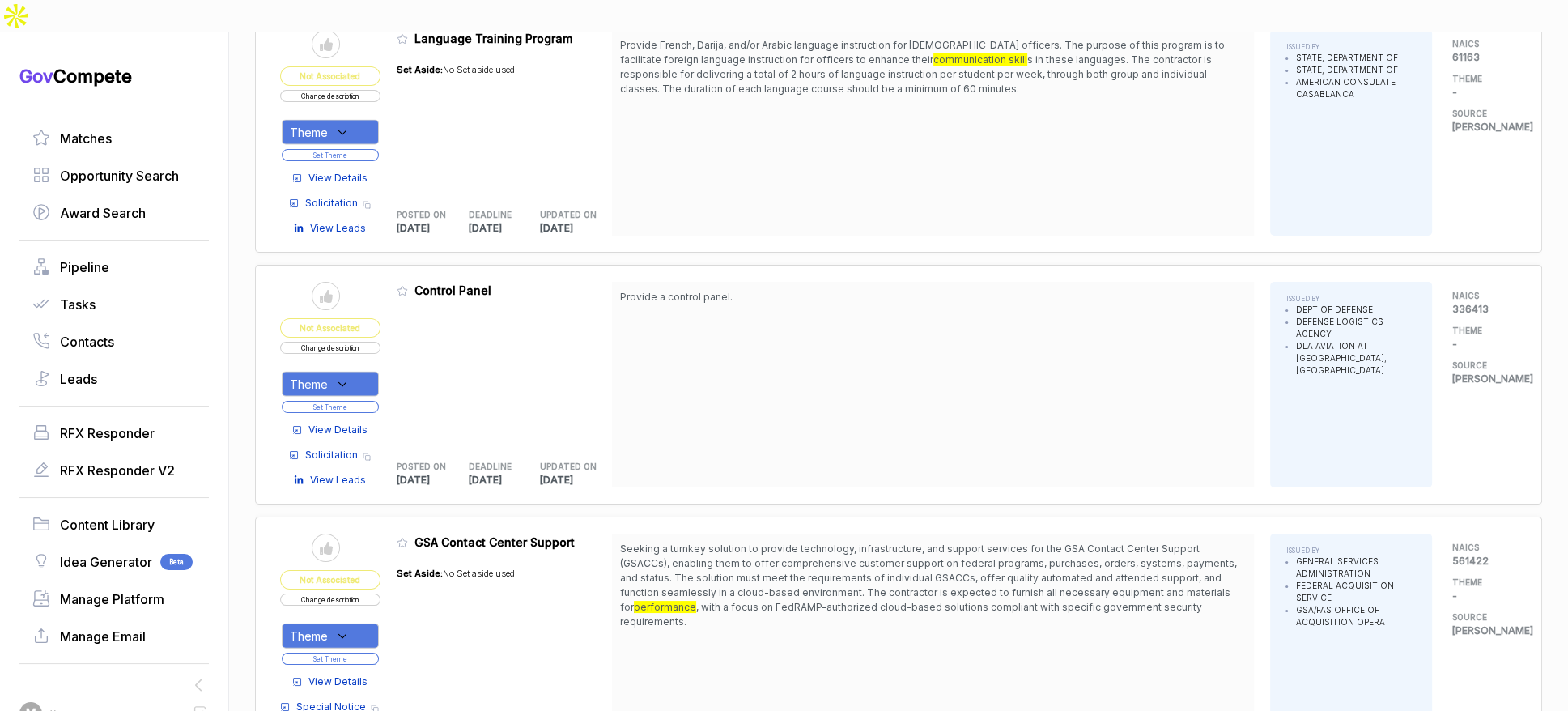
scroll to position [4608, 0]
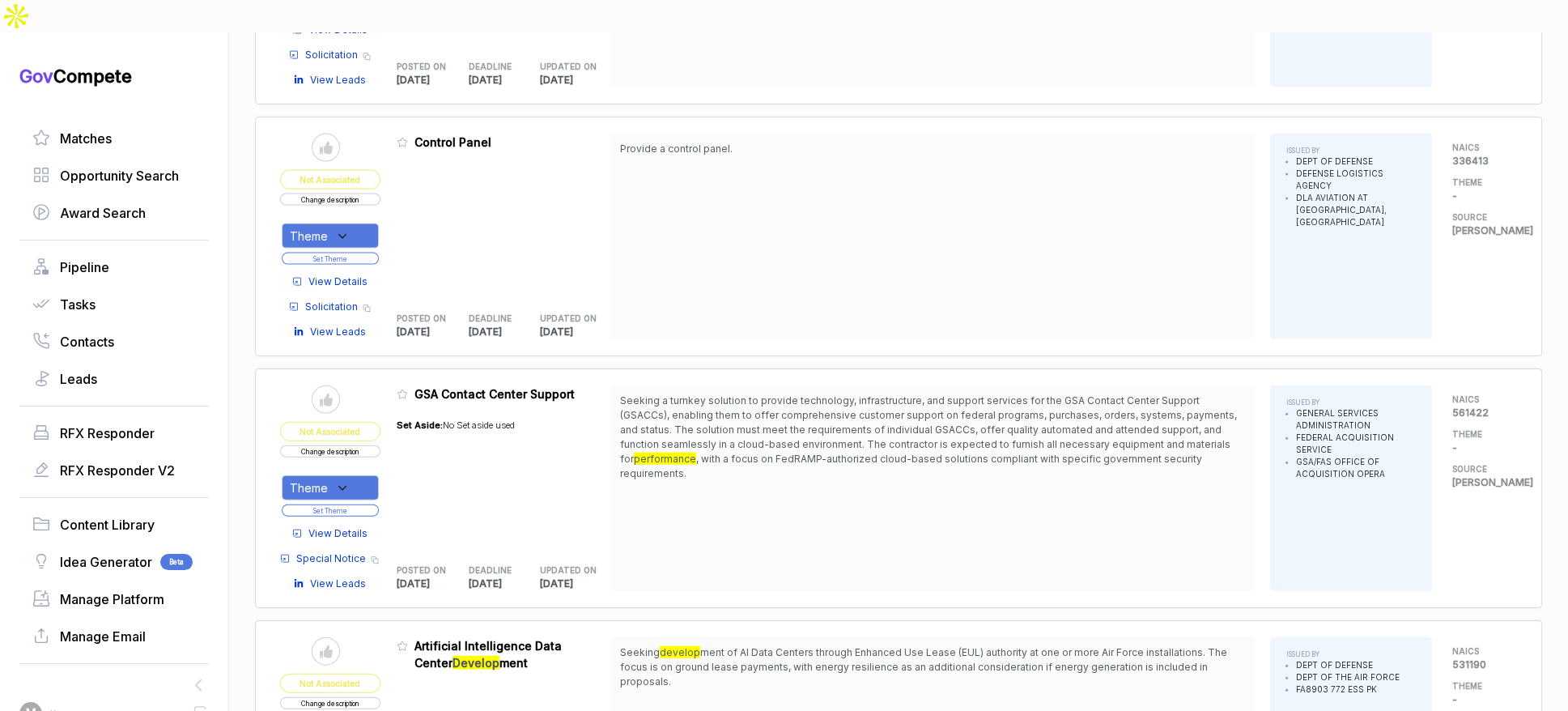
click at [366, 526] on span "View Details" at bounding box center [338, 534] width 59 height 14
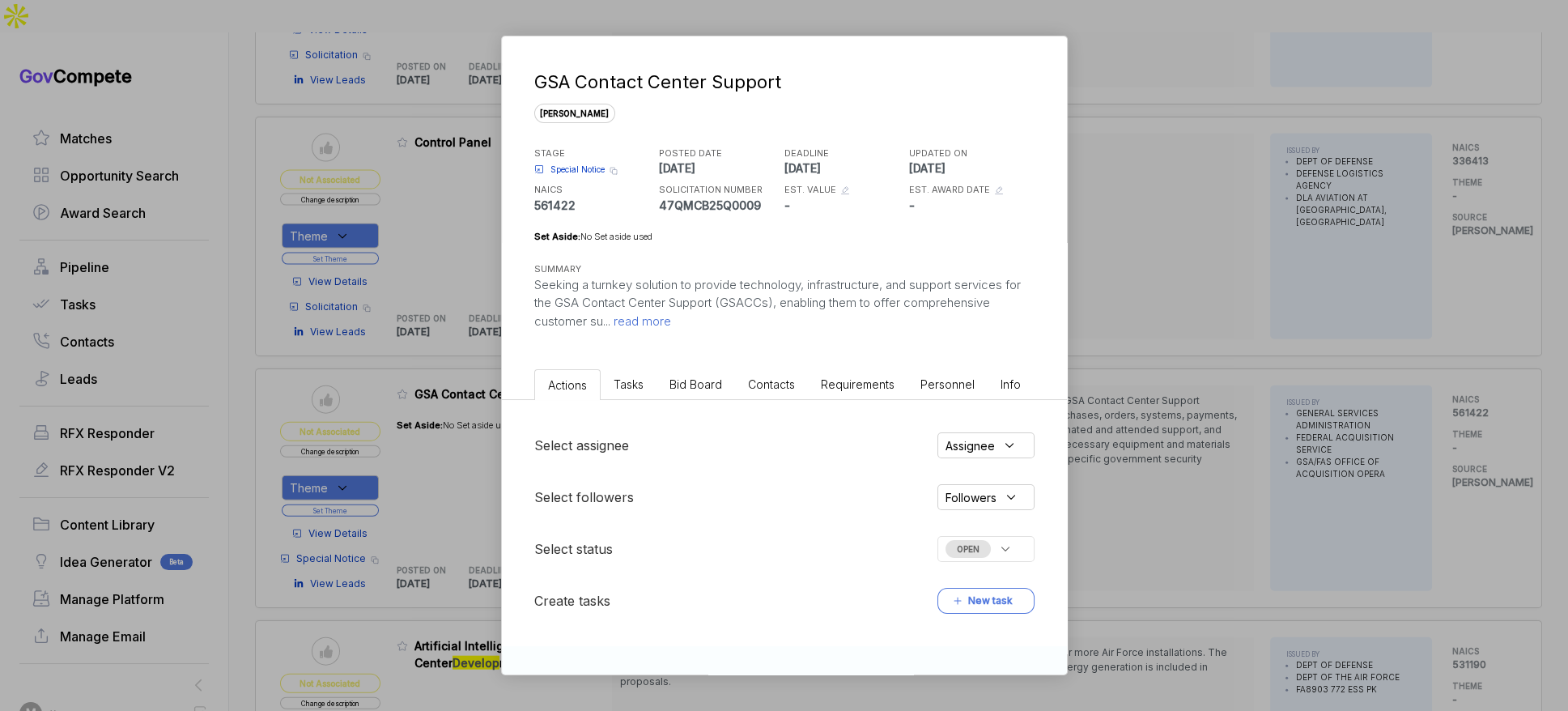
click at [689, 386] on span "Bid Board" at bounding box center [696, 383] width 52 height 14
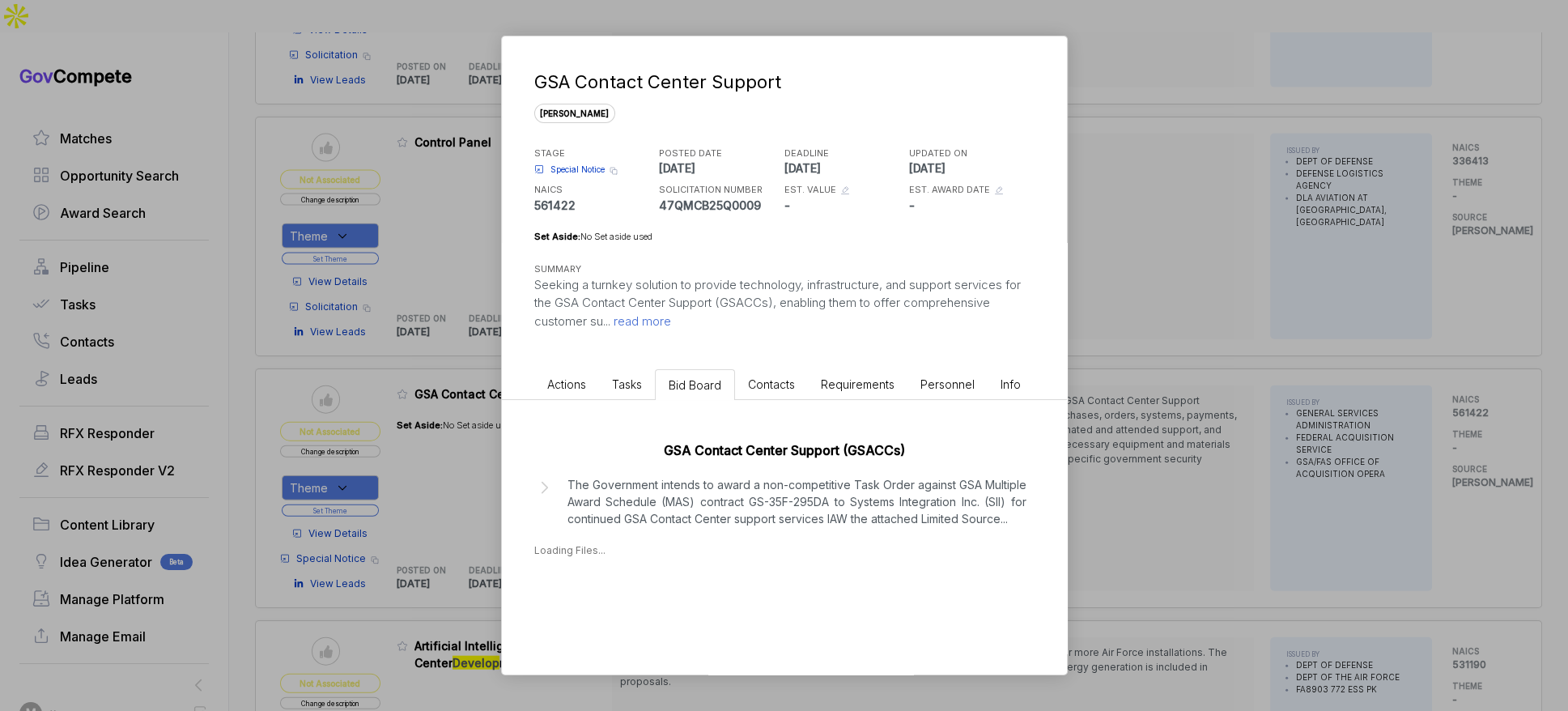
click at [781, 504] on p "The Government intends to award a non-competitive Task Order against GSA Multip…" at bounding box center [798, 501] width 459 height 51
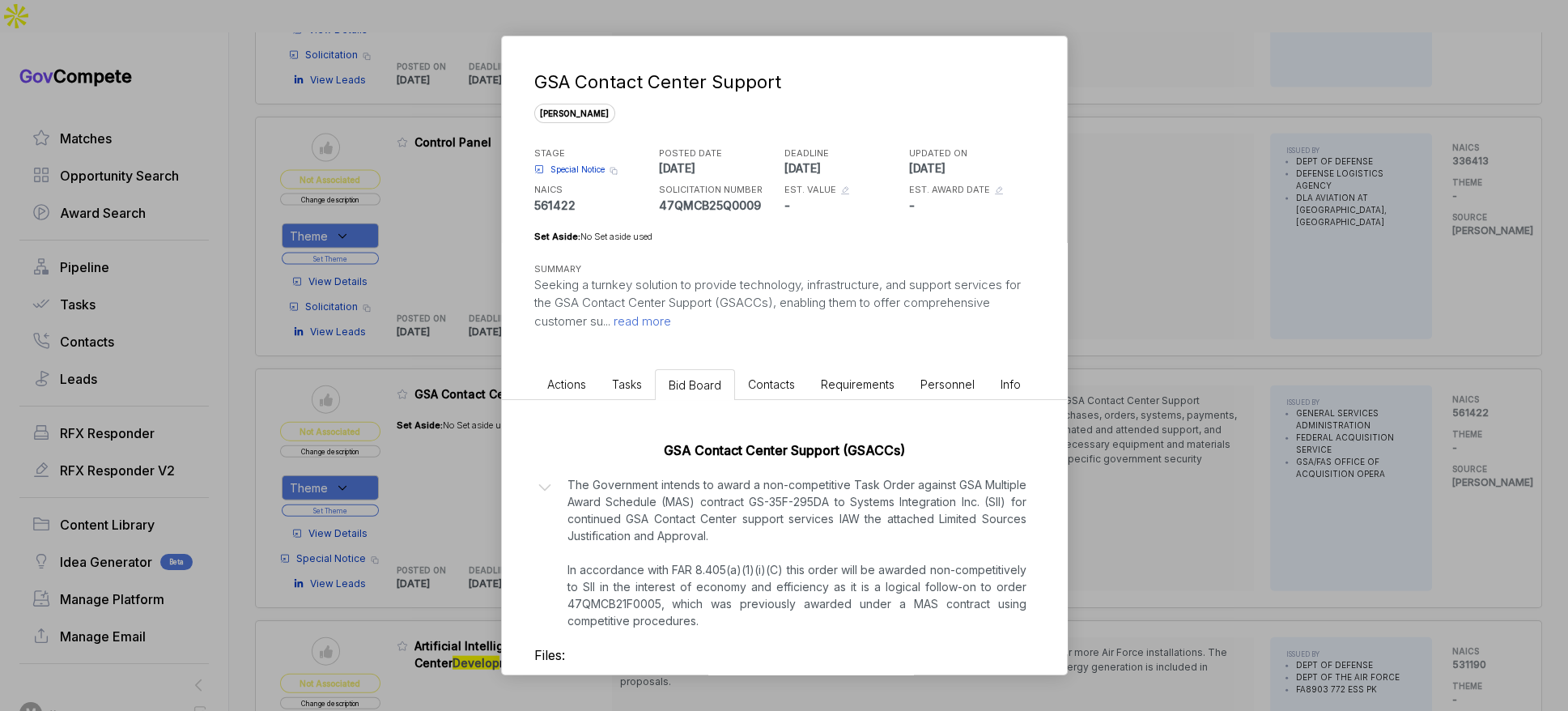
drag, startPoint x: 1077, startPoint y: 503, endPoint x: 1083, endPoint y: 516, distance: 14.3
click at [1078, 503] on div "GSA Contact Center Support sam STAGE Special Notice Copy link POSTED DATE 2025-…" at bounding box center [784, 356] width 1568 height 711
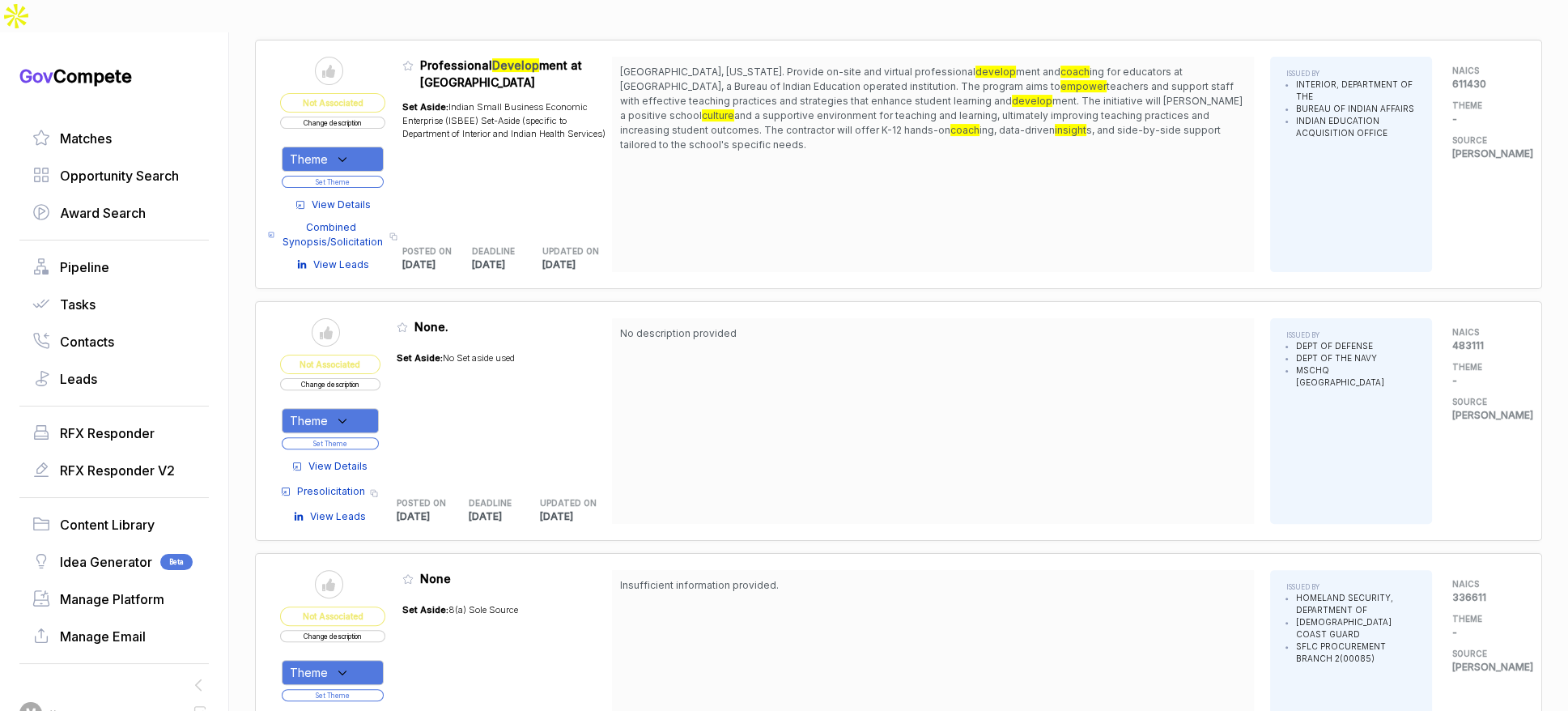
scroll to position [0, 0]
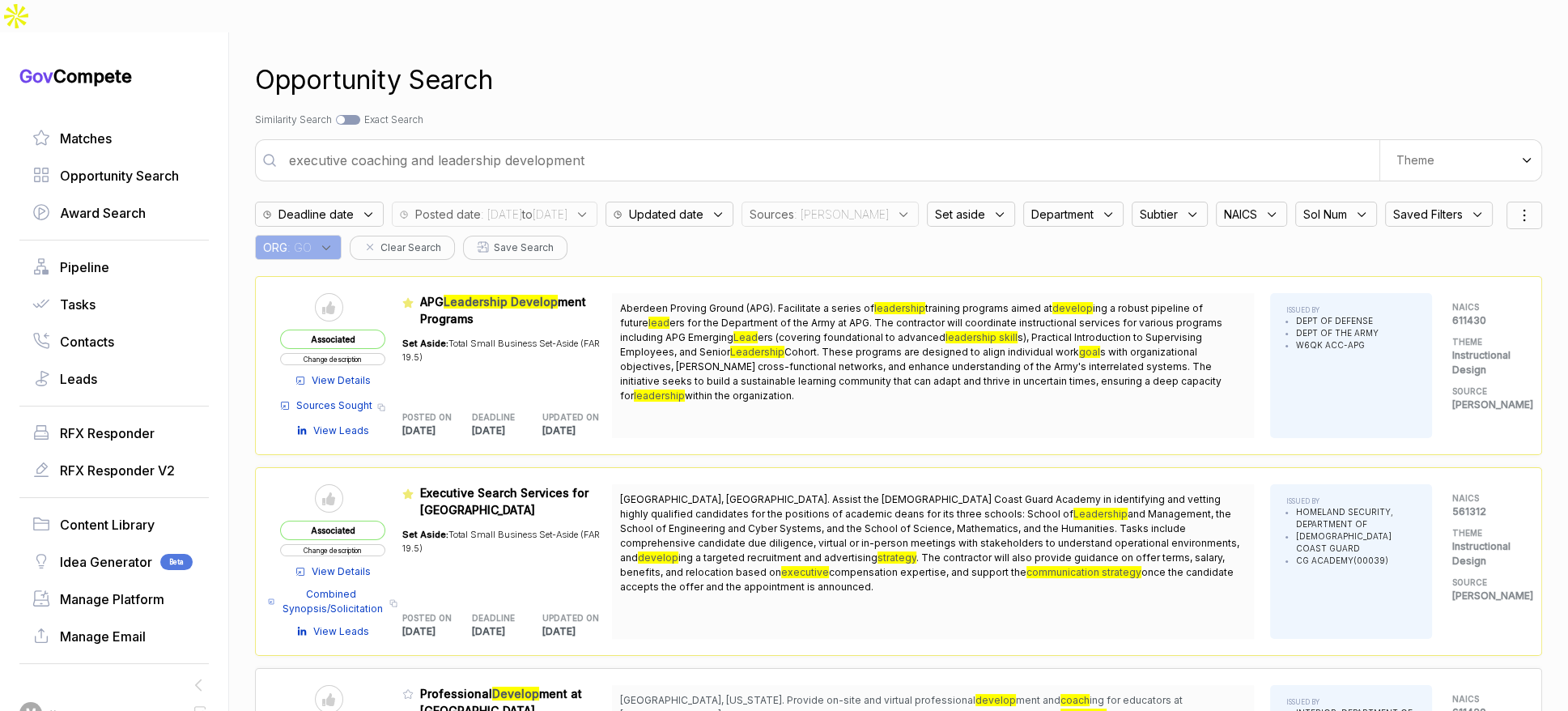
click at [311, 238] on span ": GO" at bounding box center [299, 247] width 24 height 17
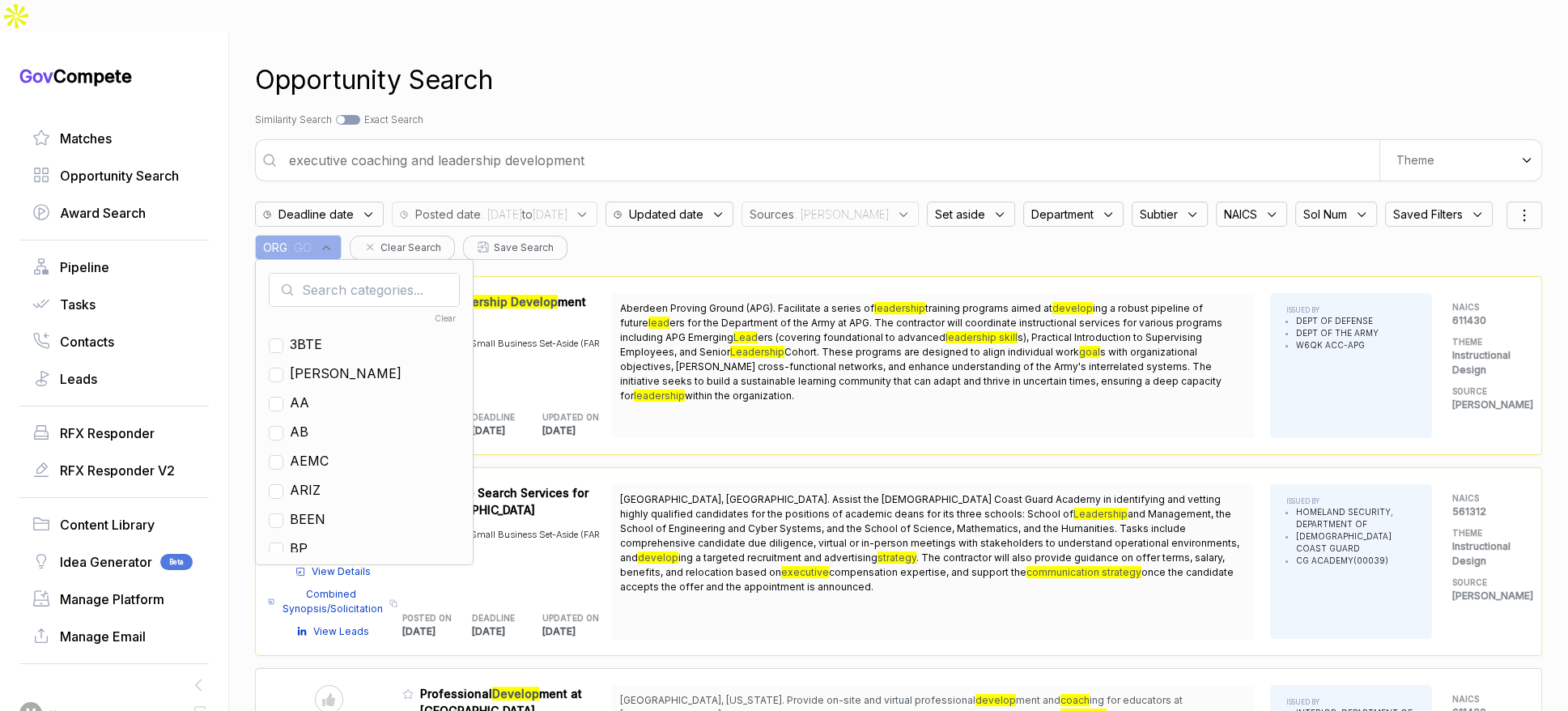
click at [487, 148] on div "executive coaching and leadership development We use AI to create custom search…" at bounding box center [898, 160] width 1287 height 42
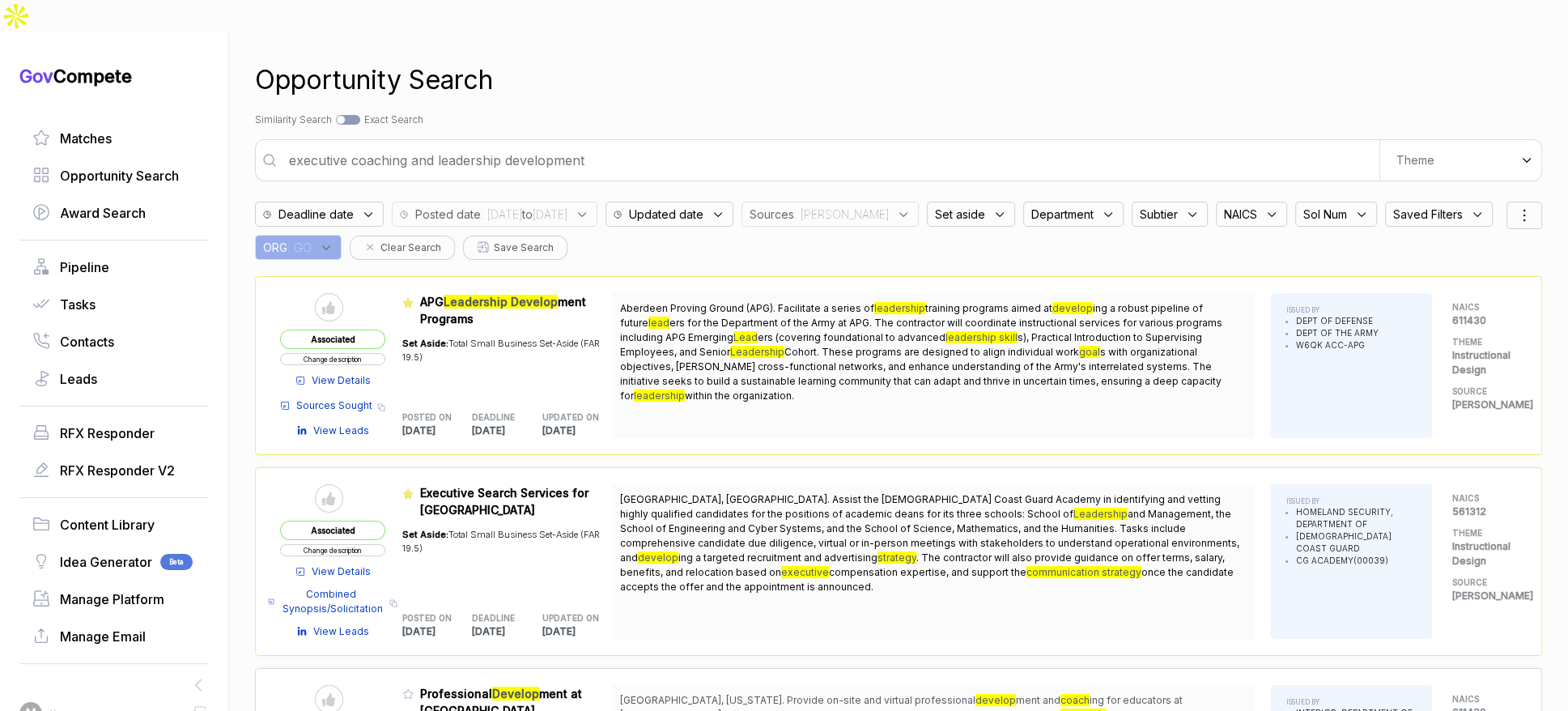
click at [503, 144] on input "executive coaching and leadership development" at bounding box center [829, 160] width 1100 height 32
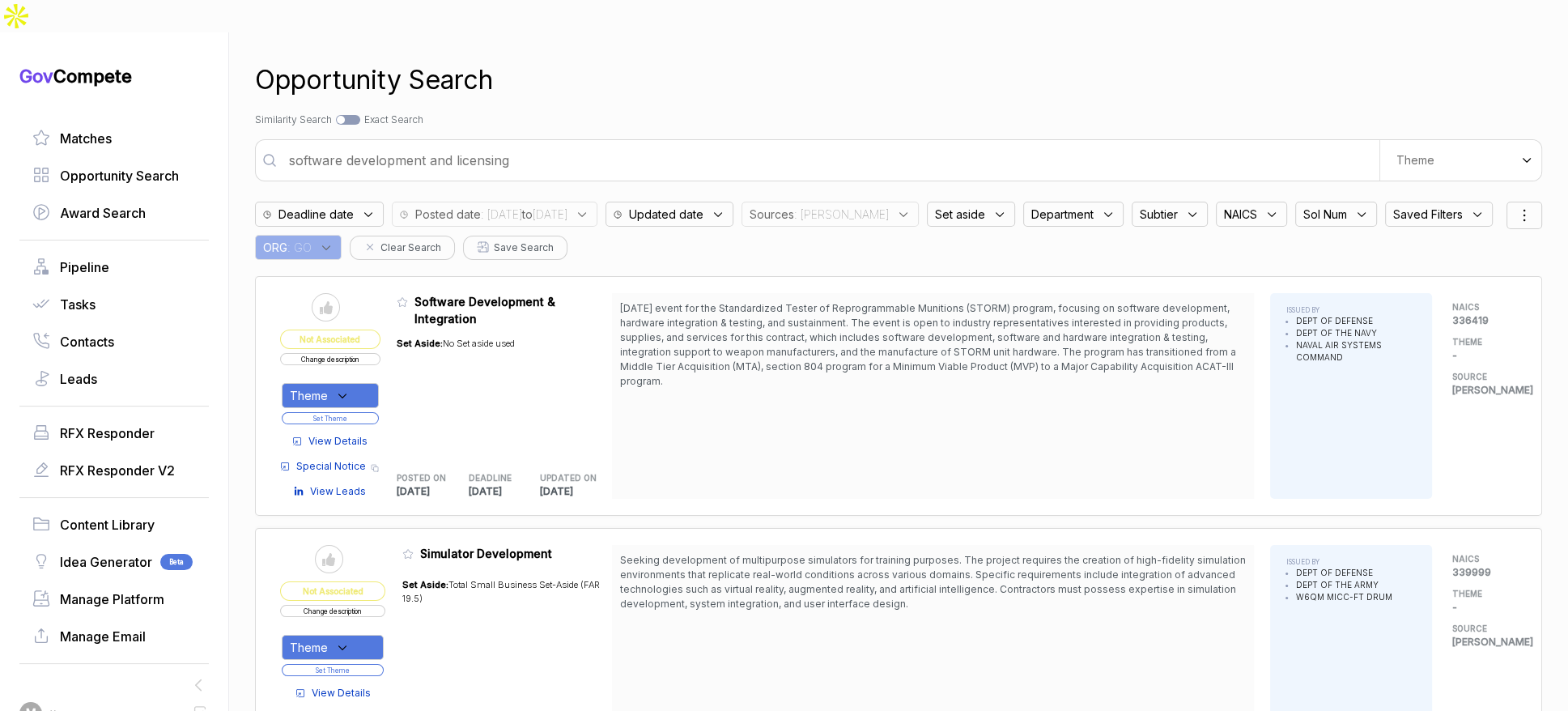
type input "software development and licensing"
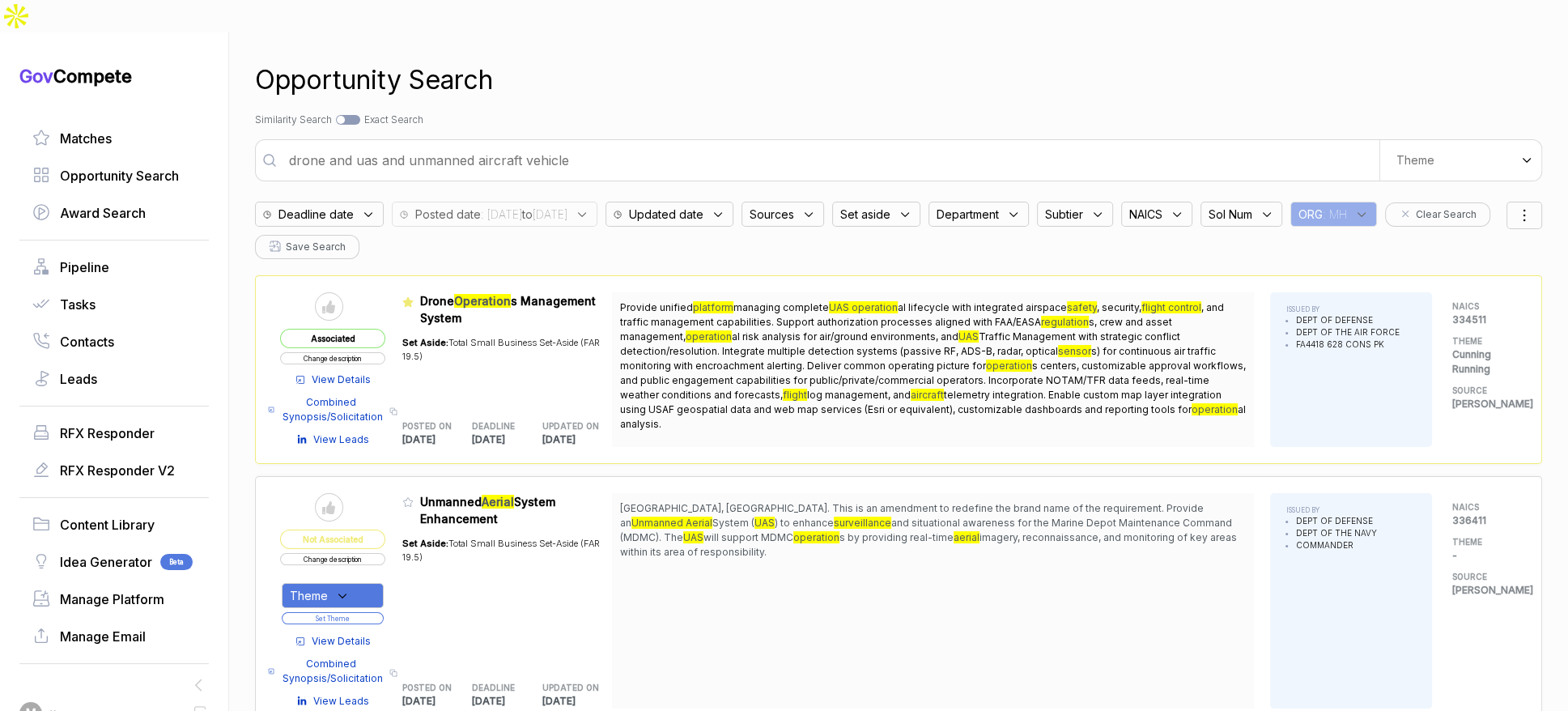
scroll to position [6830, 0]
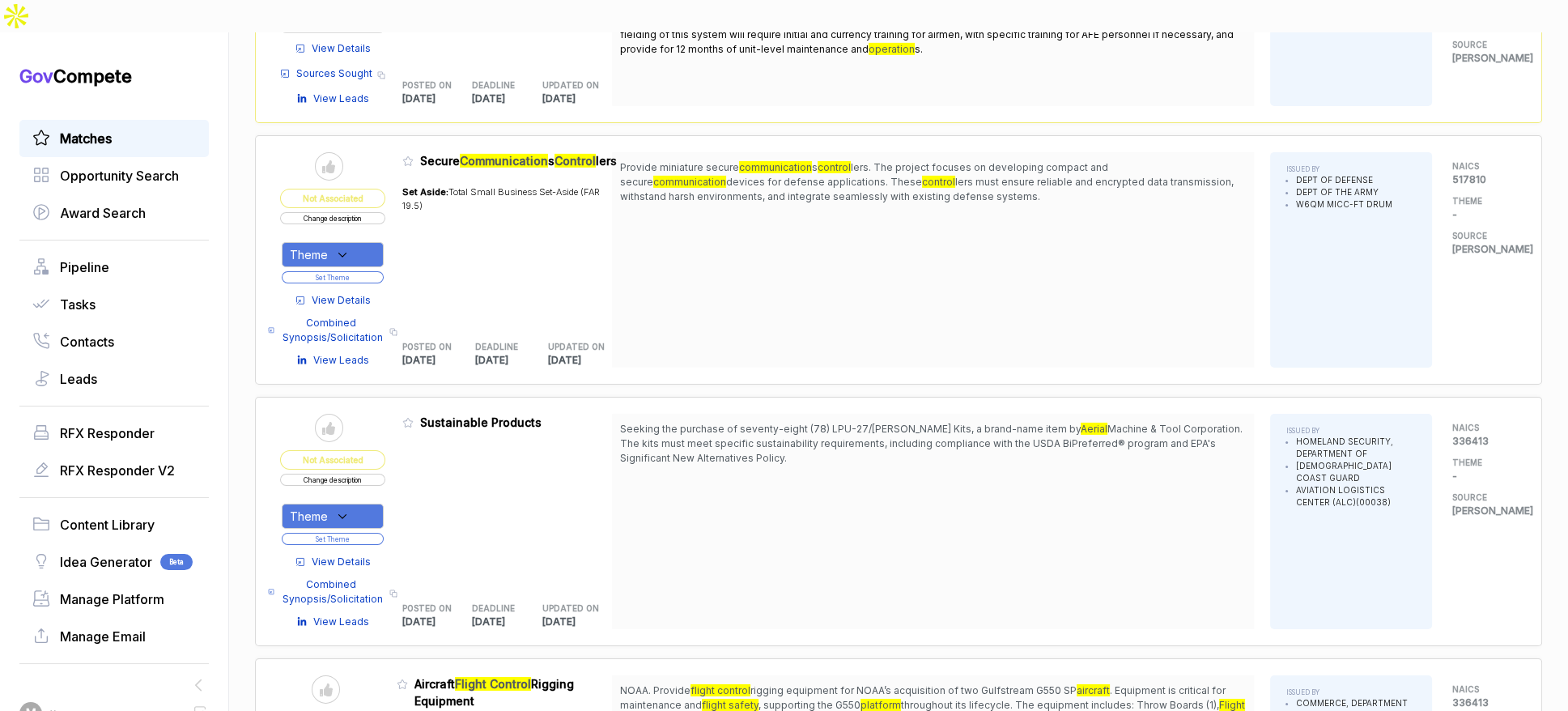
click at [136, 129] on link "Matches" at bounding box center [114, 139] width 164 height 20
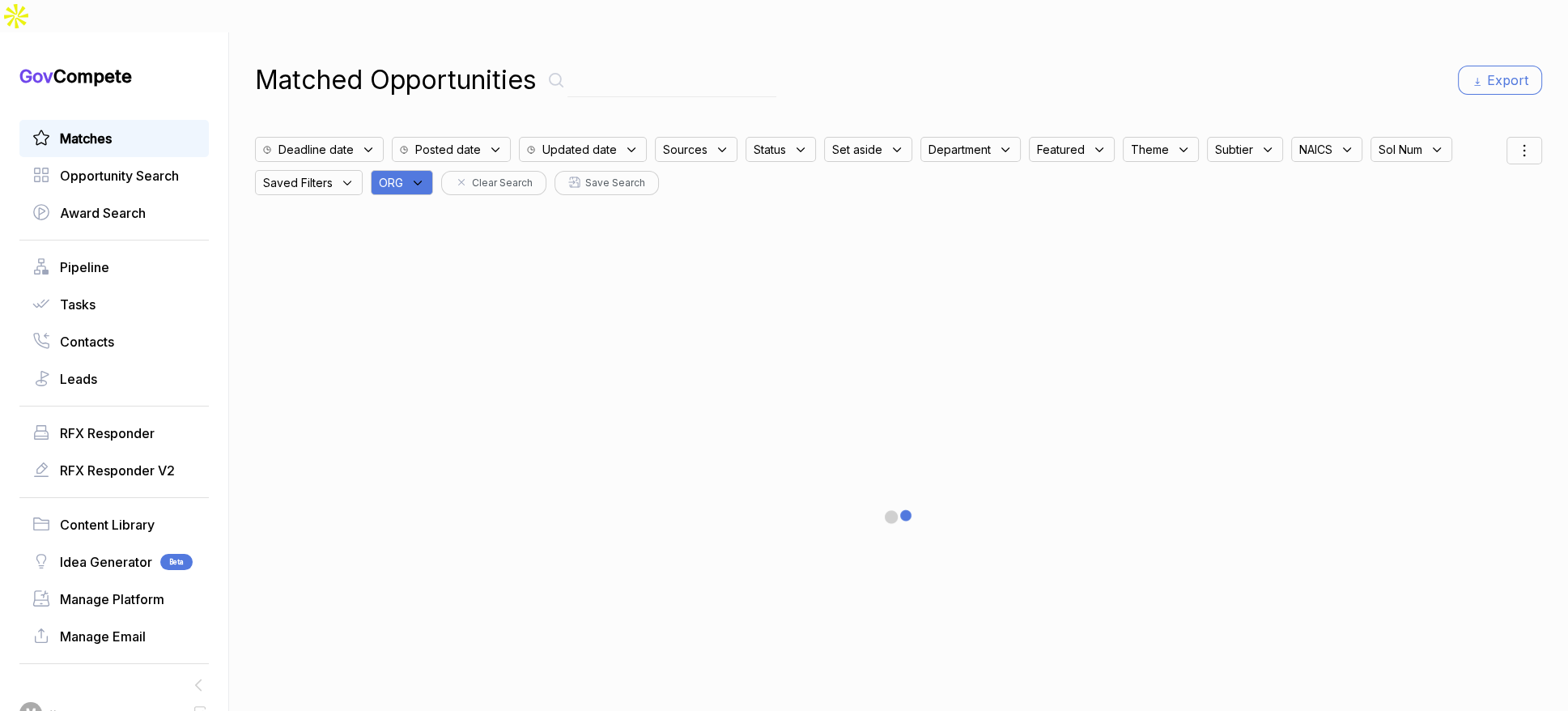
click at [450, 171] on button "Clear Search" at bounding box center [493, 183] width 105 height 24
click at [422, 176] on icon at bounding box center [418, 183] width 14 height 14
click at [421, 208] on input "text" at bounding box center [480, 225] width 191 height 34
click at [423, 276] on ul "G2XC GLOB GO TACG WYDG" at bounding box center [480, 365] width 191 height 243
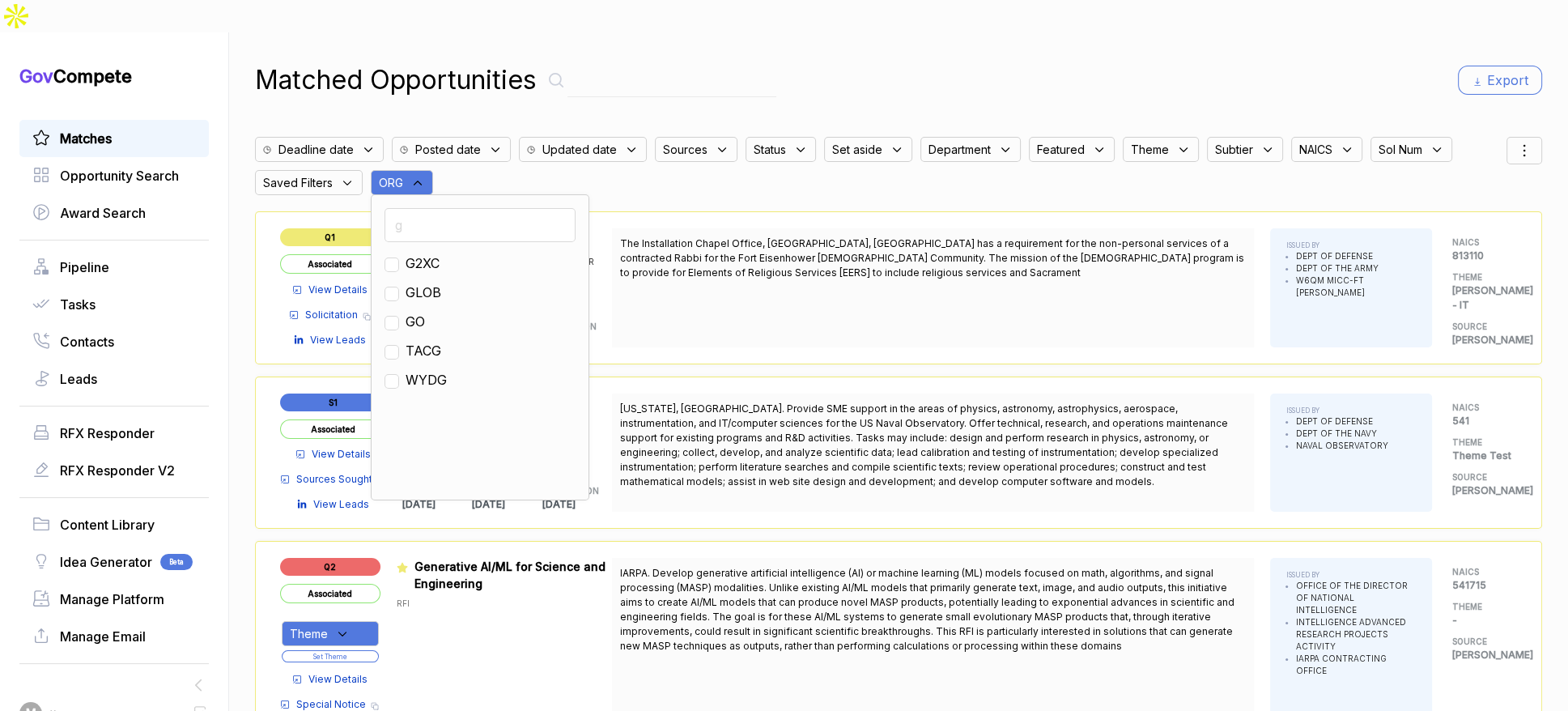
drag, startPoint x: 422, startPoint y: 286, endPoint x: 439, endPoint y: 254, distance: 36.2
click at [422, 311] on span "GO" at bounding box center [416, 321] width 20 height 20
checkbox input "true"
click at [767, 74] on div "Matched Opportunities Export Deadline date Posted date Updated date Sources Sta…" at bounding box center [898, 388] width 1287 height 711
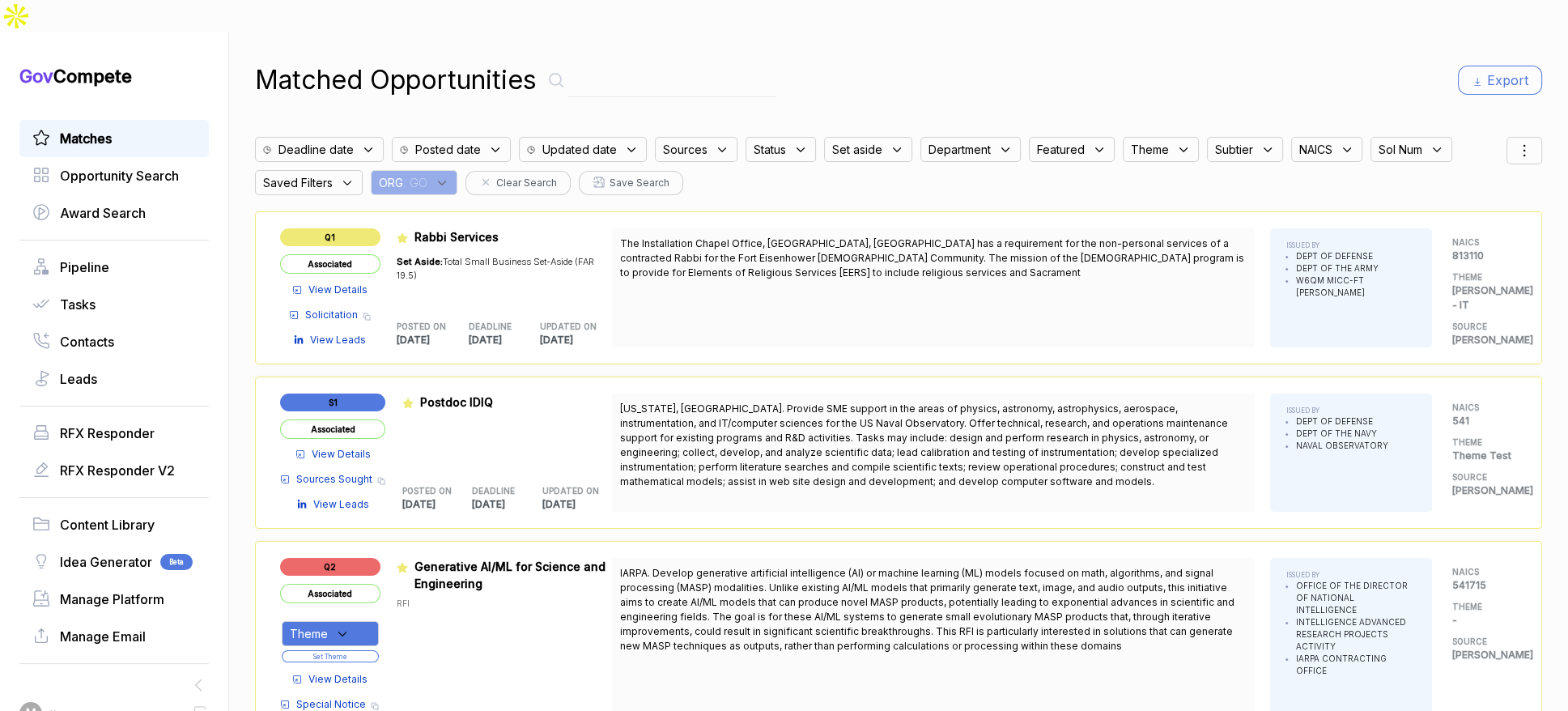
click at [1507, 137] on div at bounding box center [1525, 150] width 36 height 28
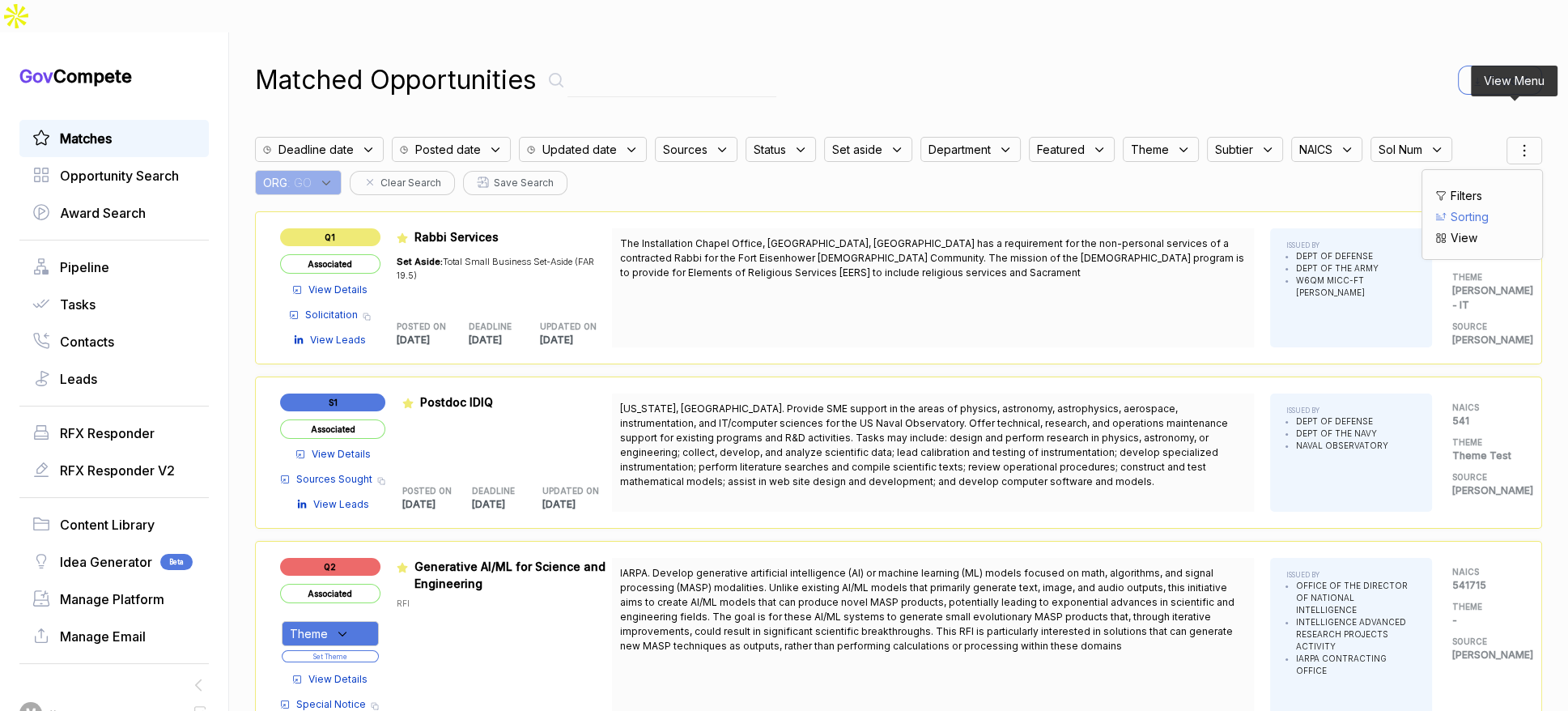
click at [1457, 208] on span "Sorting" at bounding box center [1470, 216] width 38 height 17
click at [1438, 230] on div at bounding box center [1447, 235] width 24 height 10
checkbox input "true"
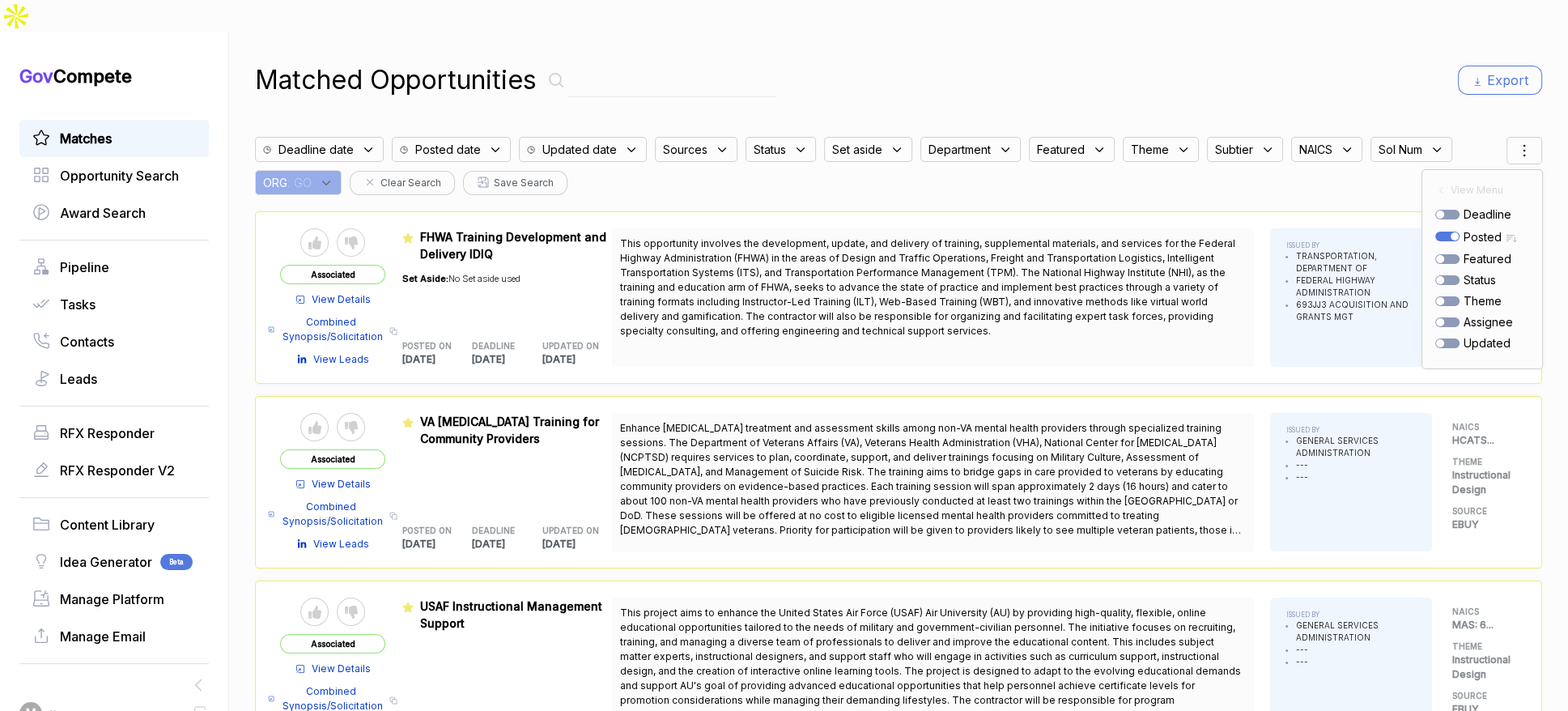
click at [943, 70] on div "Matched Opportunities Export Deadline date Posted date Updated date Sources Sta…" at bounding box center [898, 388] width 1287 height 711
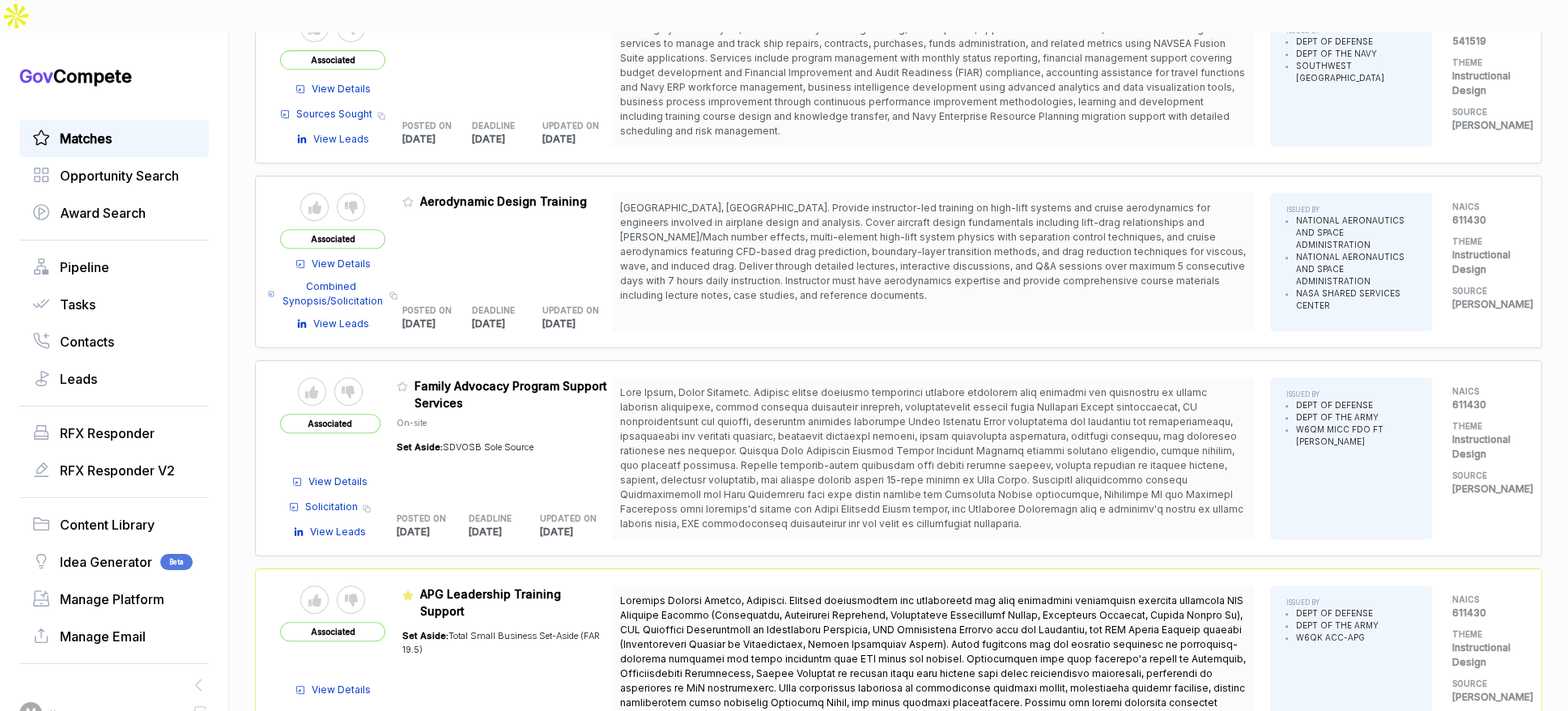
scroll to position [953, 0]
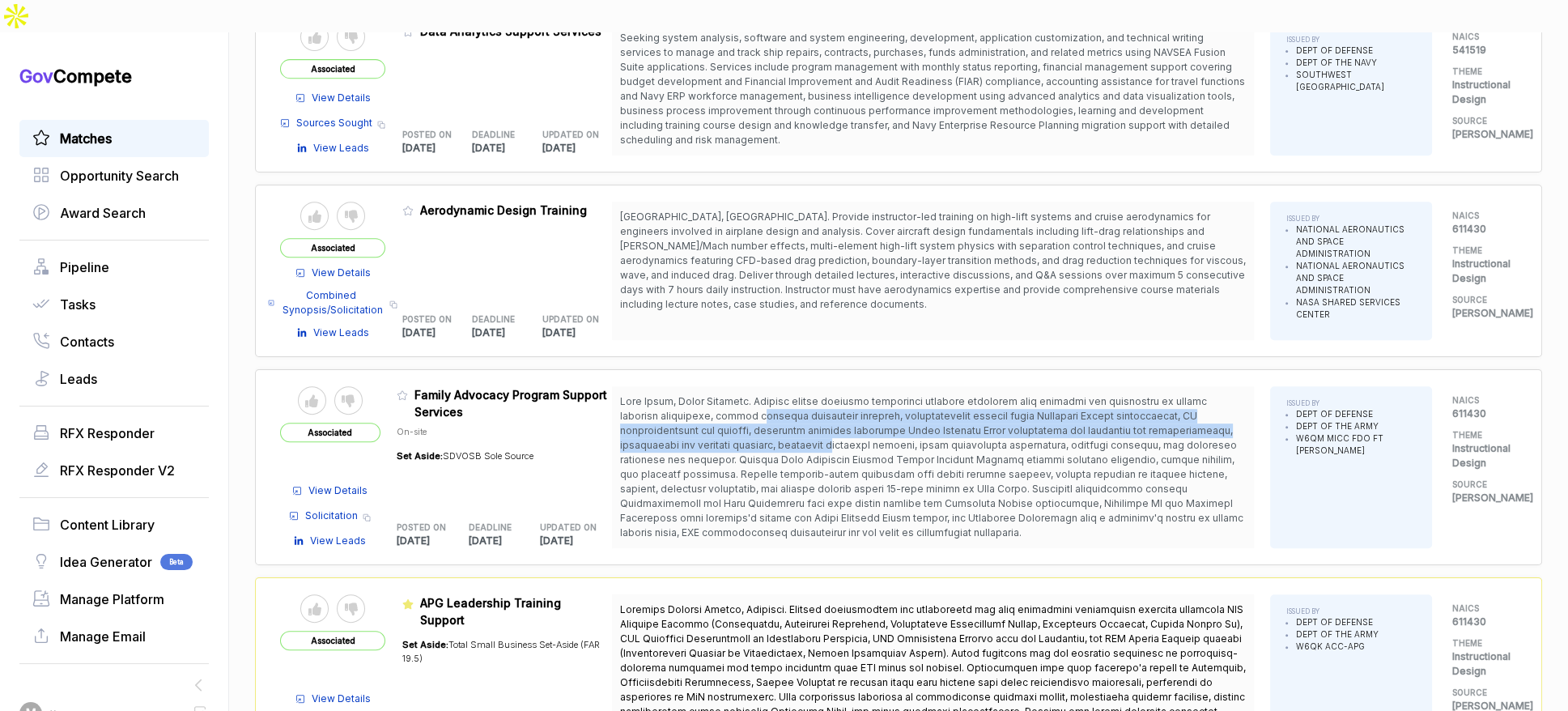
drag, startPoint x: 707, startPoint y: 378, endPoint x: 720, endPoint y: 413, distance: 37.3
click at [720, 413] on span at bounding box center [932, 466] width 624 height 143
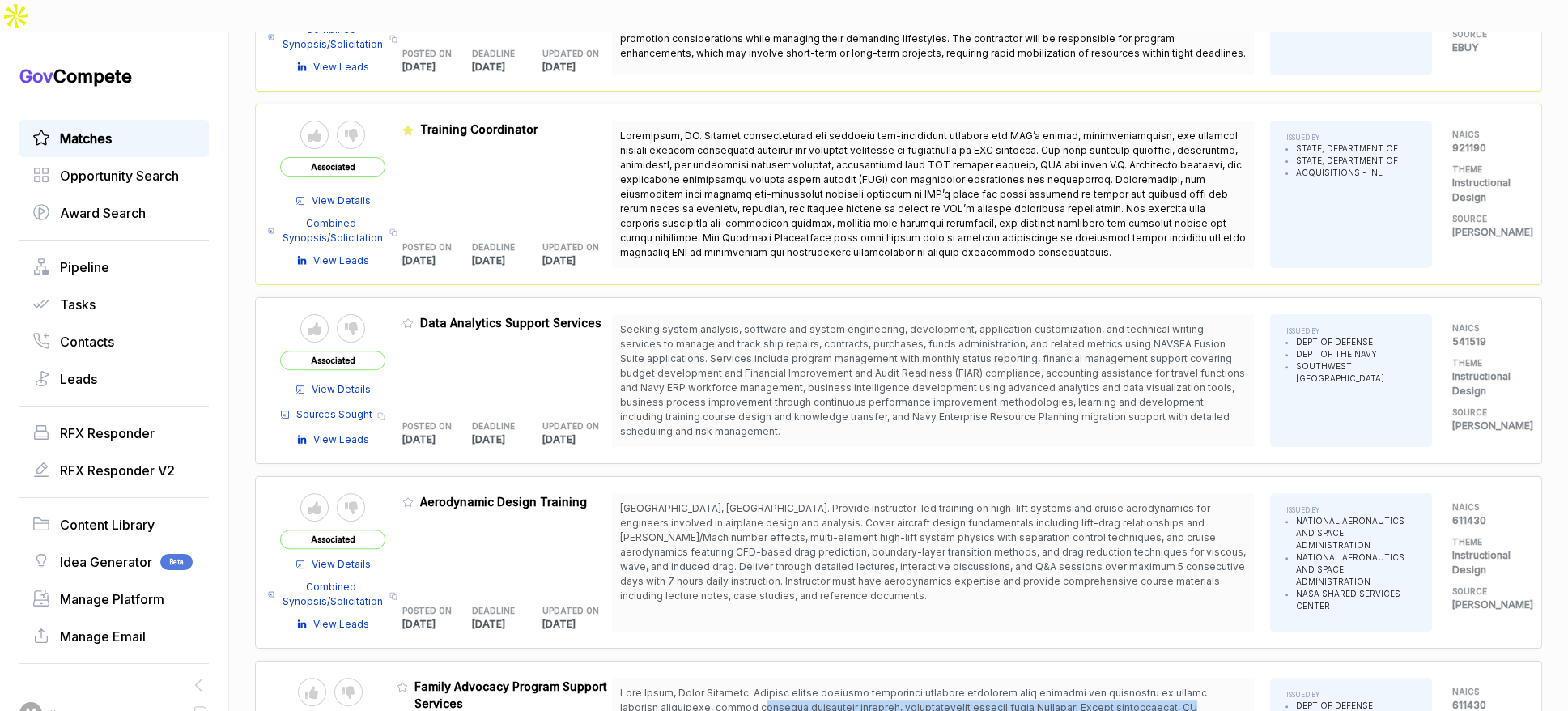
scroll to position [661, 0]
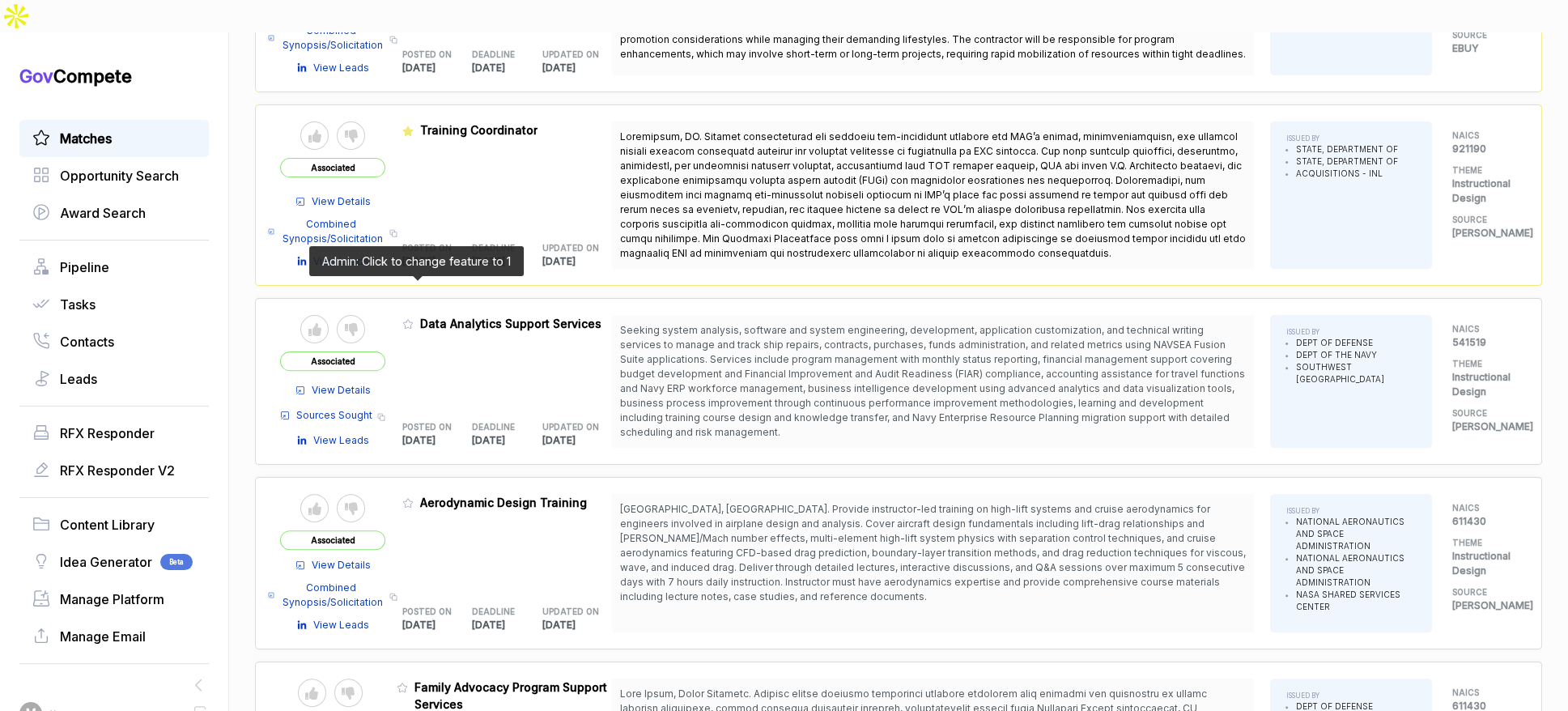
click at [413, 319] on icon at bounding box center [408, 324] width 12 height 12
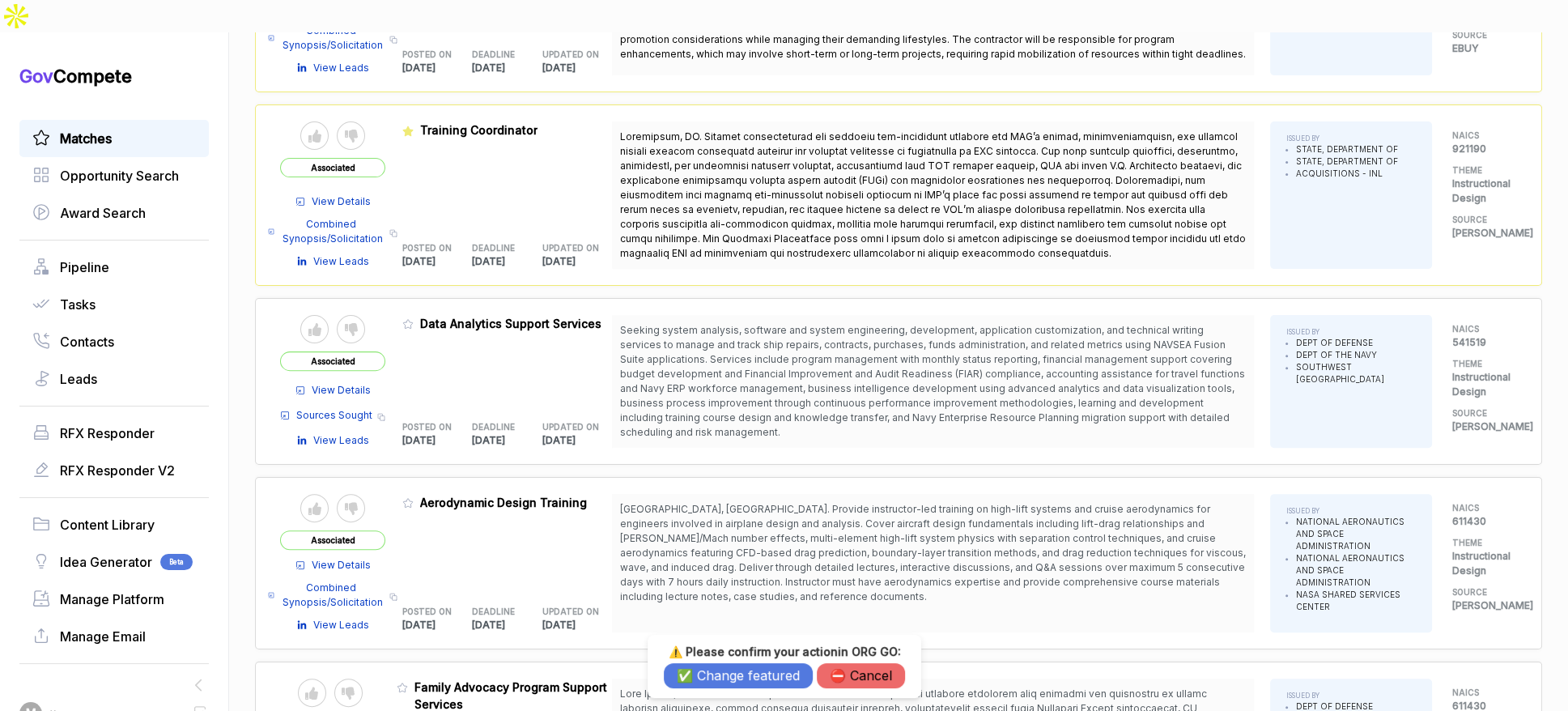
drag, startPoint x: 723, startPoint y: 653, endPoint x: 725, endPoint y: 673, distance: 20.1
click at [723, 654] on h3 "⚠️ Please confirm your action in ORG GO :" at bounding box center [785, 652] width 241 height 14
click at [725, 673] on button "✅ Change featured" at bounding box center [739, 676] width 149 height 25
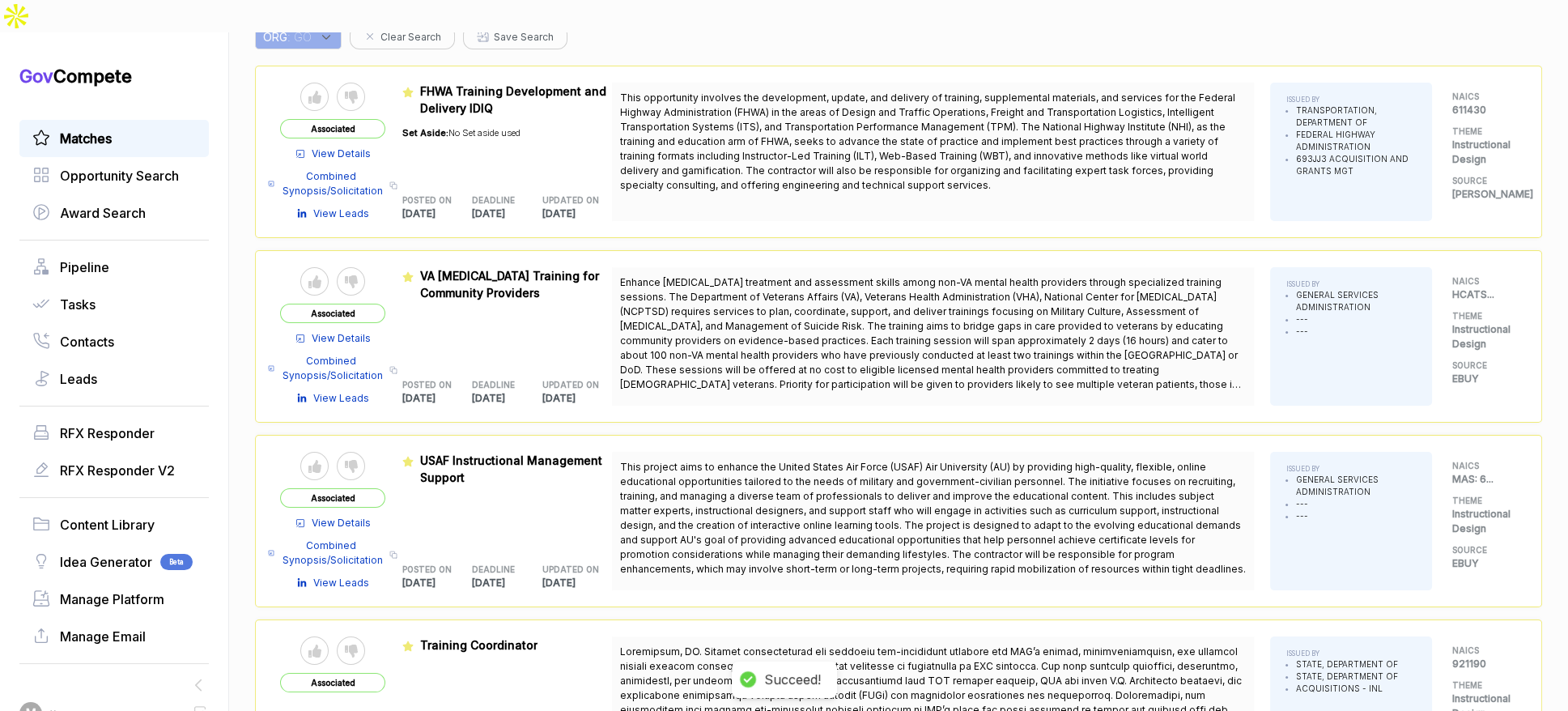
scroll to position [0, 0]
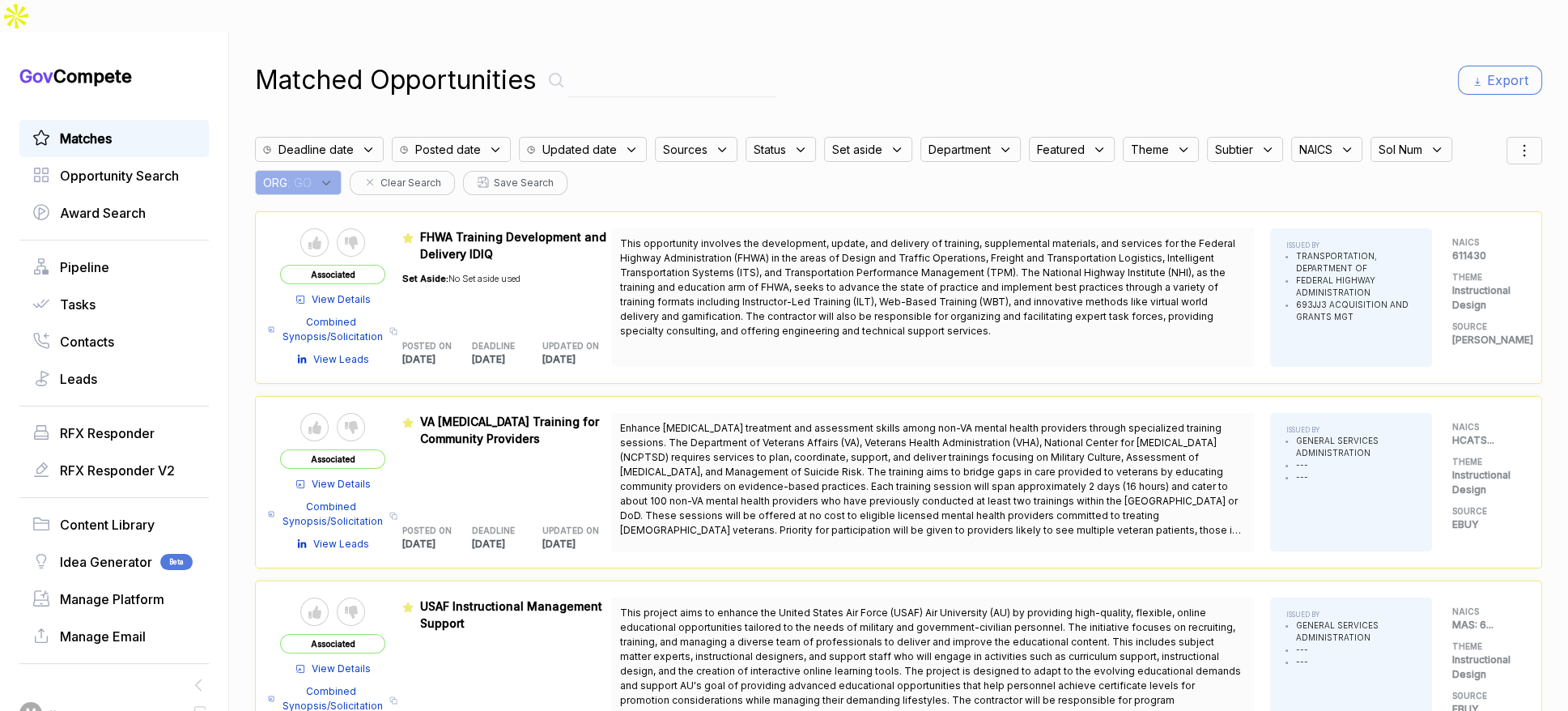
drag, startPoint x: 322, startPoint y: 149, endPoint x: 326, endPoint y: 158, distance: 9.8
click at [324, 170] on div "ORG : GO" at bounding box center [298, 183] width 86 height 25
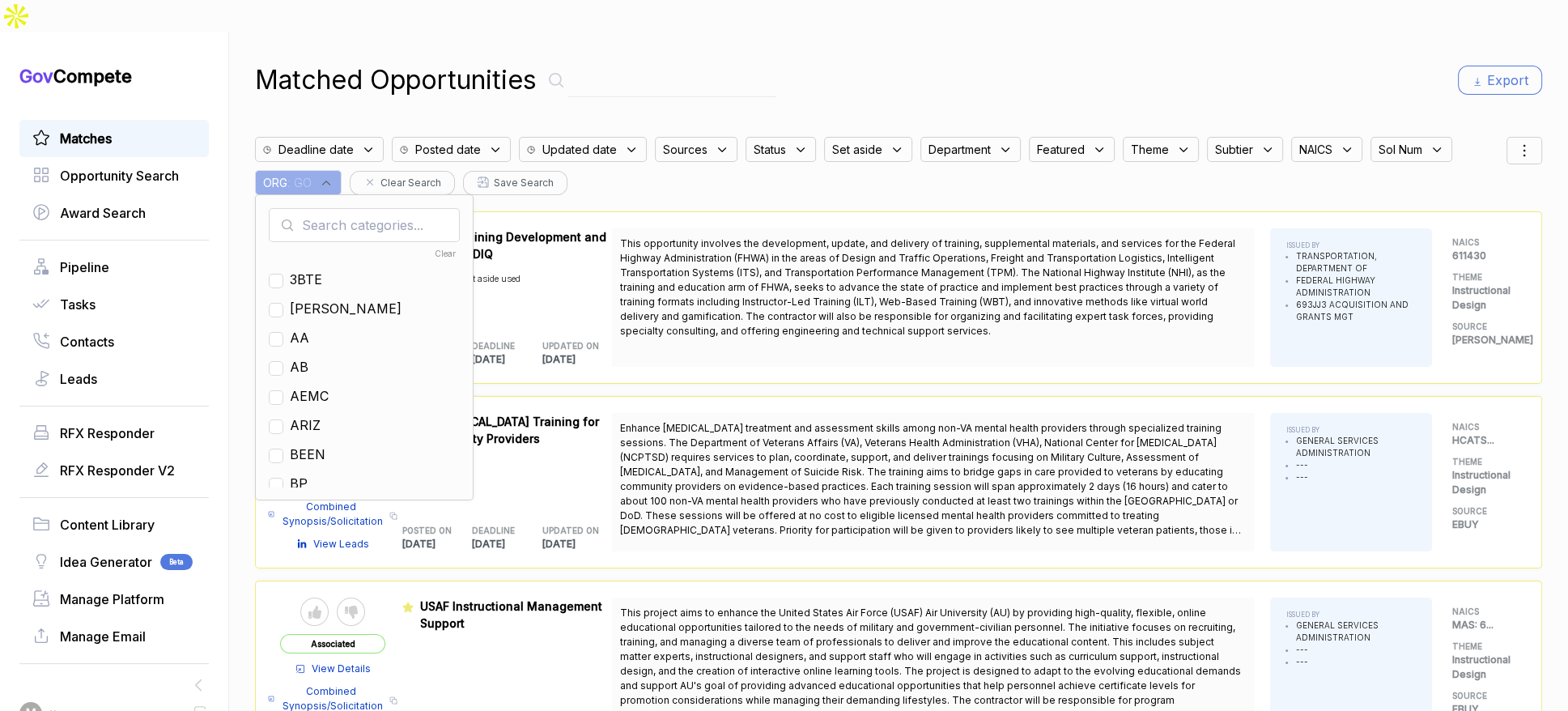
click at [335, 208] on input "text" at bounding box center [365, 225] width 191 height 34
type input "ps"
click at [315, 270] on div "PS" at bounding box center [365, 280] width 191 height 20
drag, startPoint x: 312, startPoint y: 246, endPoint x: 480, endPoint y: 203, distance: 173.4
click at [308, 270] on span "PS" at bounding box center [299, 280] width 18 height 20
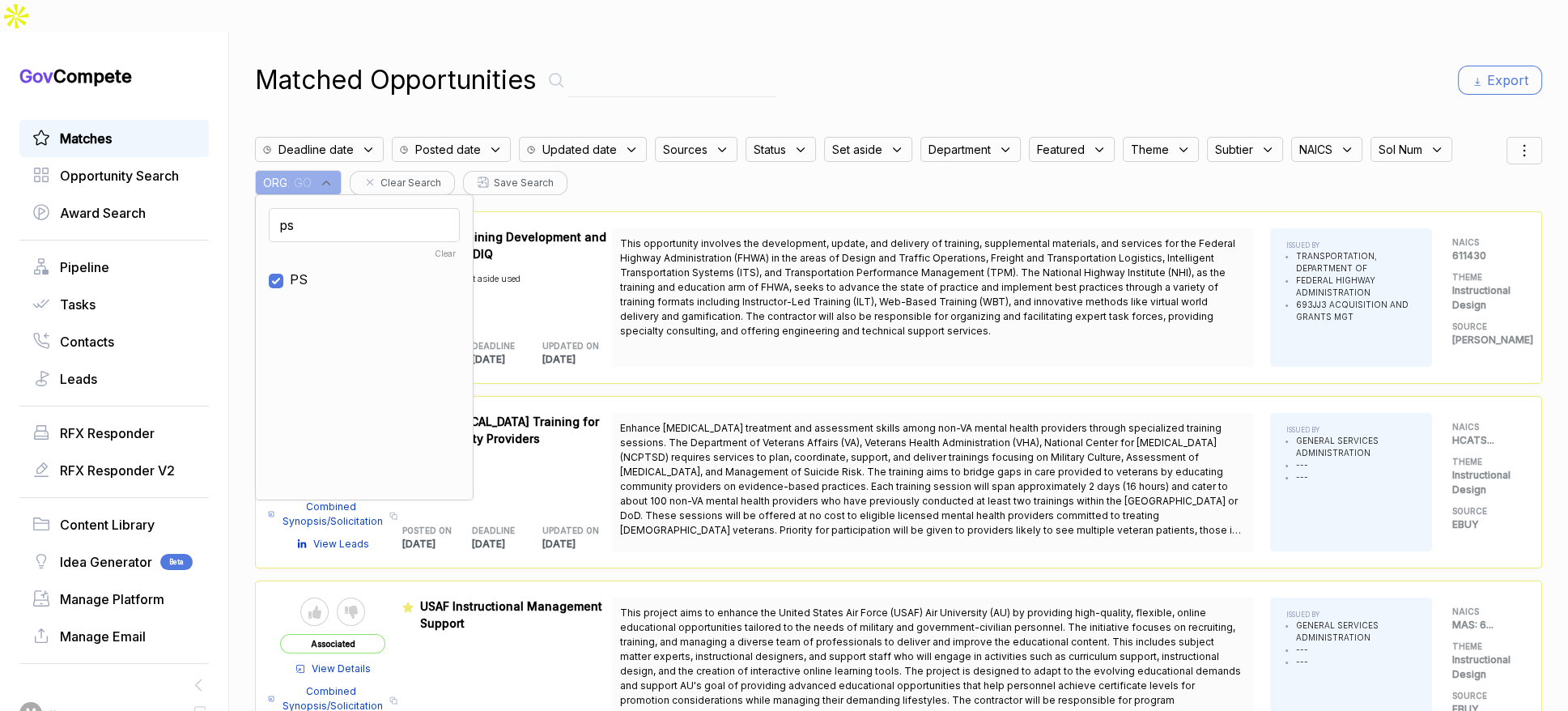
checkbox input "true"
drag, startPoint x: 1101, startPoint y: 68, endPoint x: 1328, endPoint y: 74, distance: 227.1
click at [1148, 68] on div "Matched Opportunities Export Deadline date Posted date Updated date Sources Sta…" at bounding box center [898, 388] width 1287 height 711
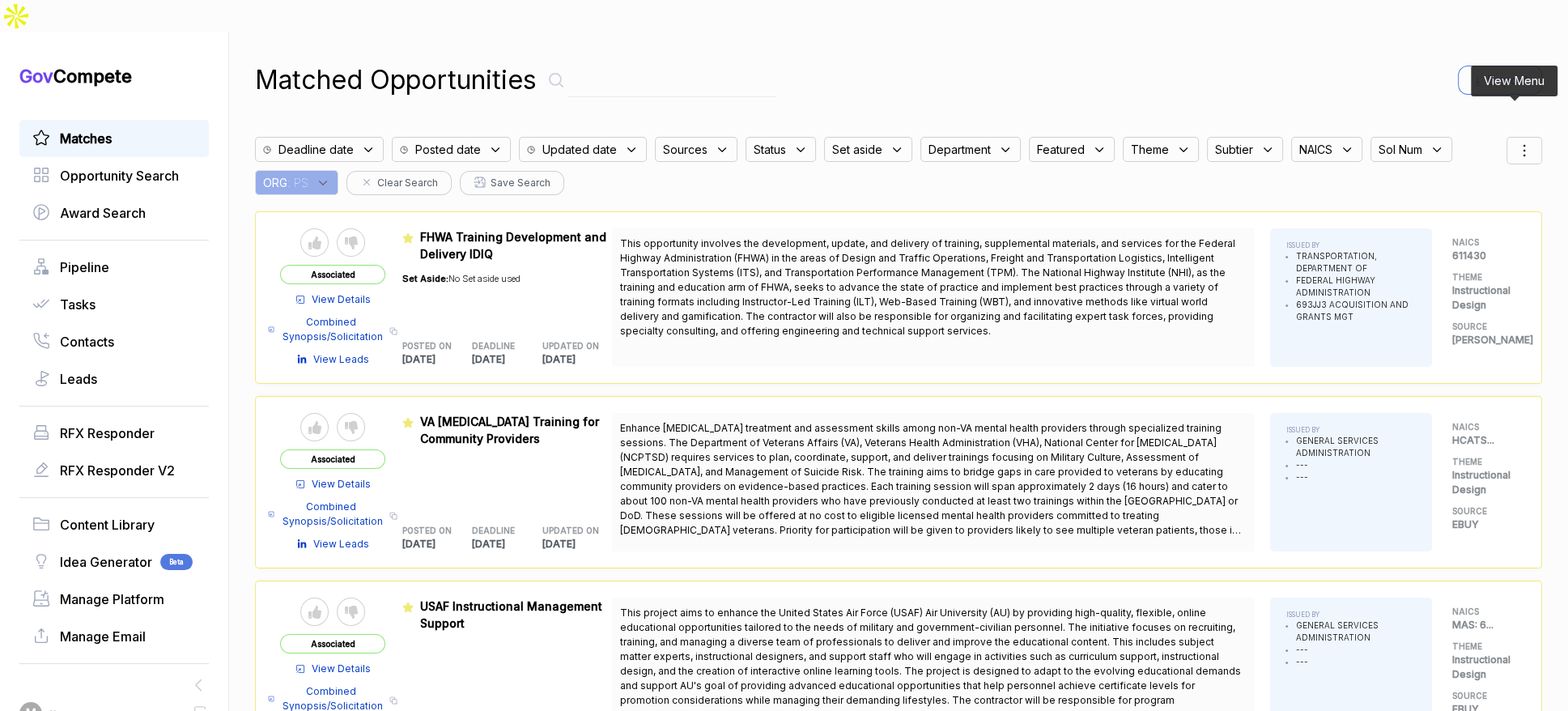
drag, startPoint x: 1524, startPoint y: 121, endPoint x: 1518, endPoint y: 130, distance: 10.8
click at [1524, 137] on div at bounding box center [1525, 150] width 36 height 28
click at [1440, 230] on div at bounding box center [1447, 235] width 24 height 10
checkbox input "true"
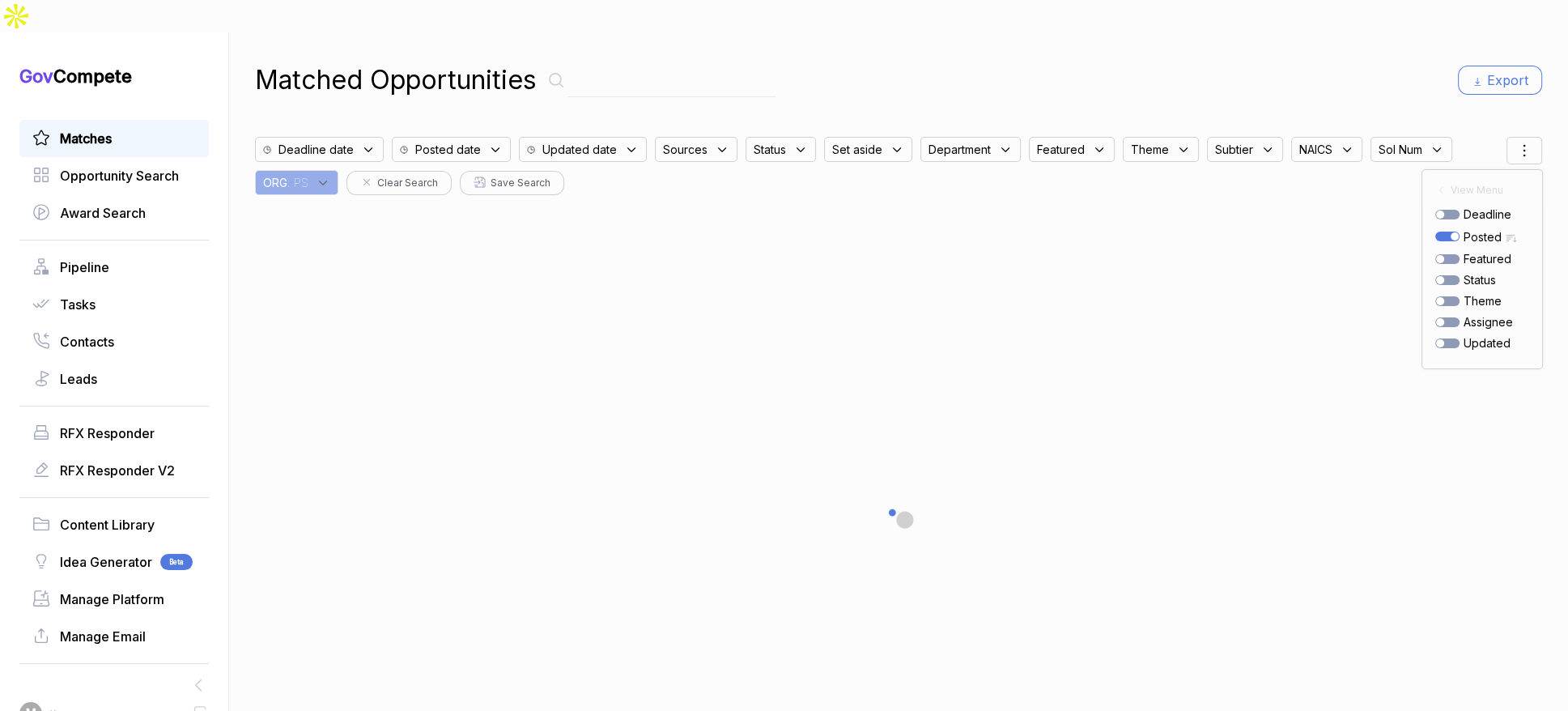
click at [1365, 69] on div "Matched Opportunities Export Deadline date Posted date Updated date Sources Sta…" at bounding box center [898, 388] width 1287 height 711
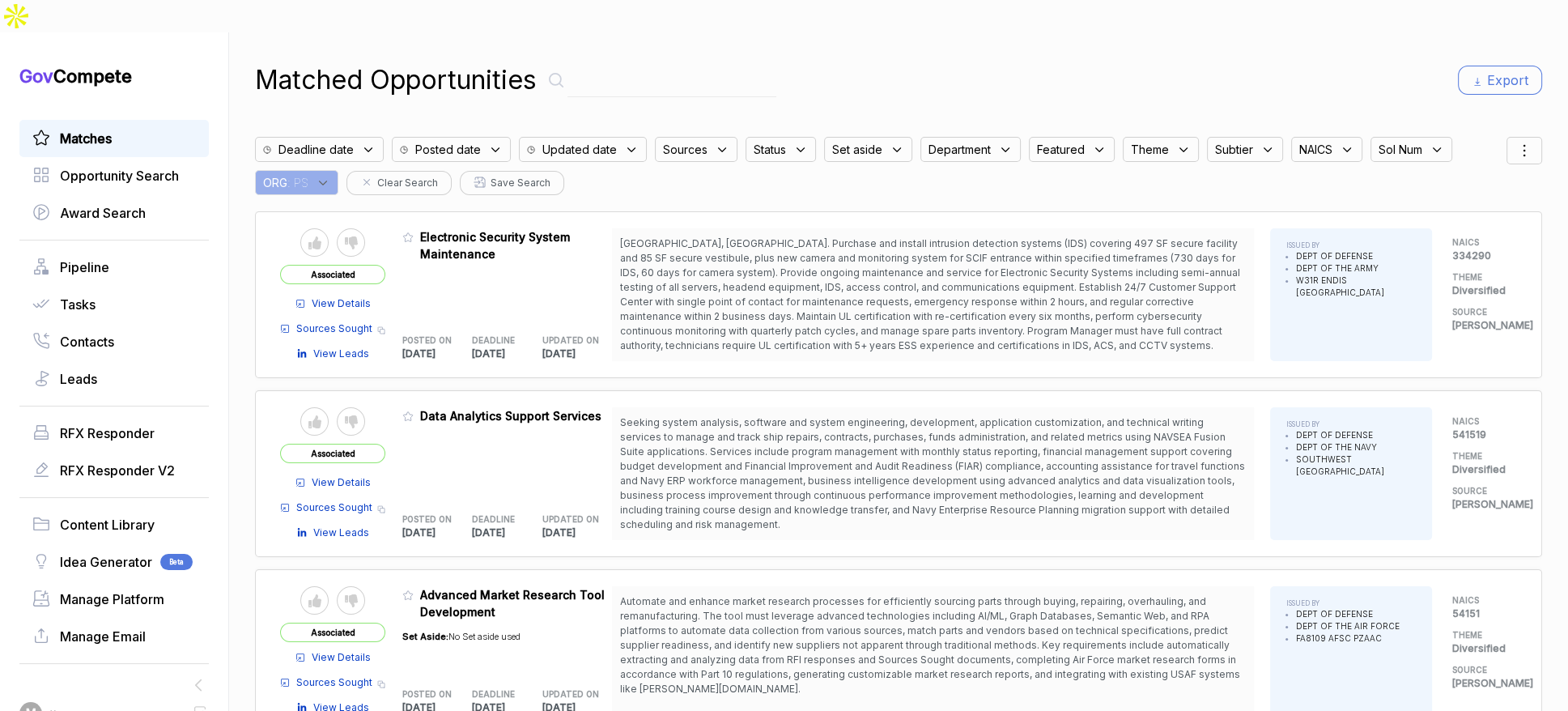
click at [1312, 64] on div "Matched Opportunities Export" at bounding box center [898, 79] width 1287 height 39
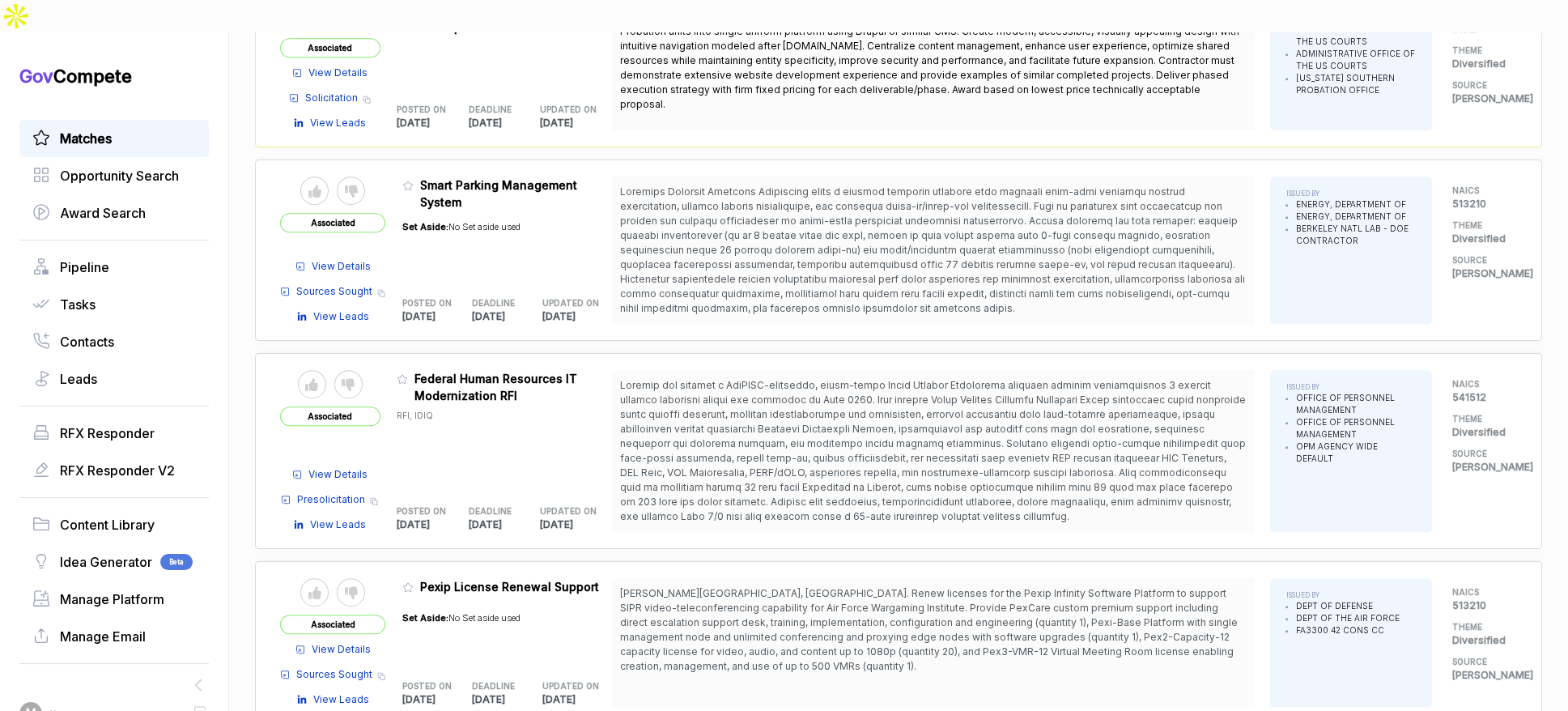
scroll to position [1341, 0]
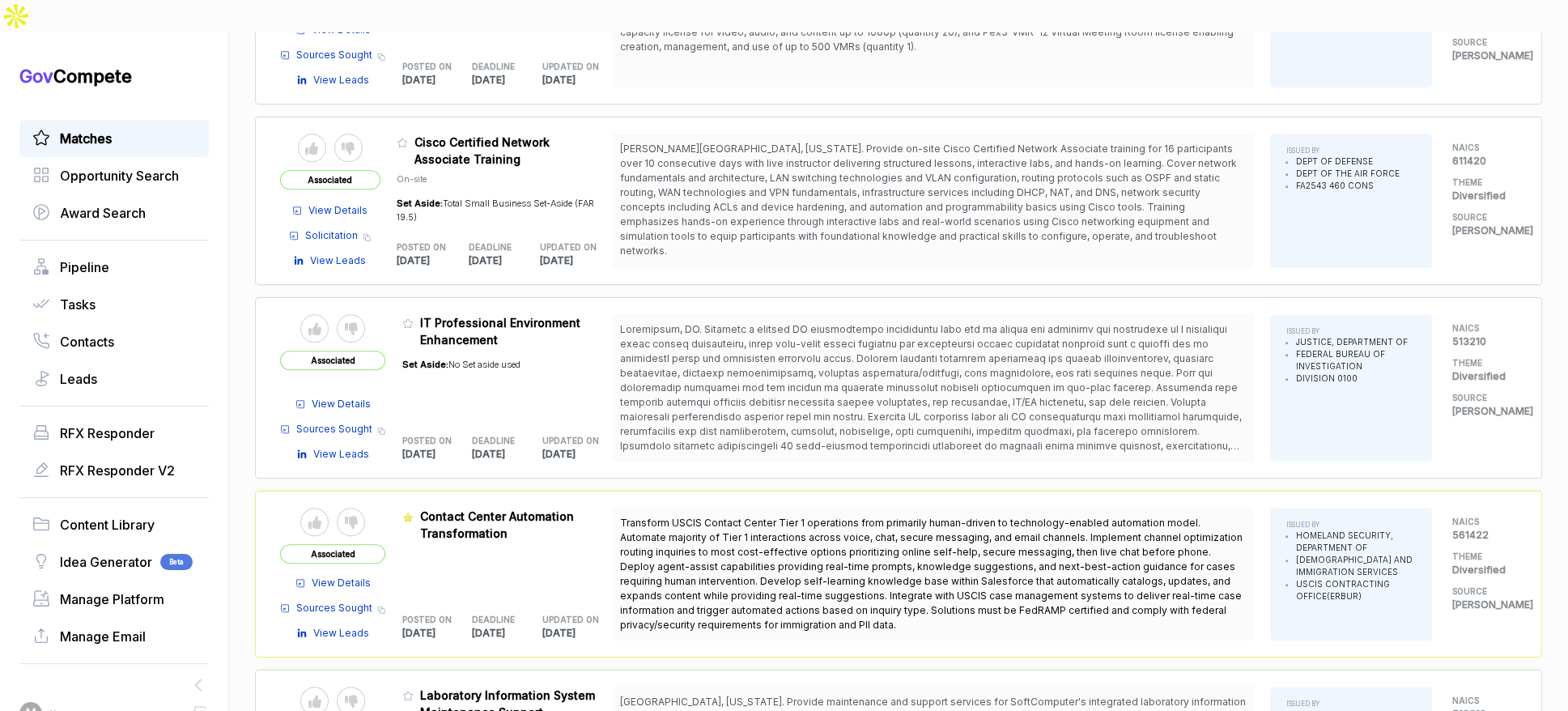
scroll to position [1949, 0]
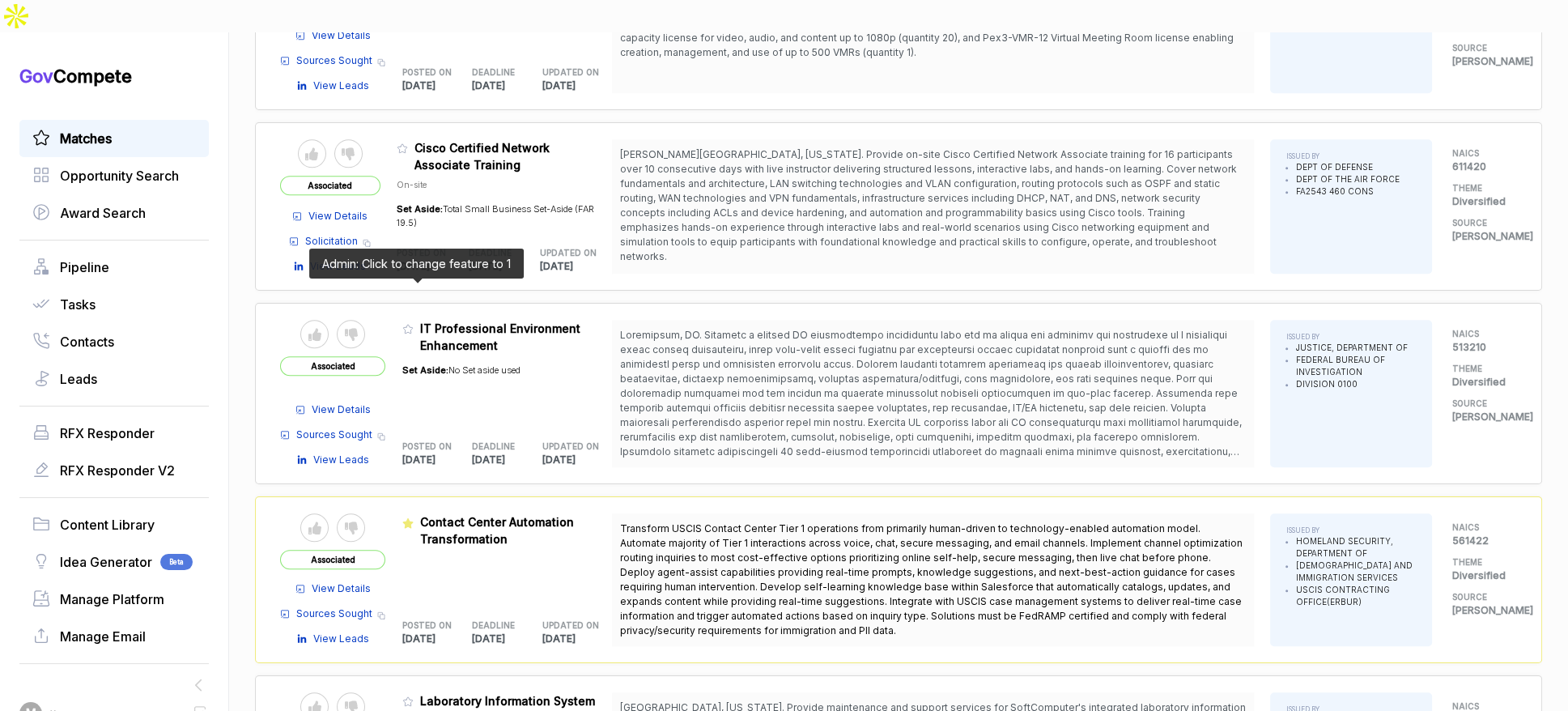
click at [414, 323] on icon at bounding box center [408, 328] width 12 height 12
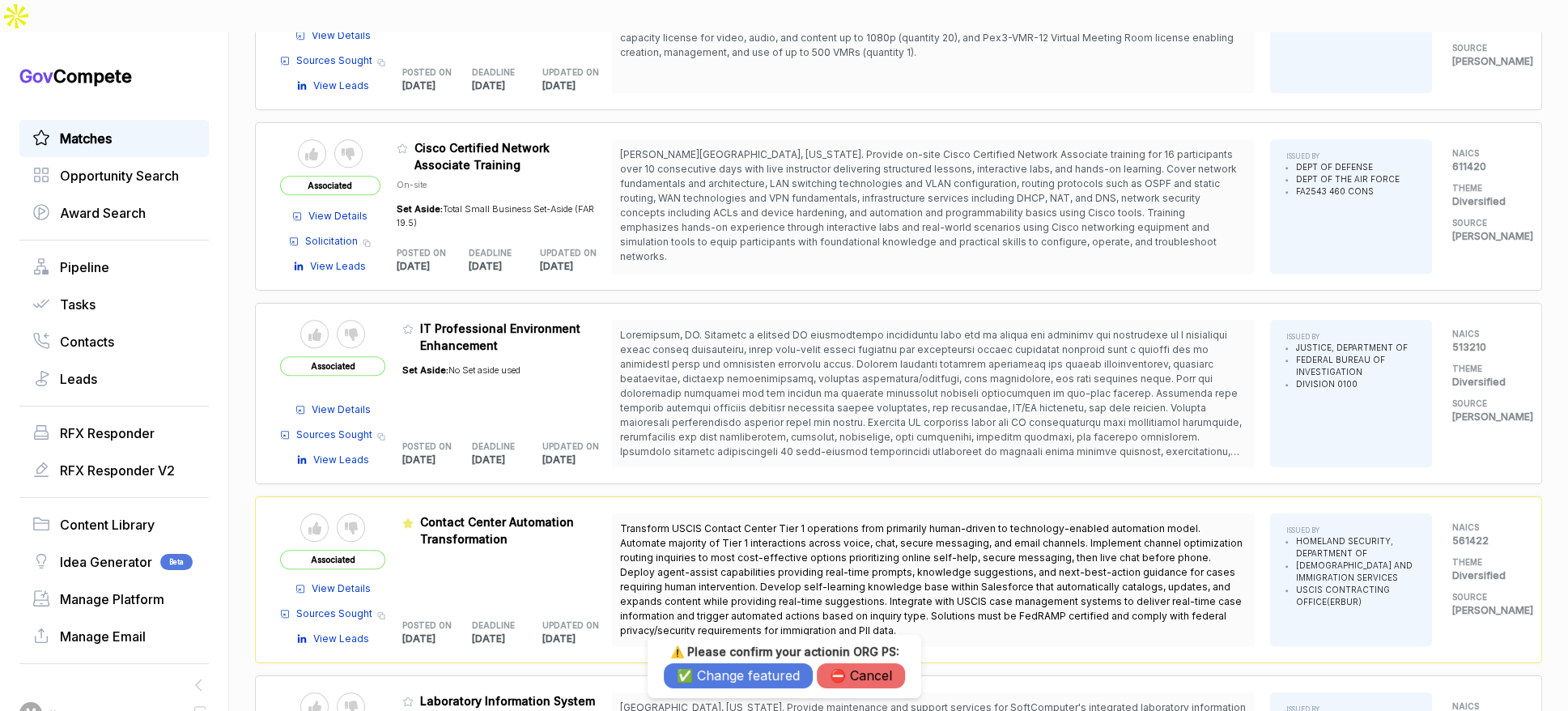
drag, startPoint x: 701, startPoint y: 675, endPoint x: 680, endPoint y: 600, distance: 77.9
click at [698, 667] on button "✅ Change featured" at bounding box center [739, 676] width 149 height 25
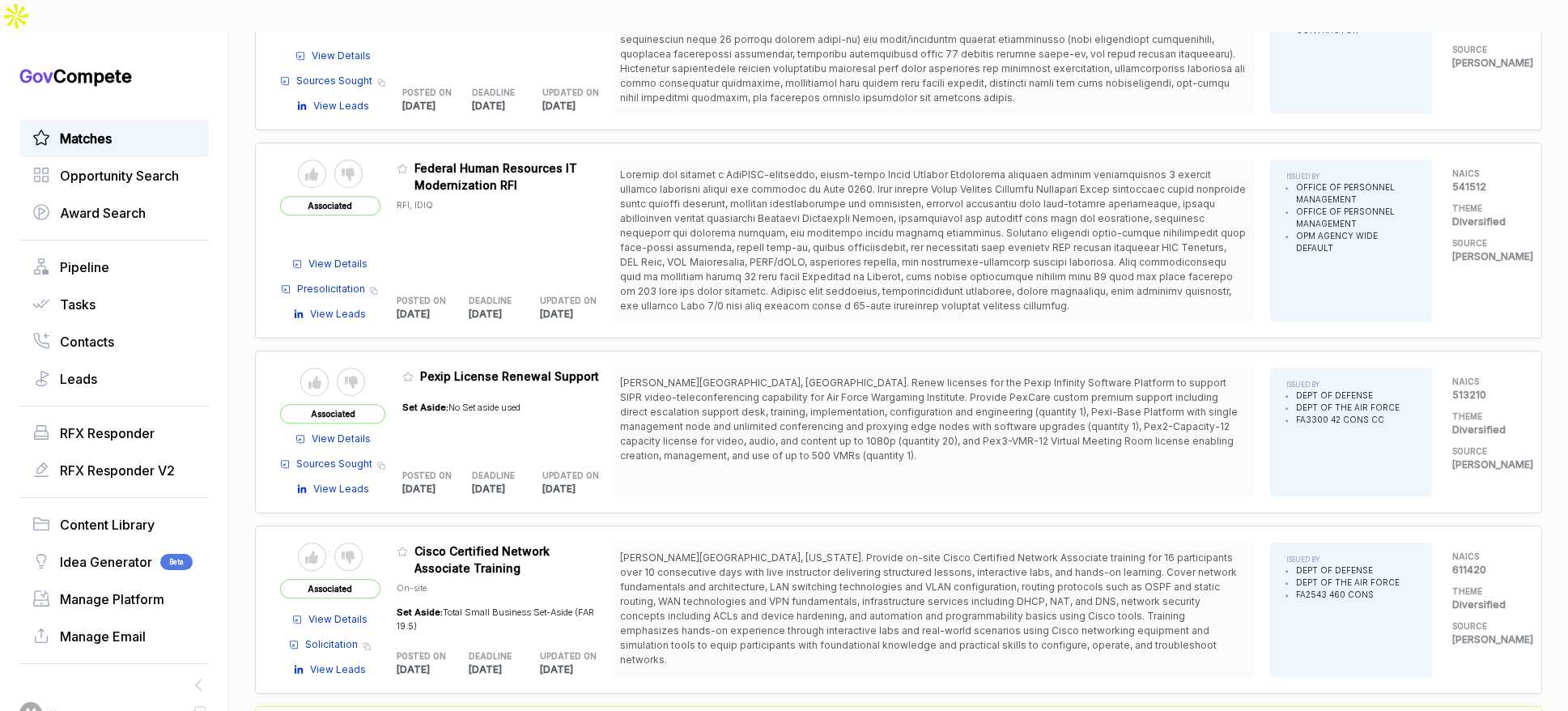
scroll to position [1544, 0]
drag, startPoint x: 414, startPoint y: 133, endPoint x: 557, endPoint y: 372, distance: 278.5
click at [408, 165] on icon at bounding box center [402, 170] width 12 height 12
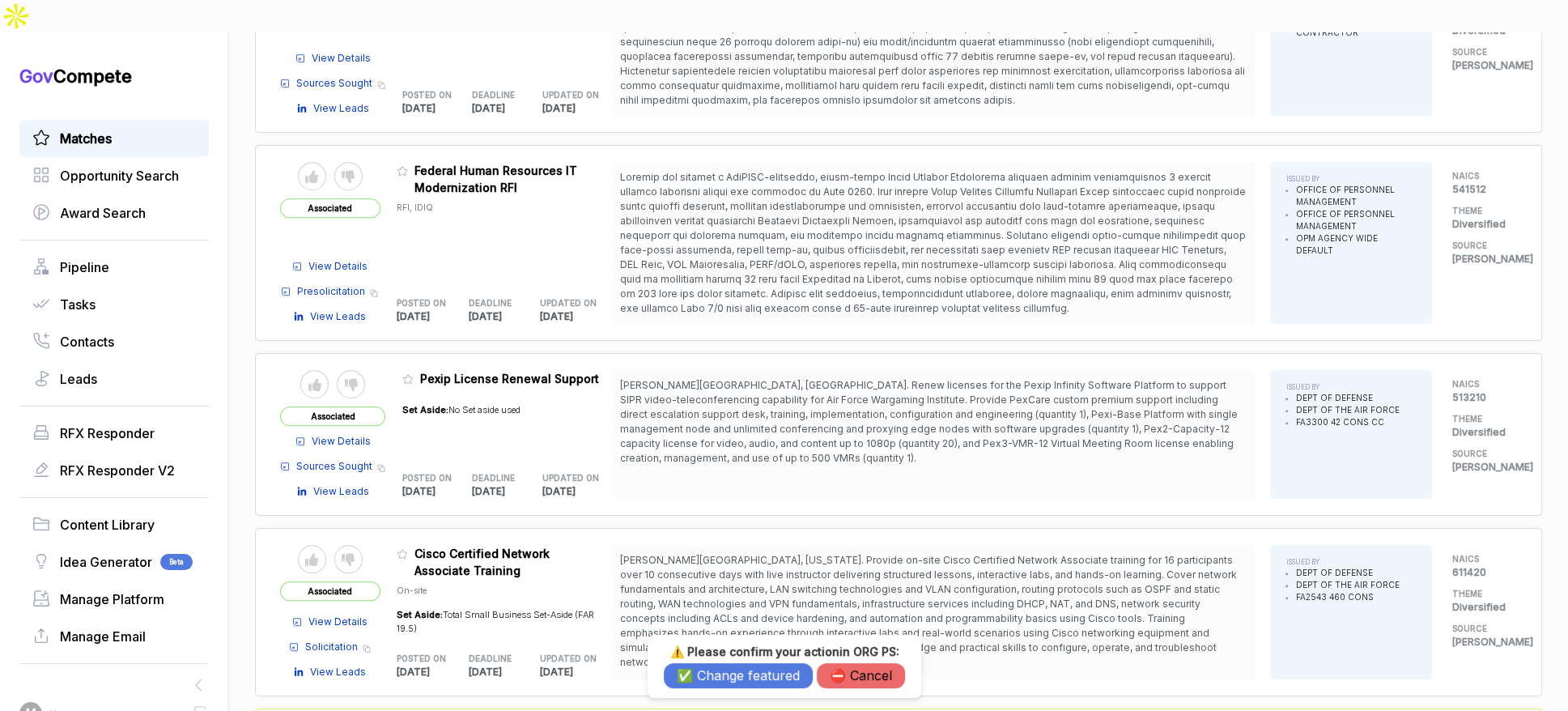
click at [707, 681] on button "✅ Change featured" at bounding box center [739, 676] width 149 height 25
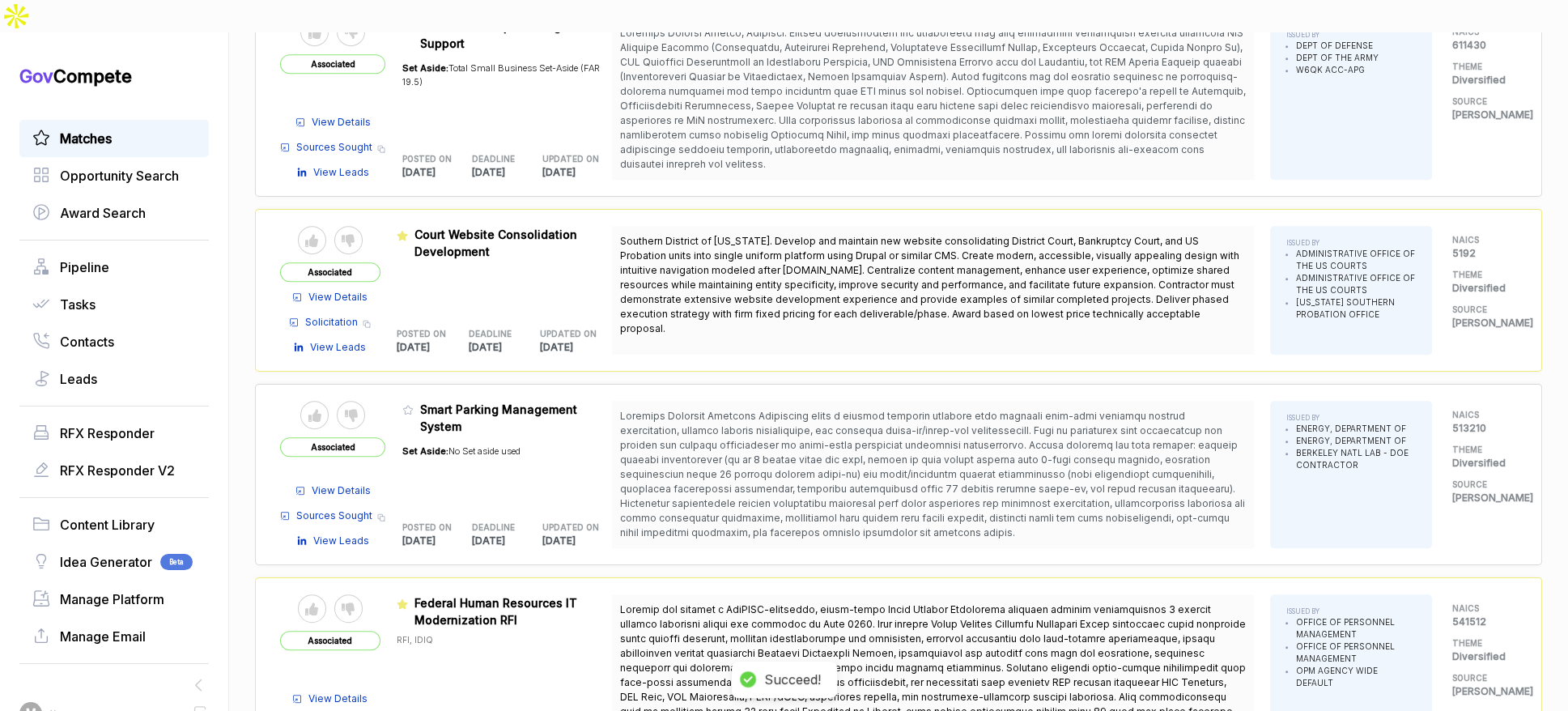
scroll to position [1108, 0]
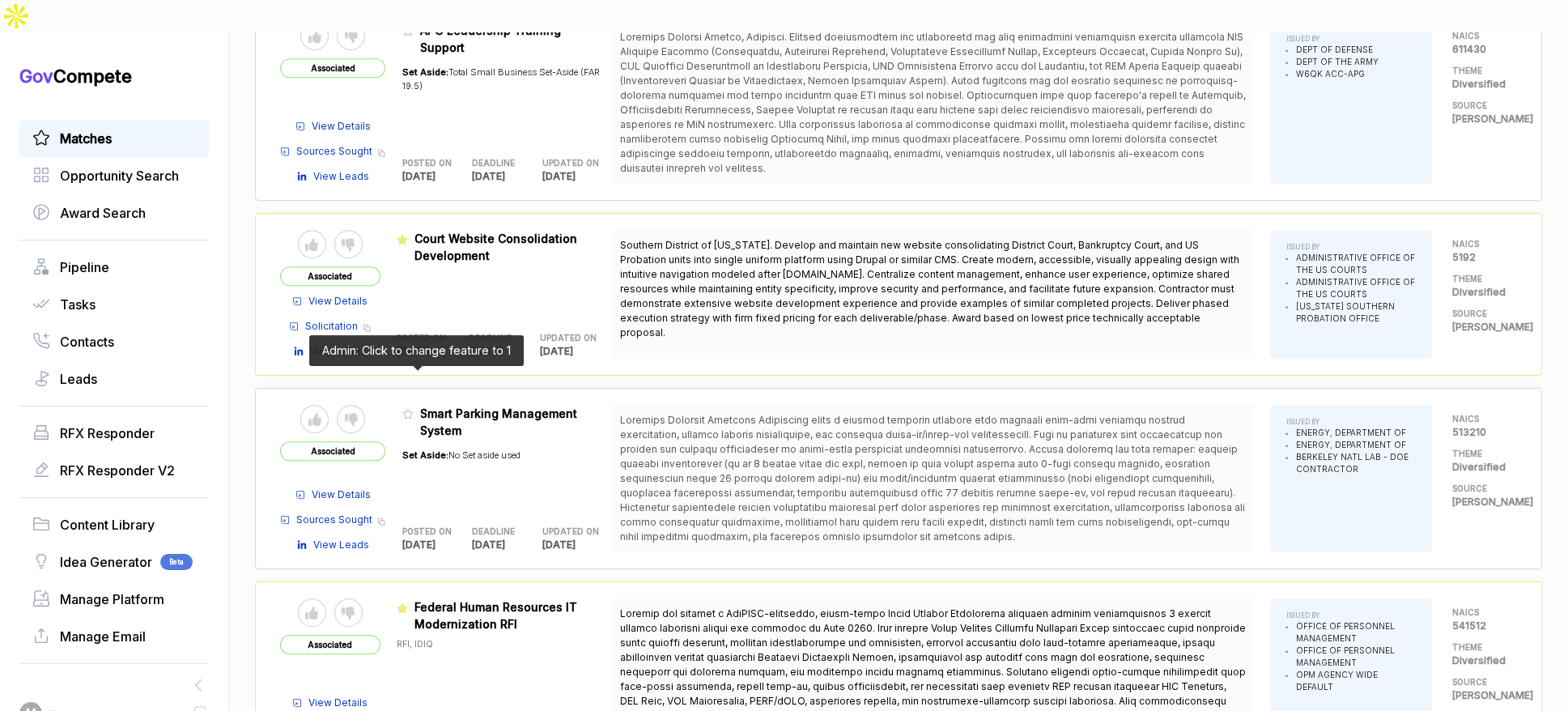
click at [414, 408] on icon at bounding box center [408, 413] width 12 height 12
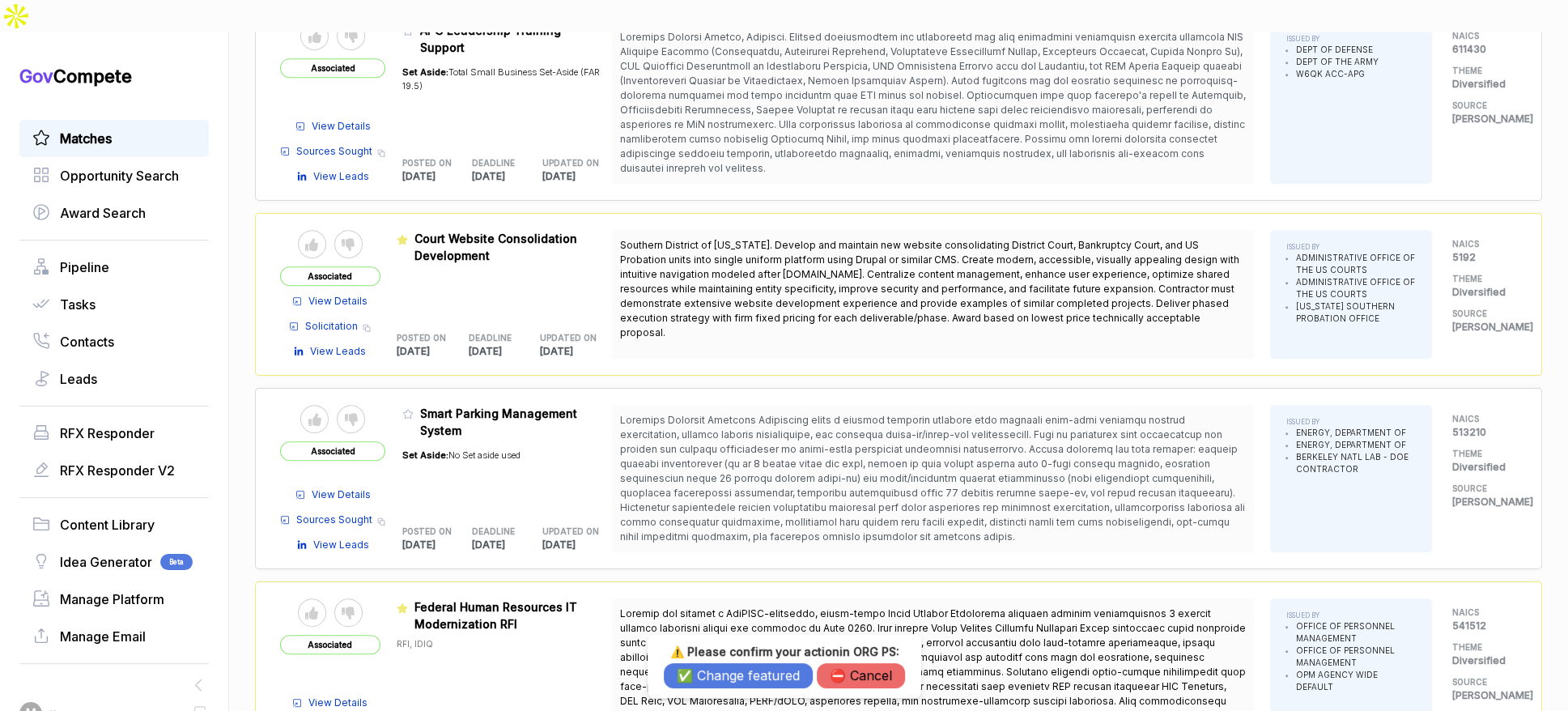
drag, startPoint x: 745, startPoint y: 680, endPoint x: 743, endPoint y: 670, distance: 10.2
click at [744, 677] on button "✅ Change featured" at bounding box center [739, 676] width 149 height 25
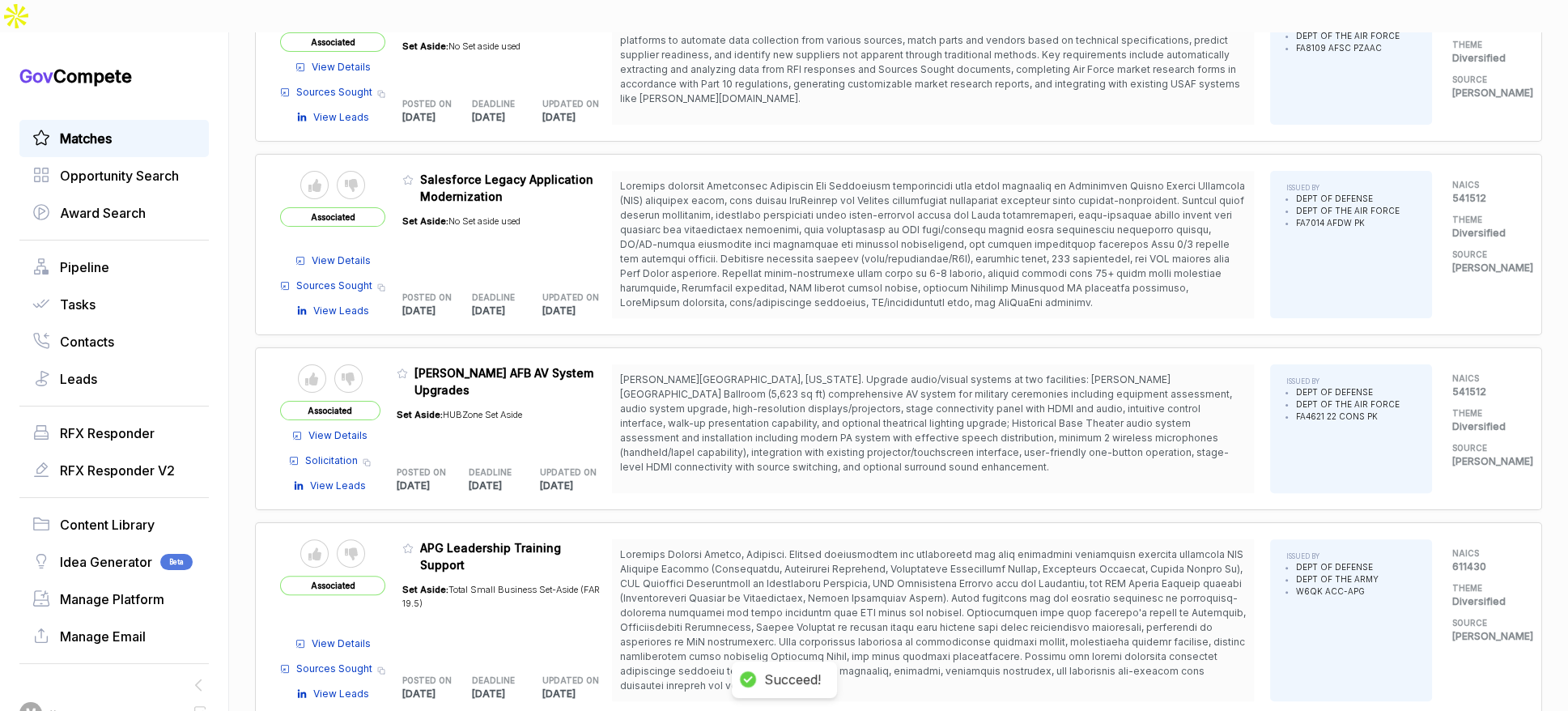
scroll to position [585, 0]
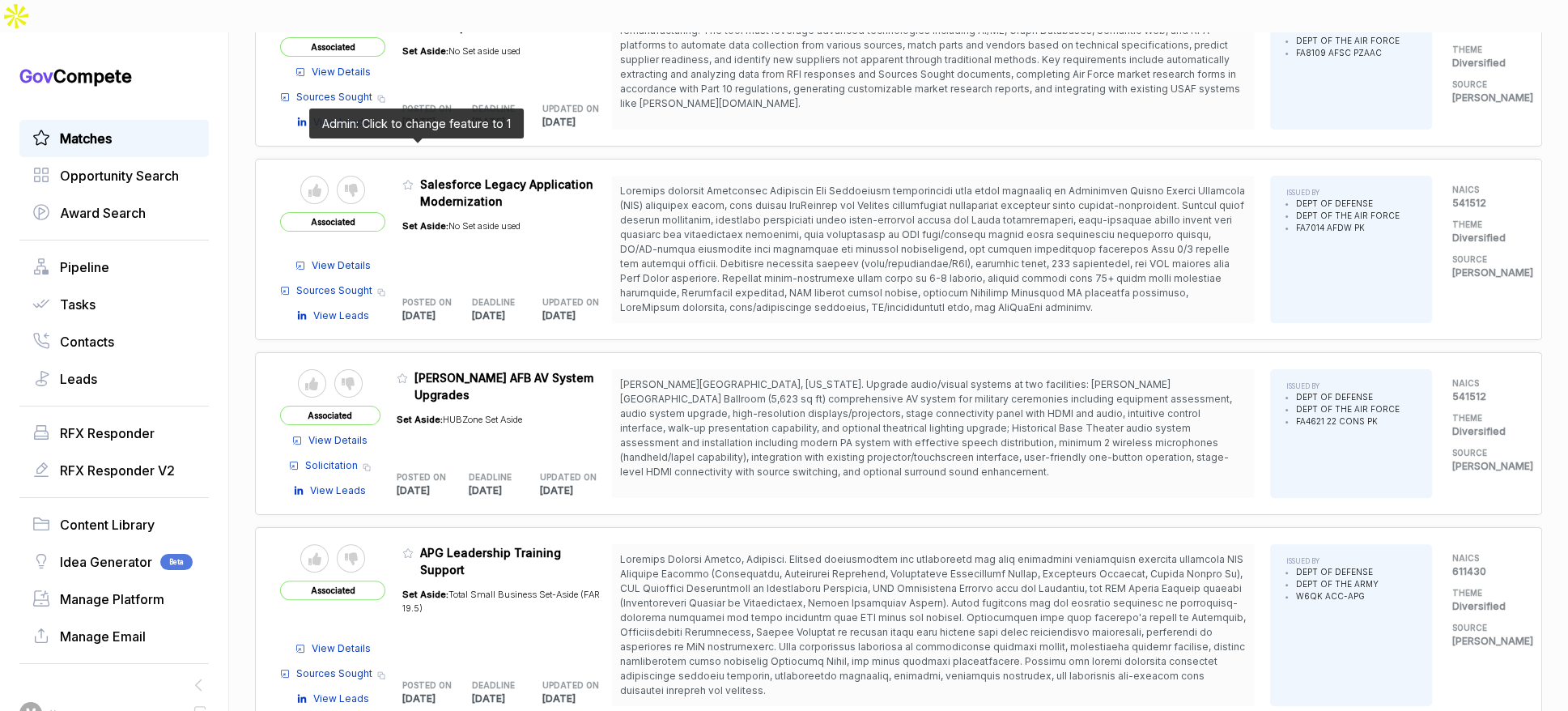
click at [414, 179] on icon at bounding box center [408, 184] width 12 height 12
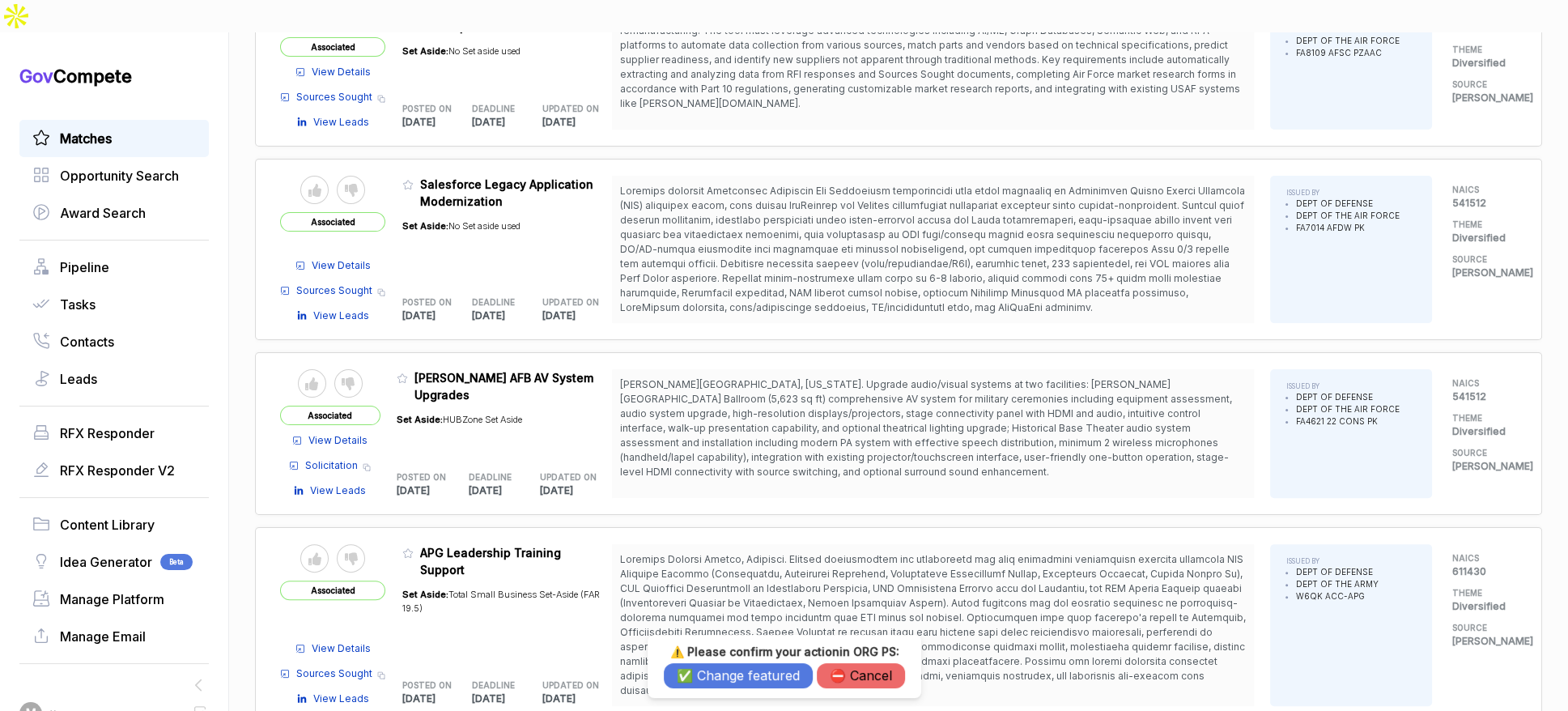
drag, startPoint x: 716, startPoint y: 675, endPoint x: 711, endPoint y: 652, distance: 23.5
click at [715, 672] on button "✅ Change featured" at bounding box center [739, 676] width 149 height 25
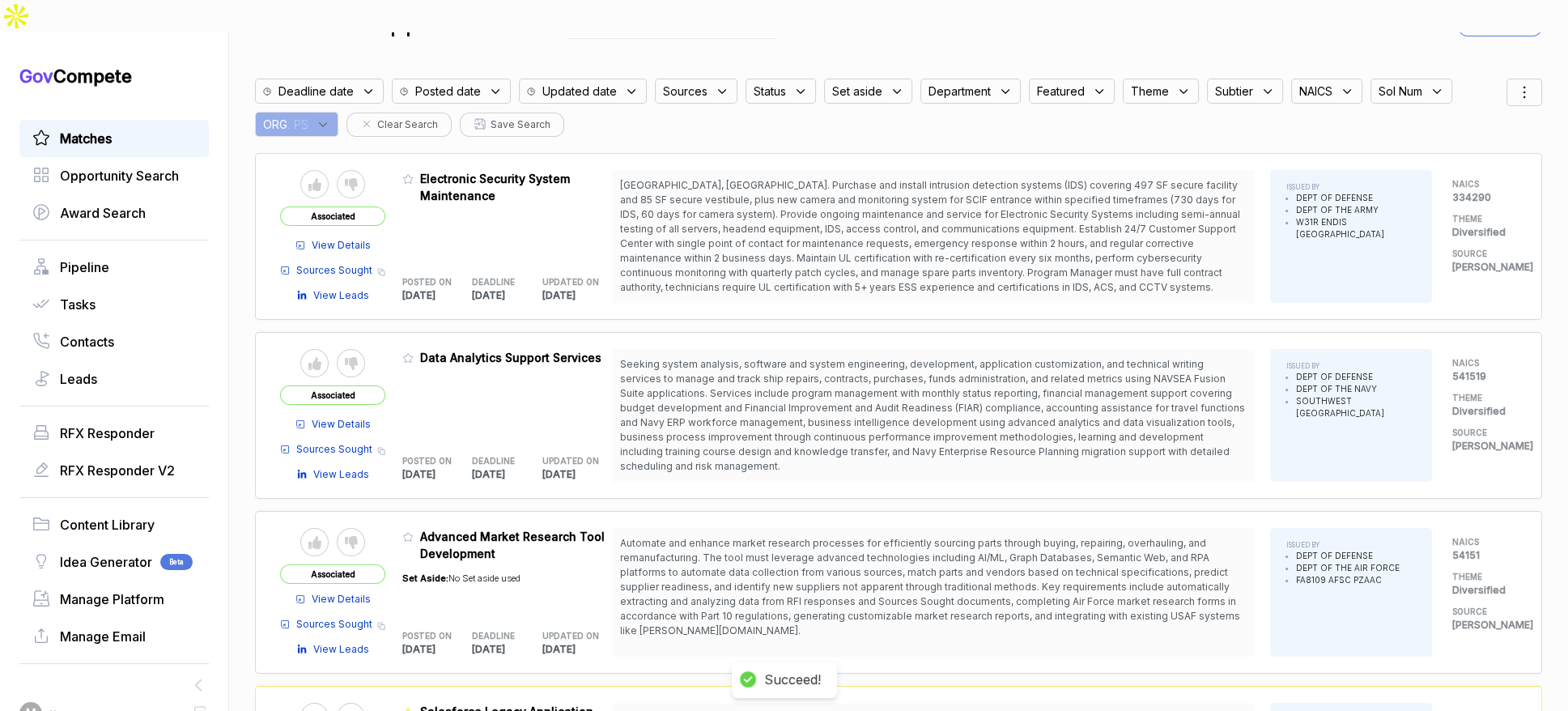
scroll to position [4, 0]
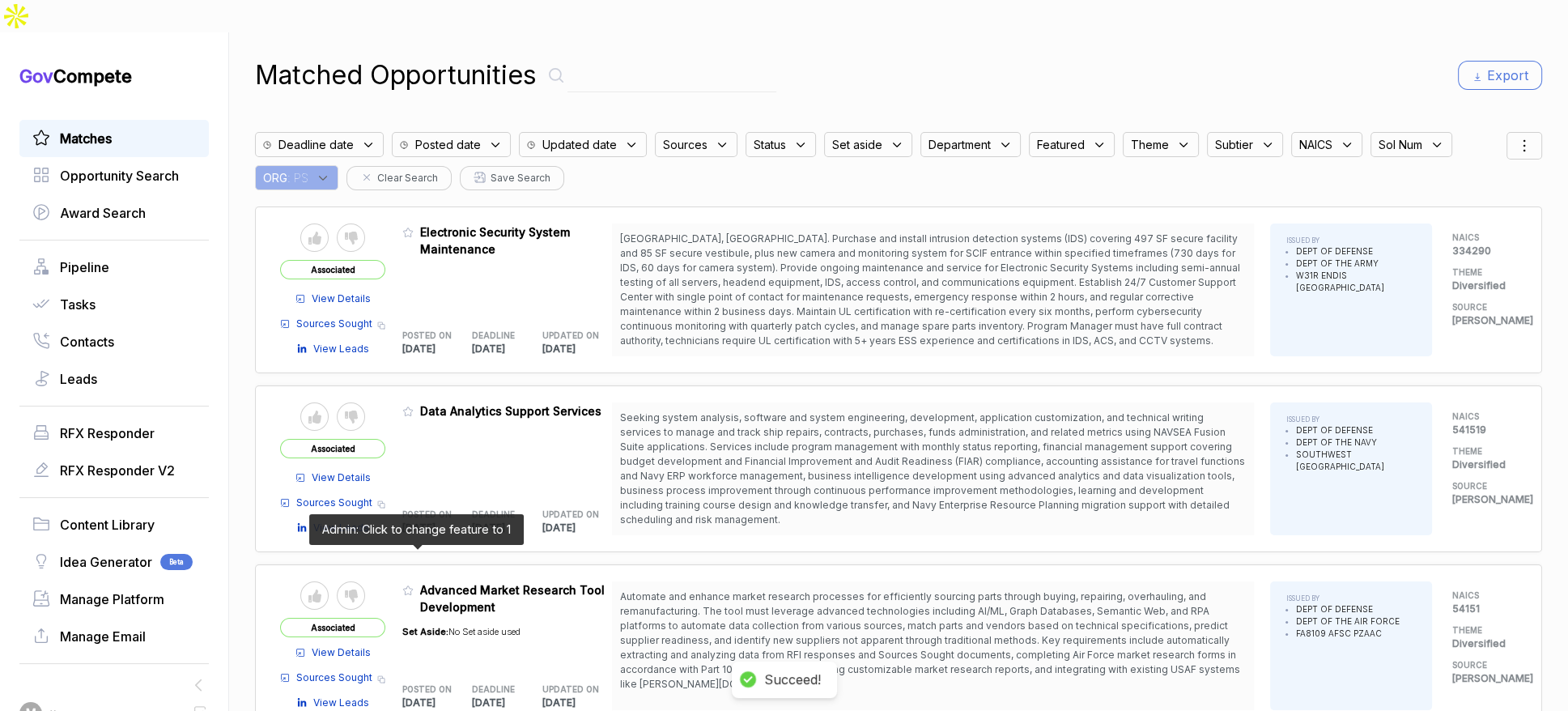
click at [413, 586] on icon at bounding box center [408, 590] width 10 height 9
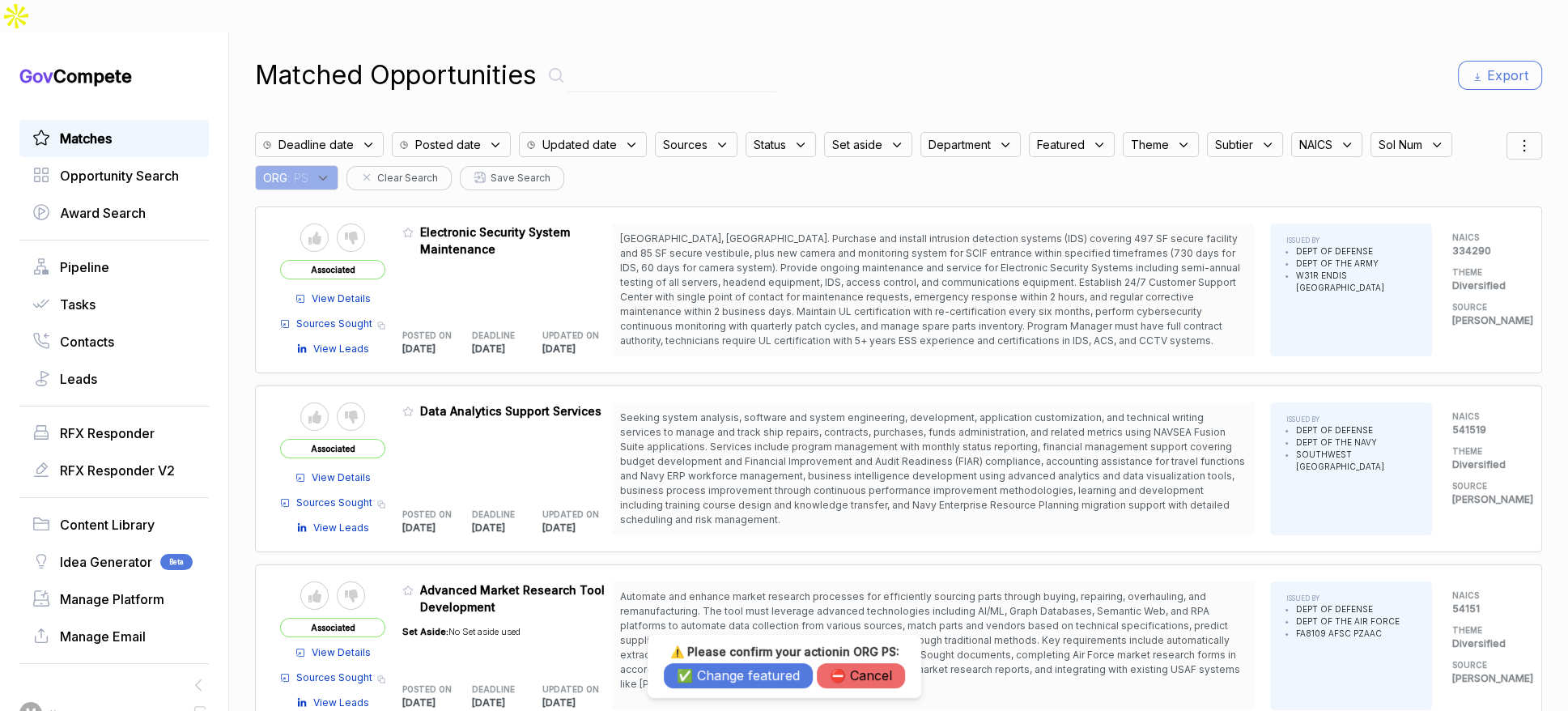
click at [729, 659] on div "⚠️ Please confirm your action in ORG PS : ✅ Change featured ⛔️ Cancel" at bounding box center [785, 666] width 241 height 44
drag, startPoint x: 729, startPoint y: 667, endPoint x: 721, endPoint y: 658, distance: 12.0
click at [729, 667] on button "✅ Change featured" at bounding box center [739, 676] width 149 height 25
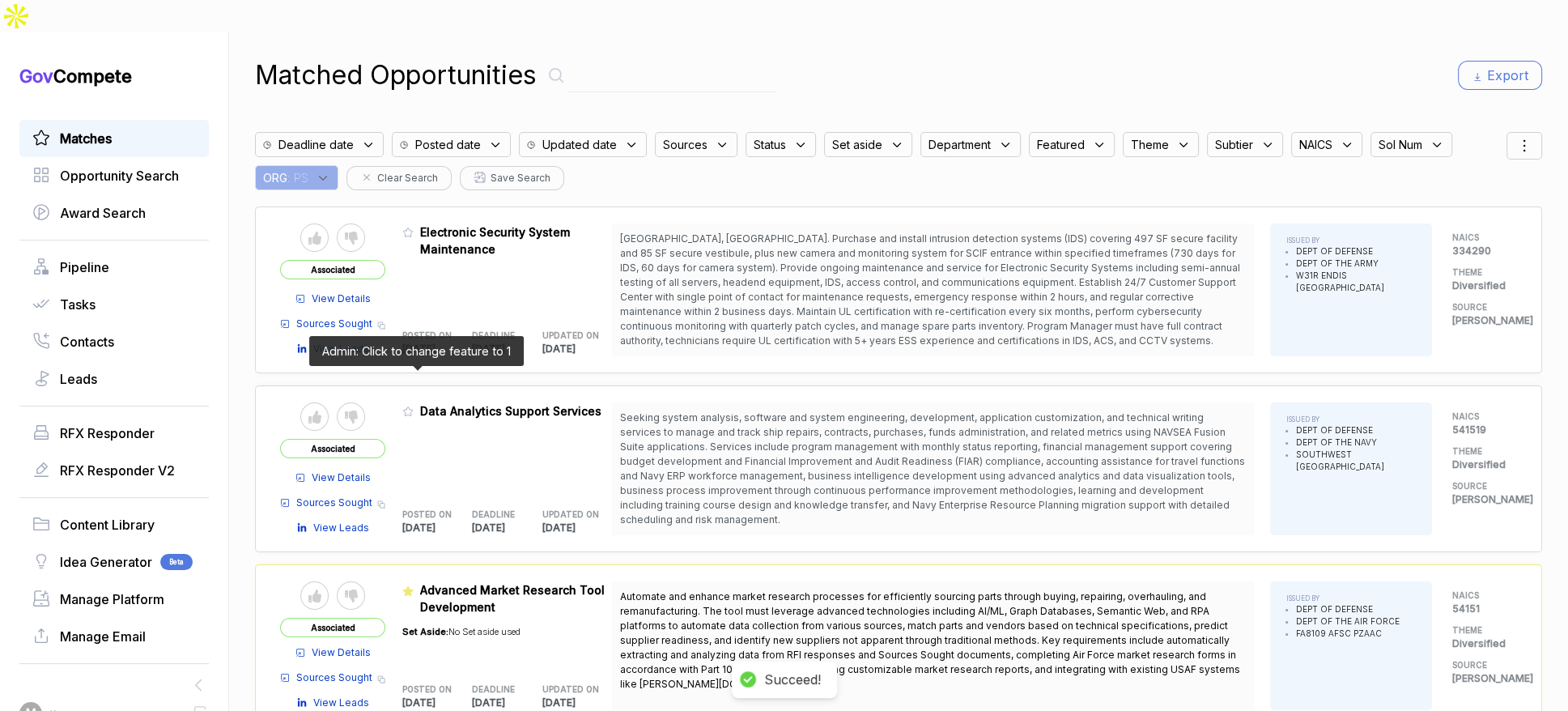
click at [414, 406] on icon at bounding box center [408, 411] width 12 height 12
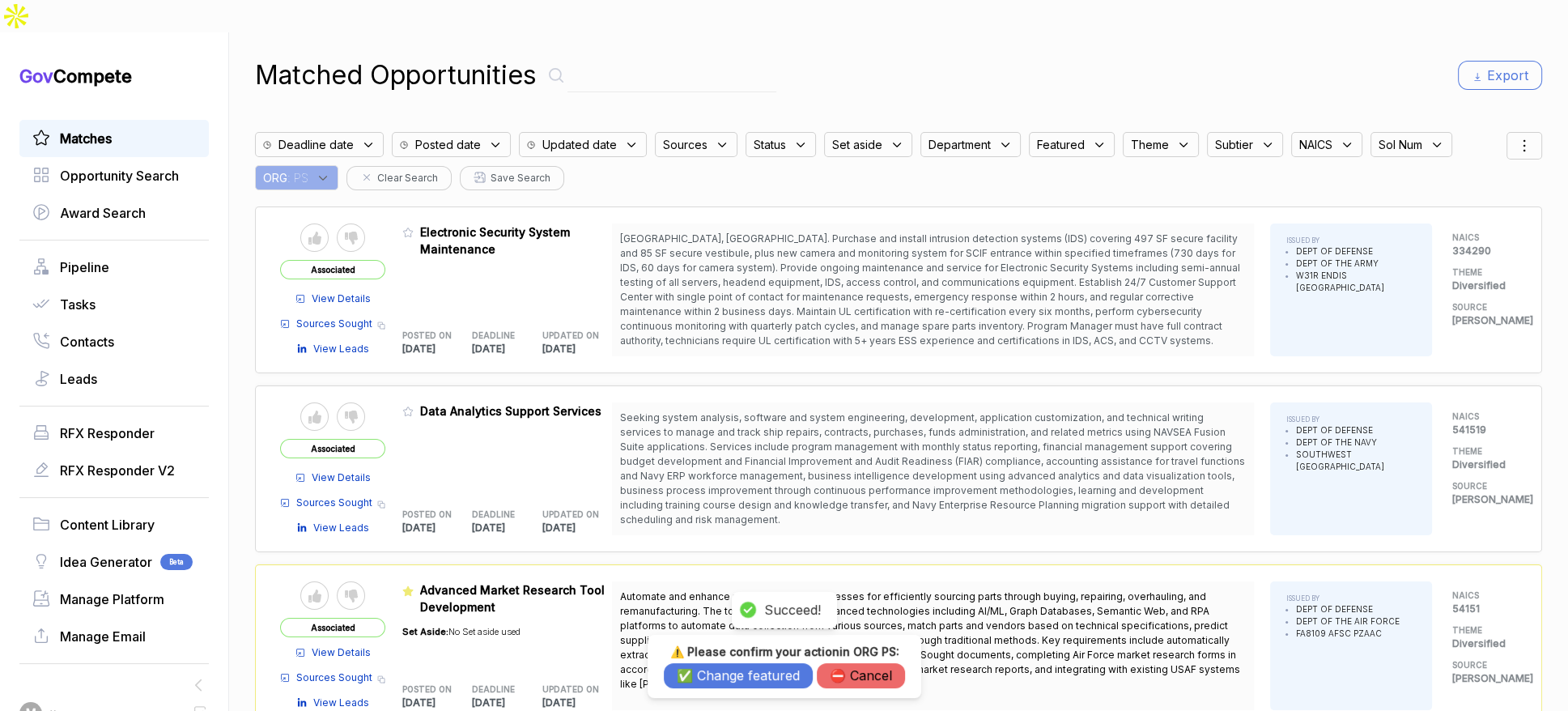
drag, startPoint x: 741, startPoint y: 676, endPoint x: 730, endPoint y: 656, distance: 22.8
click at [740, 676] on button "✅ Change featured" at bounding box center [739, 676] width 149 height 25
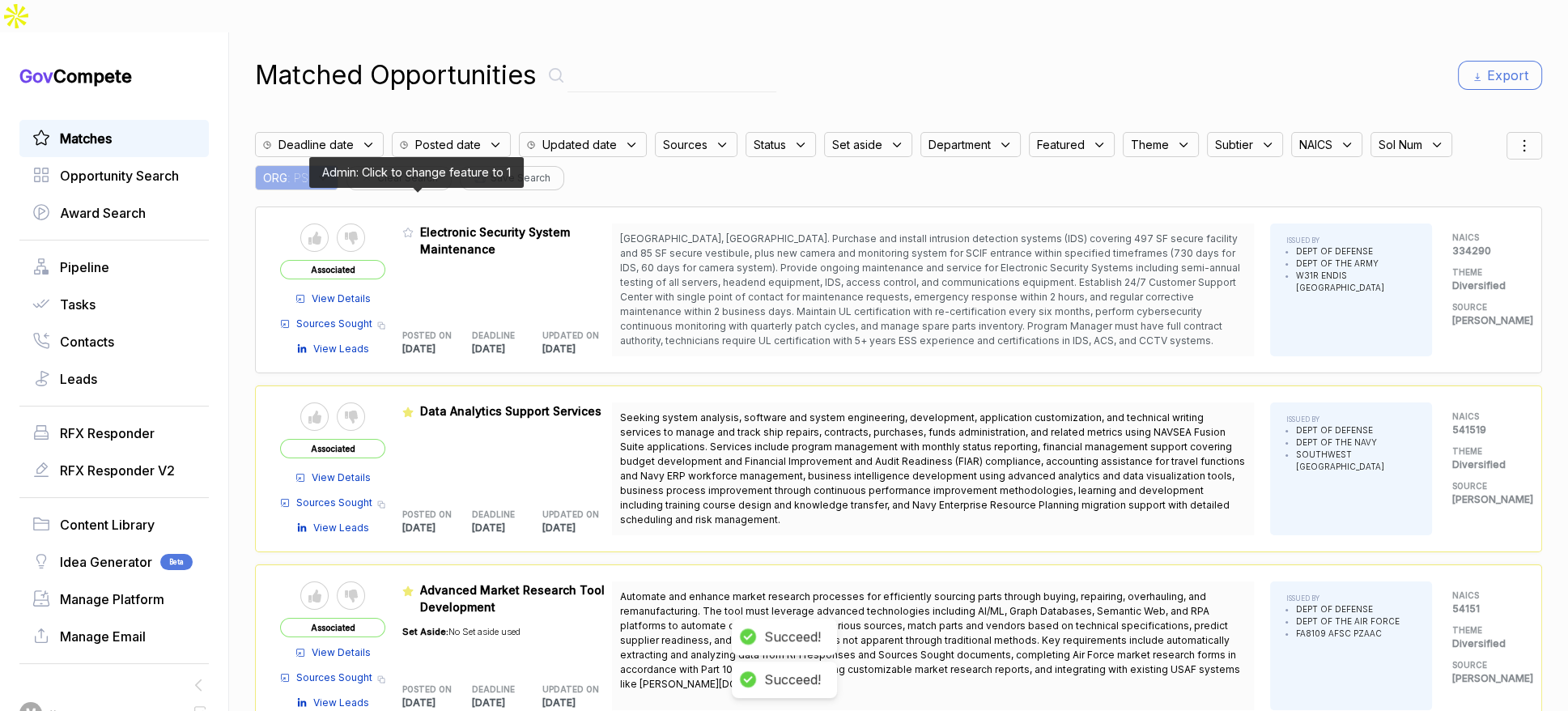
click at [413, 227] on icon at bounding box center [408, 232] width 12 height 12
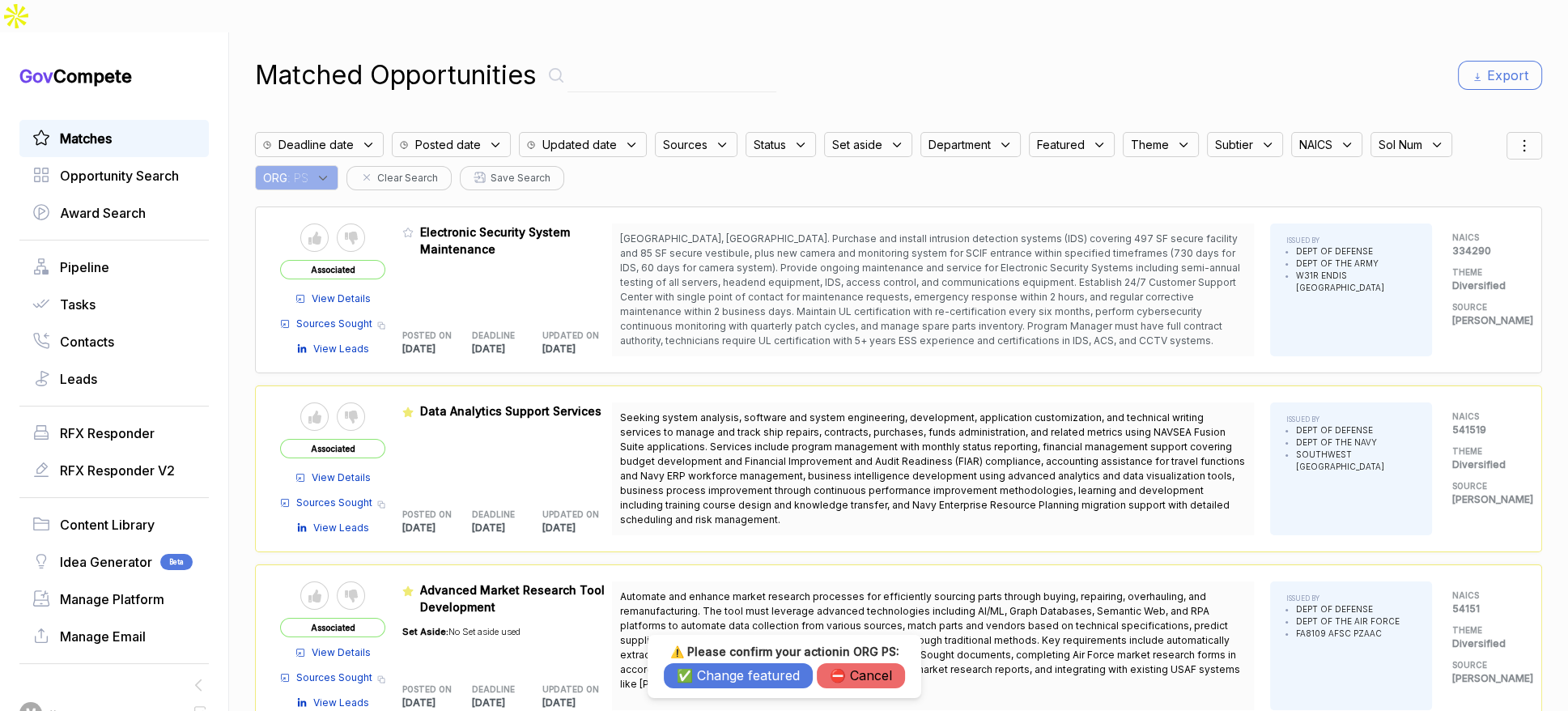
click at [694, 677] on button "✅ Change featured" at bounding box center [739, 676] width 149 height 25
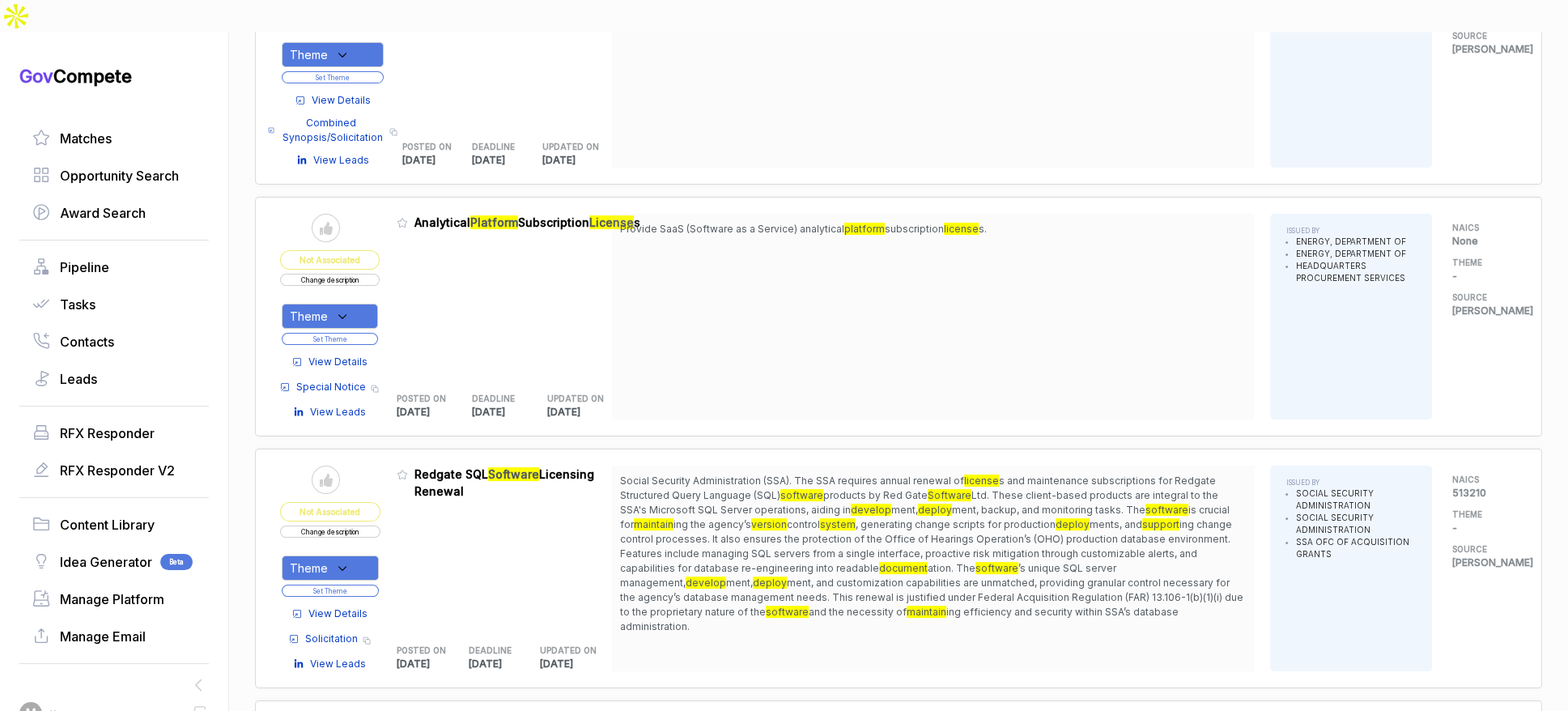
scroll to position [414, 0]
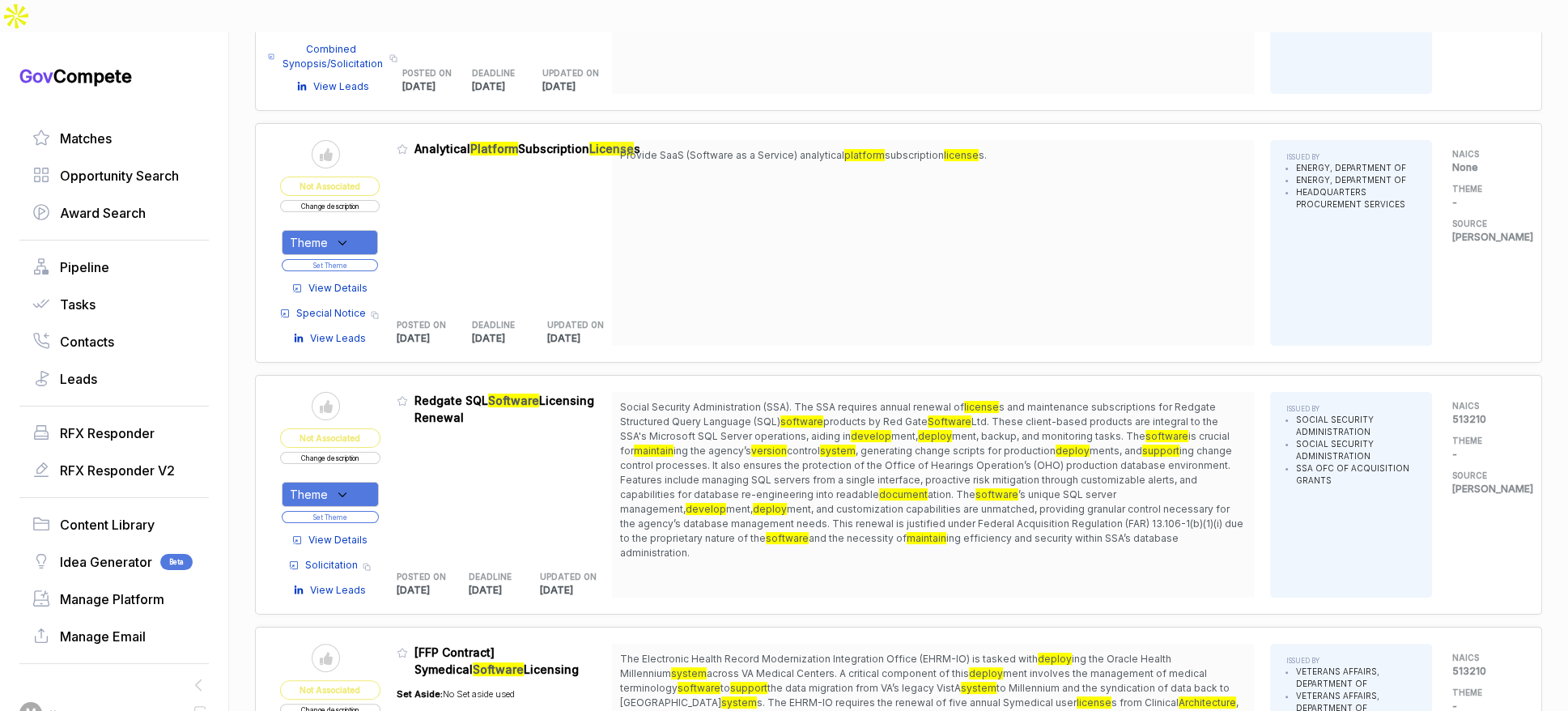
click at [345, 533] on span "View Details" at bounding box center [338, 540] width 59 height 14
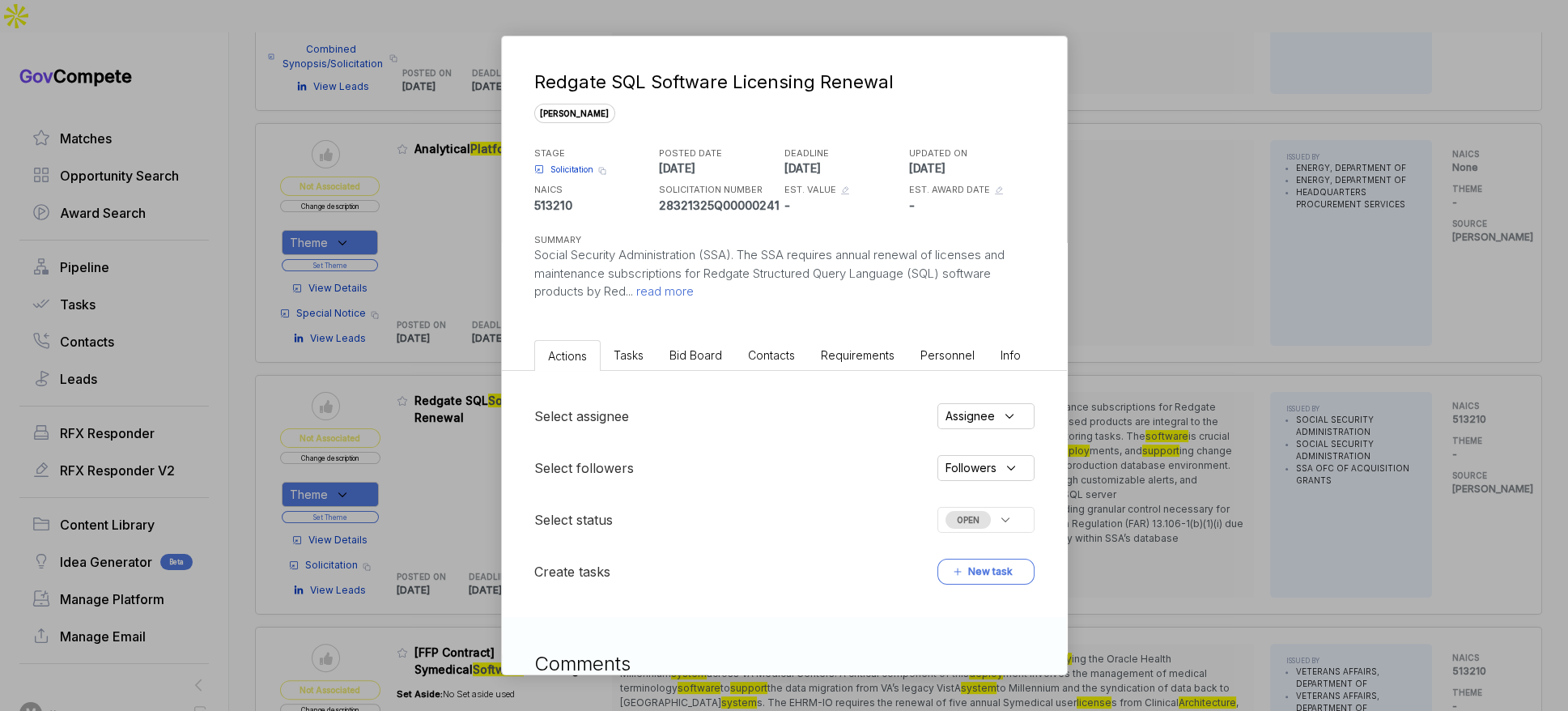
click at [668, 366] on li "Bid Board" at bounding box center [695, 355] width 78 height 30
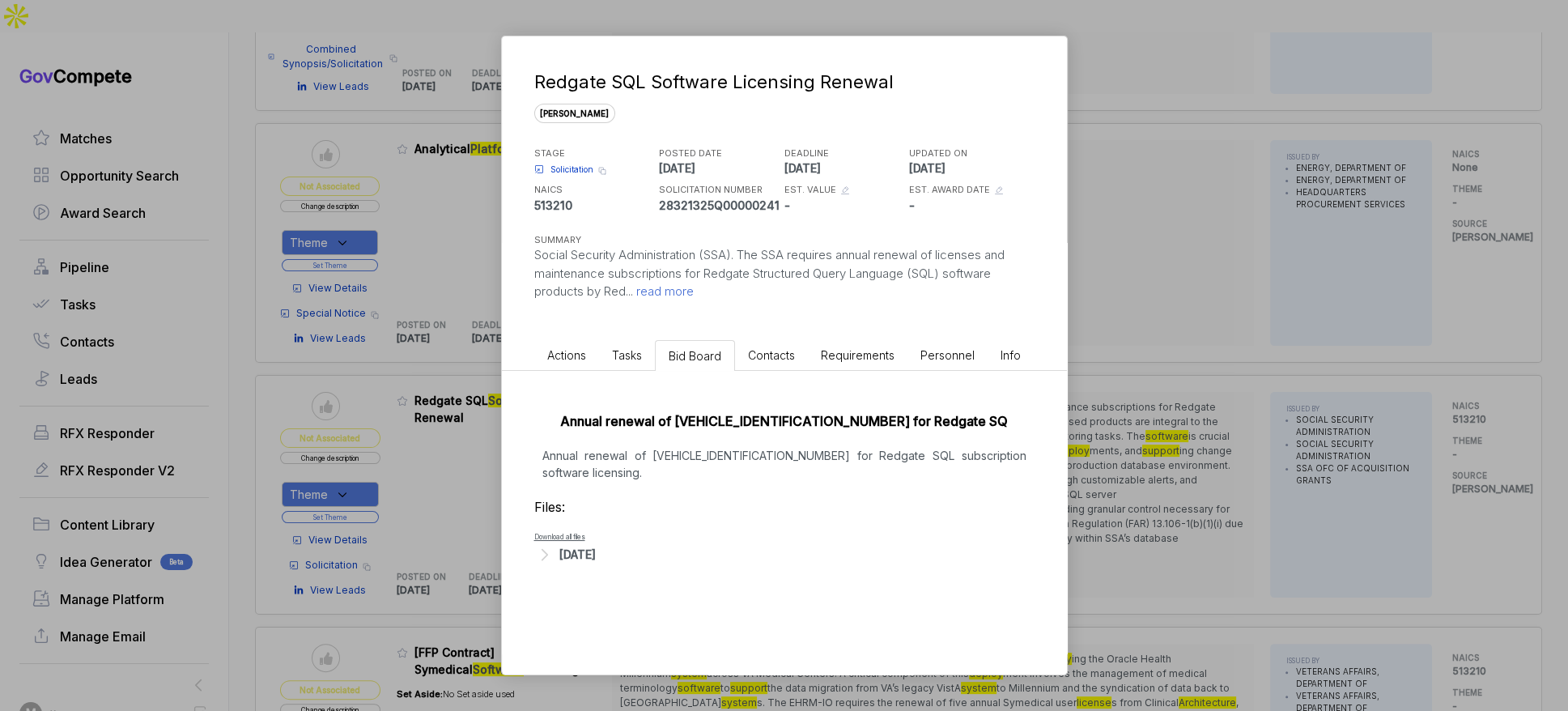
click at [572, 172] on span "Solicitation" at bounding box center [572, 169] width 43 height 12
click at [1239, 242] on div "Redgate SQL Software Licensing Renewal [PERSON_NAME] STAGE Solicitation Copy li…" at bounding box center [784, 356] width 1568 height 711
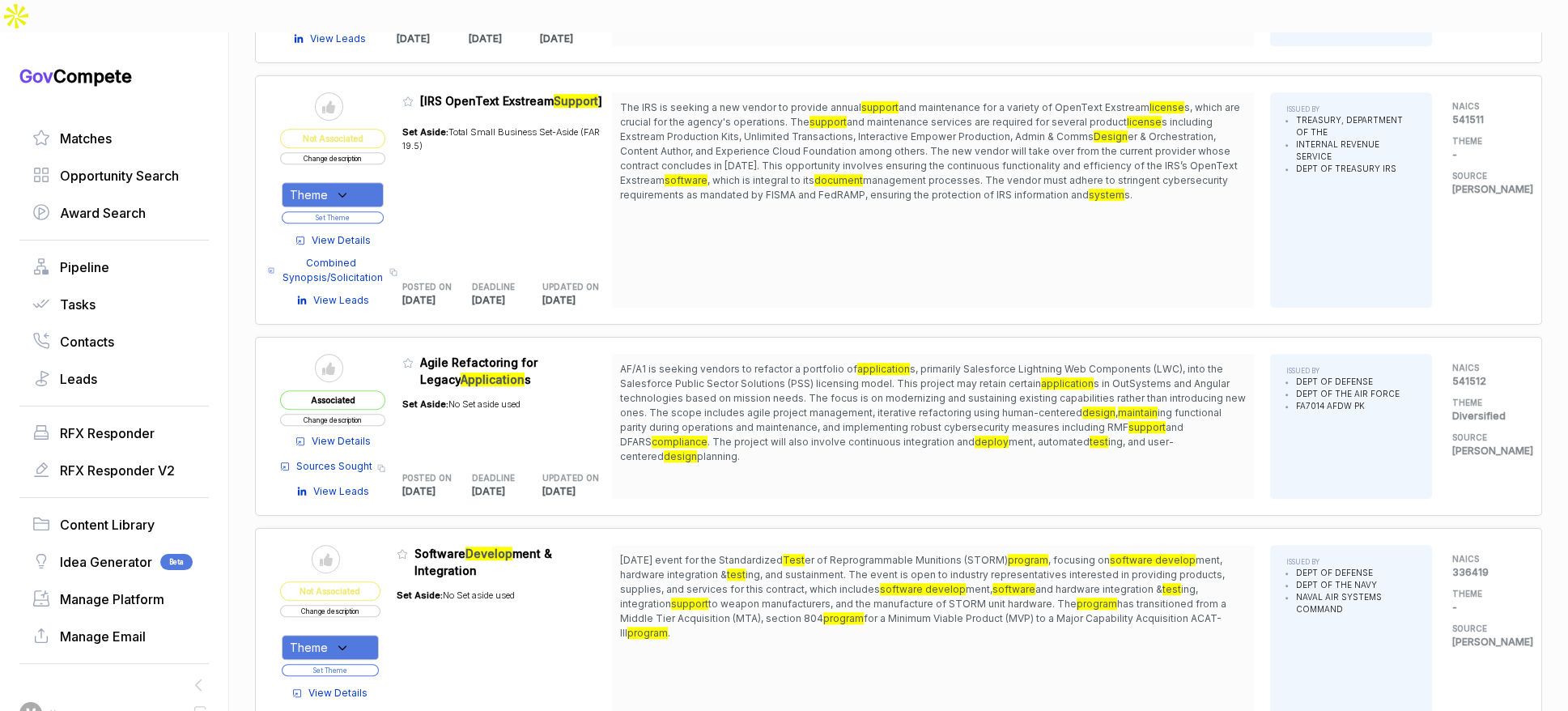
scroll to position [1421, 0]
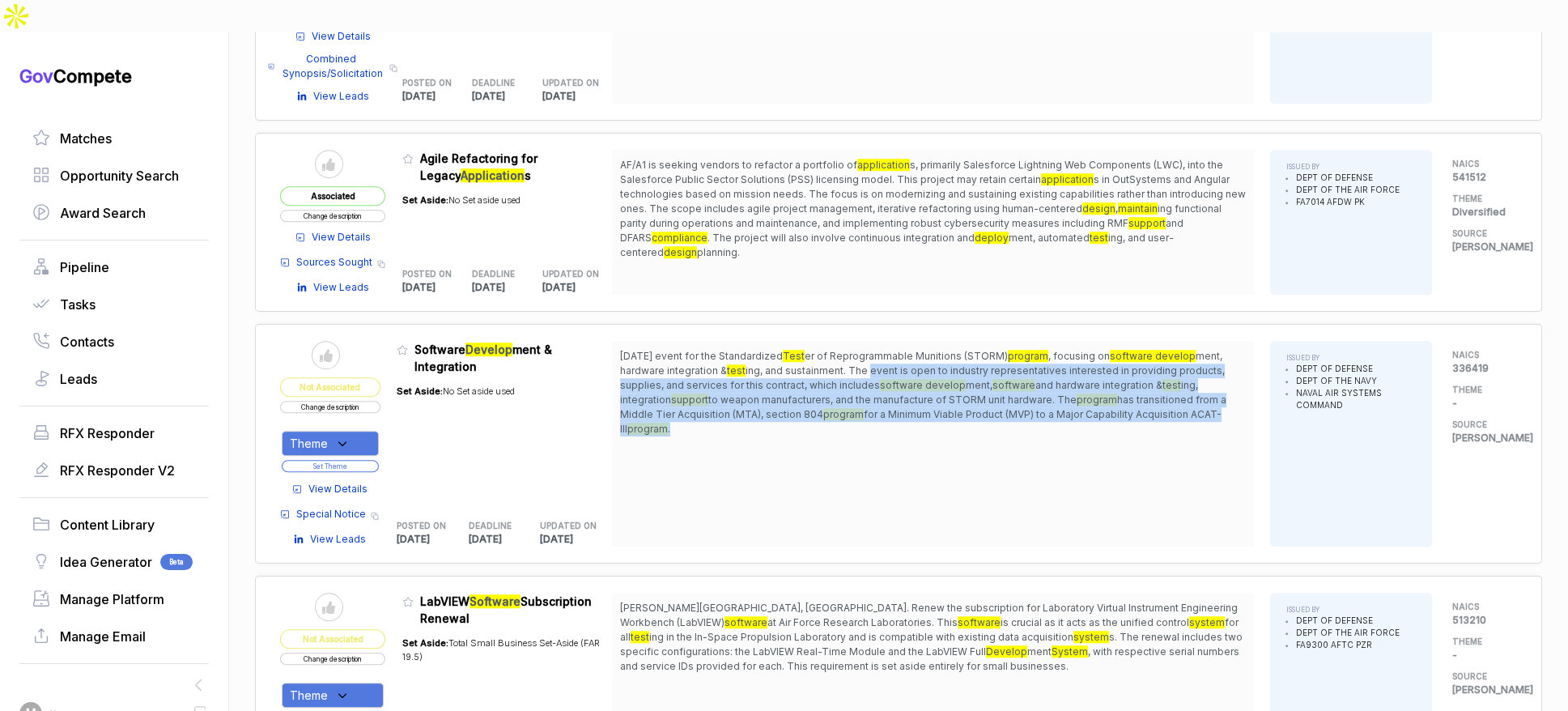
drag, startPoint x: 939, startPoint y: 337, endPoint x: 915, endPoint y: 388, distance: 56.4
click at [915, 388] on span "[DATE] event for the Standardized Test er of Reprogrammable Munitions (STORM) p…" at bounding box center [933, 392] width 626 height 87
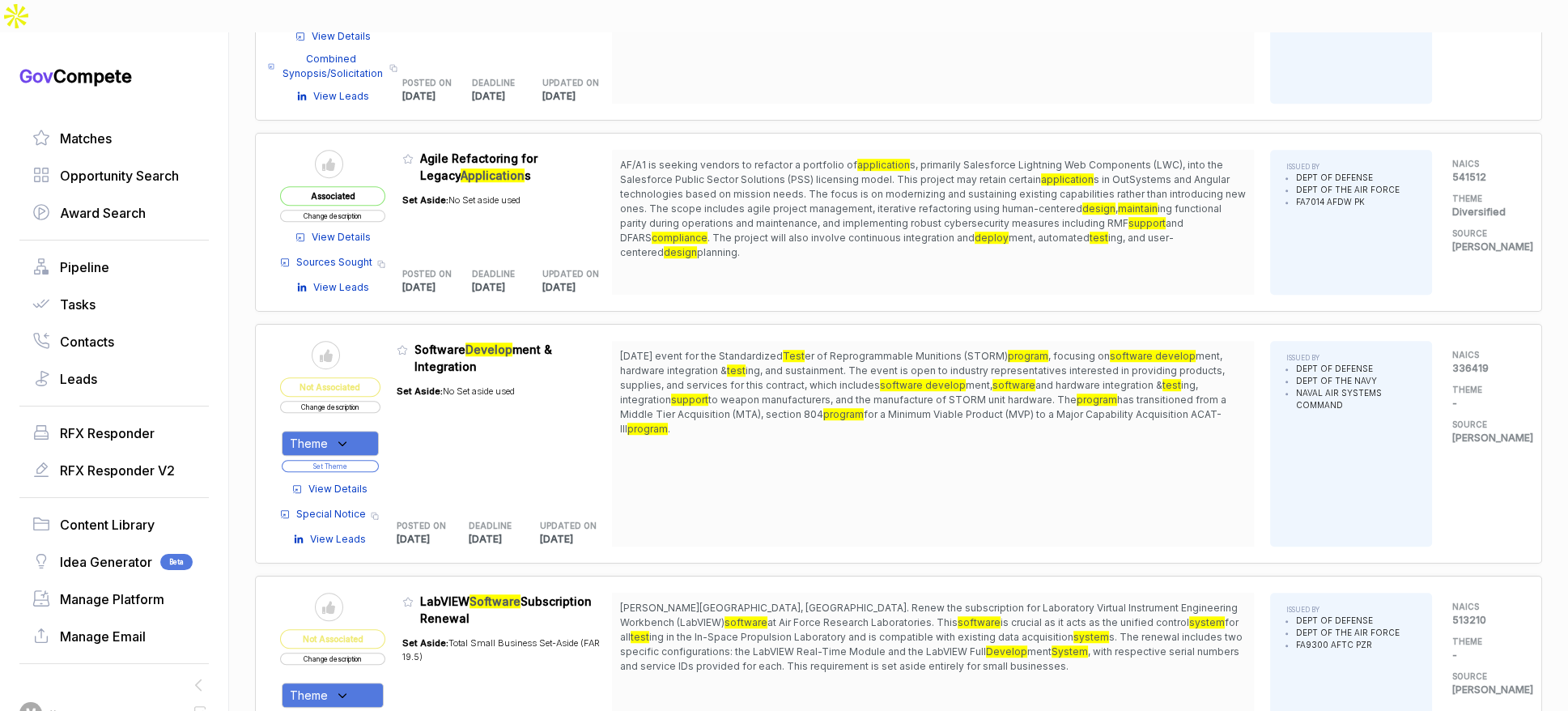
click at [342, 482] on span "View Details" at bounding box center [338, 489] width 59 height 14
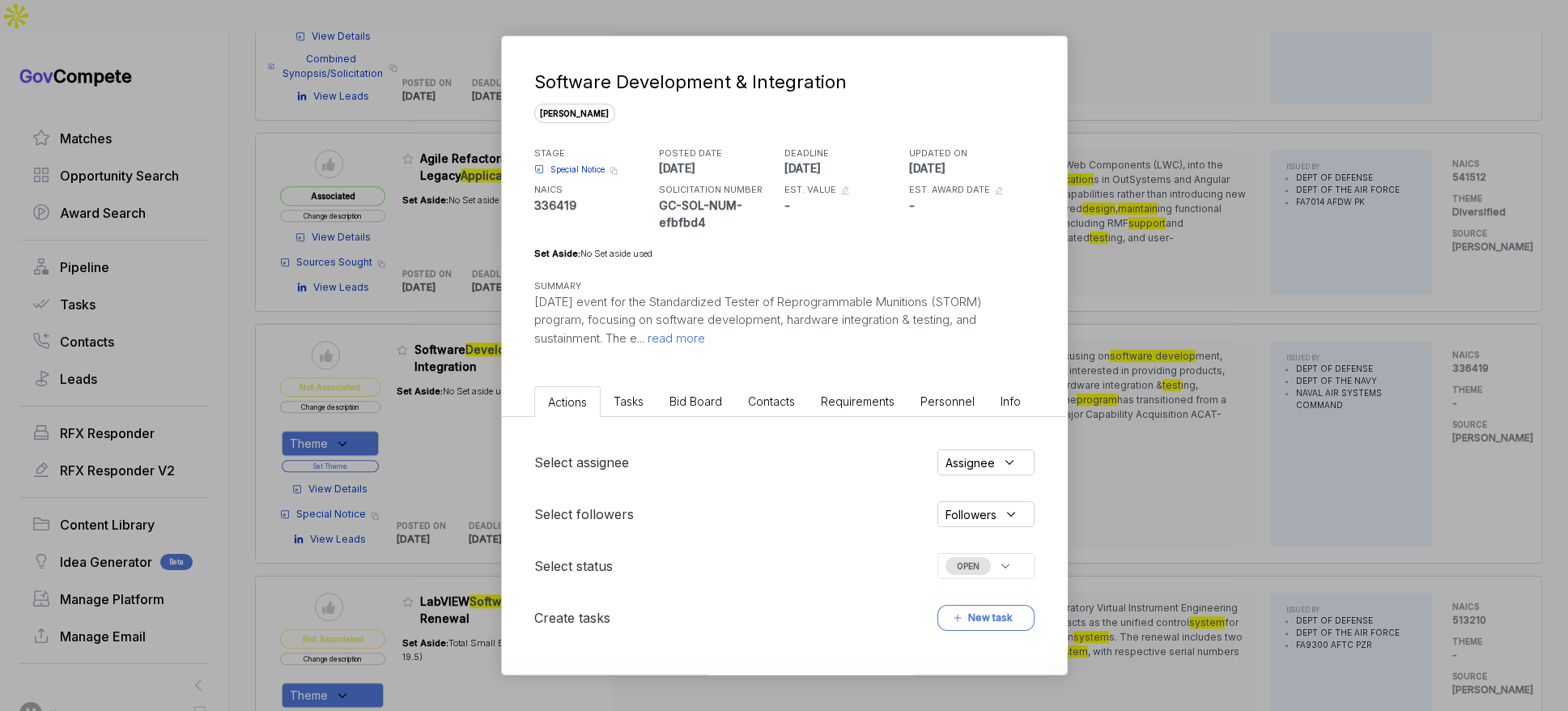
drag, startPoint x: 727, startPoint y: 374, endPoint x: 718, endPoint y: 399, distance: 26.6
click at [726, 376] on div "Software Development & Integration [PERSON_NAME] STAGE Special Notice Copy link…" at bounding box center [785, 208] width 565 height 344
click at [717, 400] on span "Bid Board" at bounding box center [696, 400] width 52 height 14
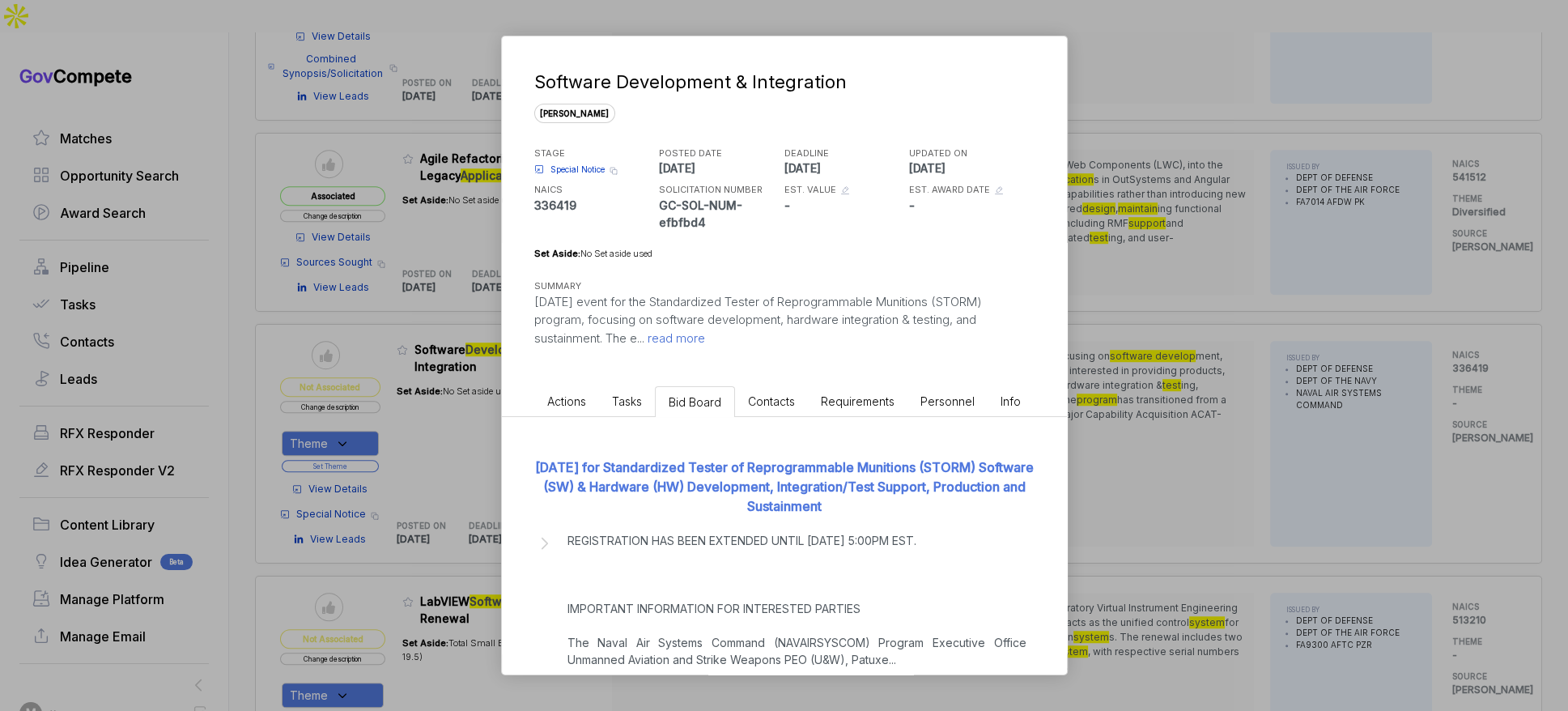
click at [725, 511] on link "[DATE] for Standardized Tester of Reprogrammable Munitions (STORM) Software (SW…" at bounding box center [785, 486] width 499 height 55
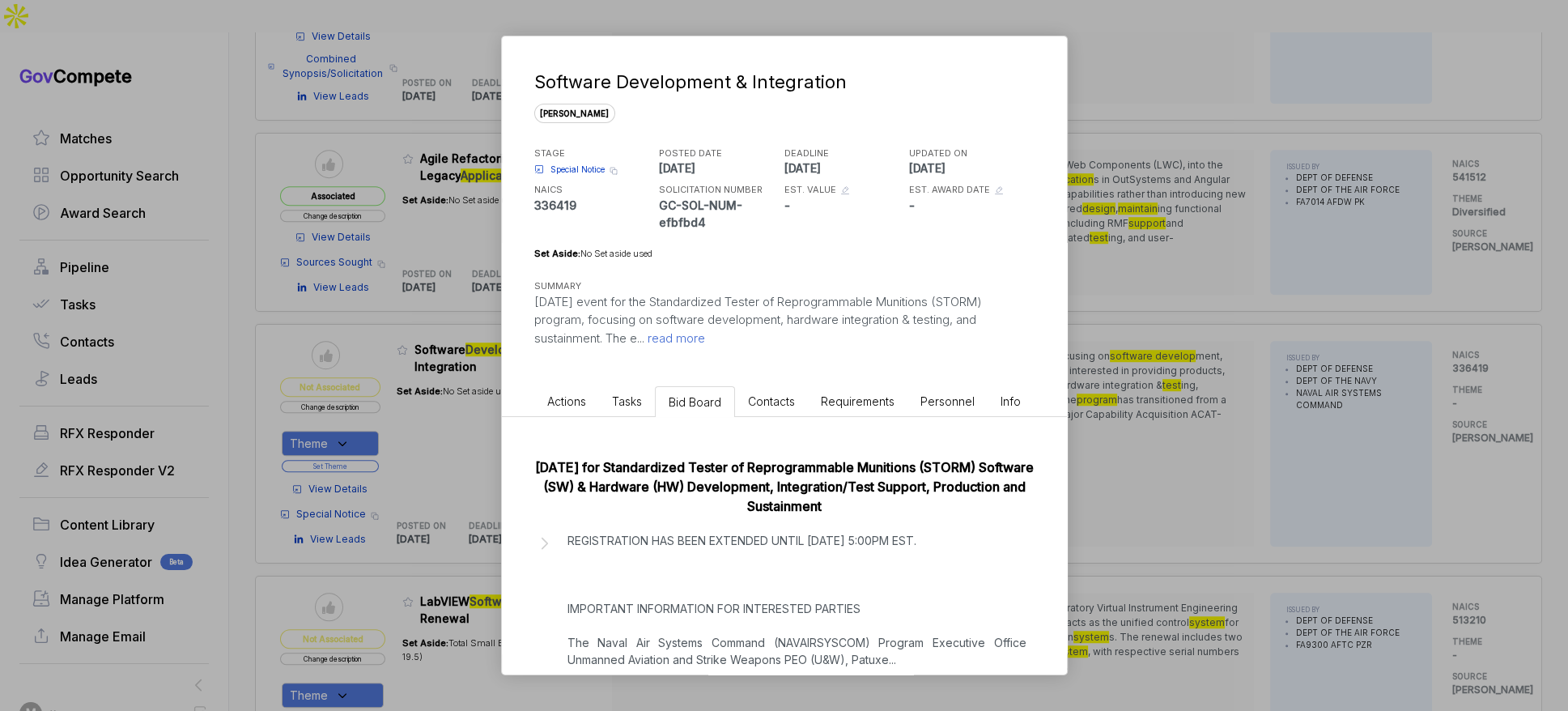
click at [1178, 318] on div "Software Development & Integration [PERSON_NAME] STAGE Special Notice Copy link…" at bounding box center [784, 356] width 1568 height 711
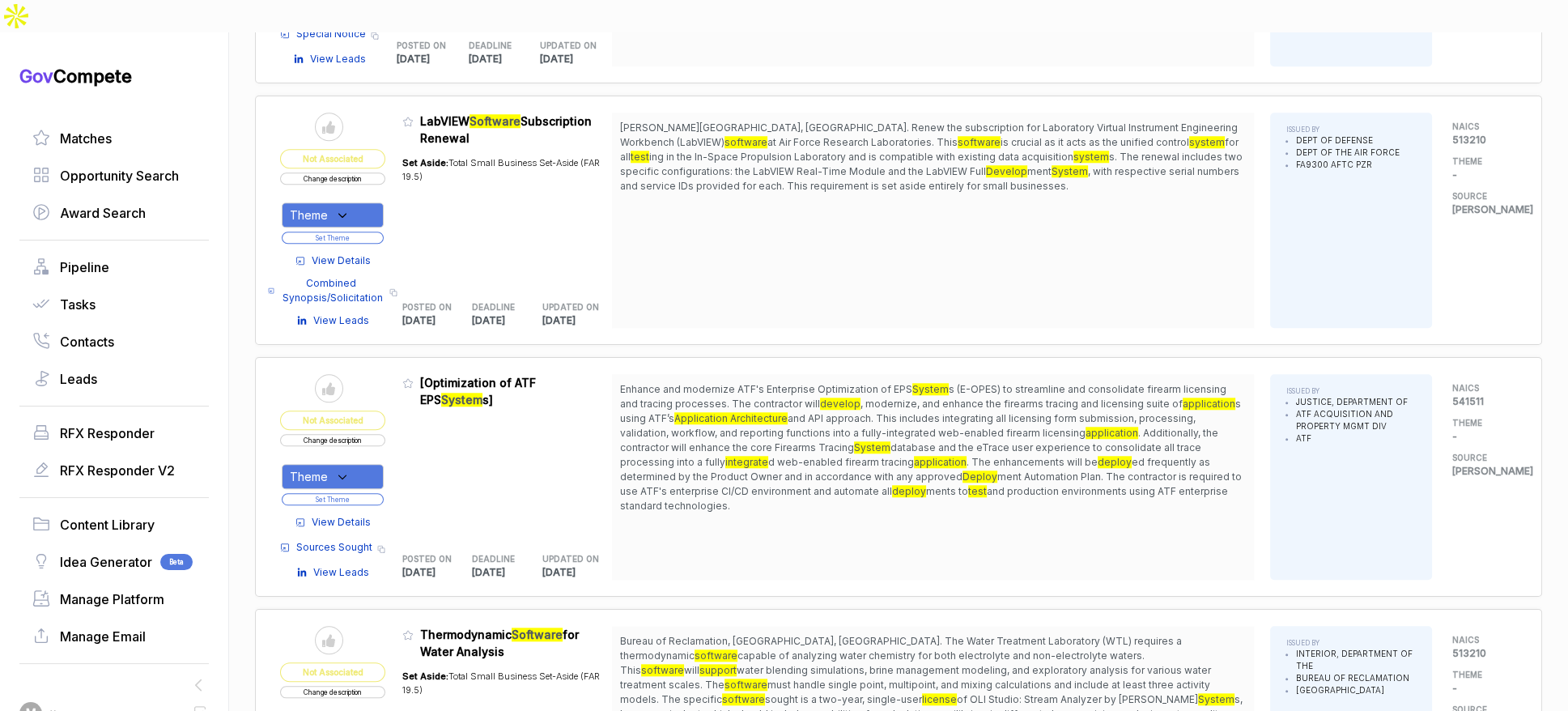
scroll to position [2018, 0]
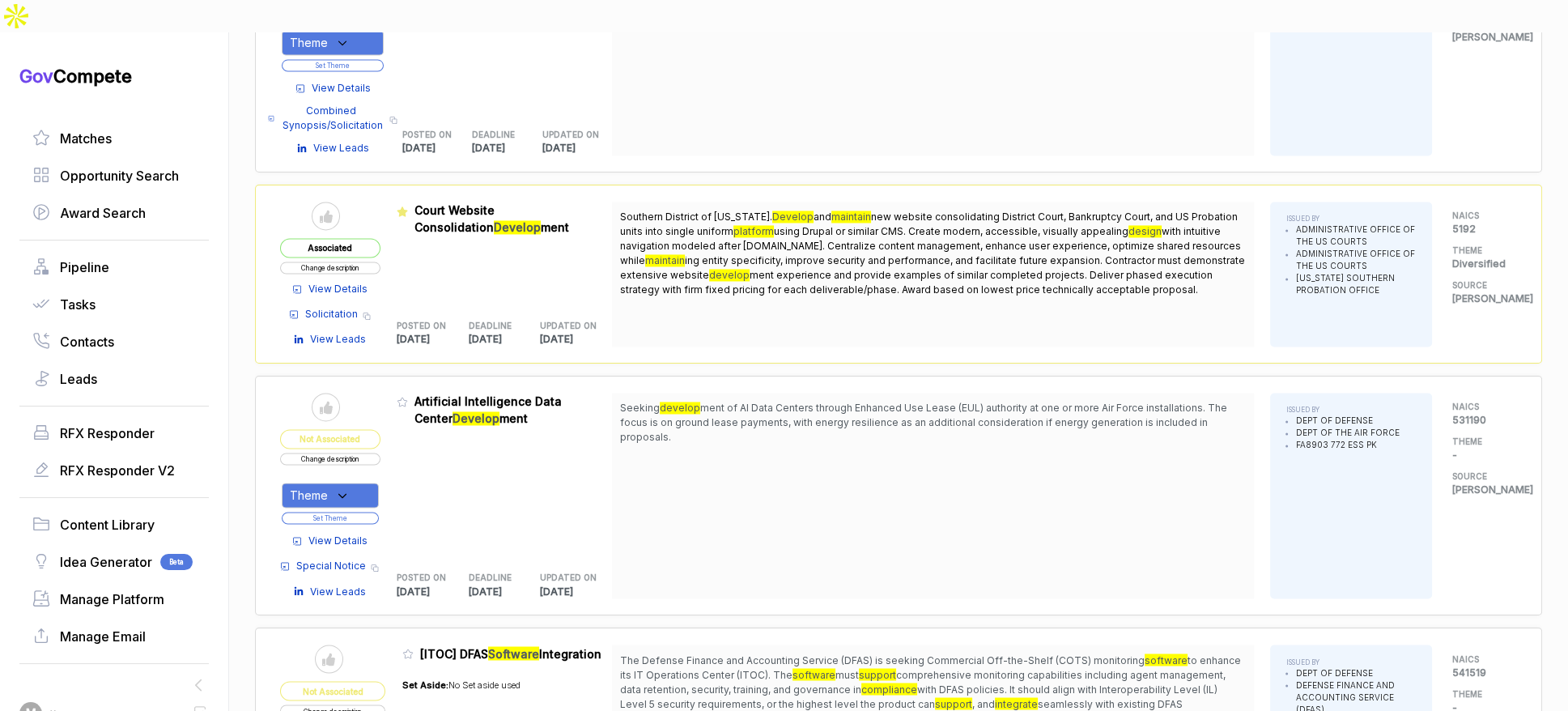
scroll to position [3556, 0]
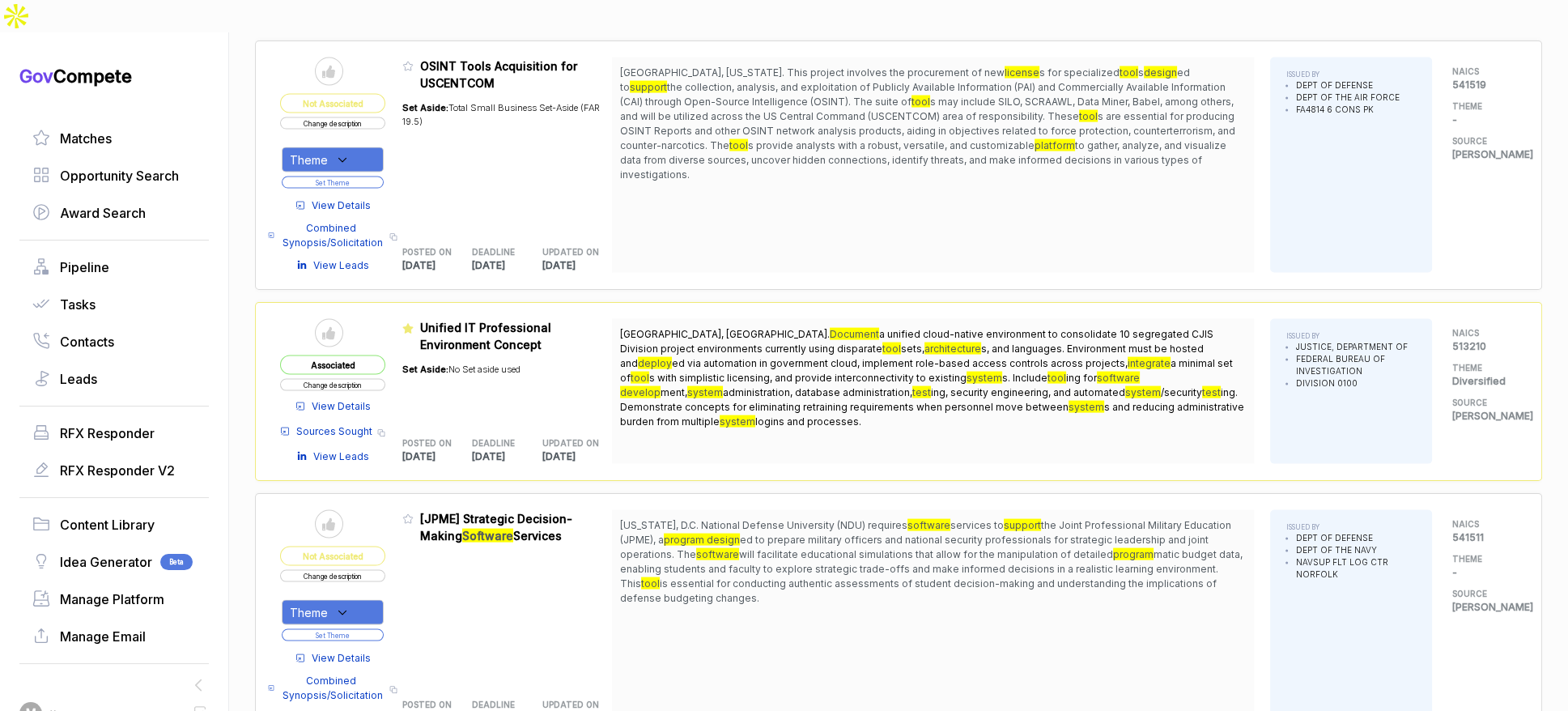
scroll to position [4199, 0]
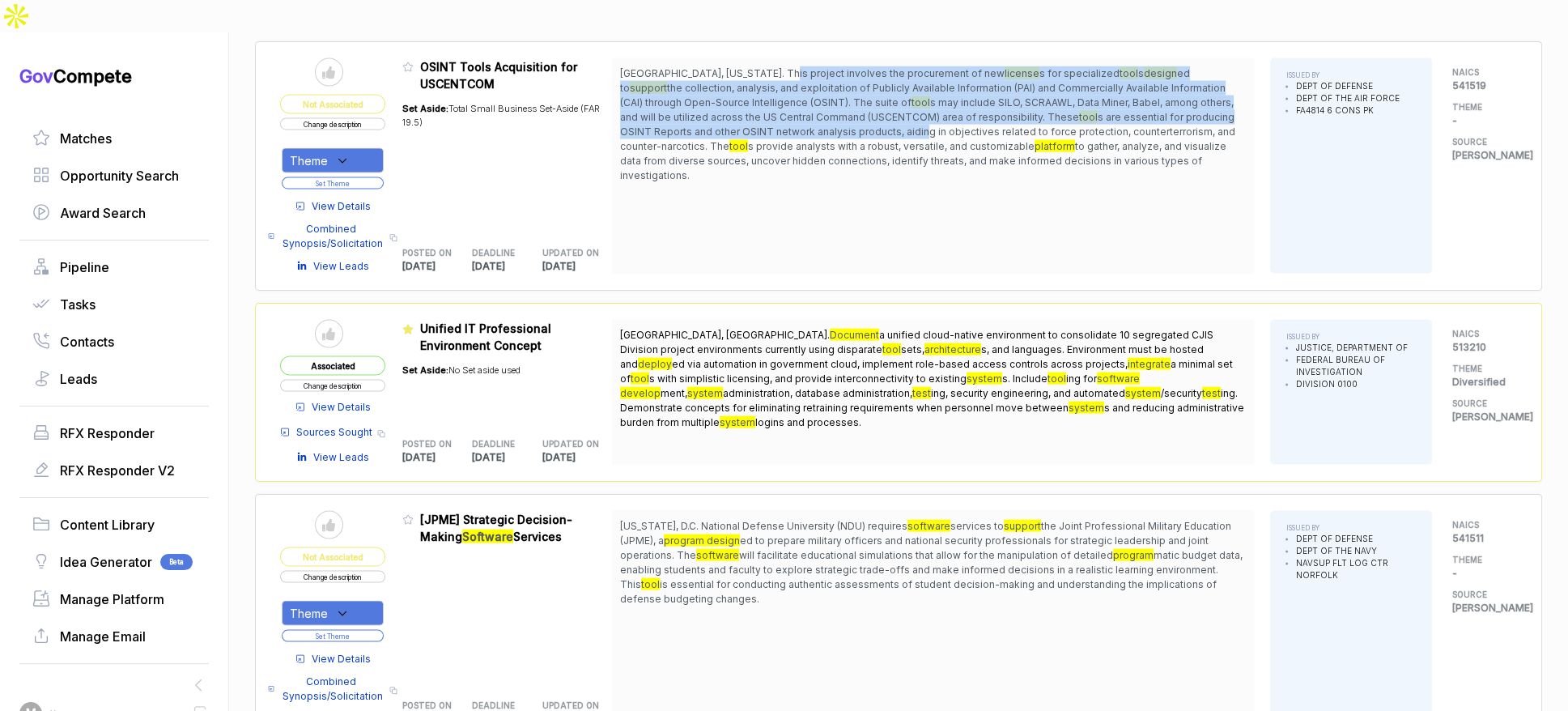
drag, startPoint x: 779, startPoint y: 25, endPoint x: 812, endPoint y: 93, distance: 75.6
click at [812, 89] on span "[GEOGRAPHIC_DATA], [US_STATE]. This project involves the procurement of new lic…" at bounding box center [933, 125] width 626 height 117
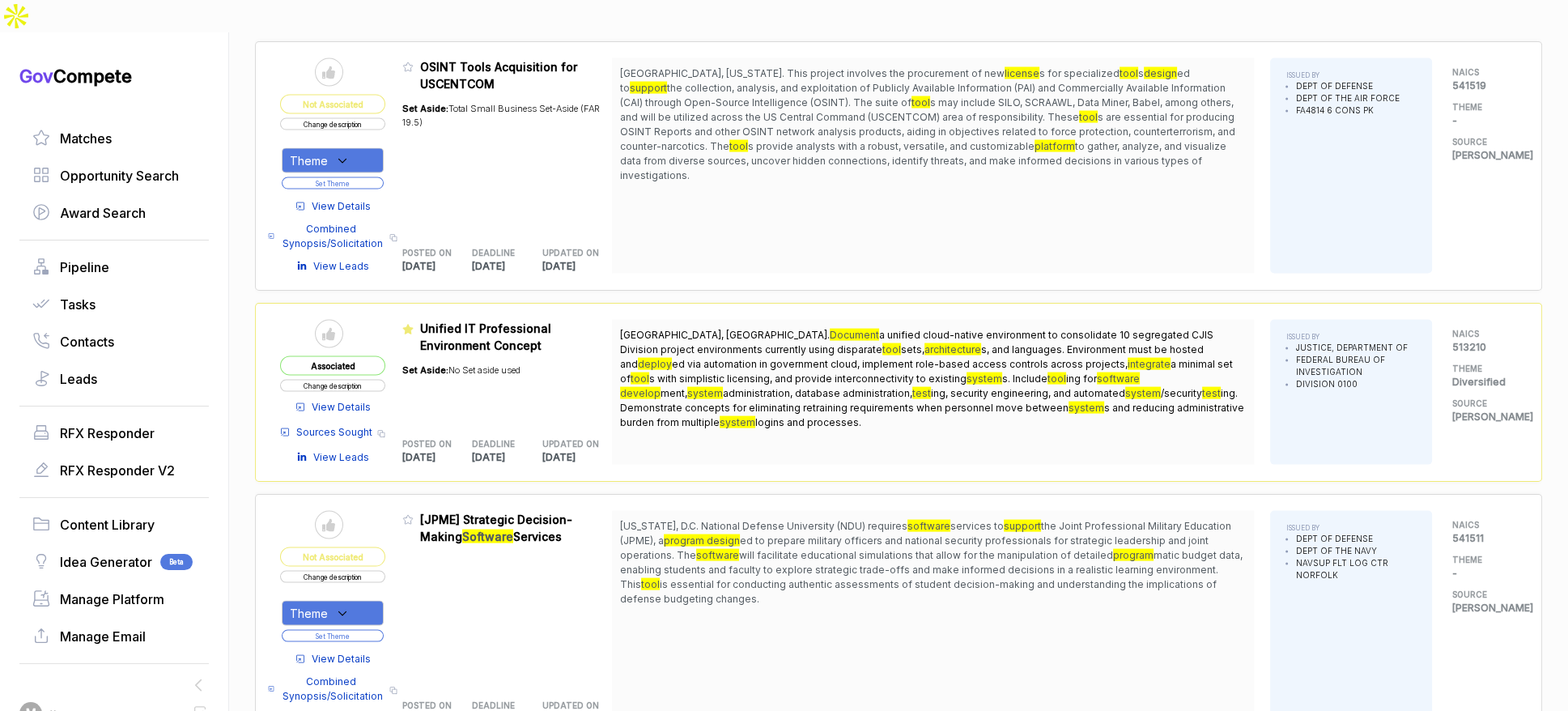
click at [810, 140] on span "s provide analysts with a robust, versatile, and customizable" at bounding box center [891, 146] width 286 height 12
click at [362, 199] on span "View Details" at bounding box center [341, 206] width 59 height 14
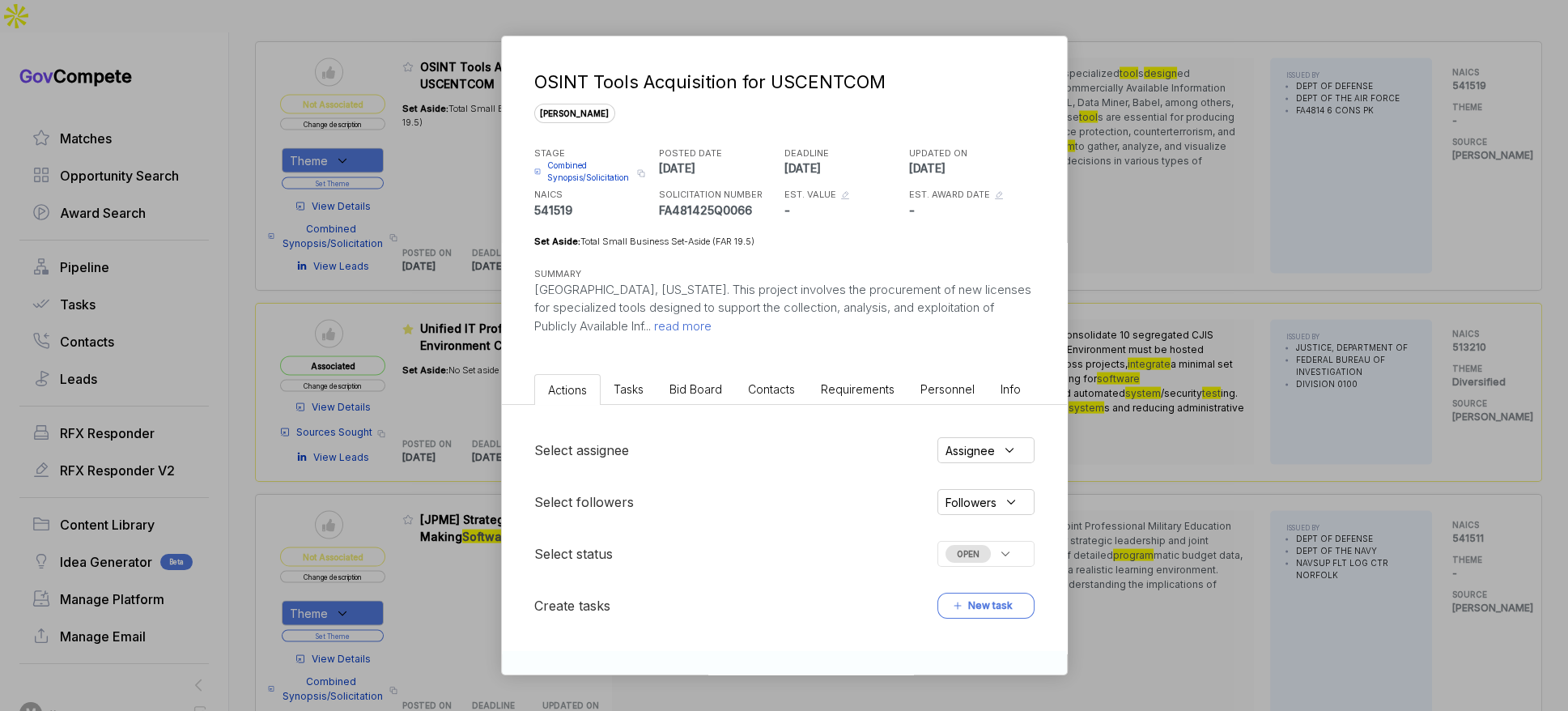
click at [724, 391] on li "Bid Board" at bounding box center [695, 389] width 78 height 30
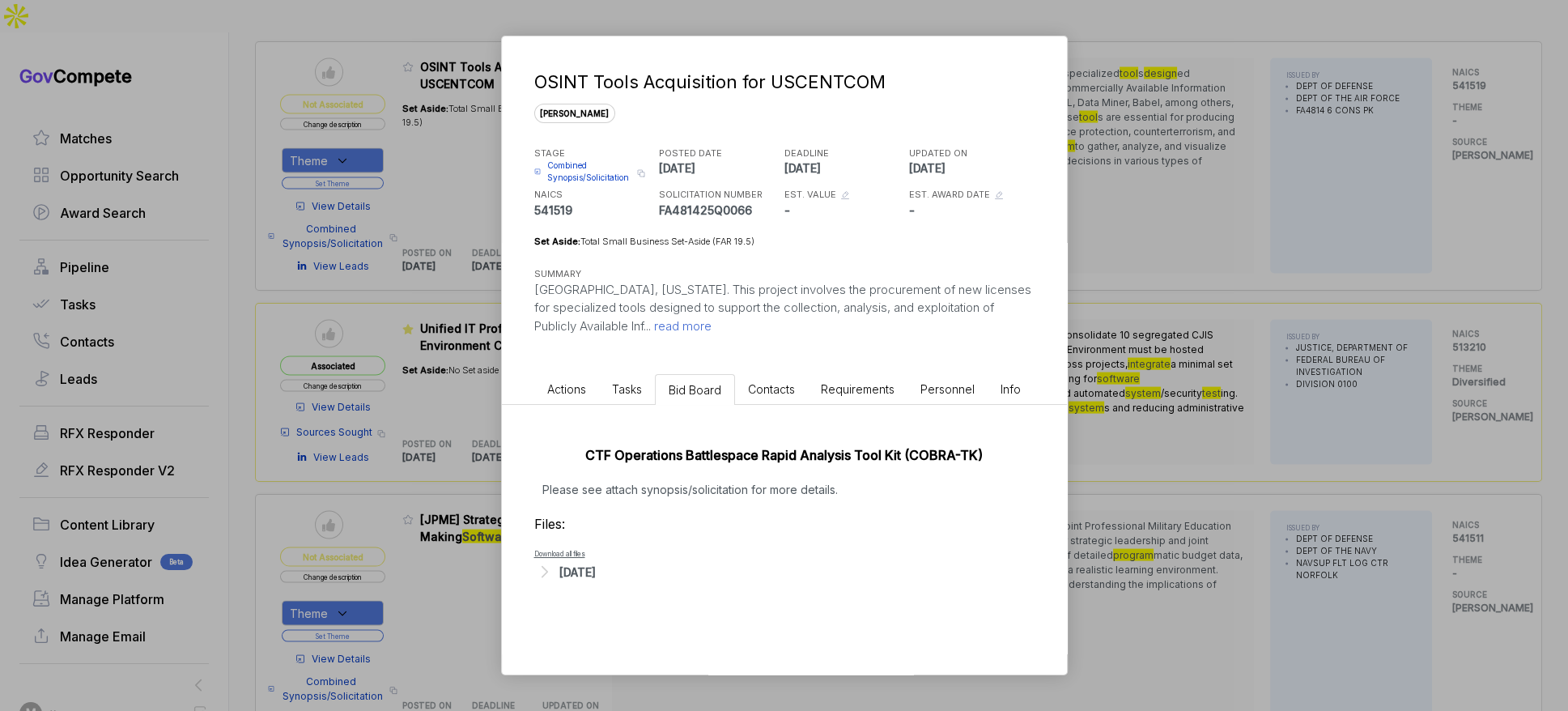
click at [1154, 379] on div "OSINT Tools Acquisition for USCENTCOM [PERSON_NAME] STAGE Combined Synopsis/Sol…" at bounding box center [784, 356] width 1568 height 711
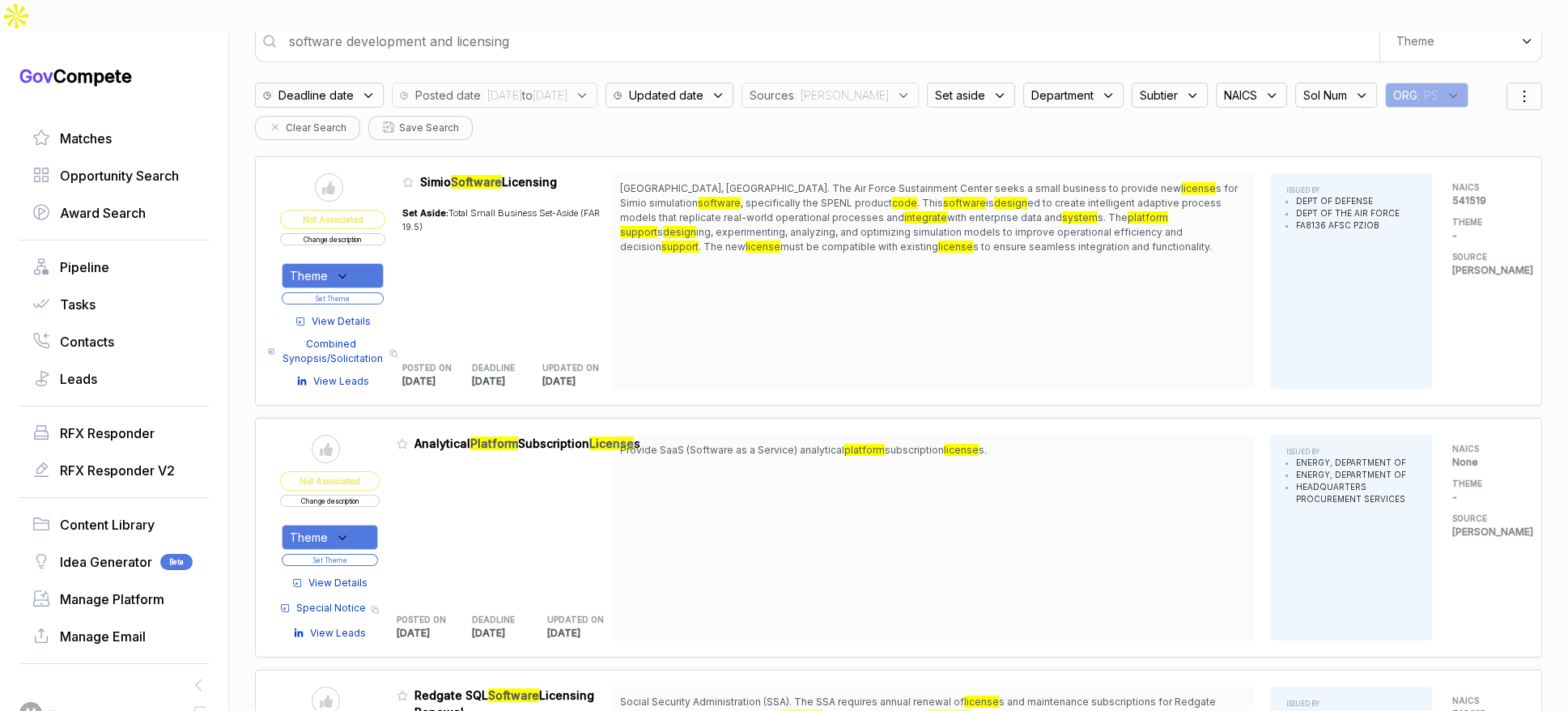
scroll to position [0, 0]
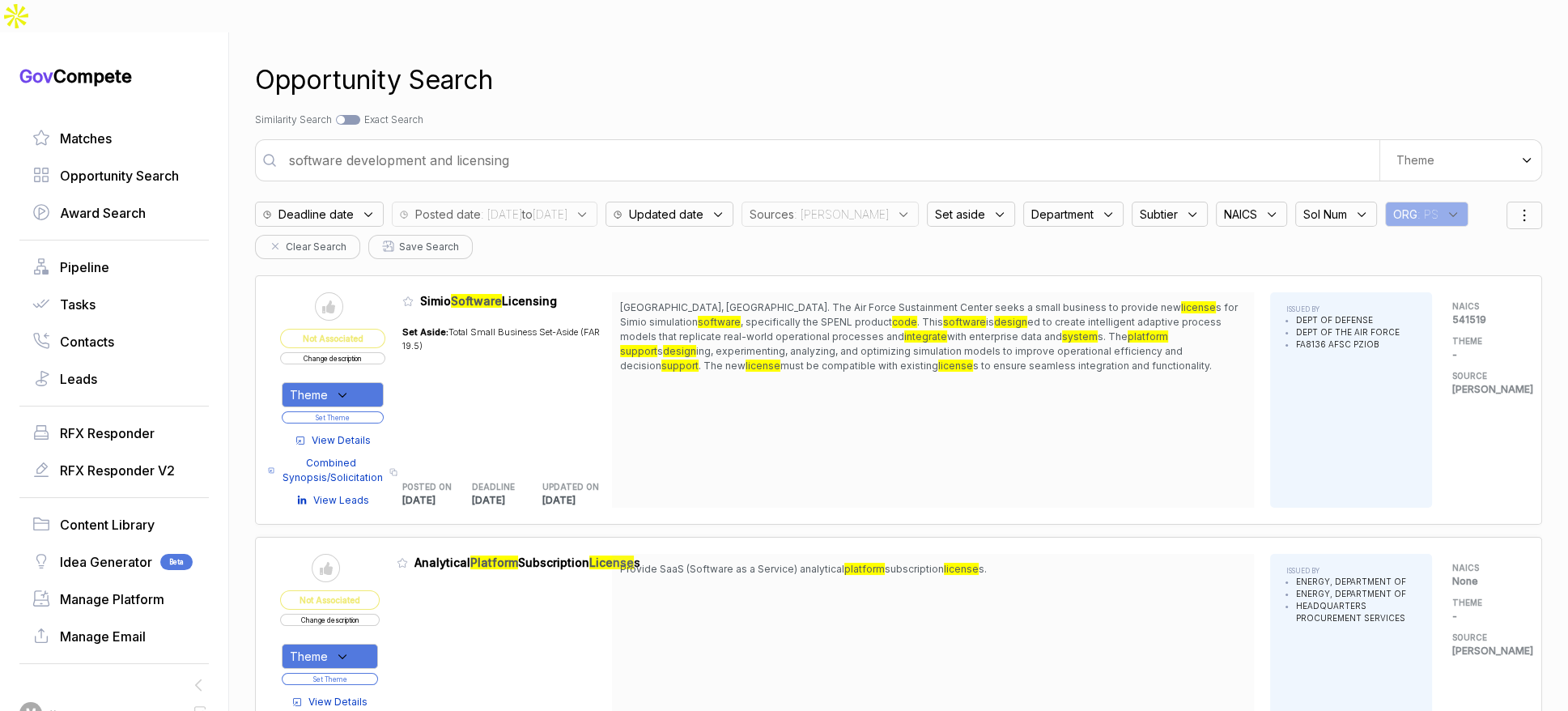
click at [993, 207] on icon at bounding box center [1000, 214] width 14 height 14
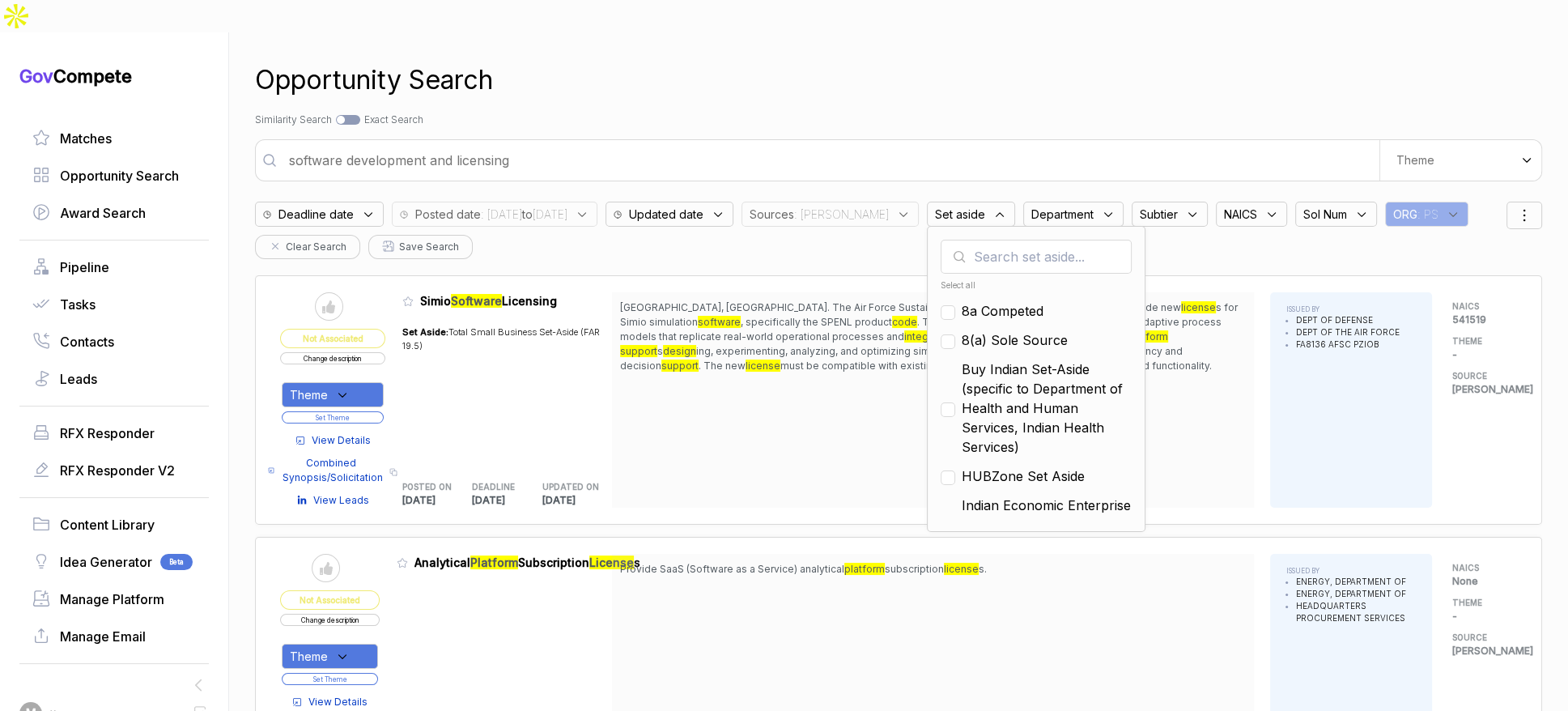
drag, startPoint x: 982, startPoint y: 270, endPoint x: 984, endPoint y: 292, distance: 22.1
click at [982, 302] on span "8a Competed" at bounding box center [1003, 311] width 82 height 20
checkbox input "true"
drag, startPoint x: 985, startPoint y: 299, endPoint x: 989, endPoint y: 328, distance: 29.3
click at [985, 330] on span "8(a) Sole Source" at bounding box center [1015, 340] width 106 height 20
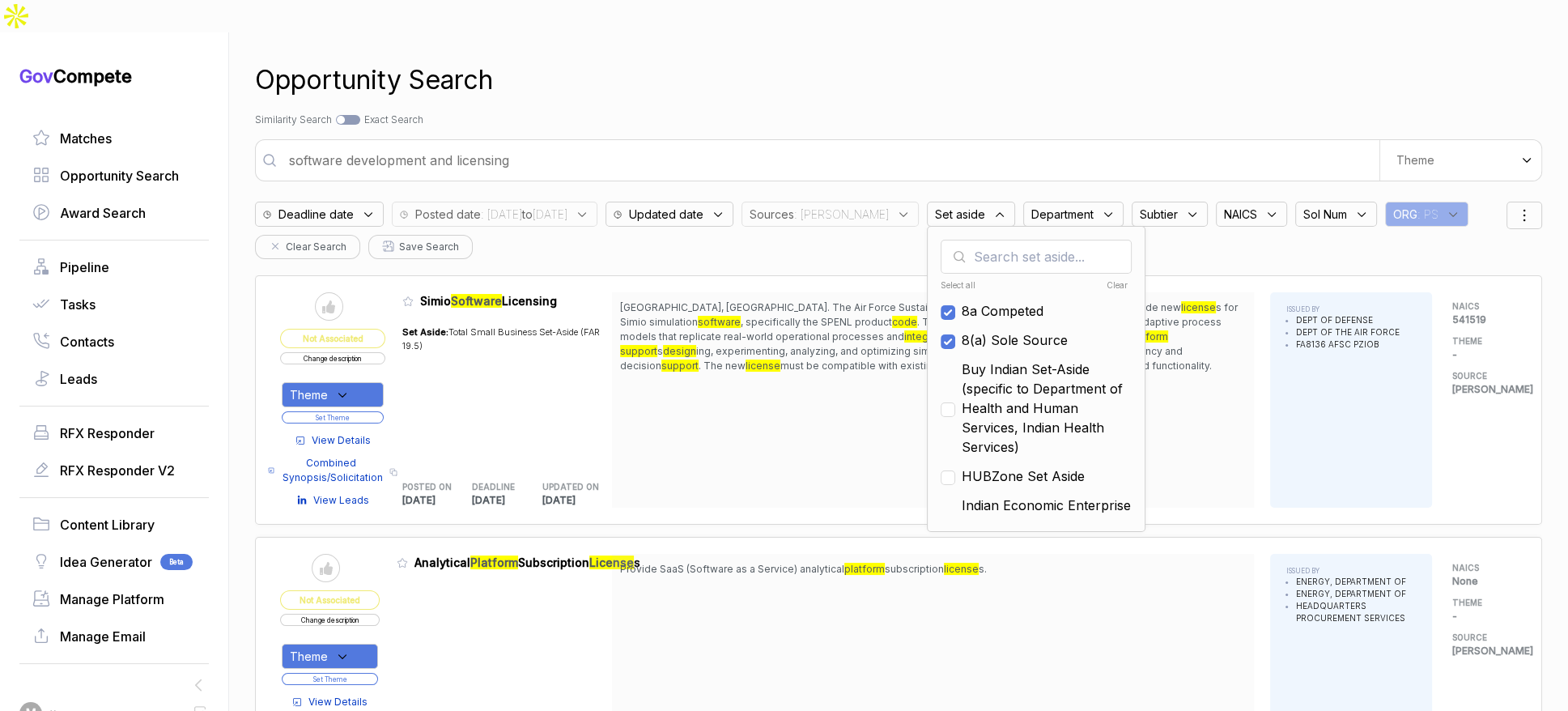
checkbox input "true"
click at [998, 383] on span "Buy Indian Set-Aside (specific to Department of Health and Human Services, Indi…" at bounding box center [1047, 408] width 170 height 97
checkbox input "true"
click at [1002, 466] on span "HUBZone Set Aside" at bounding box center [1023, 476] width 123 height 20
checkbox input "true"
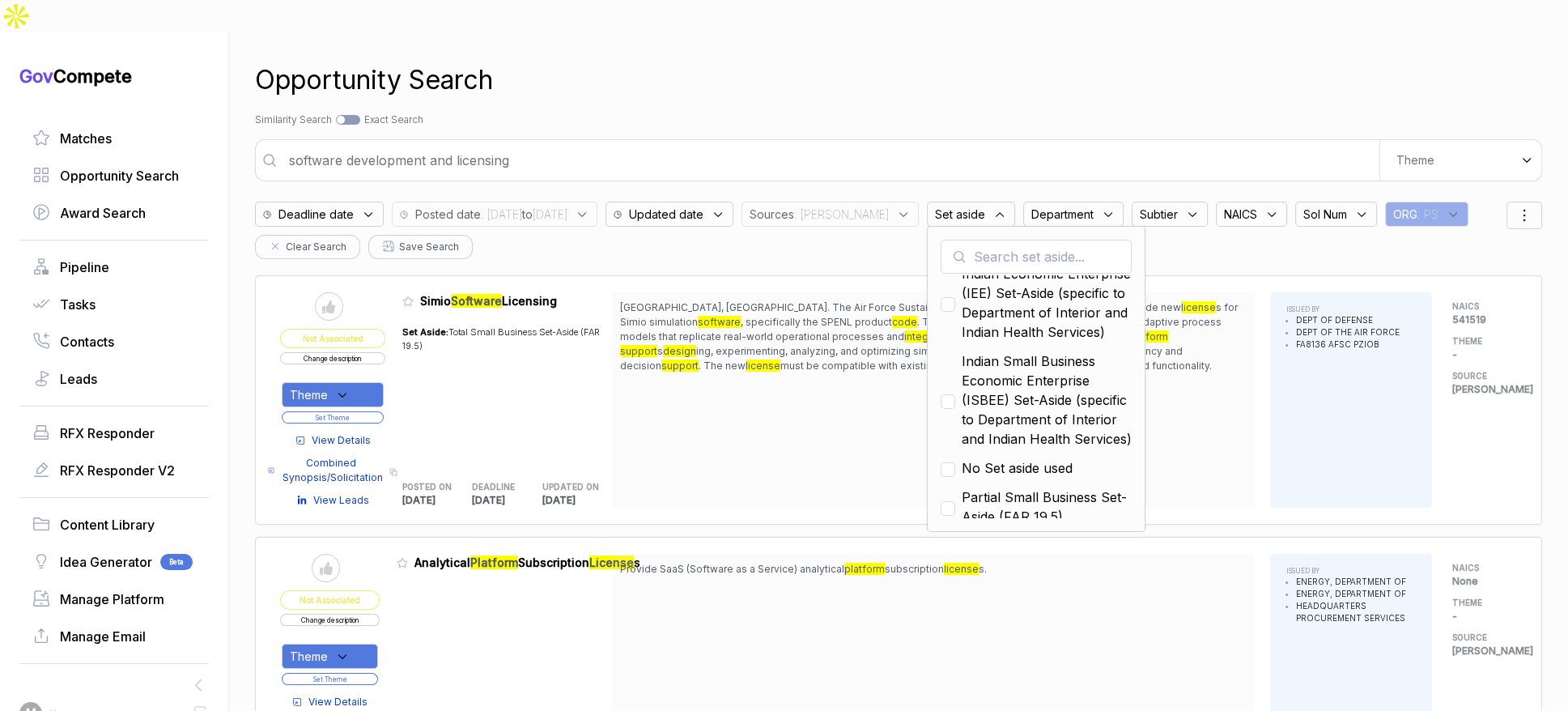
scroll to position [234, 0]
drag, startPoint x: 995, startPoint y: 384, endPoint x: 995, endPoint y: 374, distance: 10.0
click at [995, 374] on span "Indian Small Business Economic Enterprise (ISBEE) Set-Aside (specific to Depart…" at bounding box center [1047, 398] width 170 height 97
checkbox input "true"
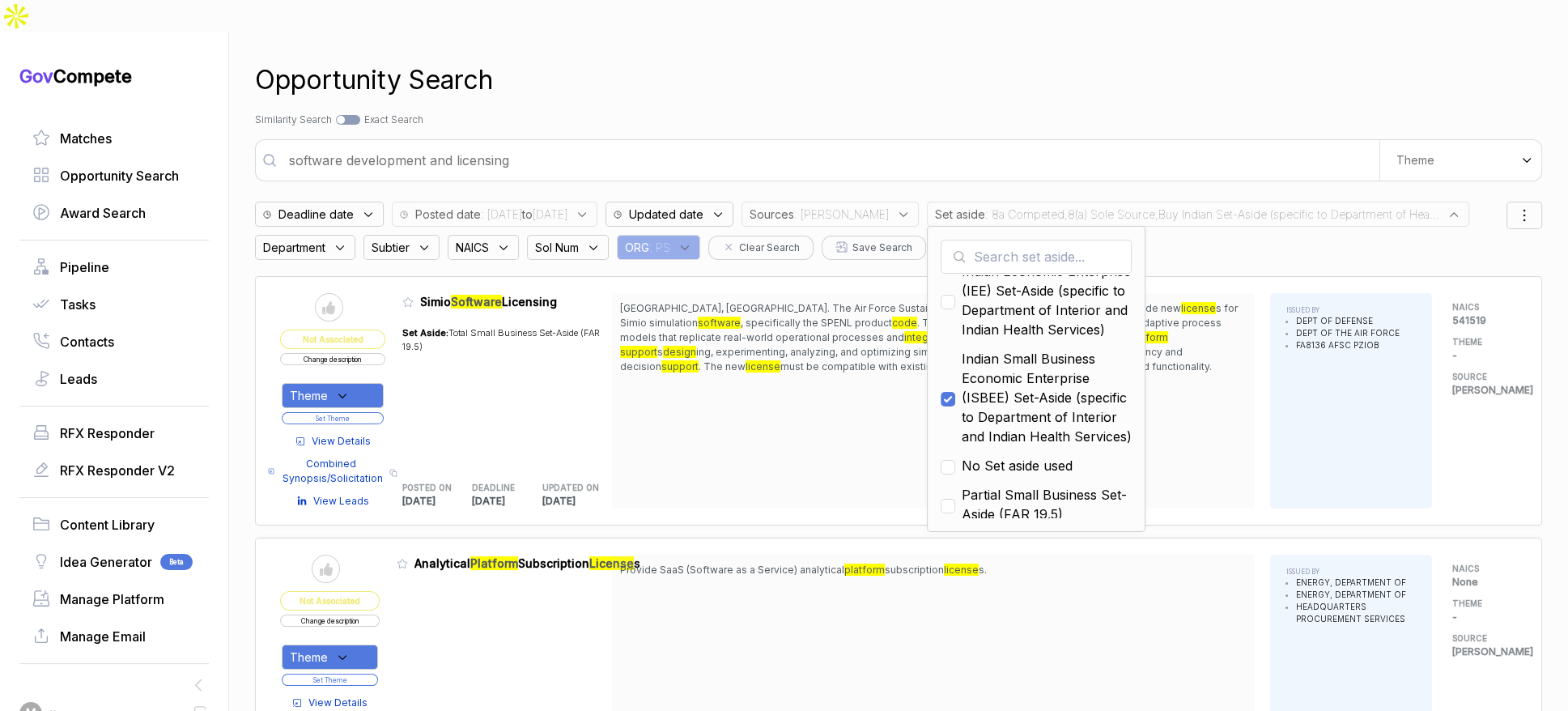
click at [995, 302] on span "Indian Economic Enterprise (IEE) Set-Aside (specific to Department of Interior …" at bounding box center [1047, 301] width 170 height 77
checkbox input "true"
click at [1035, 62] on div "Opportunity Search" at bounding box center [898, 79] width 1287 height 39
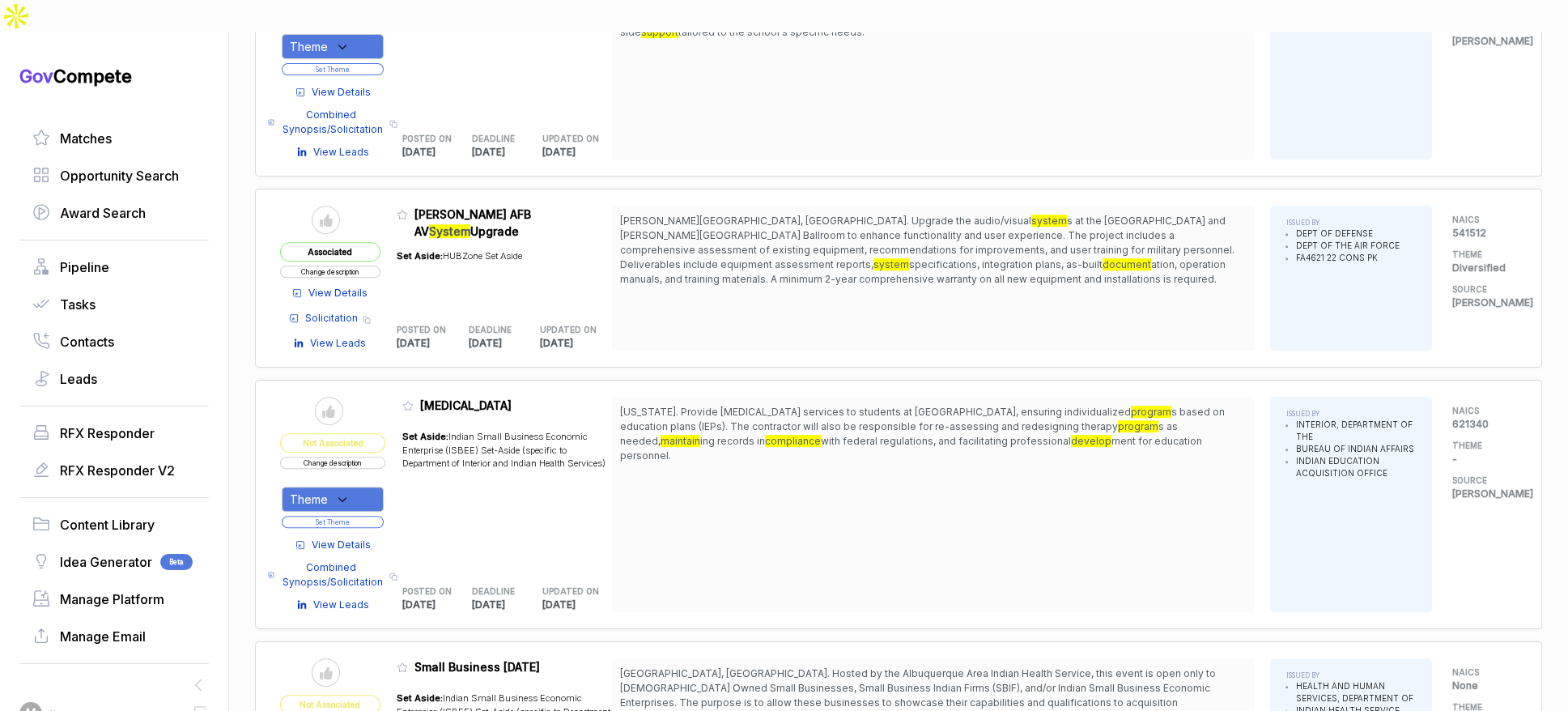
scroll to position [1349, 0]
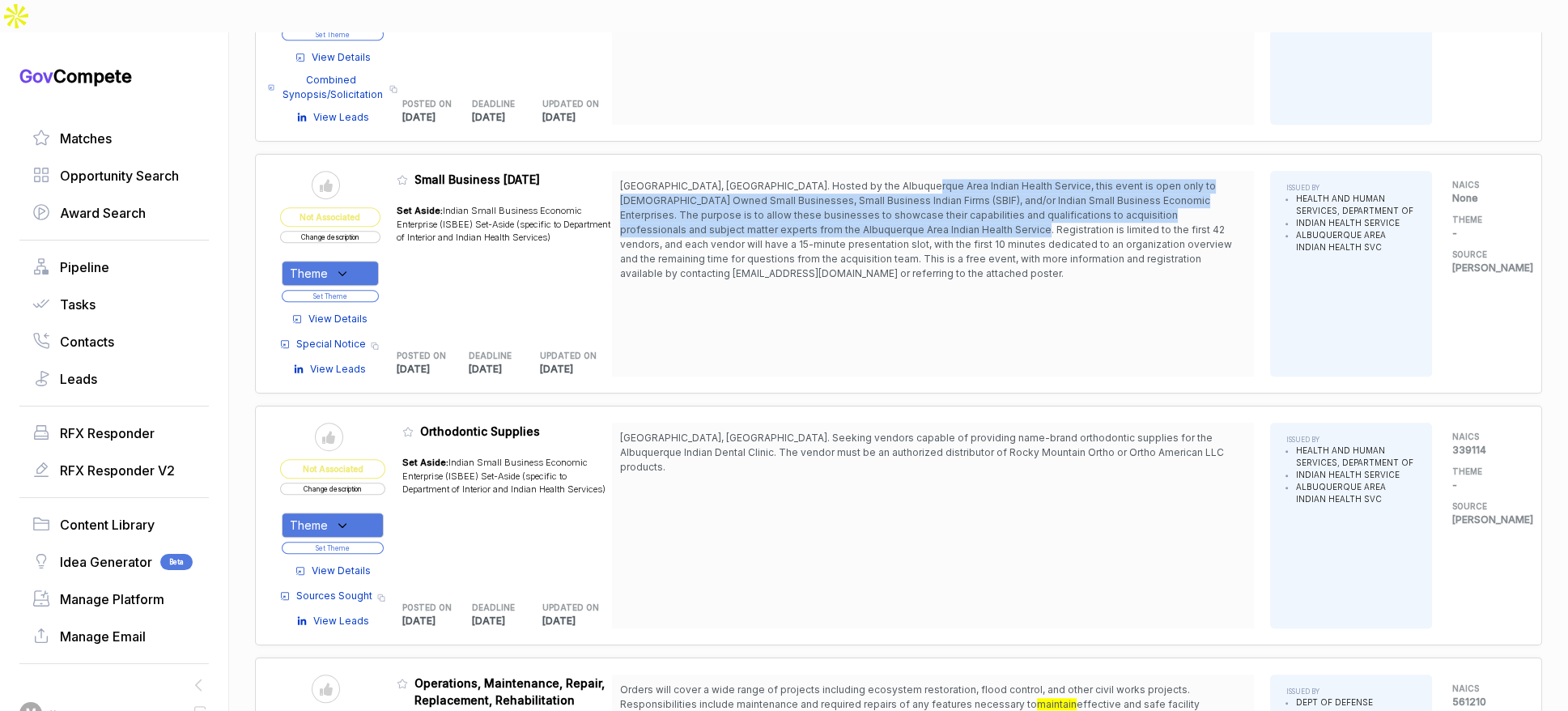
drag, startPoint x: 920, startPoint y: 149, endPoint x: 912, endPoint y: 202, distance: 53.6
click at [912, 200] on span "[GEOGRAPHIC_DATA], [GEOGRAPHIC_DATA]. Hosted by the Albuquerque Area Indian Hea…" at bounding box center [926, 230] width 612 height 100
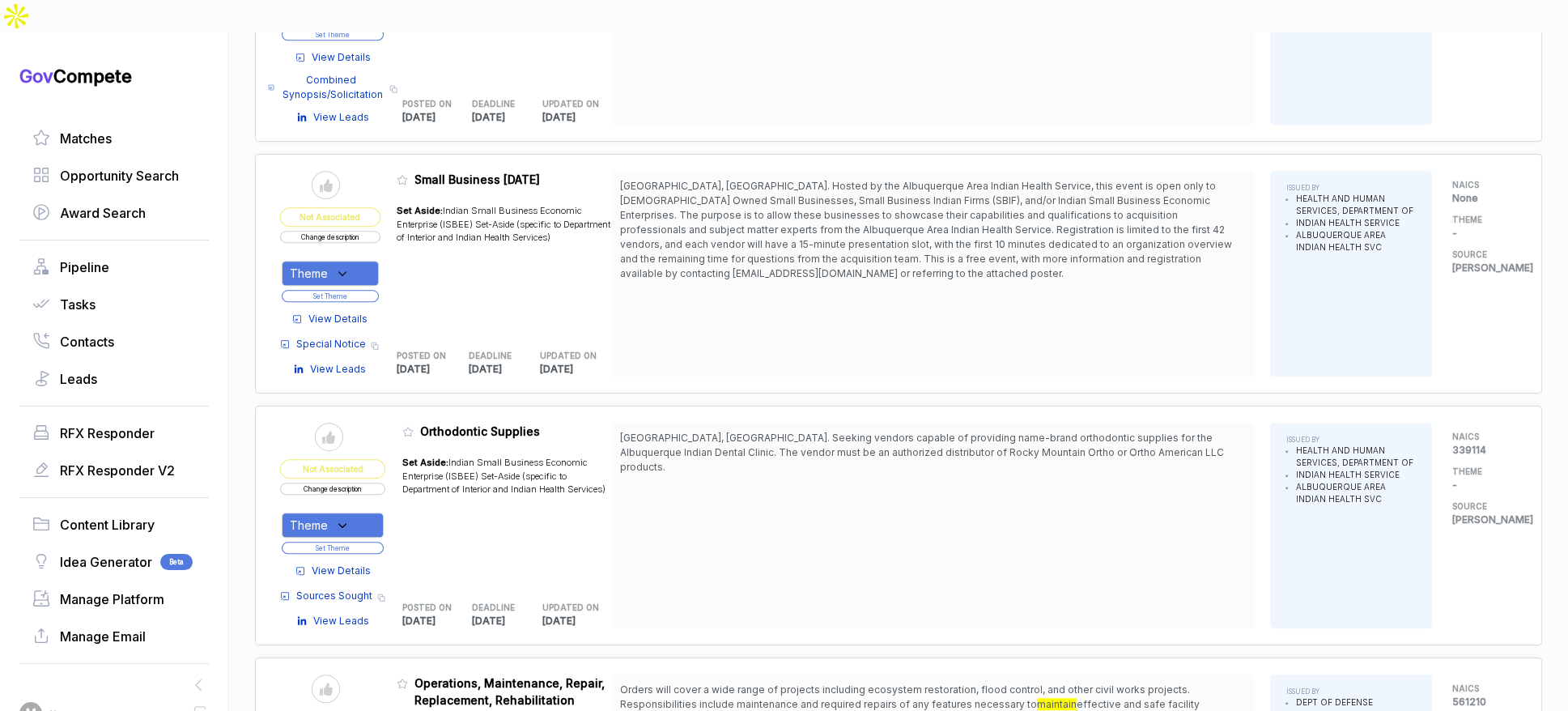
click at [912, 205] on span "[GEOGRAPHIC_DATA], [GEOGRAPHIC_DATA]. Hosted by the Albuquerque Area Indian Hea…" at bounding box center [926, 230] width 612 height 100
click at [352, 261] on div "Theme" at bounding box center [330, 274] width 97 height 25
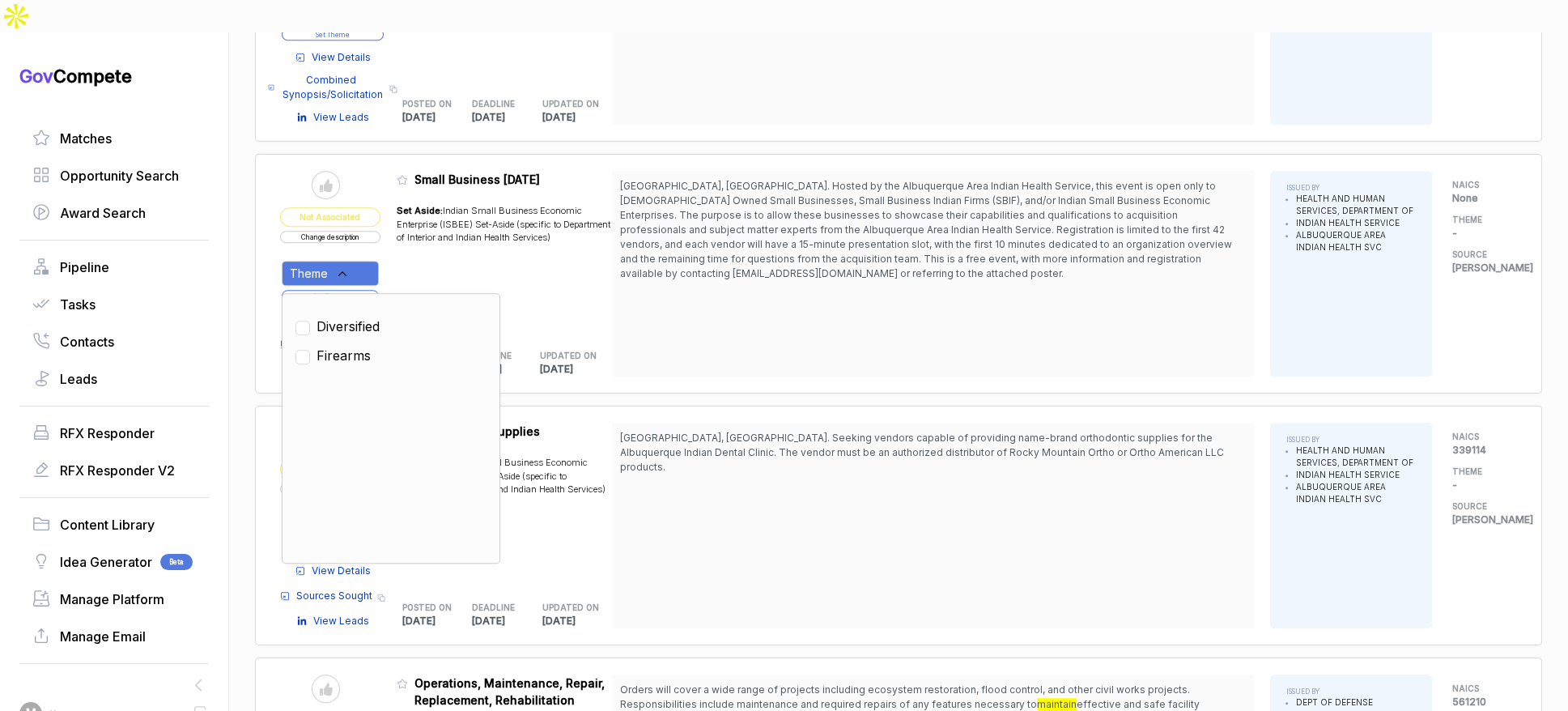
click at [366, 317] on span "Diversified" at bounding box center [348, 327] width 63 height 20
checkbox input "true"
drag, startPoint x: 425, startPoint y: 236, endPoint x: 374, endPoint y: 257, distance: 55.2
click at [419, 239] on div "Set Aside: Indian Small Business Economic Enterprise (ISBEE) Set-Aside (specifi…" at bounding box center [504, 263] width 215 height 138
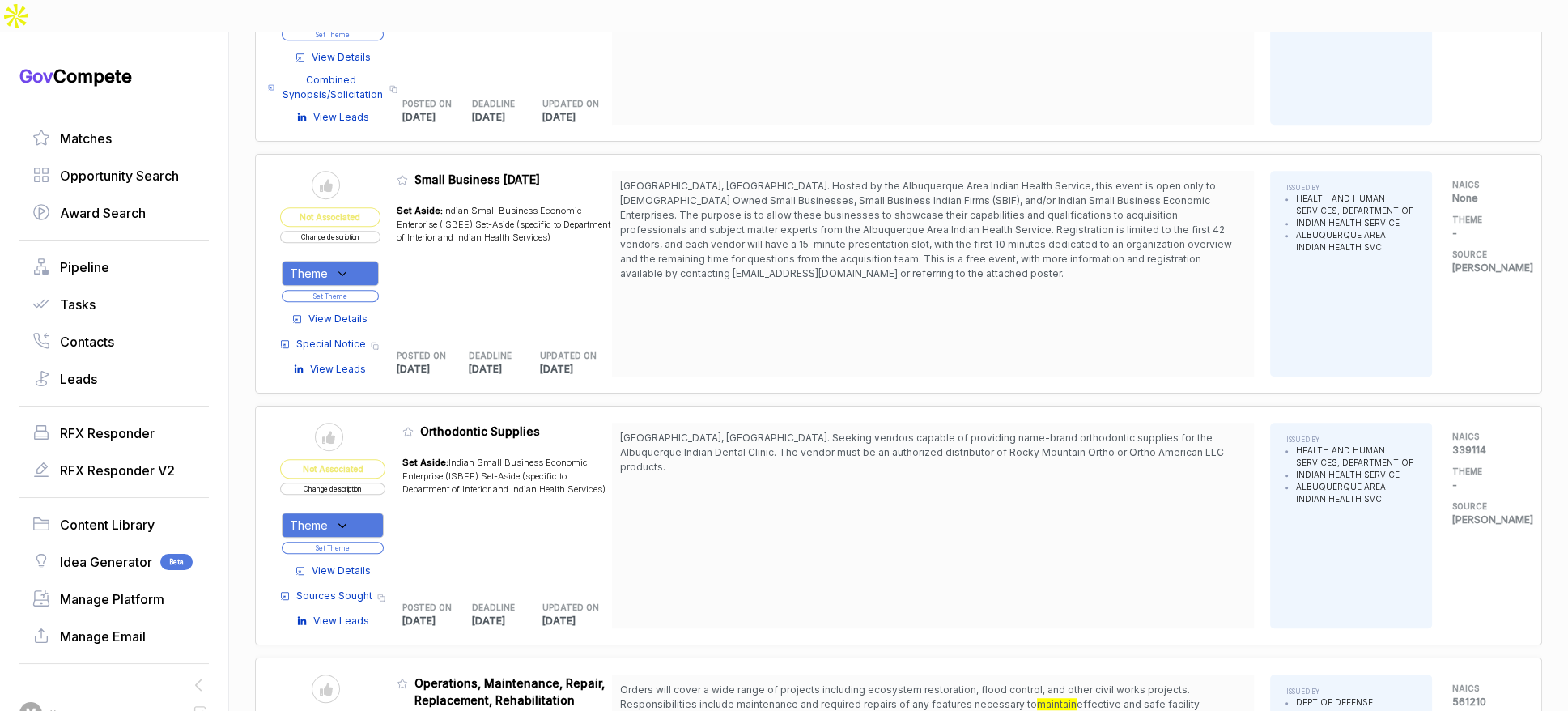
click at [374, 290] on button "Set Theme" at bounding box center [330, 295] width 97 height 12
click at [376, 251] on div "Diversified Set Theme" at bounding box center [332, 277] width 104 height 52
click at [375, 290] on button "Set Theme" at bounding box center [332, 295] width 101 height 12
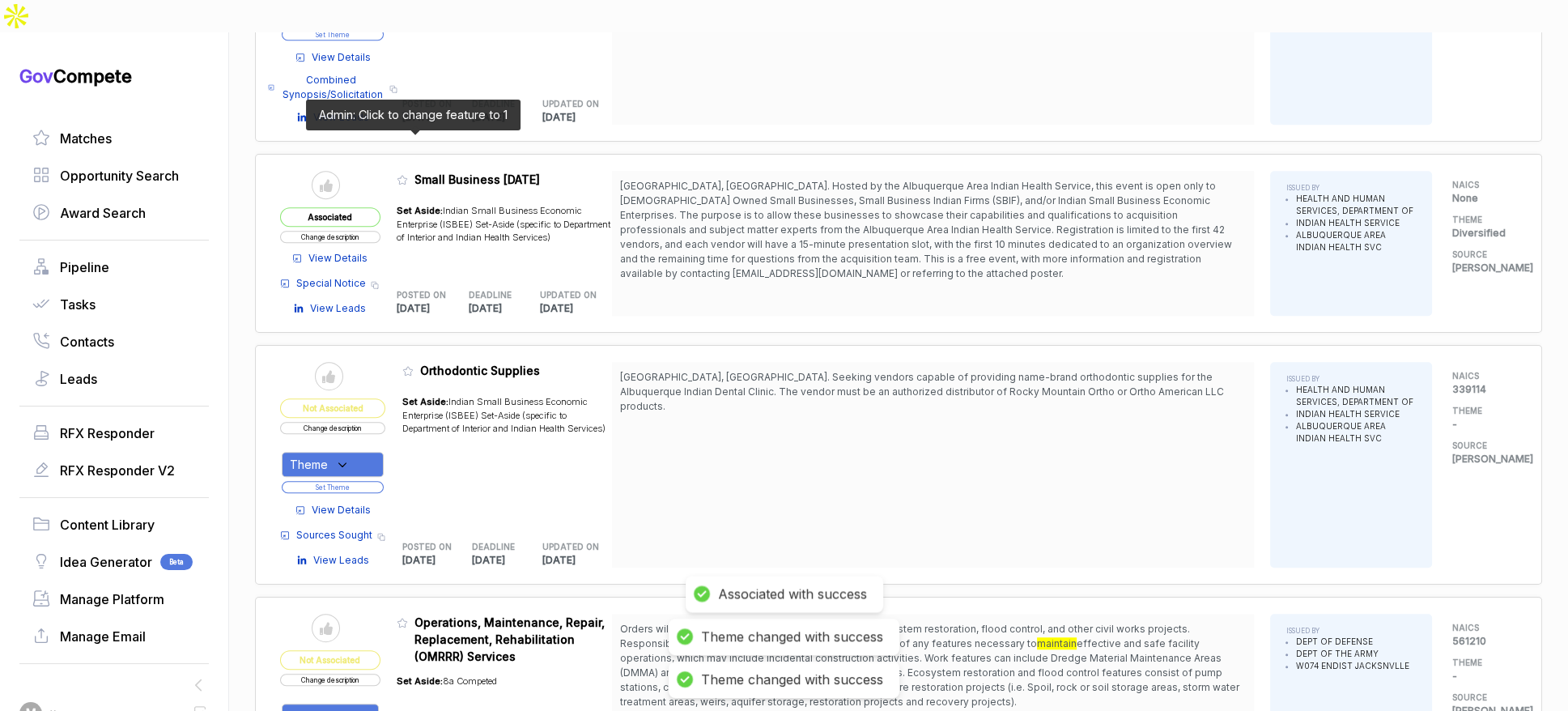
click at [408, 174] on icon at bounding box center [402, 179] width 12 height 12
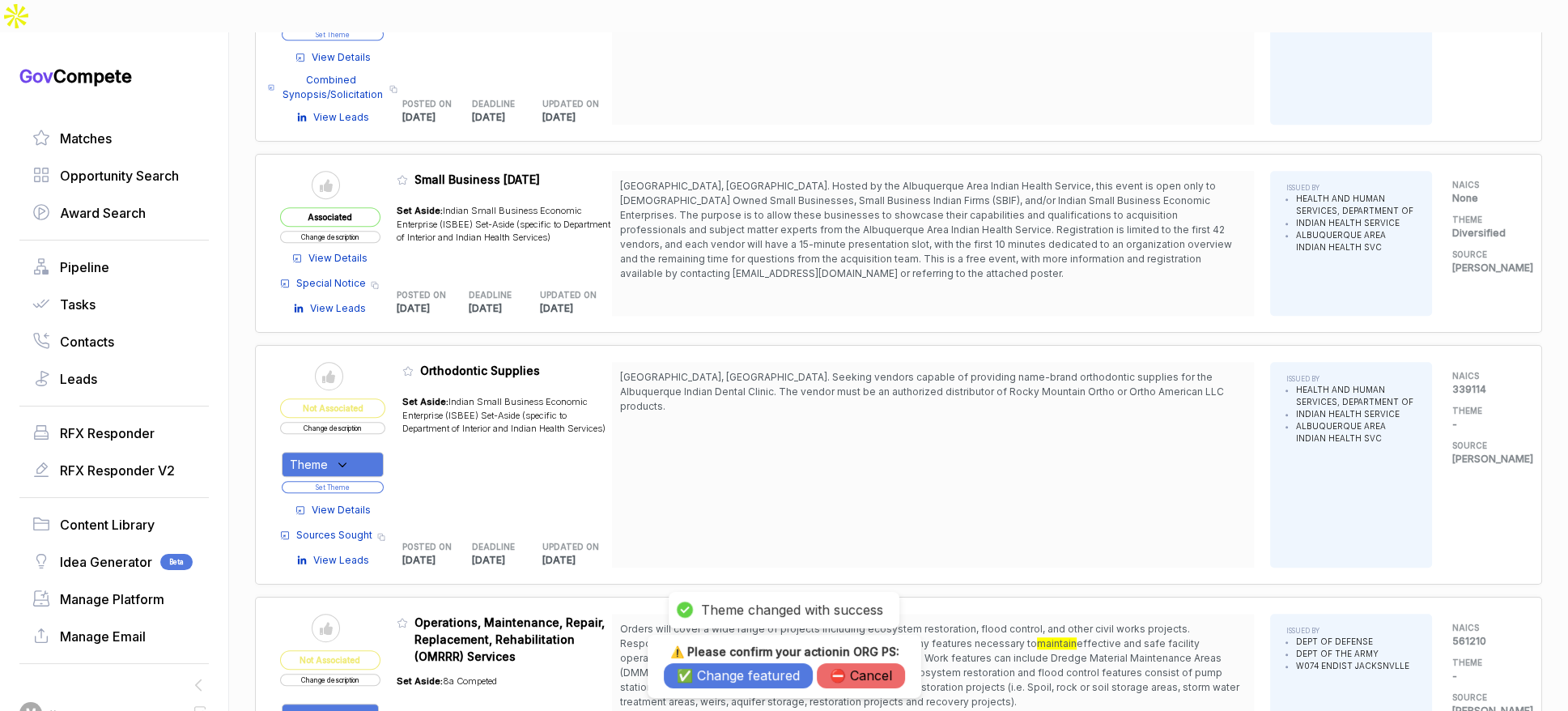
click at [716, 680] on button "✅ Change featured" at bounding box center [739, 676] width 149 height 25
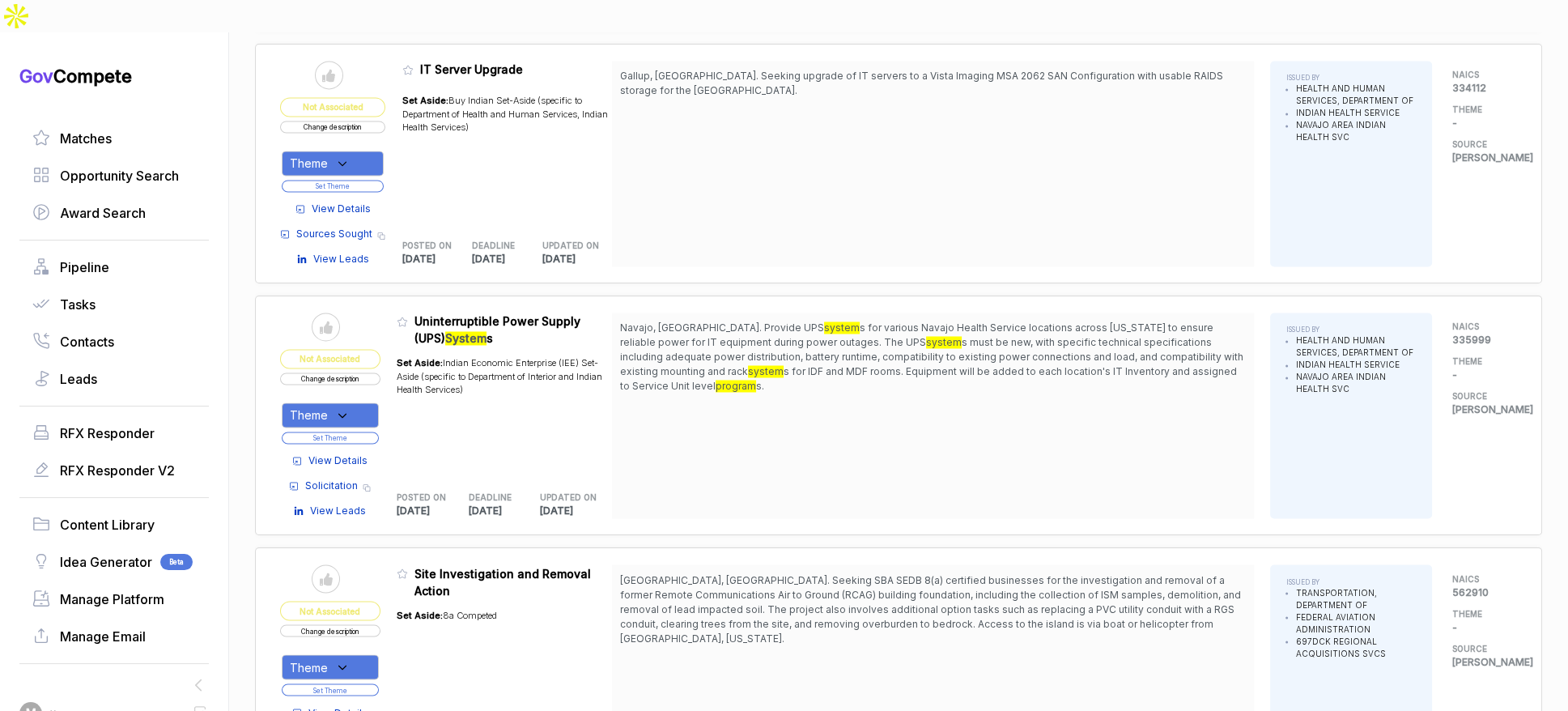
scroll to position [3414, 0]
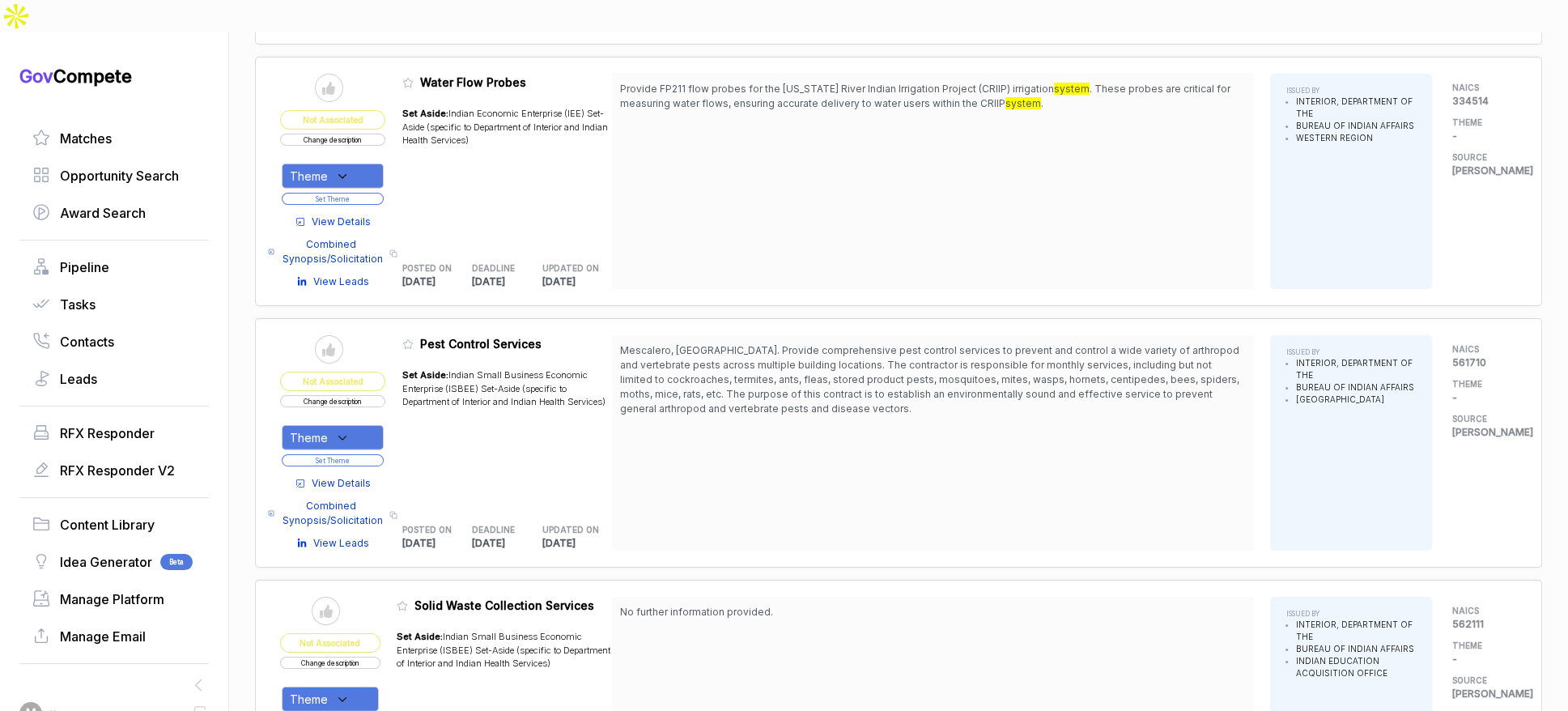
scroll to position [6126, 0]
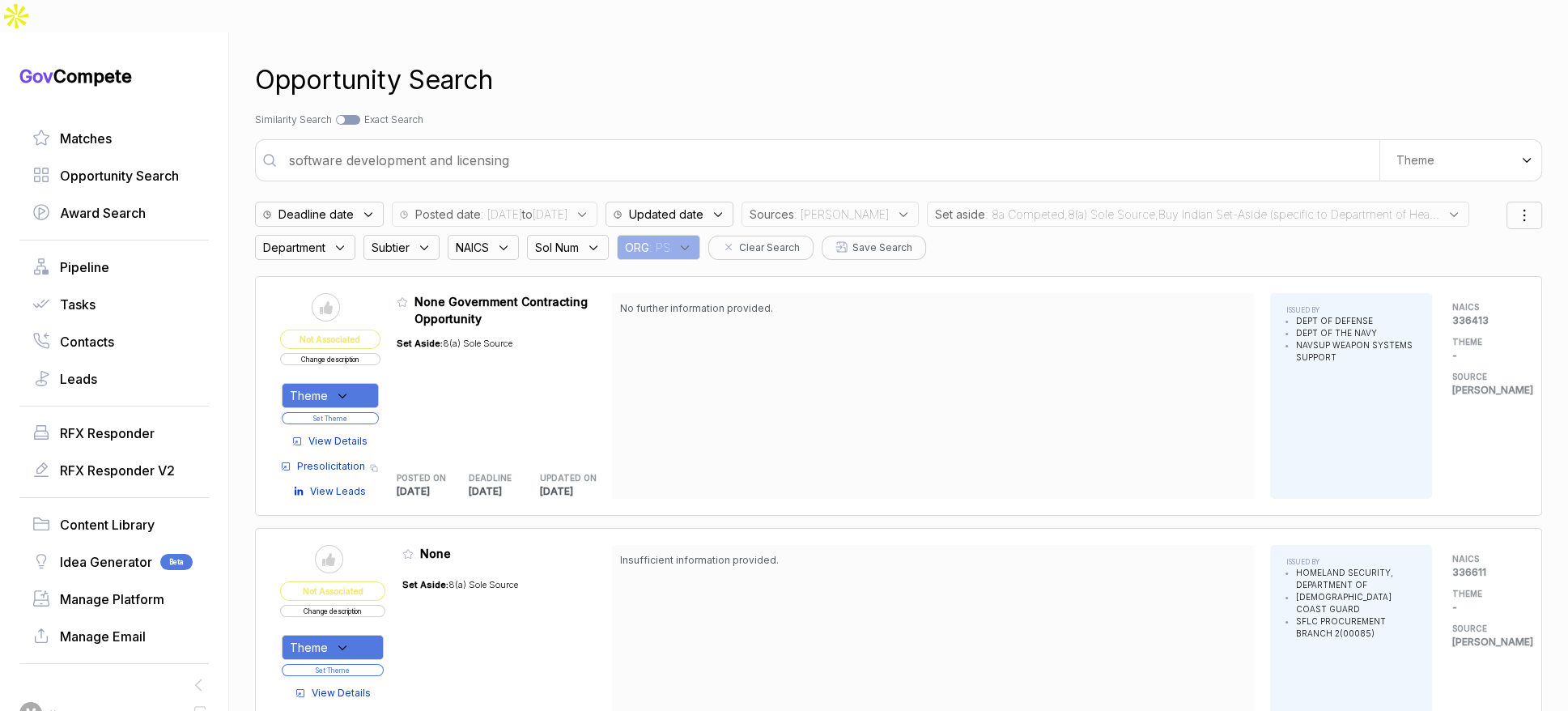
drag, startPoint x: 978, startPoint y: 183, endPoint x: 1250, endPoint y: 209, distance: 273.2
click at [986, 205] on span ": 8a Competed,8(a) Sole Source,Buy Indian Set-Aside (specific to Department of …" at bounding box center [1212, 213] width 455 height 17
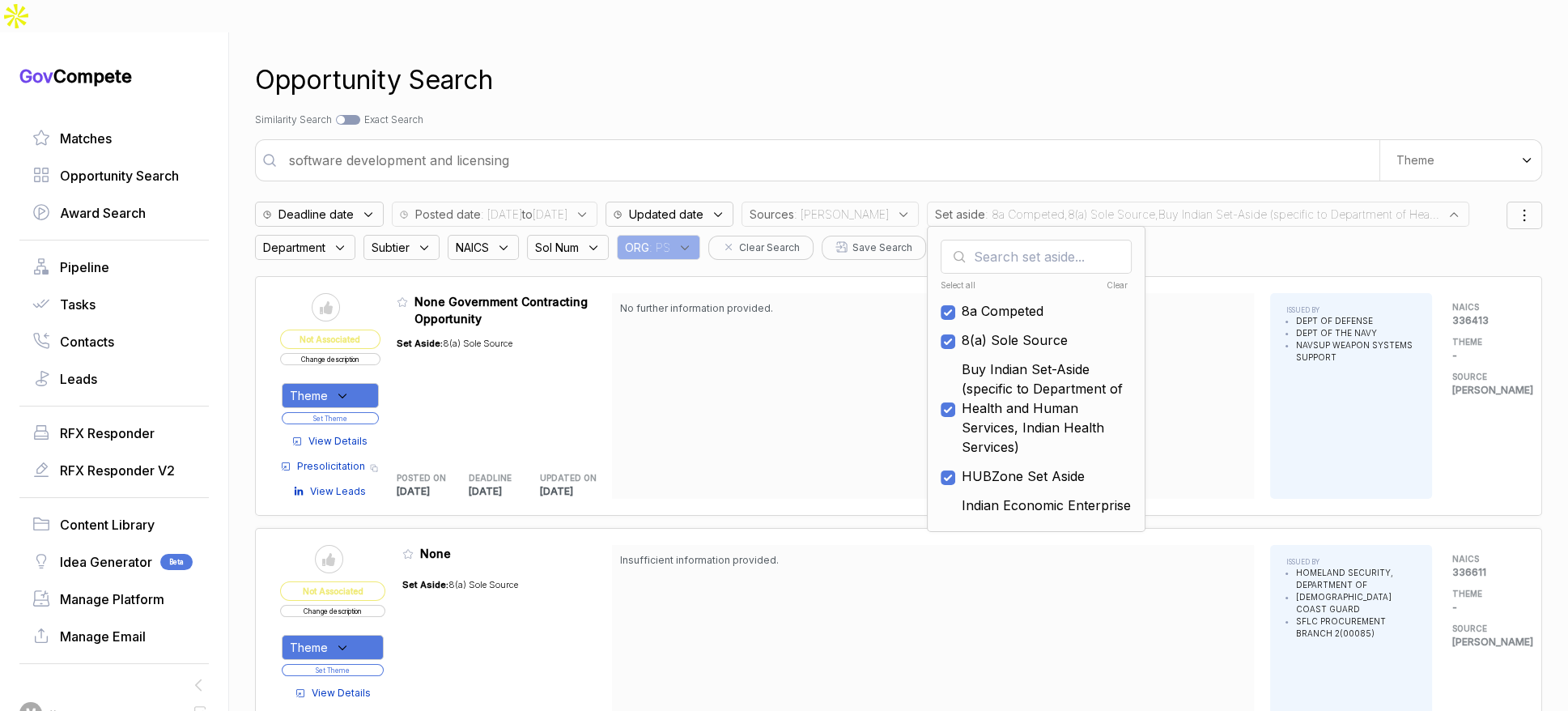
click at [1100, 279] on div "Clear" at bounding box center [1082, 284] width 94 height 12
checkbox input "false"
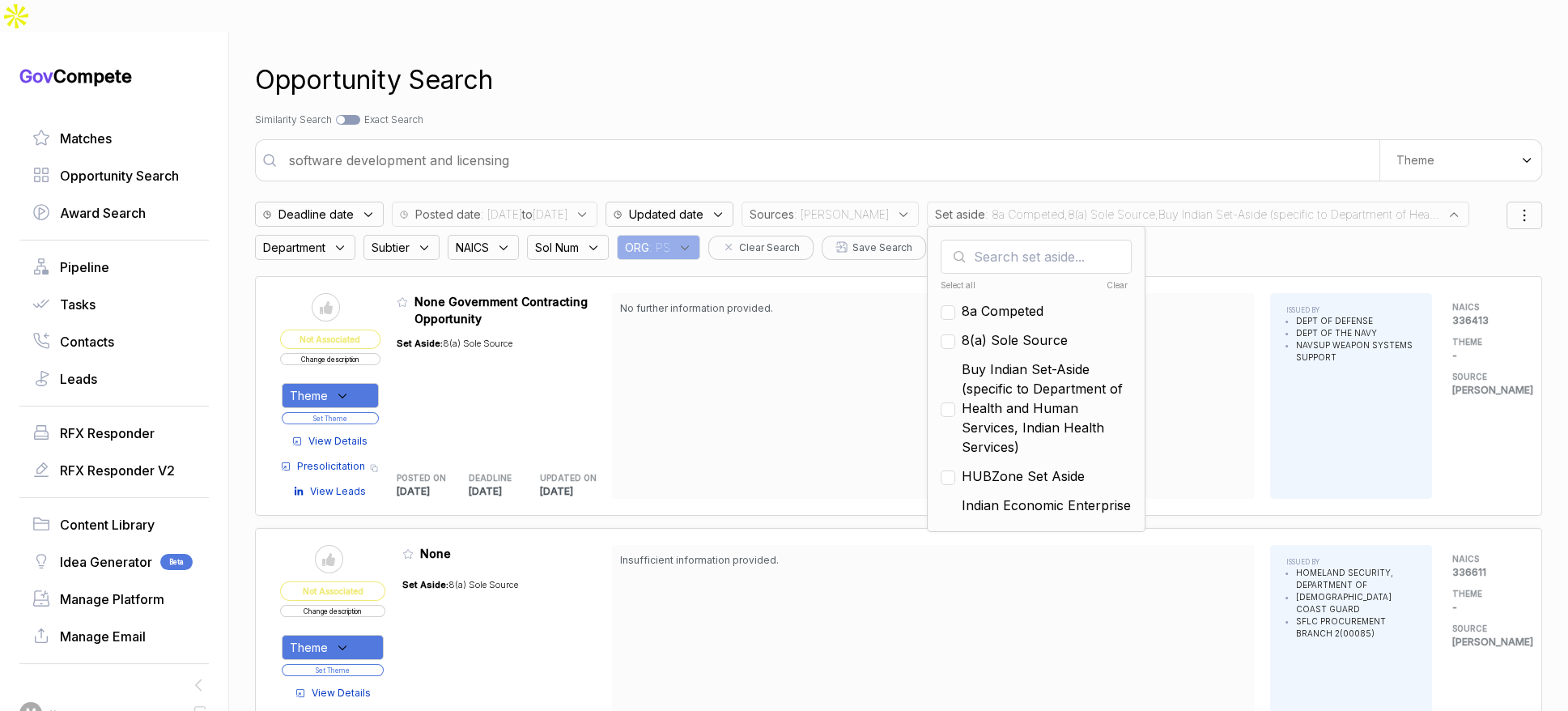
checkbox input "false"
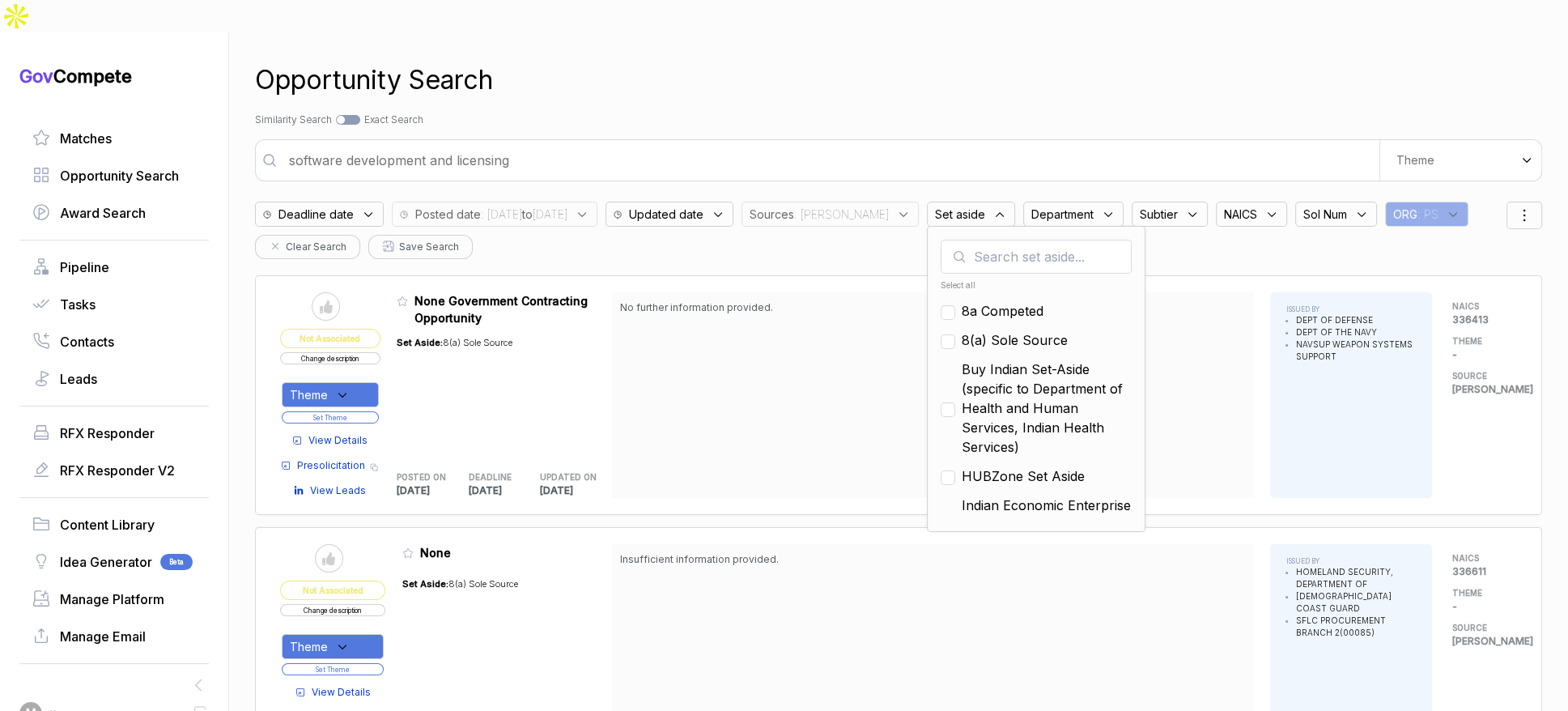
click at [1079, 154] on div "Opportunity Search Search by Topic Relevance Similarity Search Search by Exact …" at bounding box center [898, 388] width 1287 height 711
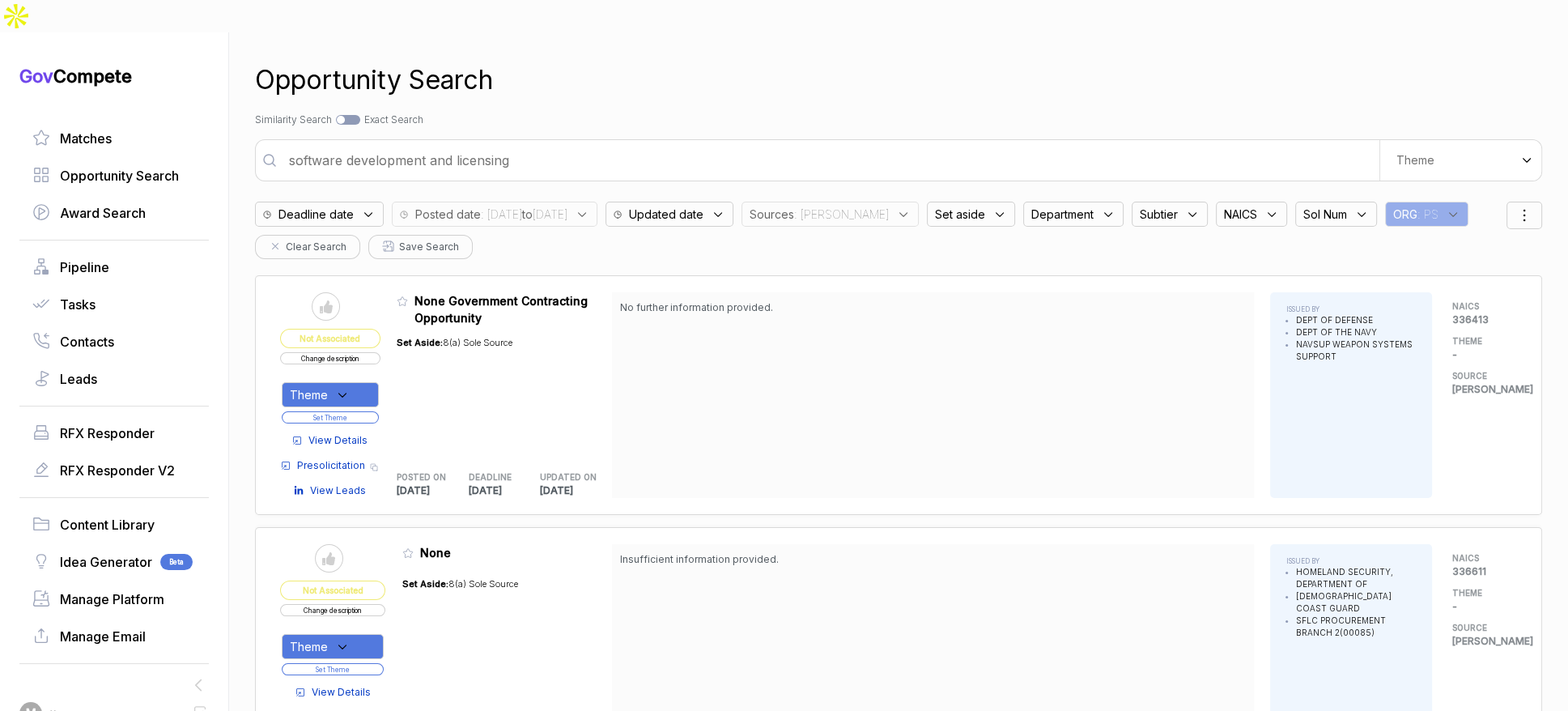
click at [1078, 144] on input "software development and licensing" at bounding box center [829, 160] width 1100 height 32
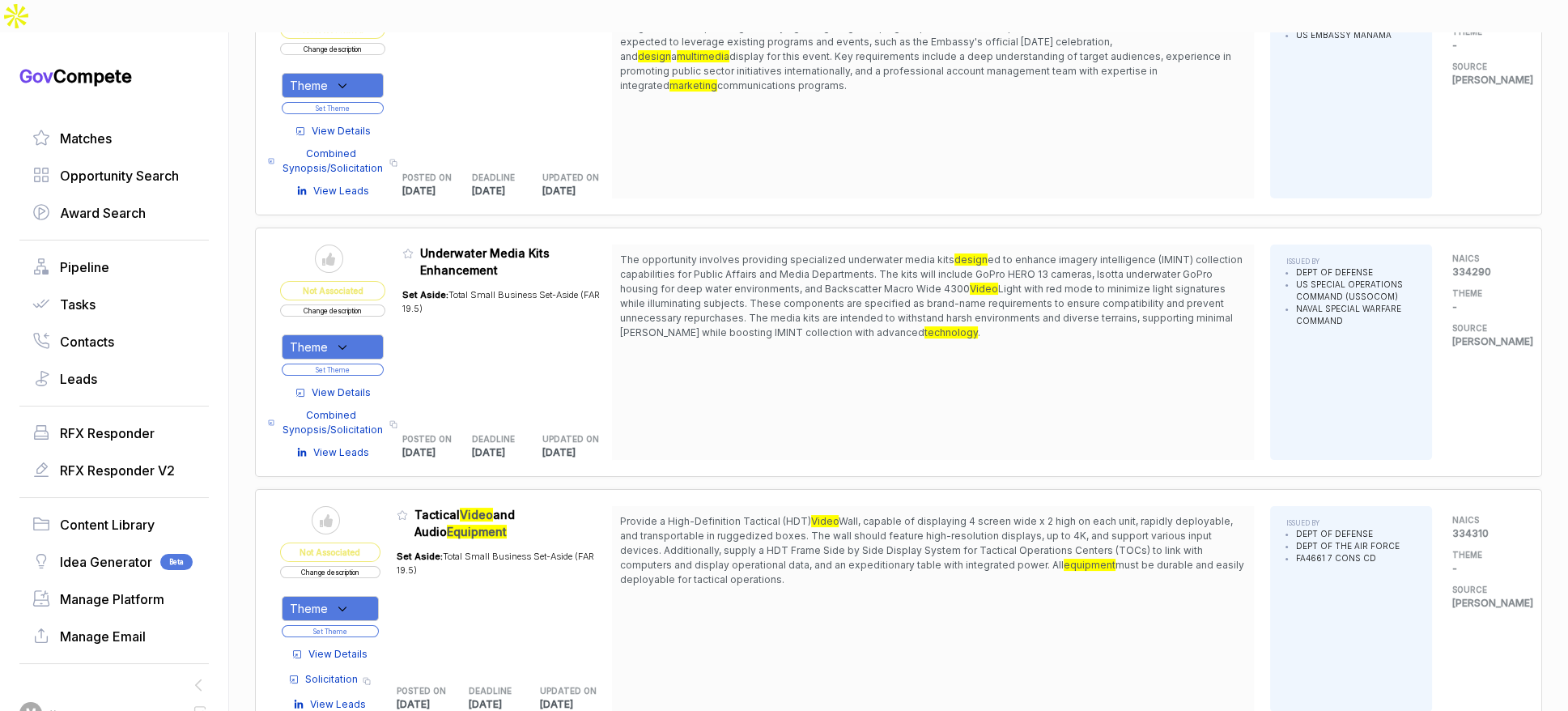
scroll to position [337, 0]
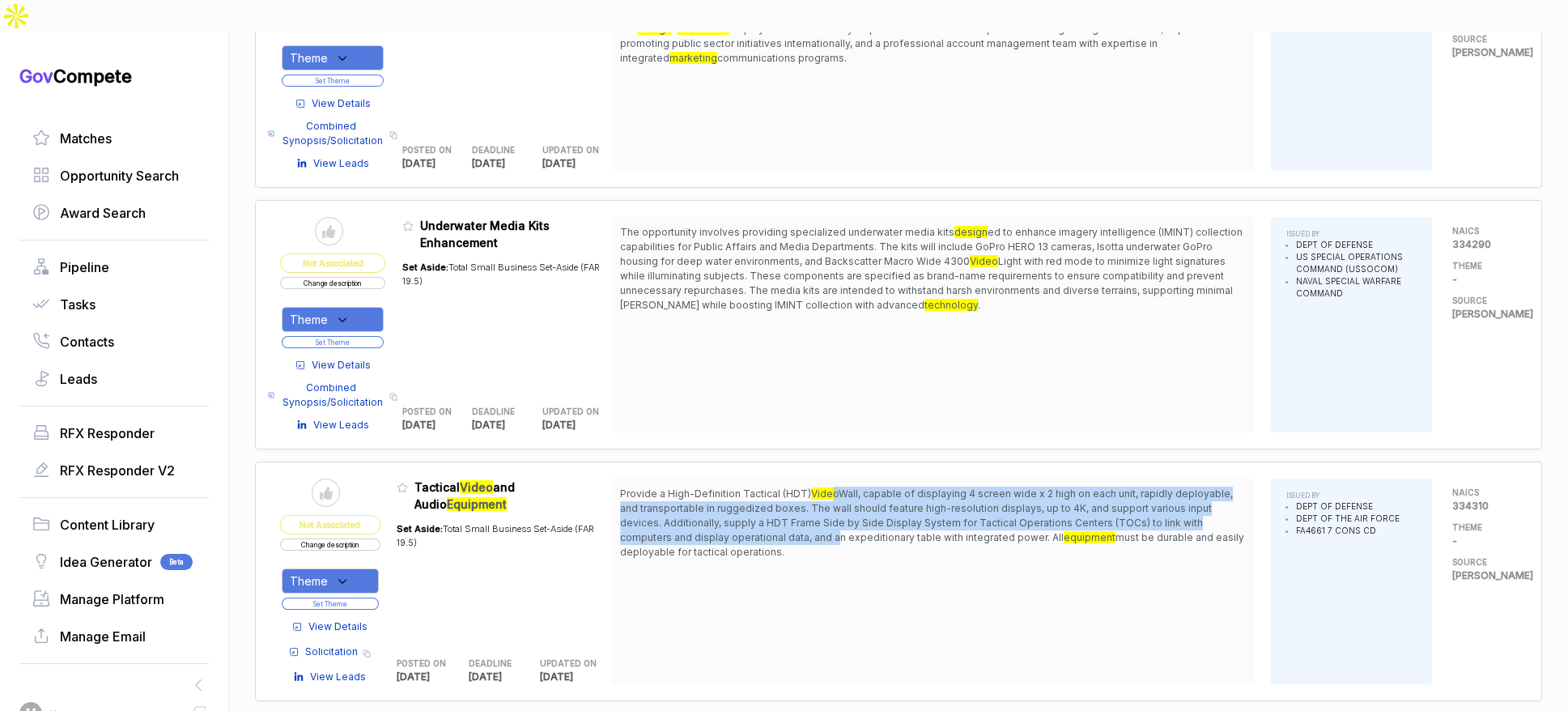
drag, startPoint x: 832, startPoint y: 465, endPoint x: 836, endPoint y: 507, distance: 42.2
click at [836, 503] on span "Provide a High-Definition Tactical (HDT) Video Wall, capable of displaying 4 sc…" at bounding box center [933, 523] width 626 height 73
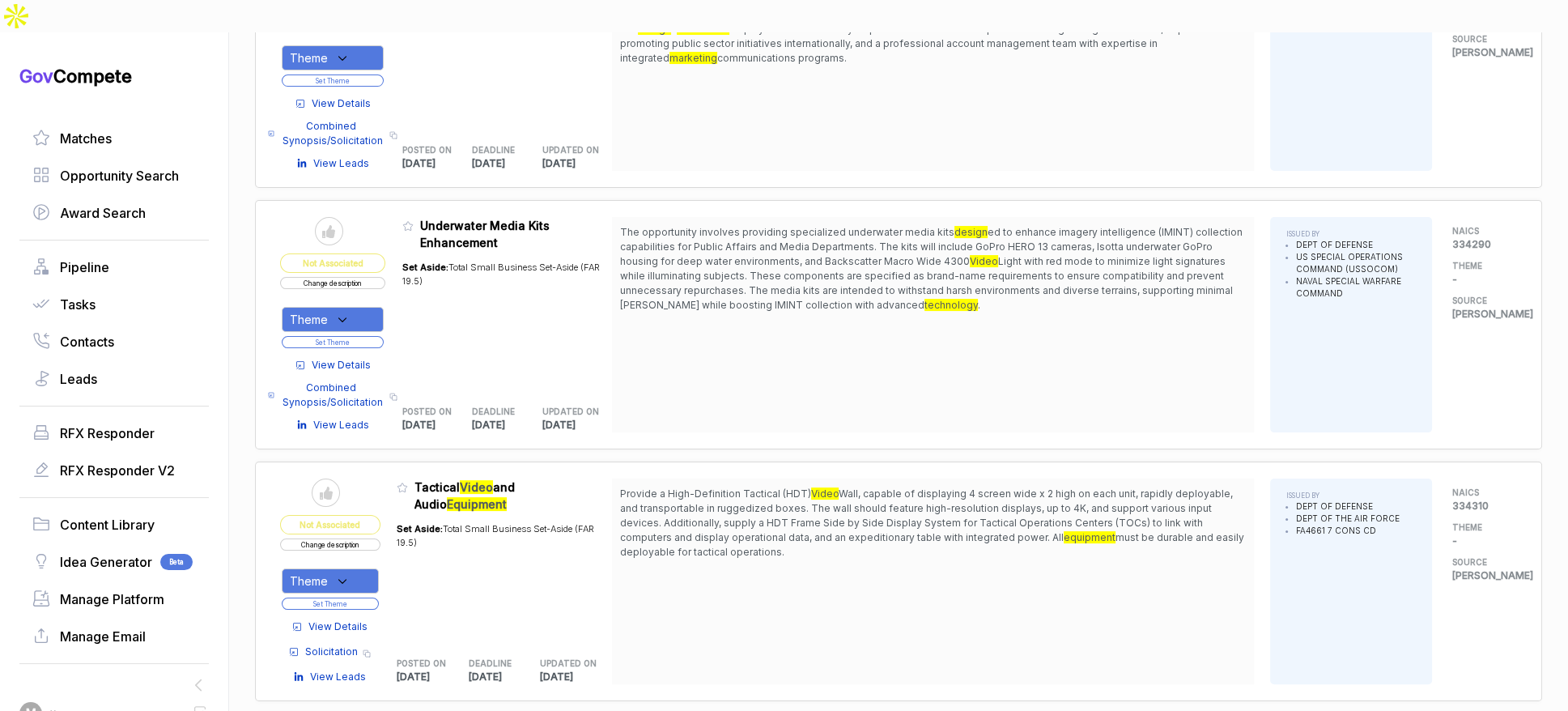
click at [837, 509] on span "Provide a High-Definition Tactical (HDT) Video Wall, capable of displaying 4 sc…" at bounding box center [933, 523] width 626 height 73
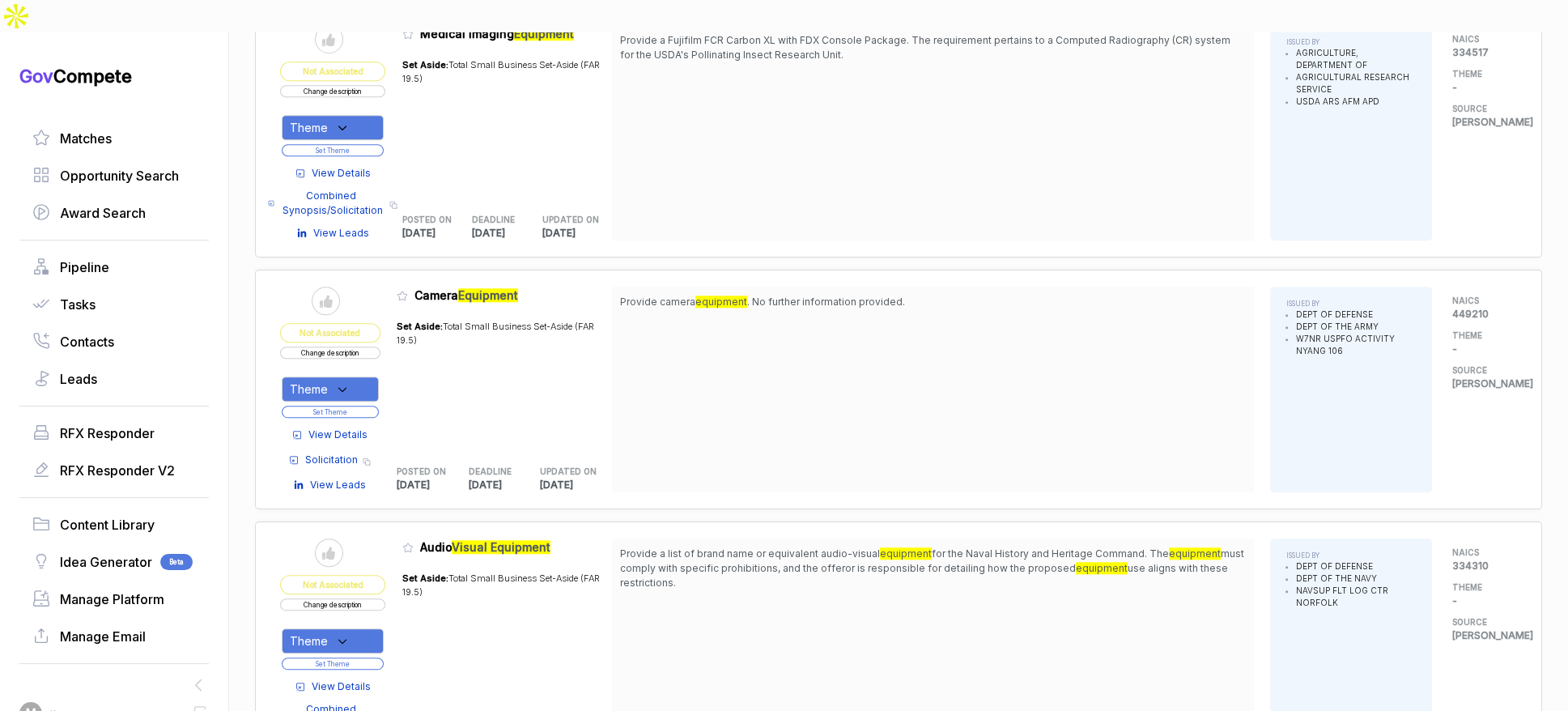
scroll to position [2105, 0]
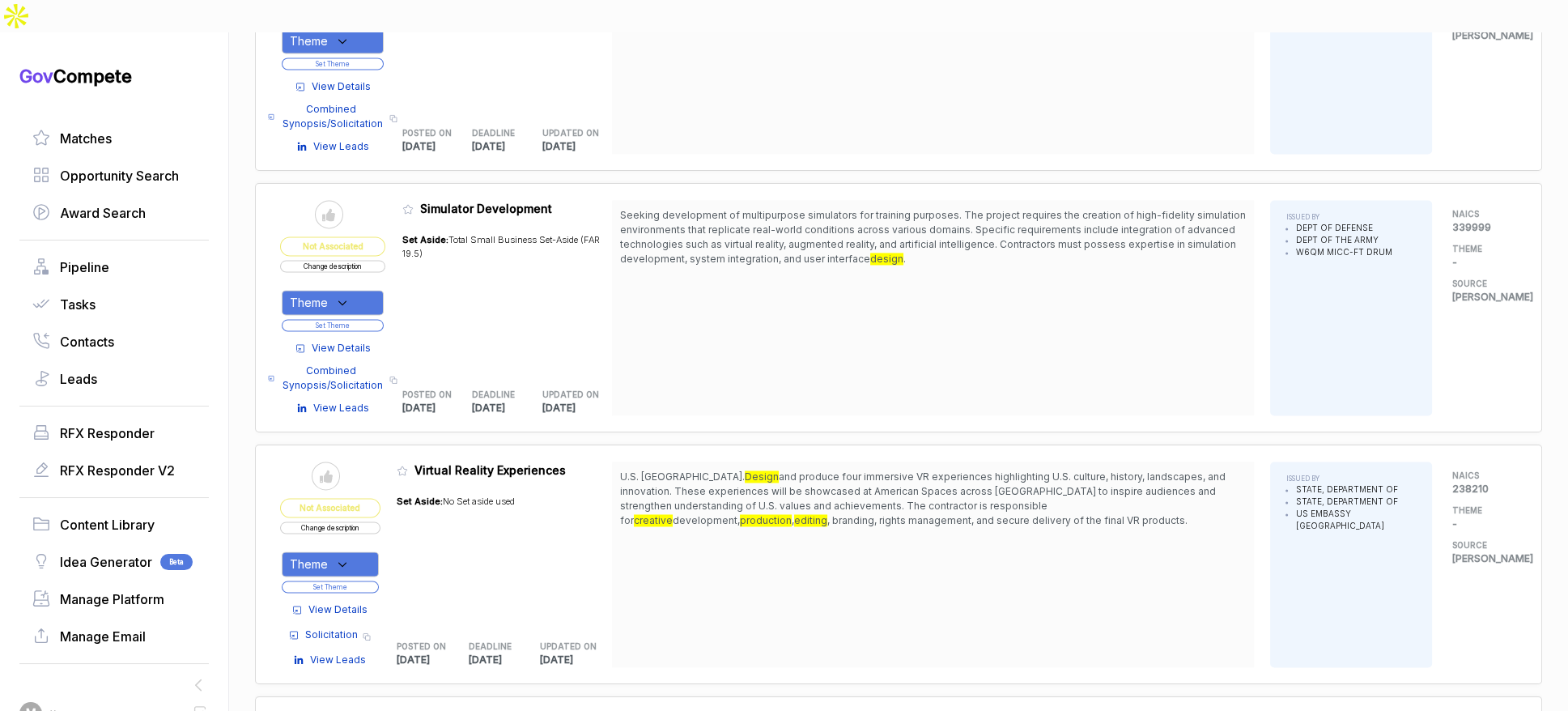
scroll to position [3193, 0]
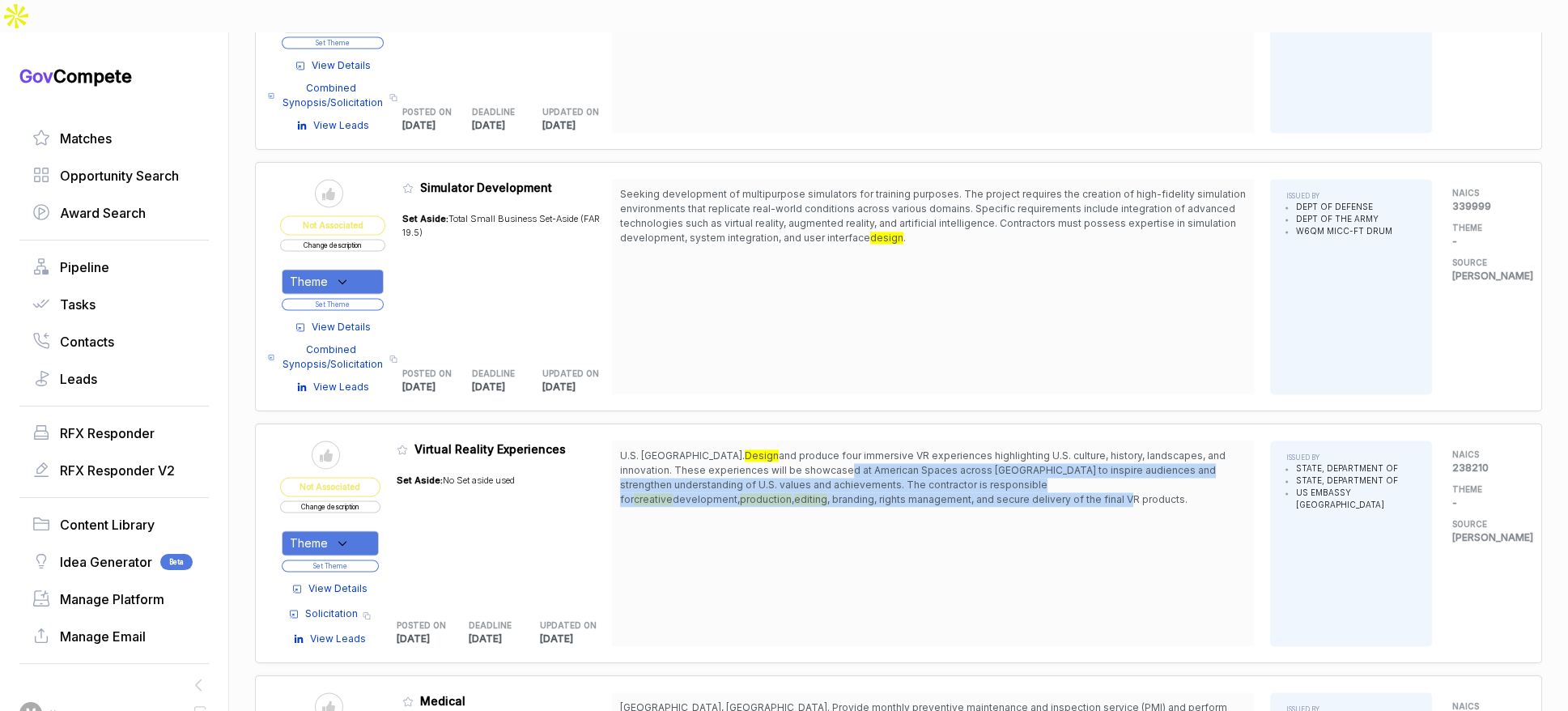
drag, startPoint x: 760, startPoint y: 427, endPoint x: 762, endPoint y: 454, distance: 27.1
click at [762, 454] on span "U.S. [GEOGRAPHIC_DATA]. Design and produce four immersive VR experiences highli…" at bounding box center [933, 477] width 626 height 58
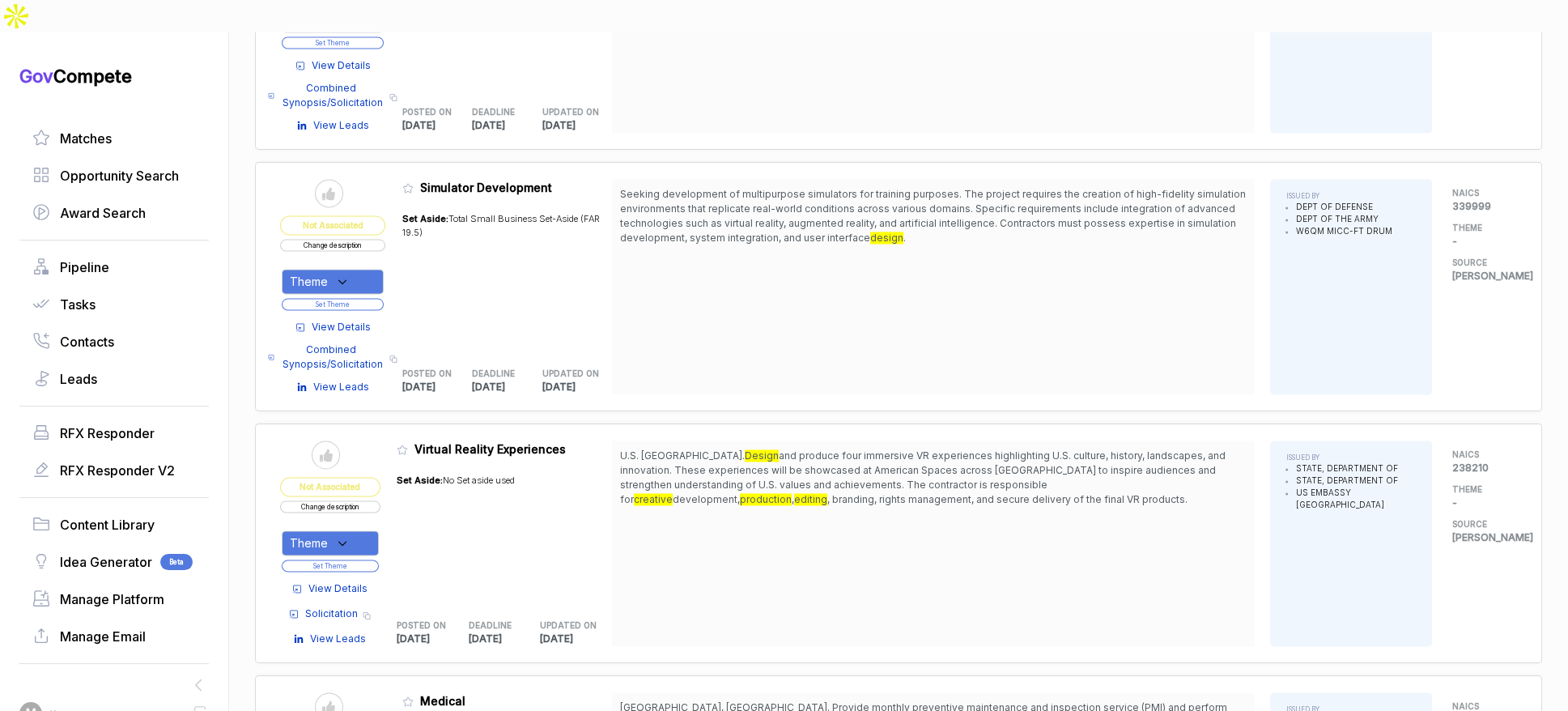
click at [827, 493] on span ", branding, rights management, and secure delivery of the final VR products." at bounding box center [1007, 499] width 360 height 12
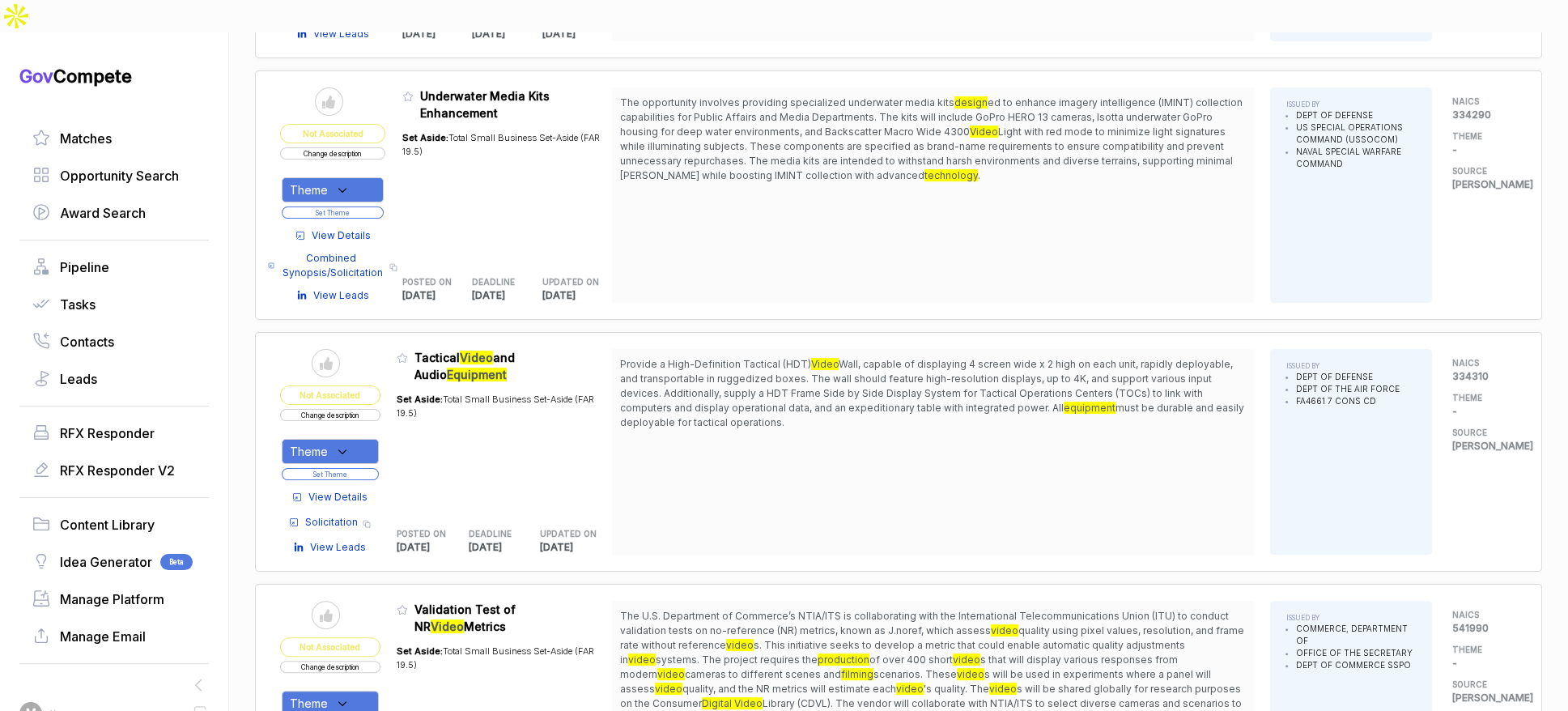
scroll to position [0, 0]
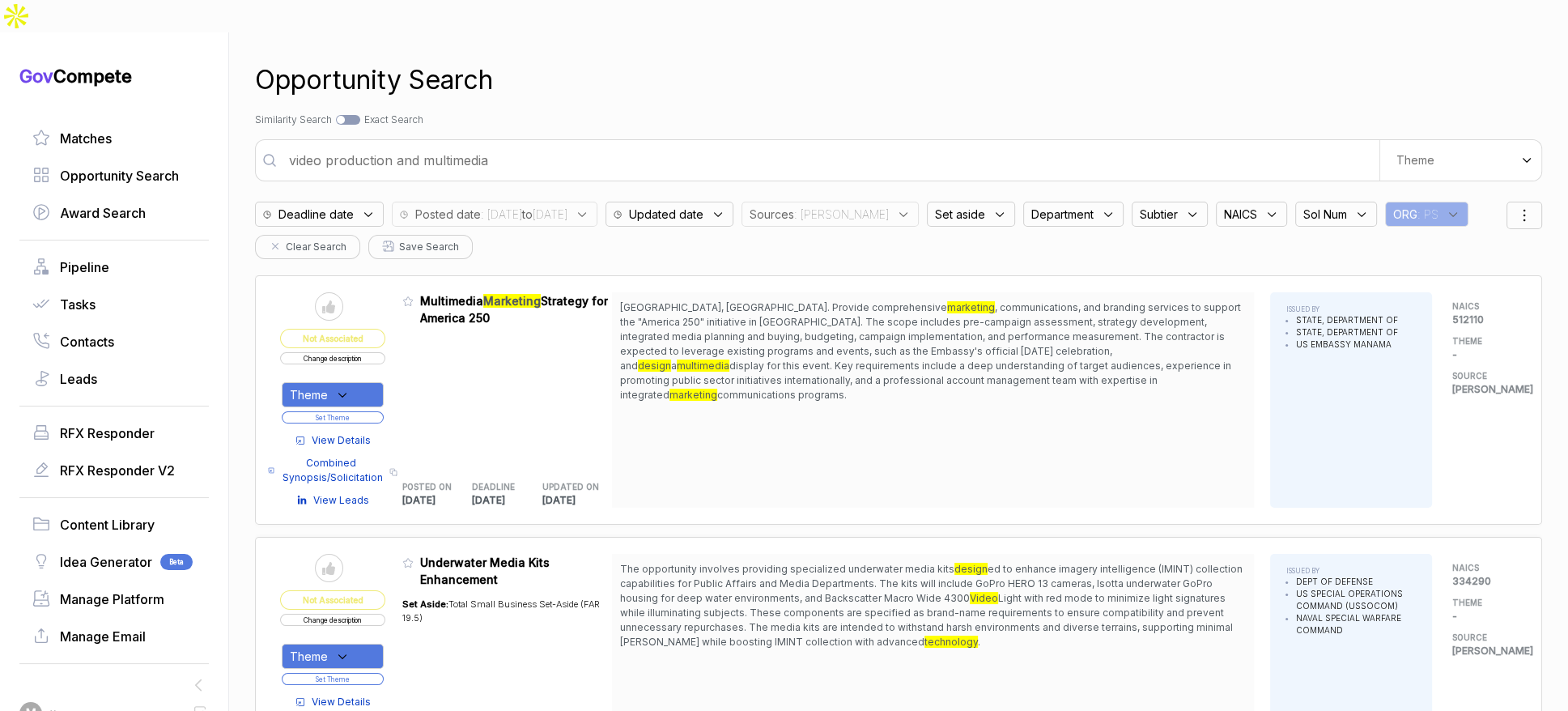
click at [628, 144] on input "video production and multimedia" at bounding box center [829, 160] width 1100 height 32
type input "h"
type input "fhwa idiq"
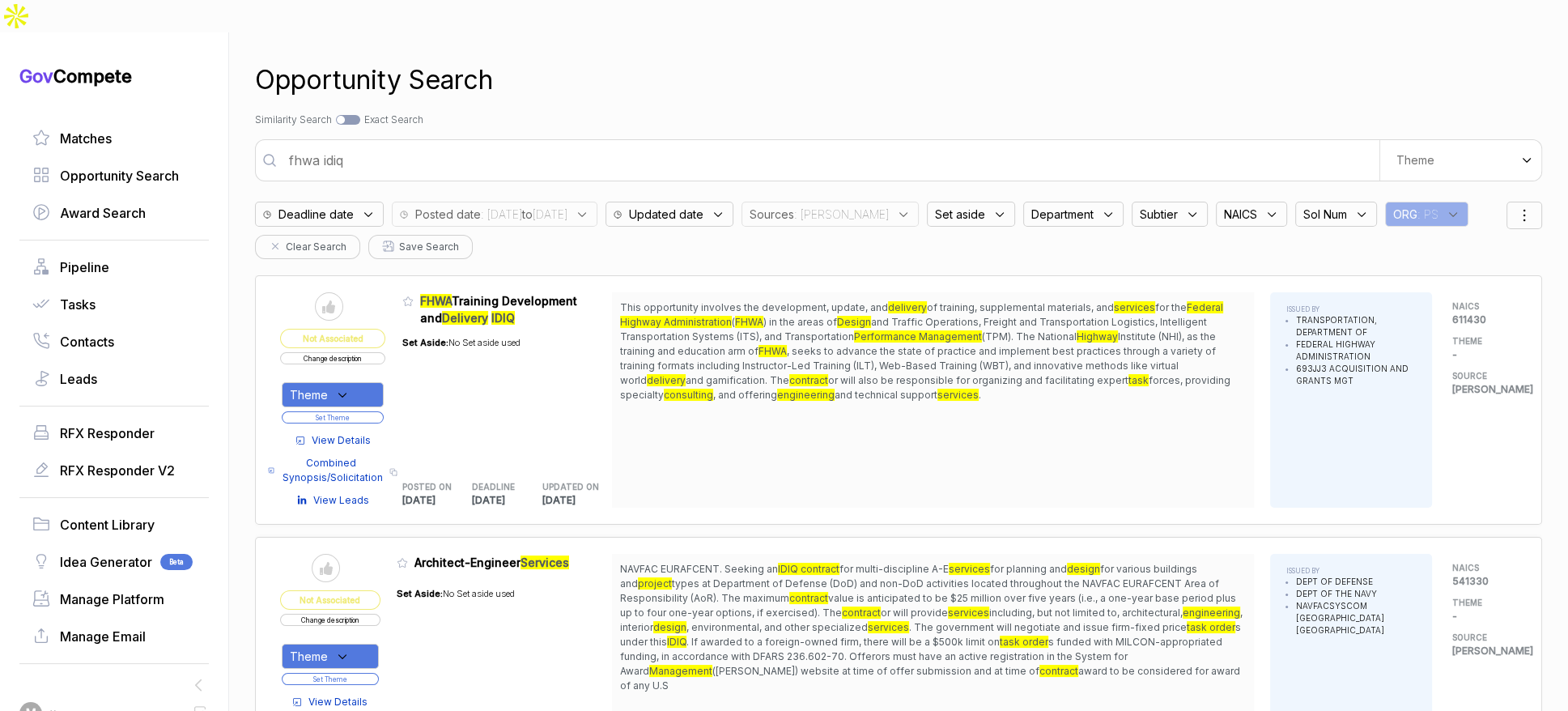
click at [350, 388] on icon at bounding box center [342, 395] width 14 height 14
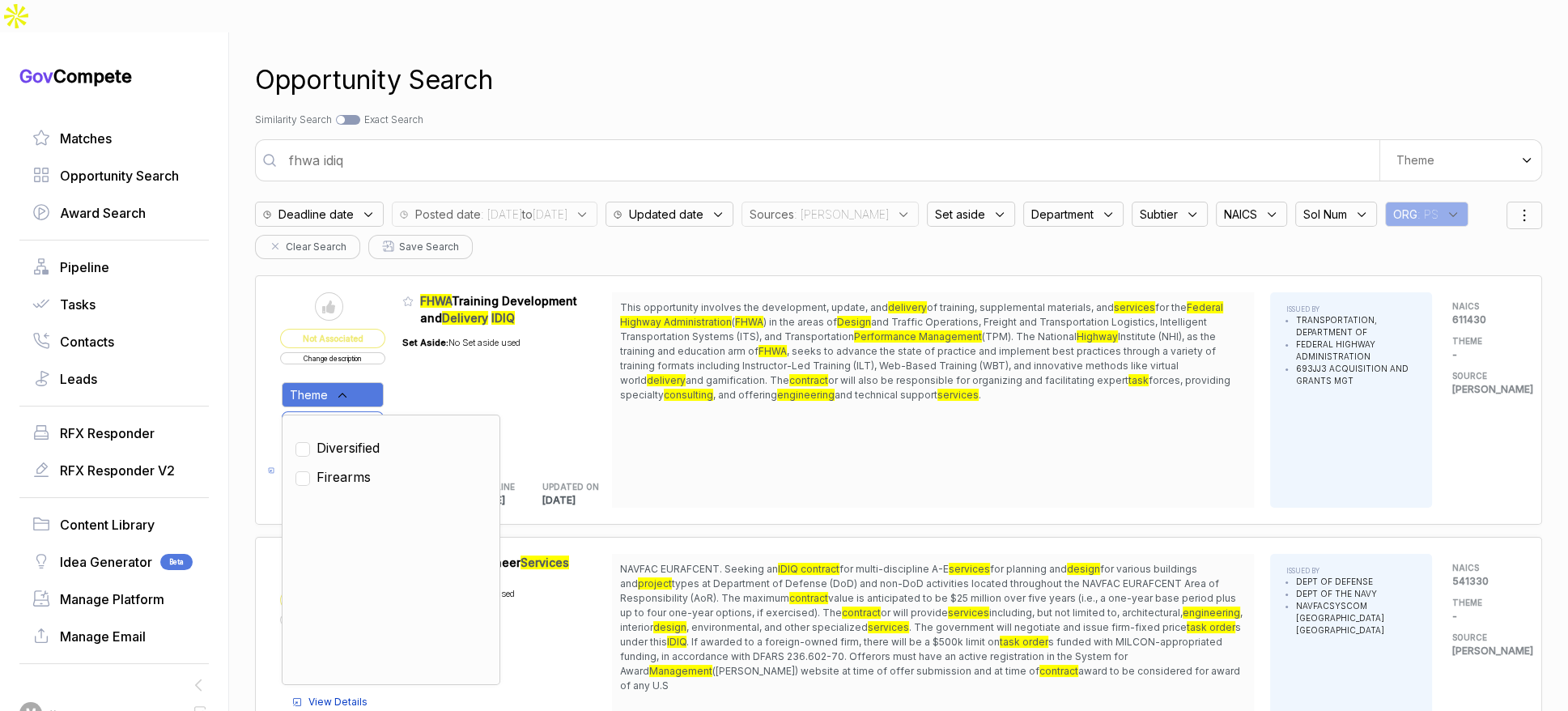
click at [366, 438] on span "Diversified" at bounding box center [348, 448] width 63 height 20
checkbox input "true"
click at [423, 366] on div "Set Aside: No Set aside used" at bounding box center [461, 394] width 118 height 137
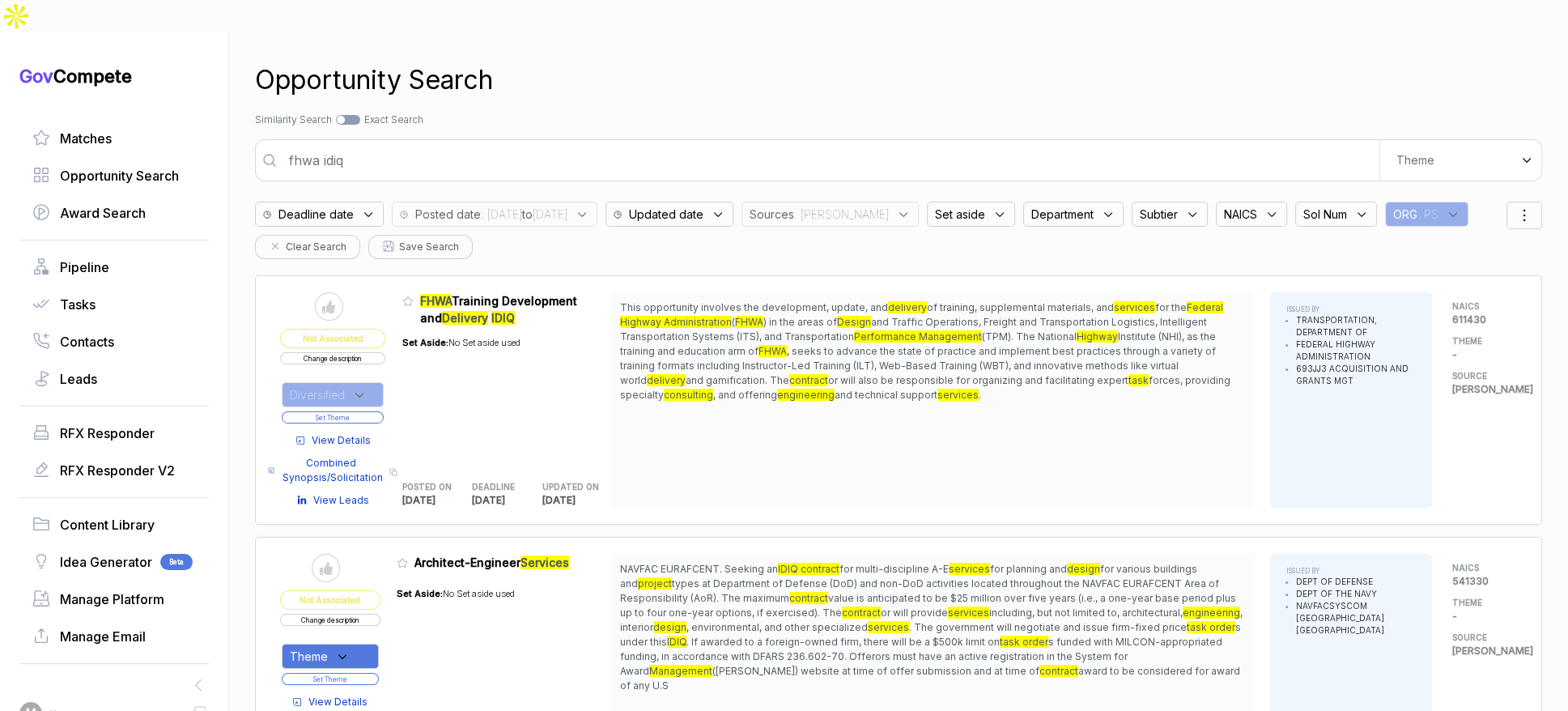
click at [383, 411] on button "Set Theme" at bounding box center [332, 417] width 102 height 12
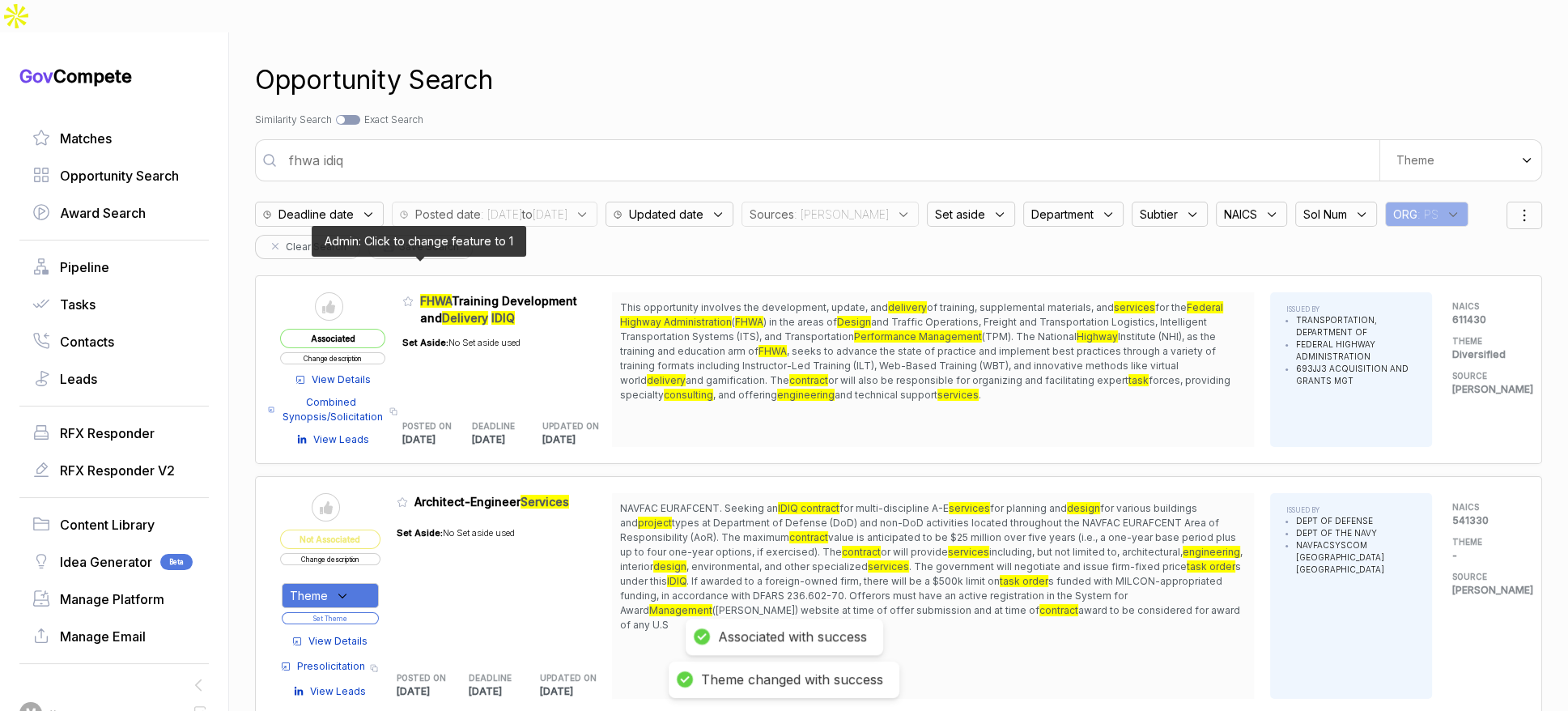
click at [413, 297] on icon at bounding box center [408, 302] width 10 height 9
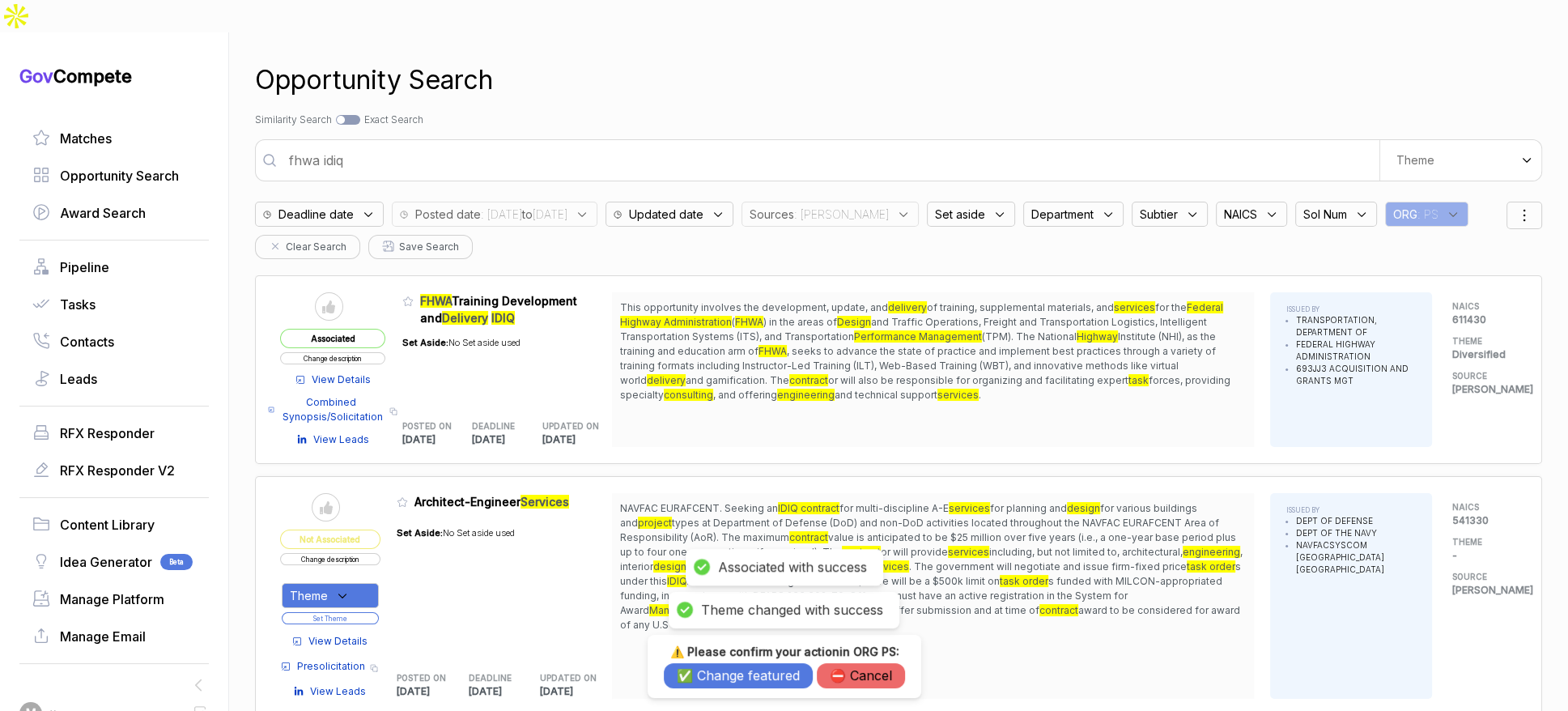
click at [689, 670] on button "✅ Change featured" at bounding box center [739, 676] width 149 height 25
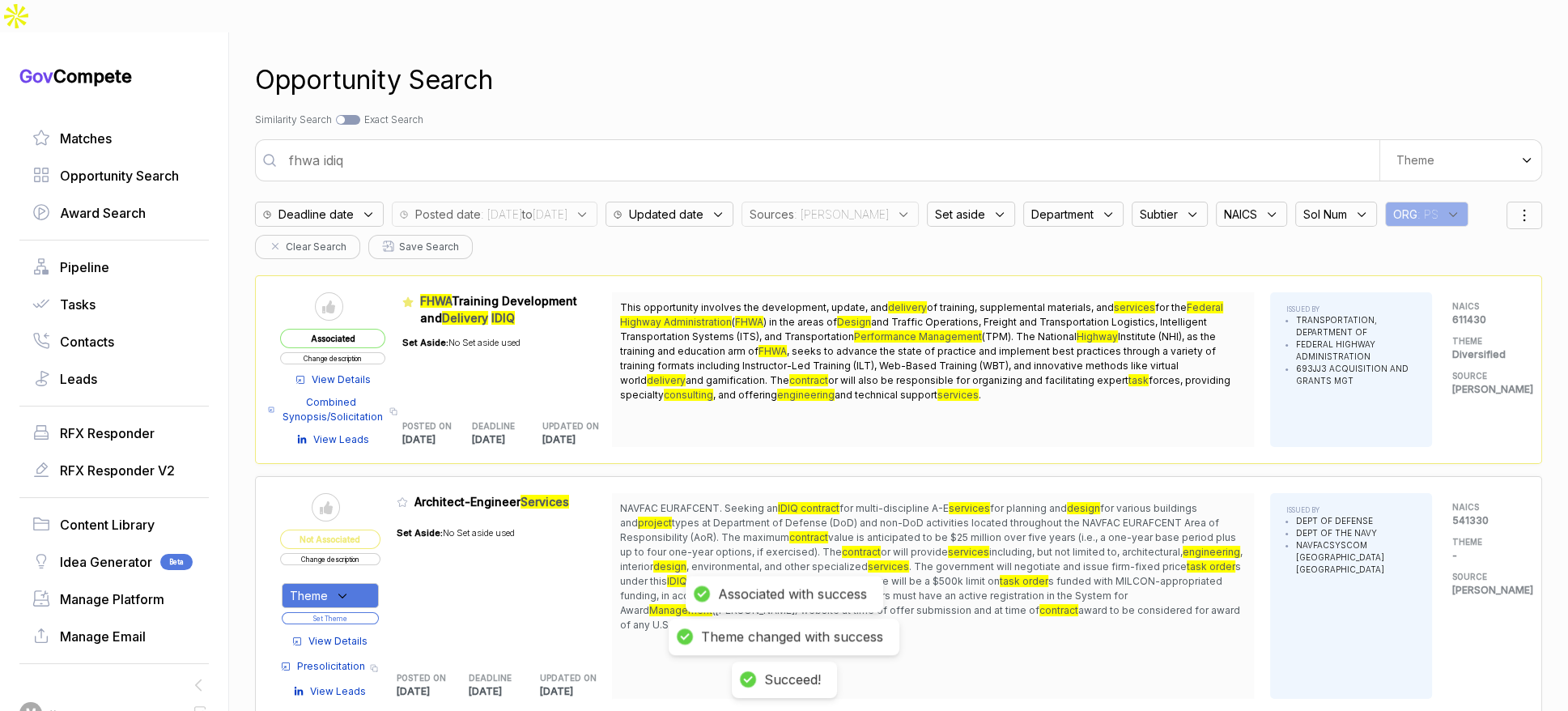
click at [544, 144] on input "fhwa idiq" at bounding box center [829, 160] width 1100 height 32
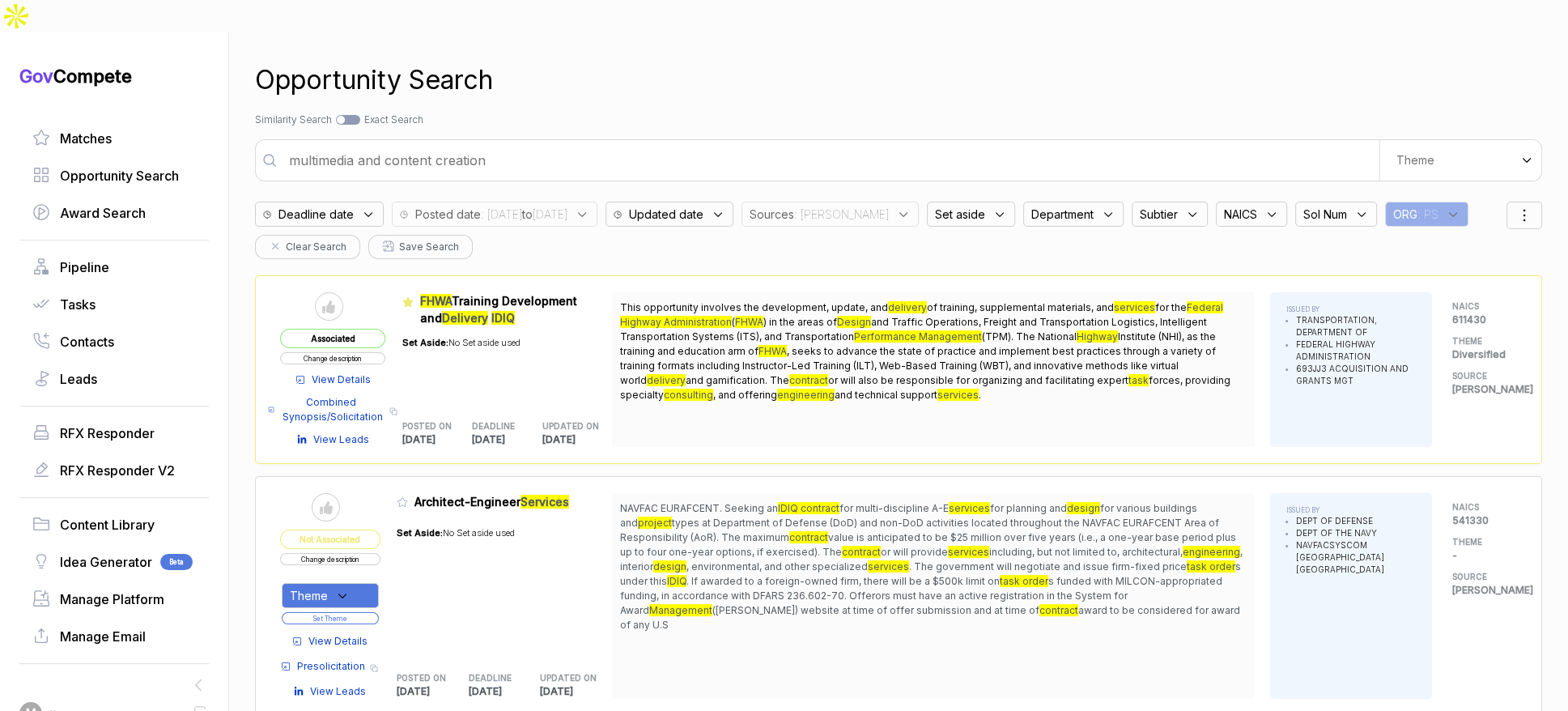
type input "multimedia and content creation"
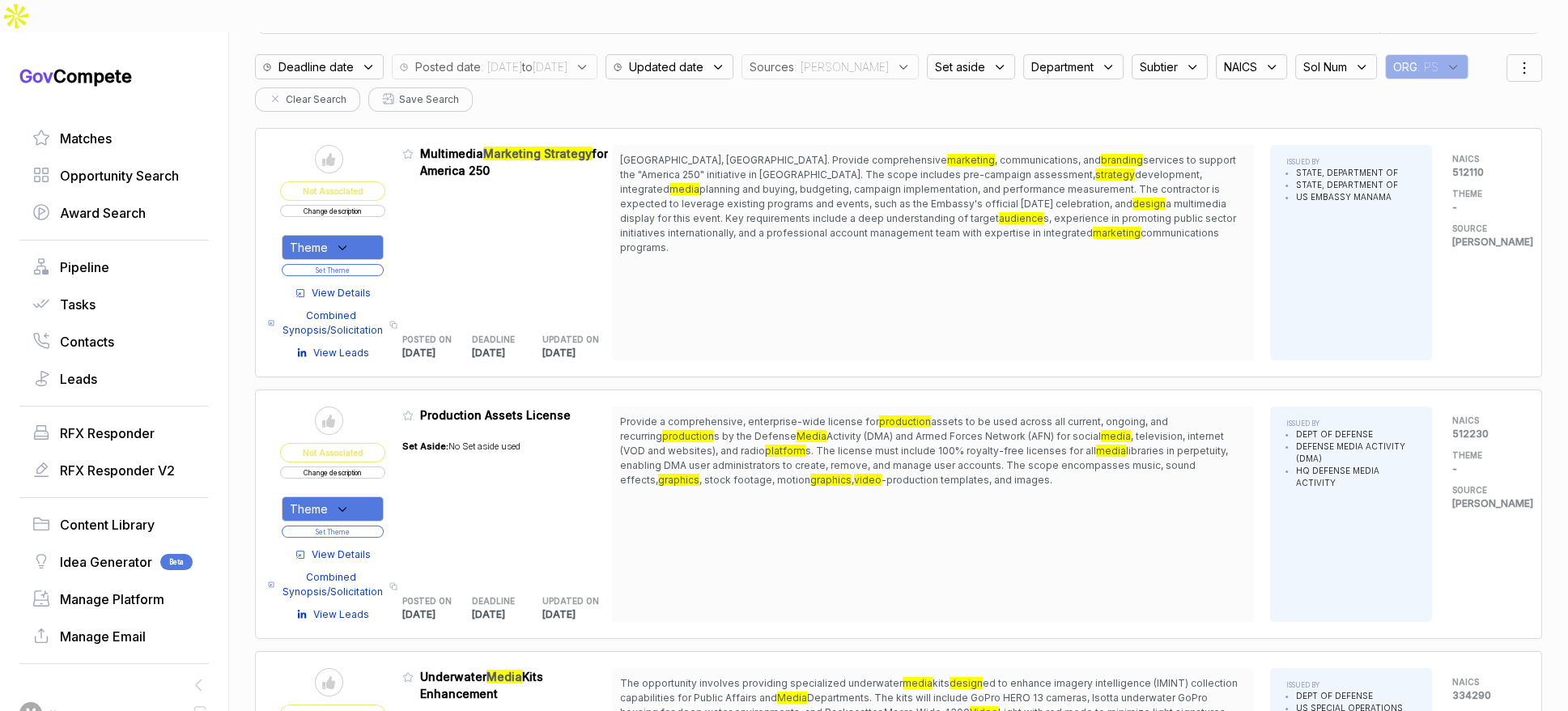
scroll to position [148, 0]
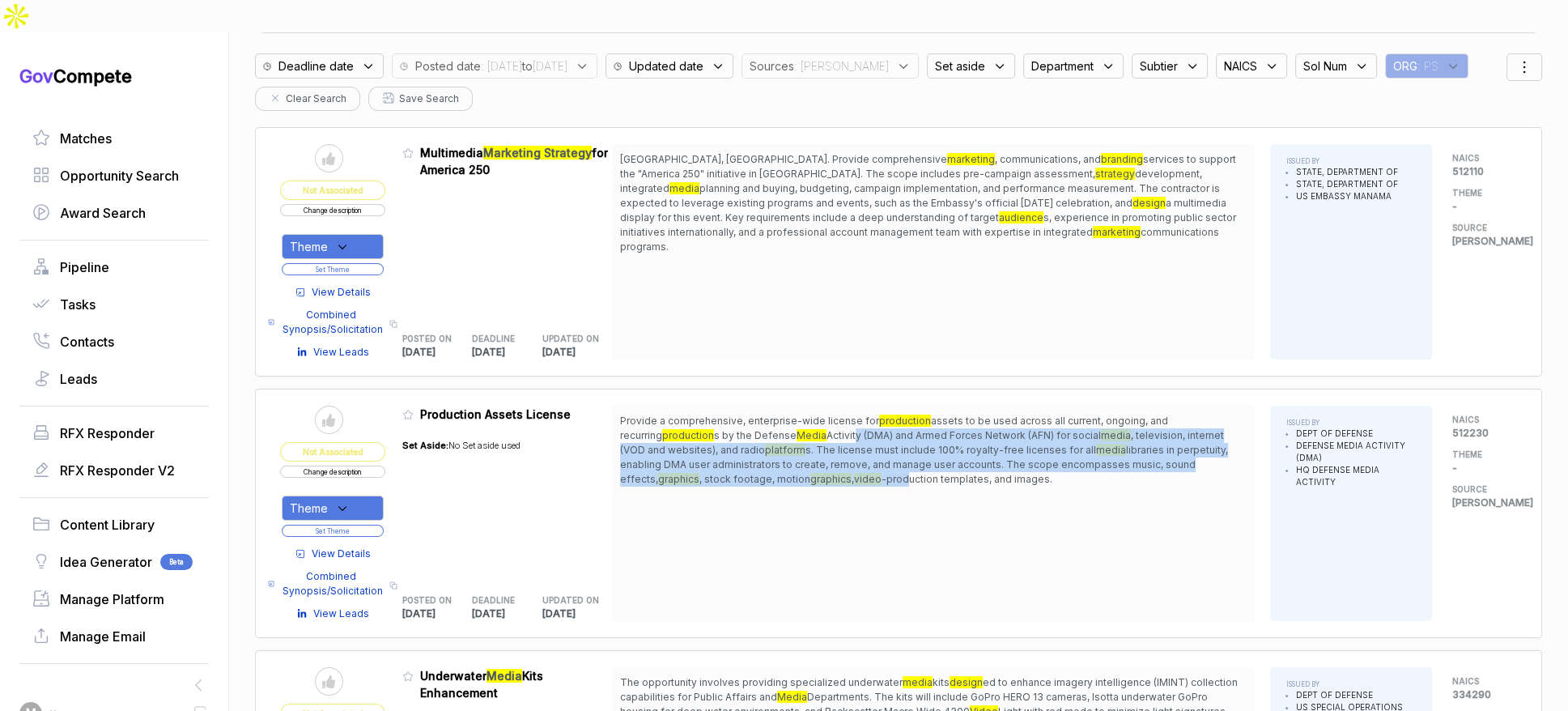
drag, startPoint x: 815, startPoint y: 395, endPoint x: 825, endPoint y: 447, distance: 53.0
click at [825, 447] on span "Provide a comprehensive, enterprise-wide license for production assets to be us…" at bounding box center [933, 450] width 626 height 73
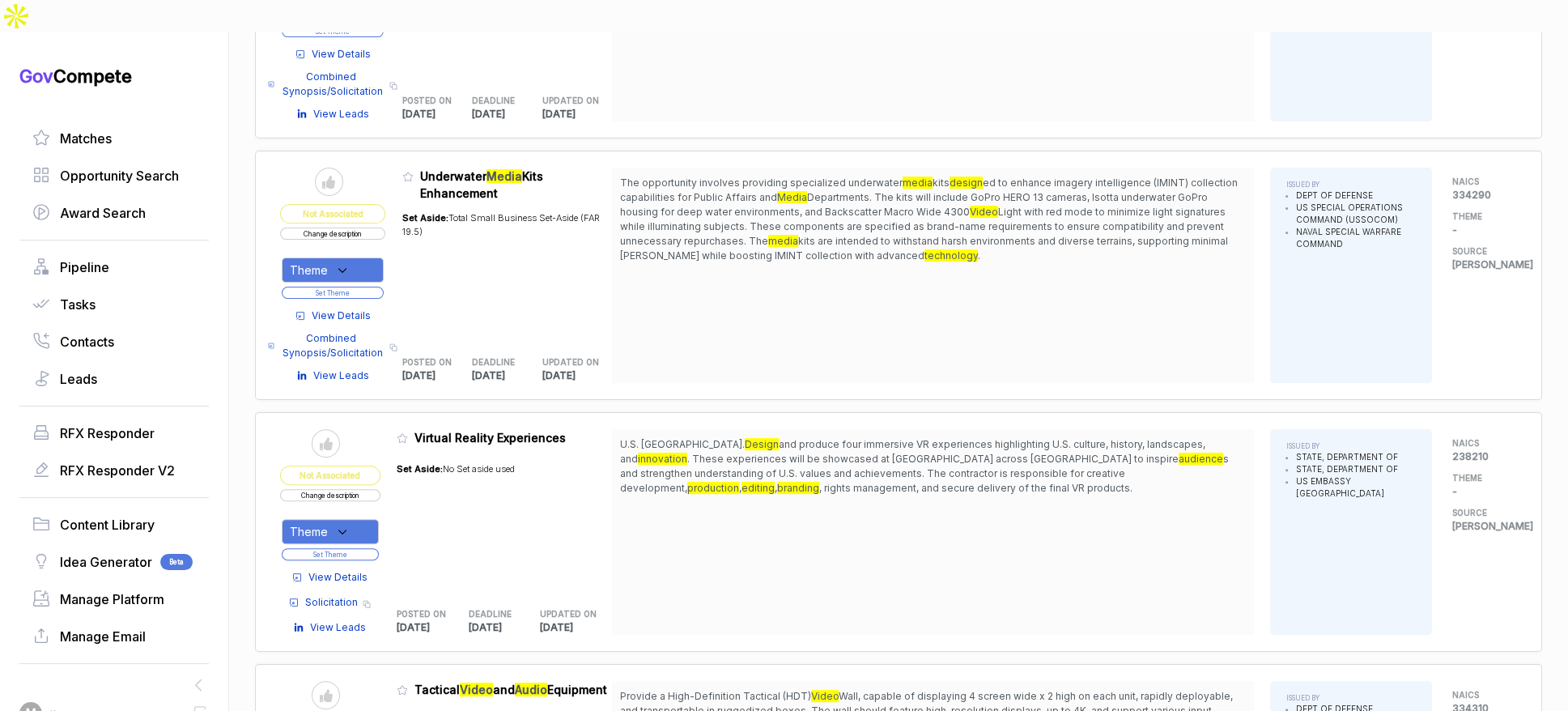
scroll to position [963, 0]
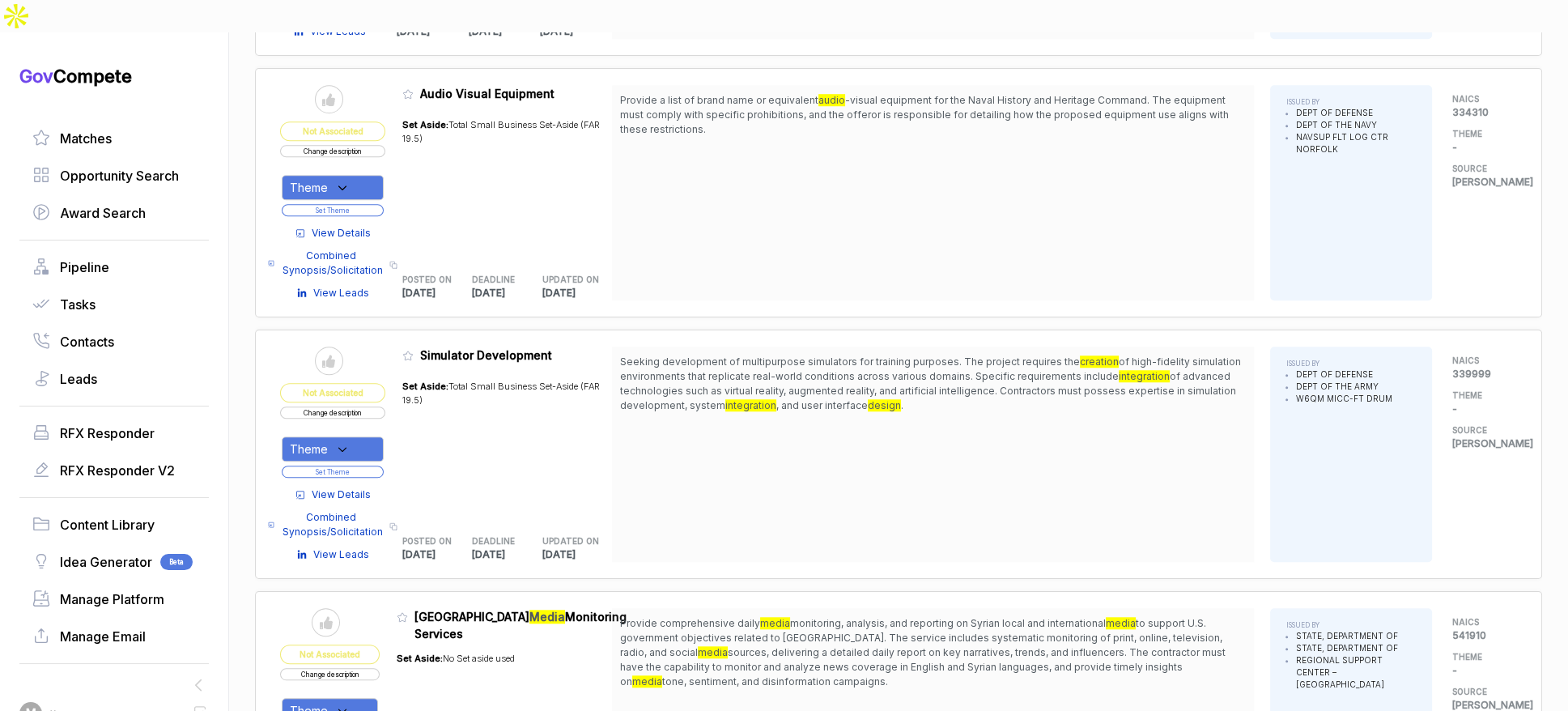
scroll to position [2098, 0]
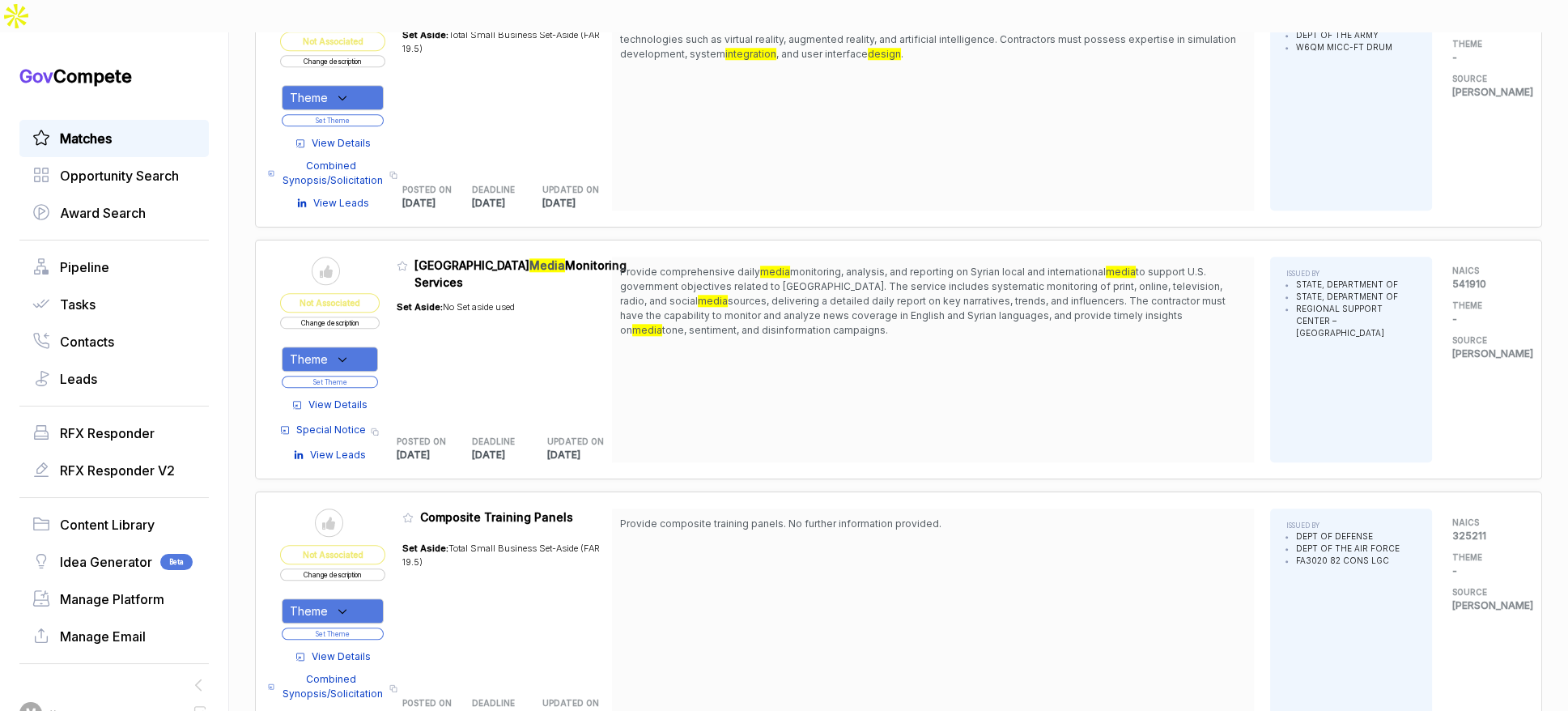
click at [94, 129] on span "Matches" at bounding box center [86, 139] width 52 height 20
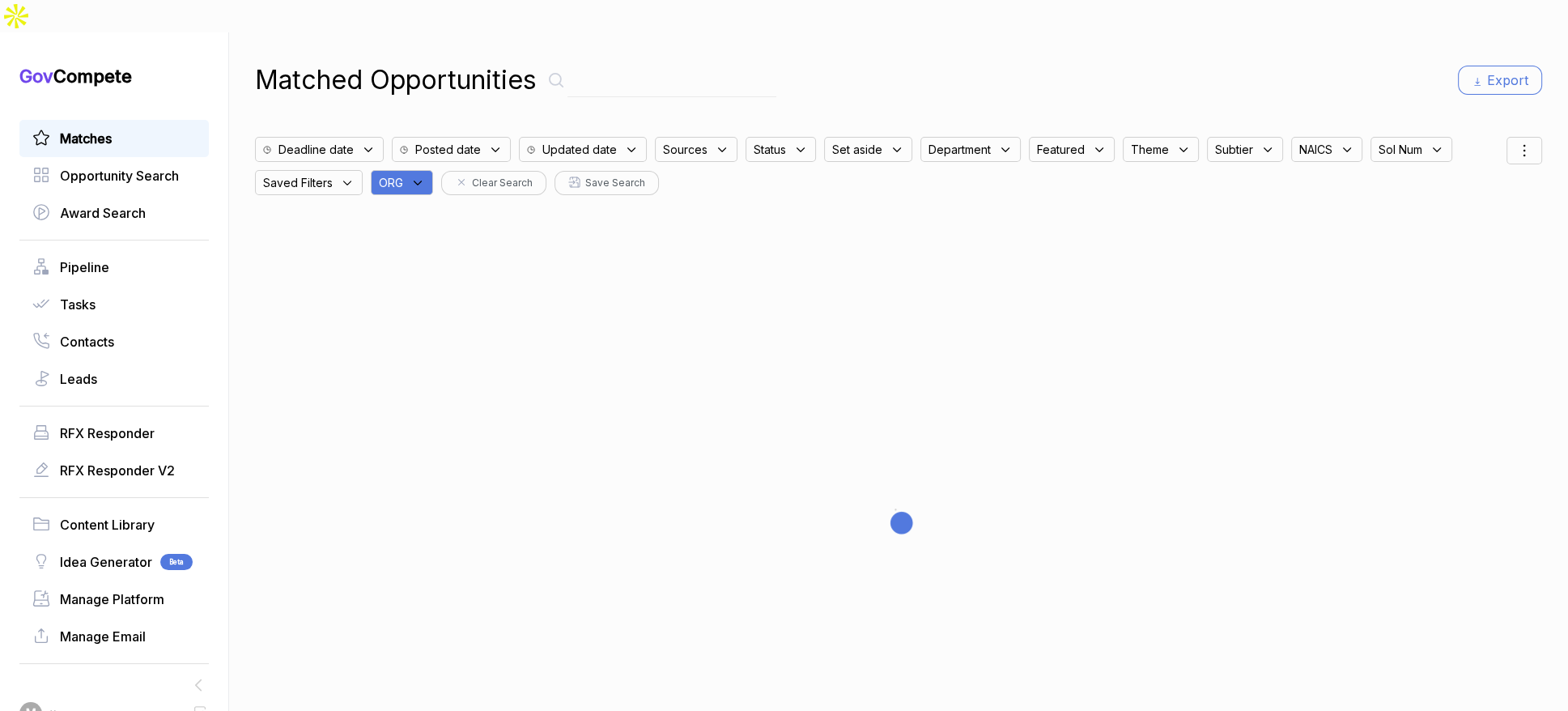
drag, startPoint x: 400, startPoint y: 153, endPoint x: 415, endPoint y: 158, distance: 15.8
click at [401, 174] on span "ORG" at bounding box center [391, 182] width 24 height 17
click at [455, 208] on input "text" at bounding box center [480, 225] width 191 height 34
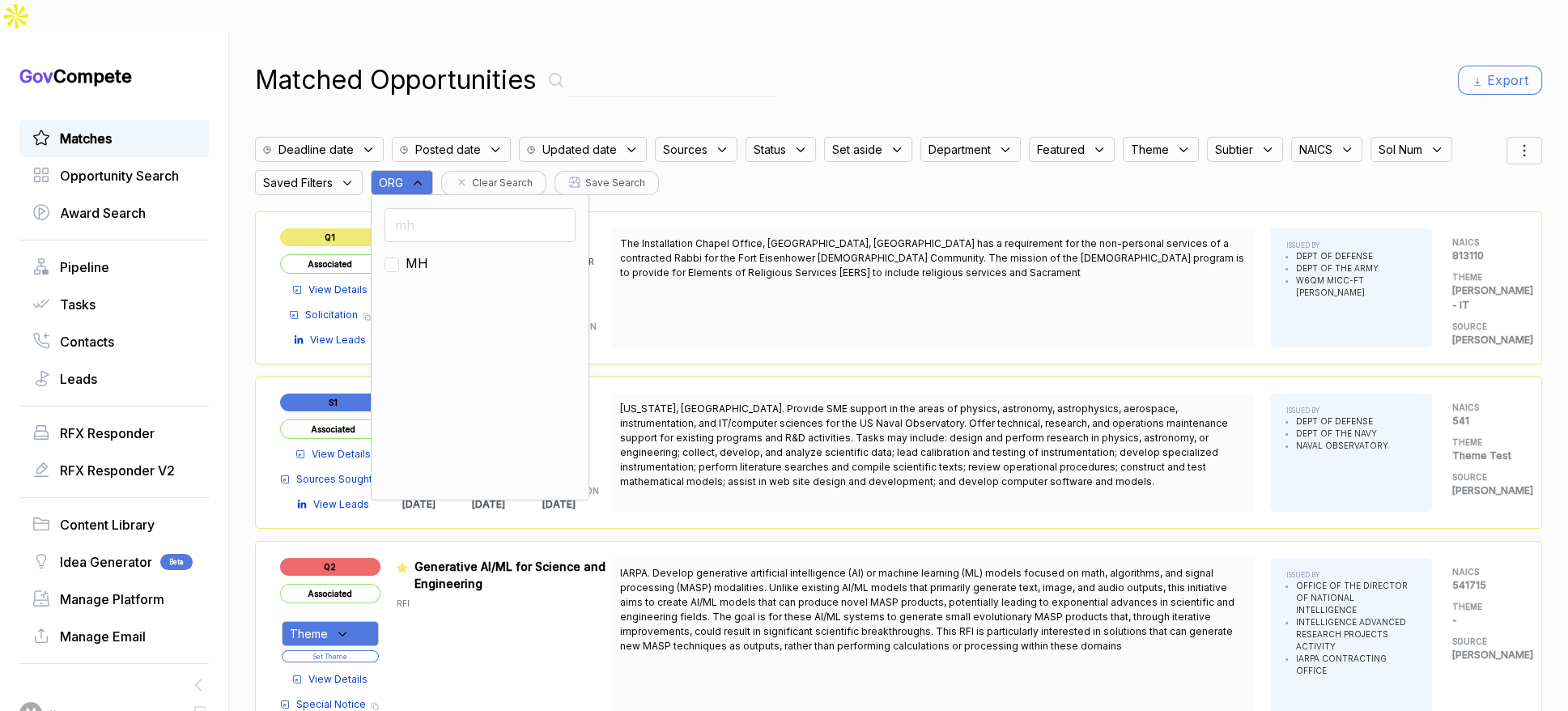
type input "mh"
click at [427, 254] on span "MH" at bounding box center [417, 264] width 23 height 20
checkbox input "true"
drag, startPoint x: 897, startPoint y: 71, endPoint x: 1086, endPoint y: 71, distance: 189.0
click at [903, 71] on div "Matched Opportunities Export Deadline date Posted date Updated date Sources Sta…" at bounding box center [898, 388] width 1287 height 711
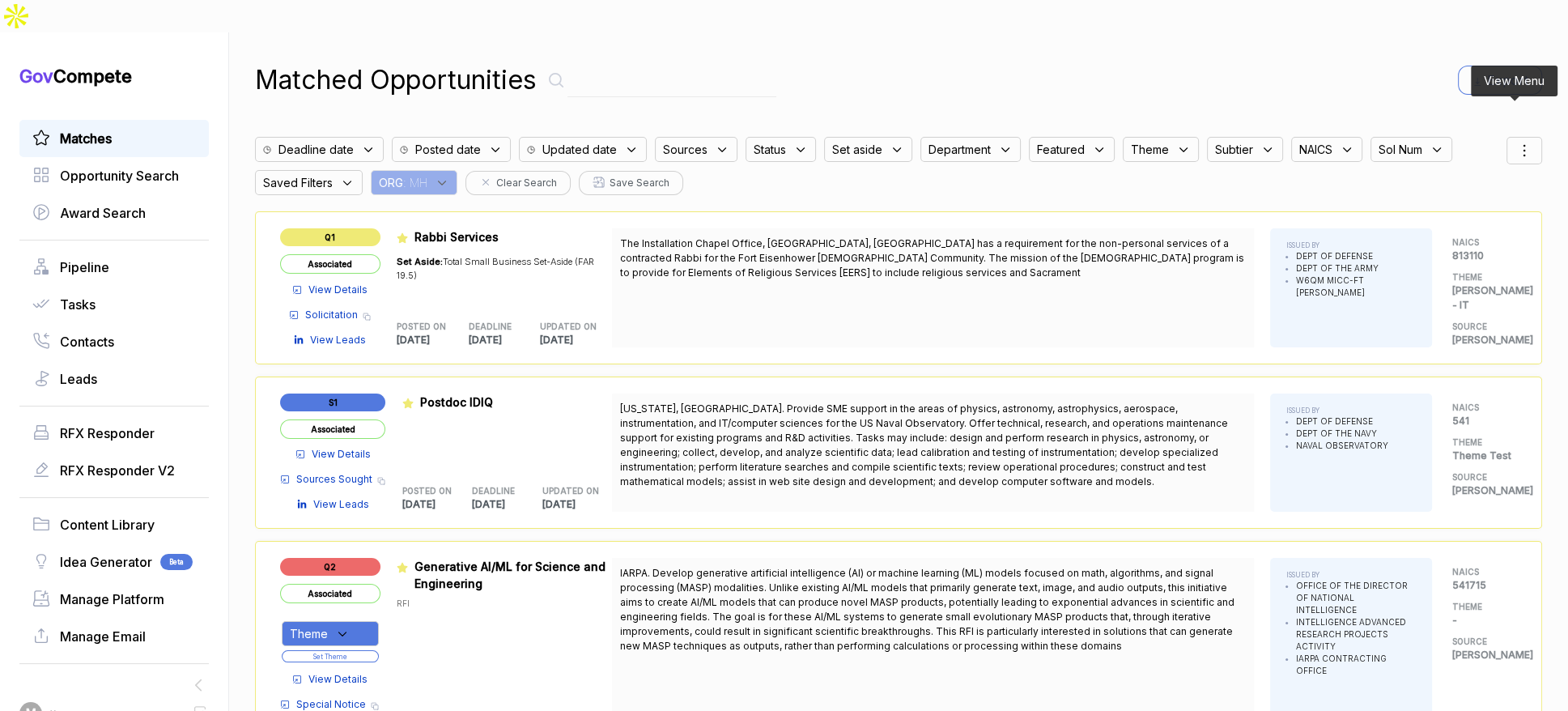
drag, startPoint x: 1512, startPoint y: 121, endPoint x: 1508, endPoint y: 132, distance: 11.7
click at [1515, 141] on icon at bounding box center [1525, 151] width 20 height 20
click at [1471, 208] on span "Sorting" at bounding box center [1470, 216] width 38 height 17
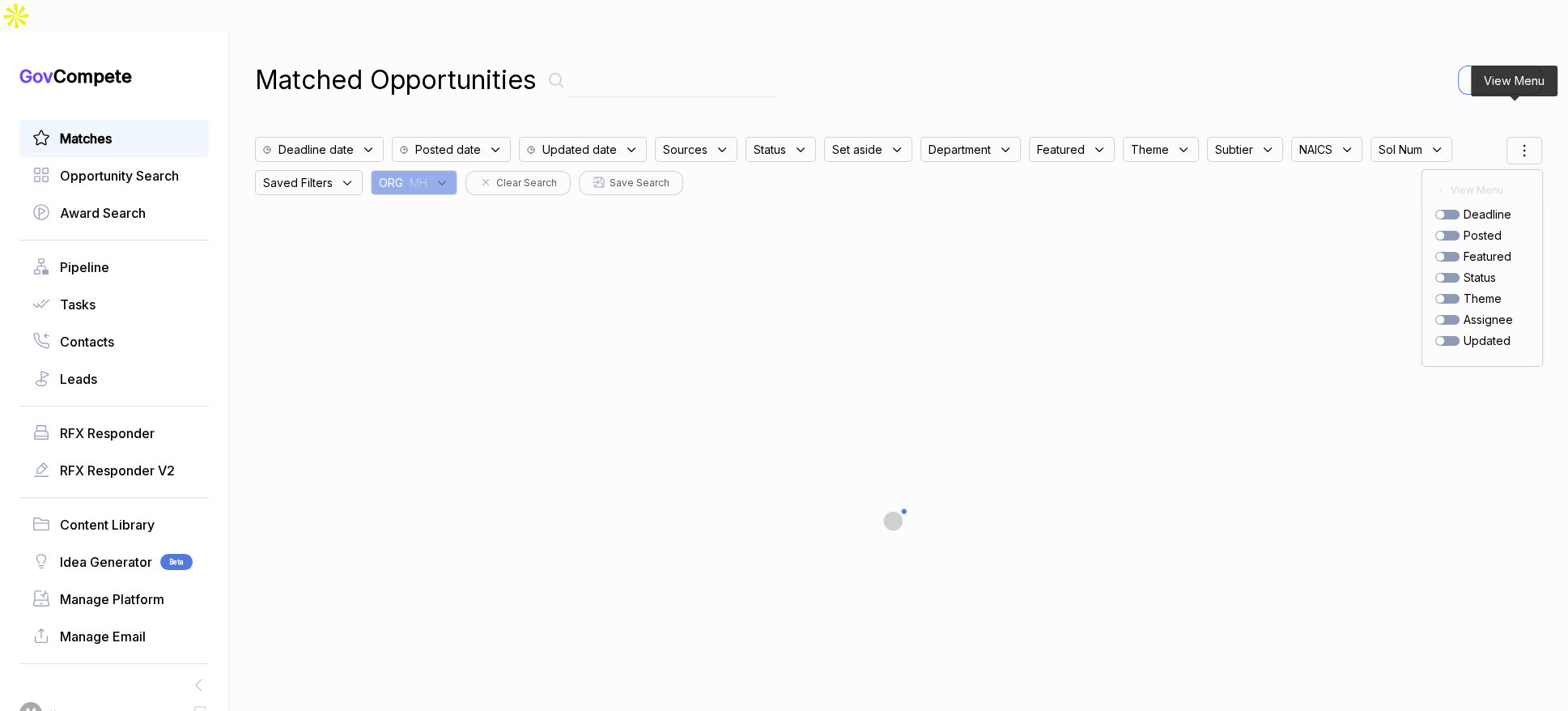
click at [1447, 230] on div at bounding box center [1447, 235] width 24 height 10
checkbox input "true"
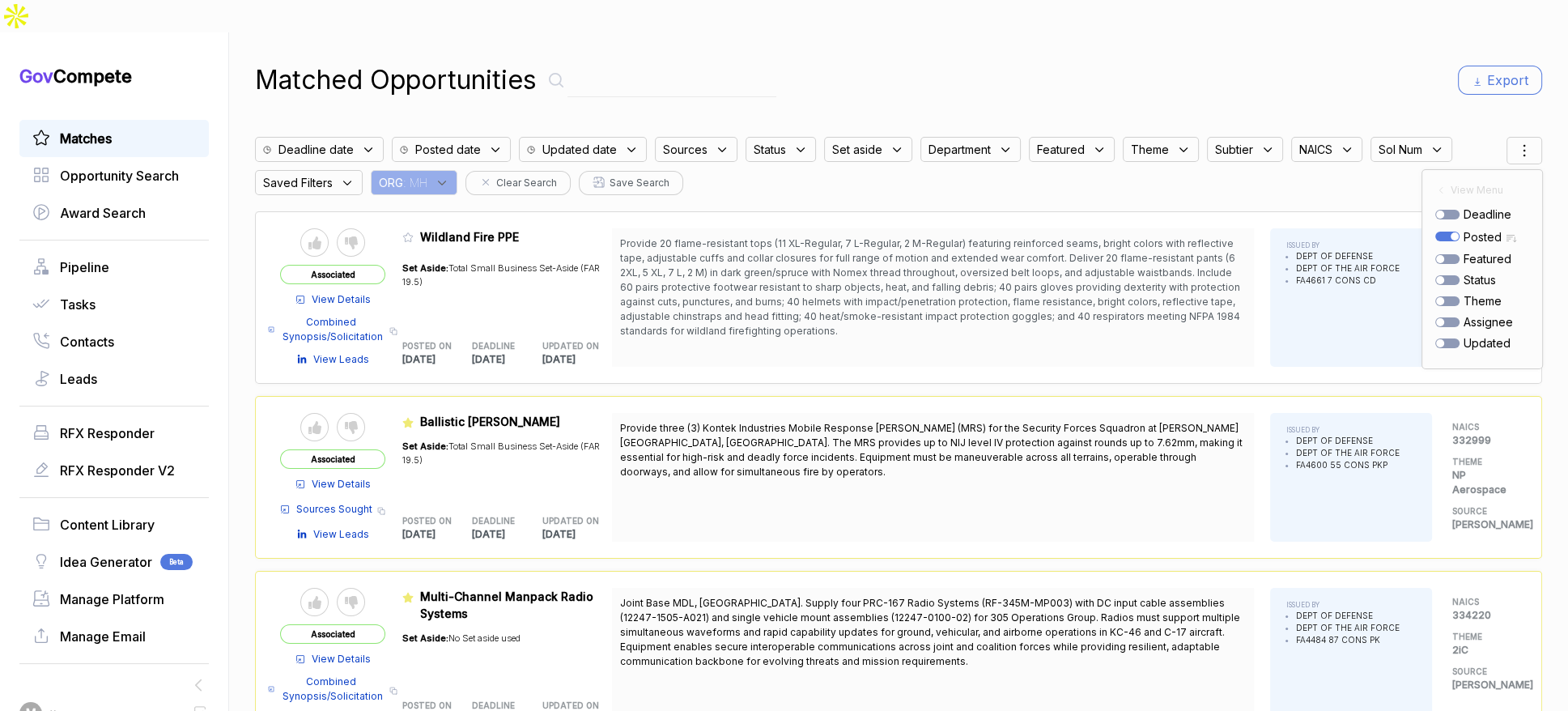
click at [1412, 75] on div "Matched Opportunities Export Deadline date Posted date Updated date Sources Sta…" at bounding box center [898, 388] width 1287 height 711
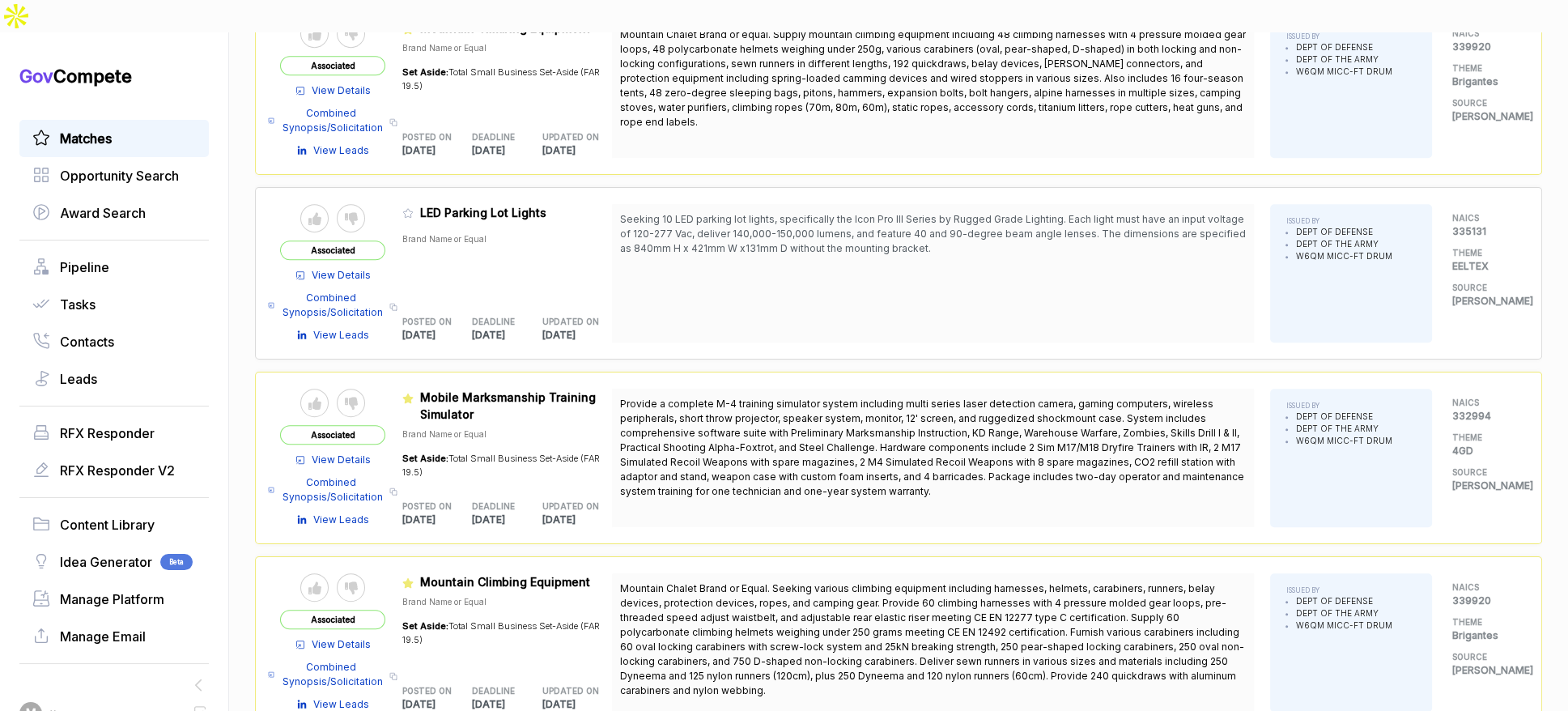
scroll to position [1300, 0]
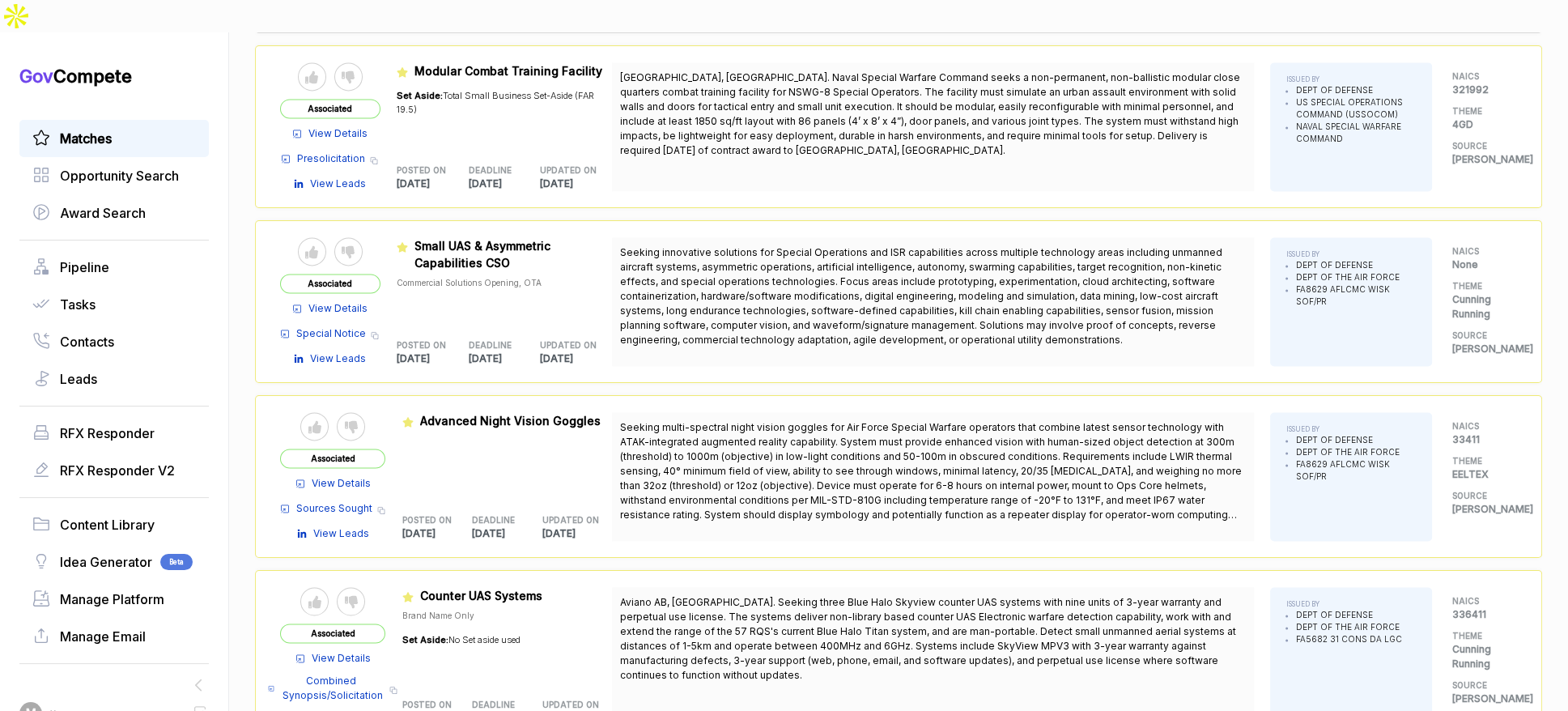
scroll to position [3081, 0]
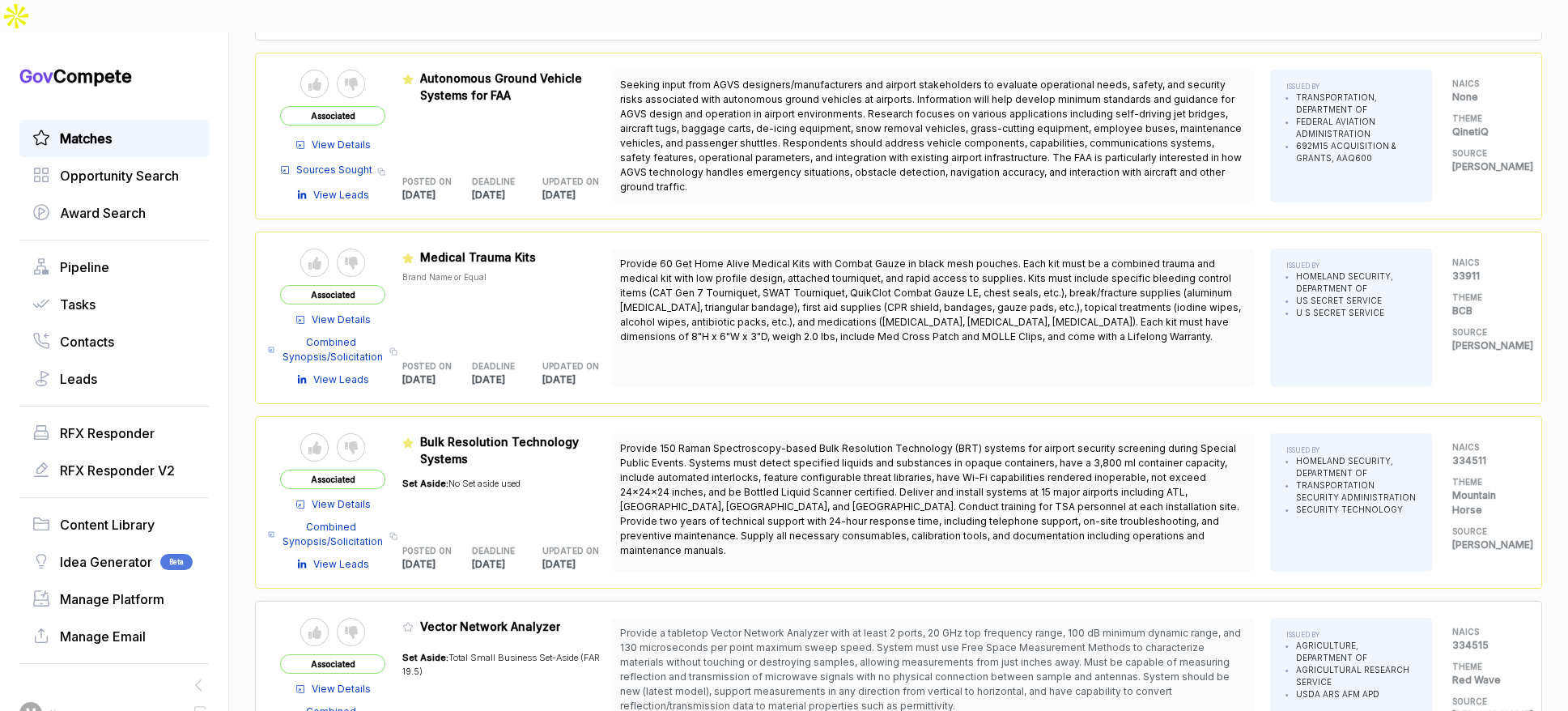
scroll to position [4888, 0]
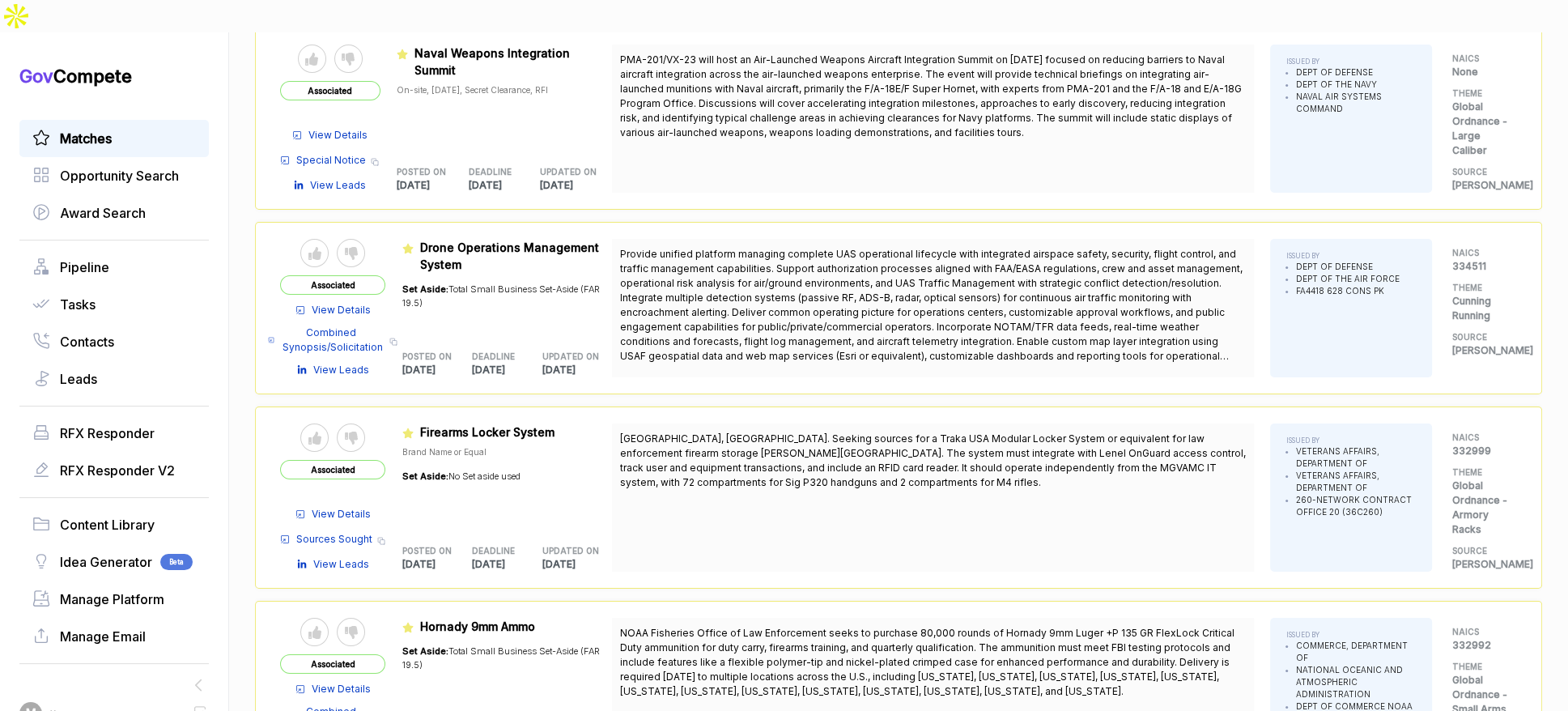
scroll to position [6738, 0]
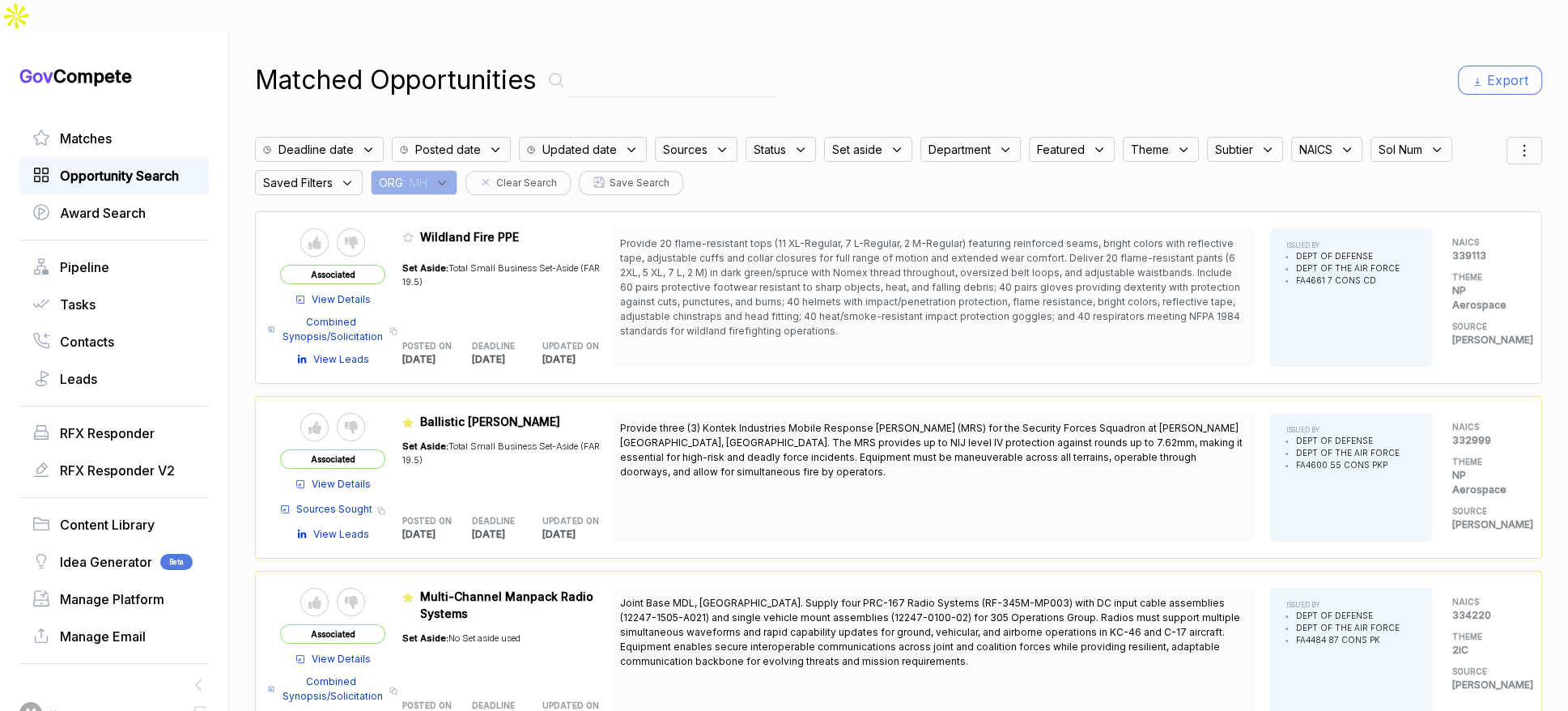
click at [166, 166] on span "Opportunity Search" at bounding box center [120, 176] width 119 height 20
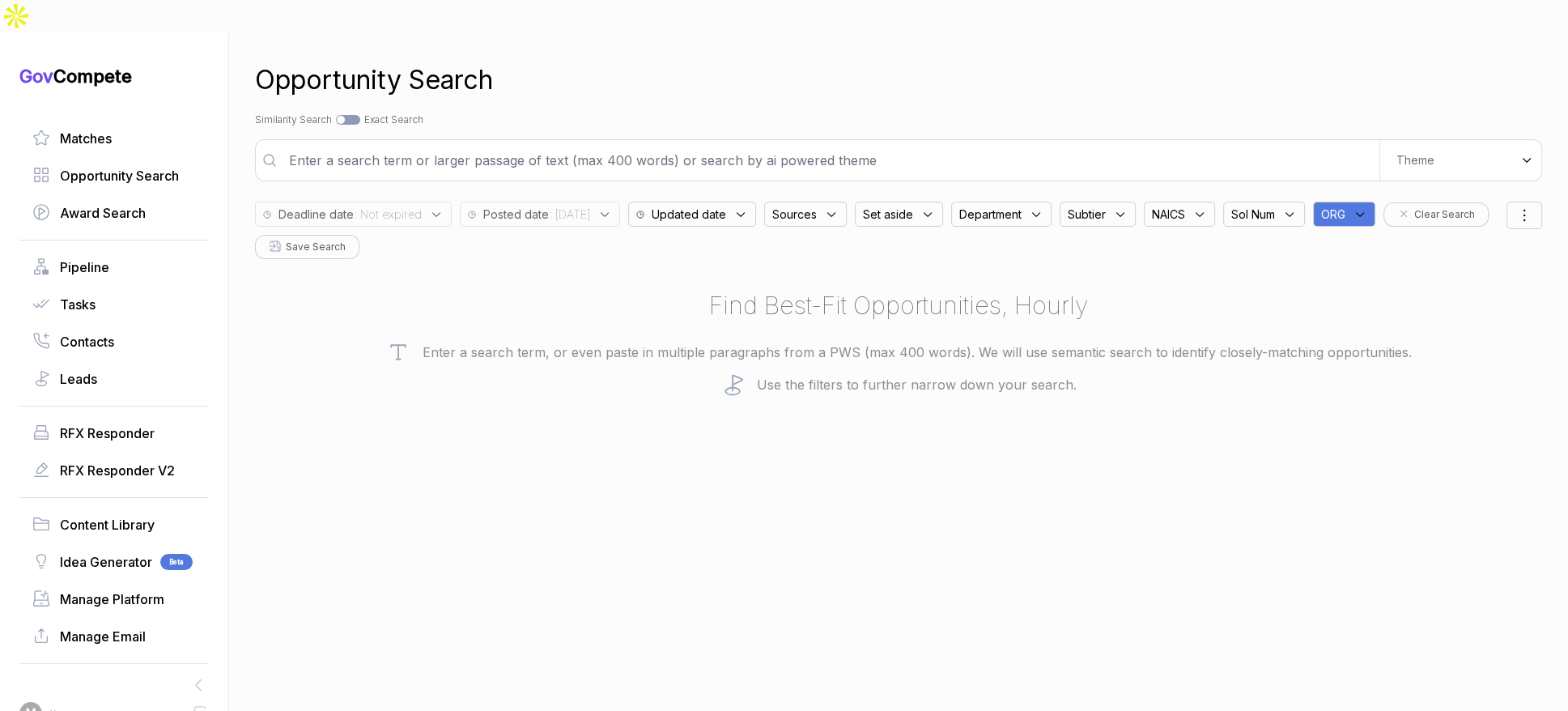
drag, startPoint x: 572, startPoint y: 181, endPoint x: 581, endPoint y: 189, distance: 12.0
click at [572, 205] on span ": [DATE]" at bounding box center [570, 213] width 41 height 17
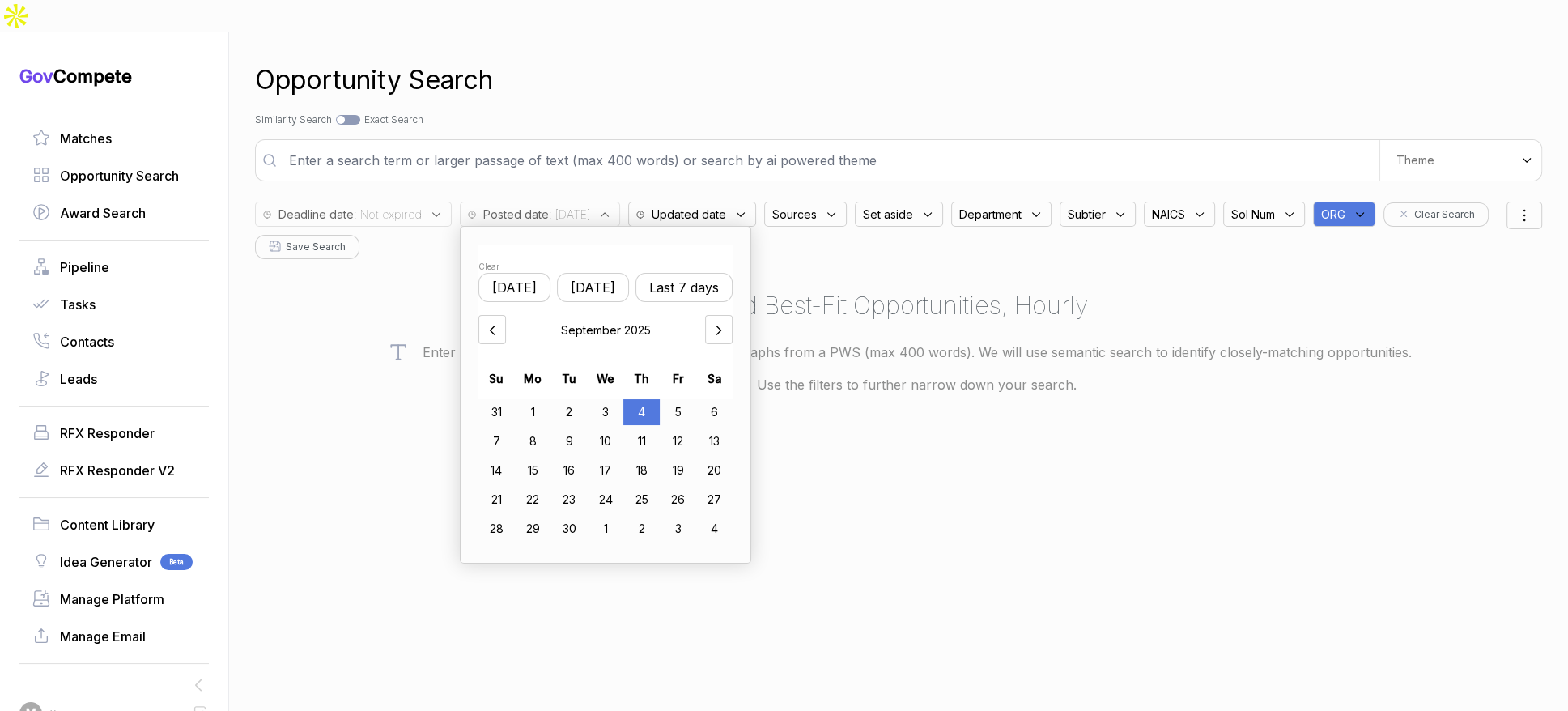
drag, startPoint x: 574, startPoint y: 372, endPoint x: 640, endPoint y: 372, distance: 66.0
click at [576, 399] on div "2" at bounding box center [570, 411] width 36 height 26
drag, startPoint x: 648, startPoint y: 372, endPoint x: 783, endPoint y: 372, distance: 135.0
click at [648, 399] on div "4" at bounding box center [643, 411] width 36 height 26
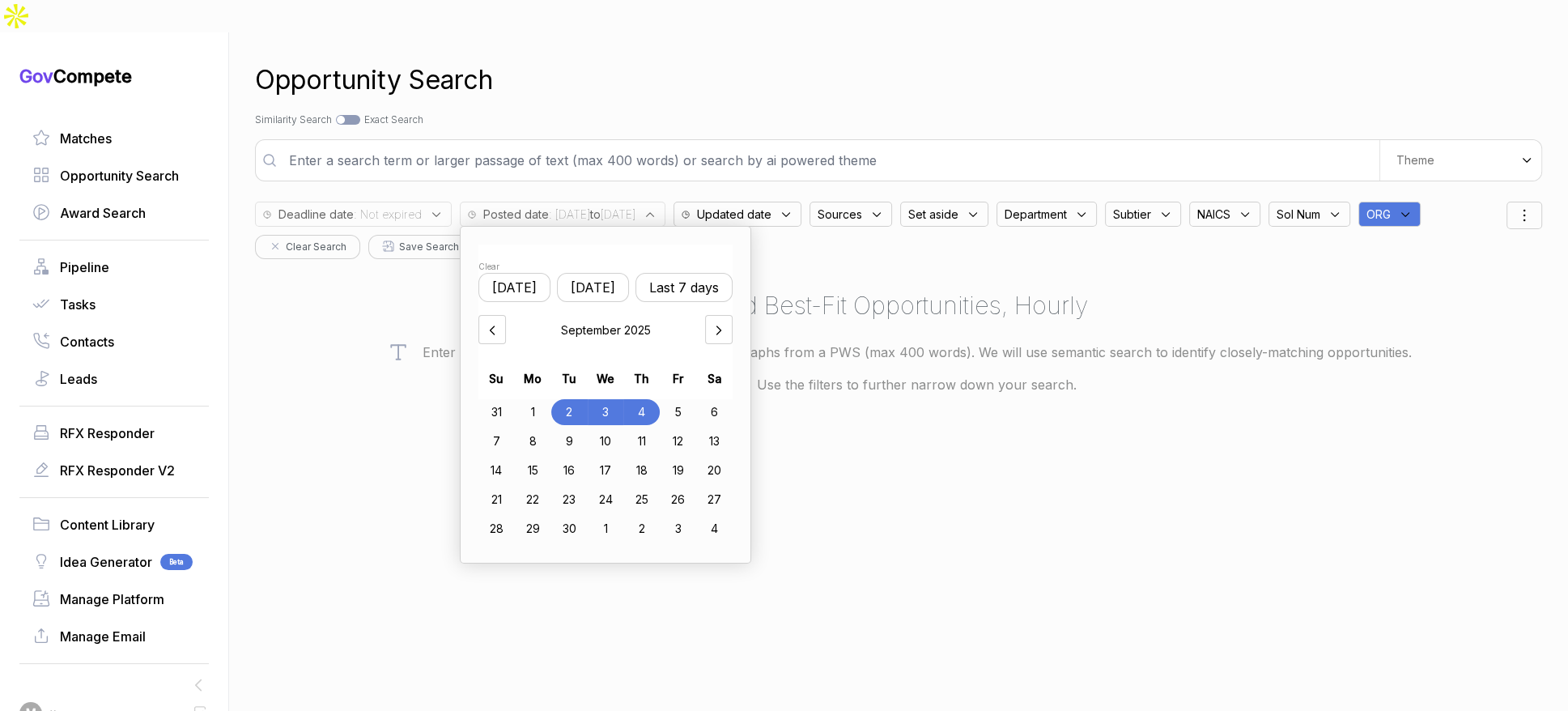
drag, startPoint x: 1453, startPoint y: 181, endPoint x: 1464, endPoint y: 189, distance: 13.6
click at [1421, 202] on div "ORG" at bounding box center [1389, 214] width 62 height 25
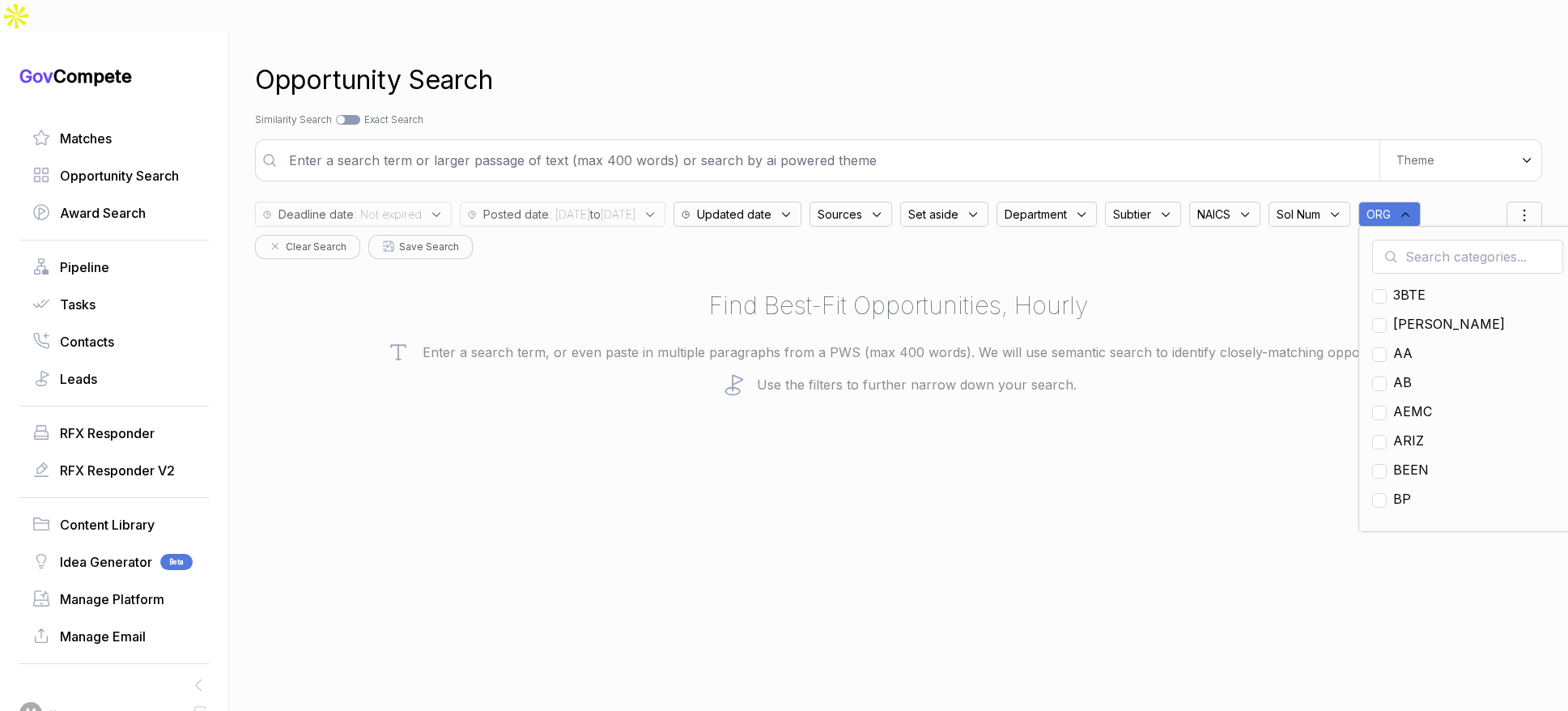
click at [1476, 239] on input "text" at bounding box center [1468, 256] width 191 height 34
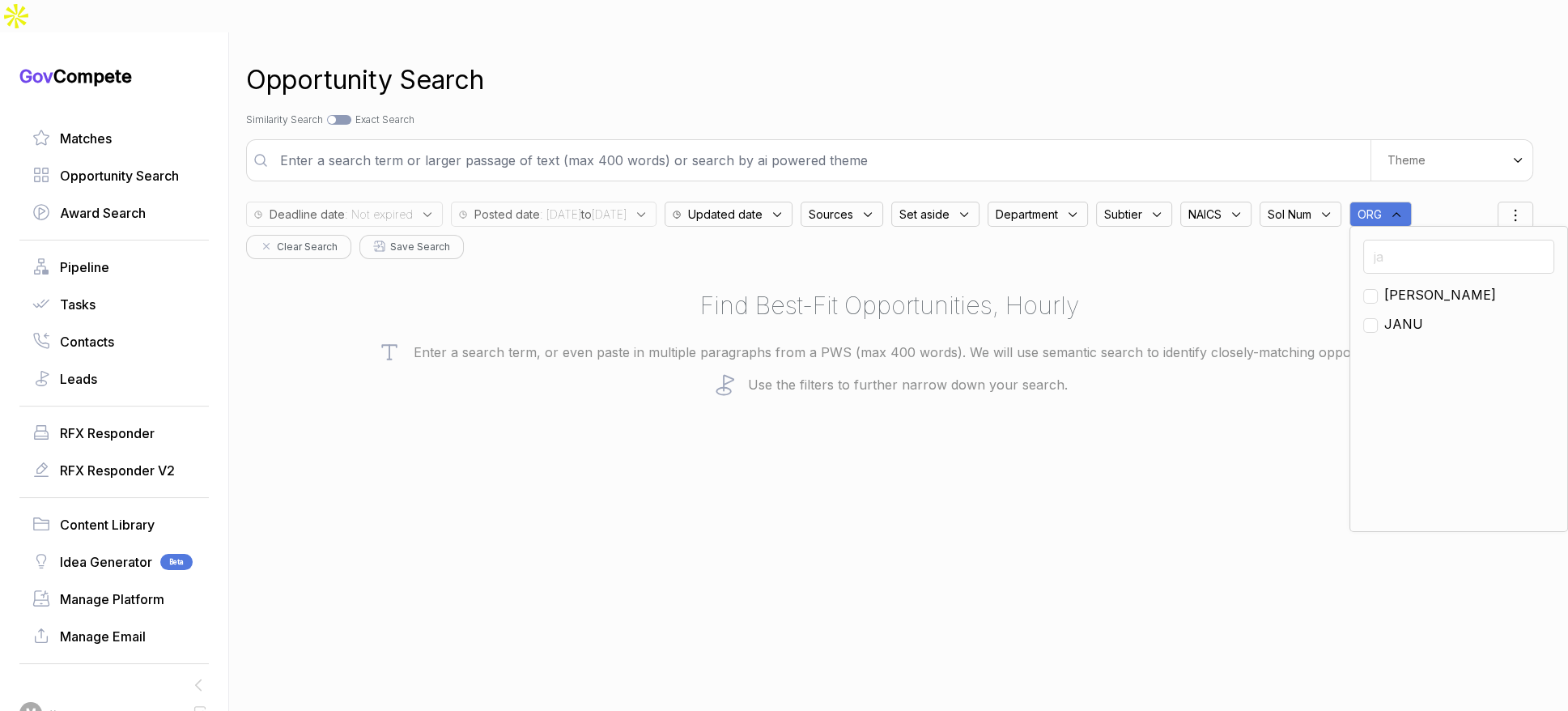
type input "ja"
click at [1406, 285] on span "[PERSON_NAME]" at bounding box center [1440, 295] width 112 height 20
checkbox input "true"
drag, startPoint x: 1067, startPoint y: 277, endPoint x: 708, endPoint y: 268, distance: 359.1
click at [1057, 287] on h2 "Find Best-Fit Opportunities, Hourly" at bounding box center [889, 305] width 1287 height 36
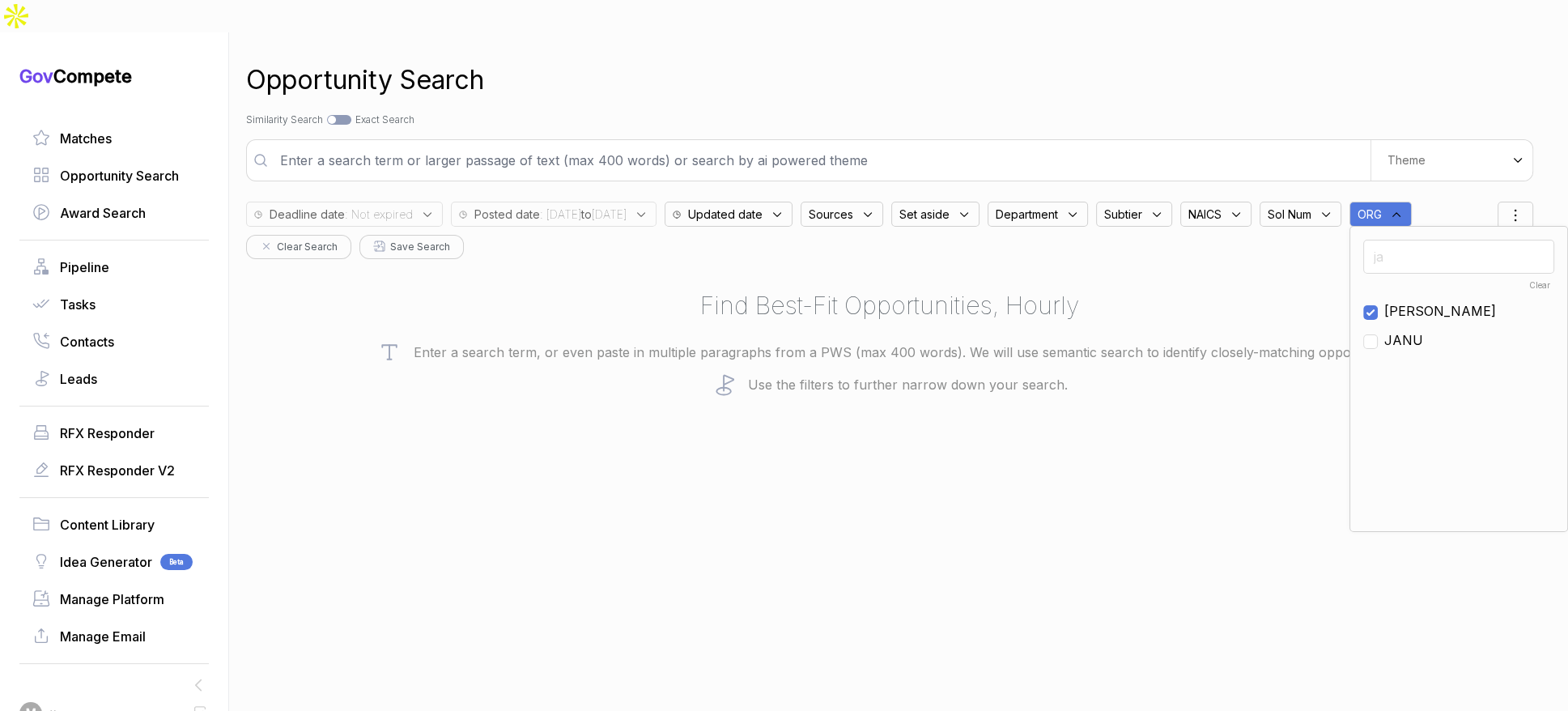
scroll to position [0, 0]
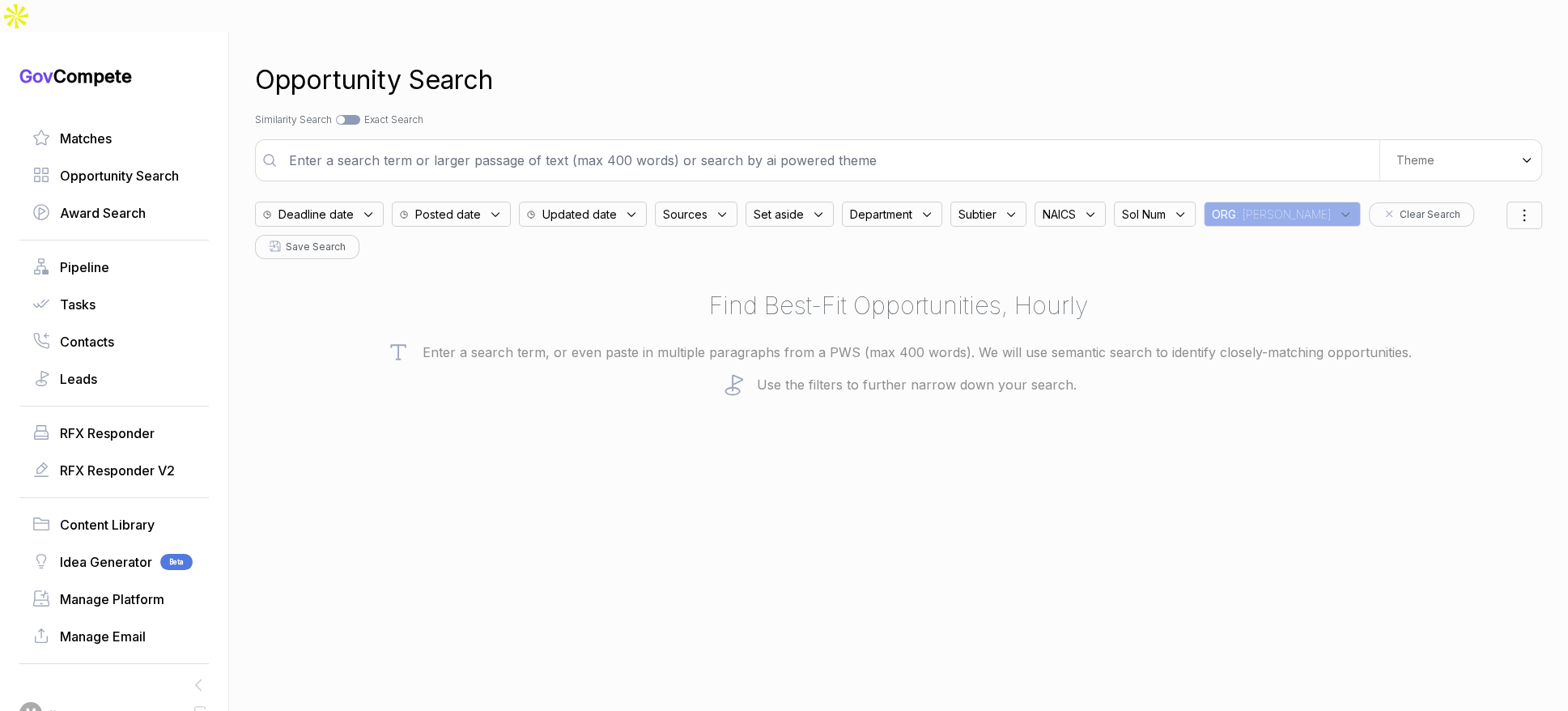
click at [481, 205] on span "Posted date" at bounding box center [447, 213] width 66 height 17
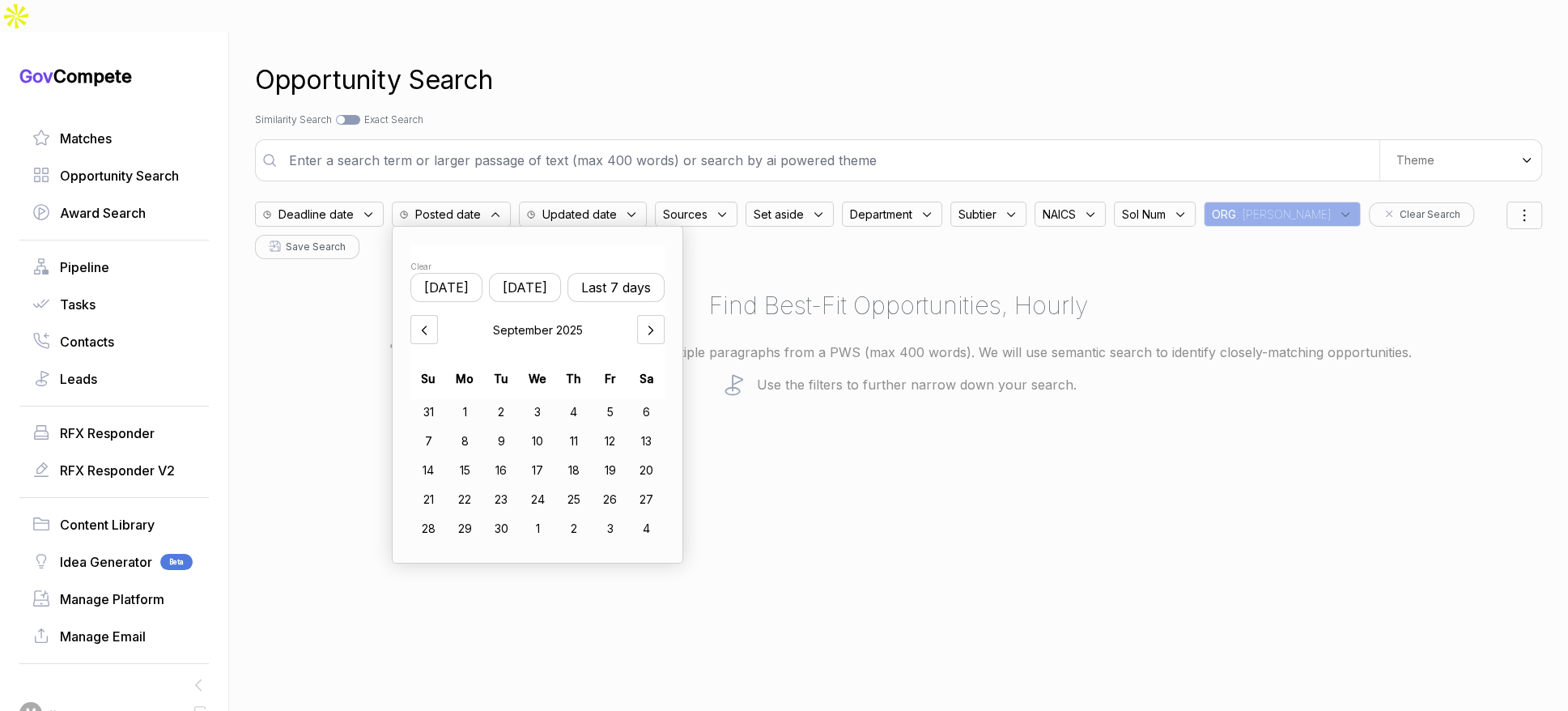
click at [542, 273] on button "[DATE]" at bounding box center [525, 287] width 72 height 29
drag, startPoint x: 508, startPoint y: 374, endPoint x: 573, endPoint y: 376, distance: 65.0
click at [510, 399] on div "2" at bounding box center [501, 411] width 36 height 26
click at [584, 399] on div "4" at bounding box center [575, 411] width 36 height 26
drag, startPoint x: 1114, startPoint y: 397, endPoint x: 1129, endPoint y: 303, distance: 95.2
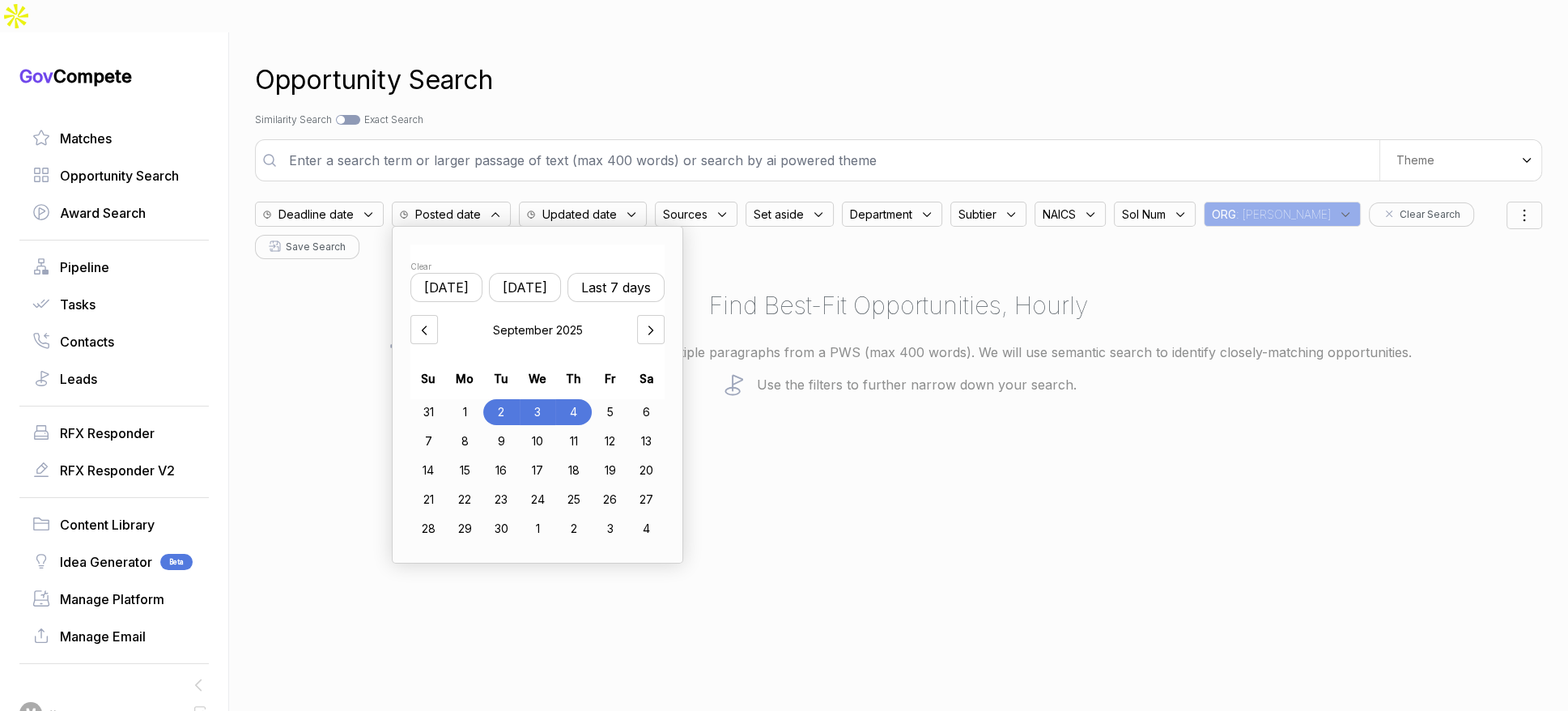
click at [1121, 393] on div "Opportunity Search Search by Topic Relevance Similarity Search Search by Exact …" at bounding box center [898, 388] width 1287 height 711
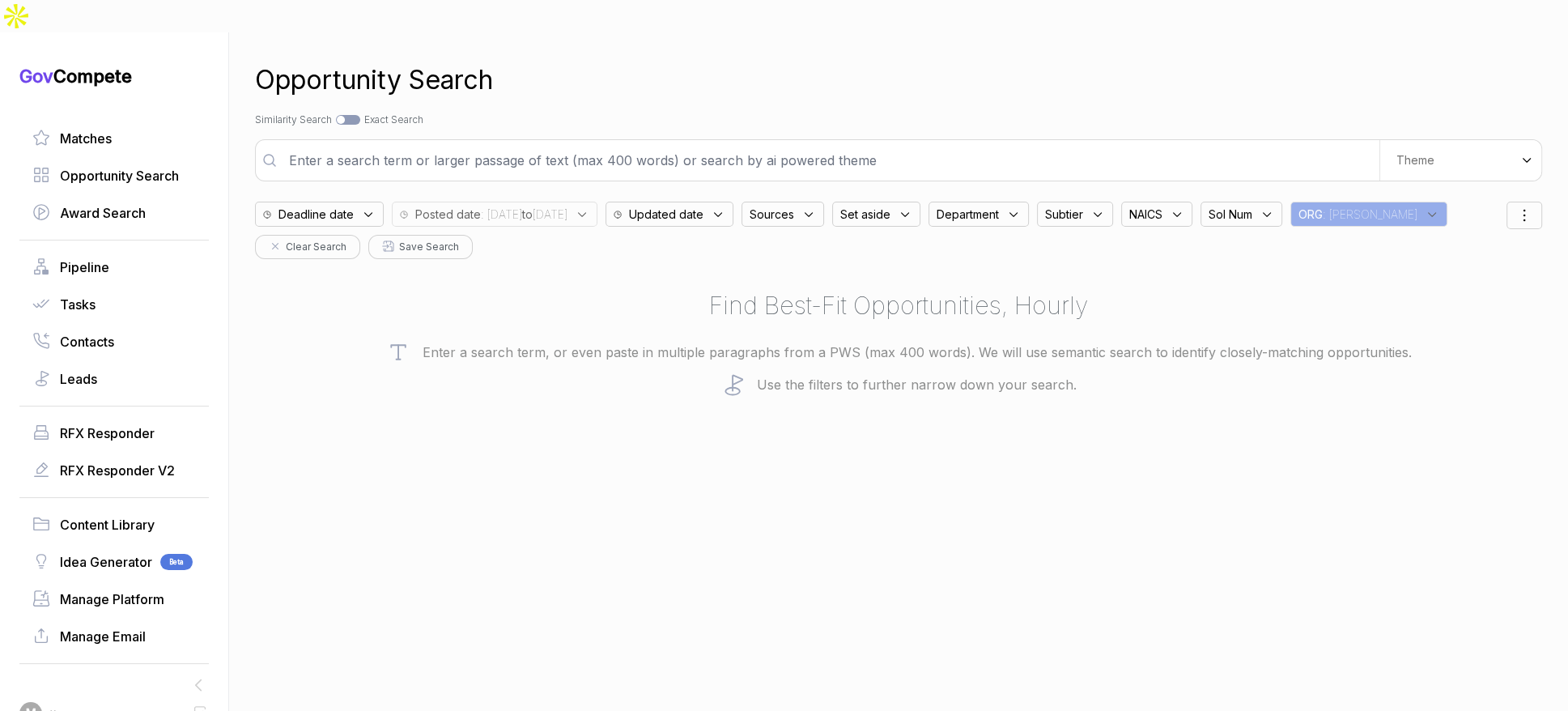
click at [1116, 144] on input "text" at bounding box center [829, 160] width 1100 height 32
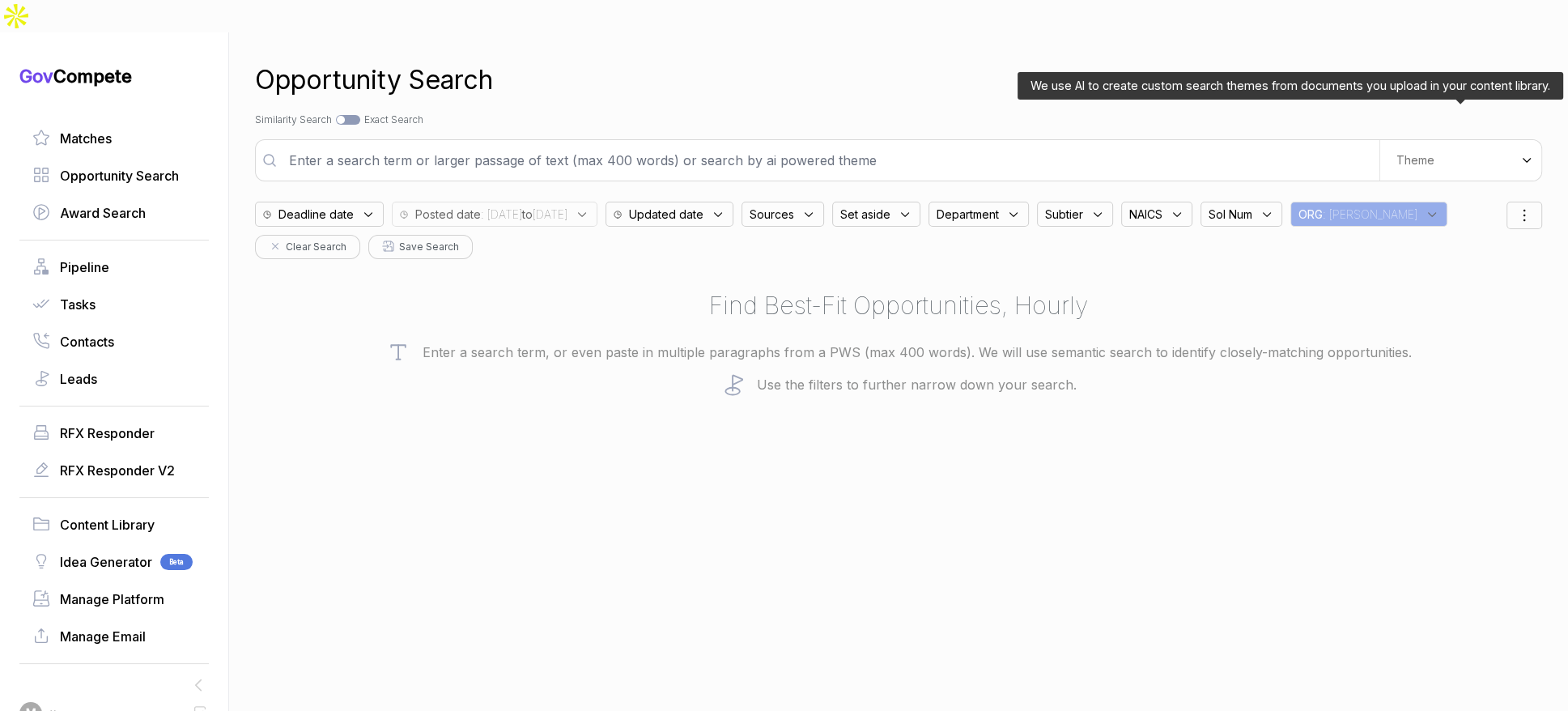
click at [1422, 153] on span "Theme" at bounding box center [1416, 160] width 38 height 14
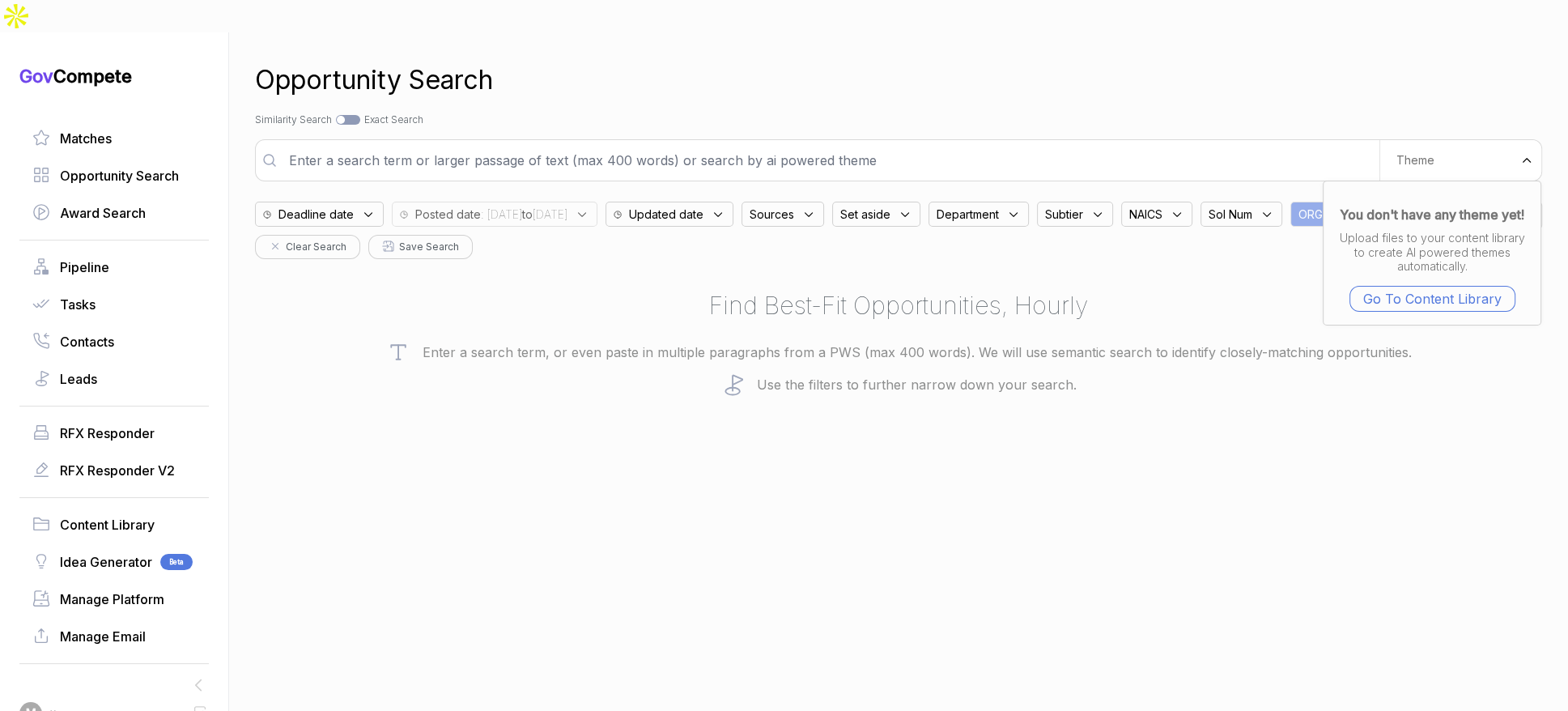
drag, startPoint x: 1142, startPoint y: 87, endPoint x: 1134, endPoint y: 94, distance: 10.6
click at [1139, 112] on div "Search by Topic Relevance Similarity Search Search by Exact Keyword Match Exact…" at bounding box center [898, 120] width 1287 height 14
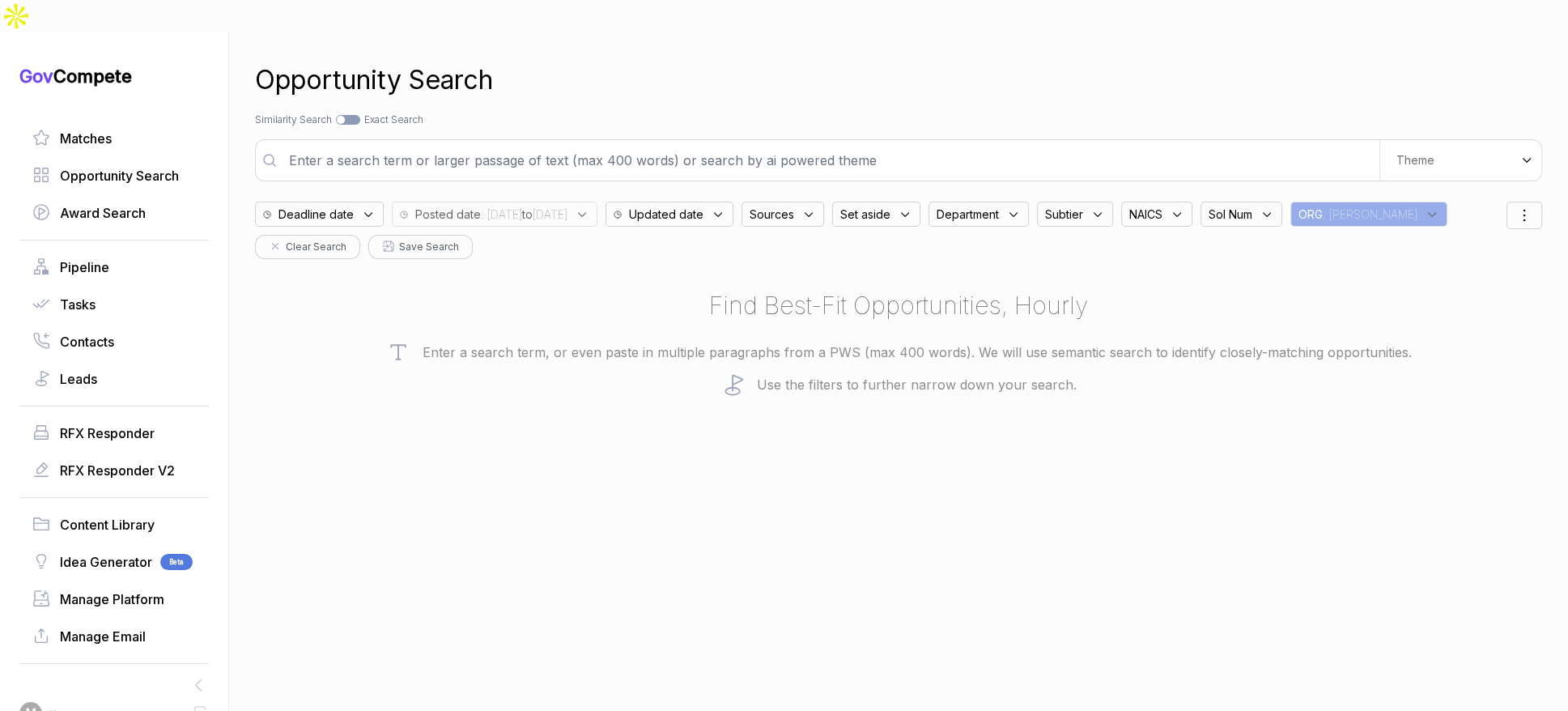
click at [1055, 144] on input "text" at bounding box center [829, 160] width 1100 height 32
type input "information security and cctv"
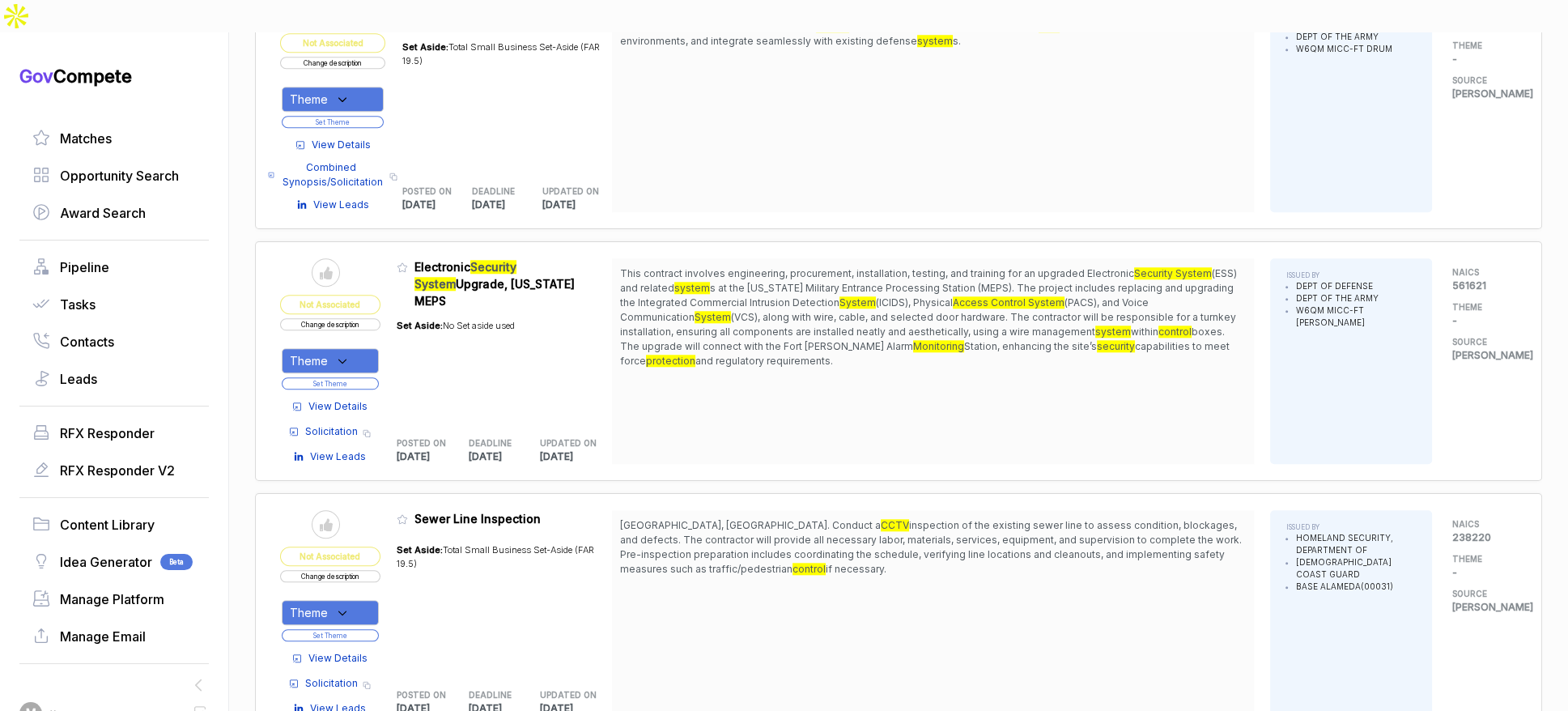
scroll to position [2045, 0]
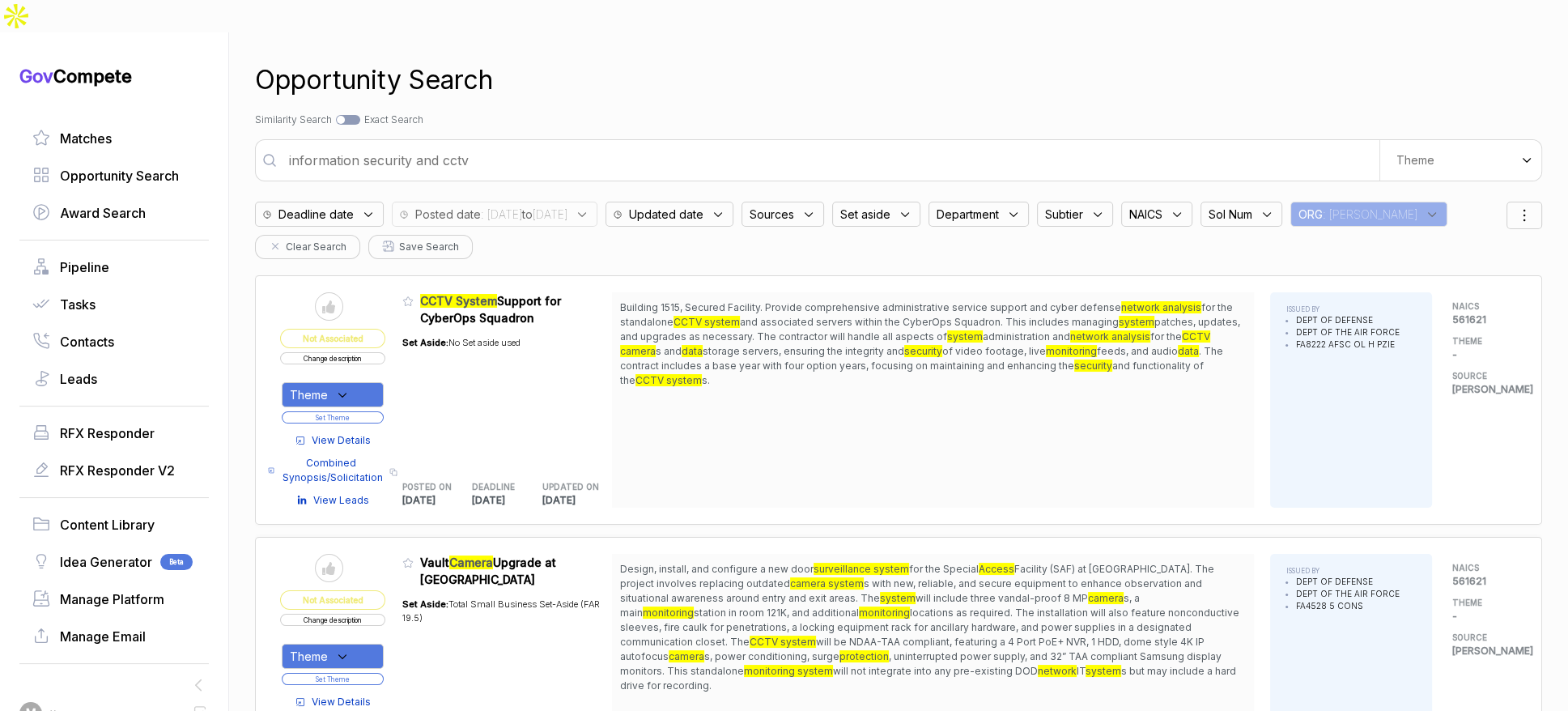
drag, startPoint x: 862, startPoint y: 181, endPoint x: 860, endPoint y: 190, distance: 9.2
click at [825, 202] on div "Sources" at bounding box center [783, 214] width 83 height 25
drag, startPoint x: 857, startPoint y: 335, endPoint x: 886, endPoint y: 263, distance: 77.6
click at [807, 359] on span "ebuy" at bounding box center [792, 369] width 31 height 20
checkbox input "true"
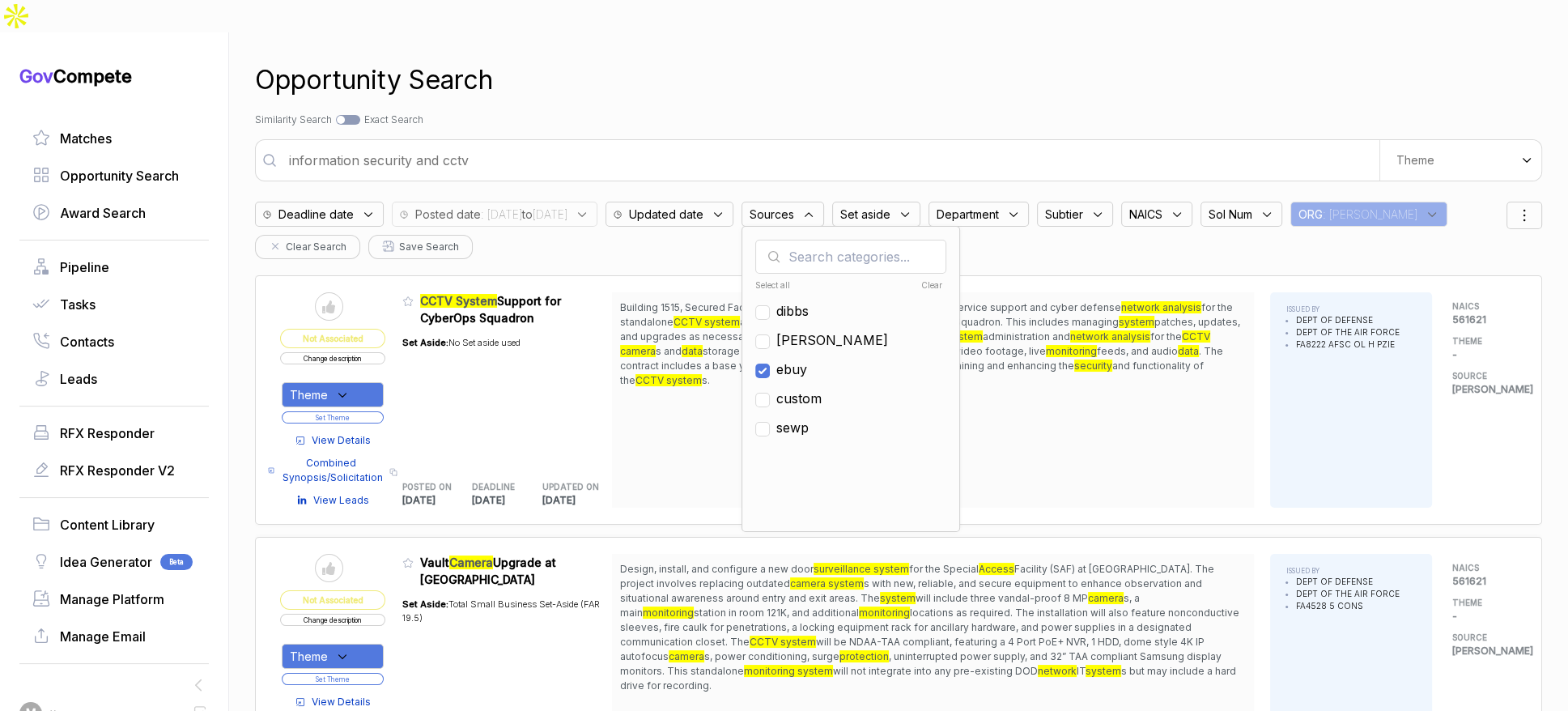
click at [932, 104] on div "Opportunity Search Search by Topic Relevance Similarity Search Search by Exact …" at bounding box center [898, 388] width 1287 height 711
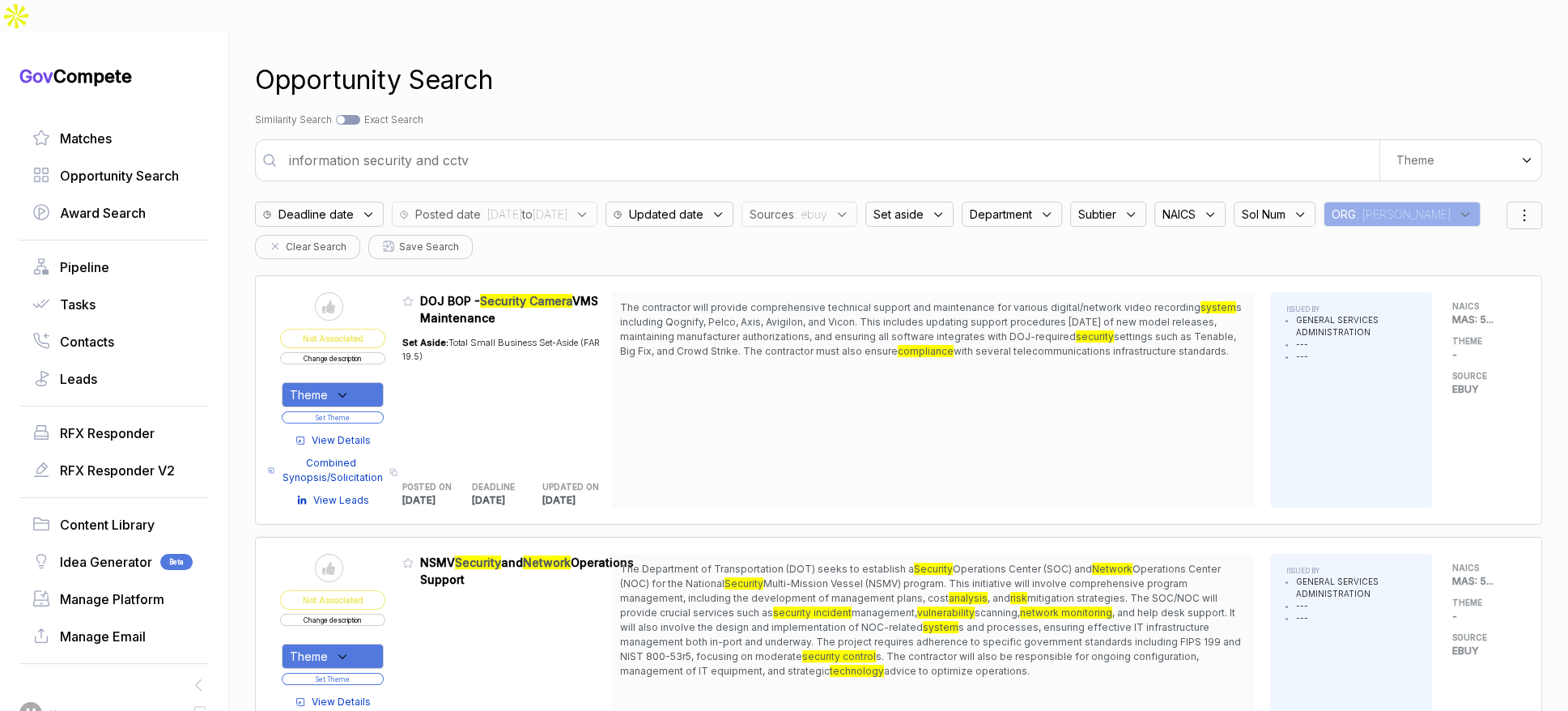
scroll to position [3, 0]
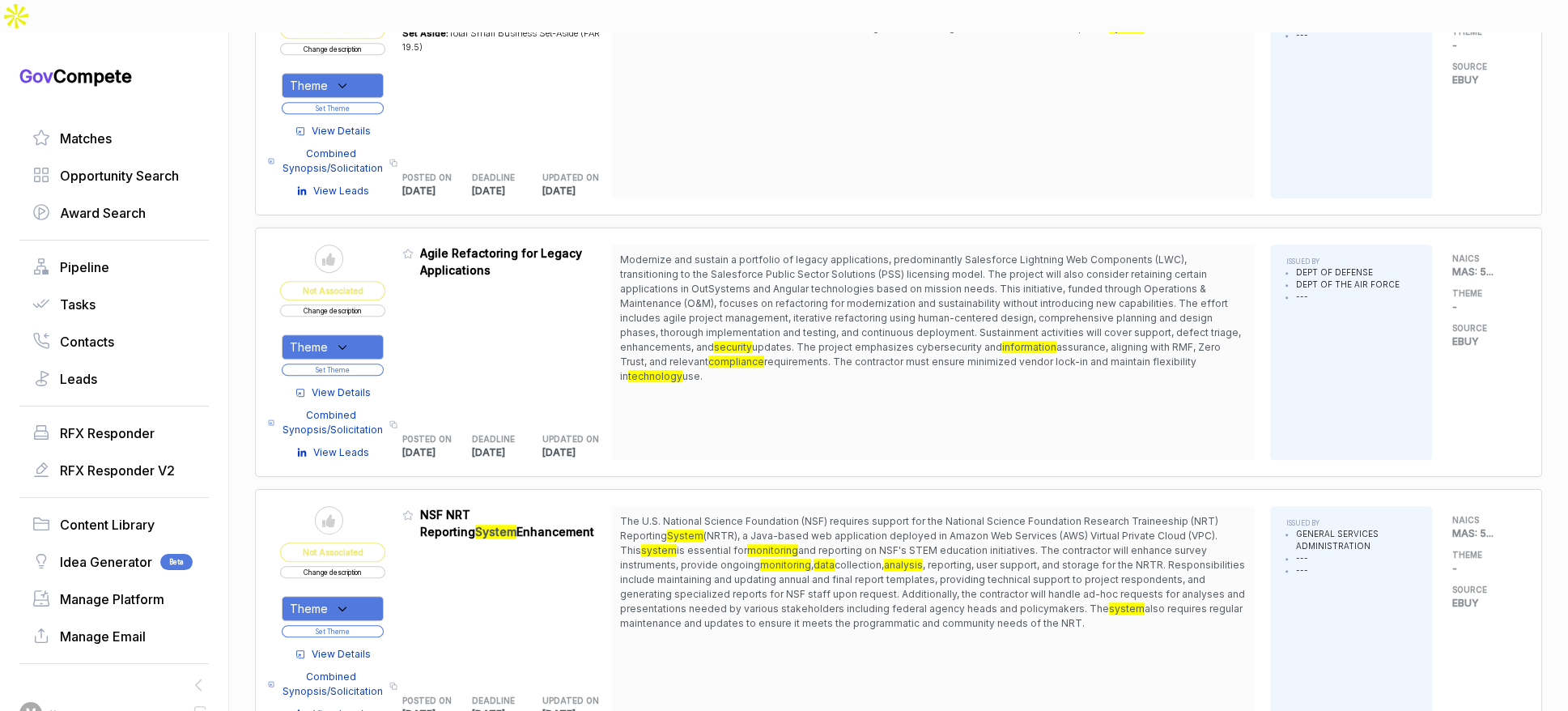
scroll to position [1319, 0]
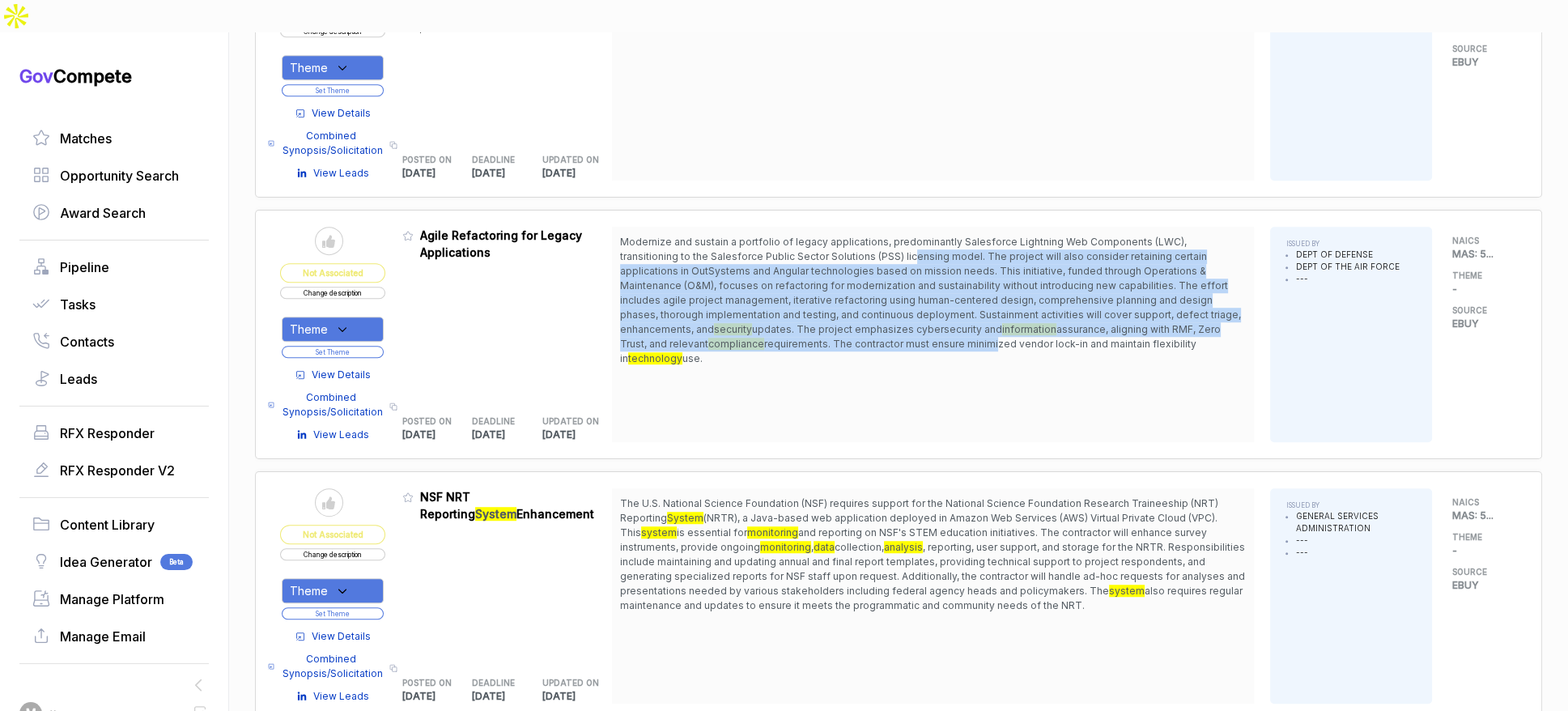
drag, startPoint x: 855, startPoint y: 219, endPoint x: 910, endPoint y: 294, distance: 93.0
click at [906, 302] on span "Modernize and sustain a portfolio of legacy applications, predominantly Salesfo…" at bounding box center [933, 301] width 626 height 131
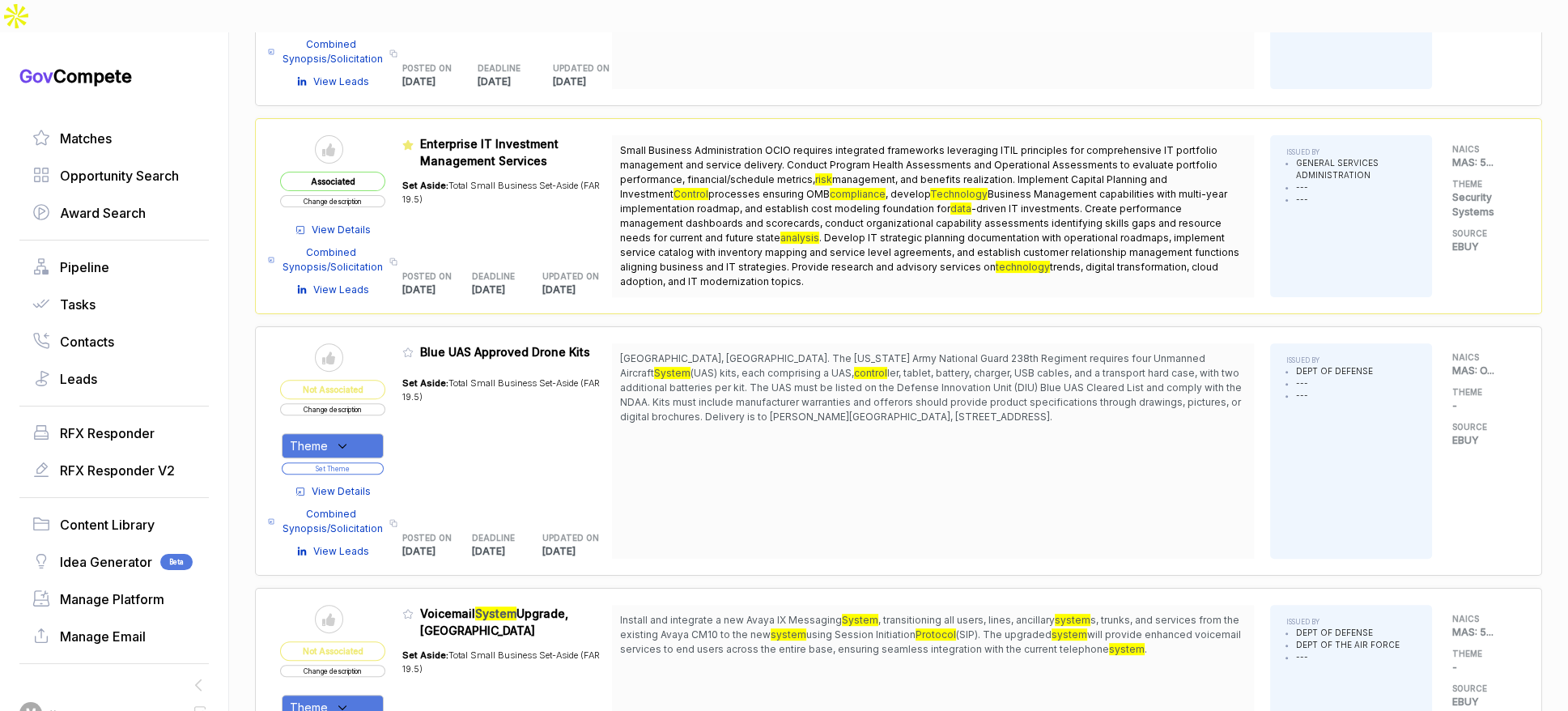
scroll to position [0, 0]
